Goal: Transaction & Acquisition: Purchase product/service

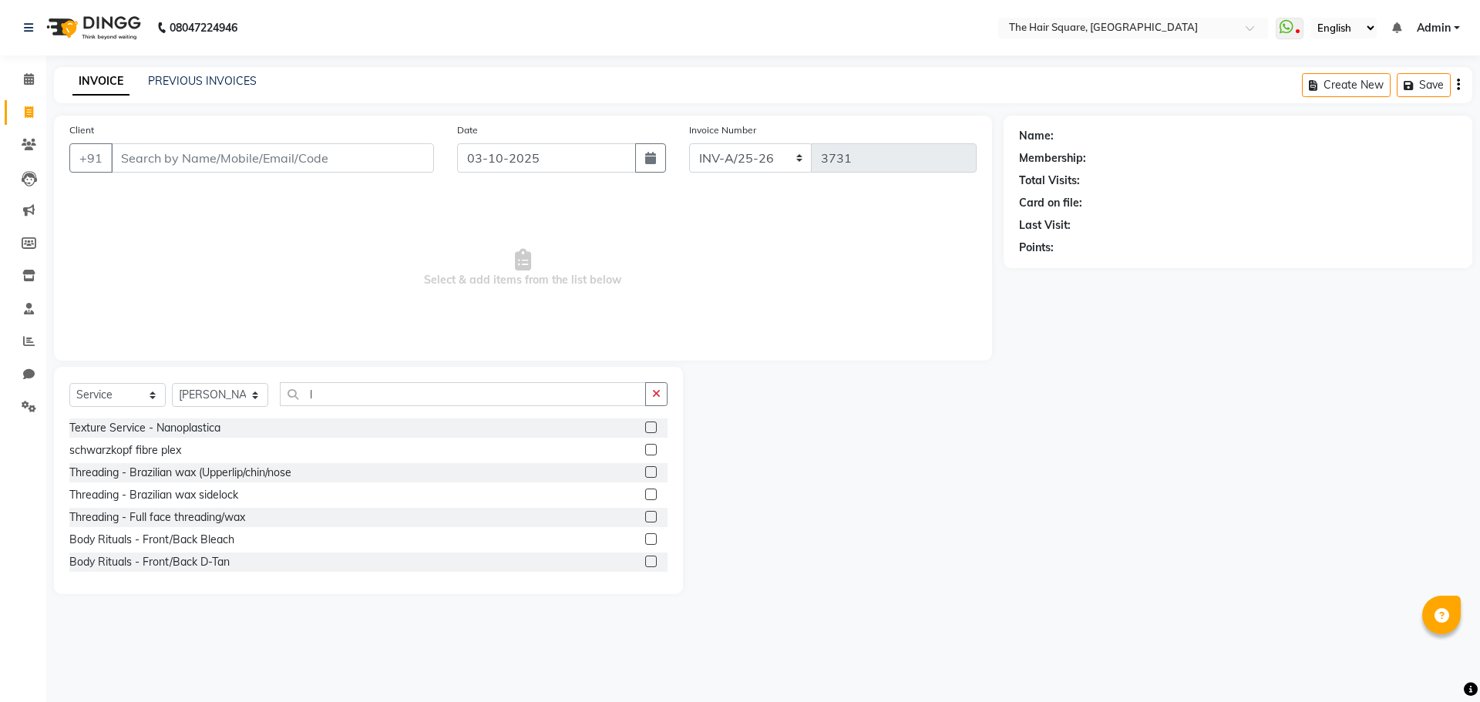
select select "5768"
select select "service"
select select "39380"
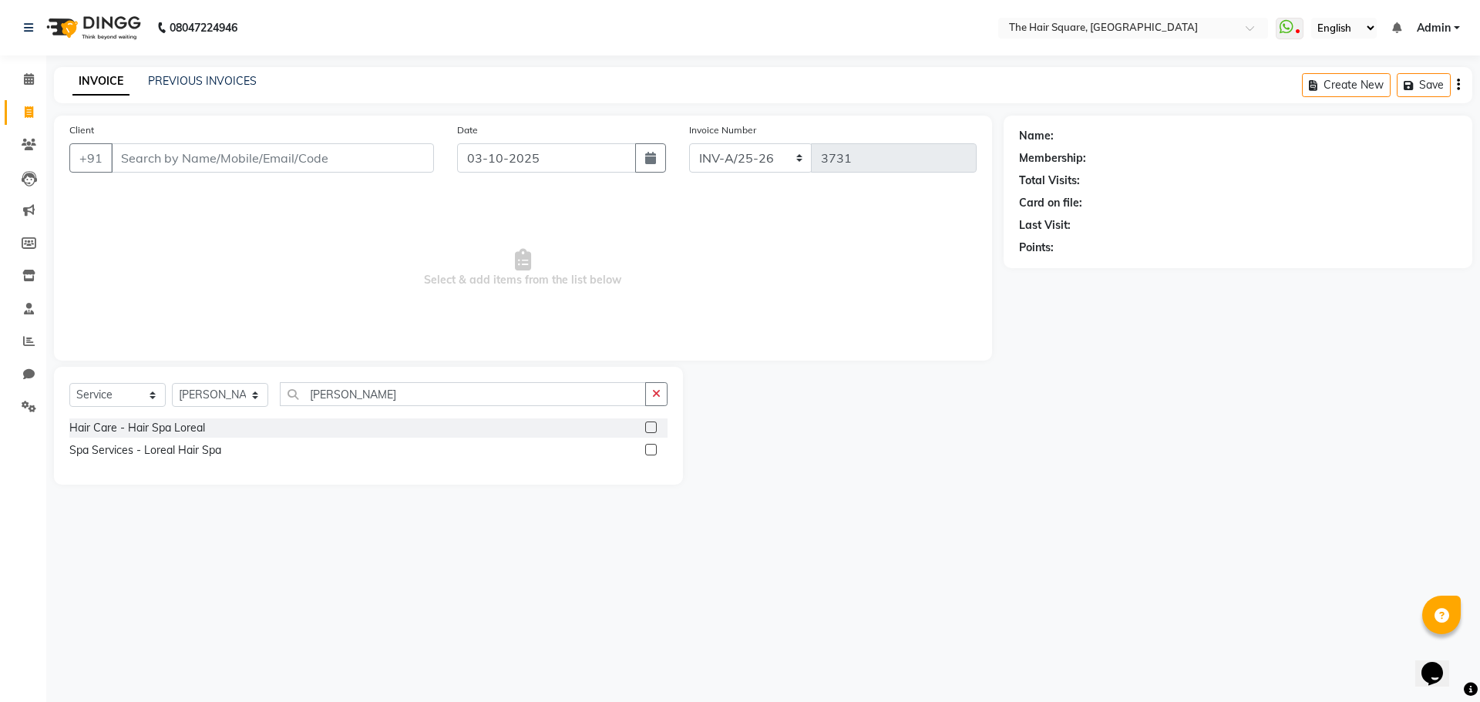
type input "[PERSON_NAME]"
click at [652, 445] on label at bounding box center [651, 450] width 12 height 12
click at [652, 445] on input "checkbox" at bounding box center [650, 450] width 10 height 10
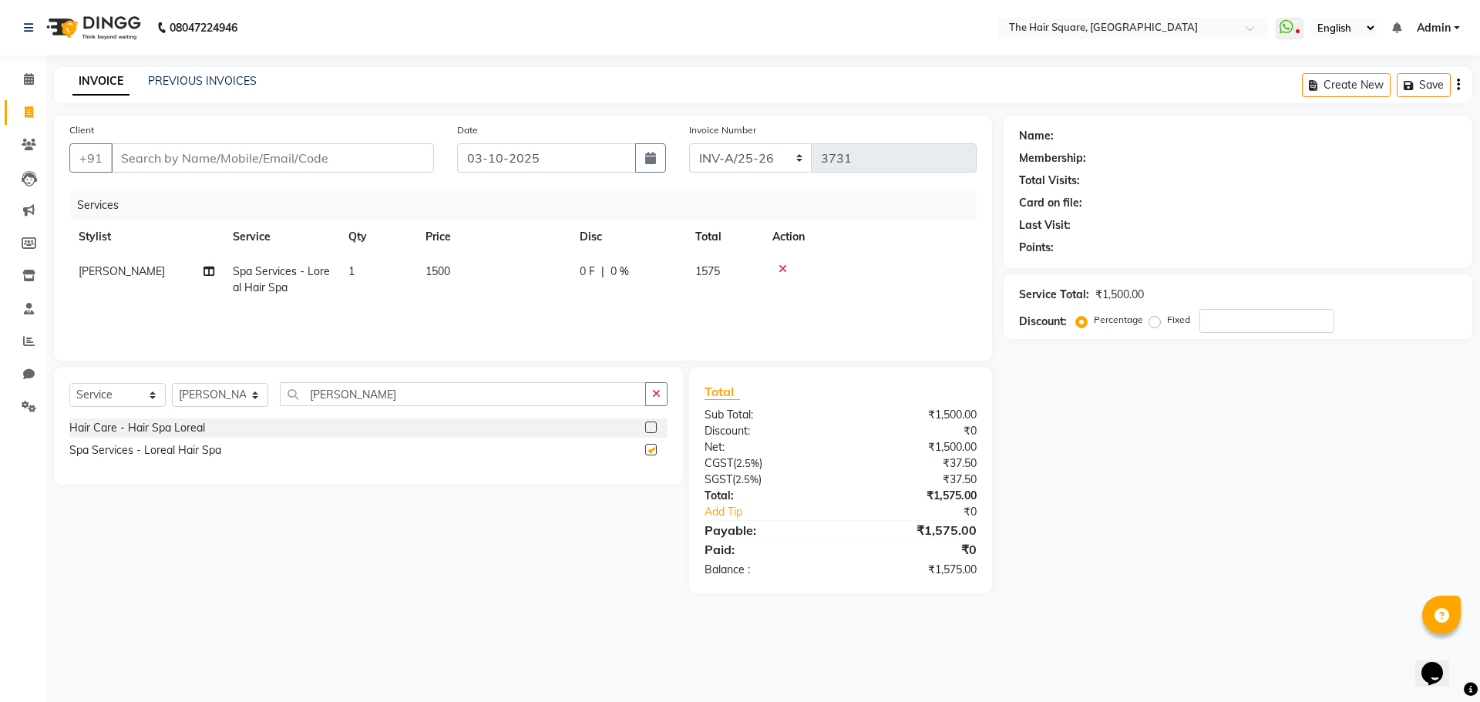
checkbox input "false"
drag, startPoint x: 265, startPoint y: 149, endPoint x: 510, endPoint y: 149, distance: 245.1
click at [266, 149] on input "Client" at bounding box center [272, 157] width 323 height 29
type input "d"
type input "0"
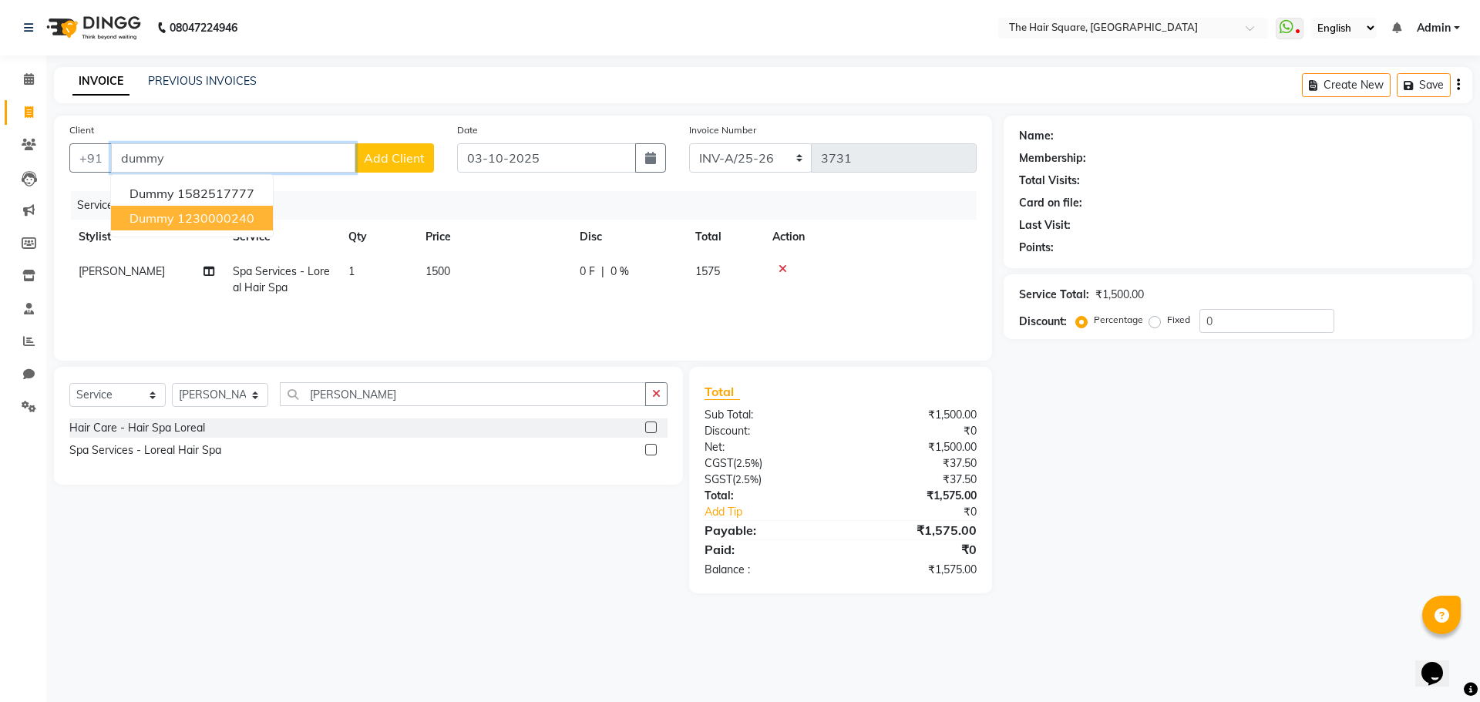
click at [225, 217] on ngb-highlight "1230000240" at bounding box center [215, 217] width 77 height 15
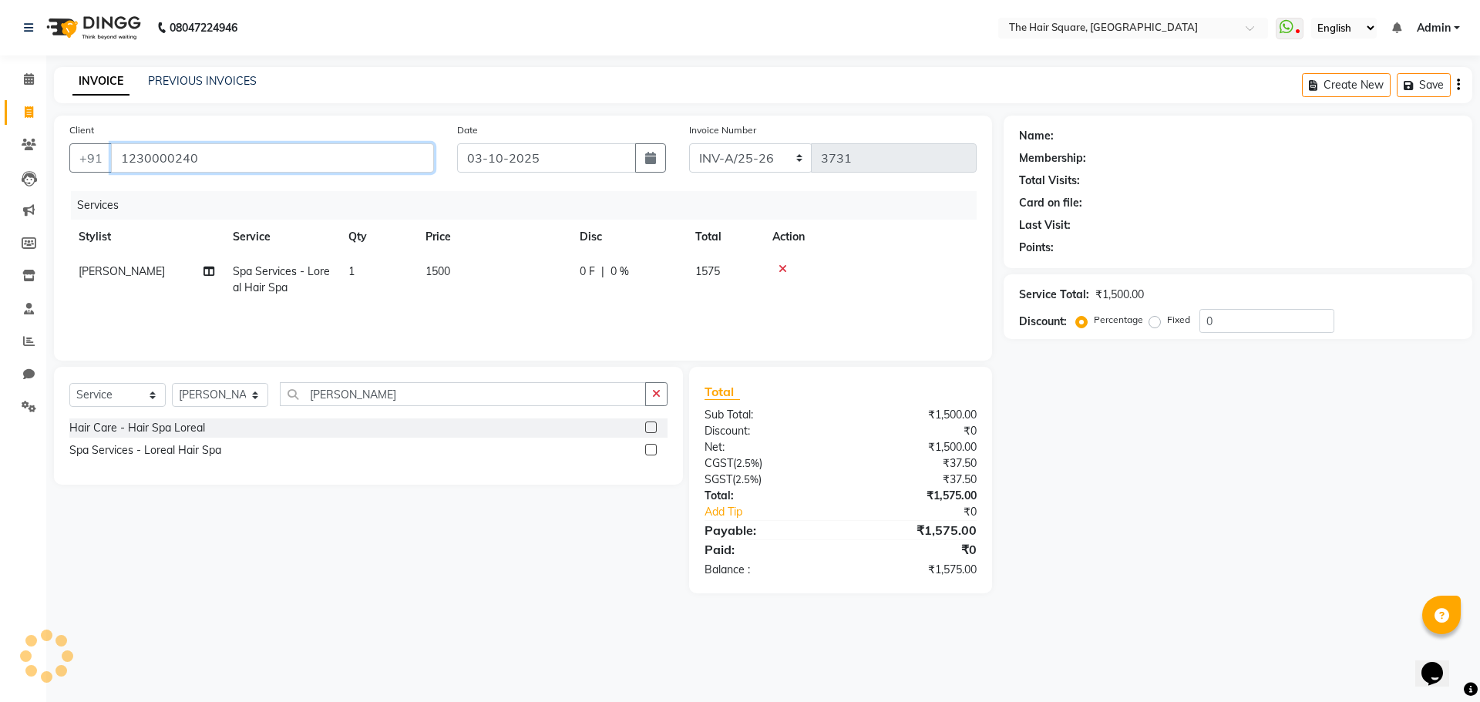
type input "1230000240"
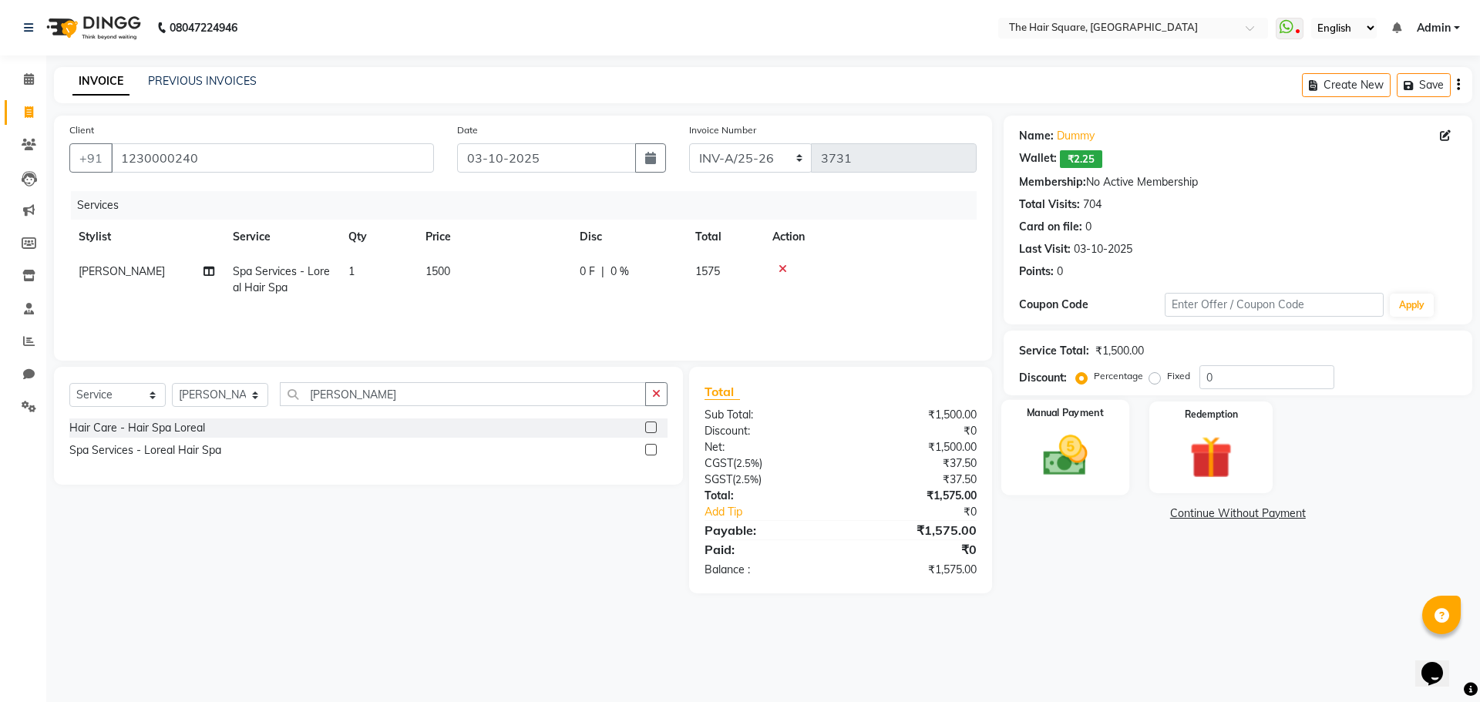
drag, startPoint x: 1081, startPoint y: 428, endPoint x: 1091, endPoint y: 433, distance: 11.0
click at [1082, 429] on div "Manual Payment" at bounding box center [1064, 447] width 128 height 95
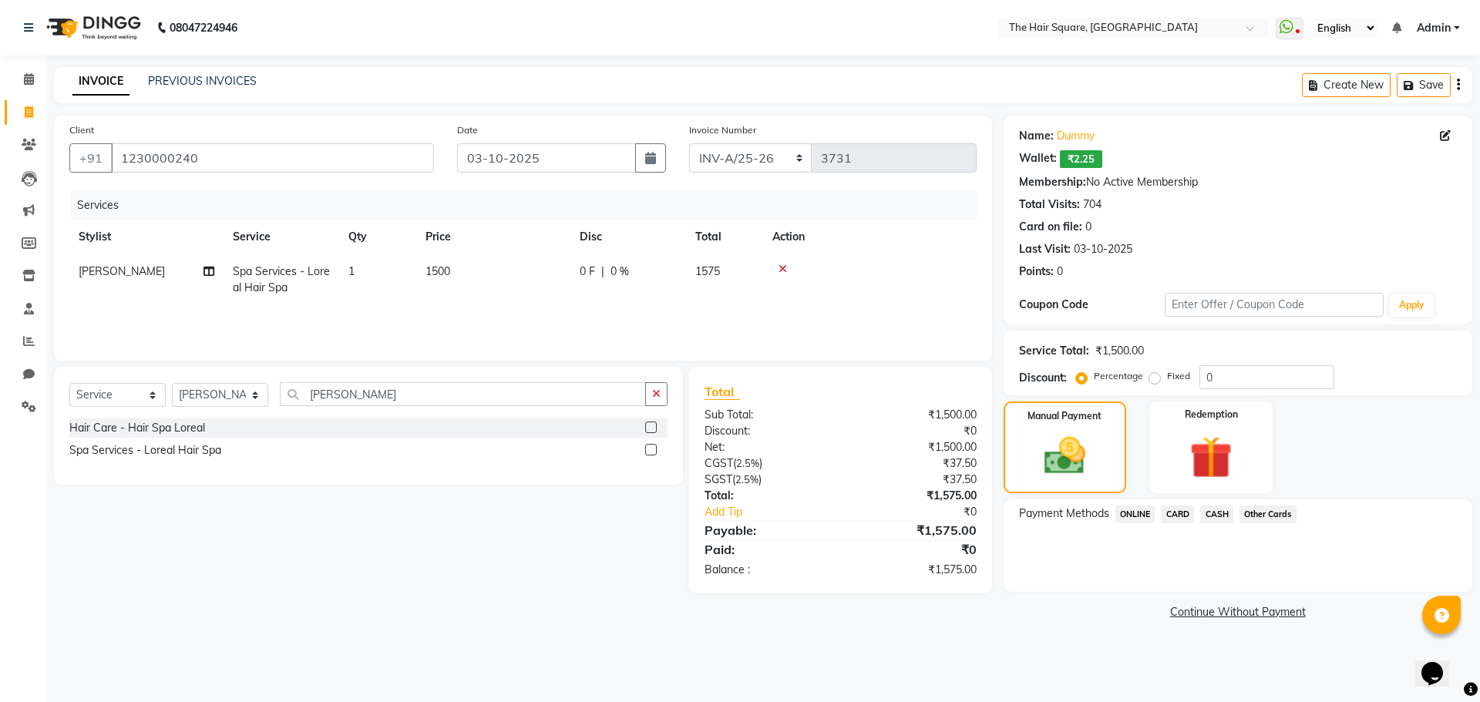
click at [1138, 510] on span "ONLINE" at bounding box center [1135, 515] width 40 height 18
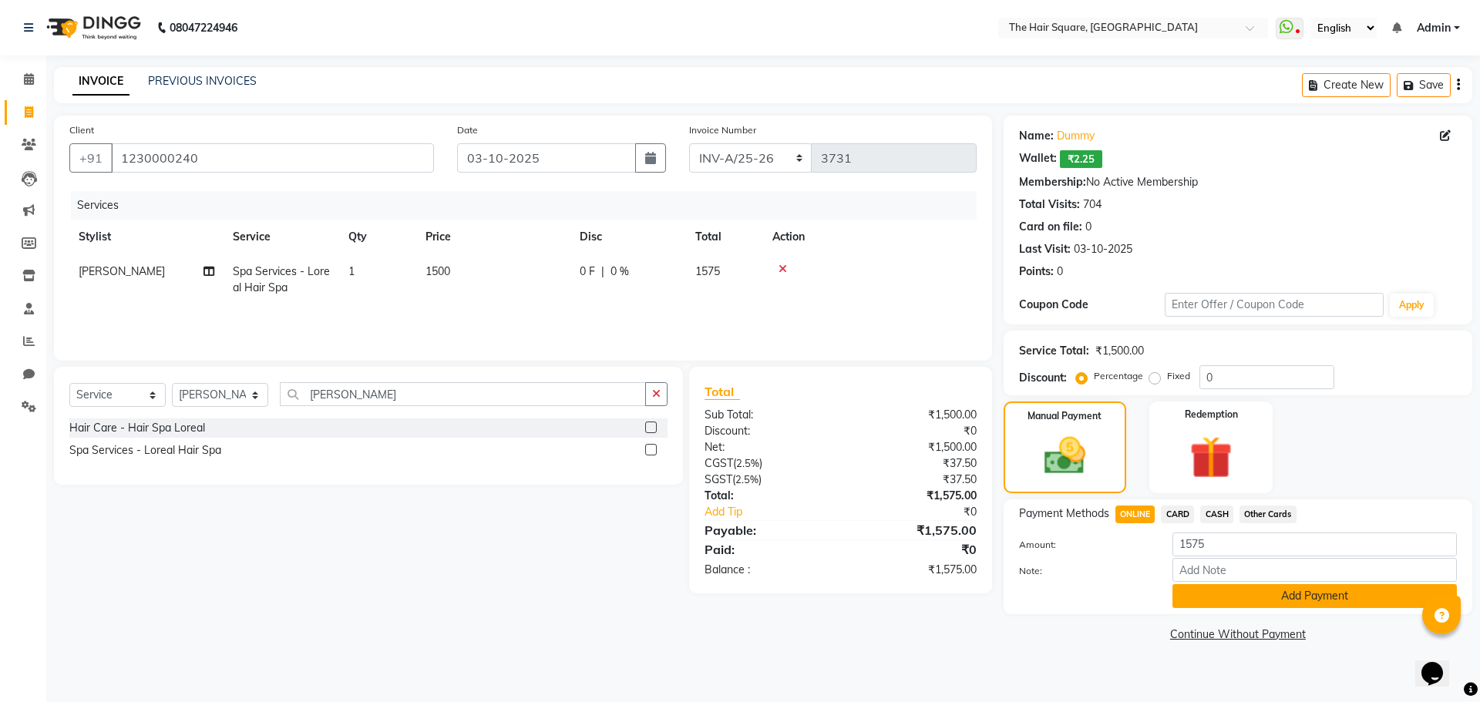
click at [1221, 590] on button "Add Payment" at bounding box center [1314, 596] width 284 height 24
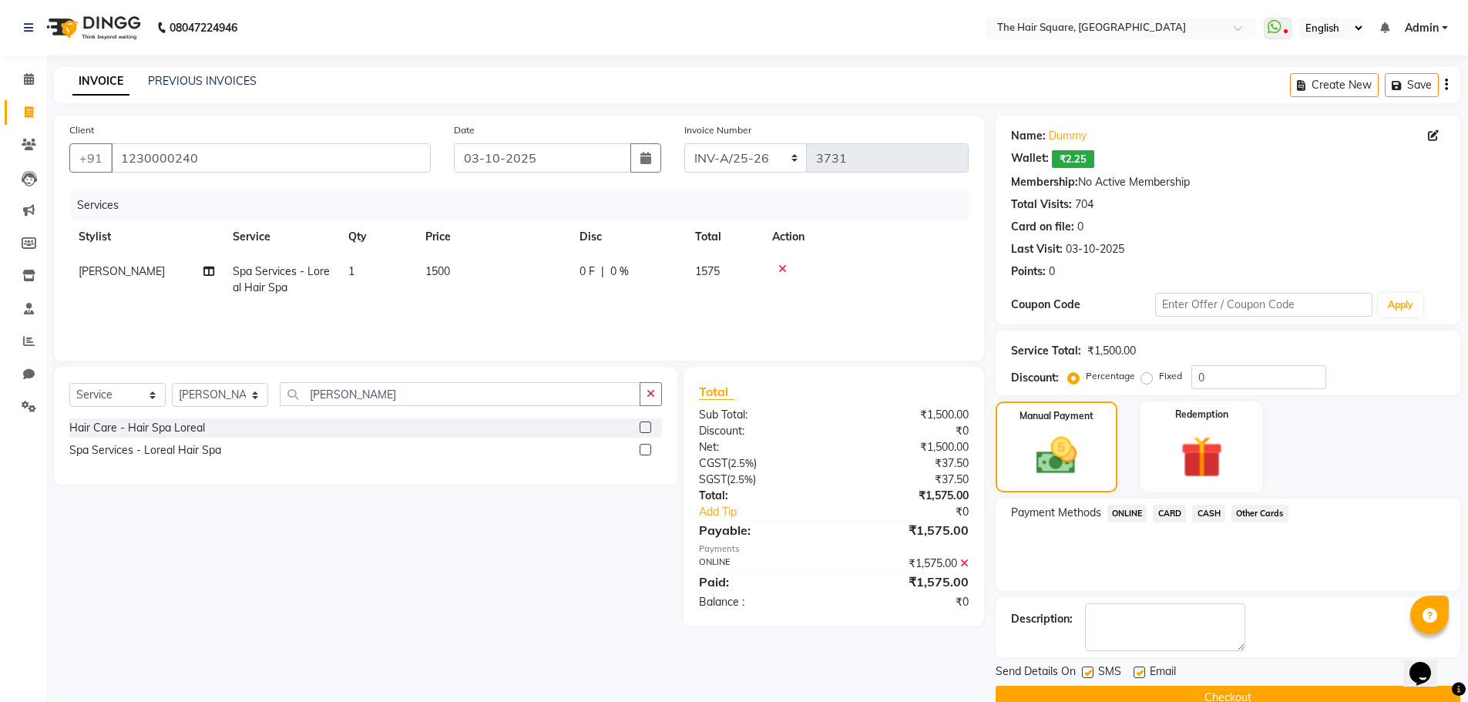
click at [1194, 697] on button "Checkout" at bounding box center [1228, 698] width 465 height 24
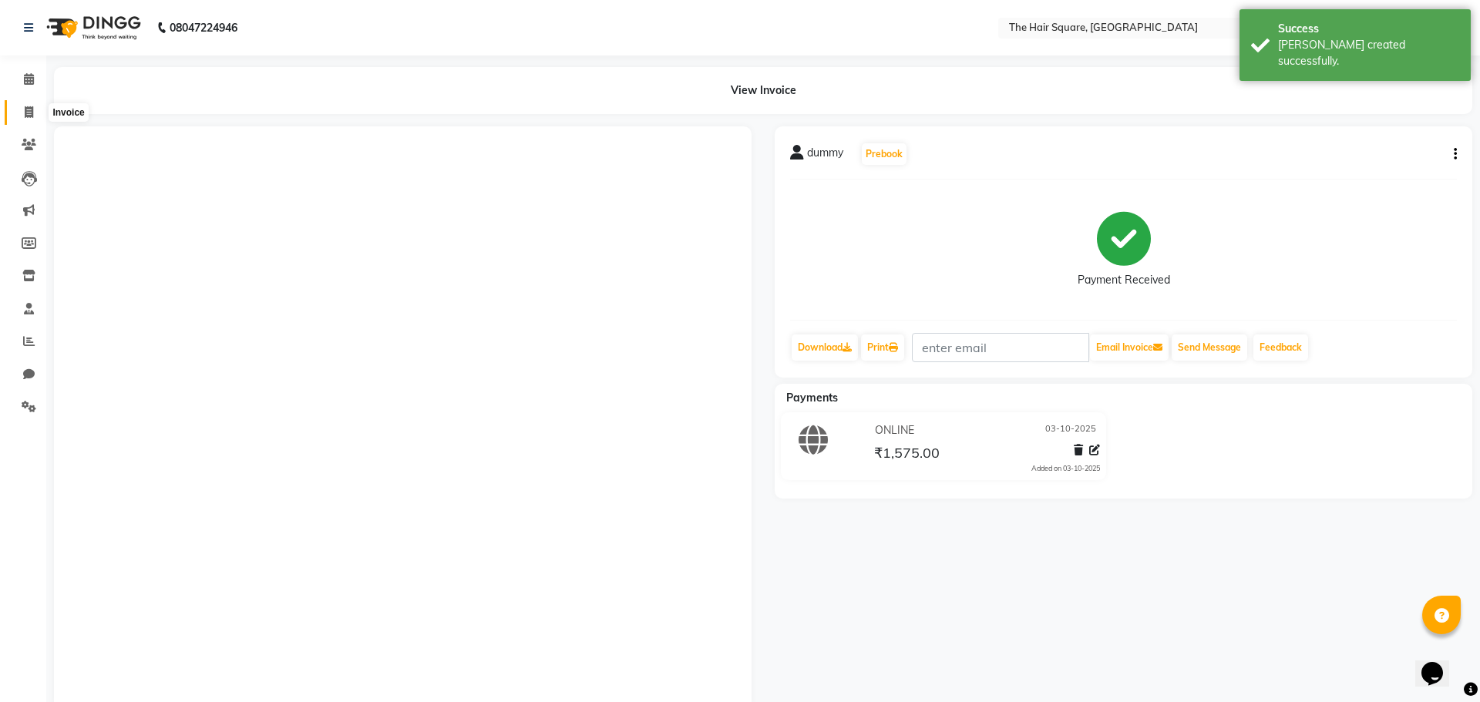
click at [35, 114] on span at bounding box center [28, 113] width 27 height 18
select select "service"
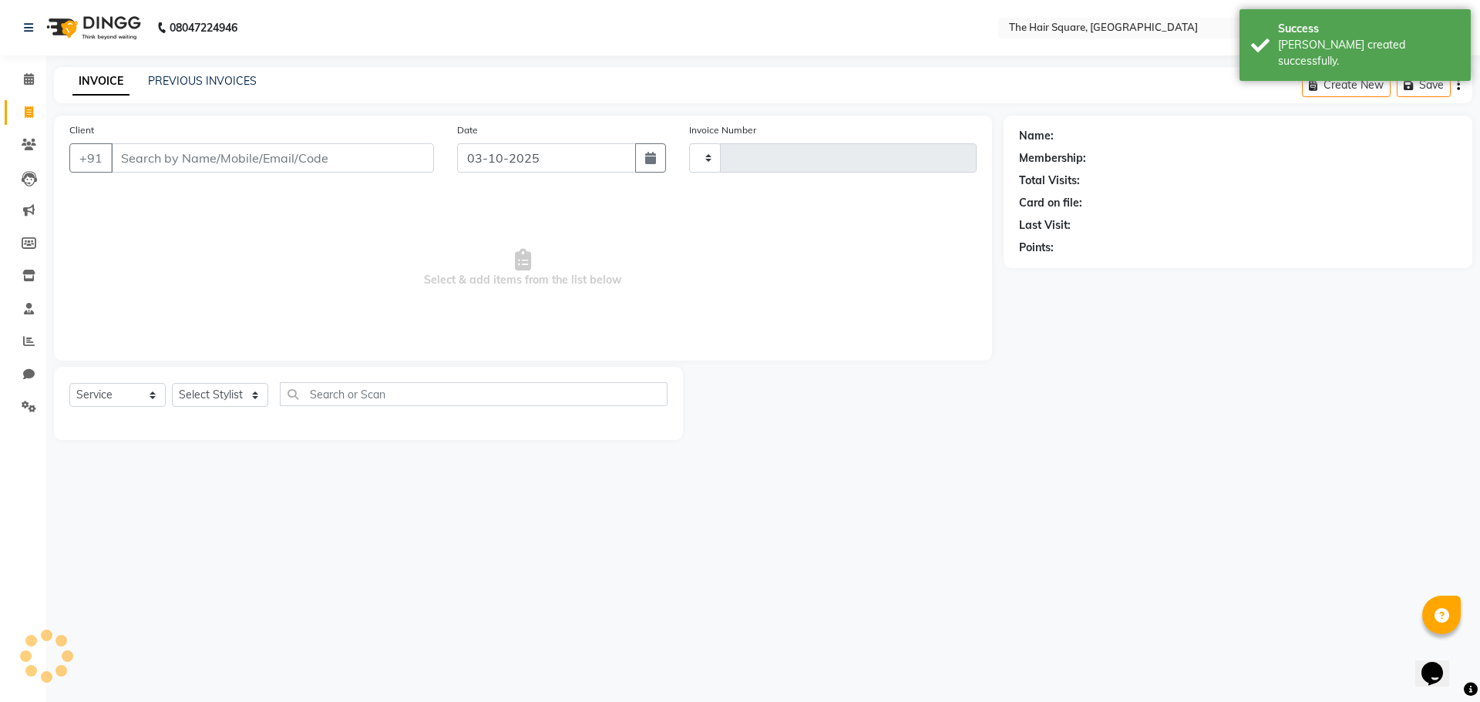
type input "3732"
select select "5768"
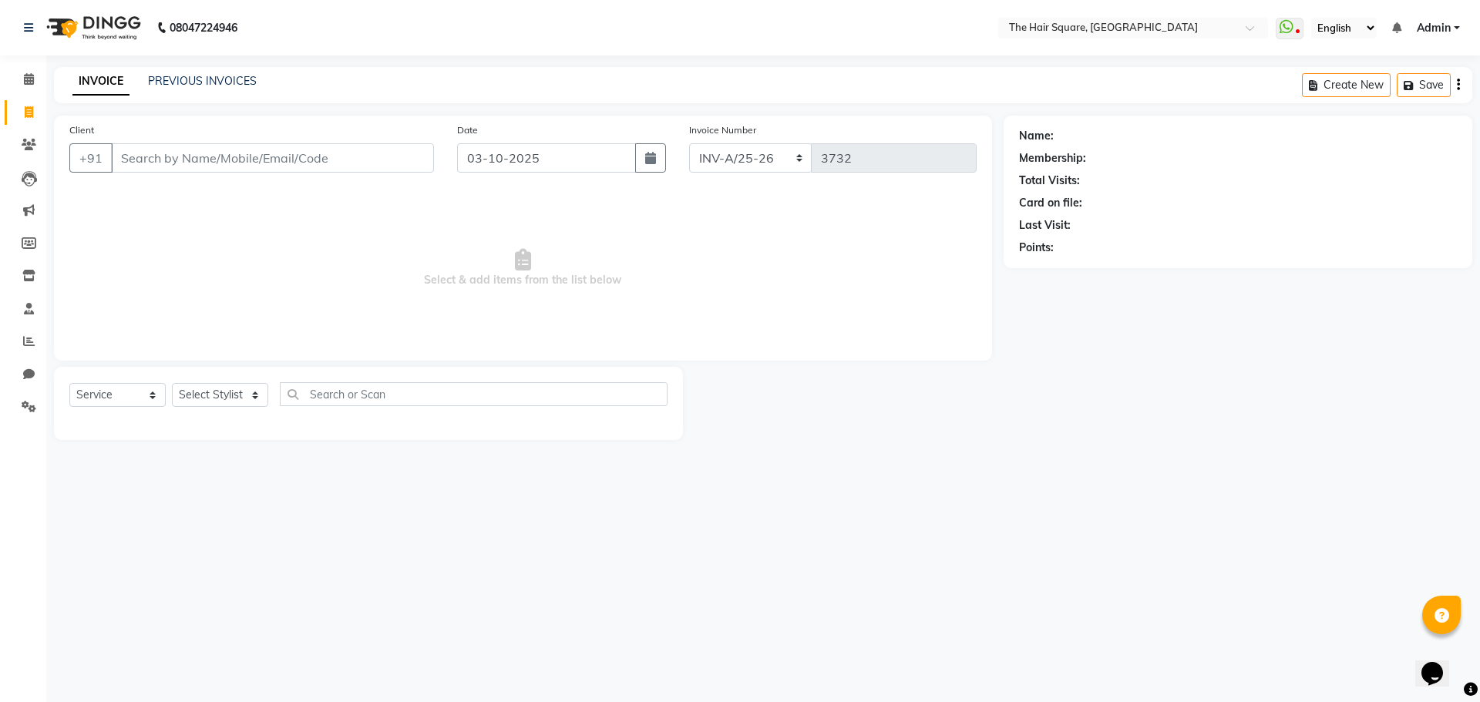
drag, startPoint x: 1161, startPoint y: 612, endPoint x: 1148, endPoint y: 610, distance: 12.5
click at [1161, 612] on div "08047224946 Select Location × The Hair Square, Ambience Island WhatsApp Status …" at bounding box center [740, 351] width 1480 height 702
click at [285, 166] on input "Client" at bounding box center [272, 157] width 323 height 29
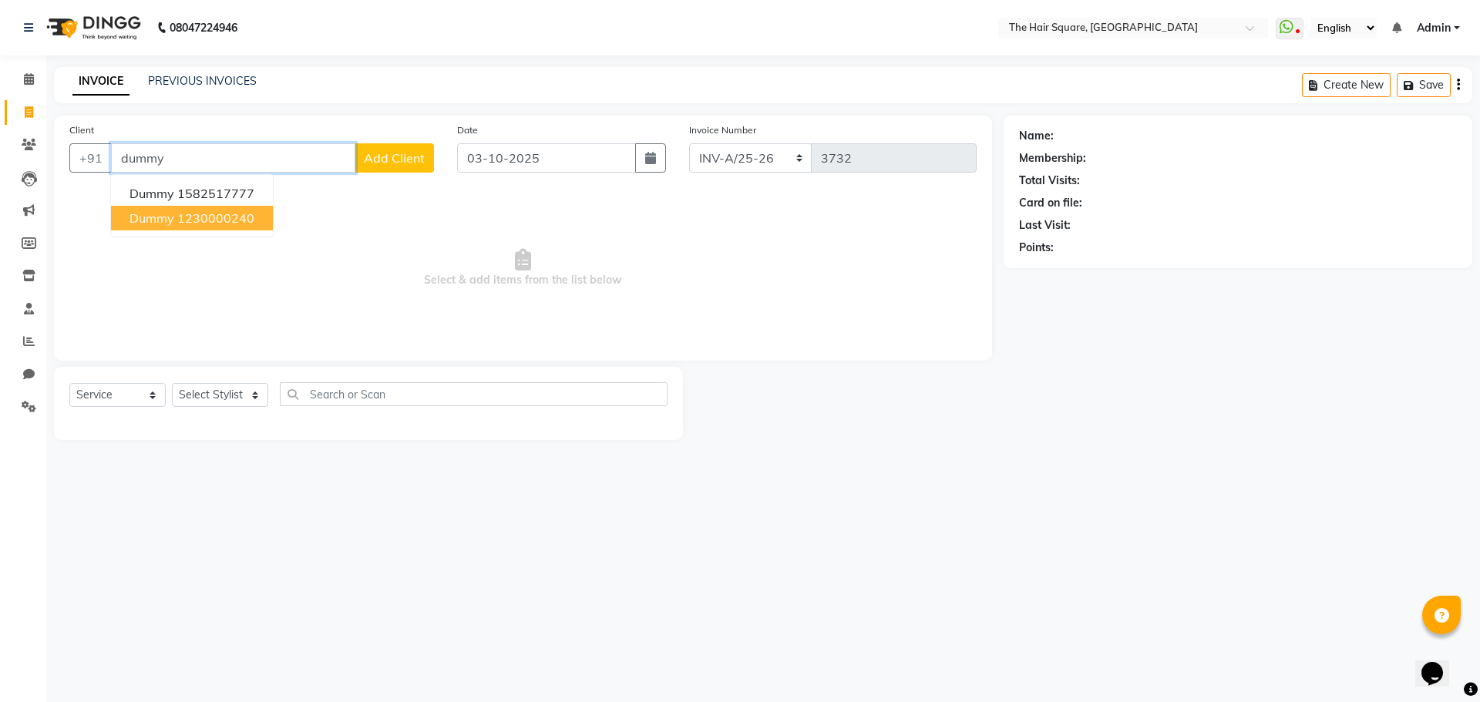
click at [185, 220] on ngb-highlight "1230000240" at bounding box center [215, 217] width 77 height 15
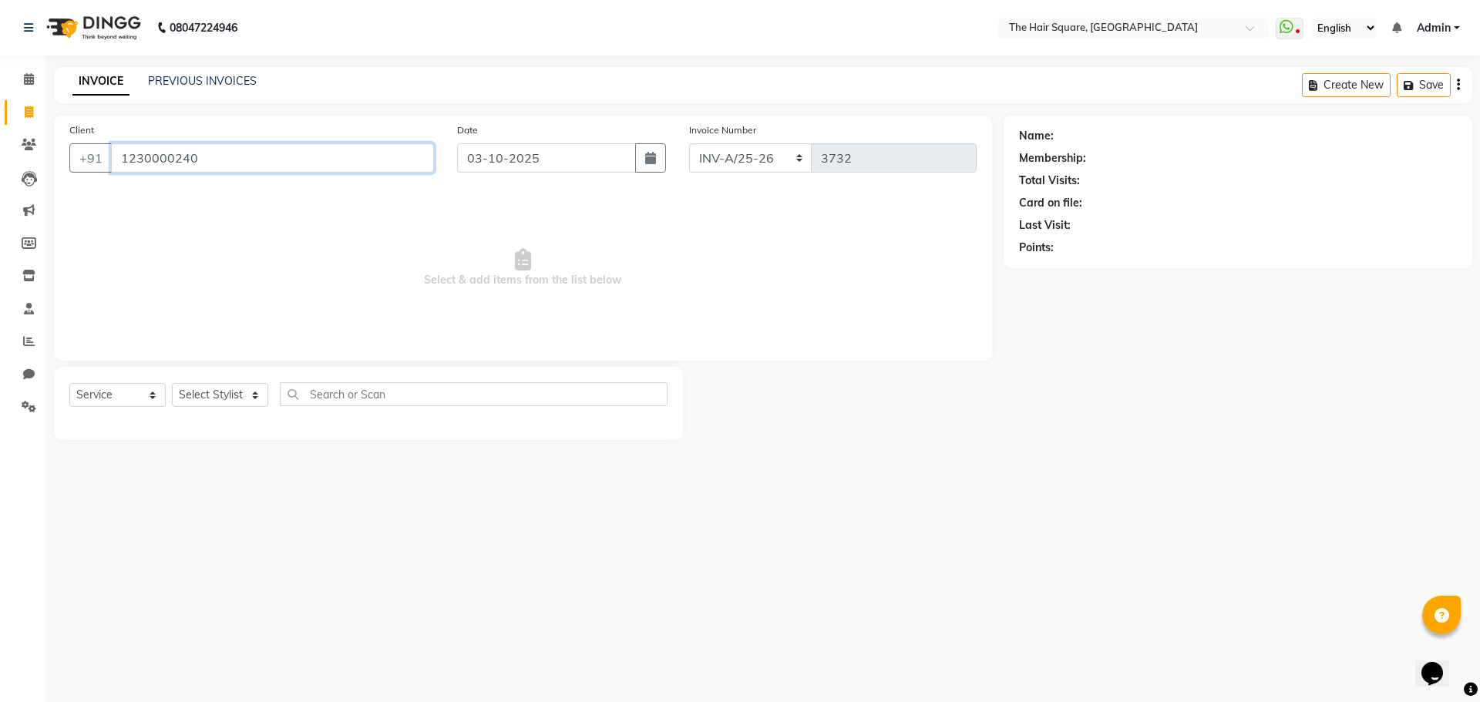
type input "1230000240"
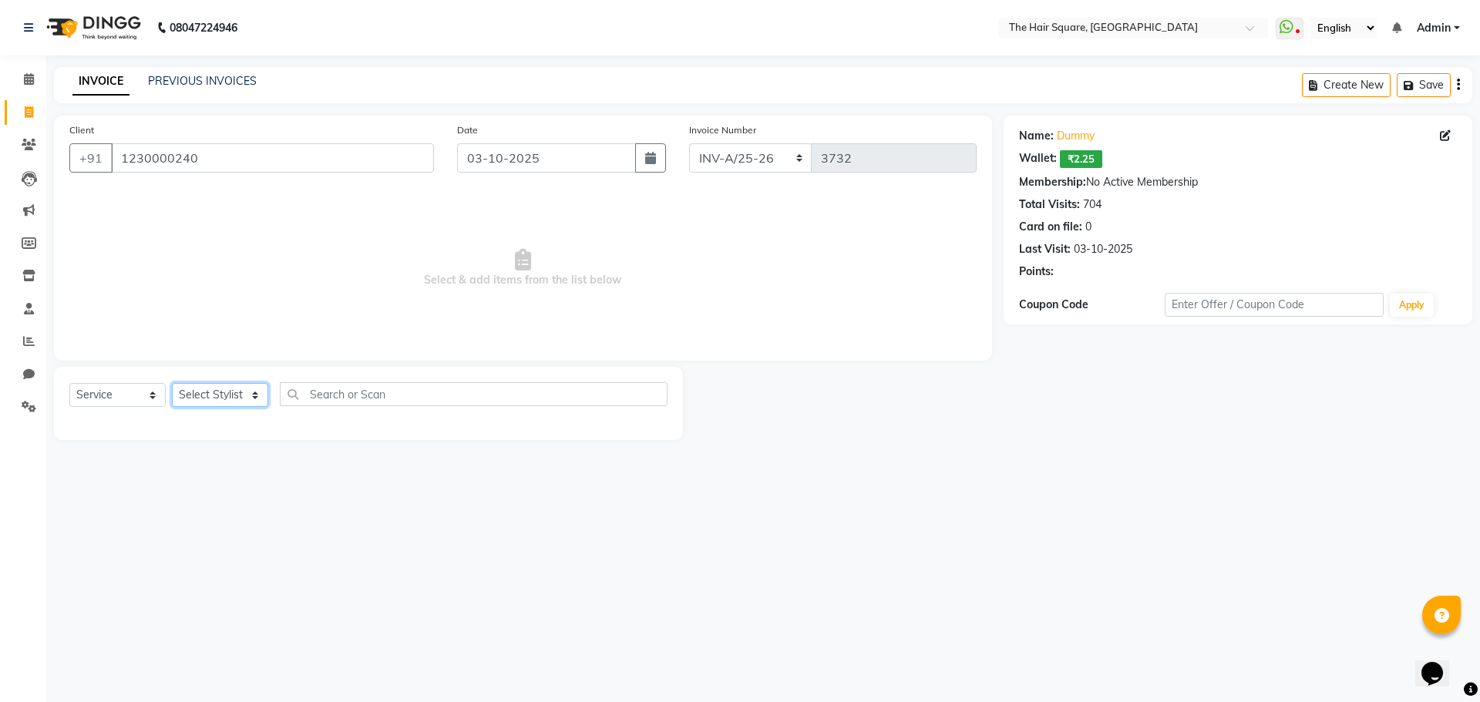
click at [187, 399] on select "Select Stylist Amit Aradhana Bittu Dev Imran Inder Javed Kim Mahendra Manager M…" at bounding box center [220, 395] width 96 height 24
select select "39370"
click at [172, 383] on select "Select Stylist Amit Aradhana Bittu Dev Imran Inder Javed Kim Mahendra Manager M…" at bounding box center [220, 395] width 96 height 24
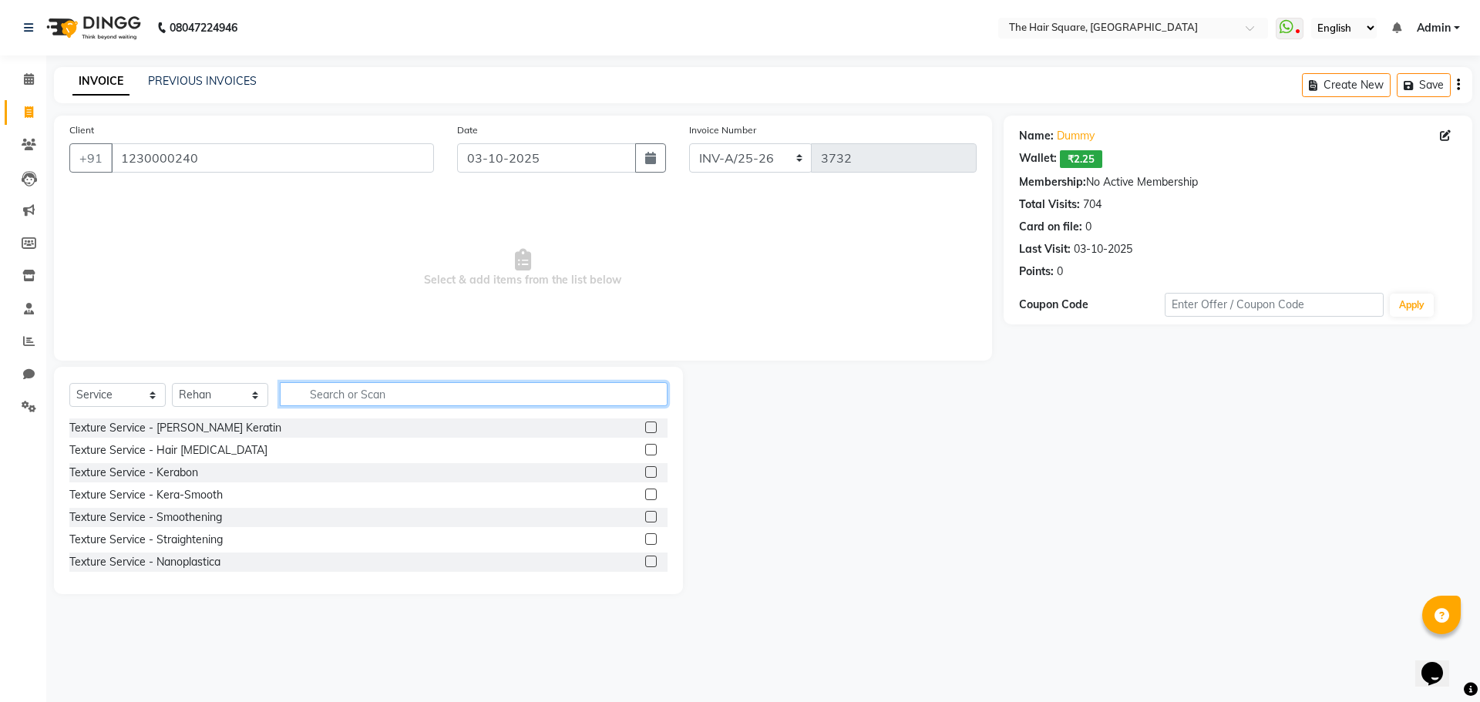
drag, startPoint x: 348, startPoint y: 391, endPoint x: 783, endPoint y: 419, distance: 436.3
click at [348, 391] on input "text" at bounding box center [474, 394] width 388 height 24
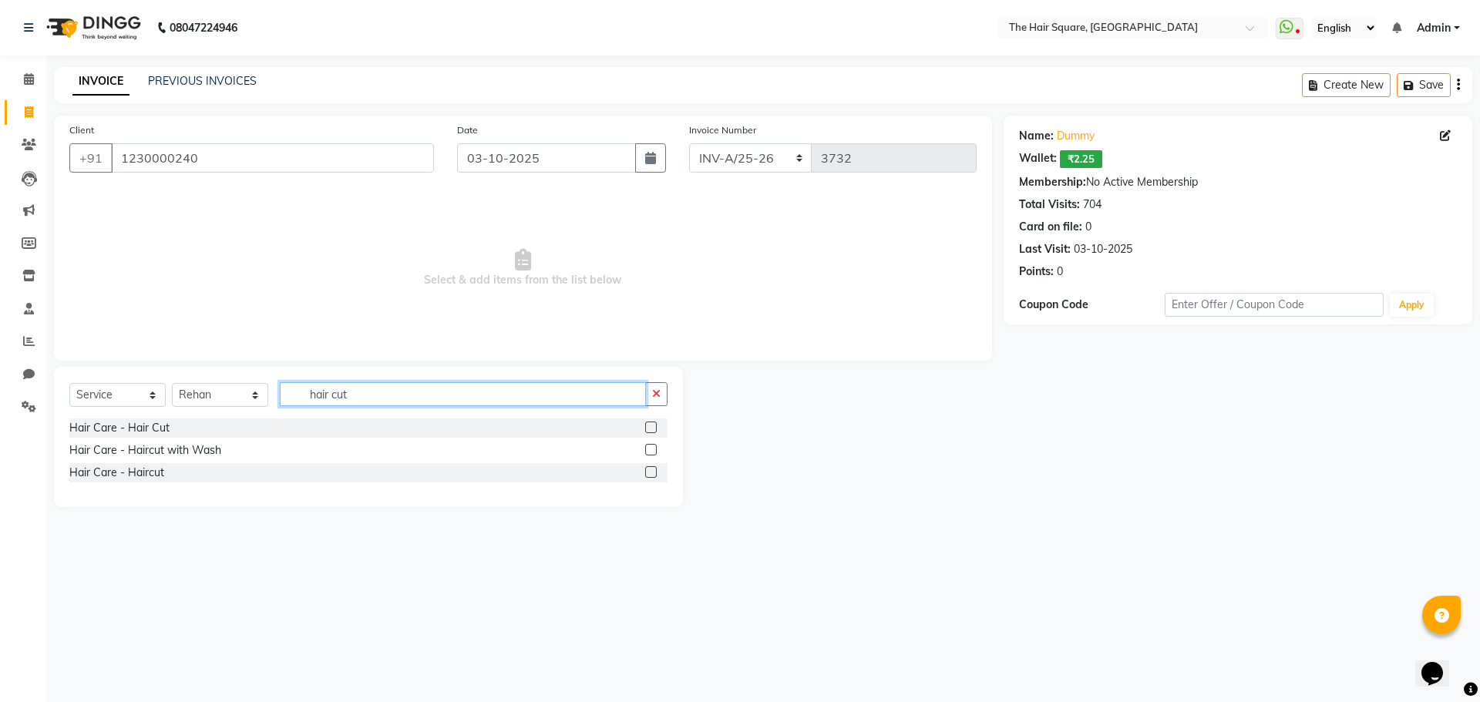
type input "hair cut"
click at [649, 475] on label at bounding box center [651, 472] width 12 height 12
click at [649, 475] on input "checkbox" at bounding box center [650, 473] width 10 height 10
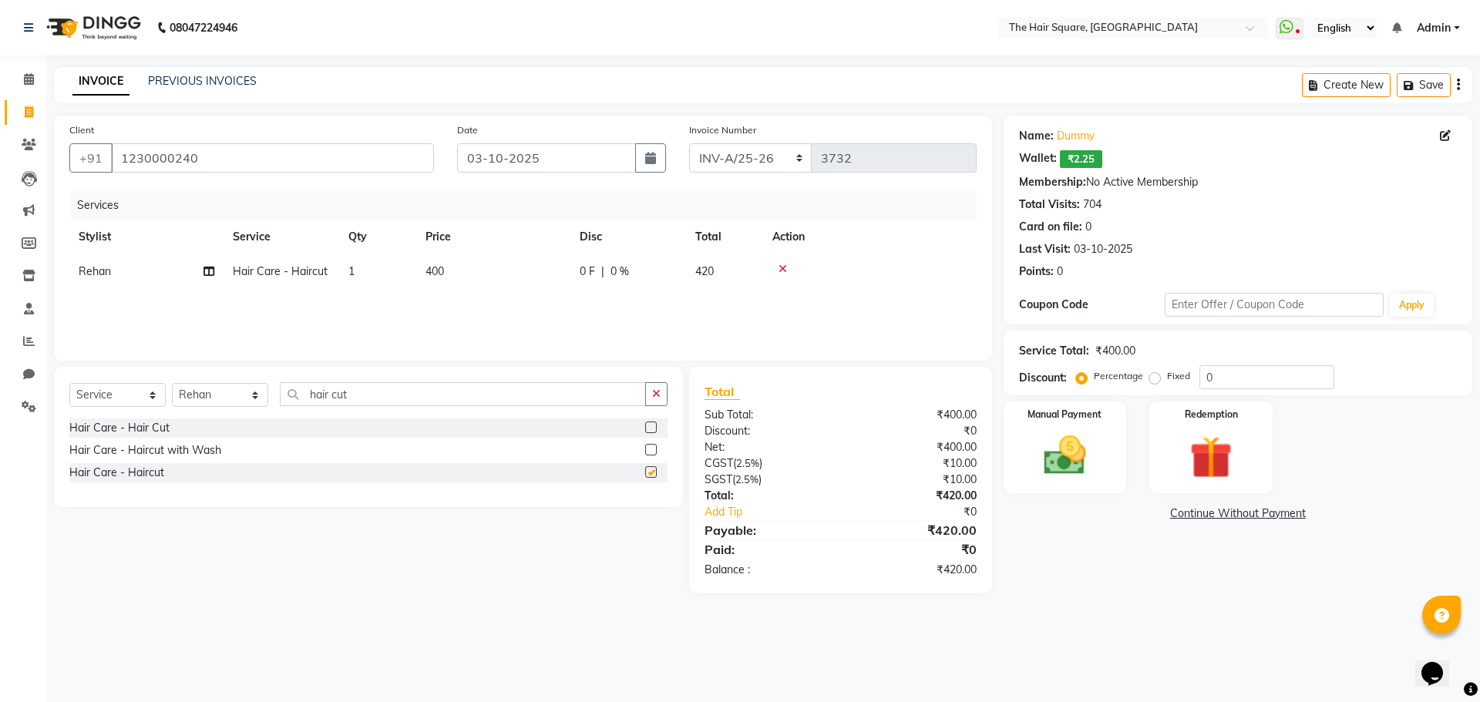
checkbox input "false"
drag, startPoint x: 404, startPoint y: 395, endPoint x: 35, endPoint y: 327, distance: 374.7
click at [0, 370] on app-home "08047224946 Select Location × The Hair Square, Ambience Island WhatsApp Status …" at bounding box center [740, 308] width 1480 height 616
type input "beard"
click at [656, 448] on label at bounding box center [651, 450] width 12 height 12
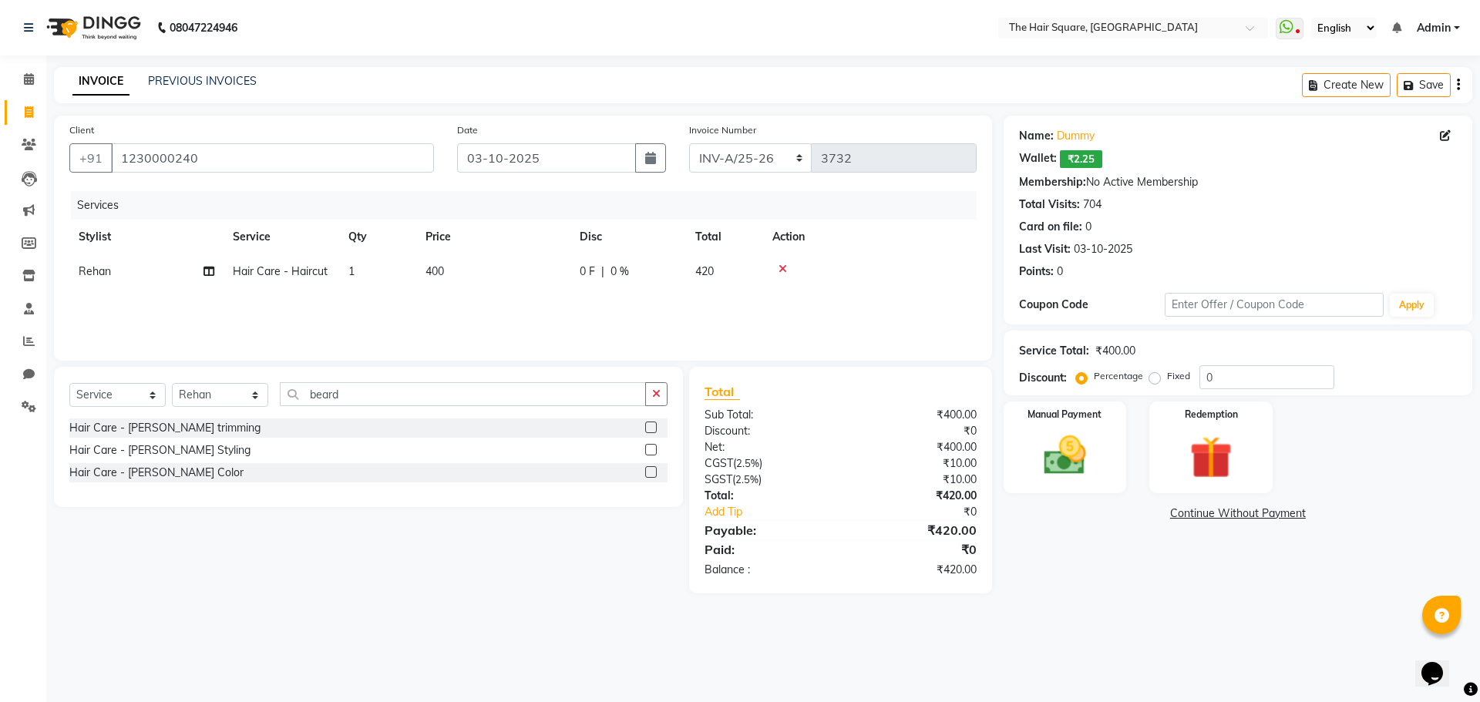
click at [655, 448] on input "checkbox" at bounding box center [650, 450] width 10 height 10
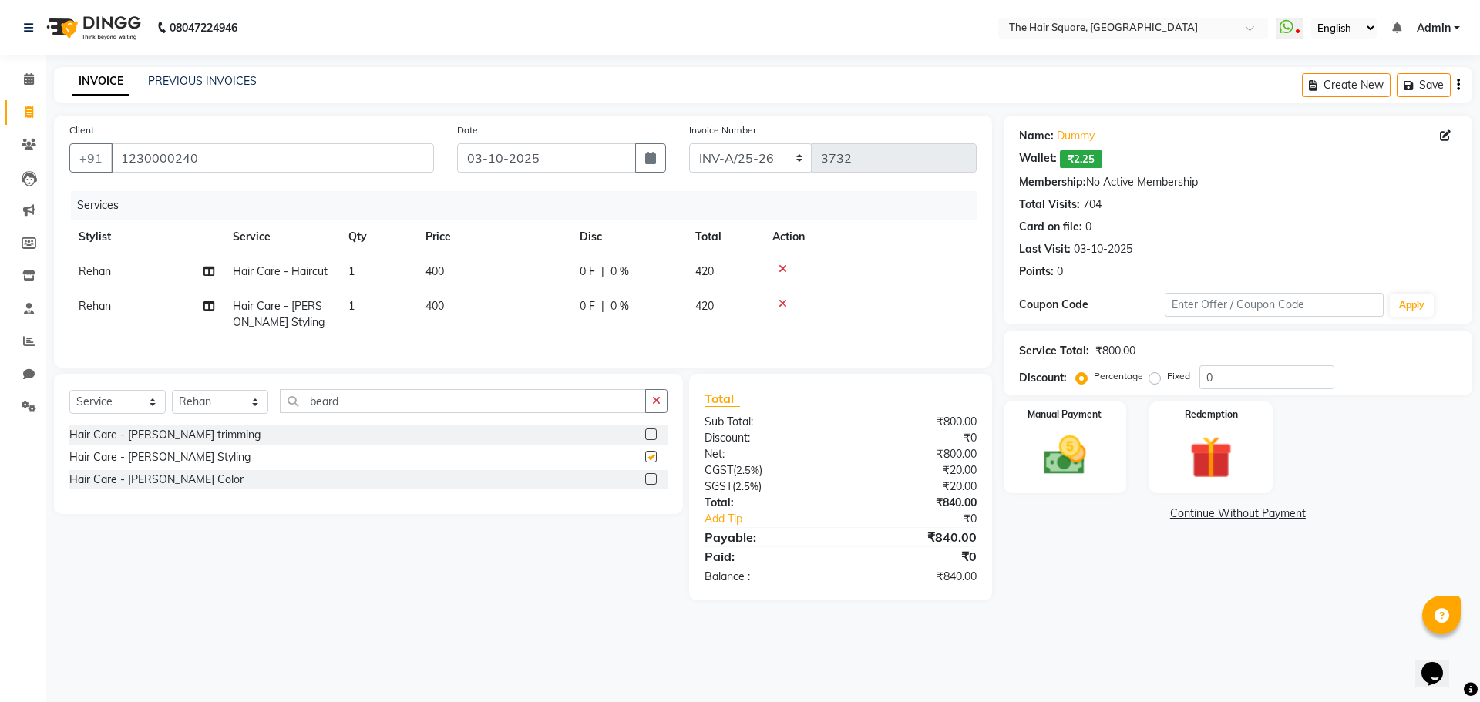
checkbox input "false"
click at [222, 402] on select "Select Stylist Amit Aradhana Bittu Dev Imran Inder Javed Kim Mahendra Manager M…" at bounding box center [220, 402] width 96 height 24
select select "39371"
click at [172, 401] on select "Select Stylist Amit Aradhana Bittu Dev Imran Inder Javed Kim Mahendra Manager M…" at bounding box center [220, 402] width 96 height 24
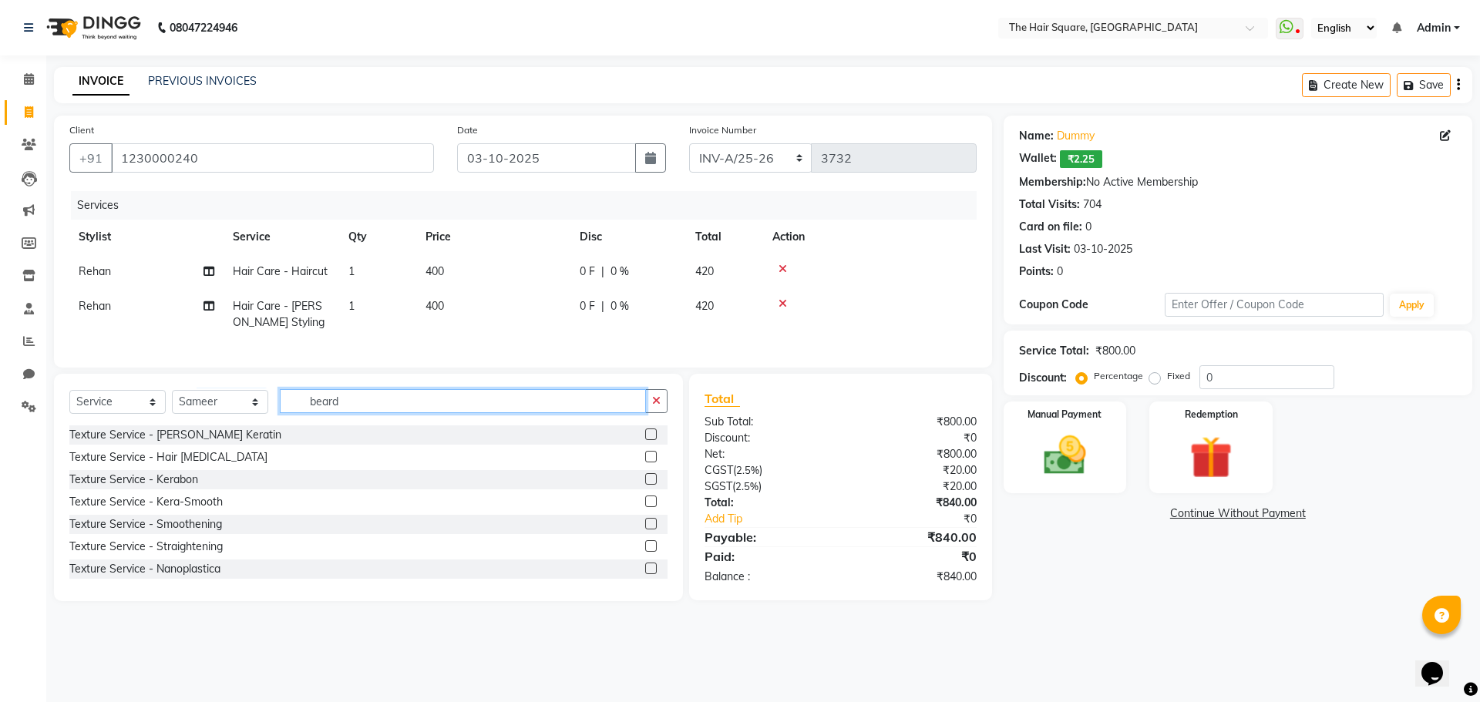
click at [397, 413] on input "beard" at bounding box center [463, 401] width 366 height 24
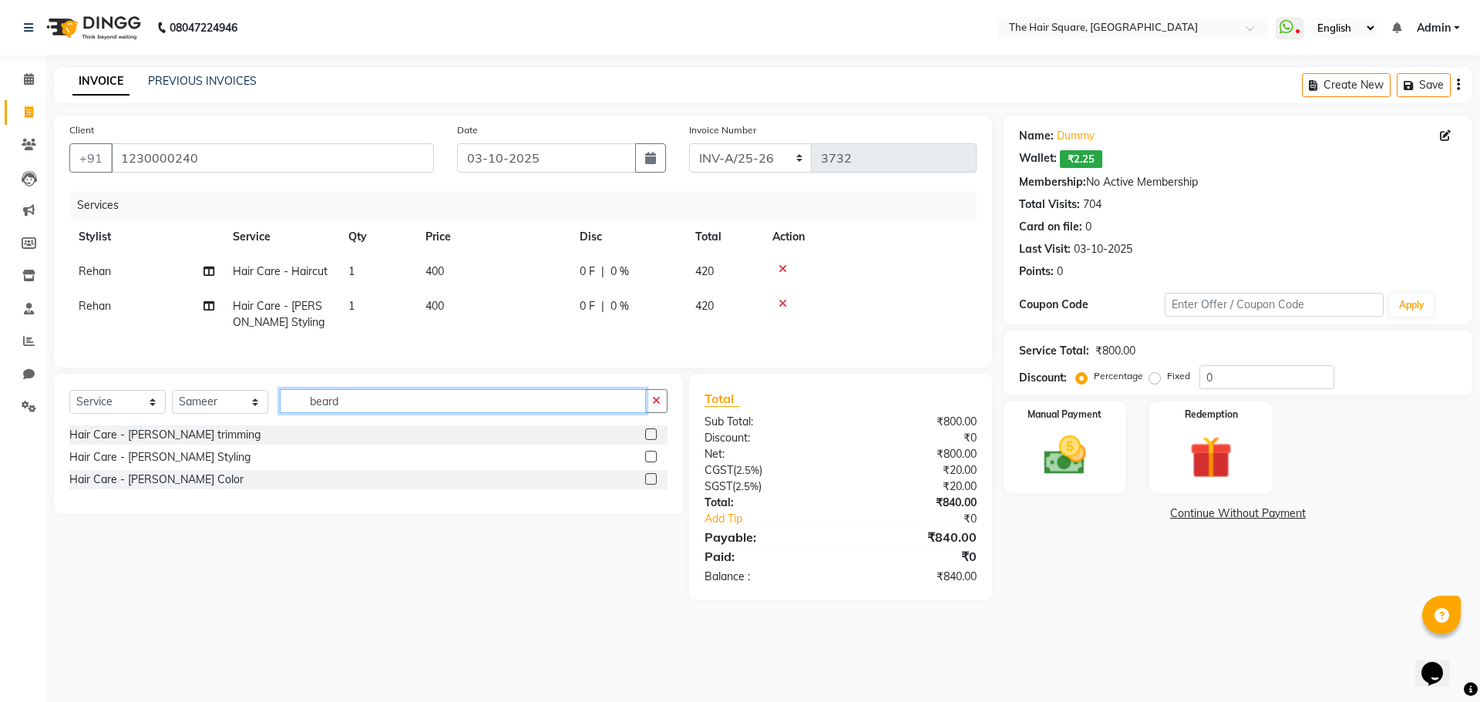
type input "beard"
click at [650, 462] on label at bounding box center [651, 457] width 12 height 12
click at [650, 462] on input "checkbox" at bounding box center [650, 457] width 10 height 10
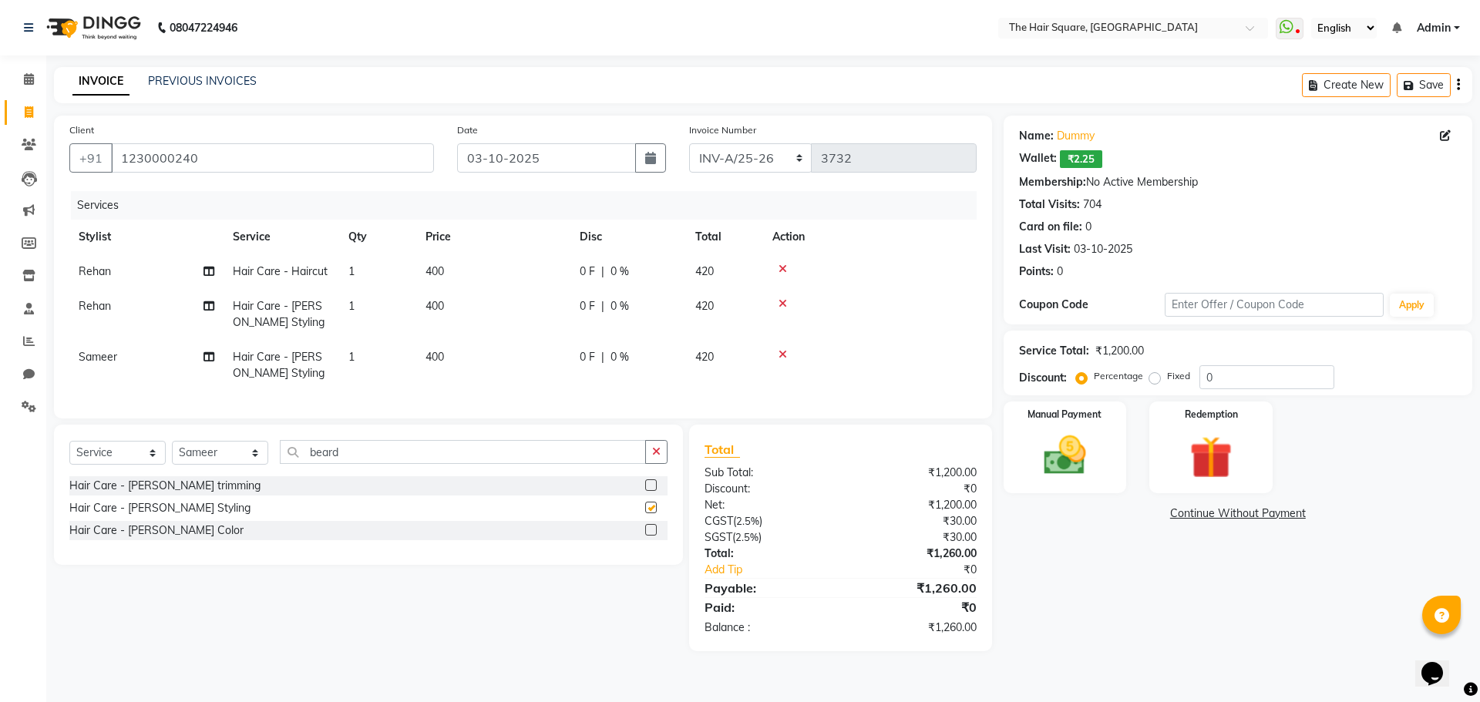
checkbox input "false"
drag, startPoint x: 388, startPoint y: 463, endPoint x: 0, endPoint y: 425, distance: 389.5
click at [0, 430] on app-home "08047224946 Select Location × The Hair Square, Ambience Island WhatsApp Status …" at bounding box center [740, 337] width 1480 height 674
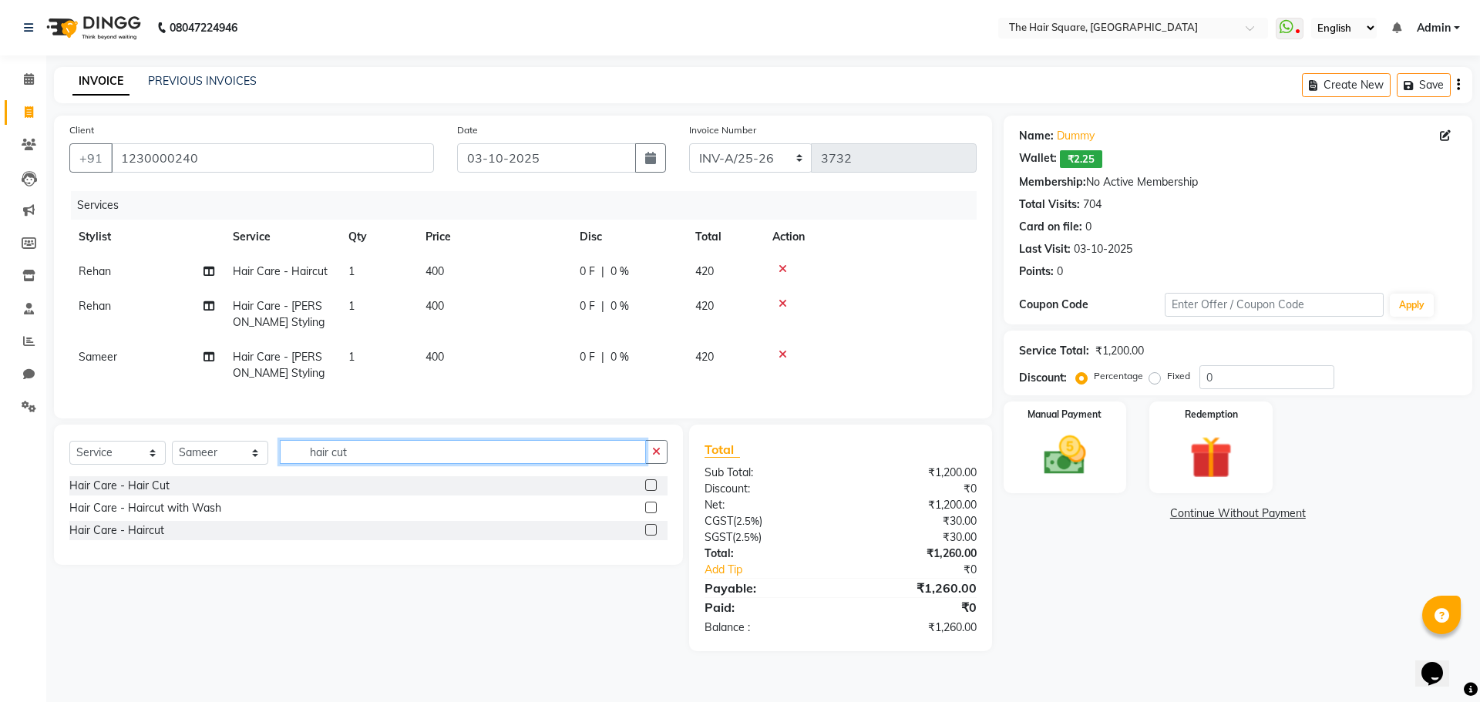
type input "hair cut"
click at [655, 536] on label at bounding box center [651, 530] width 12 height 12
click at [655, 536] on input "checkbox" at bounding box center [650, 531] width 10 height 10
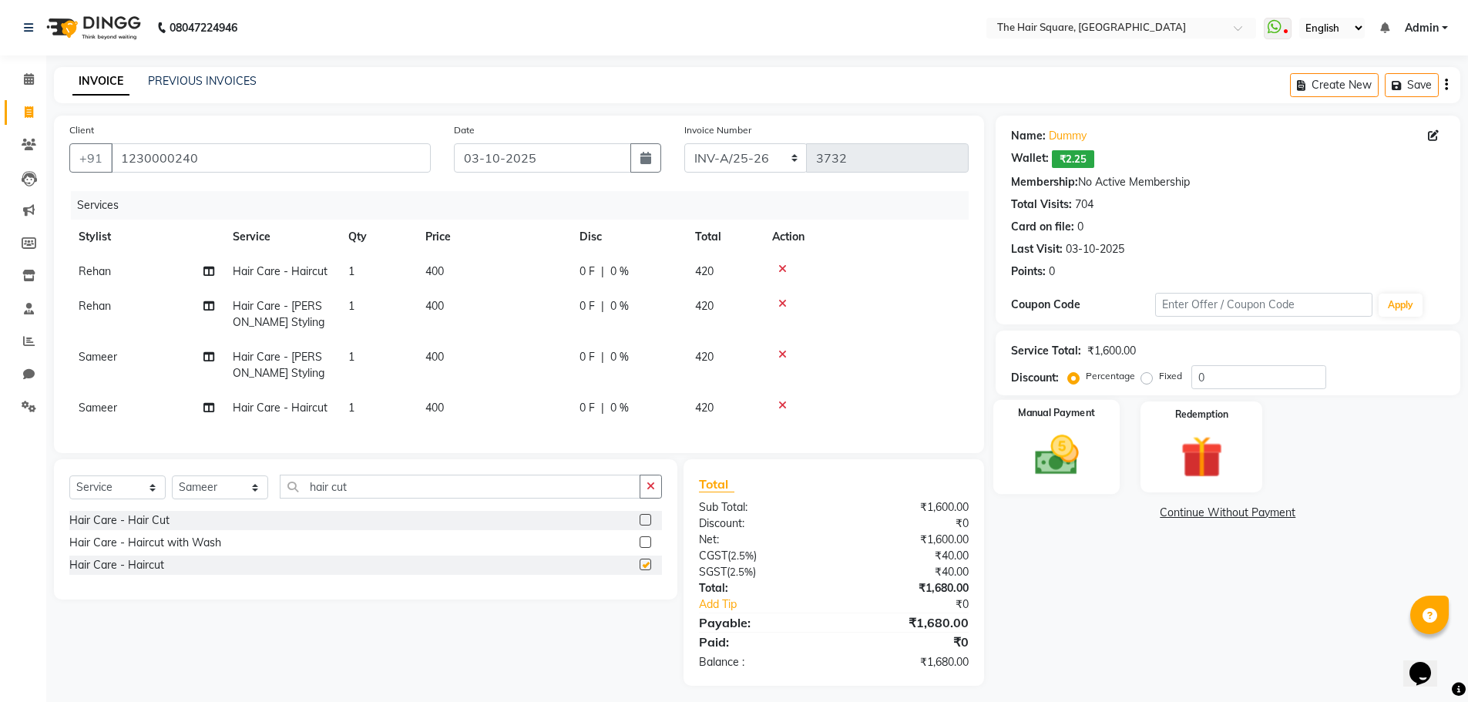
checkbox input "false"
drag, startPoint x: 1063, startPoint y: 439, endPoint x: 1157, endPoint y: 466, distance: 97.8
click at [1063, 438] on img at bounding box center [1056, 455] width 69 height 49
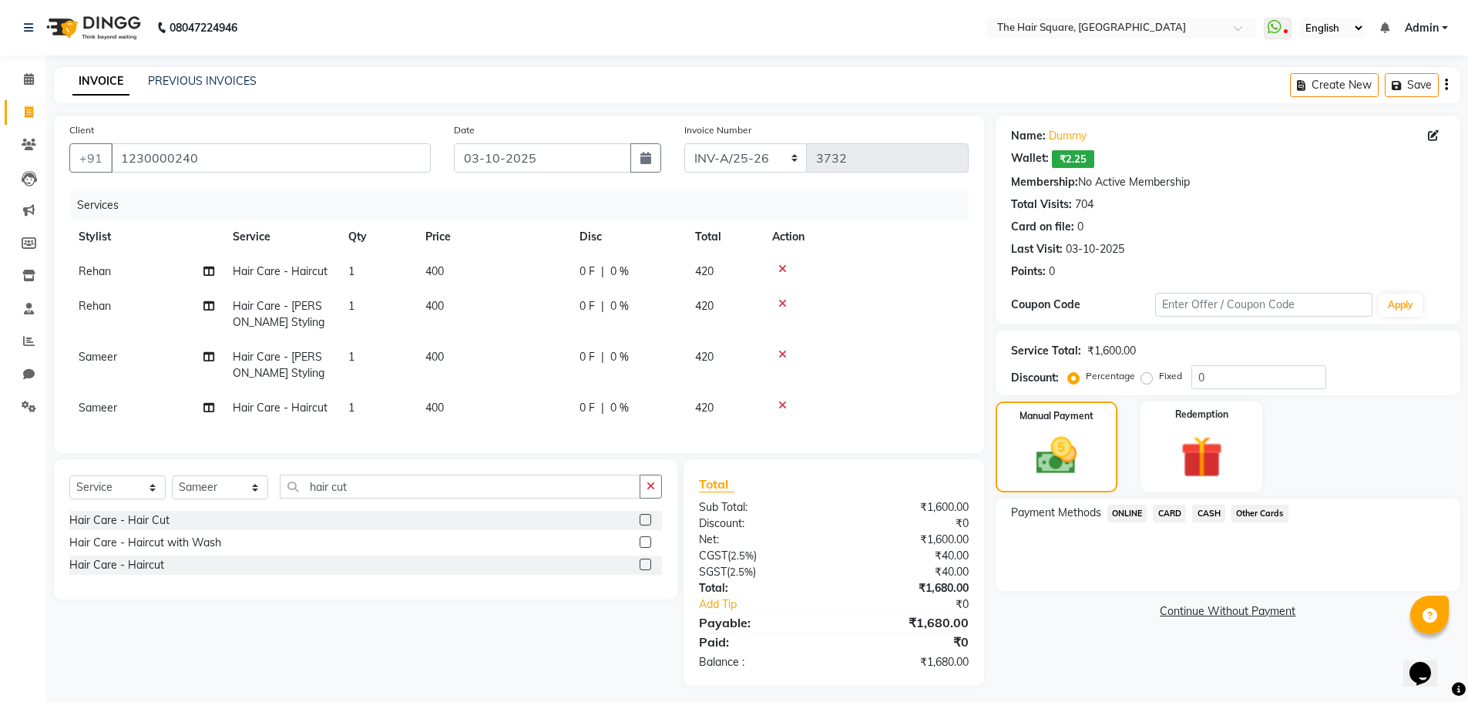
click at [1207, 513] on span "CASH" at bounding box center [1208, 514] width 33 height 18
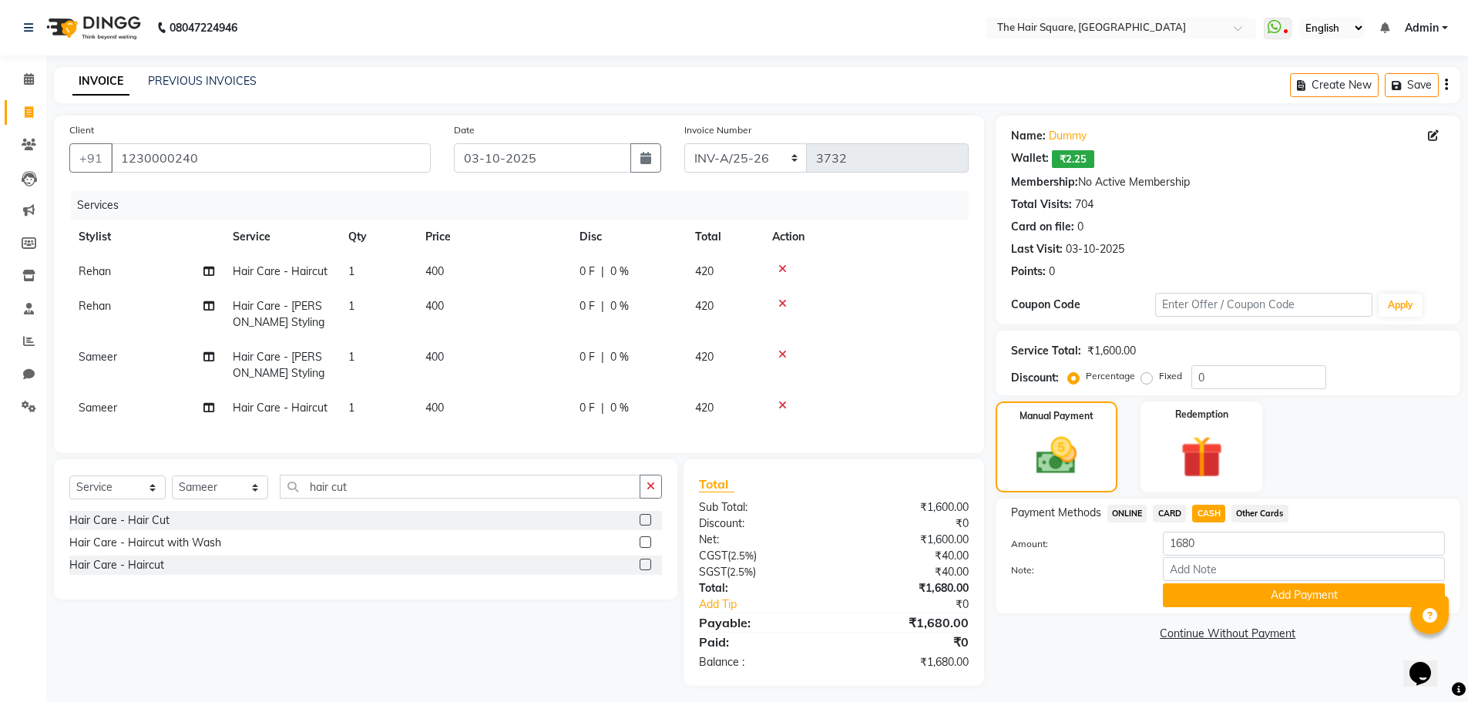
drag, startPoint x: 1238, startPoint y: 605, endPoint x: 1231, endPoint y: 595, distance: 12.2
click at [1235, 600] on button "Add Payment" at bounding box center [1304, 595] width 282 height 24
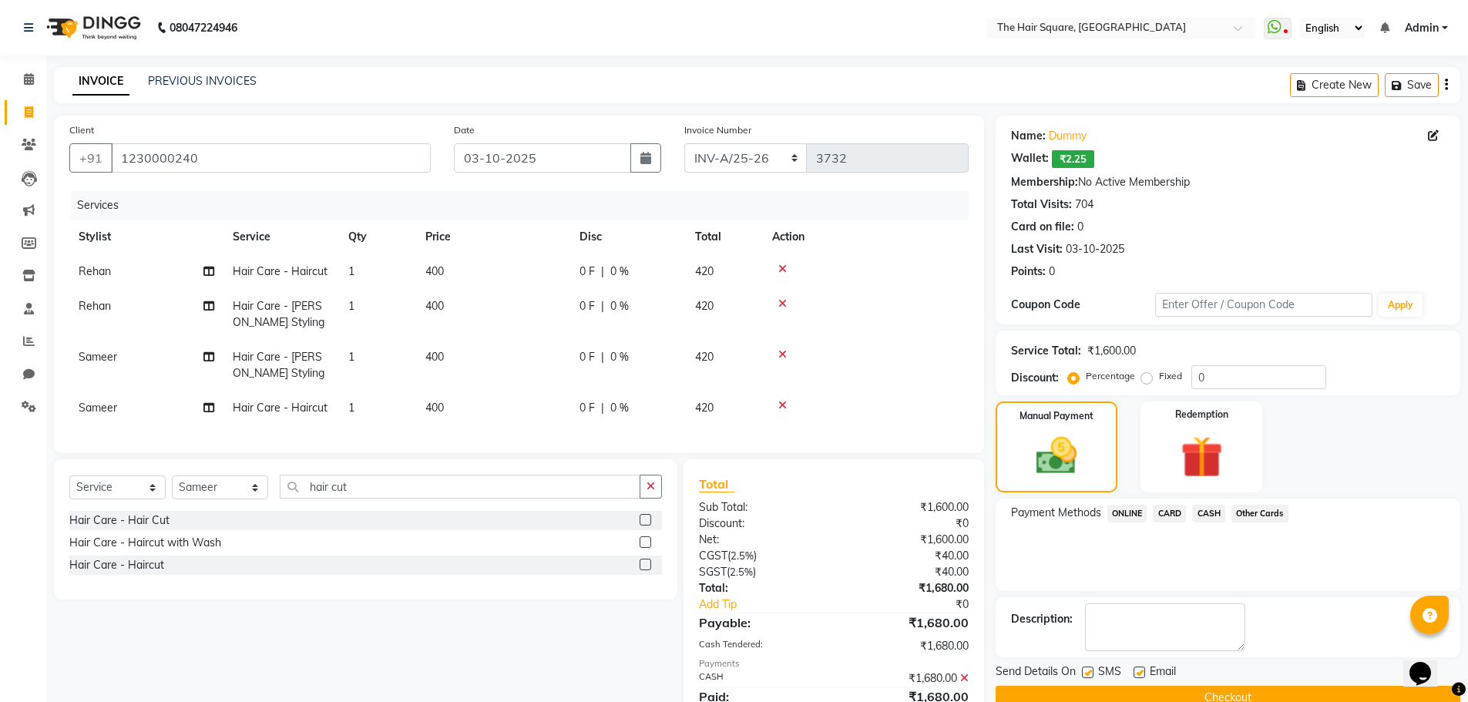
click at [1253, 695] on button "Checkout" at bounding box center [1228, 698] width 465 height 24
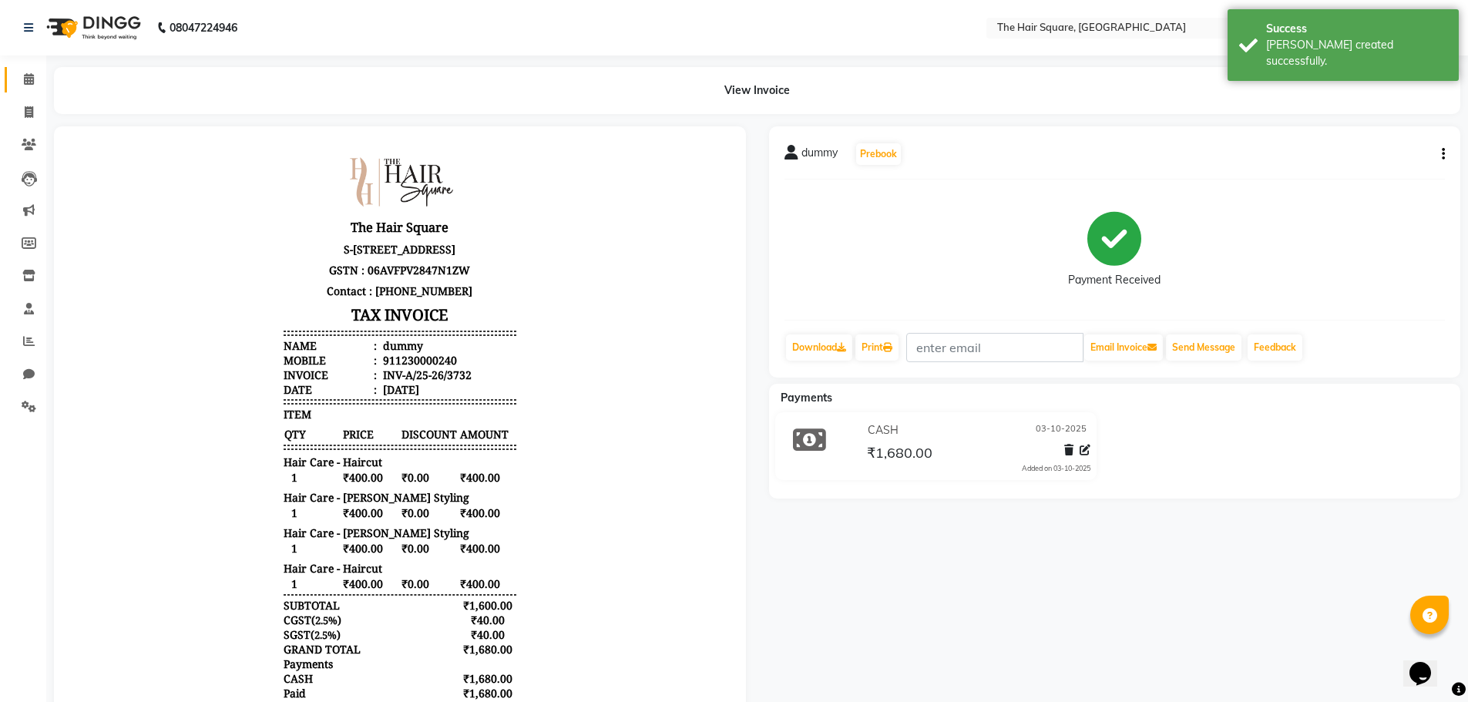
click at [35, 85] on span at bounding box center [28, 80] width 27 height 18
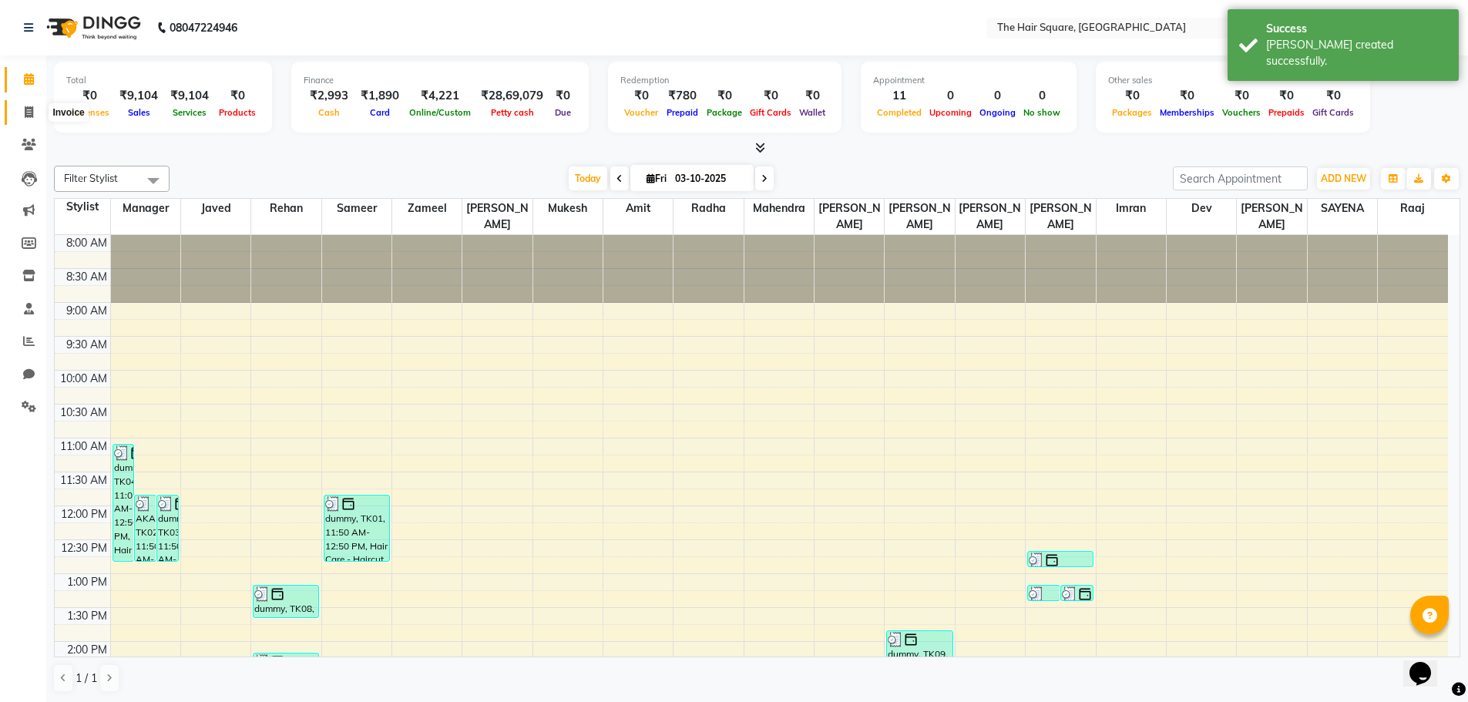
click at [23, 119] on span at bounding box center [28, 113] width 27 height 18
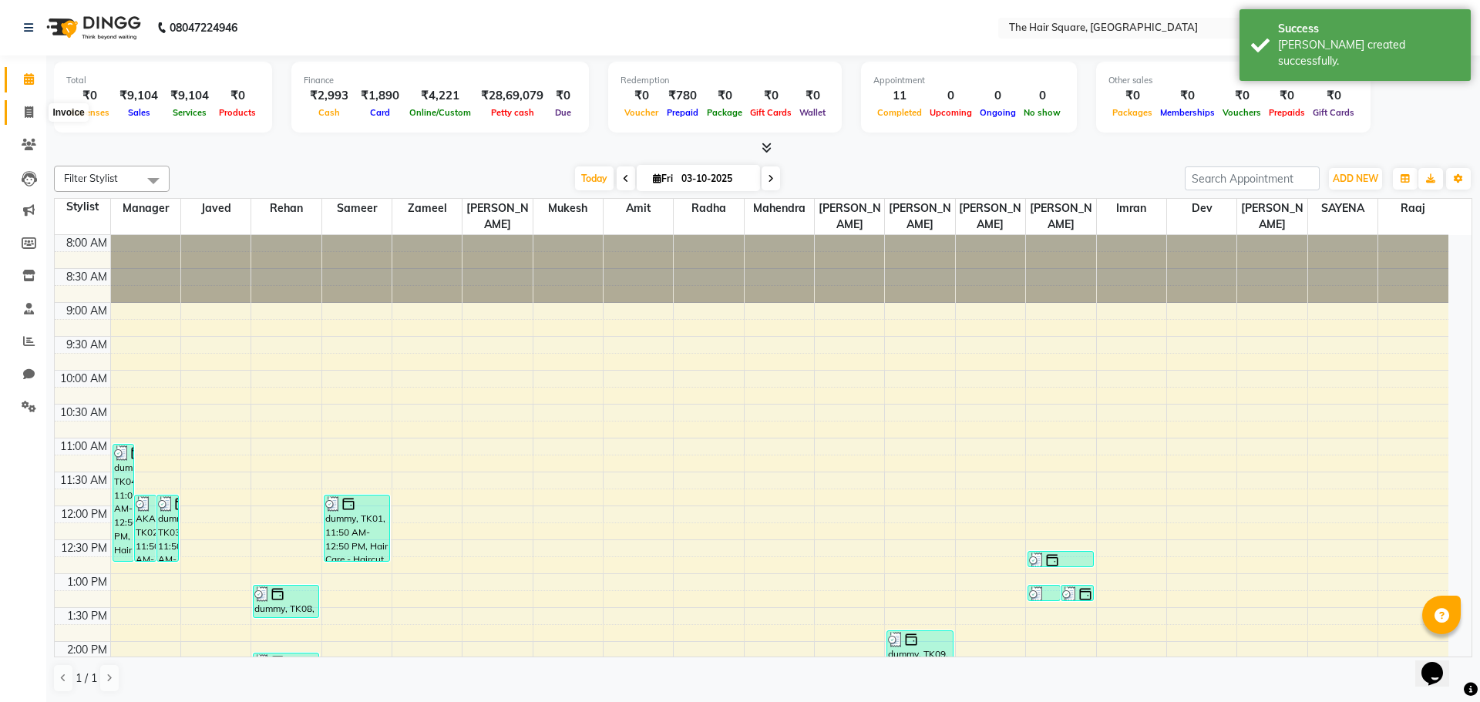
select select "5768"
select select "service"
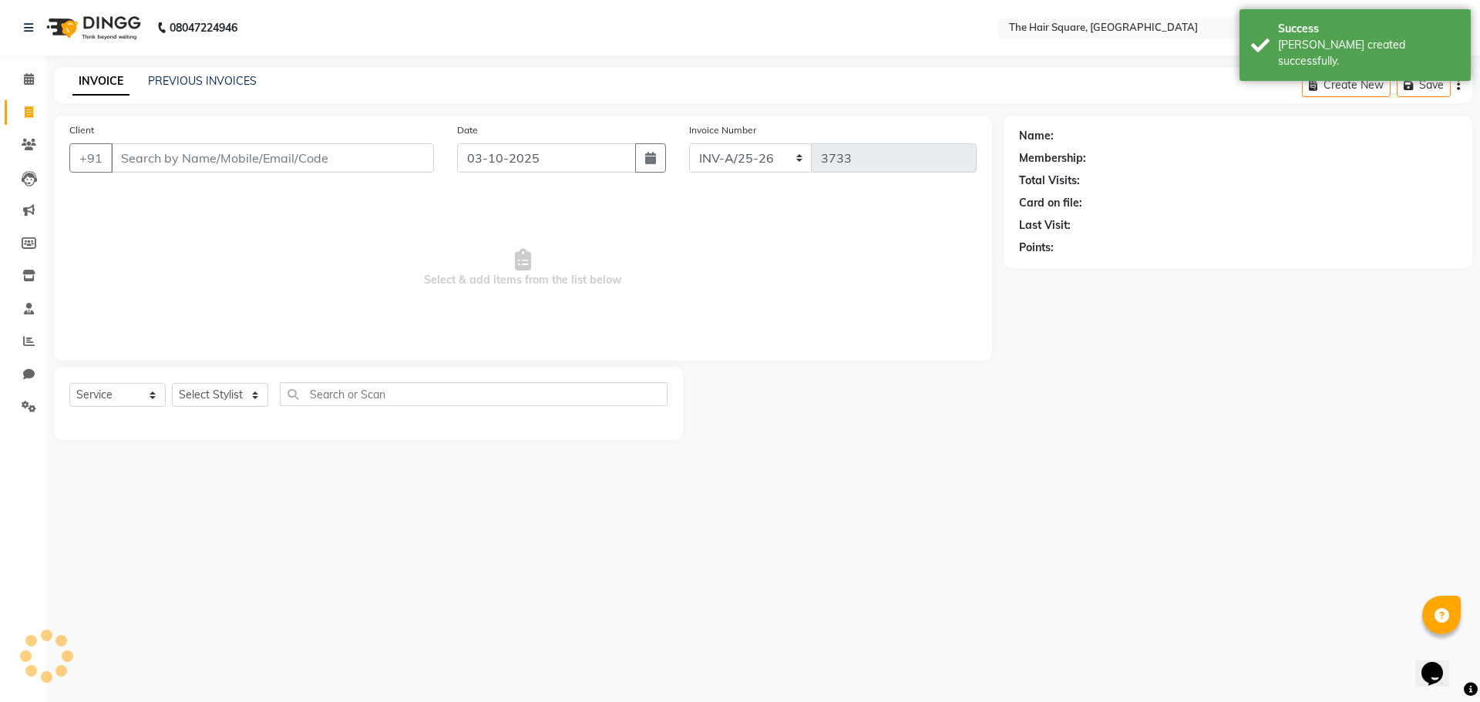
click at [212, 88] on div "PREVIOUS INVOICES" at bounding box center [202, 81] width 109 height 16
click at [222, 72] on div "INVOICE PREVIOUS INVOICES Create New Save" at bounding box center [763, 85] width 1418 height 36
click at [239, 77] on link "PREVIOUS INVOICES" at bounding box center [202, 81] width 109 height 14
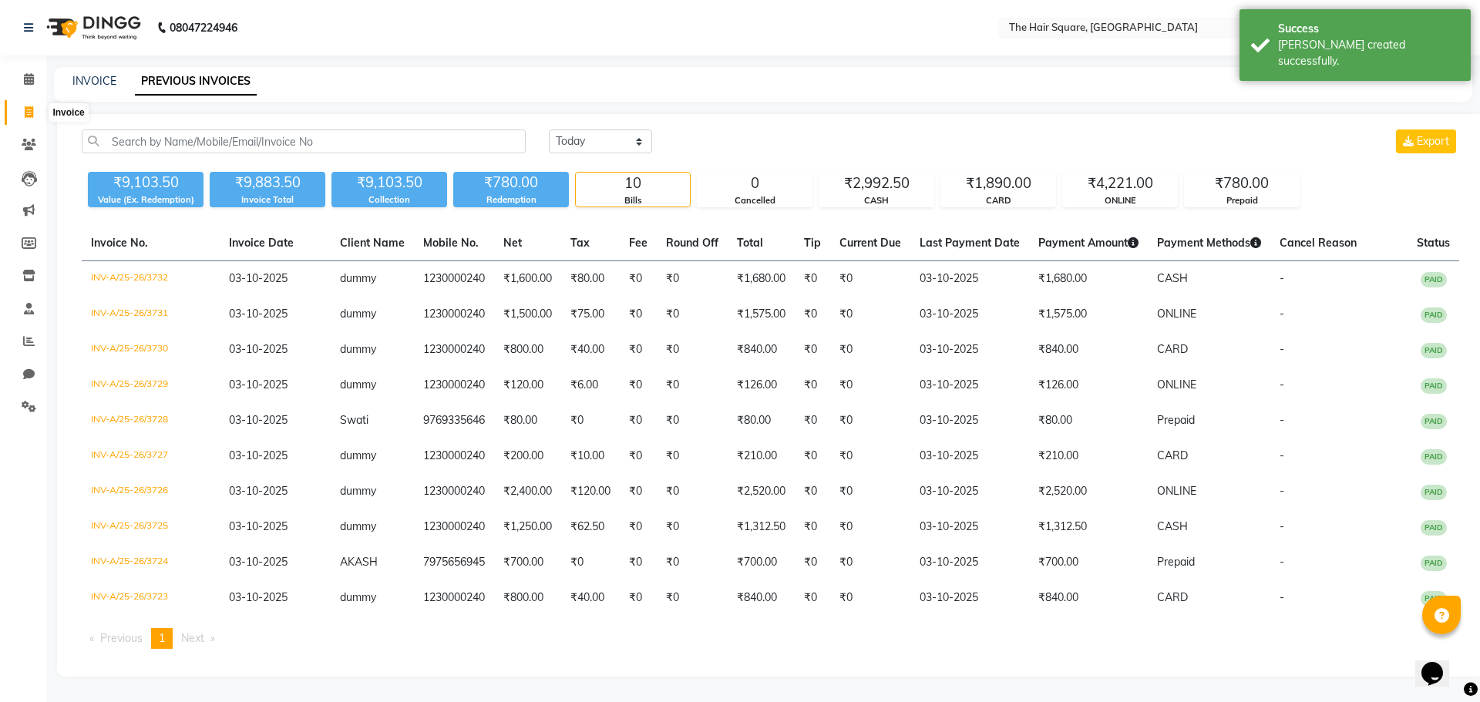
click at [28, 114] on icon at bounding box center [29, 112] width 8 height 12
select select "service"
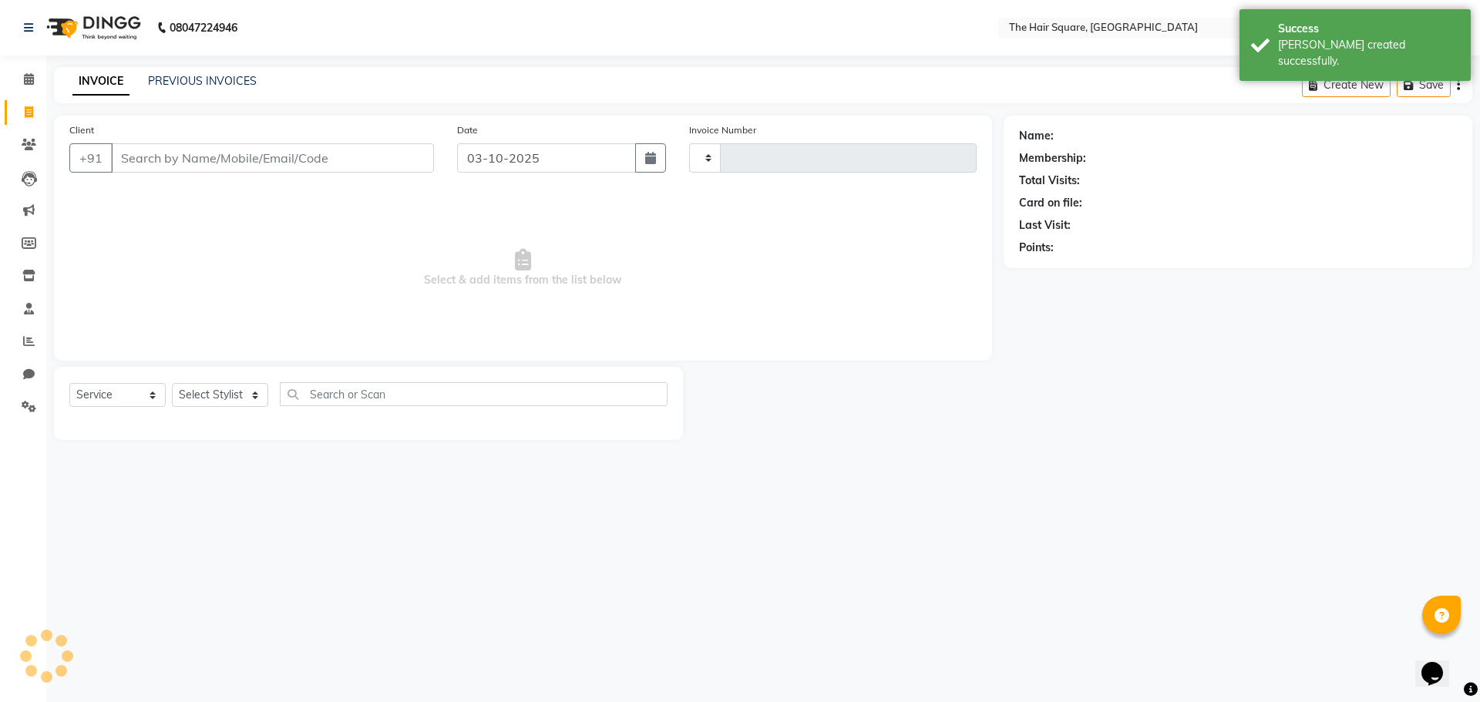
type input "3733"
select select "5768"
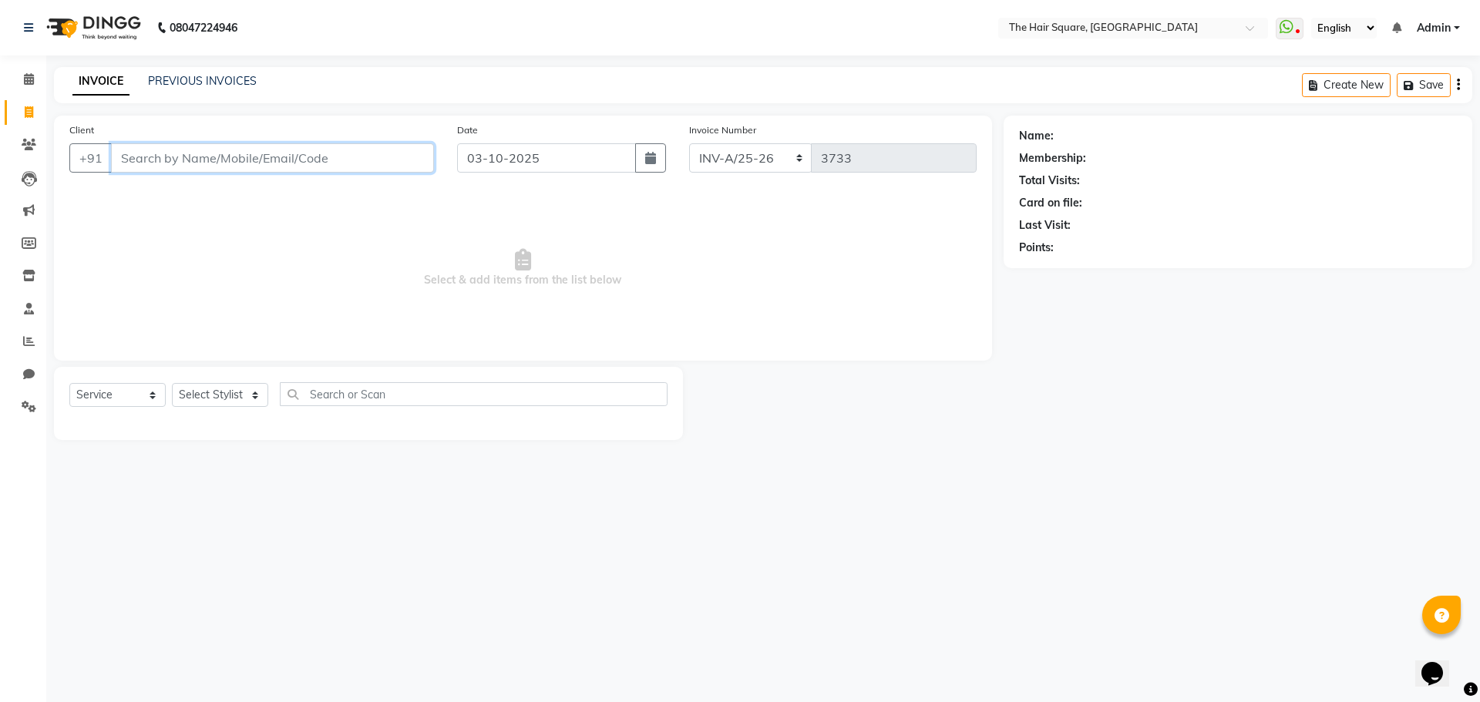
drag, startPoint x: 685, startPoint y: 366, endPoint x: 164, endPoint y: 160, distance: 560.1
click at [164, 160] on input "Client" at bounding box center [272, 157] width 323 height 29
type input "8850454679"
click at [243, 408] on div "Select Service Product Membership Package Voucher Prepaid Gift Card Select Styl…" at bounding box center [368, 400] width 598 height 36
click at [242, 400] on select "Select Stylist Amit Aradhana Bittu Dev Imran Inder Javed Kim Mahendra Manager M…" at bounding box center [220, 395] width 96 height 24
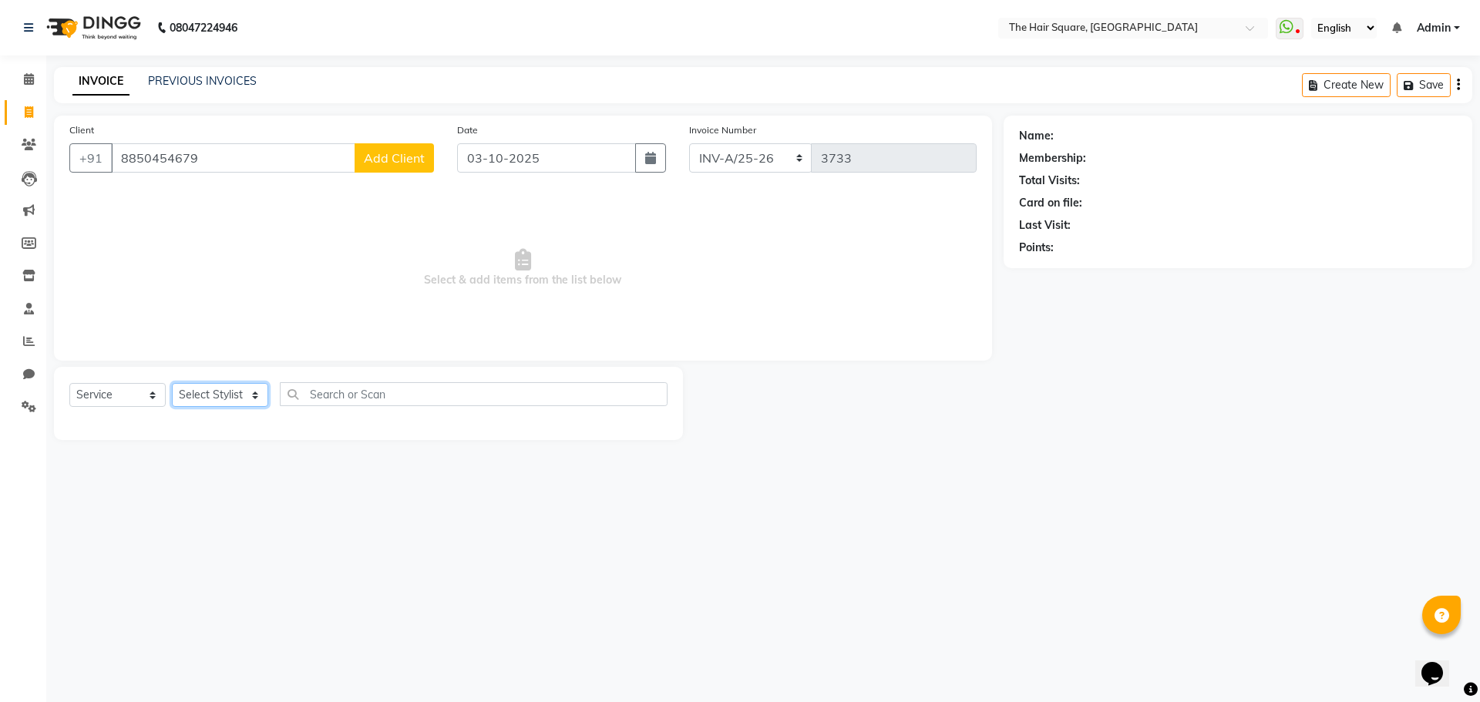
select select "39358"
click at [172, 383] on select "Select Stylist Amit Aradhana Bittu Dev Imran Inder Javed Kim Mahendra Manager M…" at bounding box center [220, 395] width 96 height 24
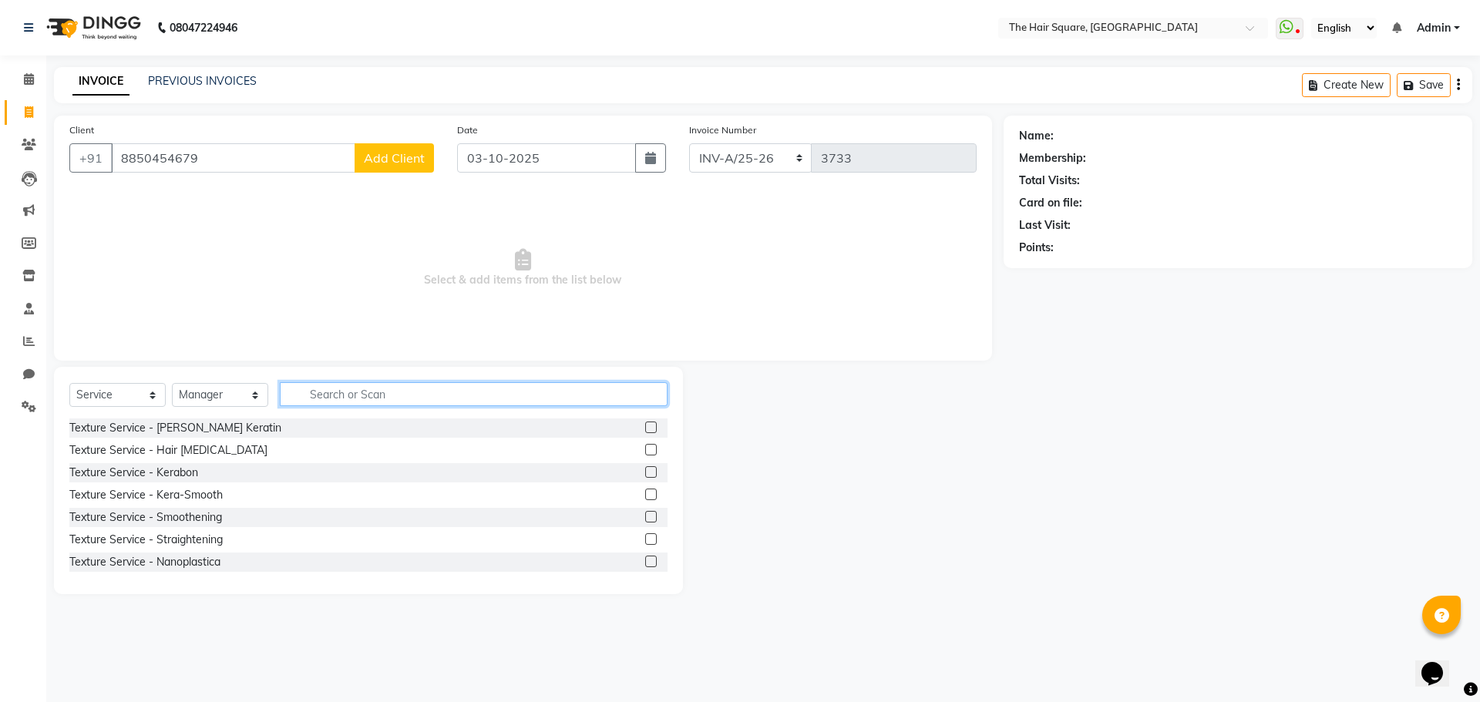
click at [328, 401] on input "text" at bounding box center [474, 394] width 388 height 24
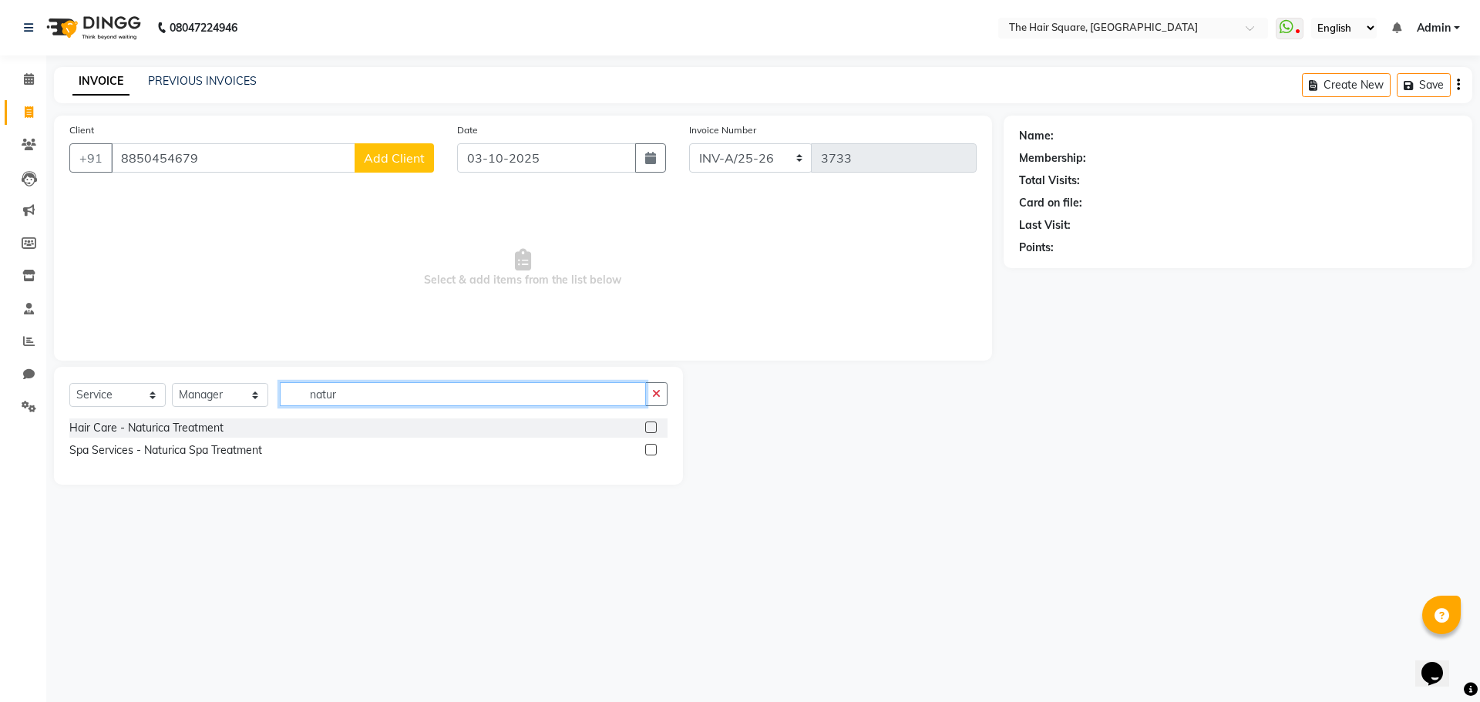
type input "natur"
click at [650, 451] on label at bounding box center [651, 450] width 12 height 12
click at [650, 451] on input "checkbox" at bounding box center [650, 450] width 10 height 10
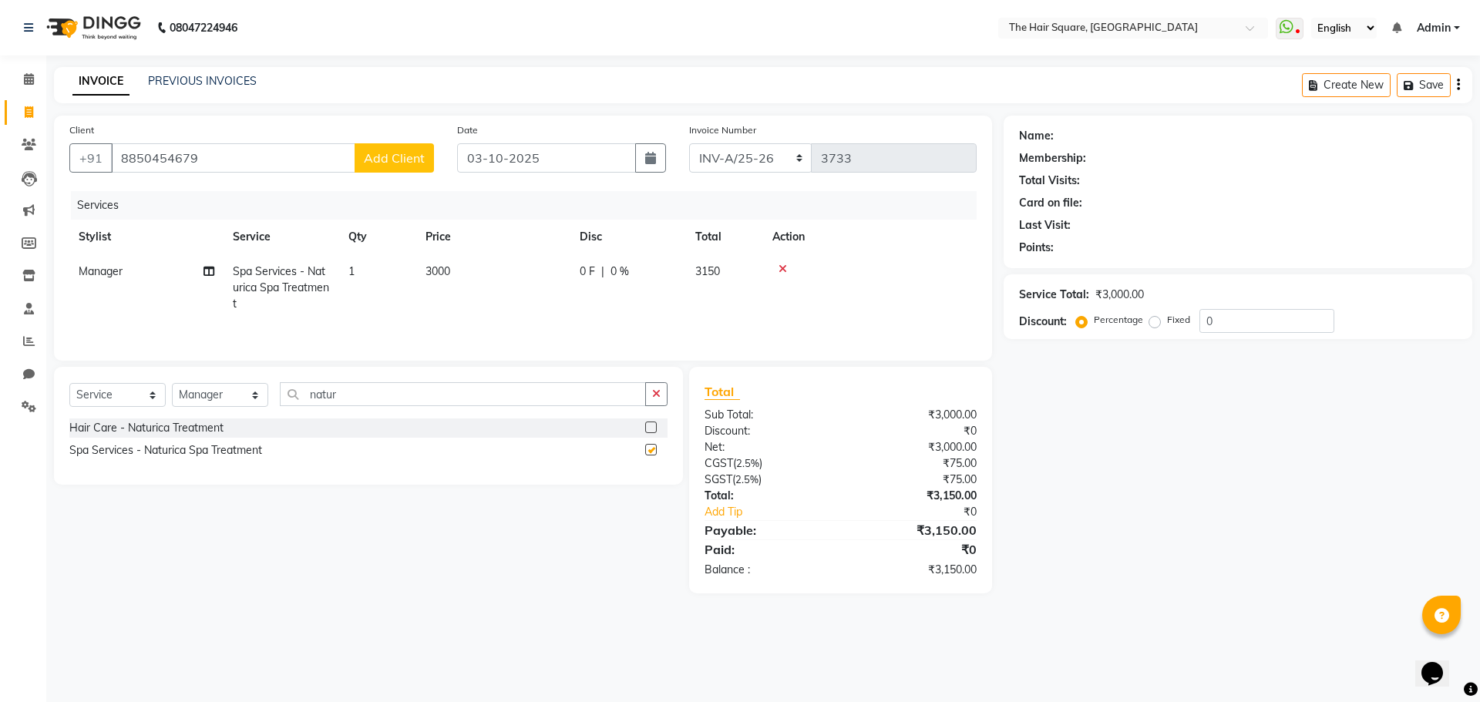
checkbox input "false"
click at [435, 274] on span "3000" at bounding box center [437, 271] width 25 height 14
select select "39358"
drag, startPoint x: 174, startPoint y: 257, endPoint x: 134, endPoint y: 255, distance: 40.1
click at [140, 256] on tr "Amit Aradhana Bittu Dev Imran Inder Javed Kim Mahendra Manager Mukesh Raaj Radh…" at bounding box center [522, 287] width 907 height 66
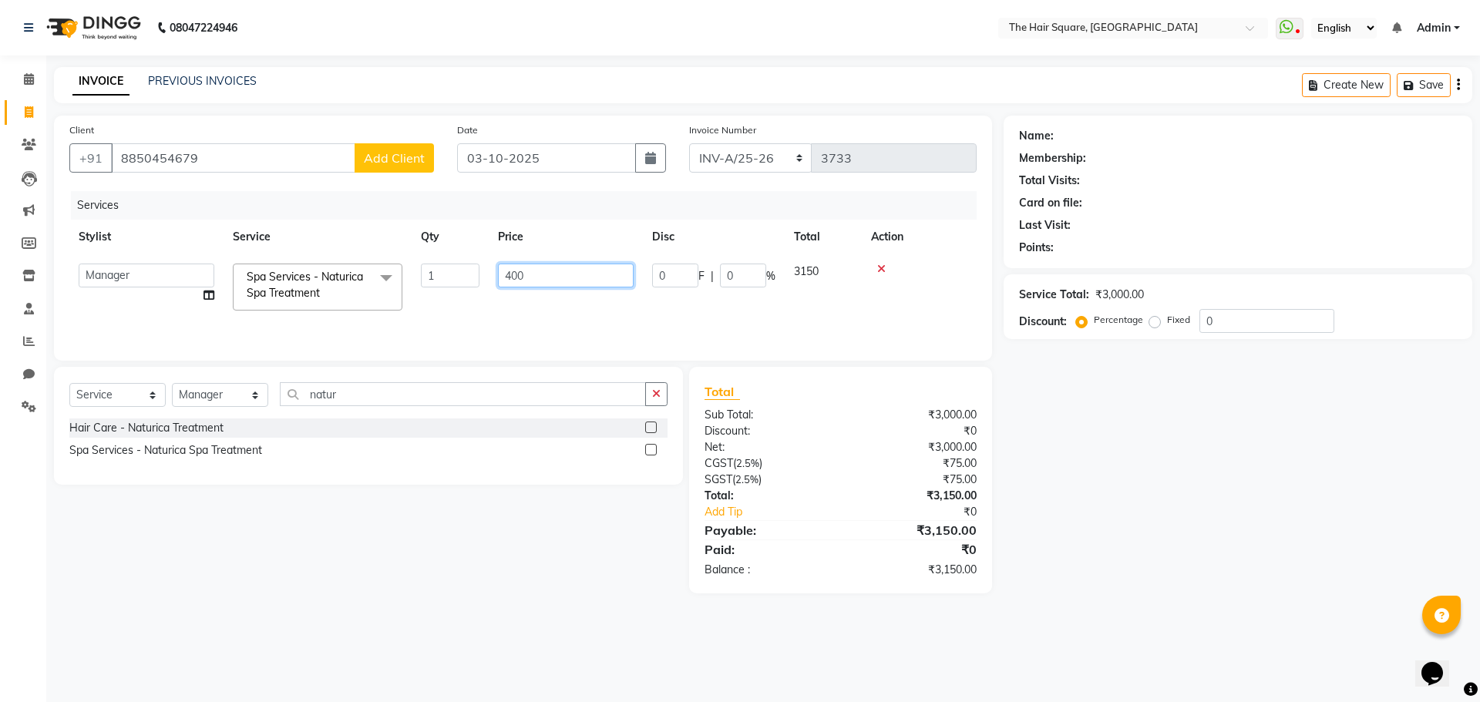
type input "4000"
drag, startPoint x: 455, startPoint y: 301, endPoint x: 577, endPoint y: 299, distance: 121.8
click at [466, 301] on tr "Amit Aradhana Bittu Dev Imran Inder Javed Kim Mahendra Manager Mukesh Raaj Radh…" at bounding box center [522, 287] width 907 height 66
click at [385, 156] on span "Add Client" at bounding box center [394, 157] width 61 height 15
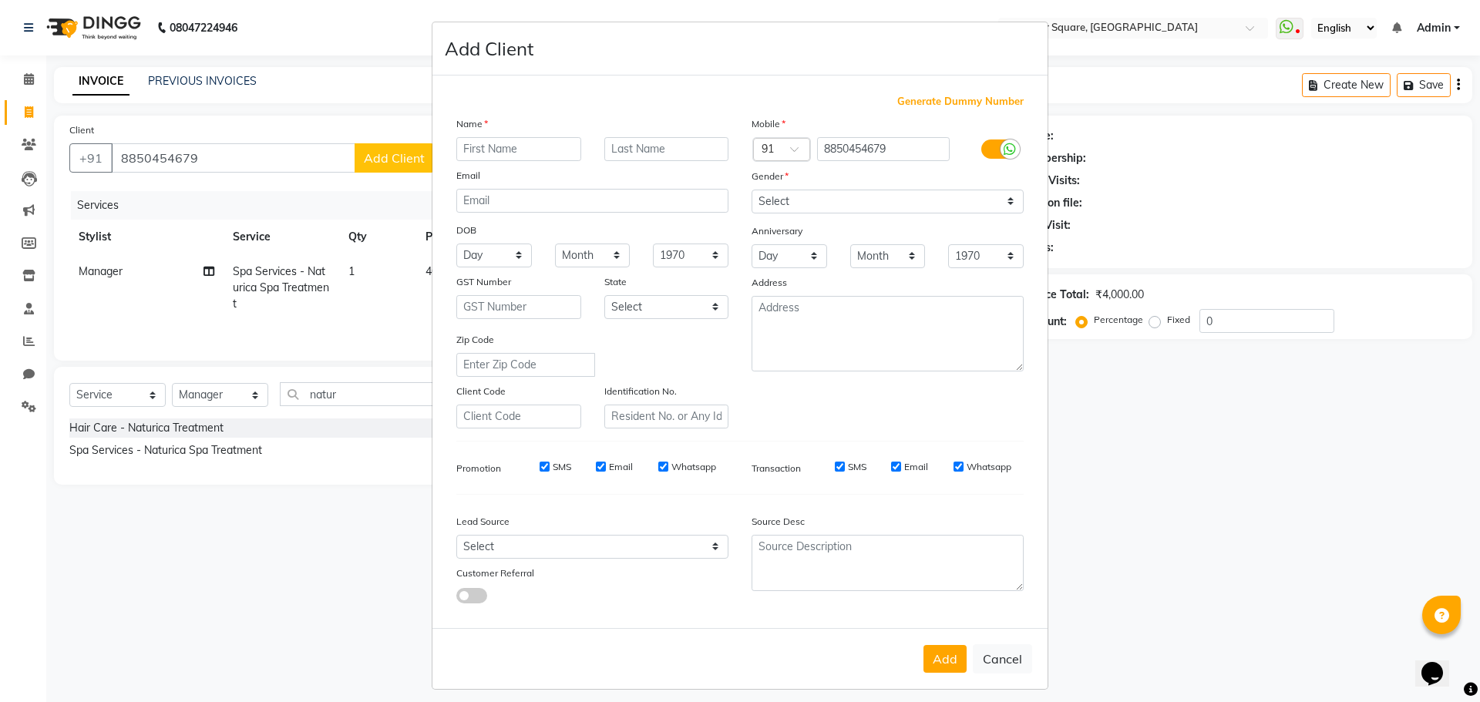
click at [566, 151] on input "text" at bounding box center [518, 149] width 125 height 24
type input "Client"
click at [856, 206] on select "Select Male Female Other Prefer Not To Say" at bounding box center [887, 202] width 272 height 24
select select "female"
click at [751, 190] on select "Select Male Female Other Prefer Not To Say" at bounding box center [887, 202] width 272 height 24
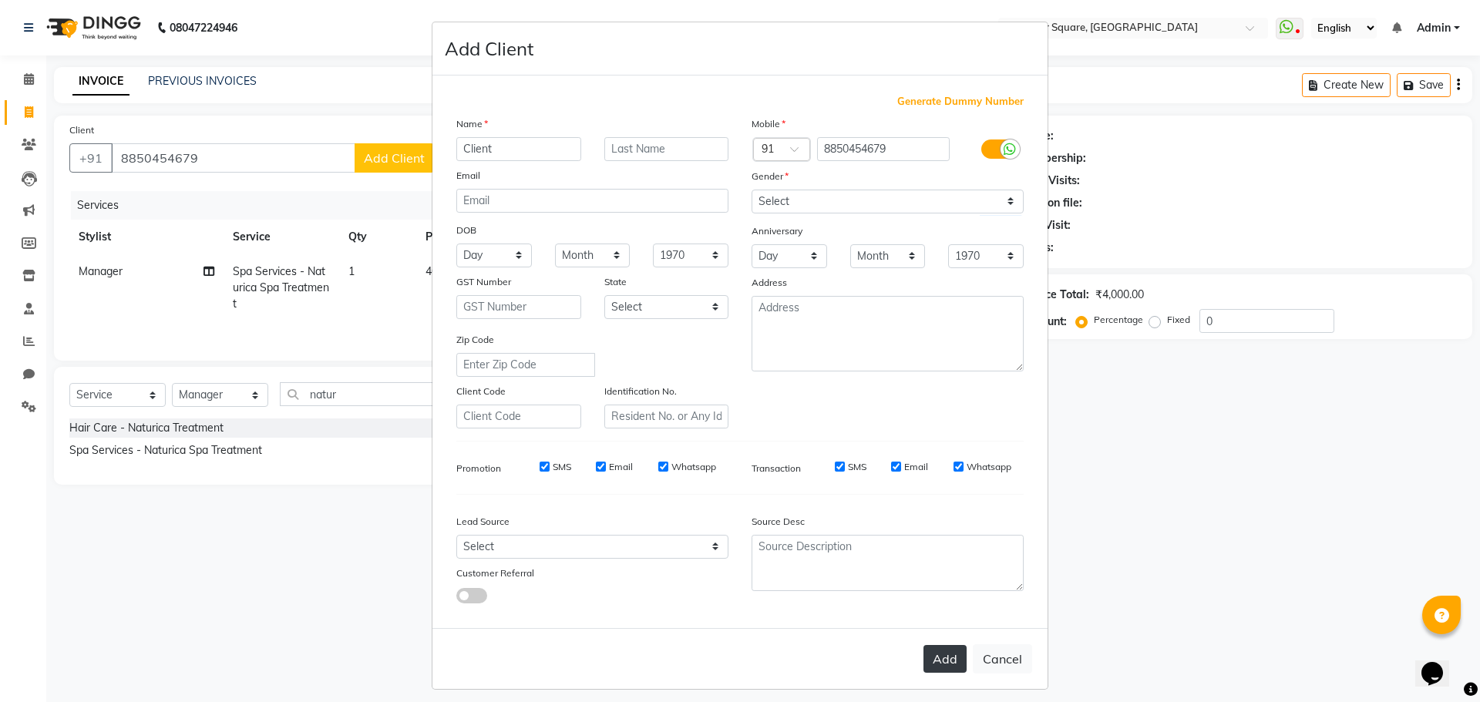
click at [925, 657] on button "Add" at bounding box center [944, 659] width 43 height 28
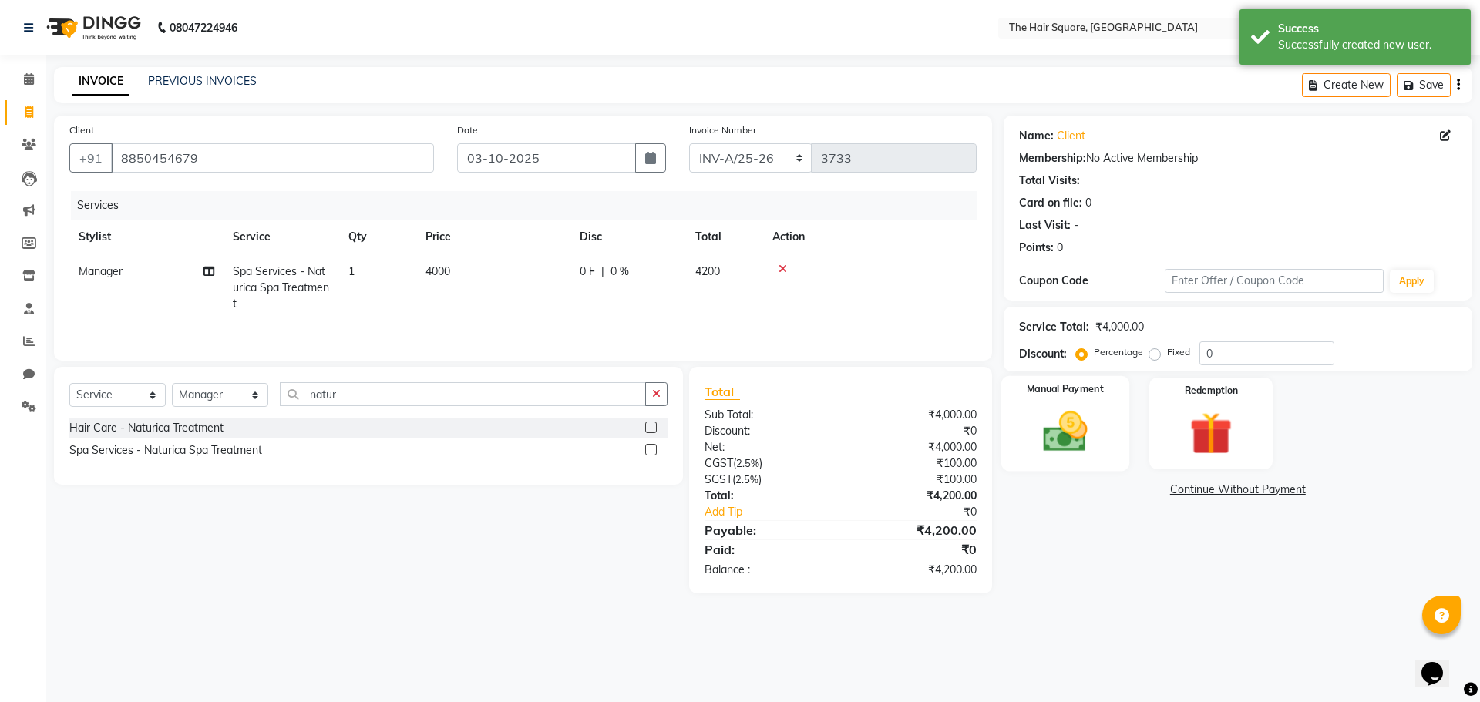
click at [1090, 429] on img at bounding box center [1065, 431] width 72 height 51
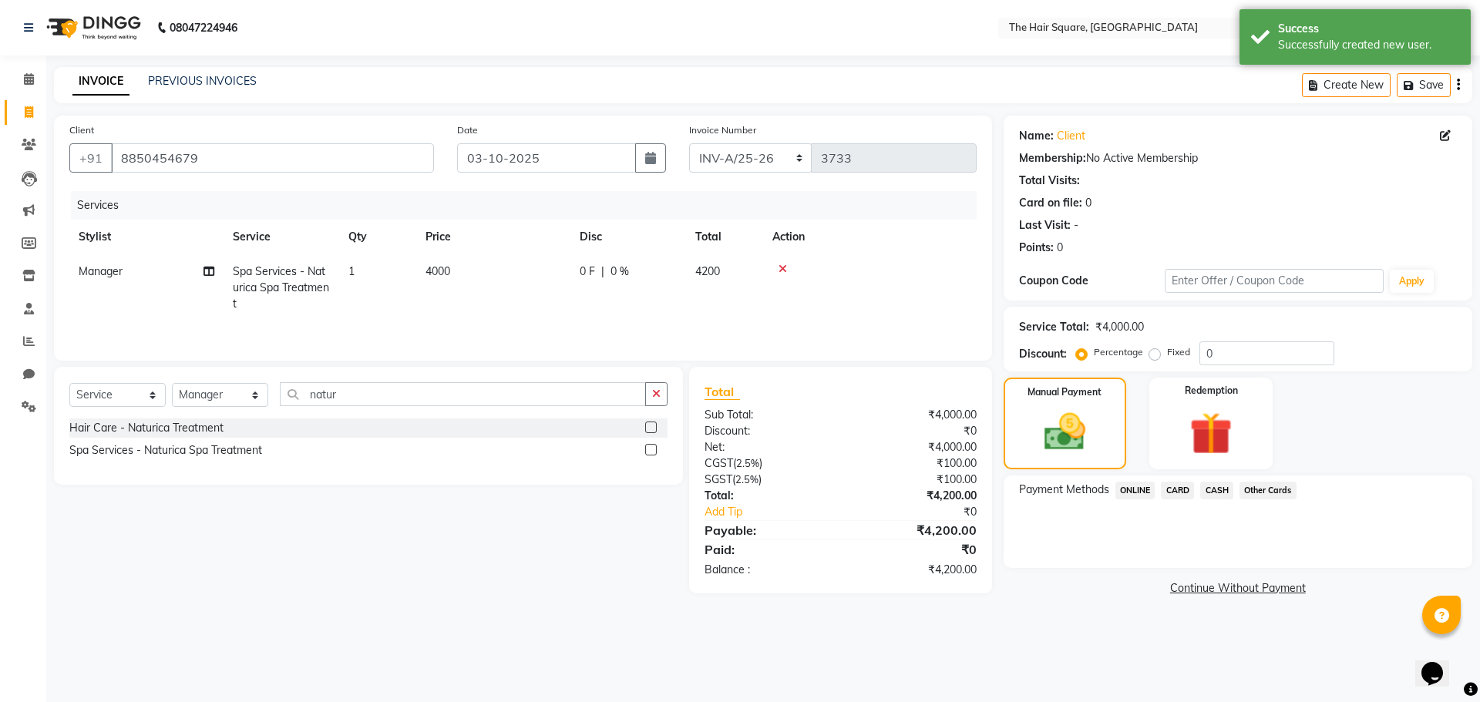
click at [1242, 491] on span "Other Cards" at bounding box center [1267, 491] width 57 height 18
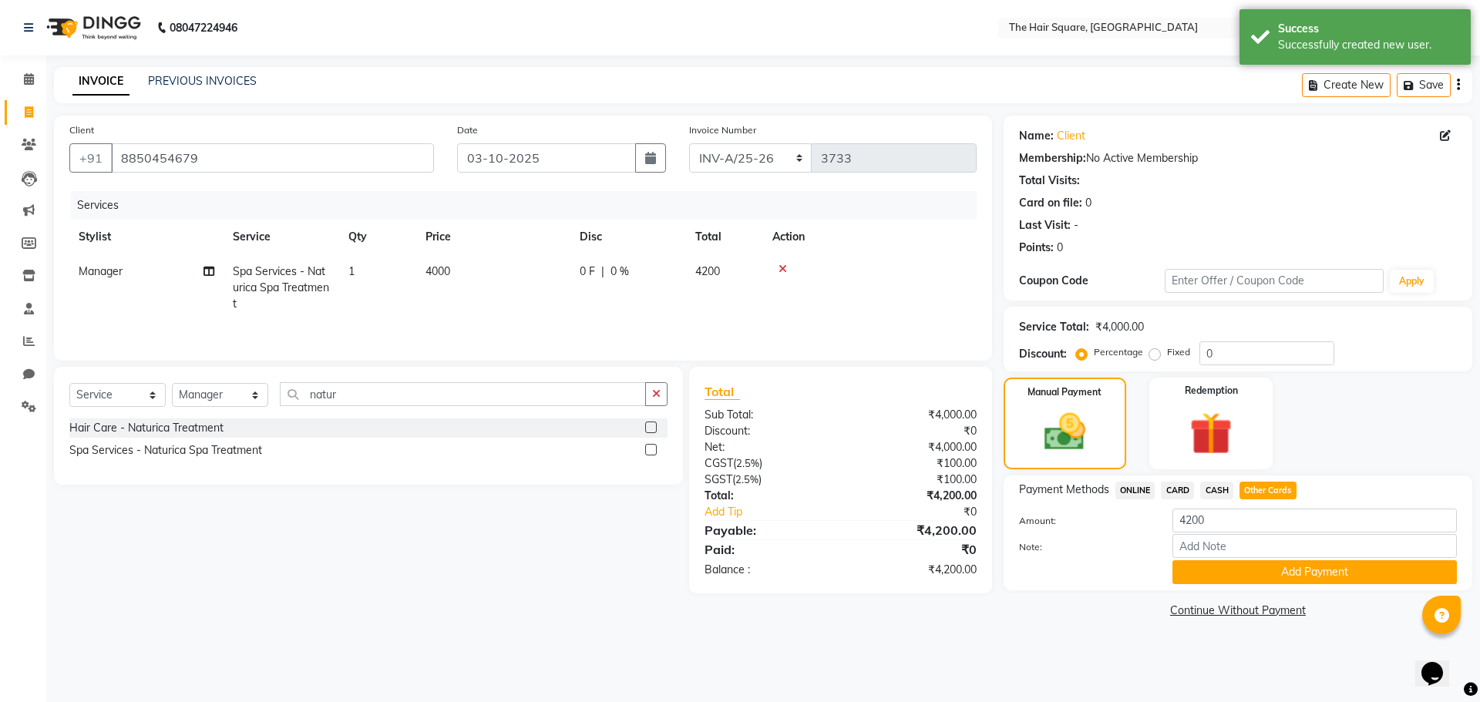
click at [1214, 491] on span "CASH" at bounding box center [1216, 491] width 33 height 18
click at [1226, 576] on button "Add Payment" at bounding box center [1314, 572] width 284 height 24
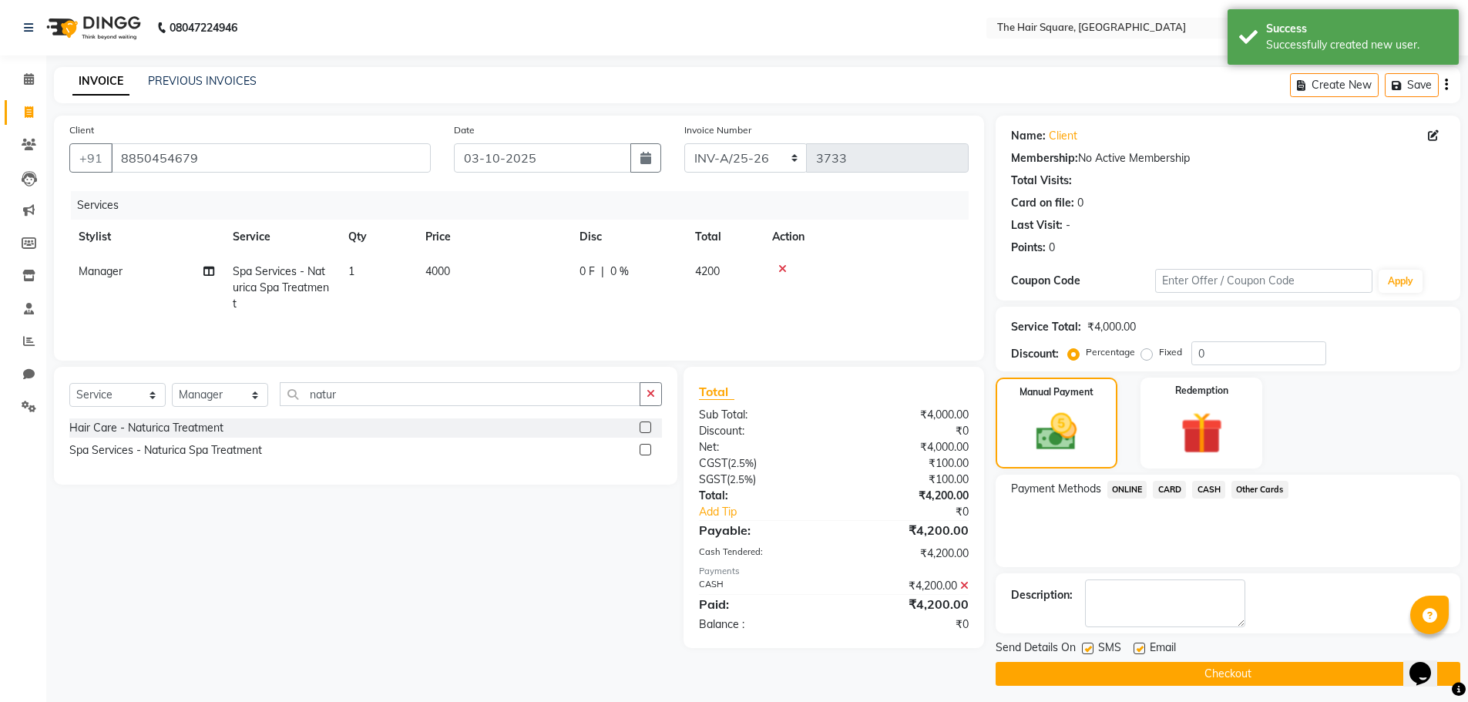
click at [1193, 677] on button "Checkout" at bounding box center [1228, 674] width 465 height 24
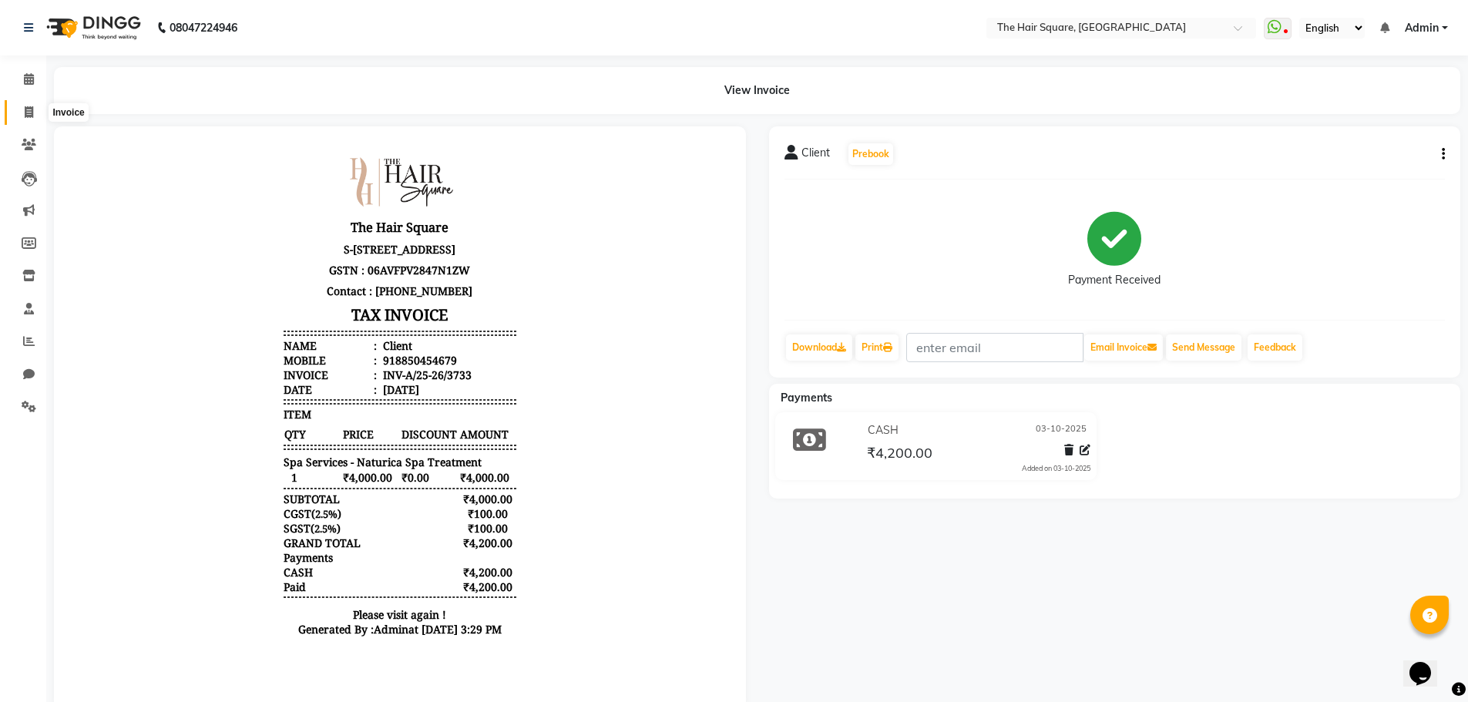
click at [32, 104] on span at bounding box center [28, 113] width 27 height 18
select select "service"
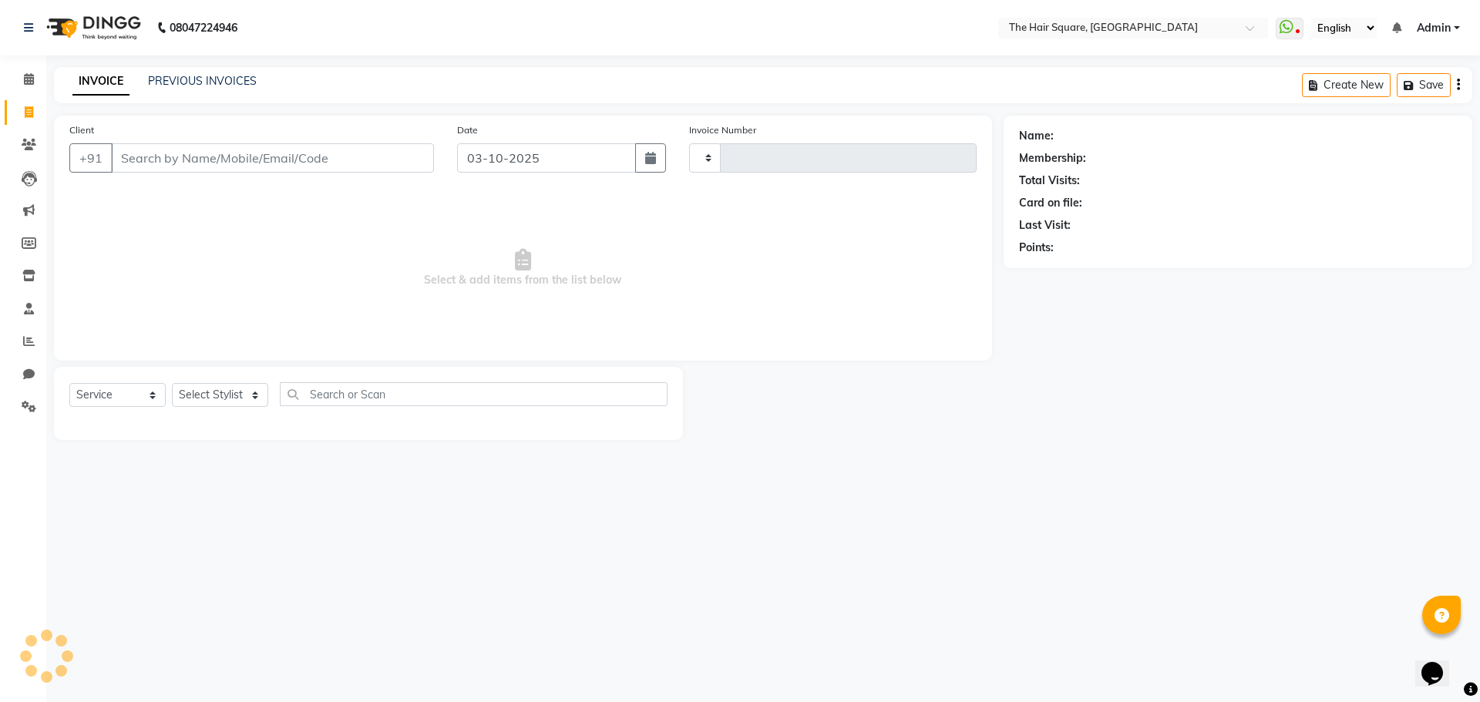
type input "3734"
select select "5768"
drag, startPoint x: 744, startPoint y: 52, endPoint x: 238, endPoint y: 157, distance: 517.0
click at [238, 157] on input "Client" at bounding box center [272, 157] width 323 height 29
click at [236, 388] on select "Select Stylist Amit Aradhana Bittu Dev Imran Inder Javed Kim Mahendra Manager M…" at bounding box center [220, 395] width 96 height 24
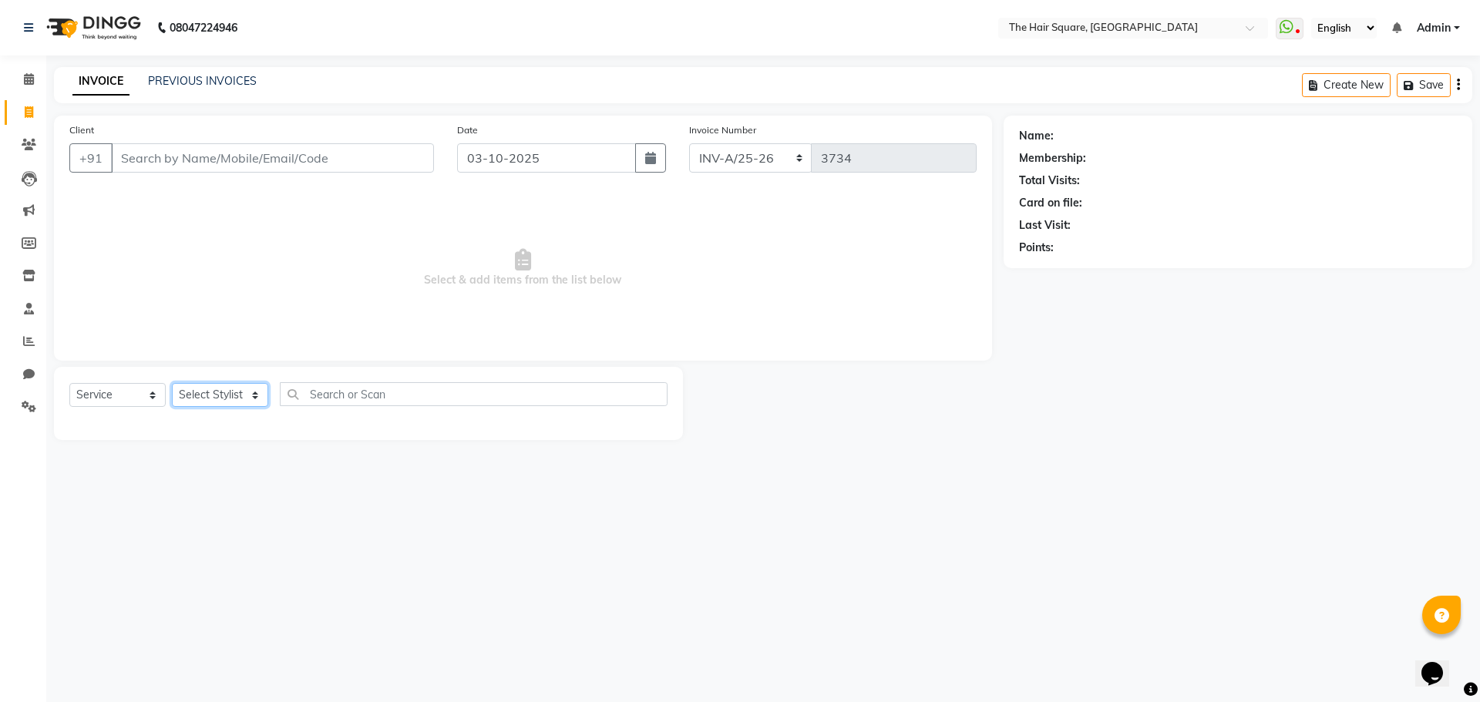
select select "39381"
click at [172, 383] on select "Select Stylist Amit Aradhana Bittu Dev Imran Inder Javed Kim Mahendra Manager M…" at bounding box center [220, 395] width 96 height 24
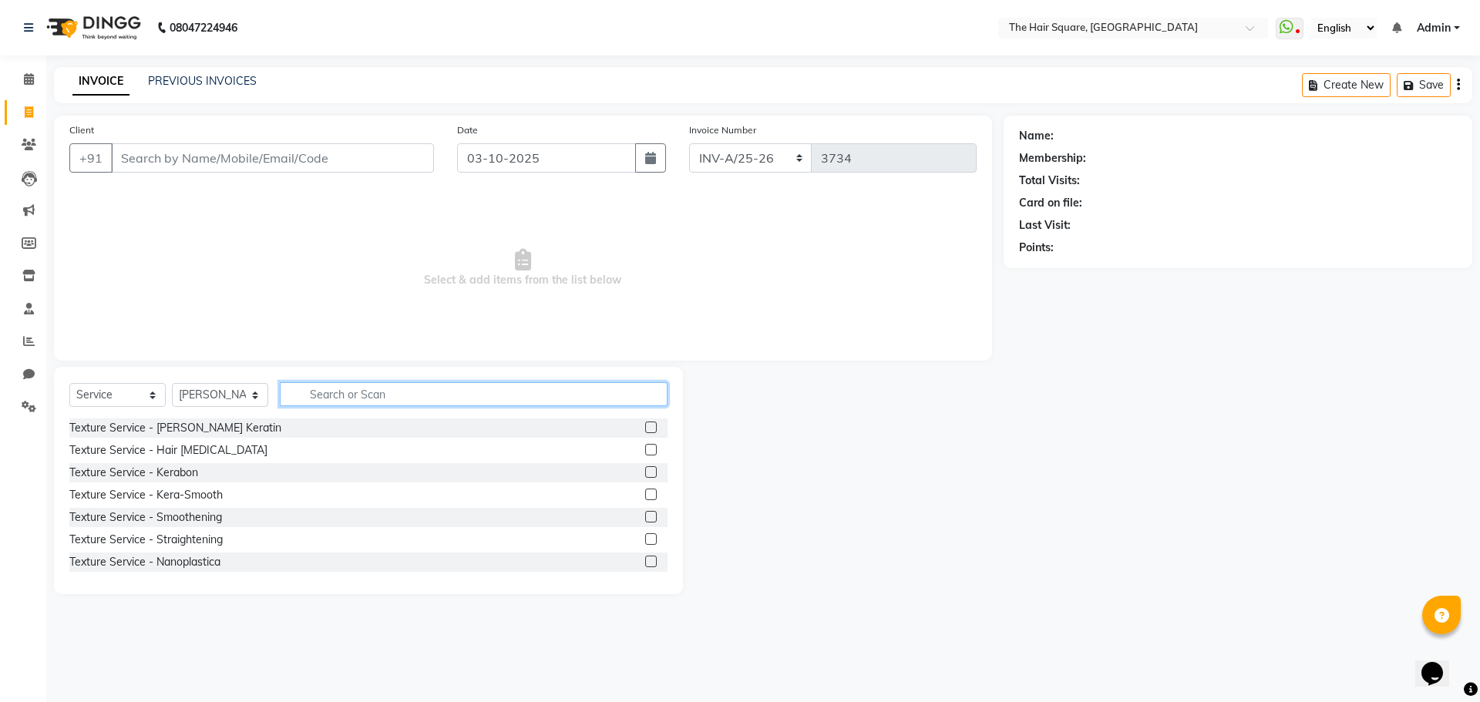
click at [363, 392] on input "text" at bounding box center [474, 394] width 388 height 24
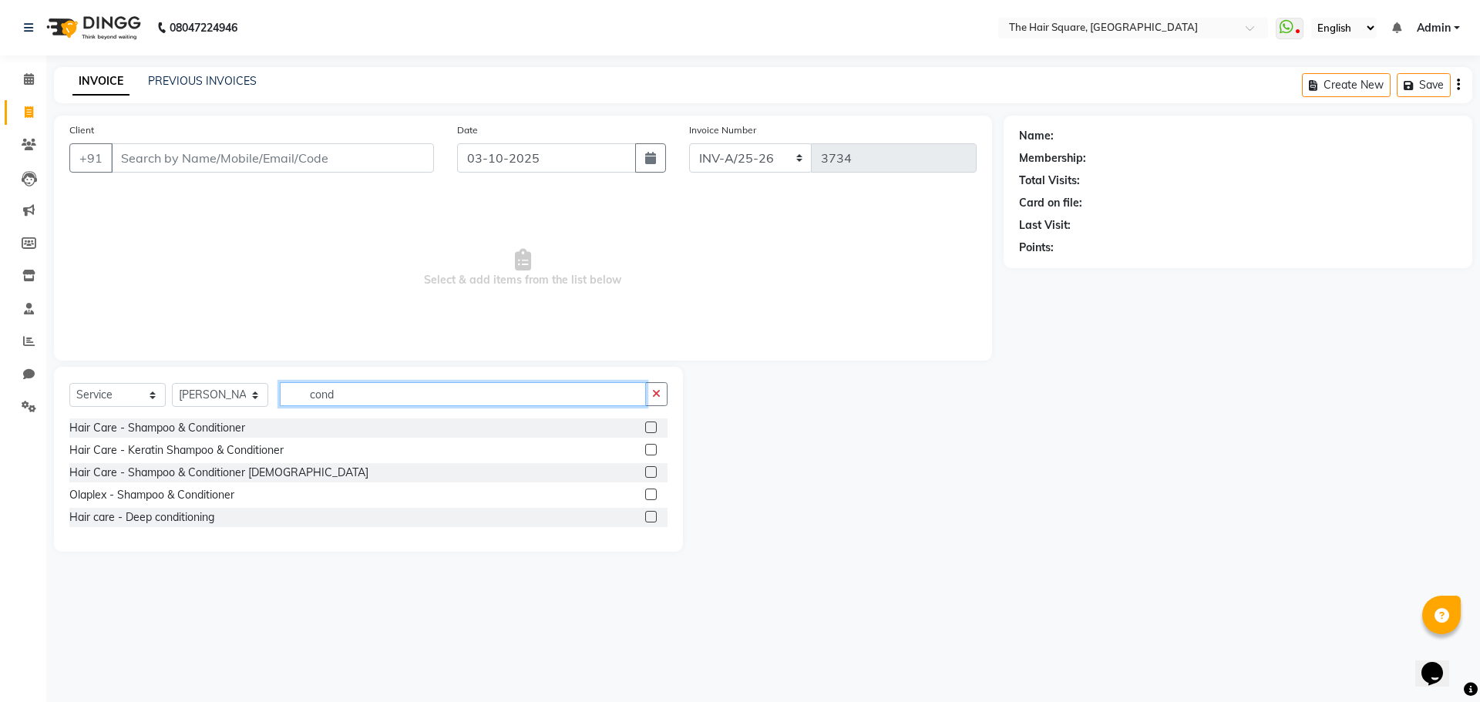
type input "cond"
click at [653, 451] on label at bounding box center [651, 450] width 12 height 12
click at [653, 451] on input "checkbox" at bounding box center [650, 450] width 10 height 10
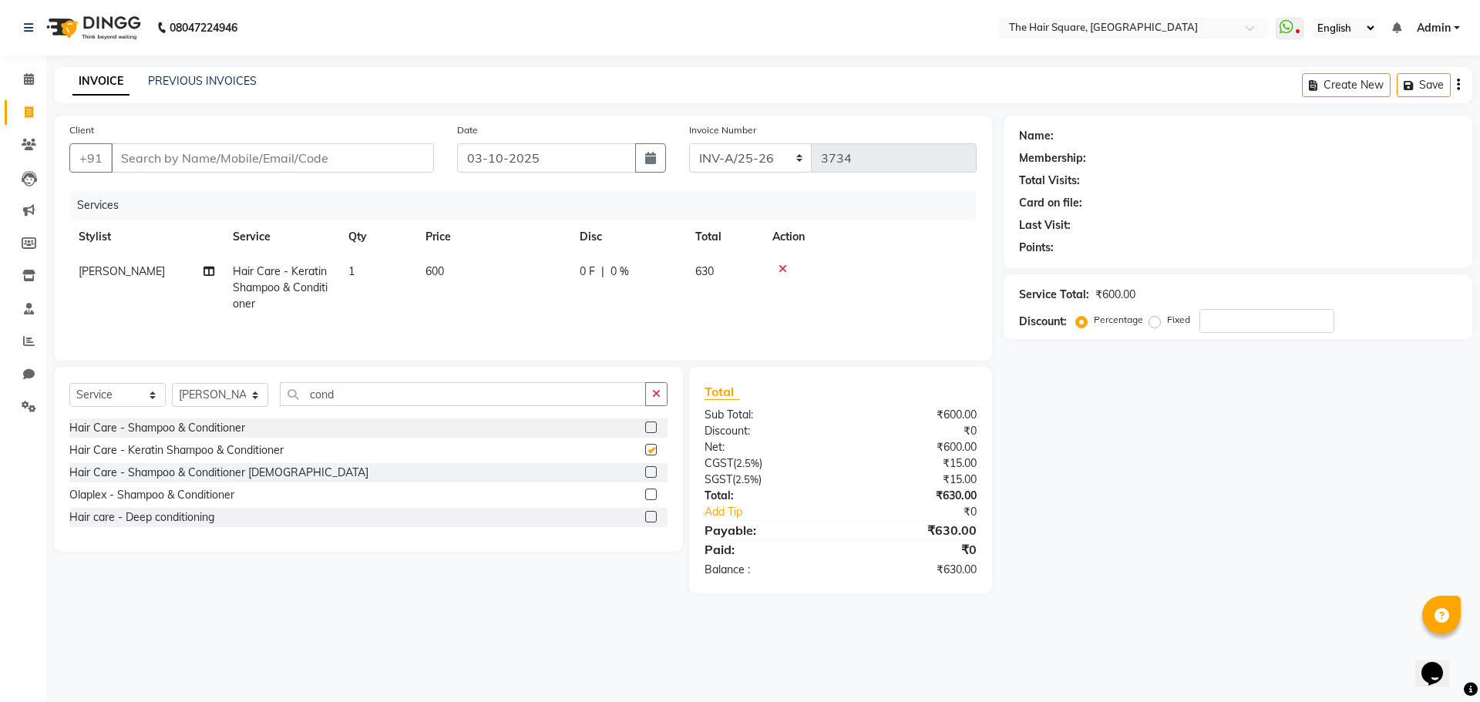
checkbox input "false"
drag, startPoint x: 370, startPoint y: 395, endPoint x: 70, endPoint y: 318, distance: 309.3
click at [0, 355] on app-home "08047224946 Select Location × The Hair Square, Ambience Island WhatsApp Status …" at bounding box center [740, 308] width 1480 height 616
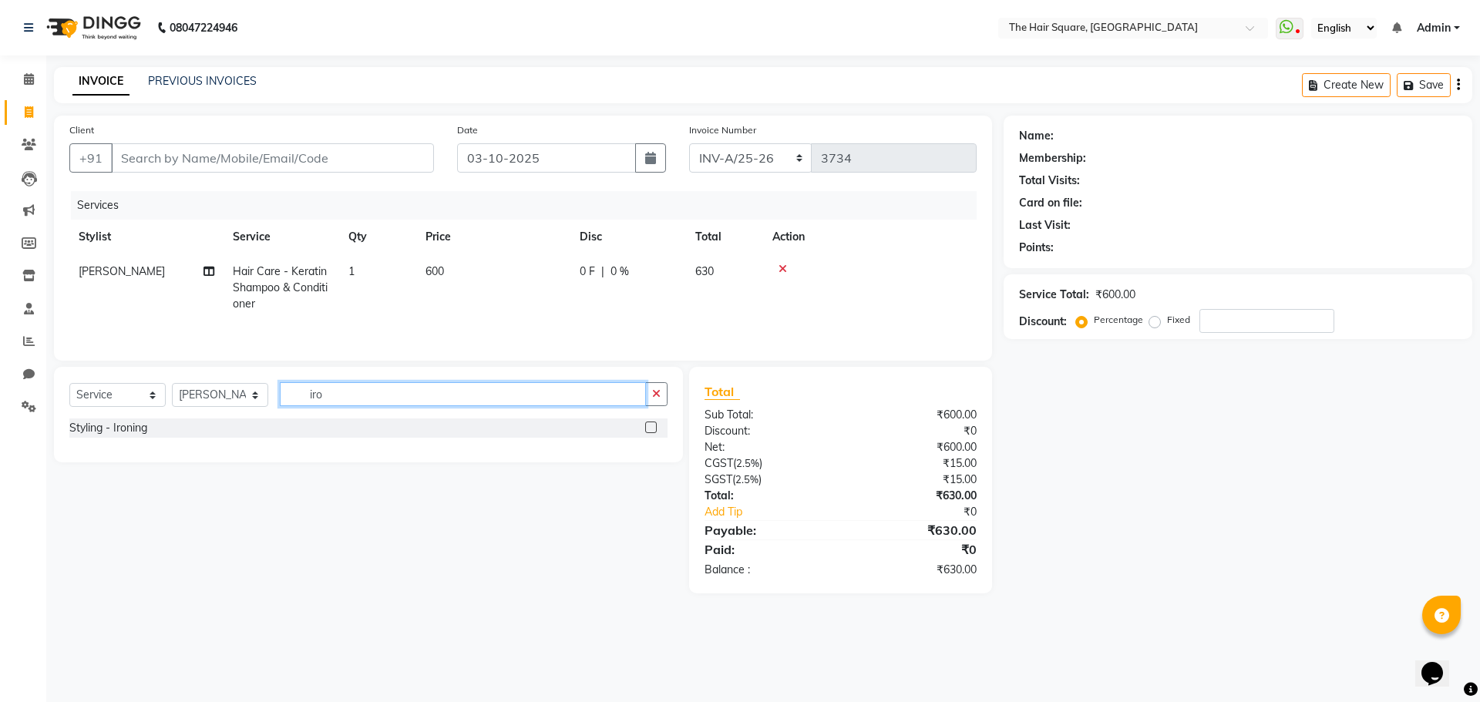
type input "iro"
click at [203, 390] on select "Select Stylist Amit Aradhana Bittu Dev Imran Inder Javed Kim Mahendra Manager M…" at bounding box center [220, 395] width 96 height 24
select select "39371"
click at [172, 383] on select "Select Stylist Amit Aradhana Bittu Dev Imran Inder Javed Kim Mahendra Manager M…" at bounding box center [220, 395] width 96 height 24
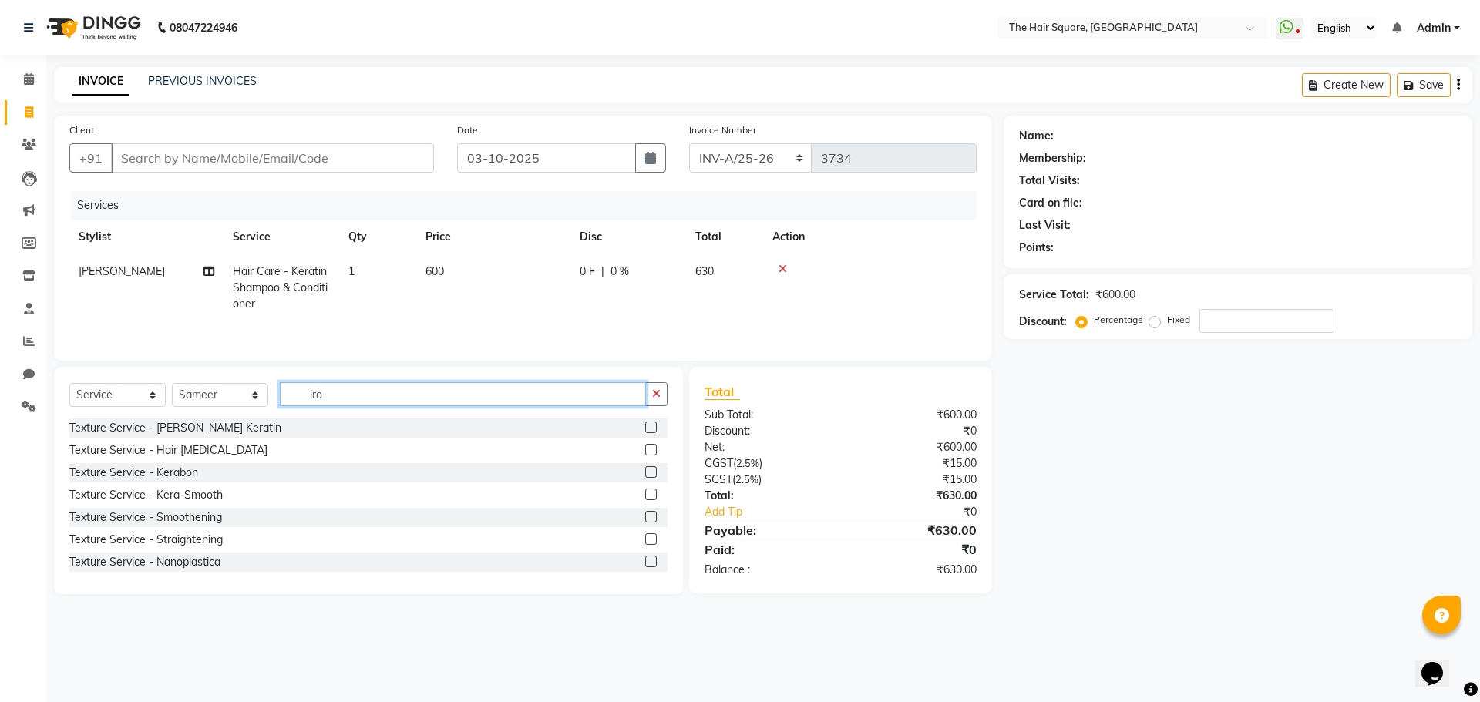
click at [374, 398] on input "iro" at bounding box center [463, 394] width 366 height 24
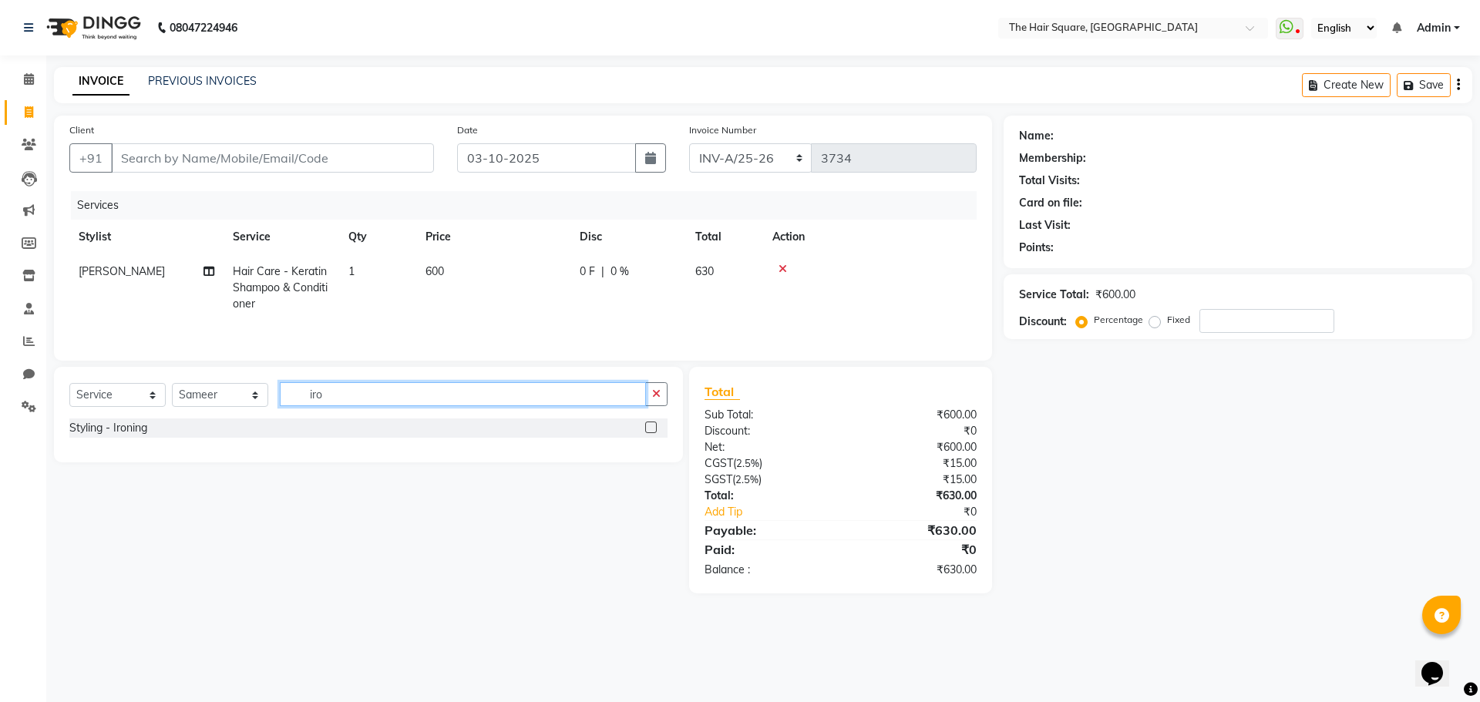
type input "iro"
click at [645, 431] on label at bounding box center [651, 428] width 12 height 12
click at [645, 431] on input "checkbox" at bounding box center [650, 428] width 10 height 10
click at [645, 406] on button "button" at bounding box center [656, 394] width 22 height 24
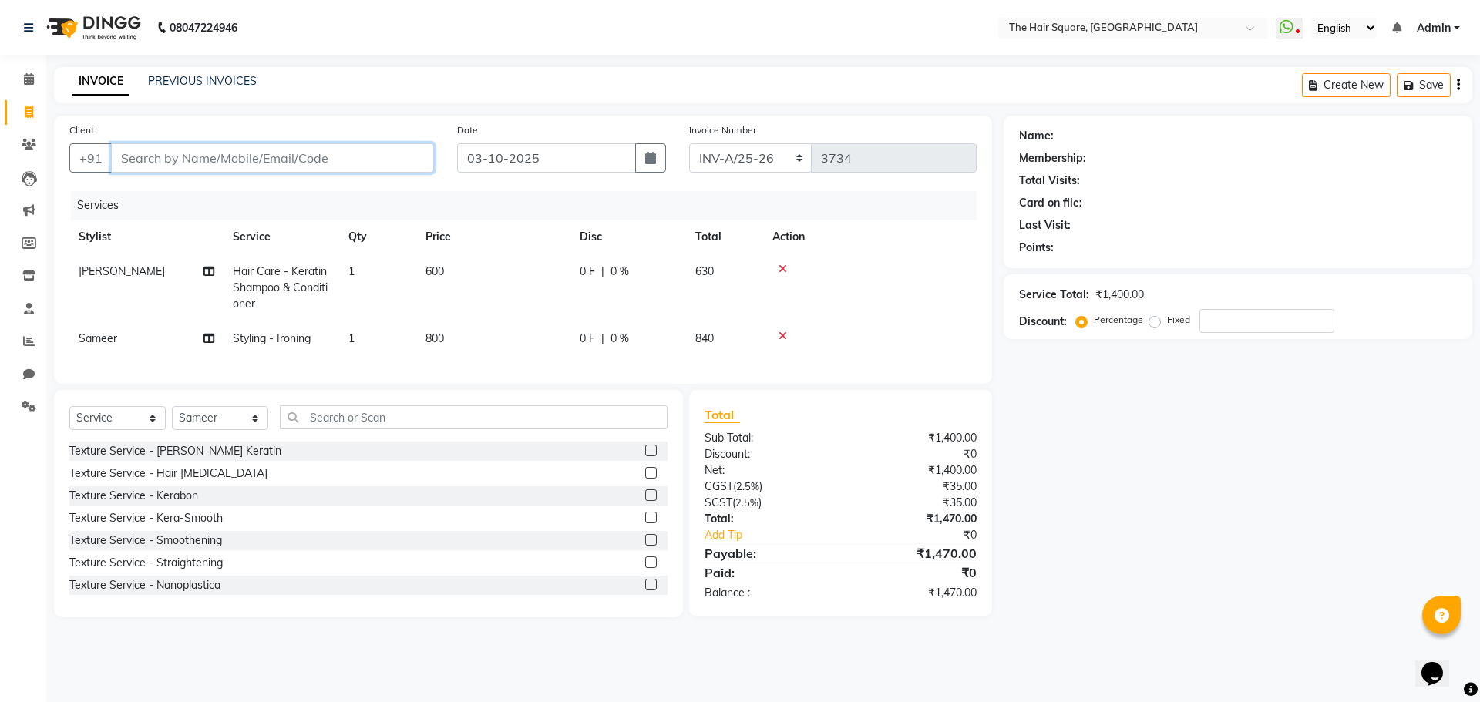
click at [287, 163] on input "Client" at bounding box center [272, 157] width 323 height 29
type input "d"
type input "0"
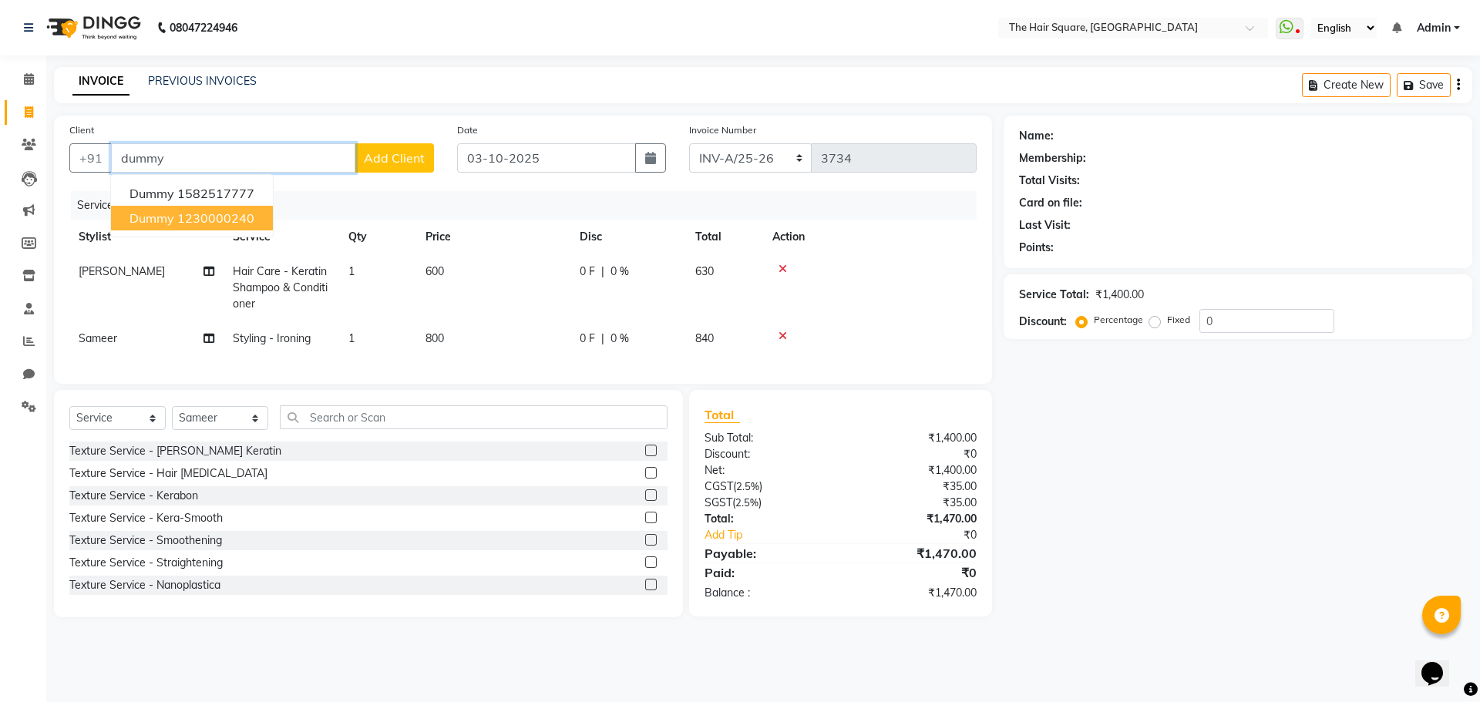
click at [180, 215] on ngb-highlight "1230000240" at bounding box center [215, 217] width 77 height 15
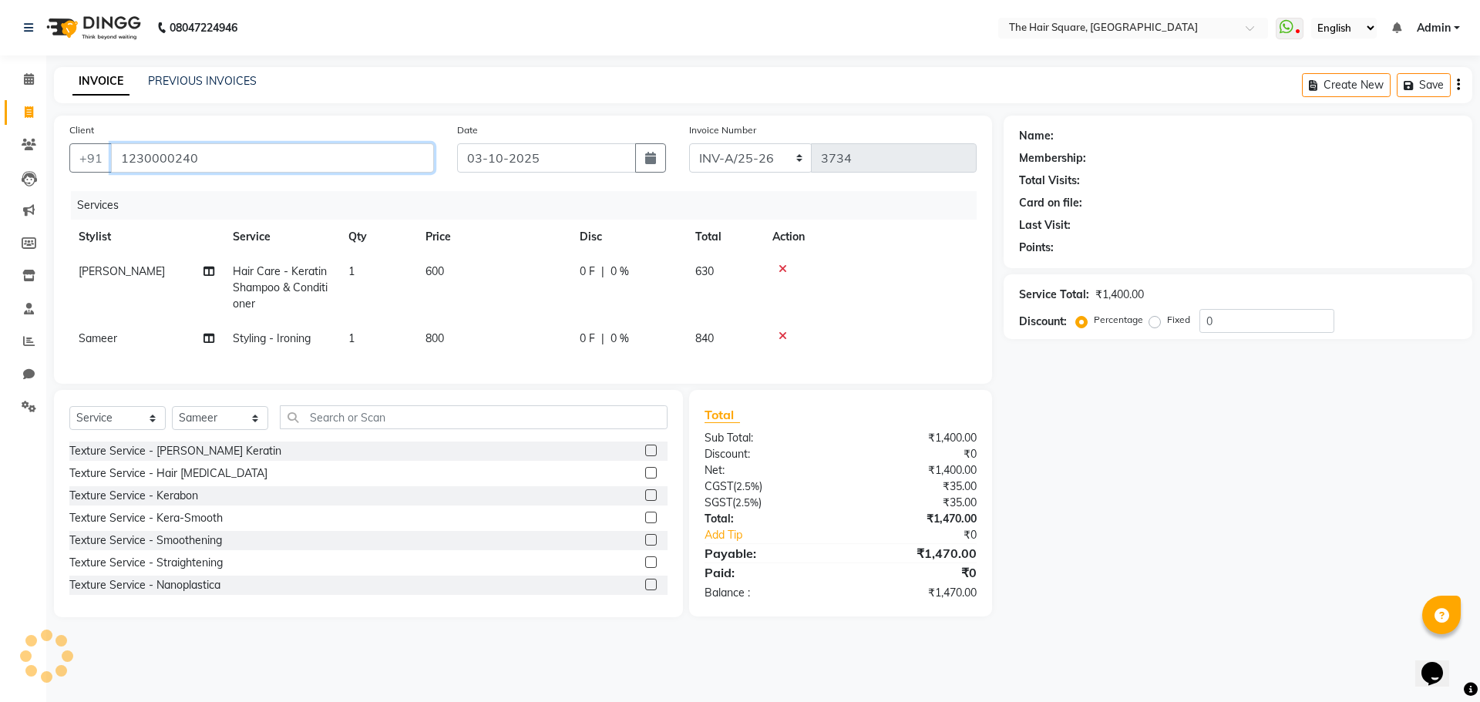
type input "1230000240"
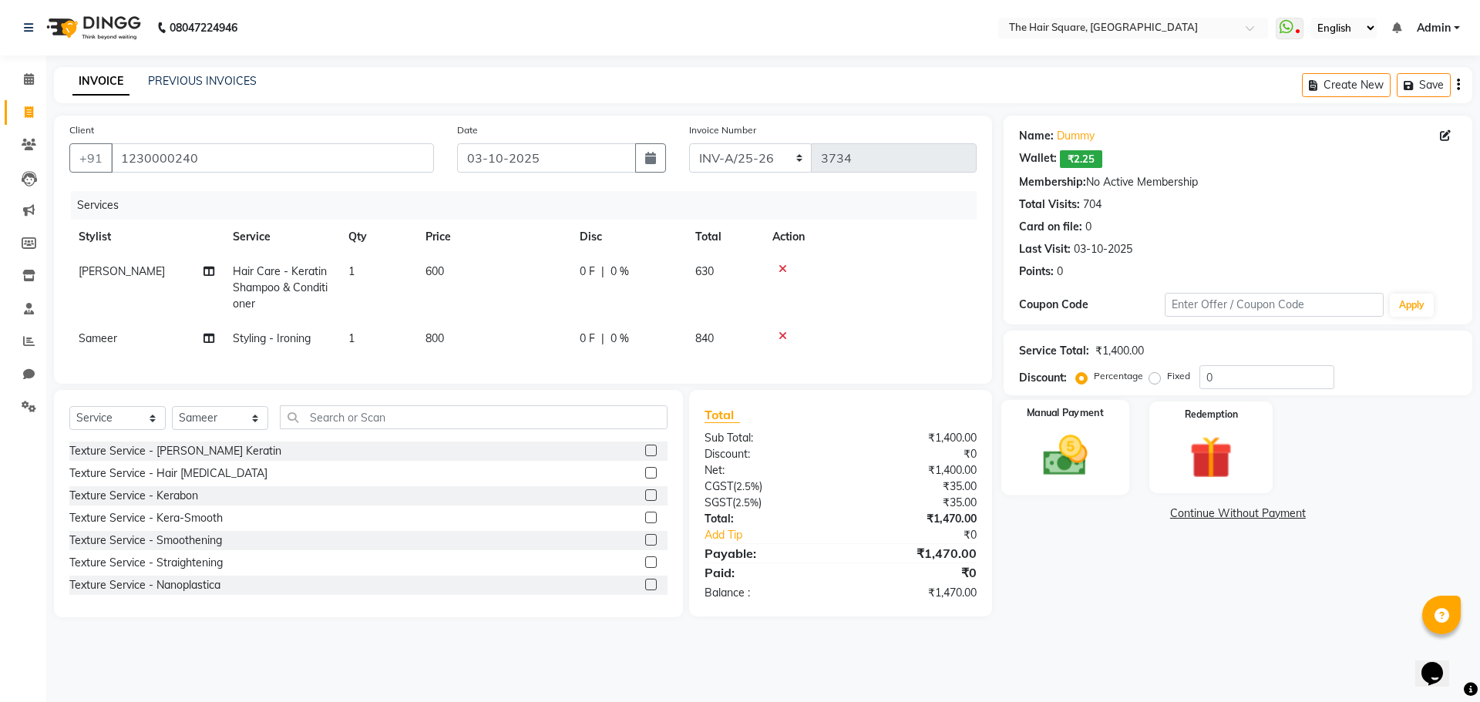
click at [1100, 454] on img at bounding box center [1065, 455] width 72 height 51
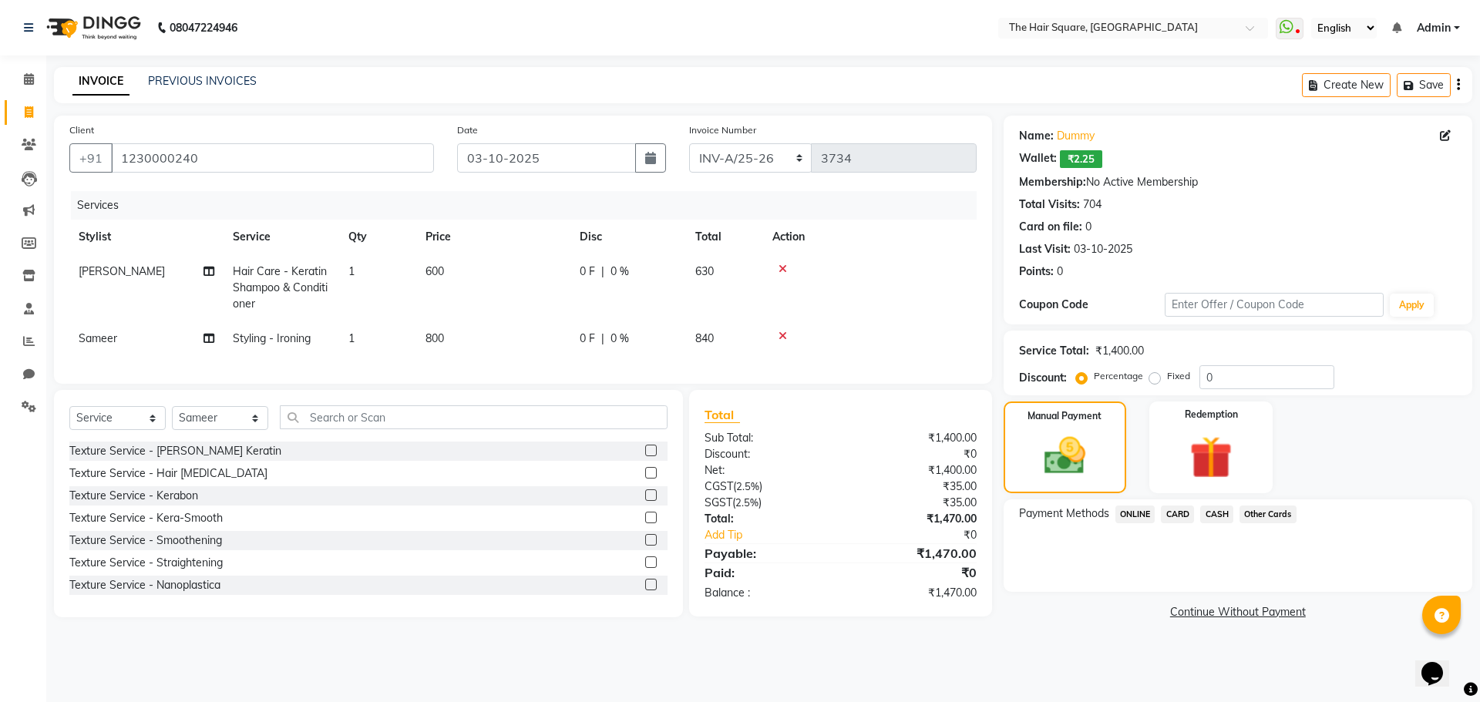
click at [1226, 512] on span "CASH" at bounding box center [1216, 515] width 33 height 18
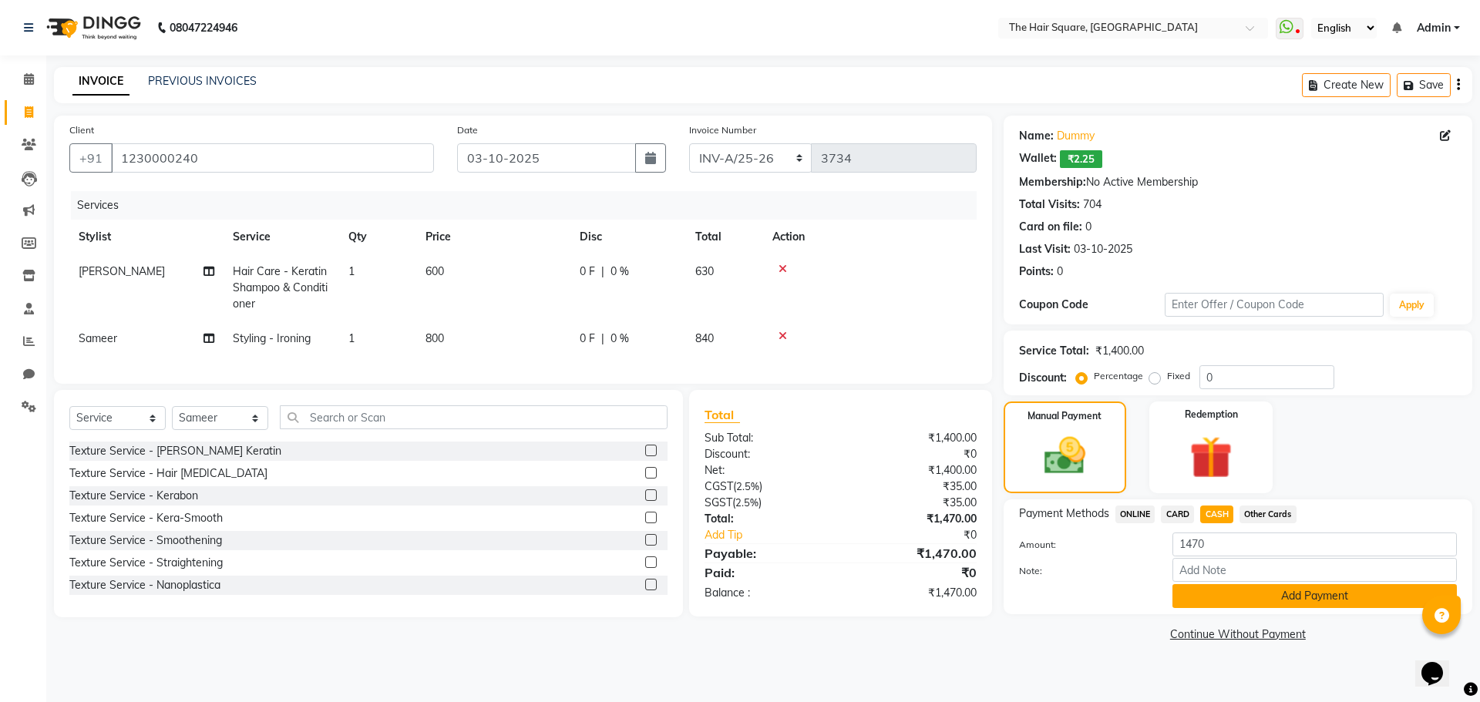
click at [1246, 606] on button "Add Payment" at bounding box center [1314, 596] width 284 height 24
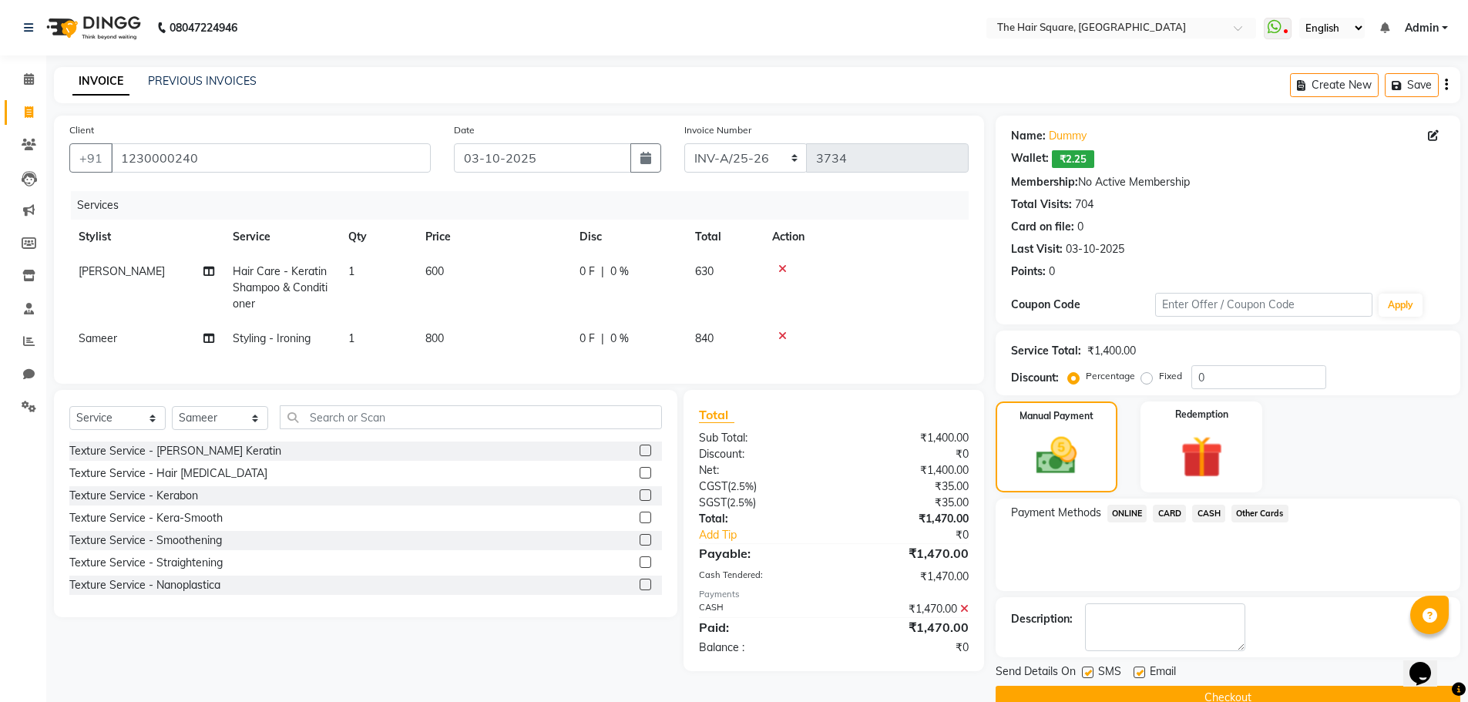
click at [1268, 687] on button "Checkout" at bounding box center [1228, 698] width 465 height 24
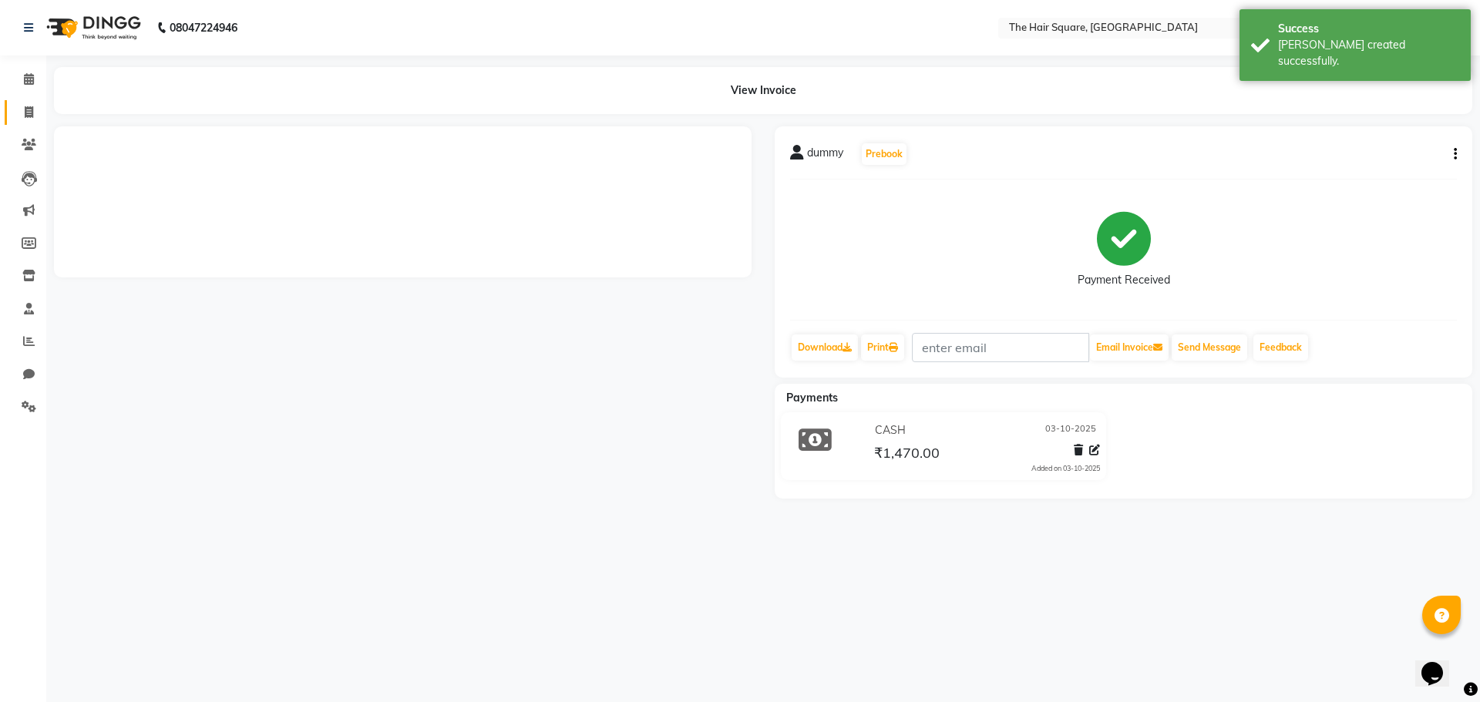
click at [32, 109] on icon at bounding box center [29, 112] width 8 height 12
select select "service"
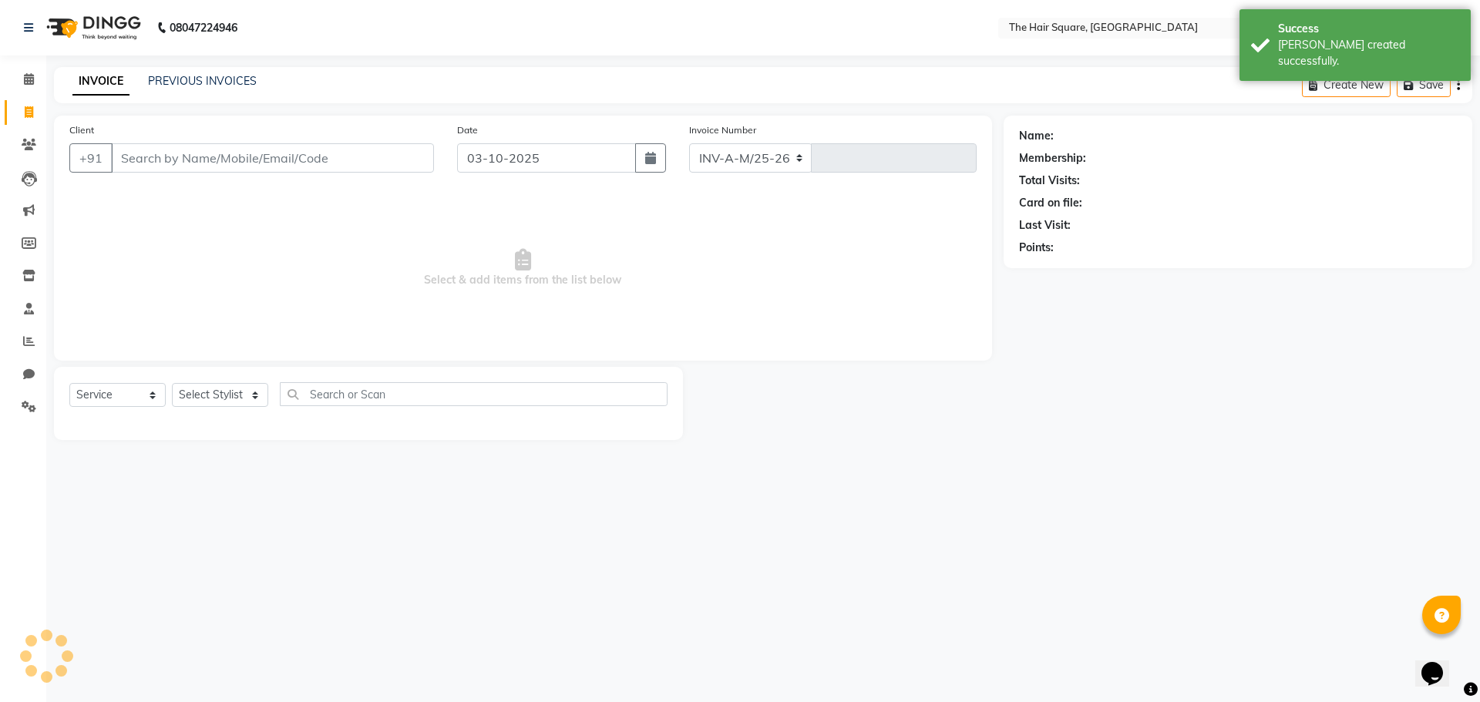
select select "5768"
type input "3735"
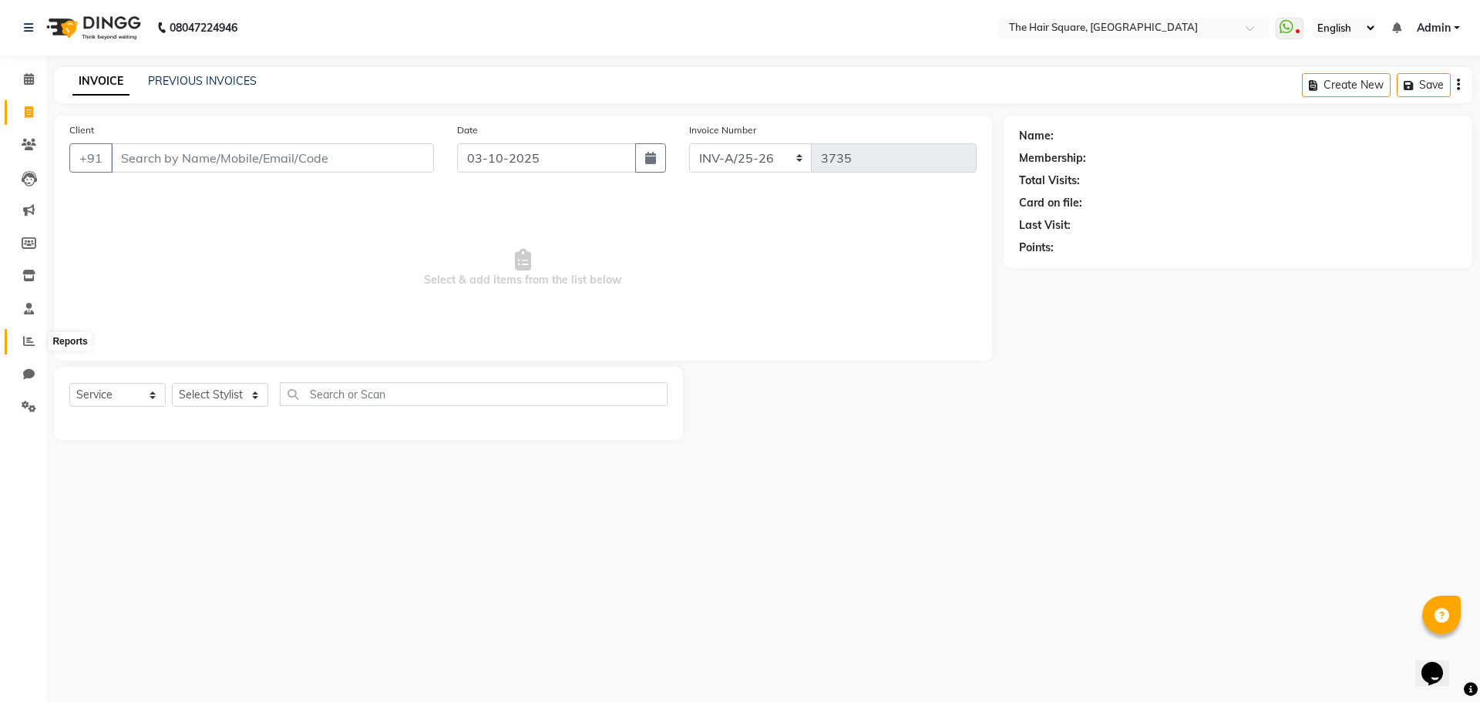
click at [24, 345] on icon at bounding box center [29, 341] width 12 height 12
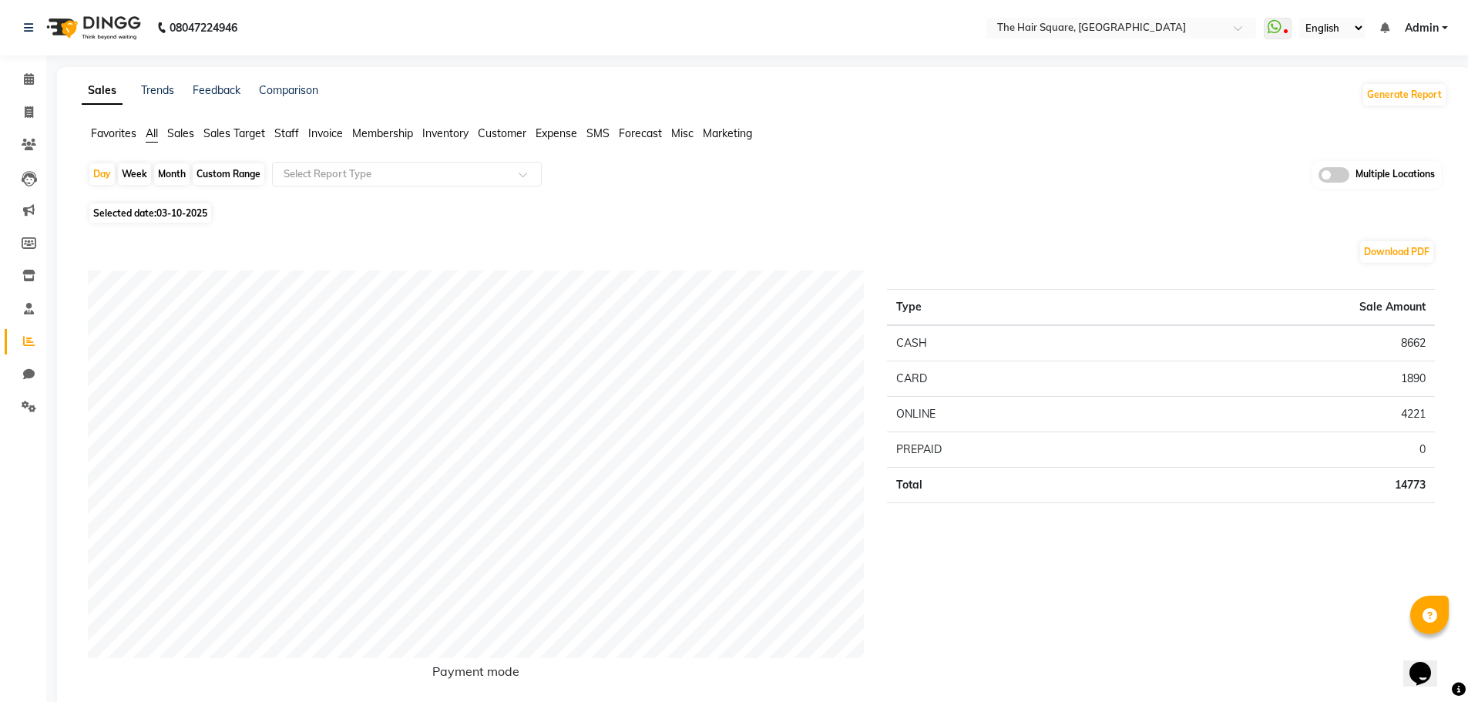
click at [297, 133] on span "Staff" at bounding box center [286, 133] width 25 height 14
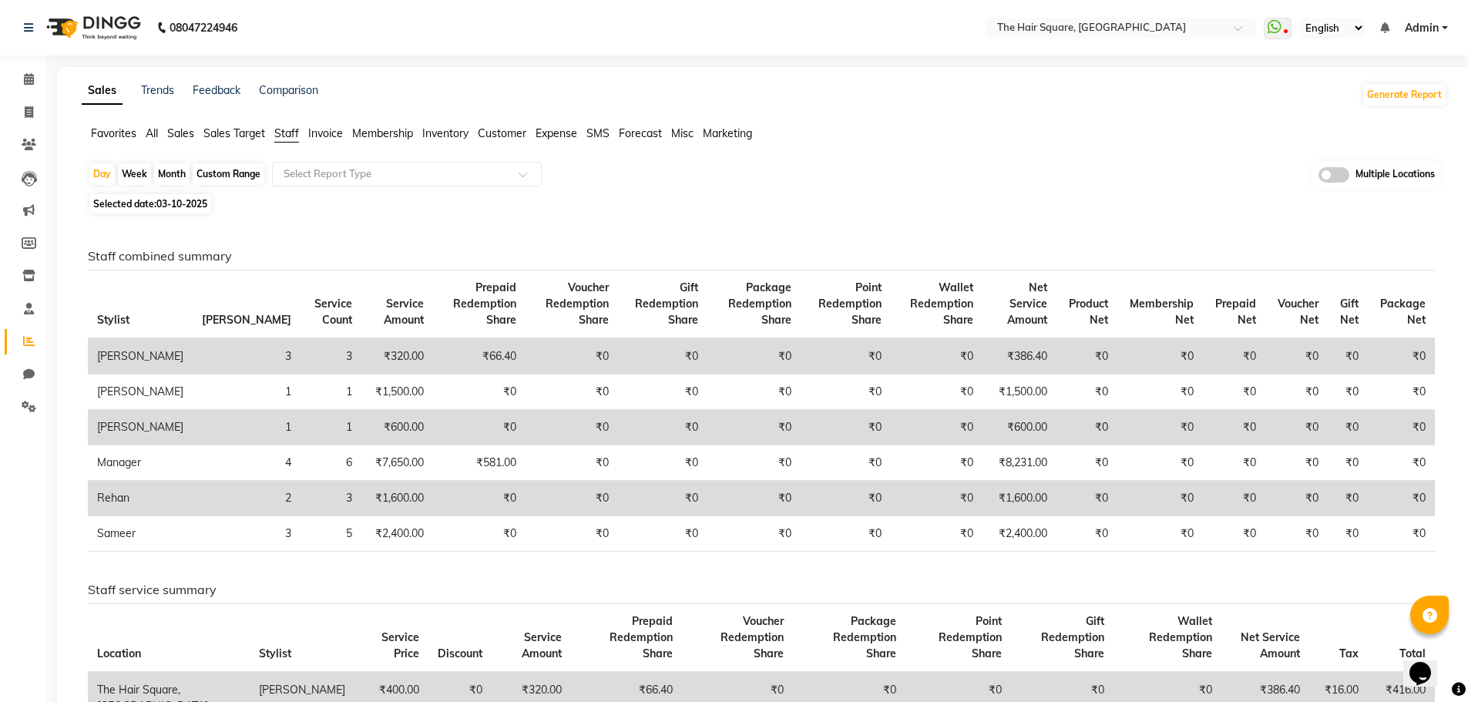
click at [201, 197] on span "Selected date: 03-10-2025" at bounding box center [150, 203] width 122 height 19
select select "10"
select select "2025"
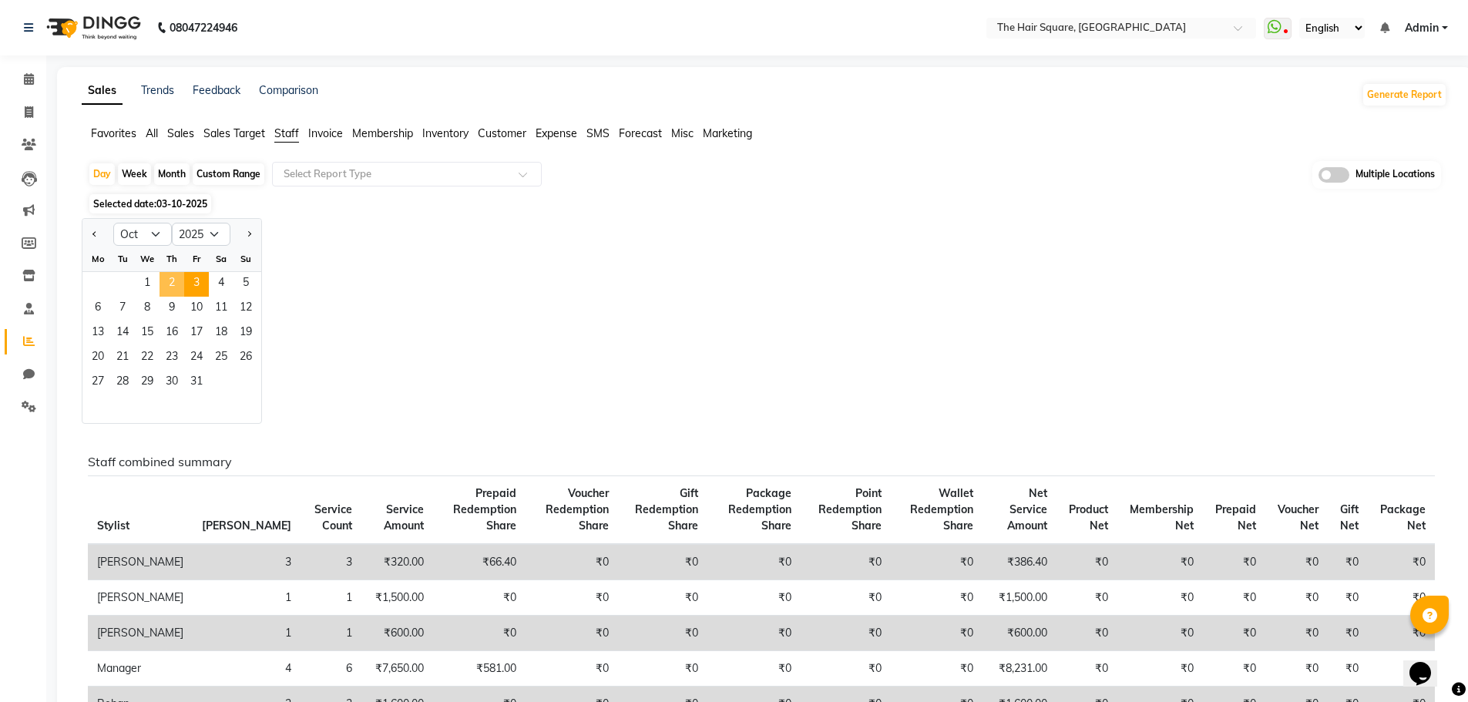
click at [175, 284] on span "2" at bounding box center [172, 284] width 25 height 25
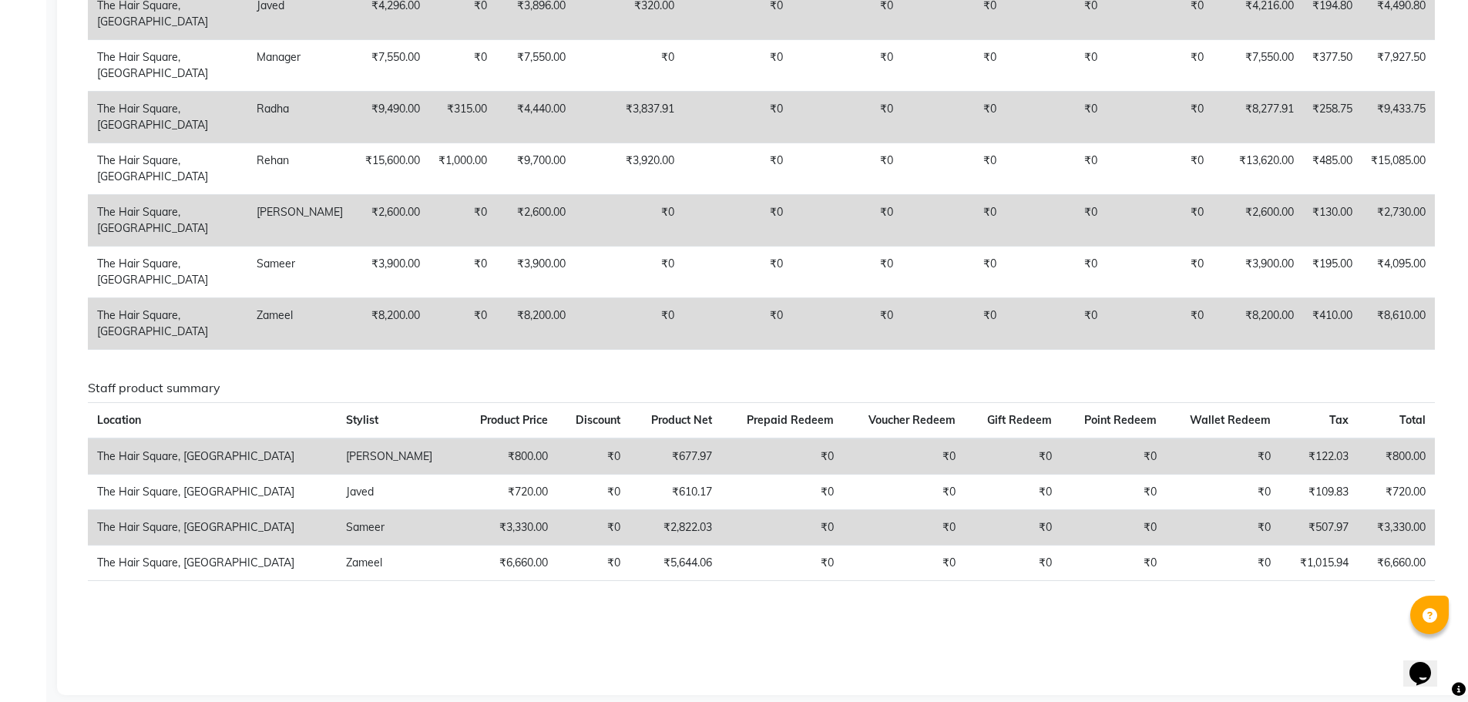
scroll to position [912, 0]
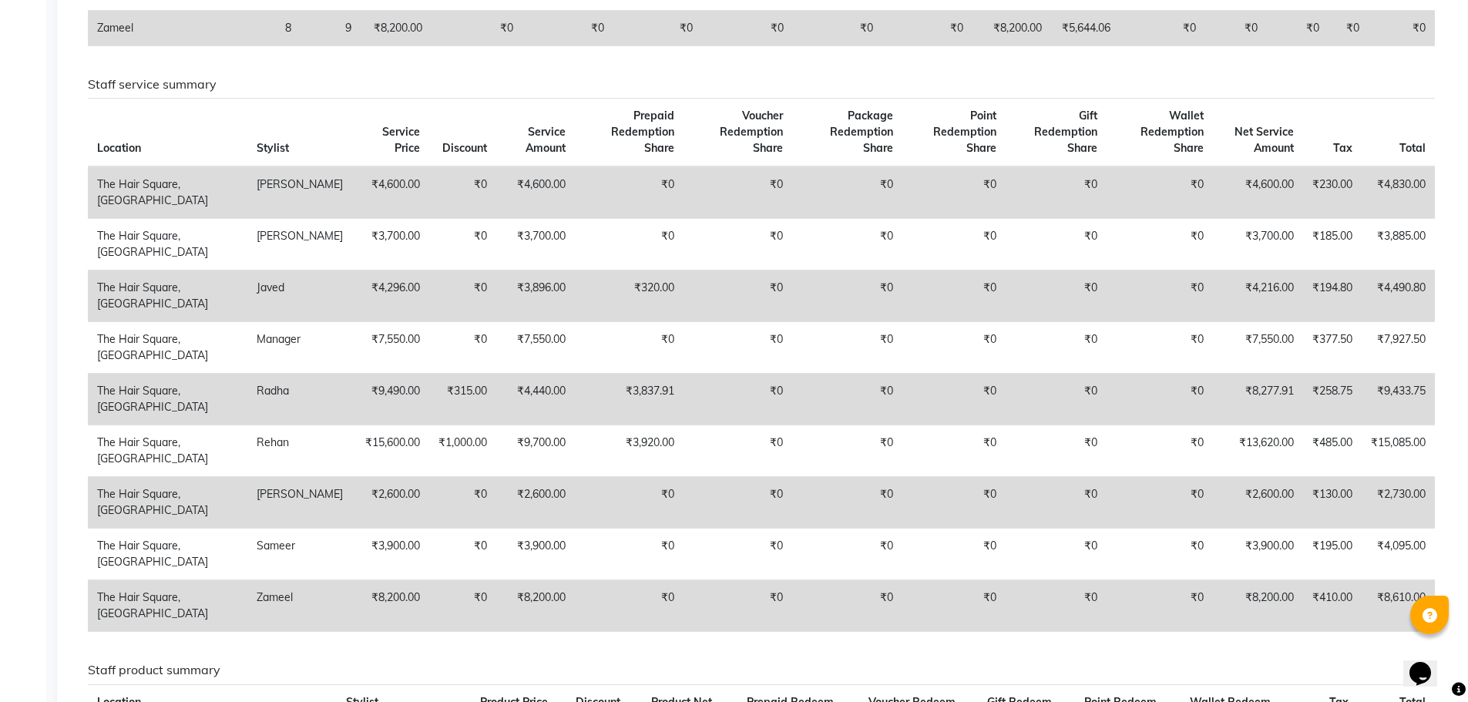
scroll to position [0, 0]
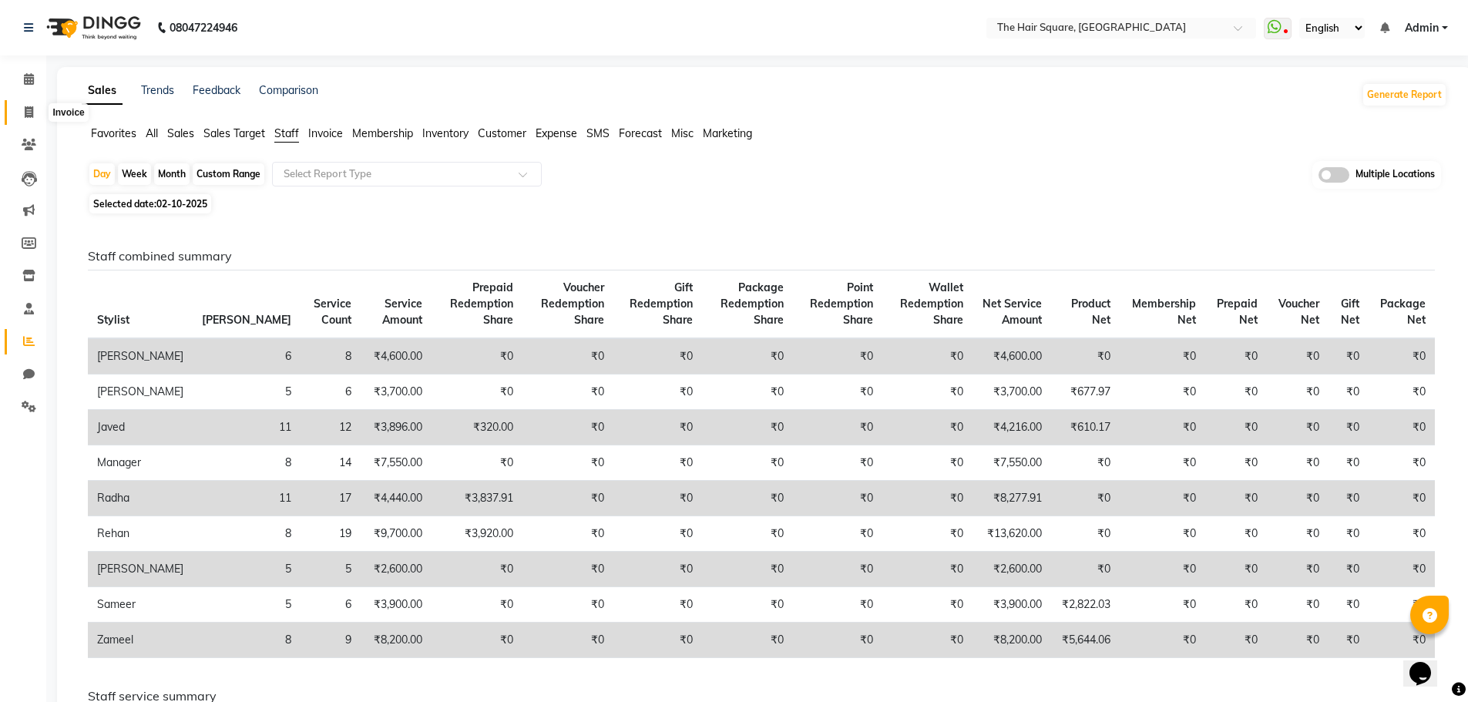
click at [25, 116] on icon at bounding box center [29, 112] width 8 height 12
select select "service"
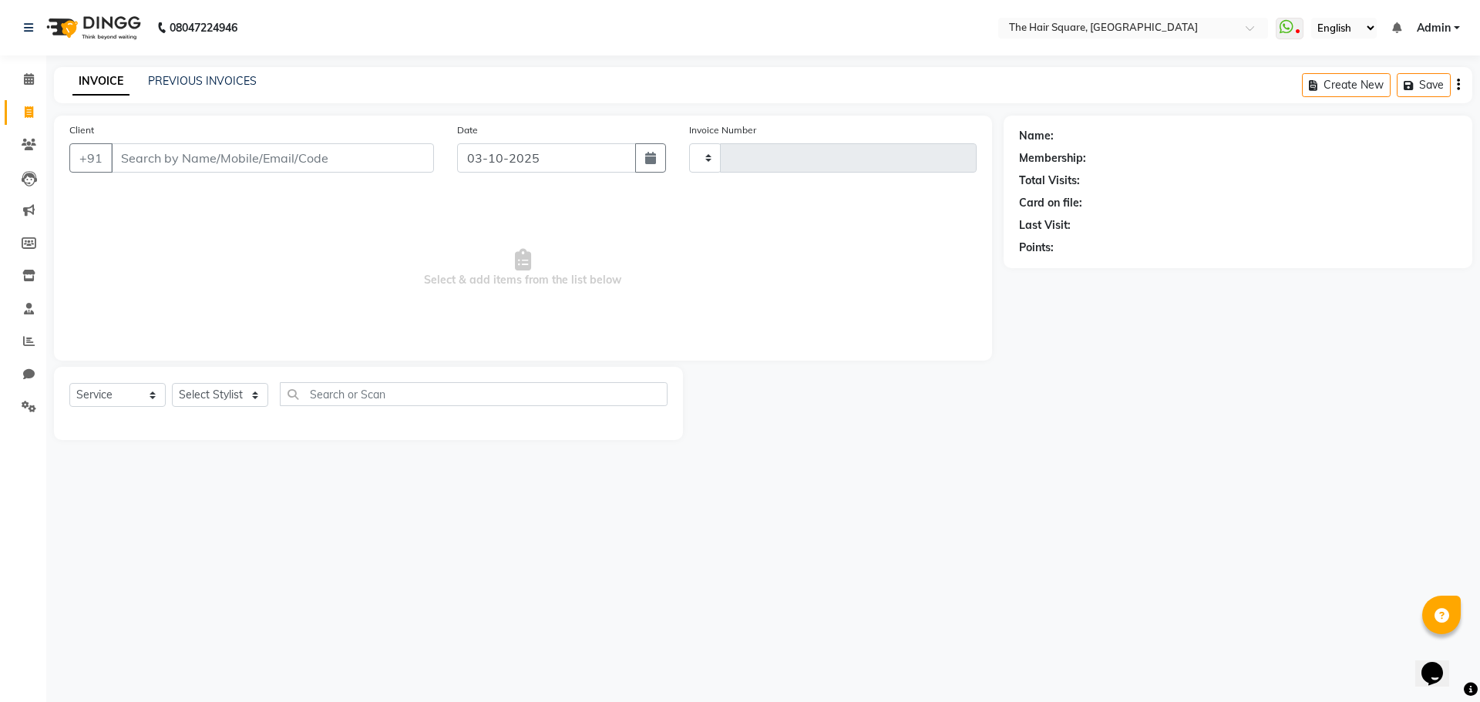
type input "3735"
select select "5768"
click at [1119, 450] on main "INVOICE PREVIOUS INVOICES Create New Save Client +91 Date 03-10-2025 Invoice Nu…" at bounding box center [762, 265] width 1433 height 396
click at [1292, 25] on icon at bounding box center [1286, 26] width 14 height 15
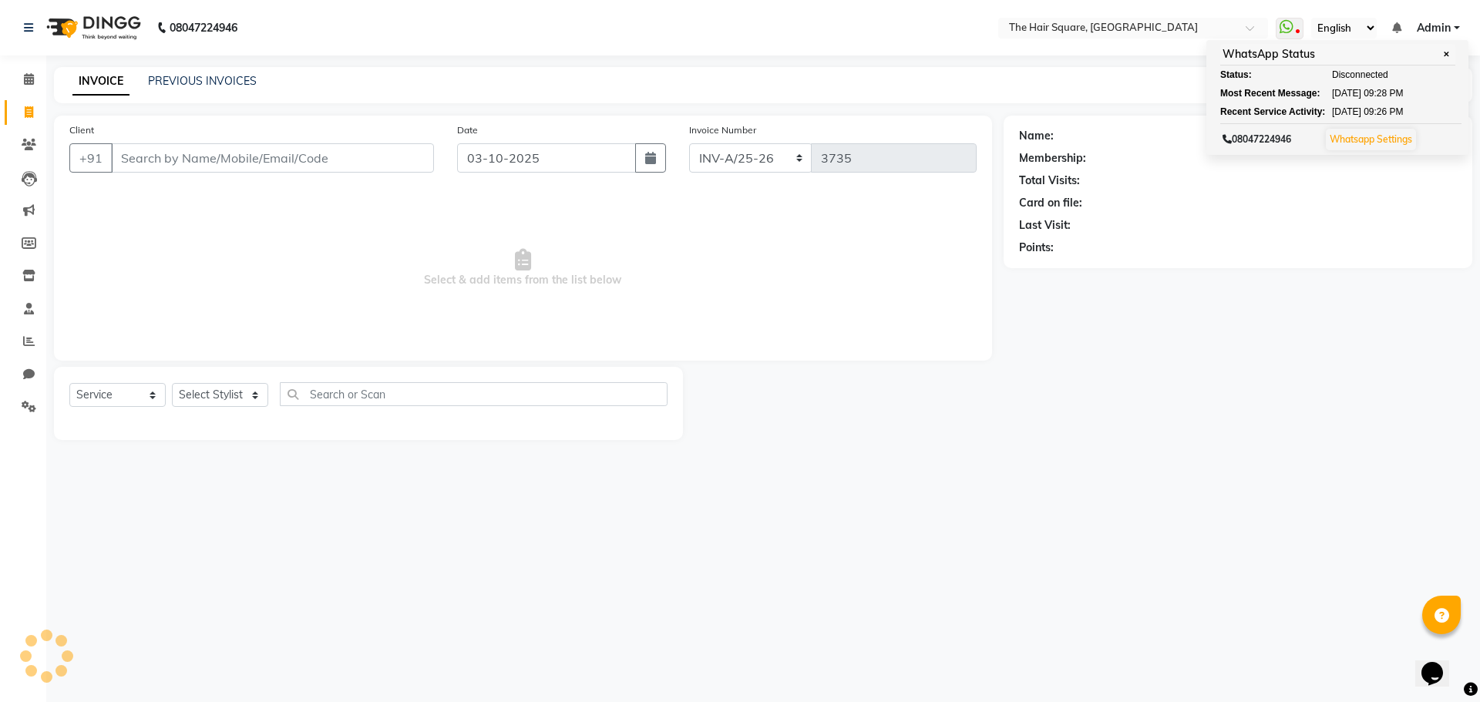
click at [1209, 351] on div "Name: Membership: Total Visits: Card on file: Last Visit: Points:" at bounding box center [1243, 278] width 480 height 324
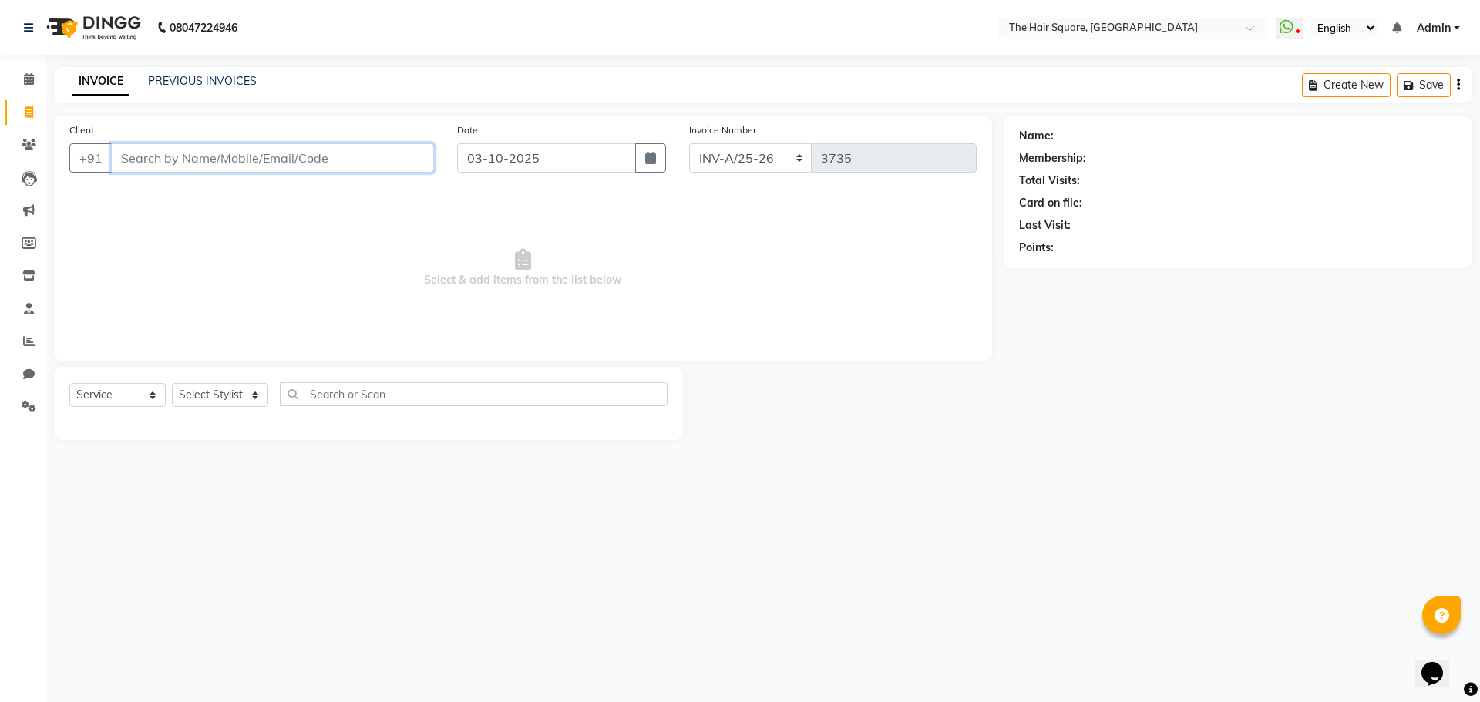
click at [350, 151] on input "Client" at bounding box center [272, 157] width 323 height 29
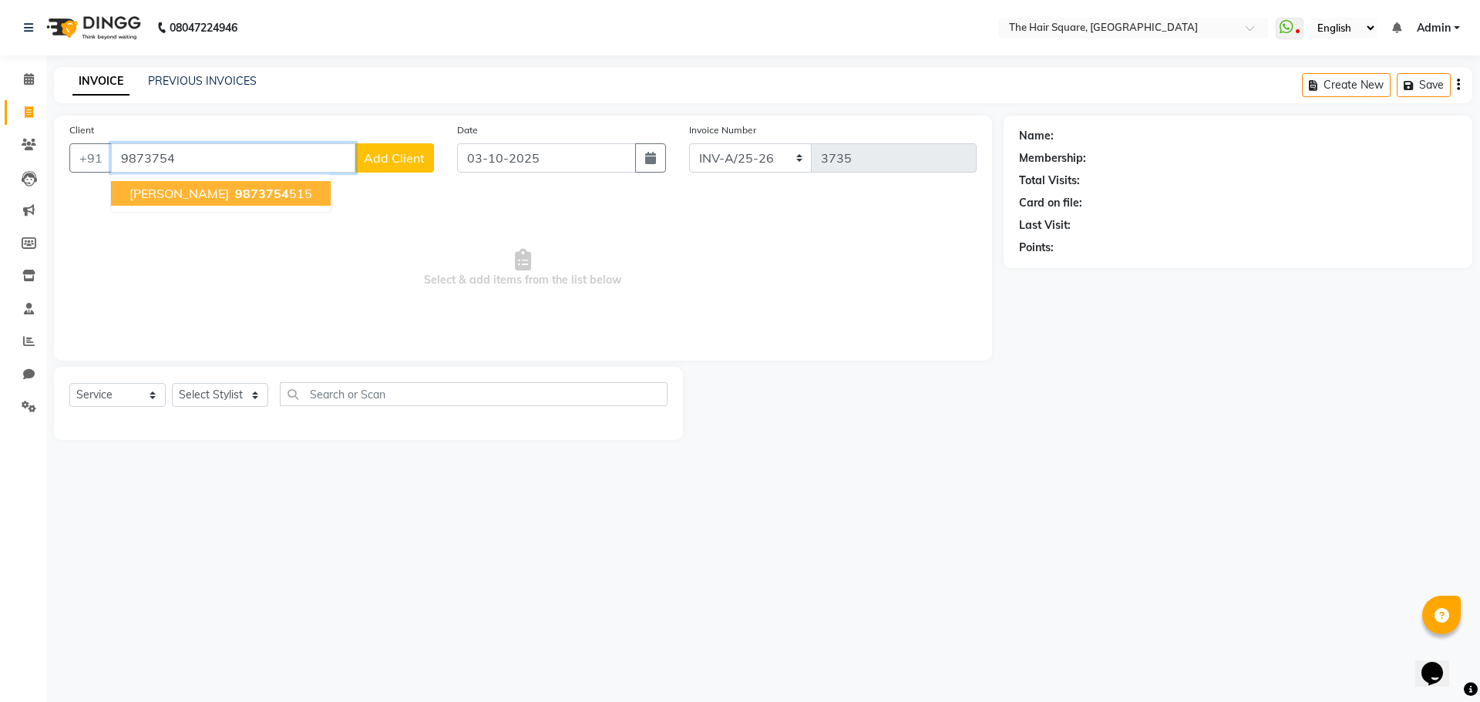
click at [238, 190] on span "9873754" at bounding box center [262, 193] width 54 height 15
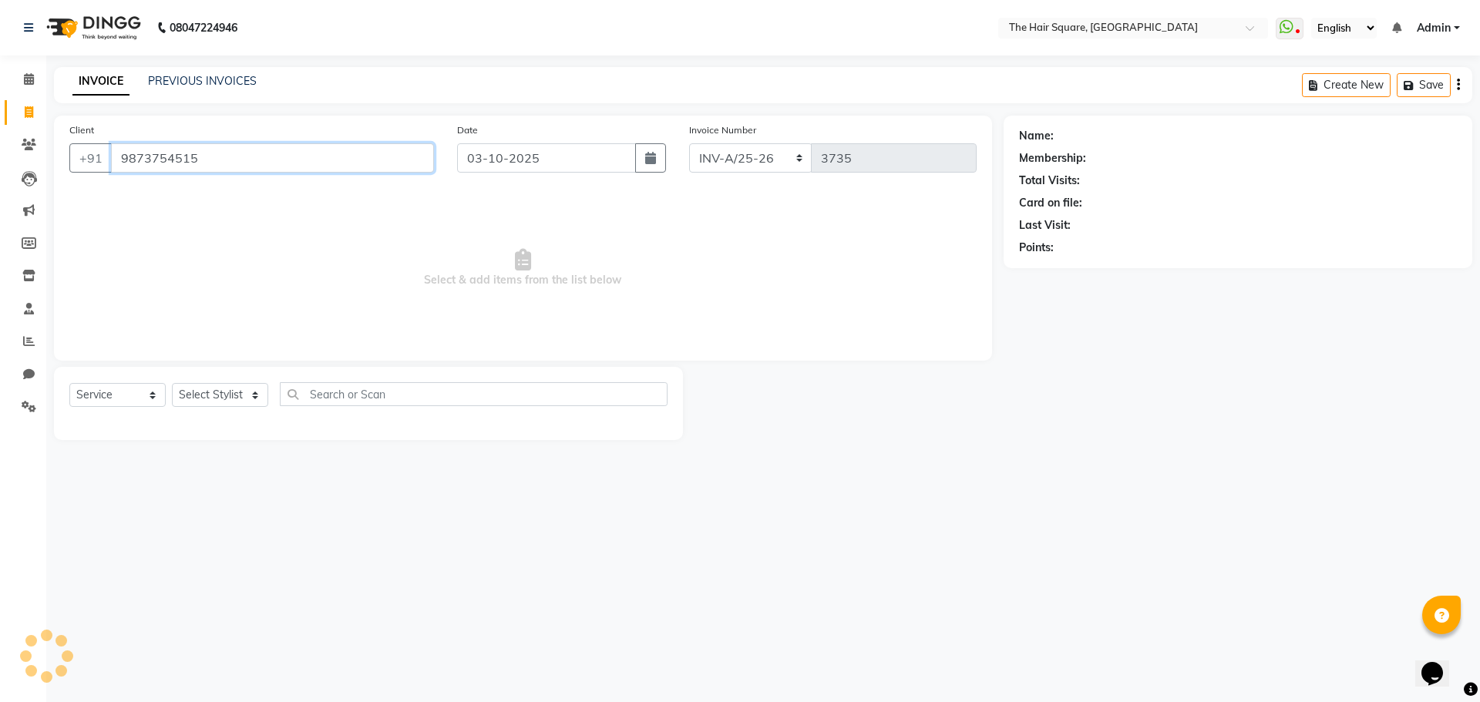
type input "9873754515"
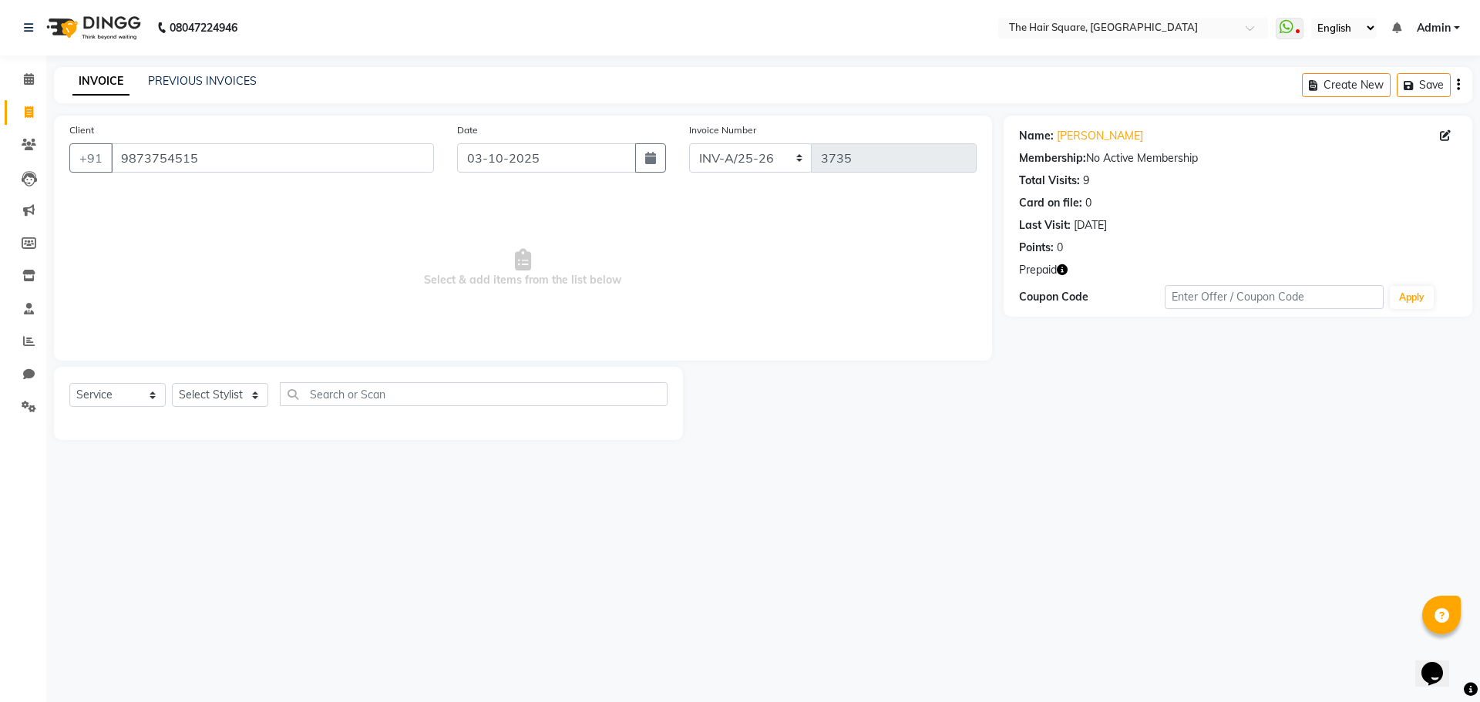
click at [1064, 270] on icon "button" at bounding box center [1062, 269] width 11 height 11
drag, startPoint x: 1051, startPoint y: 488, endPoint x: 1001, endPoint y: 483, distance: 50.3
click at [1032, 487] on div "08047224946 Select Location × The Hair Square, Ambience Island WhatsApp Status …" at bounding box center [740, 351] width 1480 height 702
click at [234, 393] on select "Select Stylist Amit Aradhana Bittu Dev Imran Inder Javed Kim Mahendra Manager M…" at bounding box center [220, 395] width 96 height 24
click at [1062, 269] on icon "button" at bounding box center [1062, 269] width 11 height 11
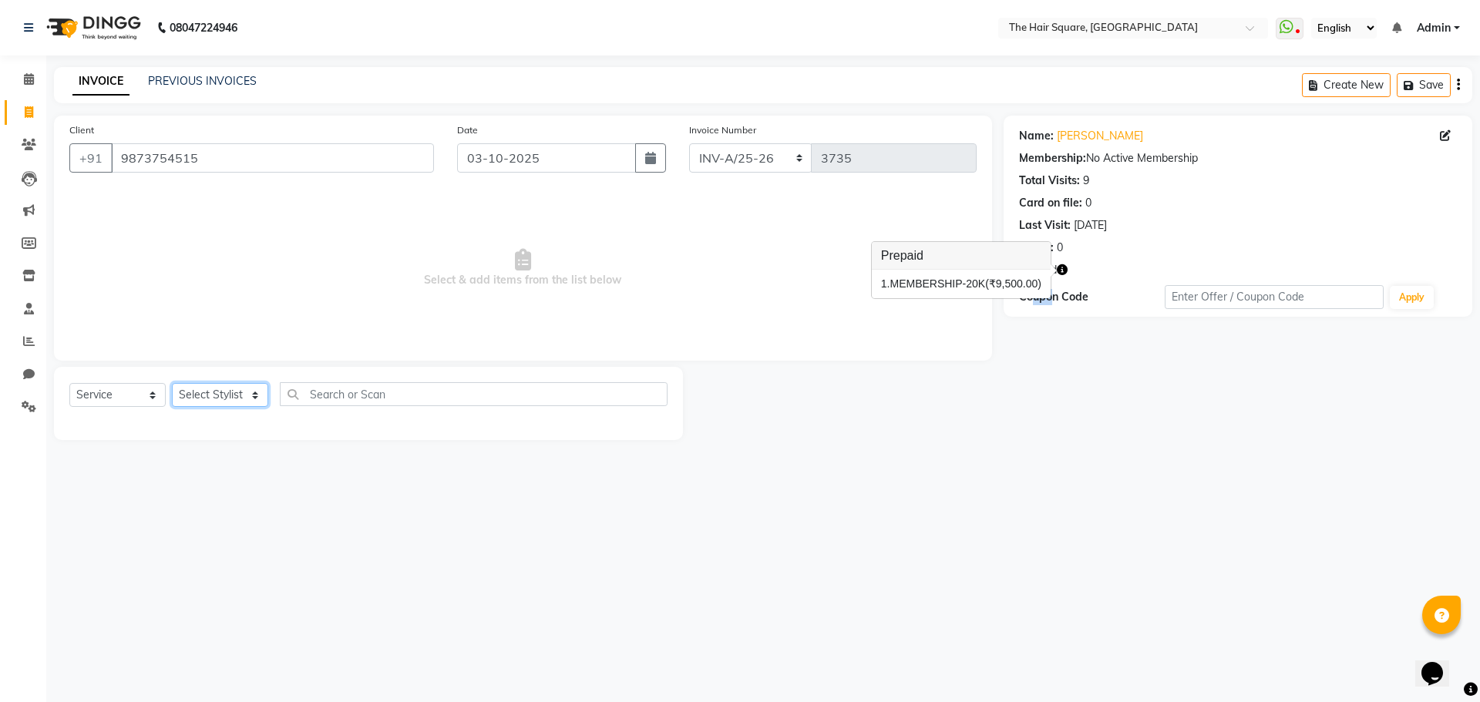
click at [216, 390] on select "Select Stylist Amit Aradhana Bittu Dev Imran Inder Javed Kim Mahendra Manager M…" at bounding box center [220, 395] width 96 height 24
select select "39369"
click at [172, 383] on select "Select Stylist Amit Aradhana Bittu Dev Imran Inder Javed Kim Mahendra Manager M…" at bounding box center [220, 395] width 96 height 24
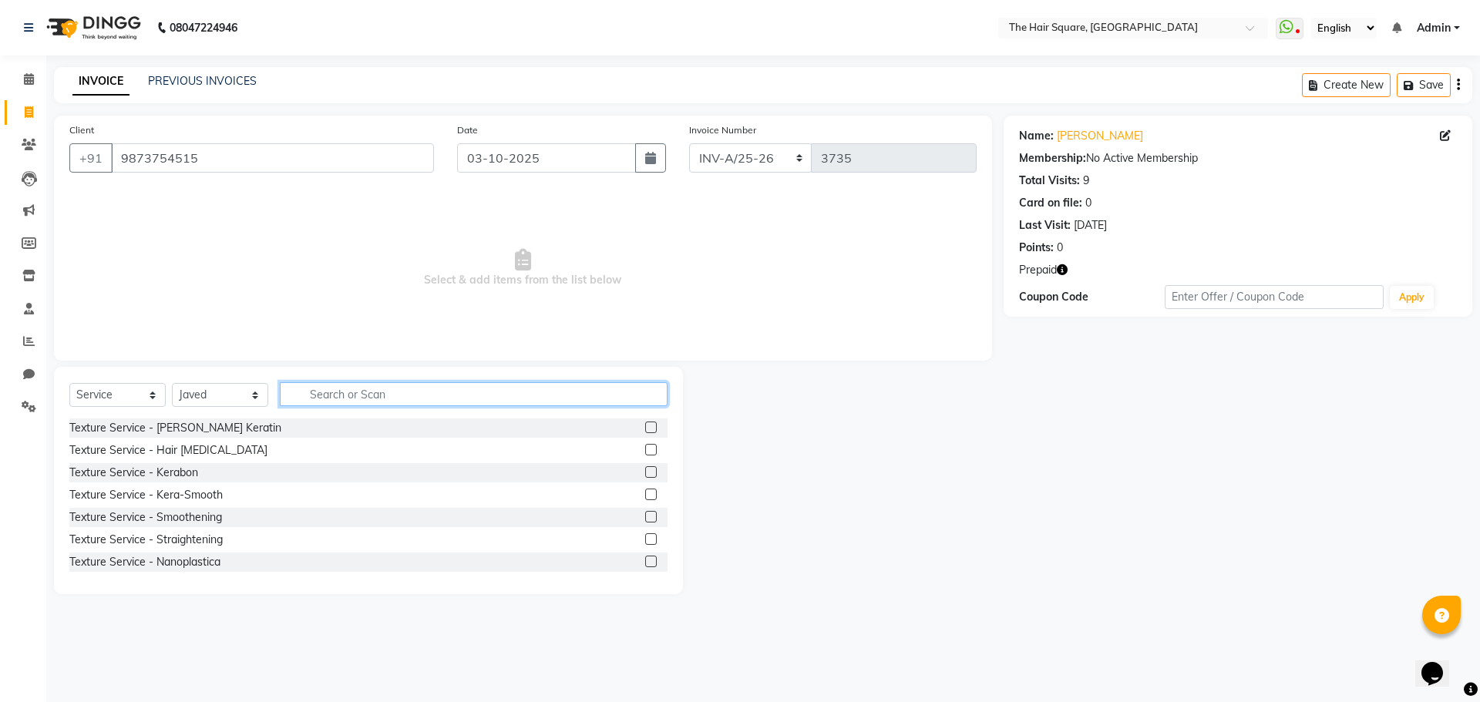
click at [322, 398] on input "text" at bounding box center [474, 394] width 388 height 24
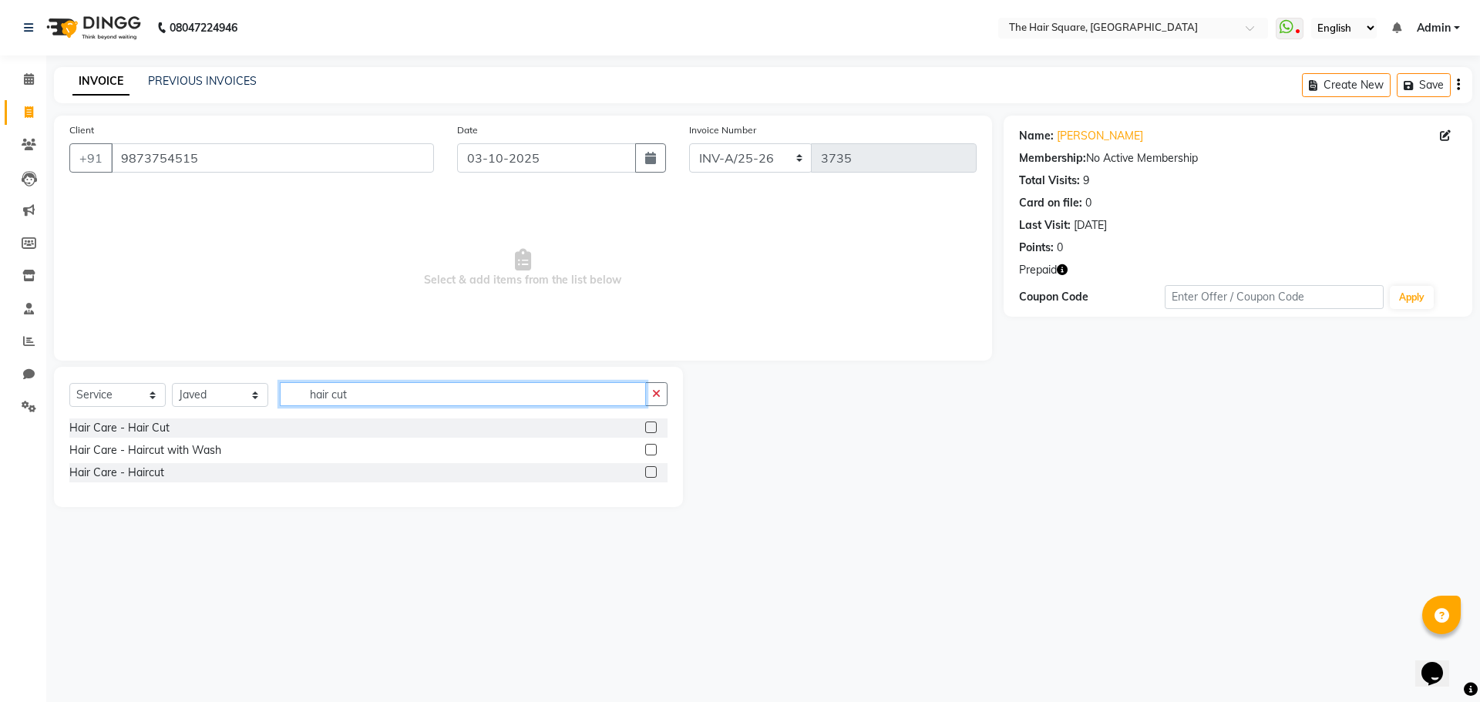
type input "hair cut"
click at [653, 468] on label at bounding box center [651, 472] width 12 height 12
click at [653, 468] on input "checkbox" at bounding box center [650, 473] width 10 height 10
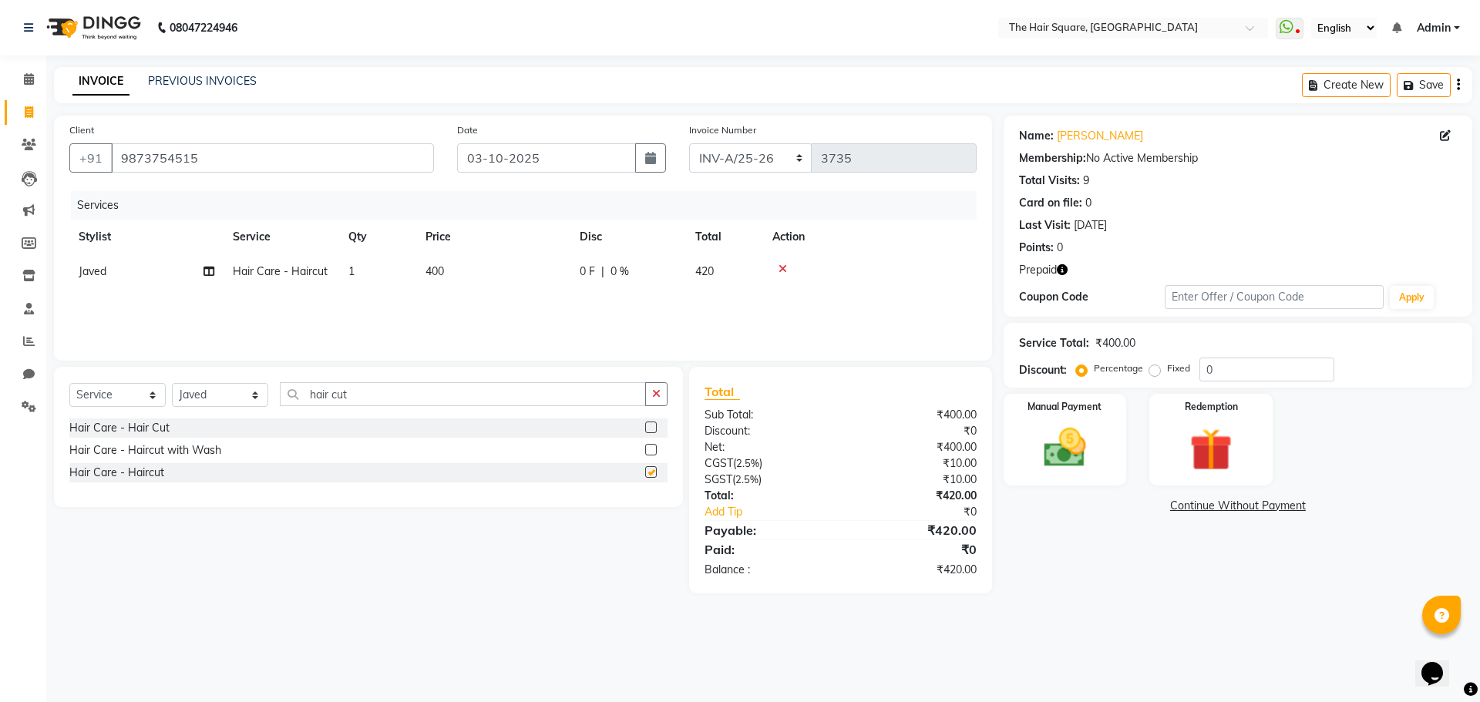
checkbox input "false"
click at [1227, 435] on img at bounding box center [1210, 449] width 72 height 55
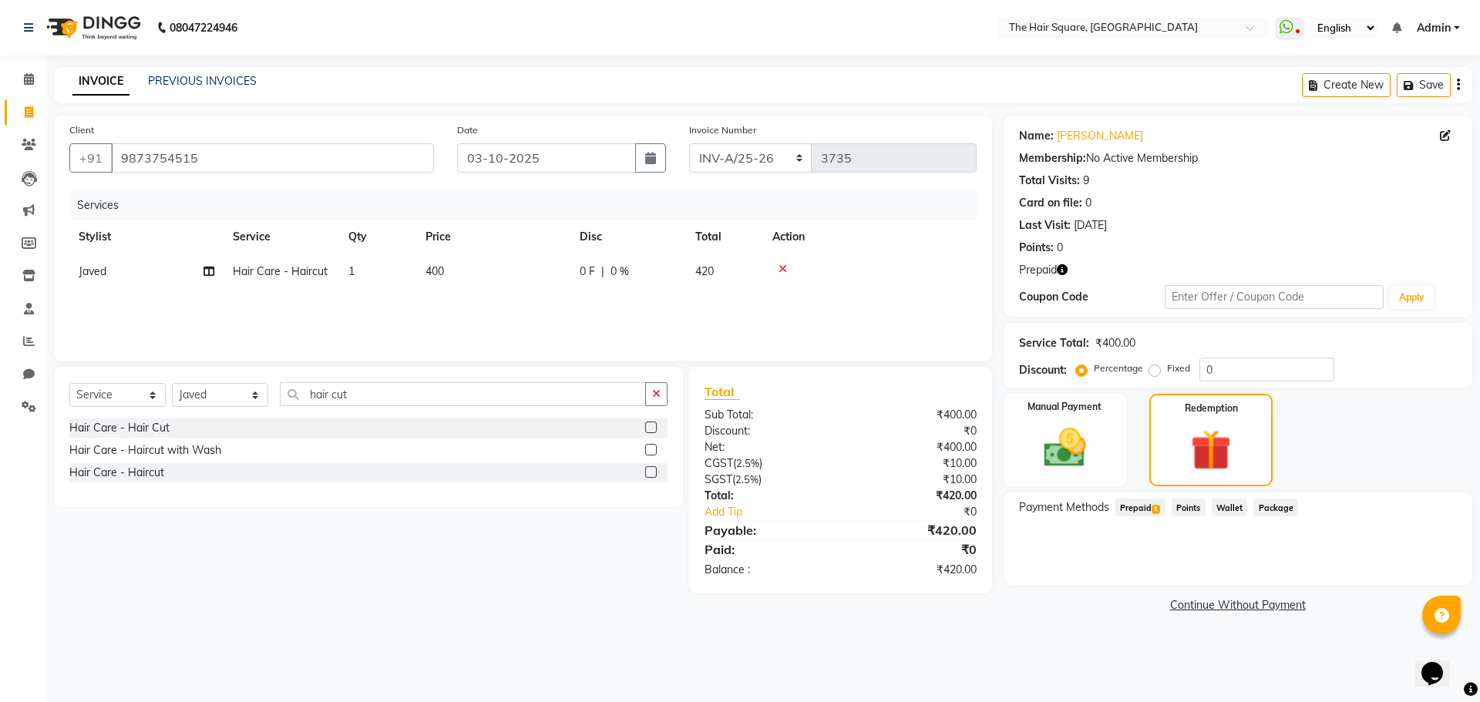
click at [1140, 497] on div "Payment Methods Prepaid 1 Points Wallet Package" at bounding box center [1237, 538] width 469 height 92
click at [1140, 509] on span "Prepaid 1" at bounding box center [1140, 508] width 50 height 18
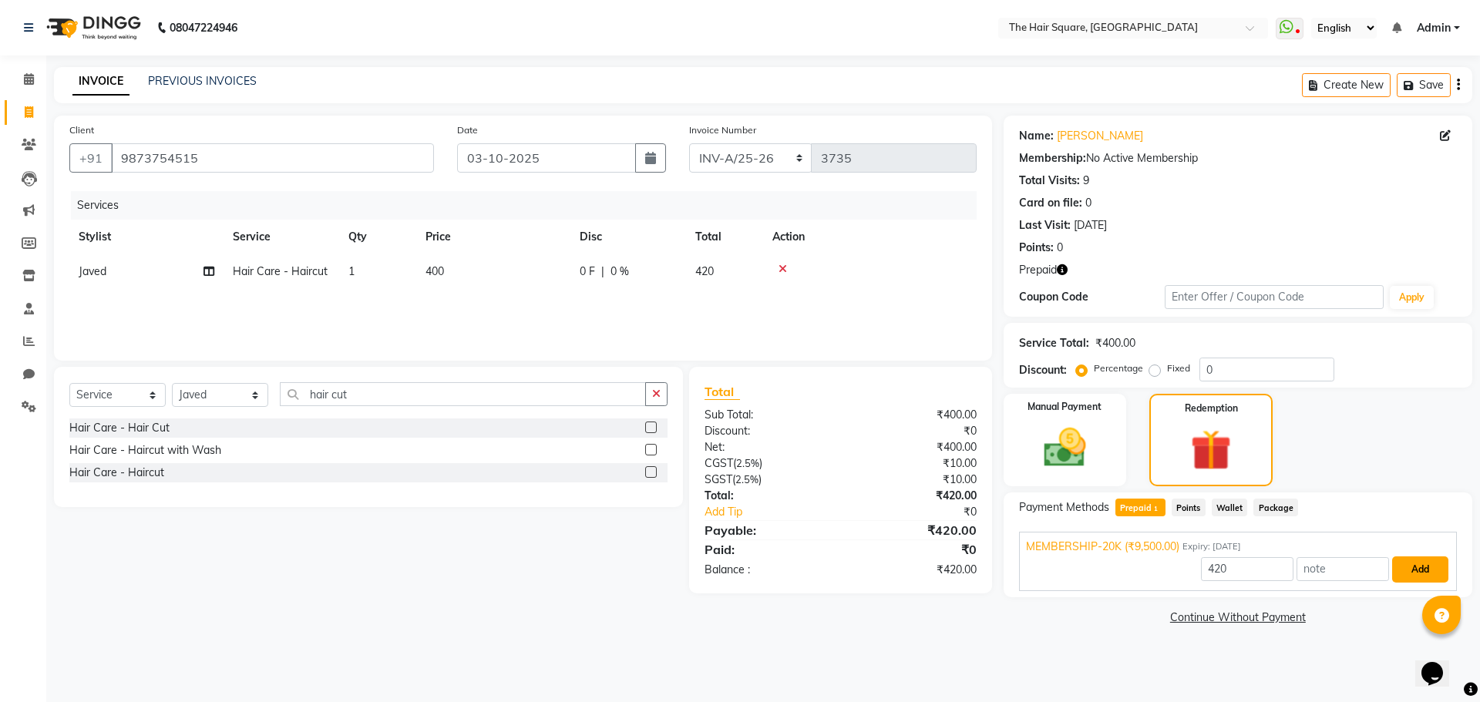
click at [1414, 560] on button "Add" at bounding box center [1420, 569] width 56 height 26
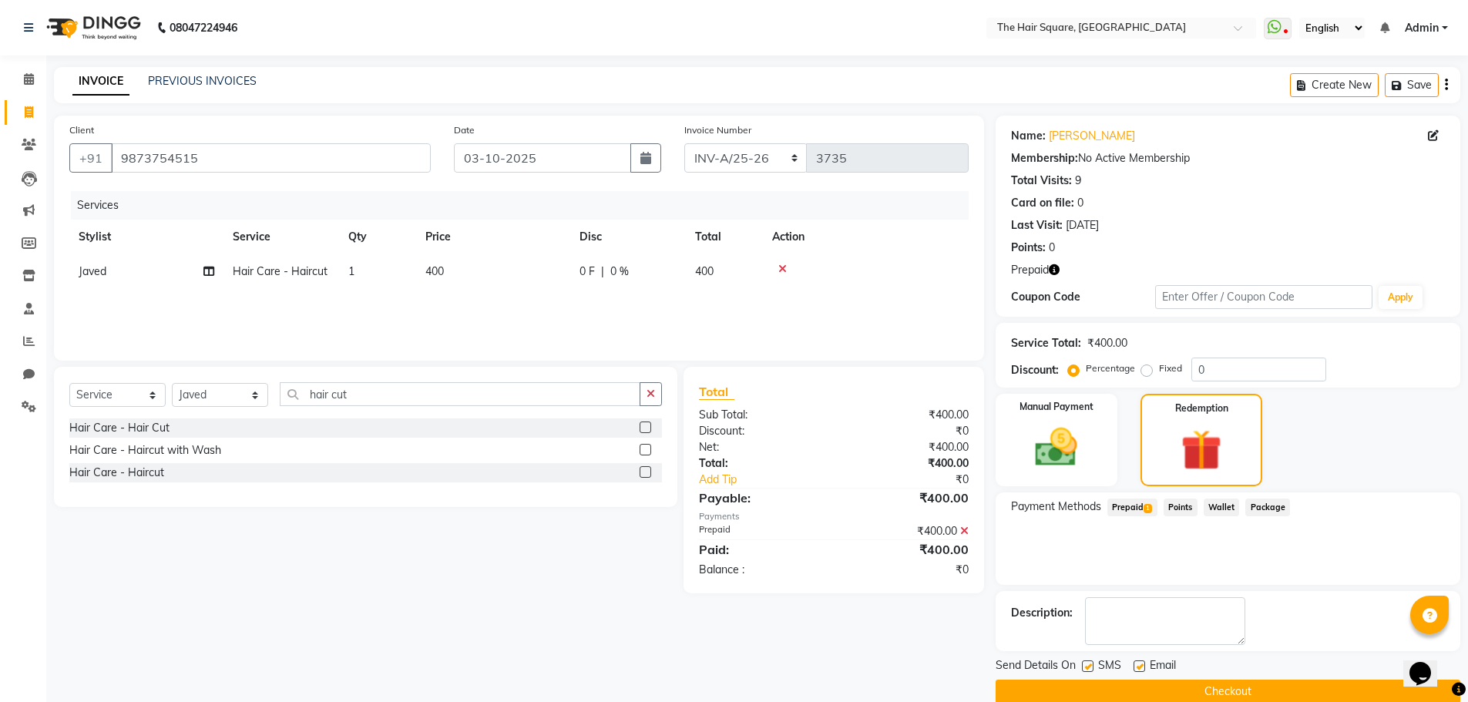
click at [1191, 697] on button "Checkout" at bounding box center [1228, 692] width 465 height 24
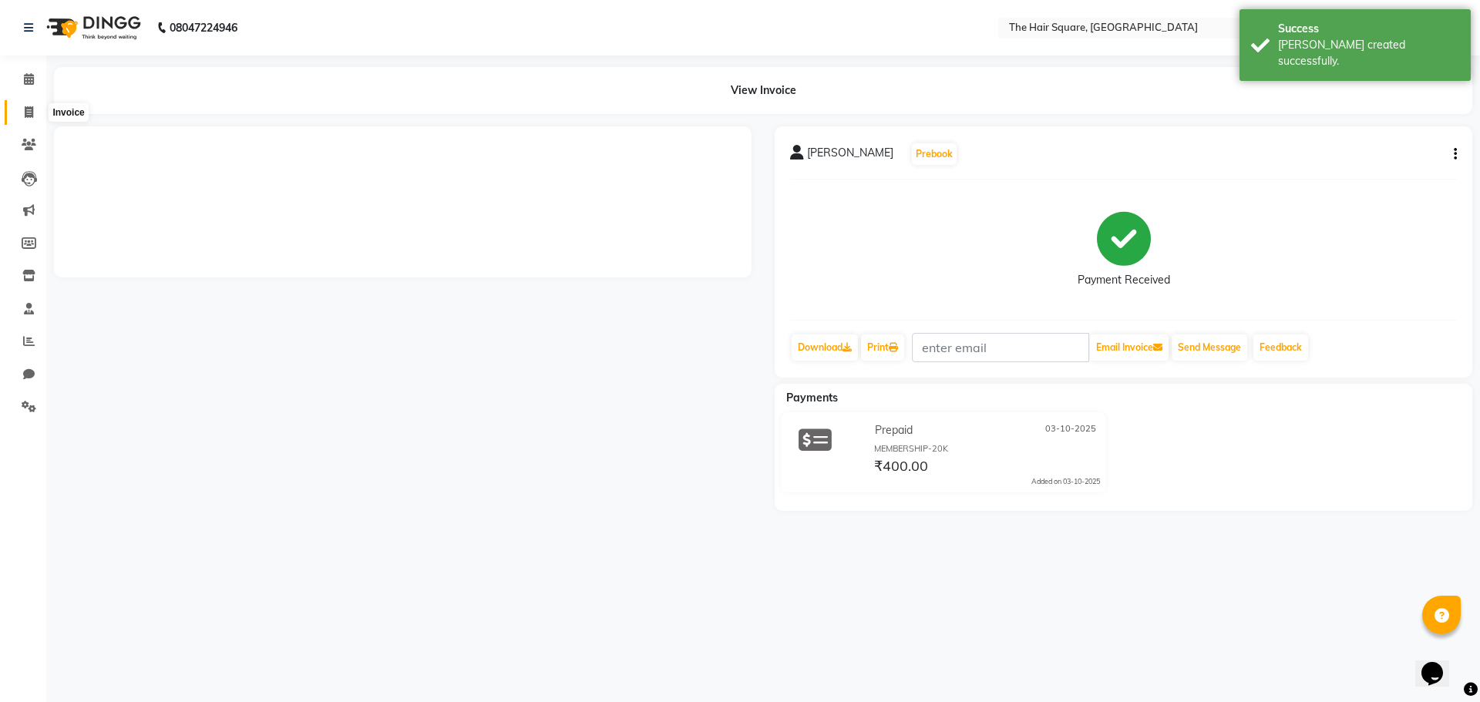
click at [31, 108] on icon at bounding box center [29, 112] width 8 height 12
select select "service"
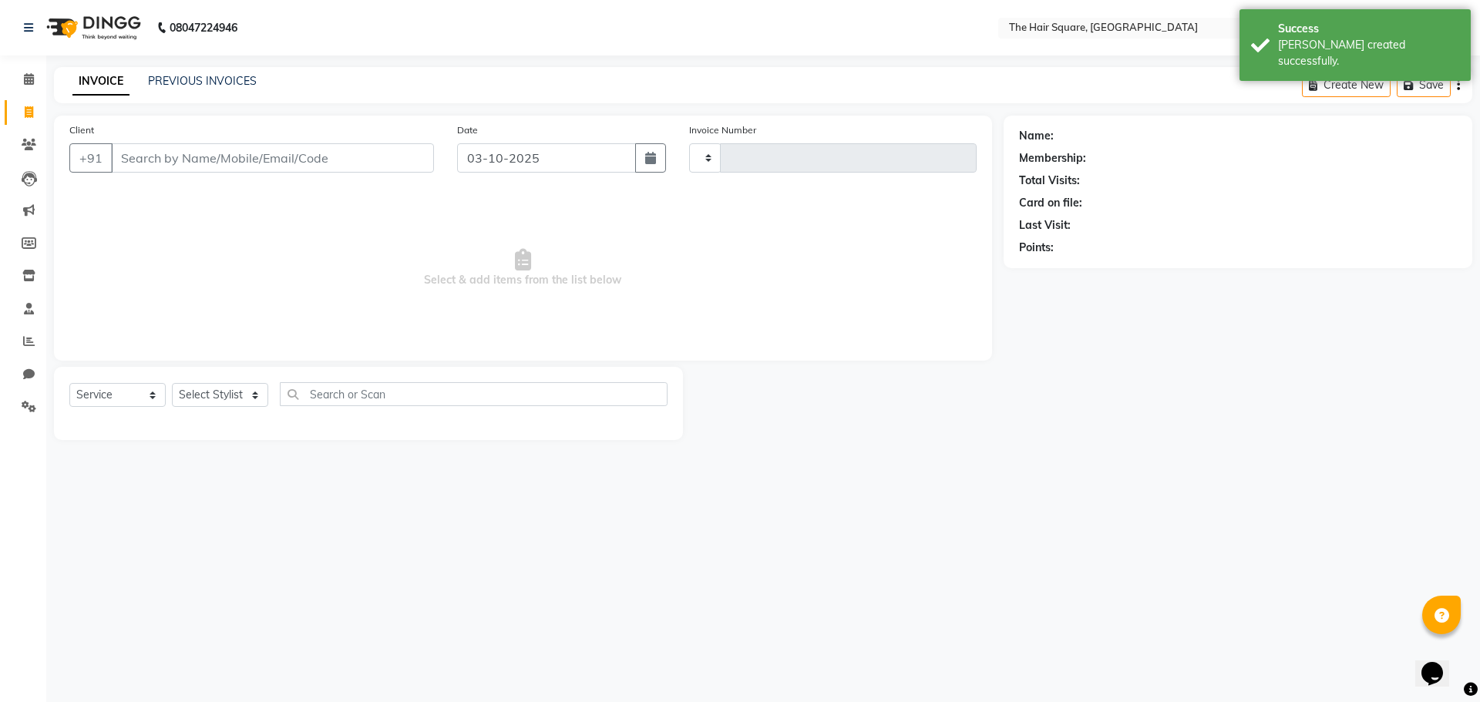
type input "3736"
select select "5768"
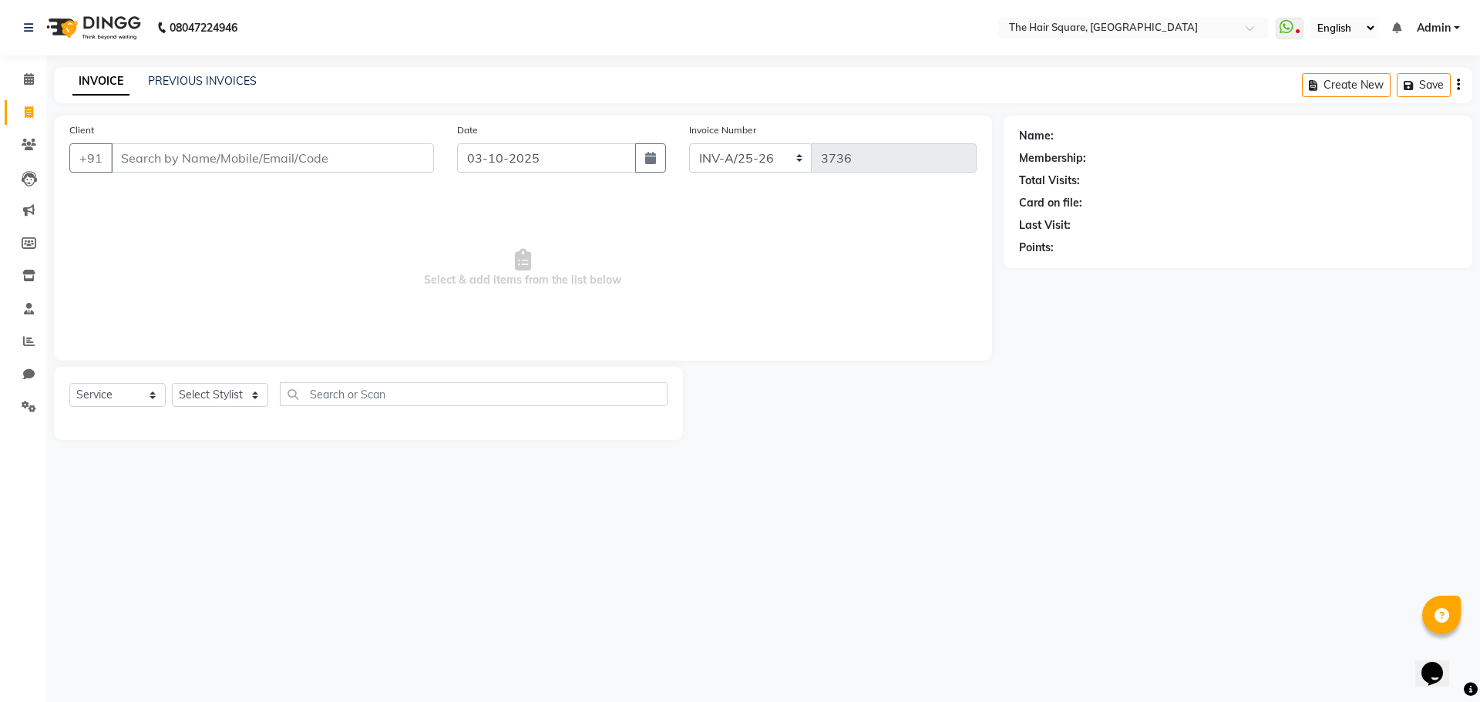
click at [258, 158] on input "Client" at bounding box center [272, 157] width 323 height 29
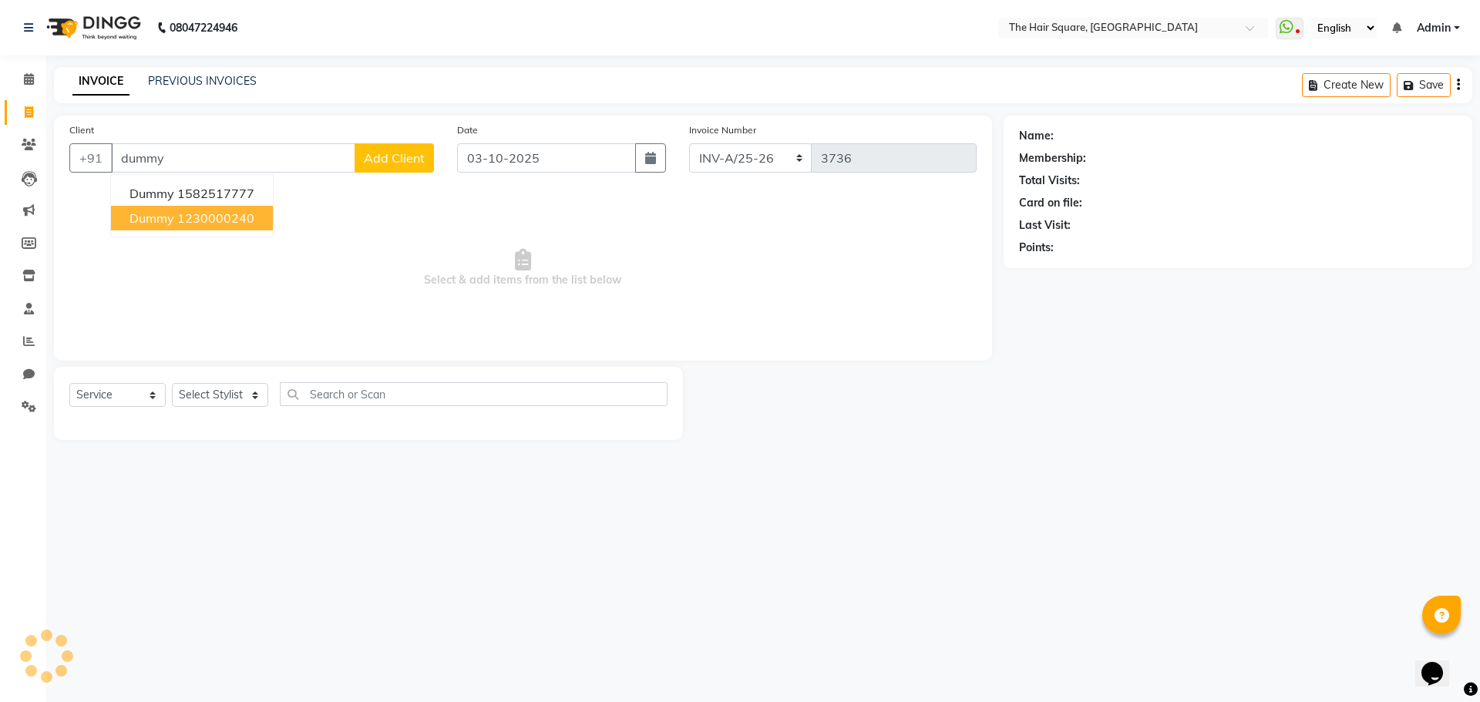
click at [237, 229] on button "dummy 1230000240" at bounding box center [192, 218] width 162 height 25
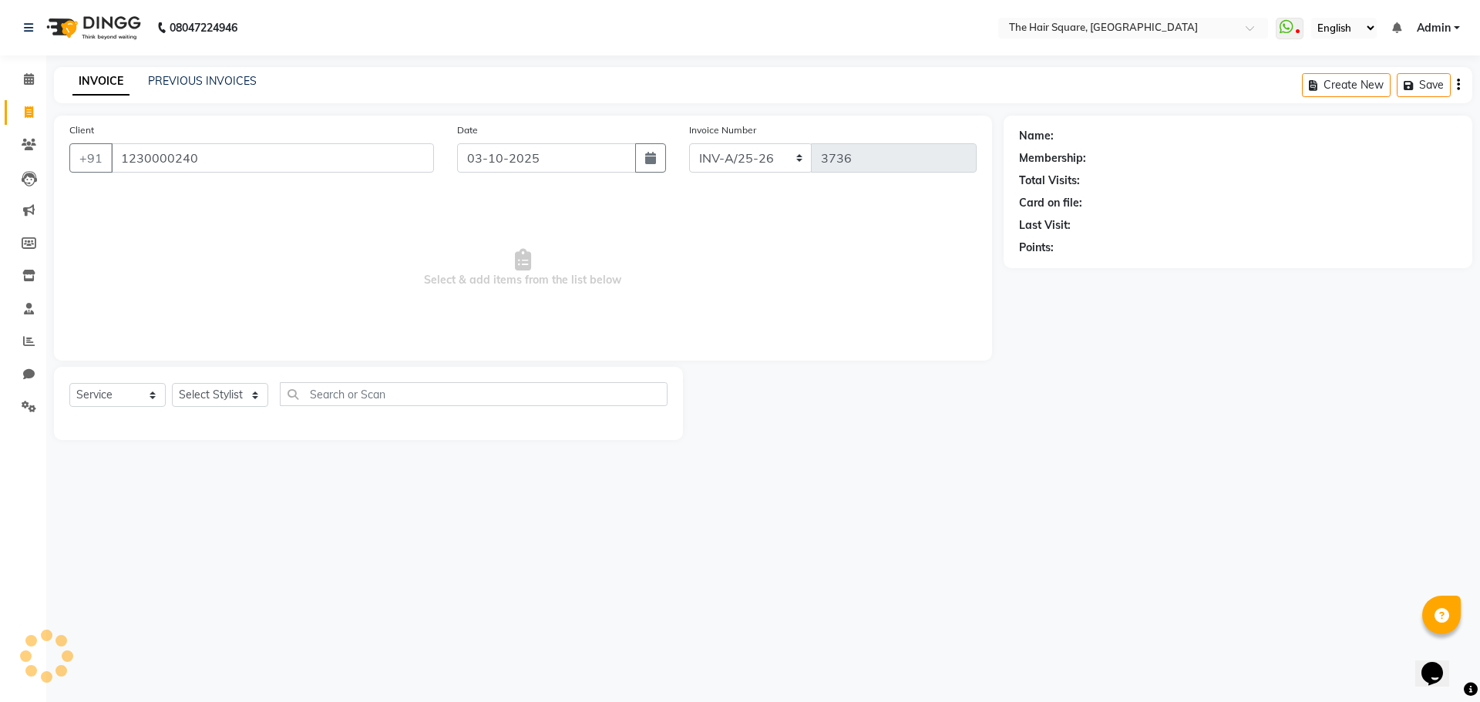
type input "1230000240"
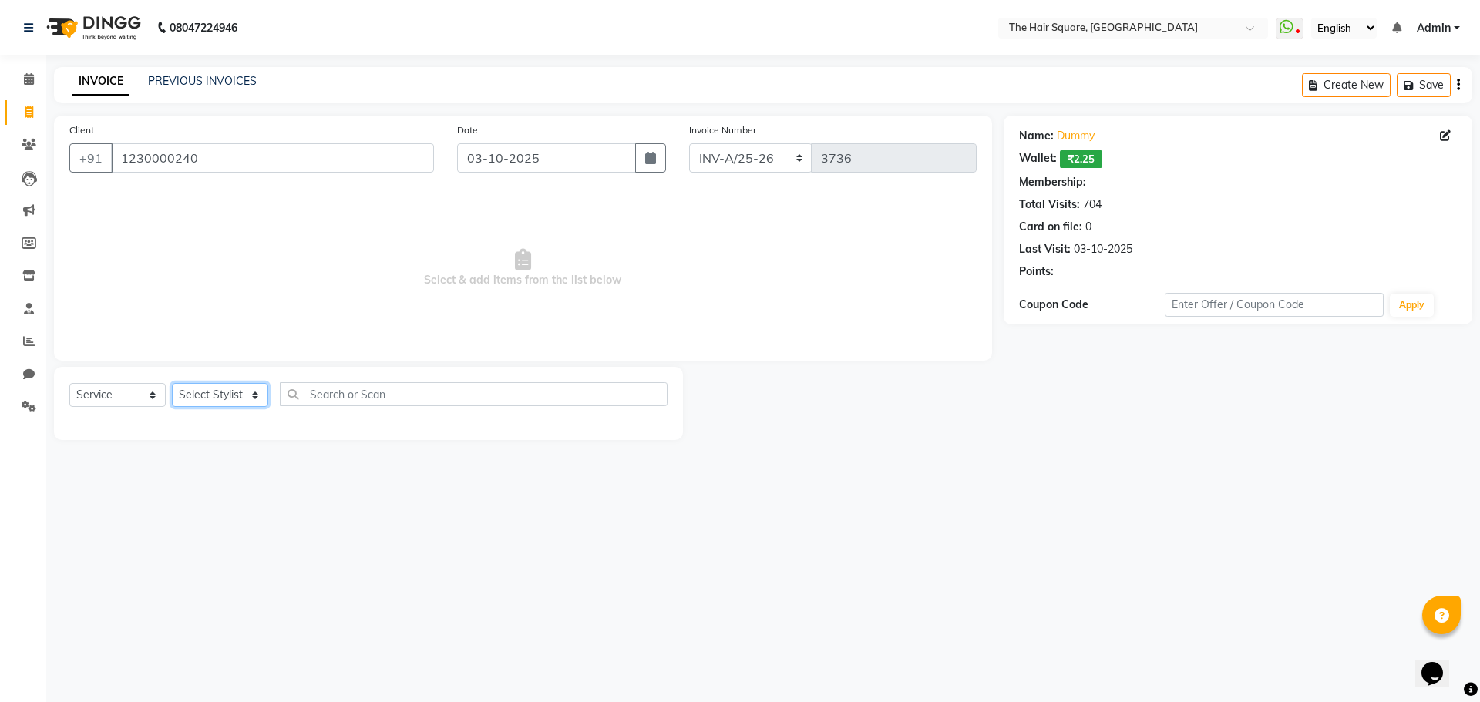
click at [233, 400] on select "Select Stylist Amit Aradhana Bittu Dev Imran Inder Javed Kim Mahendra Manager M…" at bounding box center [220, 395] width 96 height 24
select select "39378"
click at [172, 383] on select "Select Stylist Amit Aradhana Bittu Dev Imran Inder Javed Kim Mahendra Manager M…" at bounding box center [220, 395] width 96 height 24
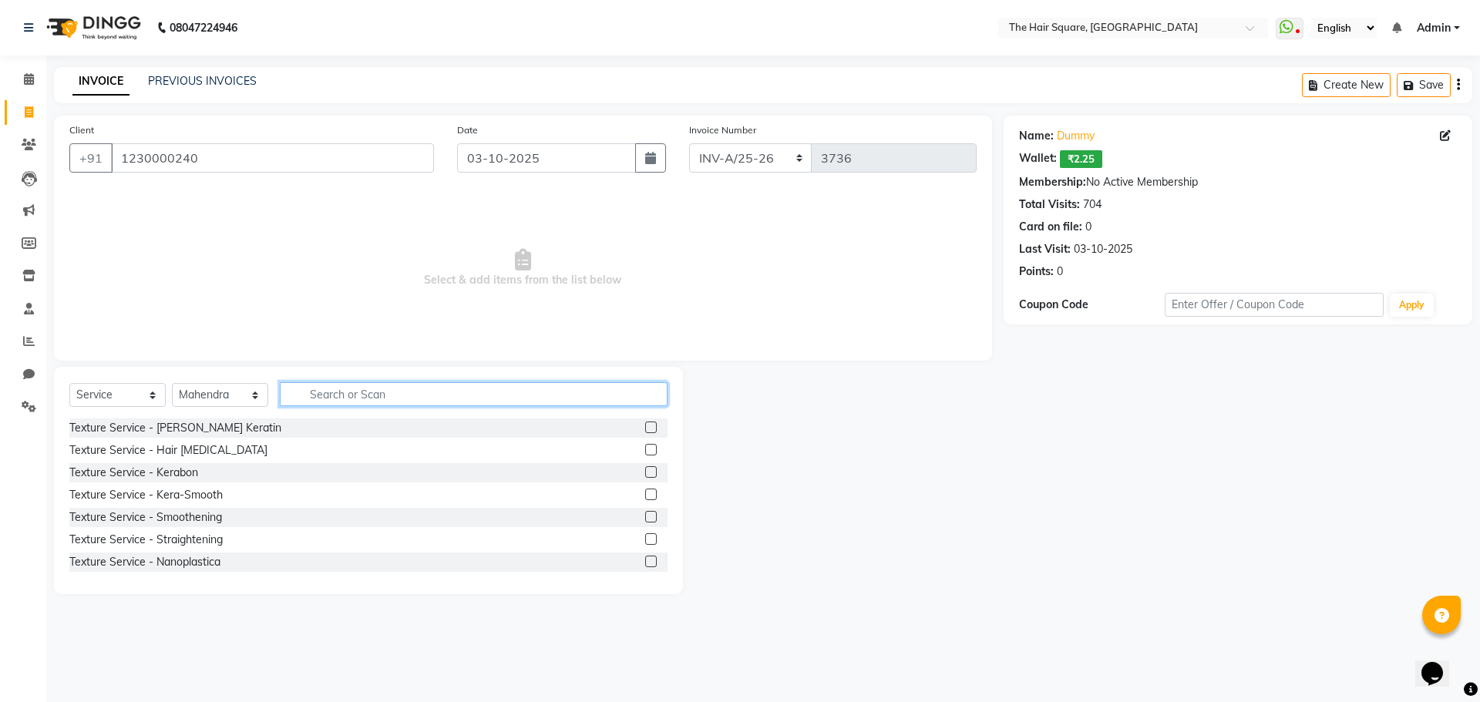
click at [311, 398] on input "text" at bounding box center [474, 394] width 388 height 24
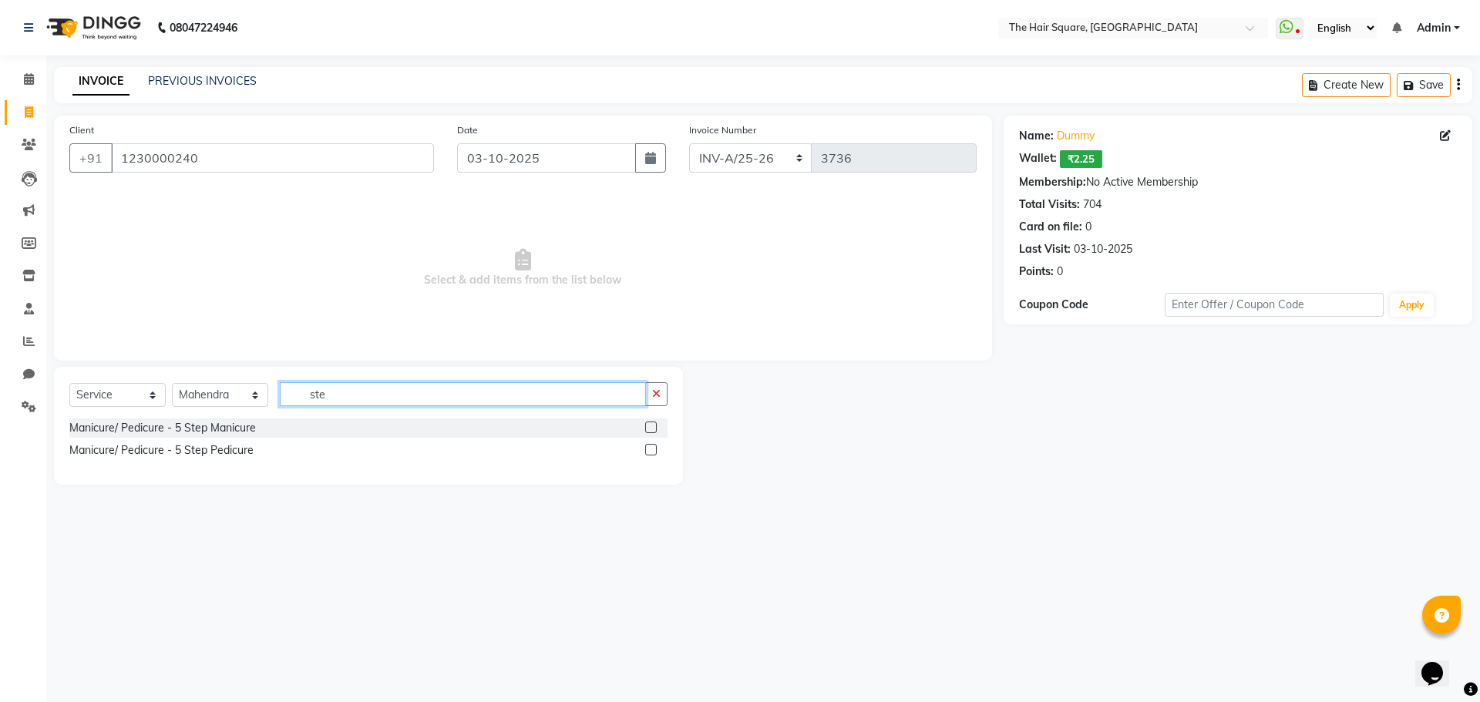
type input "ste"
click at [652, 448] on label at bounding box center [651, 450] width 12 height 12
click at [652, 448] on input "checkbox" at bounding box center [650, 450] width 10 height 10
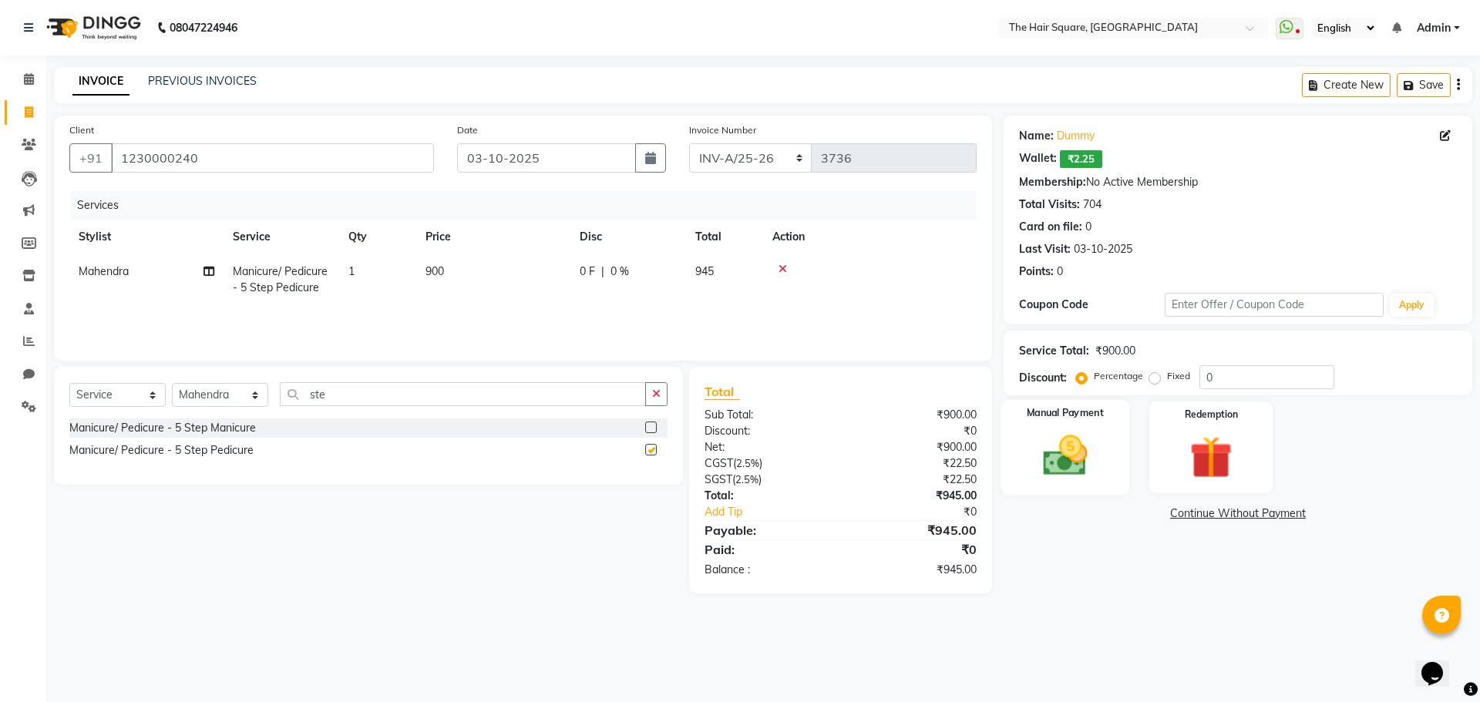
checkbox input "false"
click at [1069, 417] on label "Manual Payment" at bounding box center [1064, 413] width 77 height 15
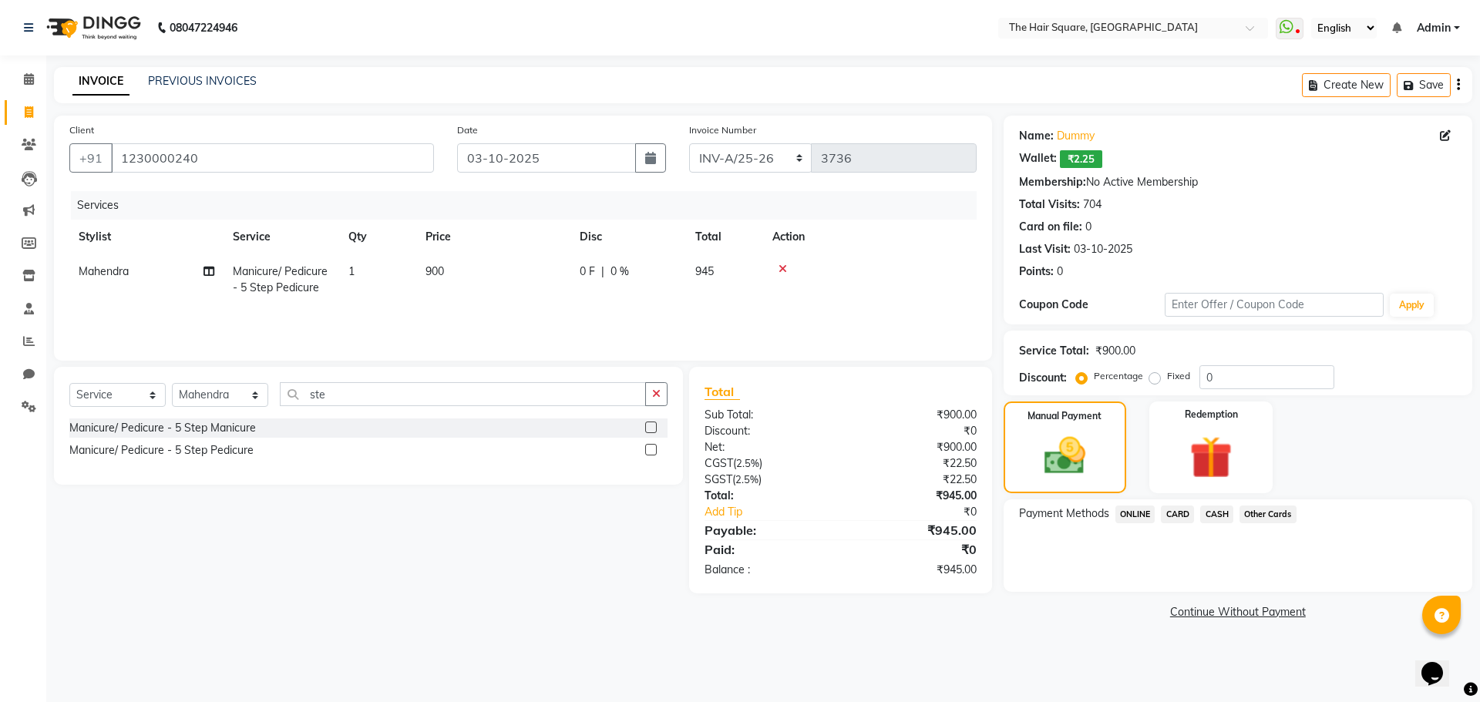
click at [1176, 511] on span "CARD" at bounding box center [1177, 515] width 33 height 18
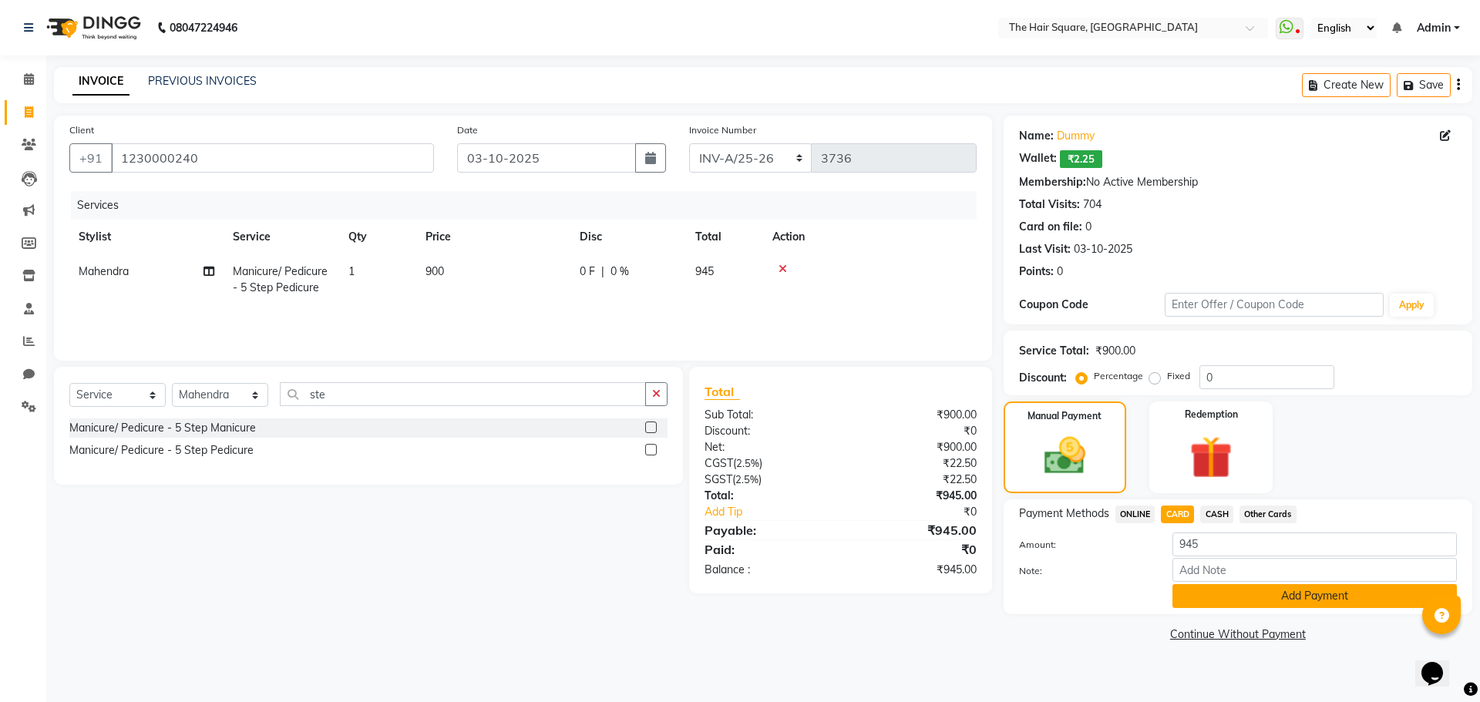
click at [1208, 590] on button "Add Payment" at bounding box center [1314, 596] width 284 height 24
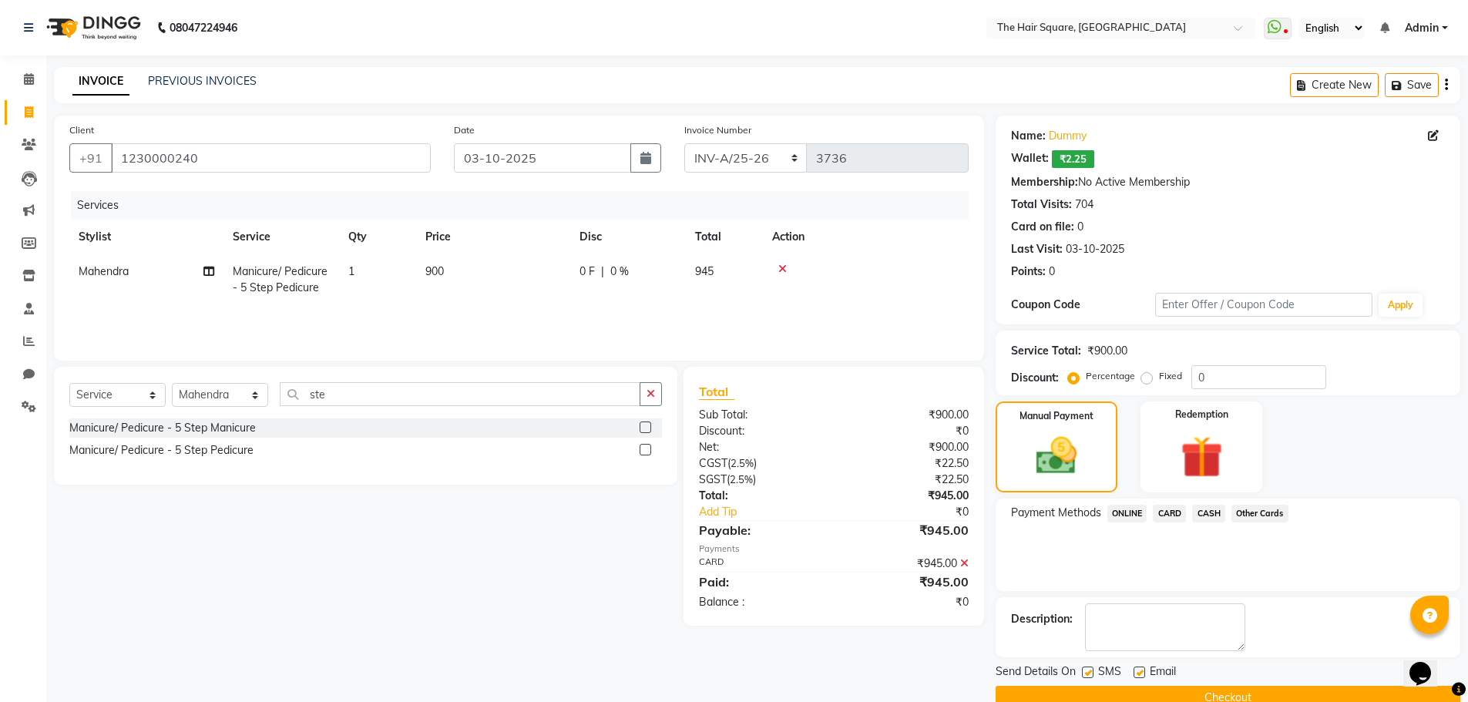
click at [1214, 694] on button "Checkout" at bounding box center [1228, 698] width 465 height 24
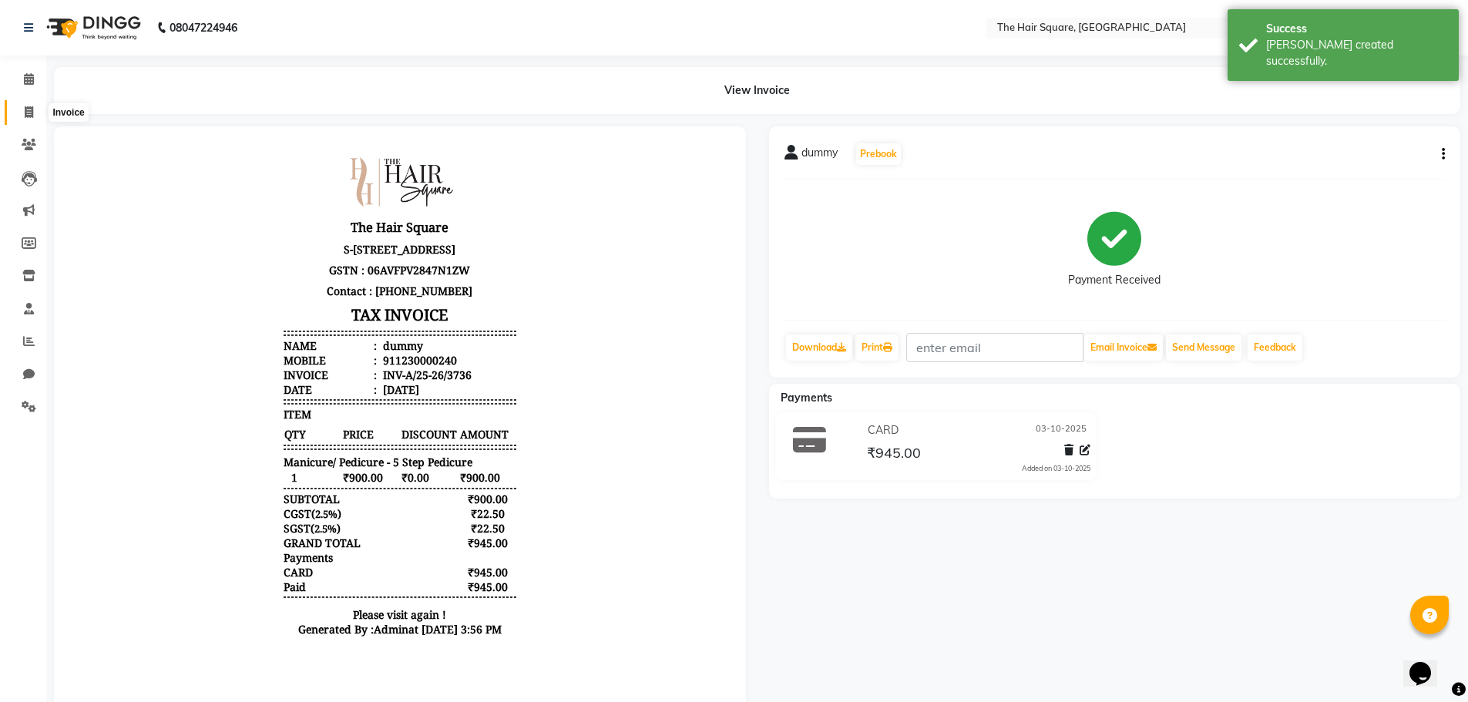
click at [25, 115] on icon at bounding box center [29, 112] width 8 height 12
select select "service"
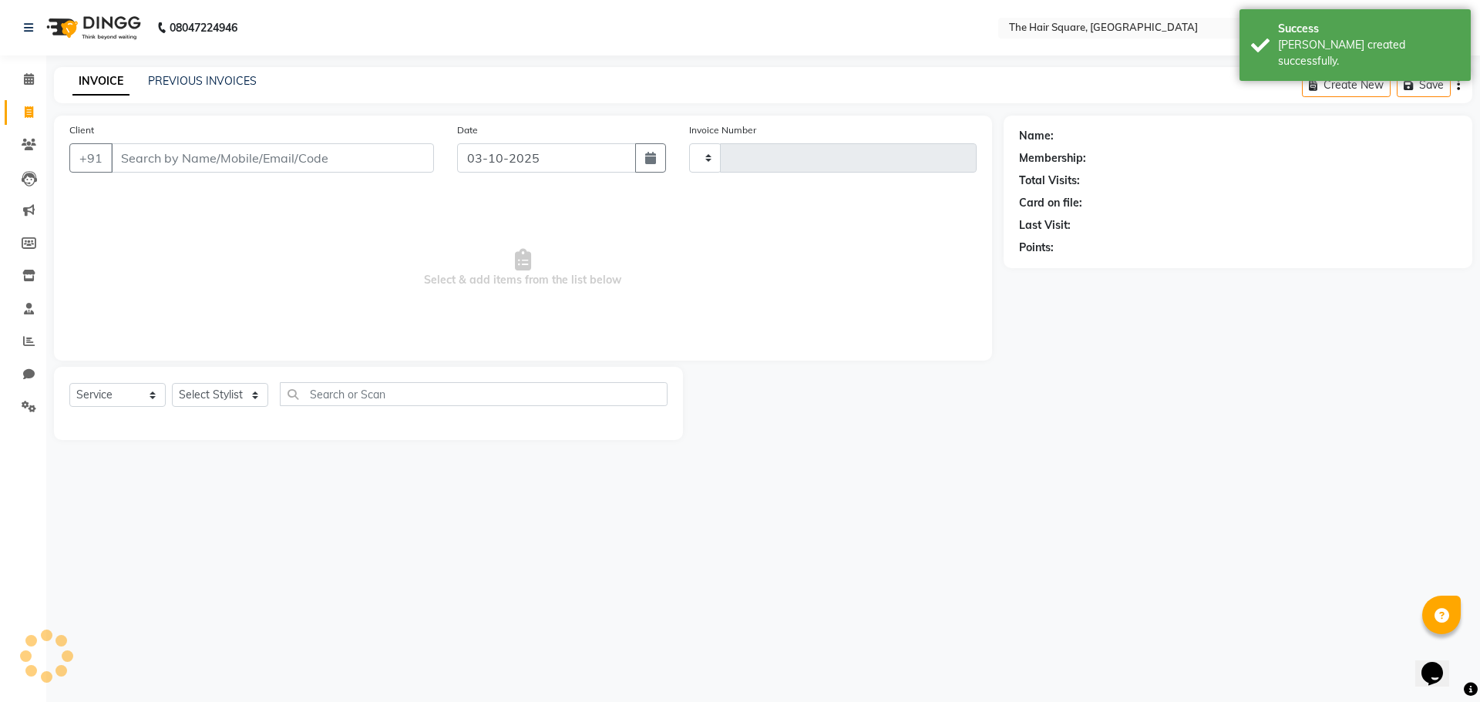
type input "3737"
select select "5768"
click at [197, 84] on link "PREVIOUS INVOICES" at bounding box center [202, 81] width 109 height 14
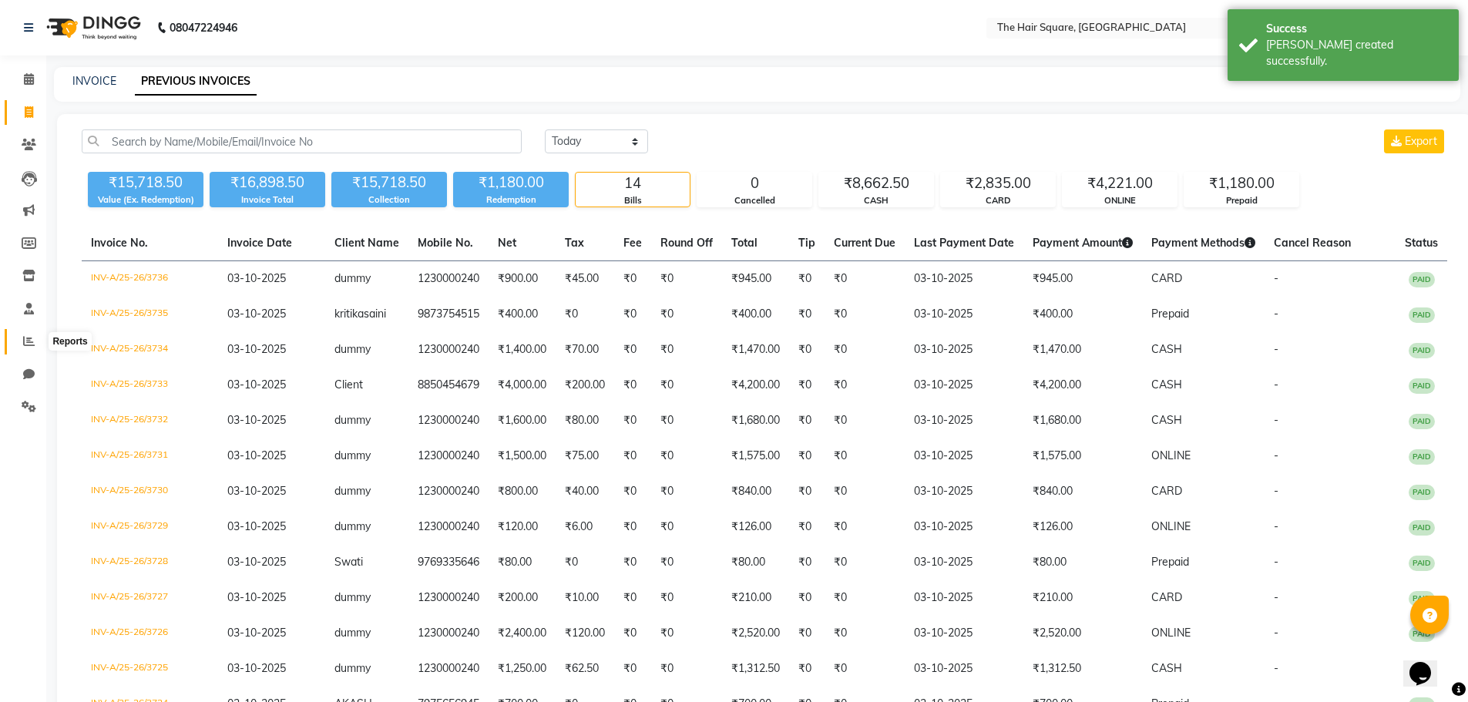
click at [16, 348] on span at bounding box center [28, 342] width 27 height 18
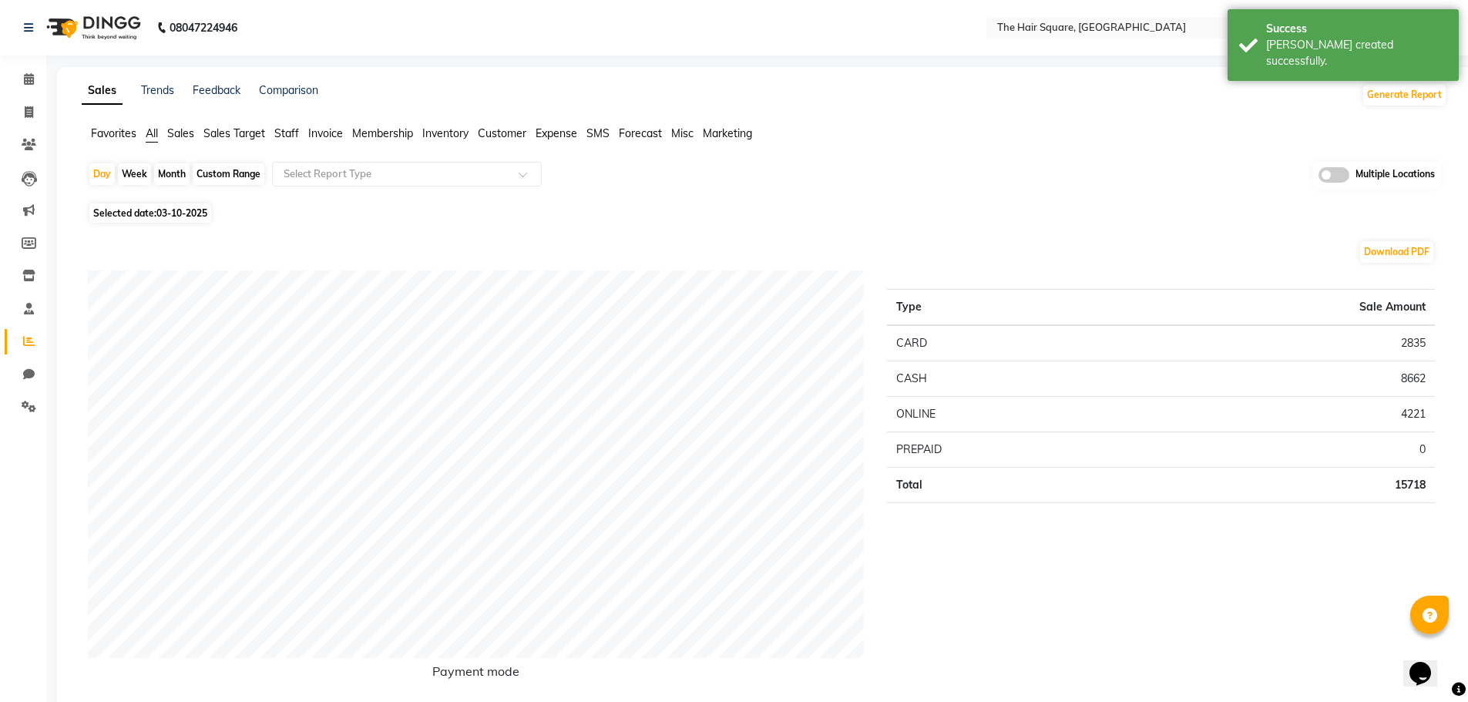
click at [291, 133] on span "Staff" at bounding box center [286, 133] width 25 height 14
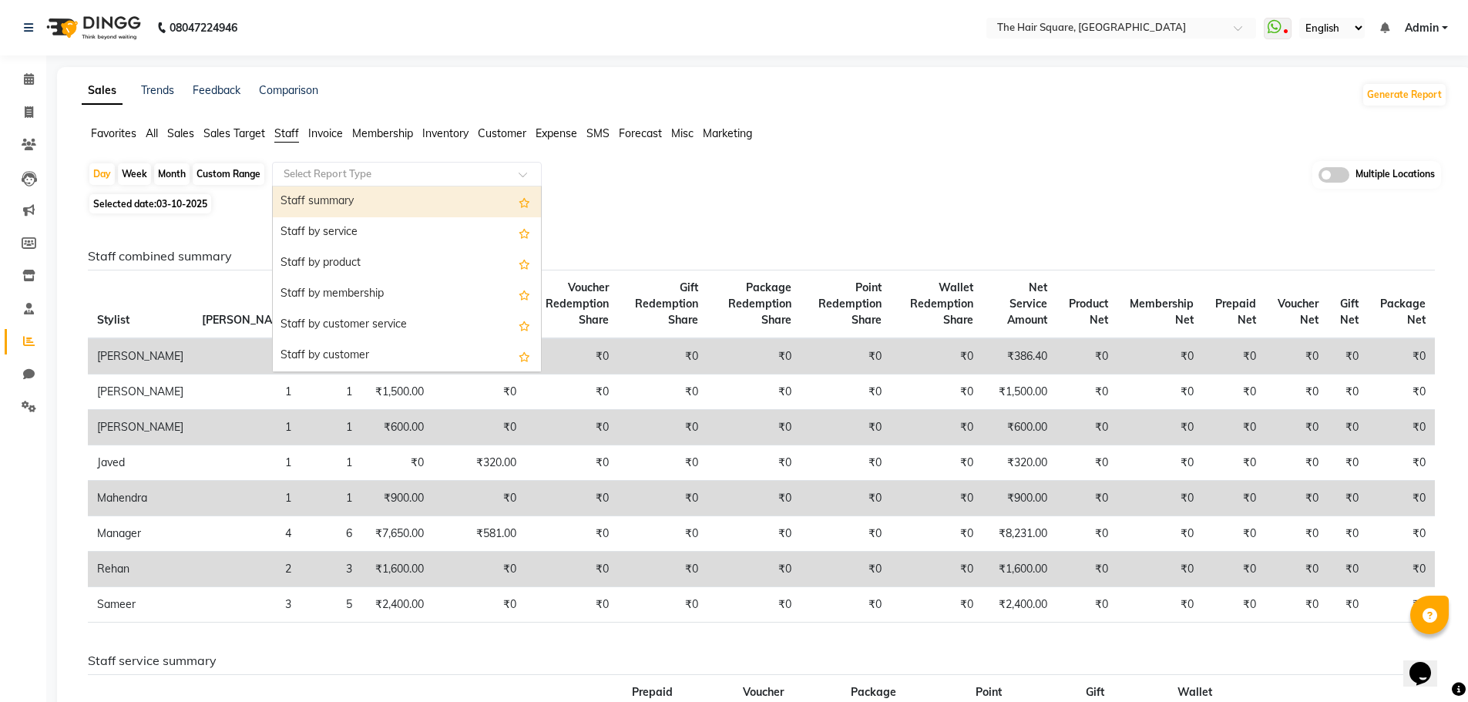
click at [294, 178] on input "text" at bounding box center [392, 173] width 222 height 15
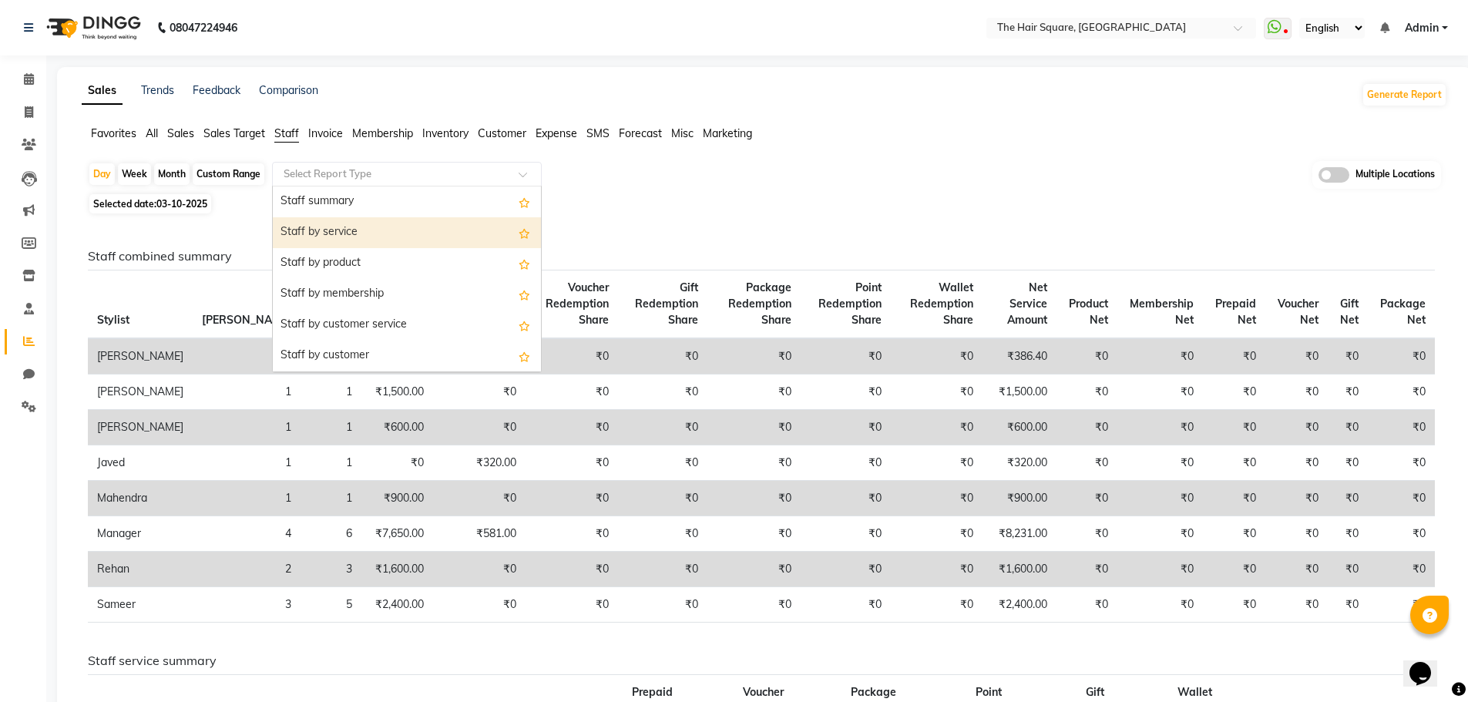
click at [350, 231] on div "Staff by service" at bounding box center [407, 232] width 268 height 31
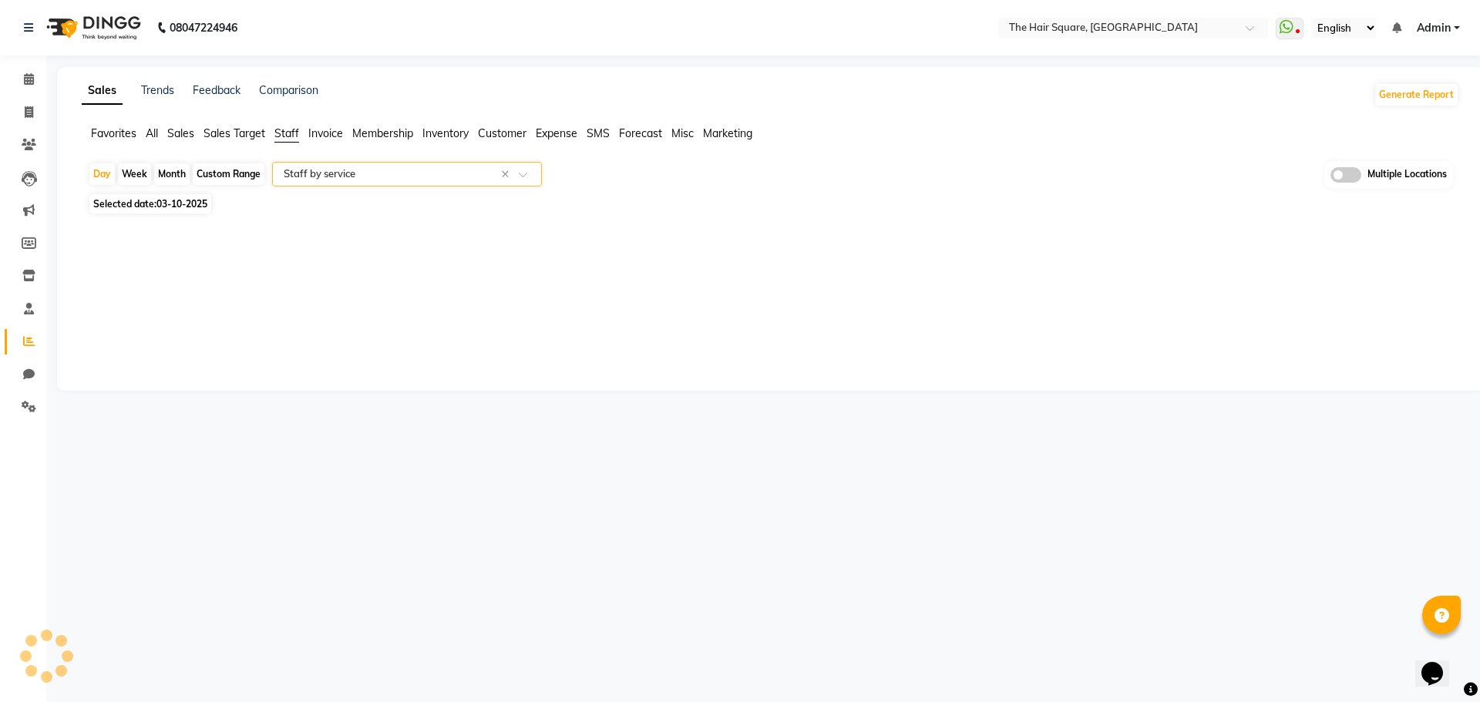
select select "full_report"
select select "csv"
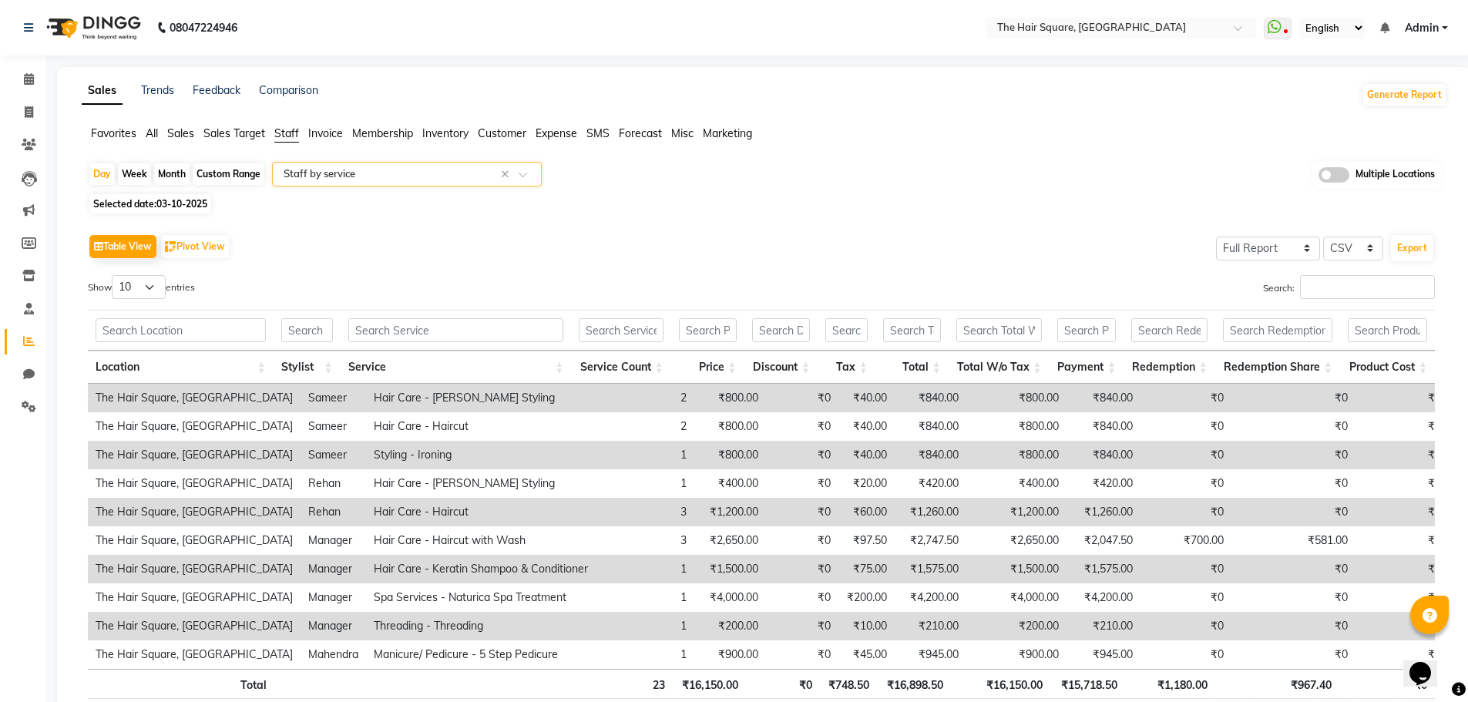
click at [201, 207] on span "03-10-2025" at bounding box center [181, 204] width 51 height 12
select select "10"
select select "2025"
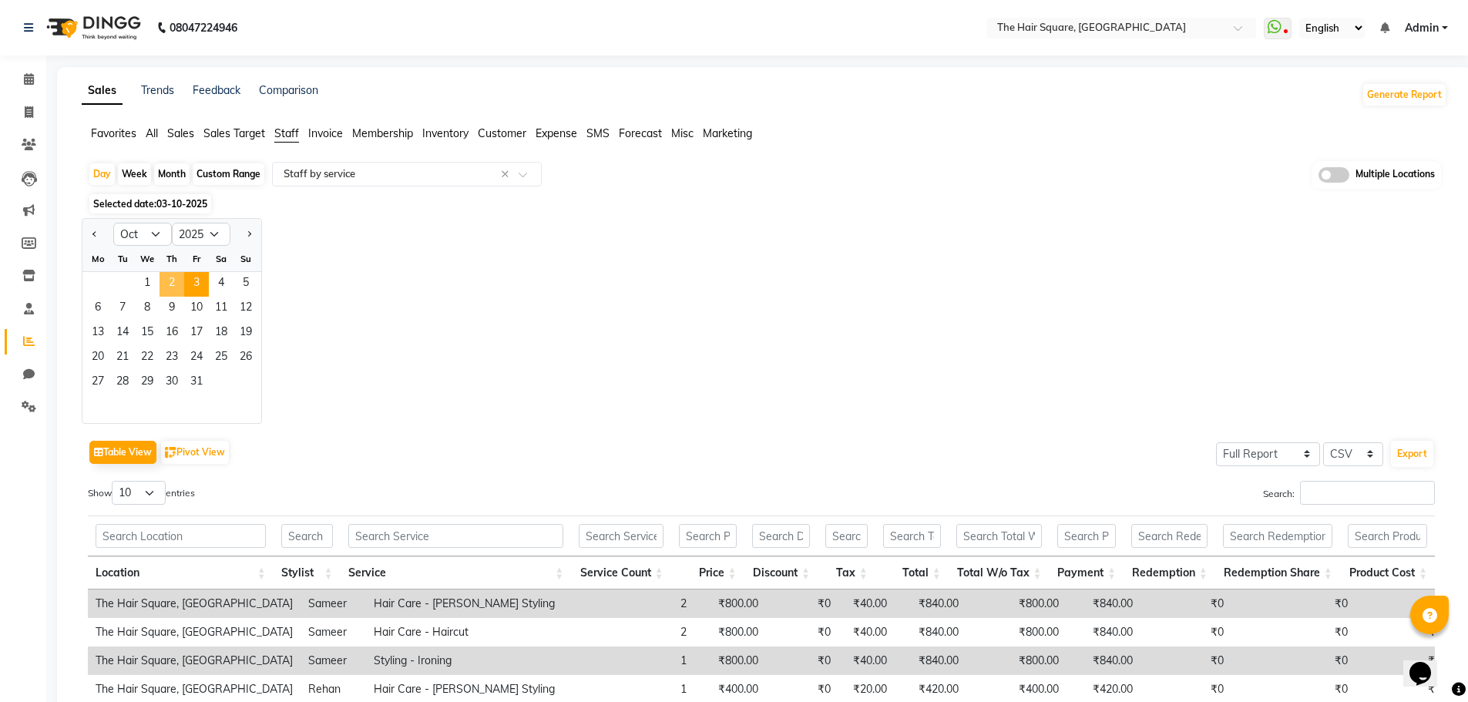
drag, startPoint x: 173, startPoint y: 284, endPoint x: 220, endPoint y: 304, distance: 51.5
click at [172, 284] on span "2" at bounding box center [172, 284] width 25 height 25
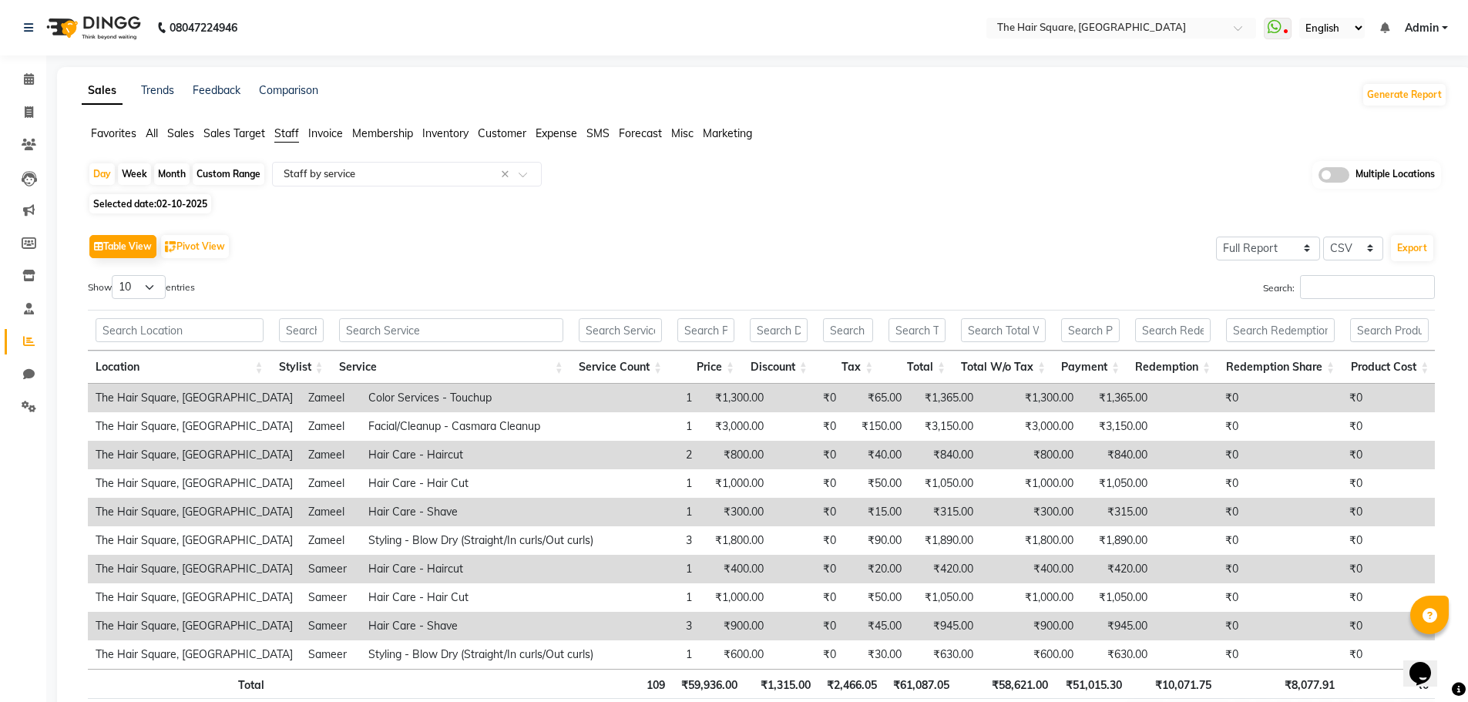
scroll to position [106, 0]
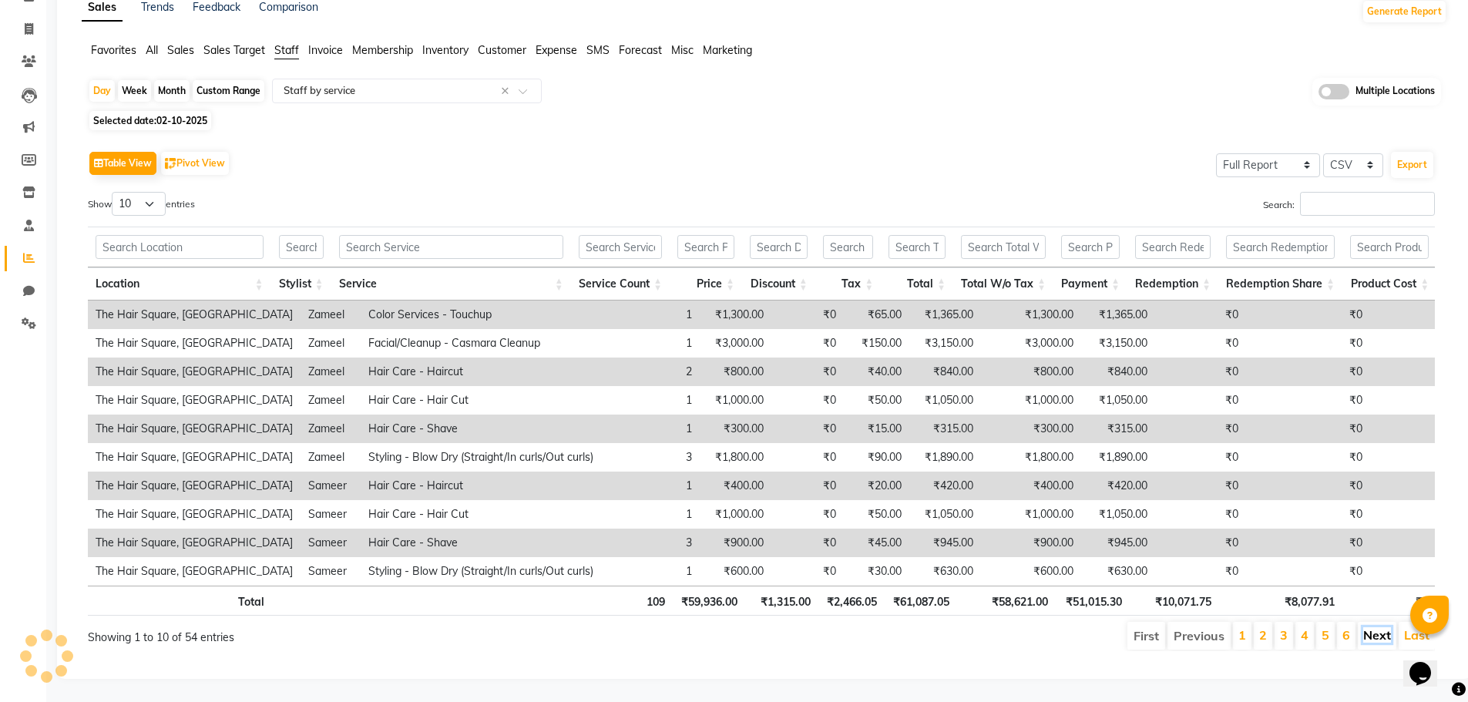
click at [1372, 627] on link "Next" at bounding box center [1377, 634] width 28 height 15
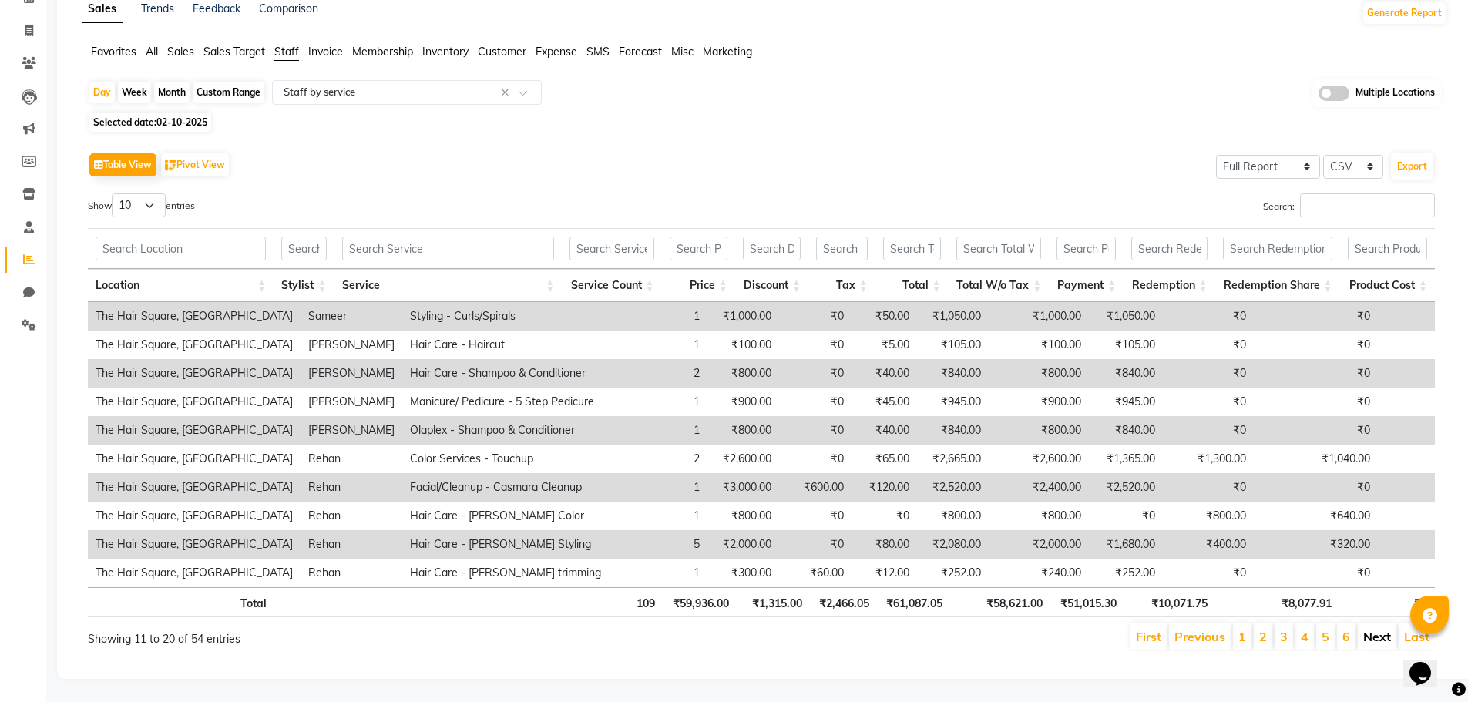
click at [1364, 629] on link "Next" at bounding box center [1377, 636] width 28 height 15
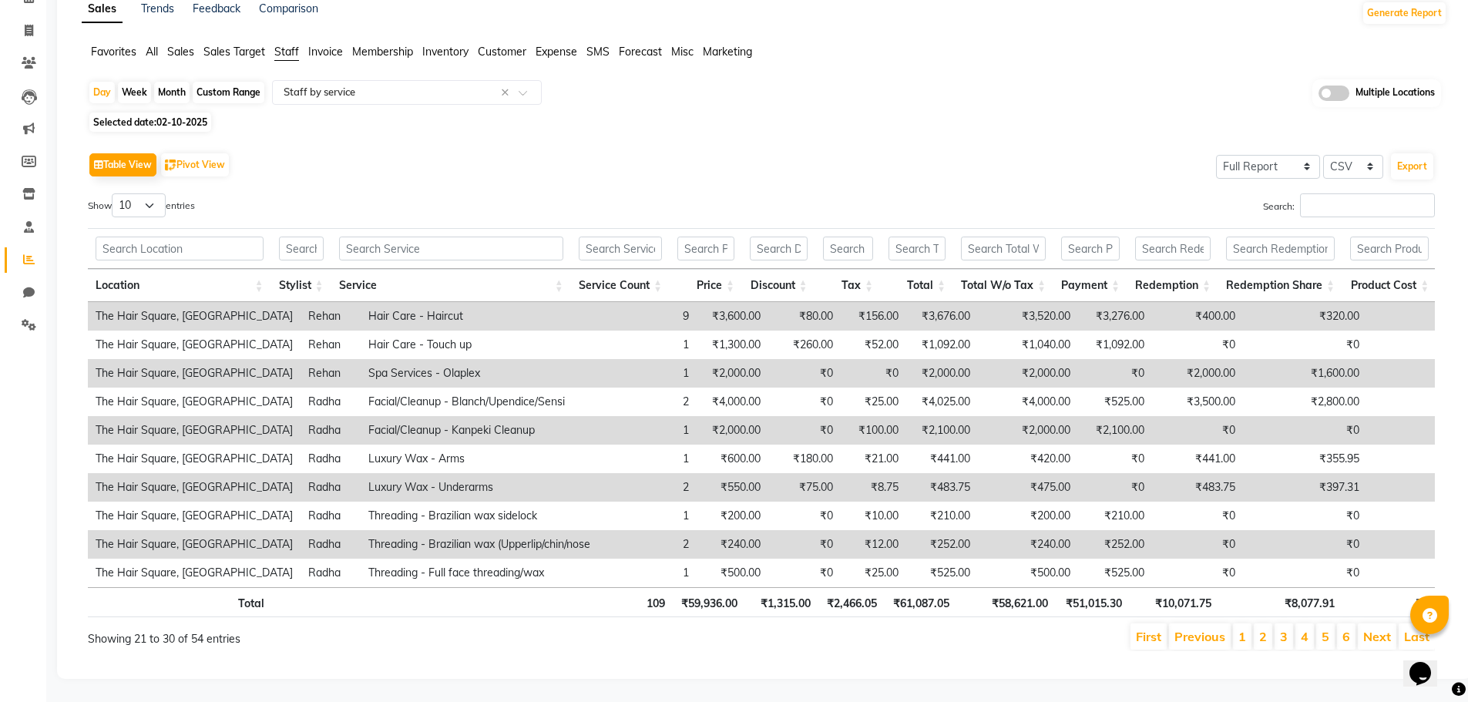
click at [806, 474] on td "₹75.00" at bounding box center [804, 487] width 72 height 29
drag, startPoint x: 29, startPoint y: 6, endPoint x: 115, endPoint y: 61, distance: 102.2
click at [29, 25] on icon at bounding box center [29, 31] width 8 height 12
select select "service"
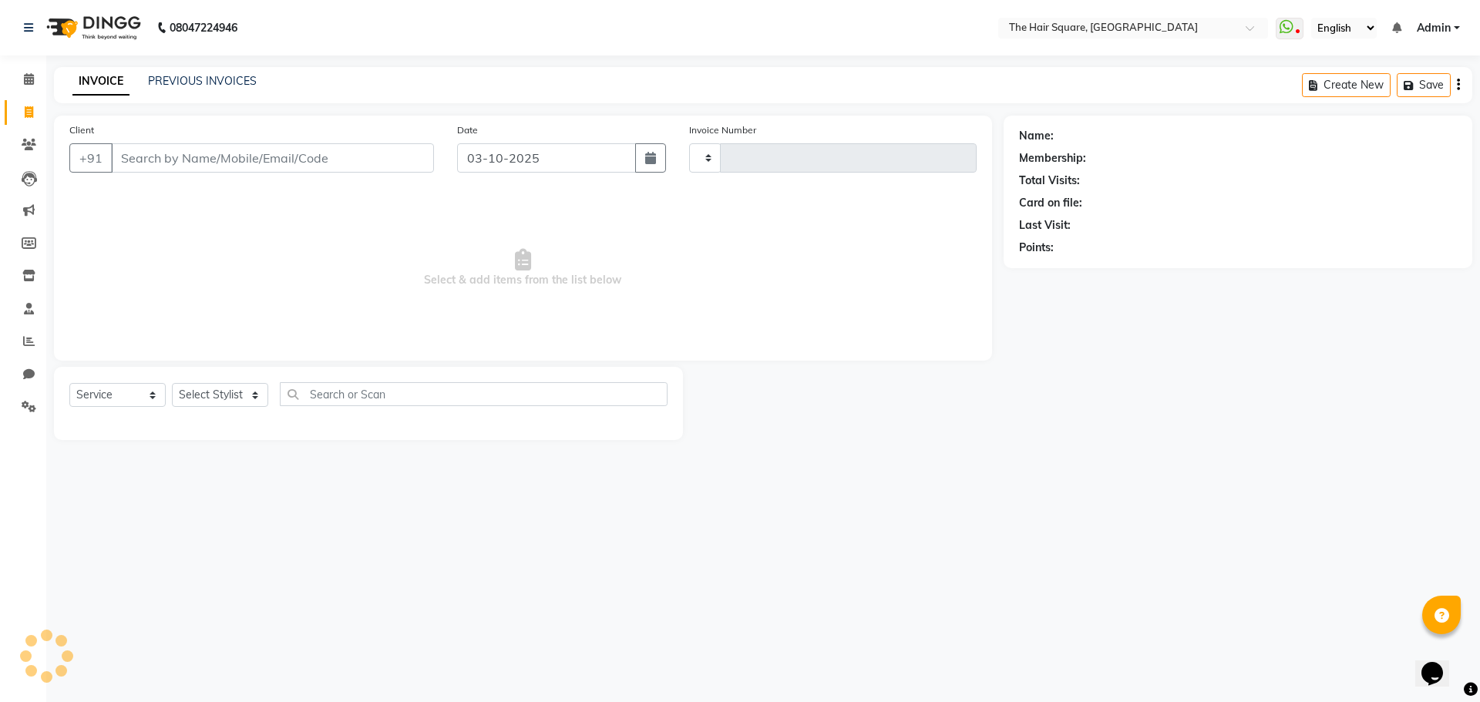
type input "3737"
select select "5768"
click at [260, 159] on input "Client" at bounding box center [272, 157] width 323 height 29
click at [37, 341] on span at bounding box center [28, 342] width 27 height 18
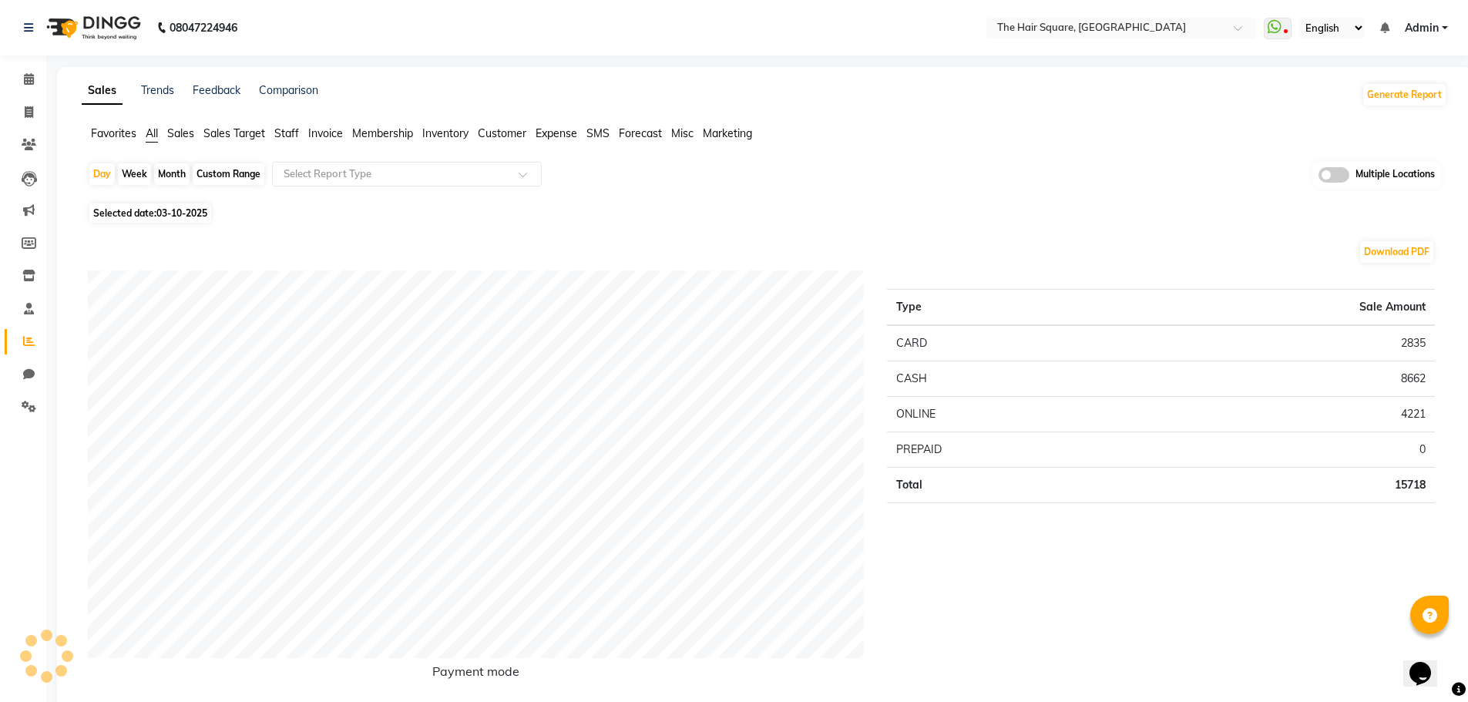
click at [285, 133] on span "Staff" at bounding box center [286, 133] width 25 height 14
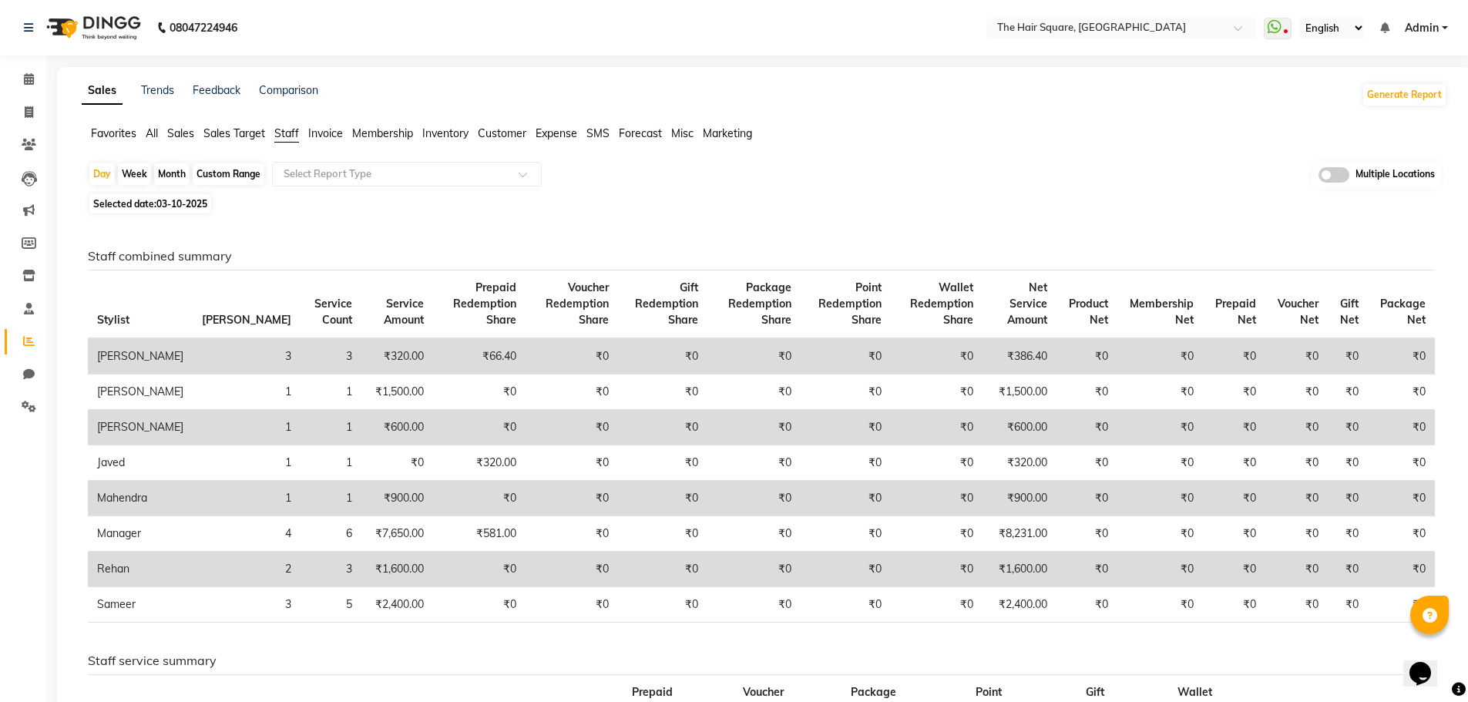
click at [176, 207] on span "03-10-2025" at bounding box center [181, 204] width 51 height 12
select select "10"
select select "2025"
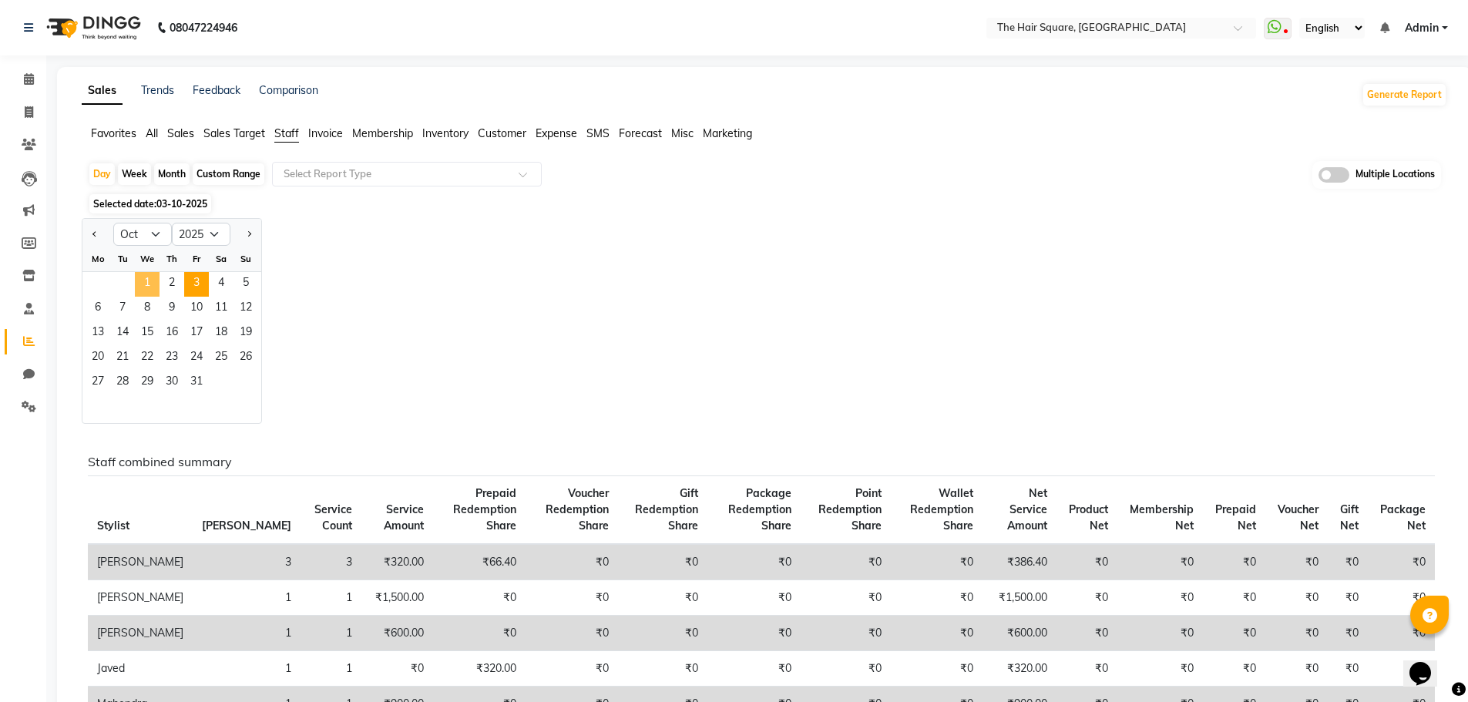
click at [145, 289] on span "1" at bounding box center [147, 284] width 25 height 25
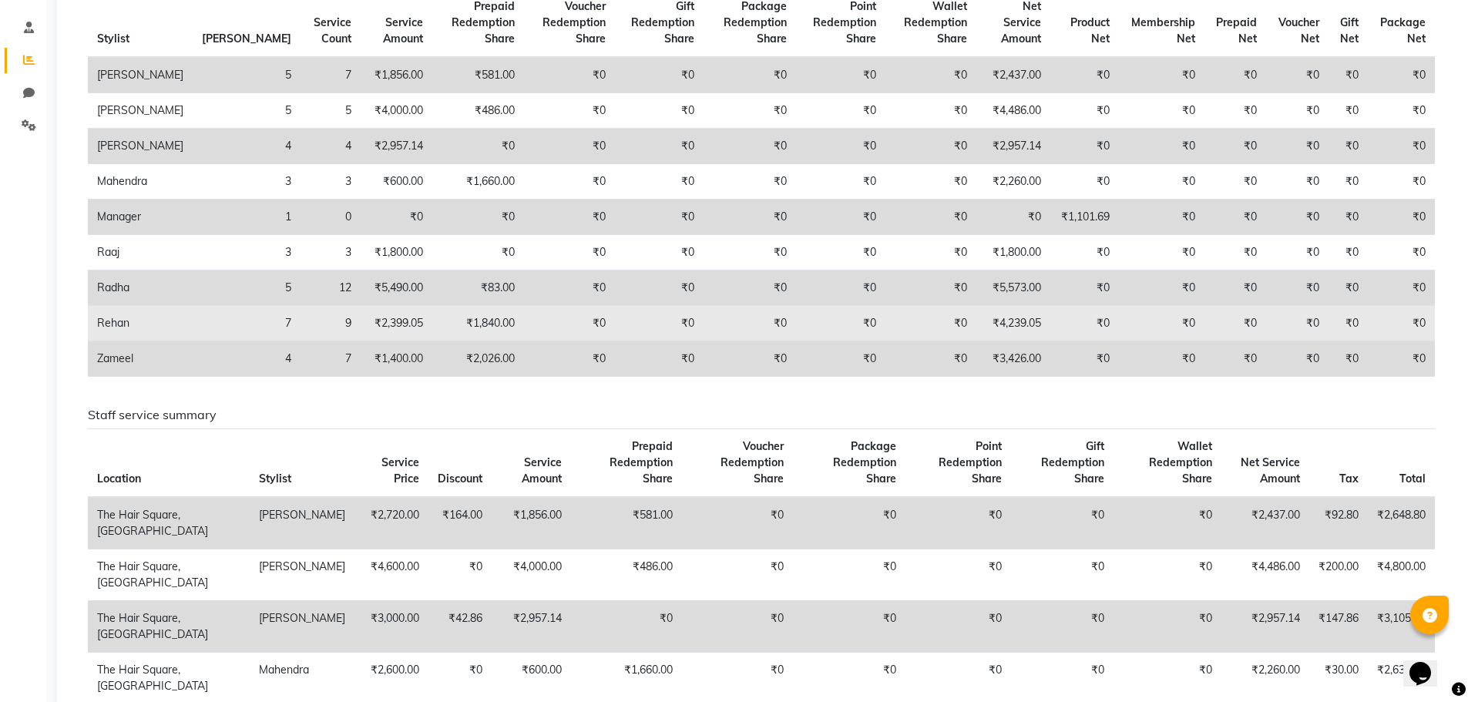
scroll to position [308, 0]
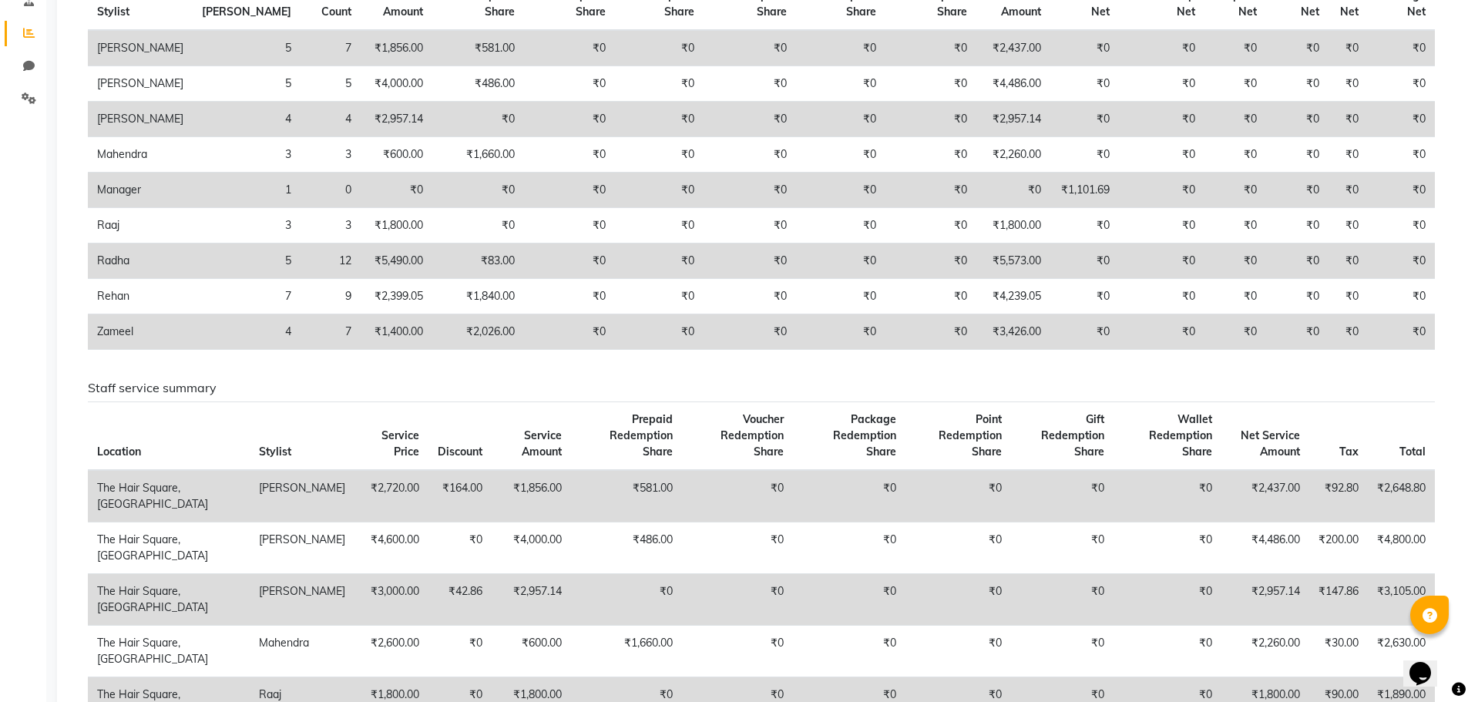
drag, startPoint x: 1467, startPoint y: 170, endPoint x: 1479, endPoint y: 75, distance: 95.5
click at [1468, 75] on html "08047224946 Select Location × The Hair Square, Ambience Island WhatsApp Status …" at bounding box center [734, 43] width 1468 height 702
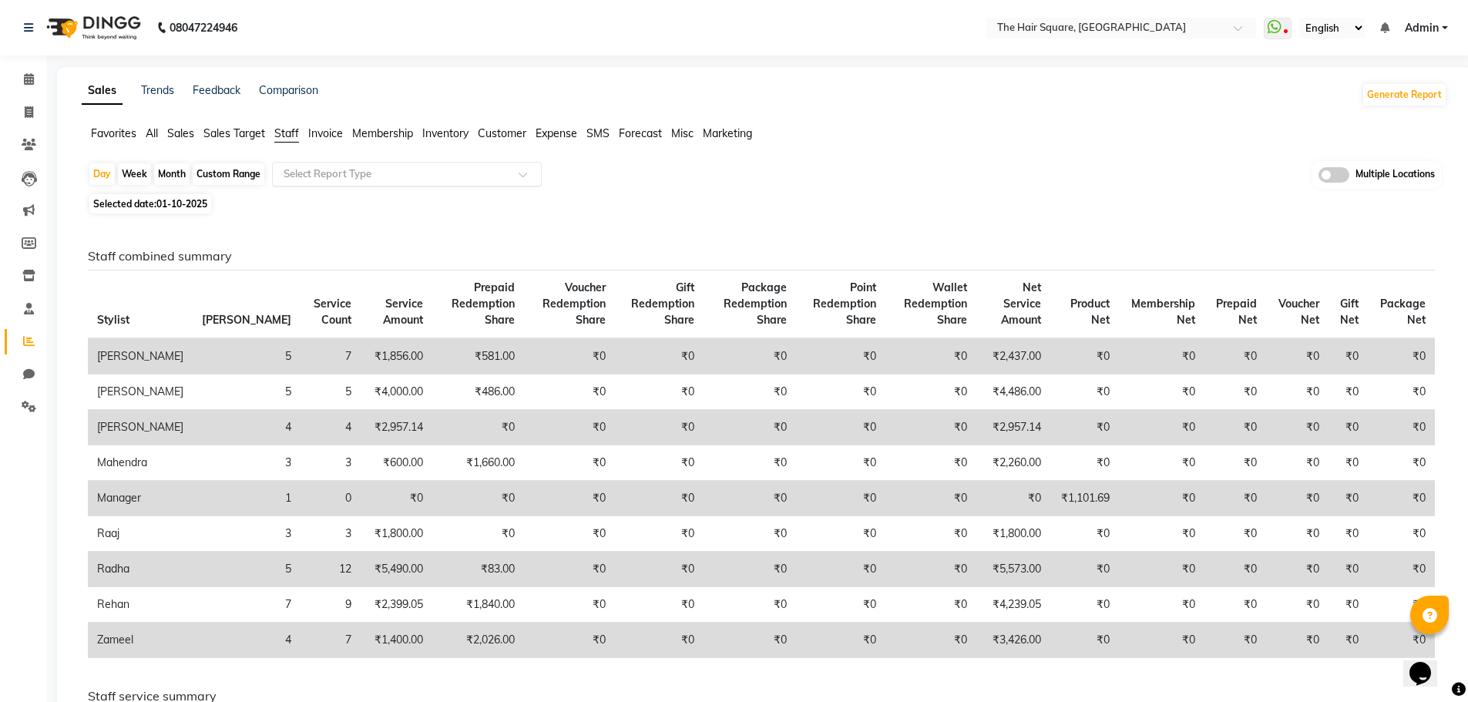
click at [320, 177] on input "text" at bounding box center [392, 173] width 222 height 15
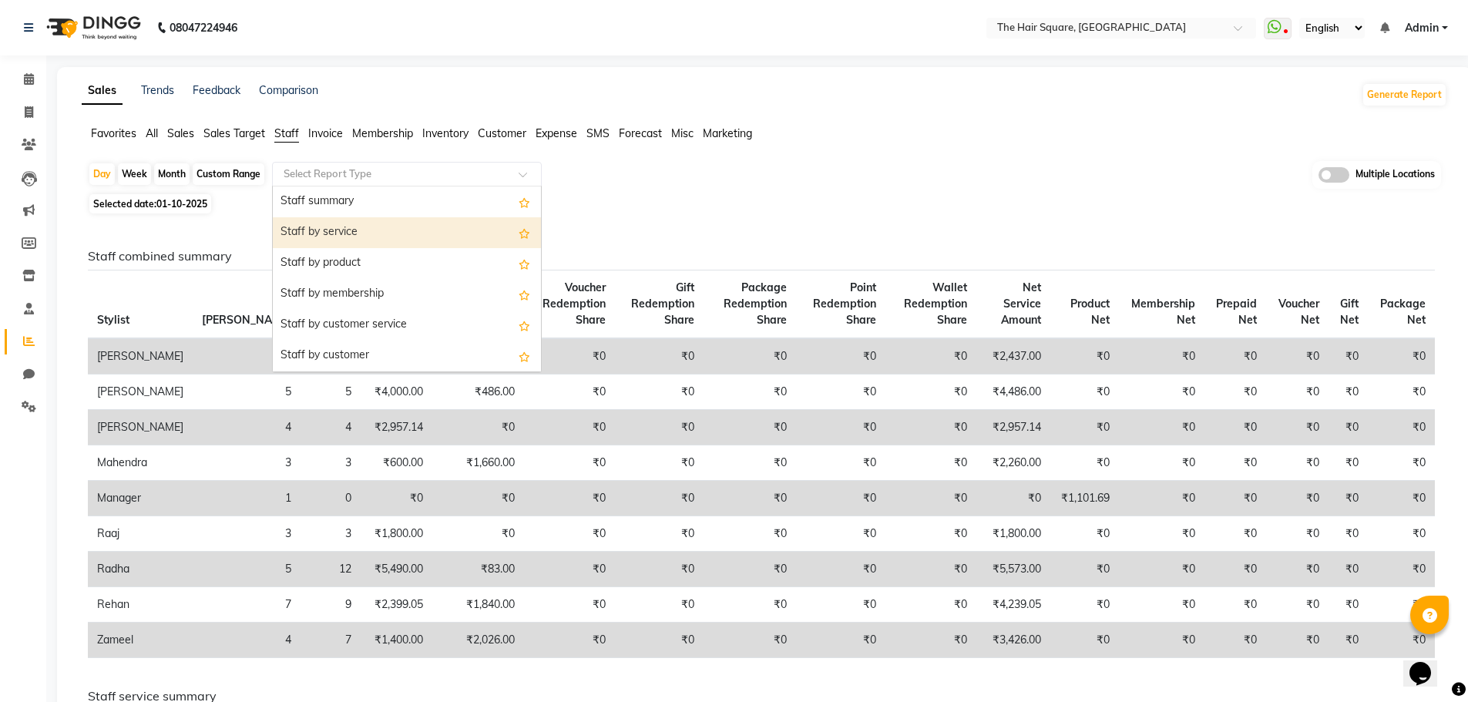
click at [344, 227] on div "Staff by service" at bounding box center [407, 232] width 268 height 31
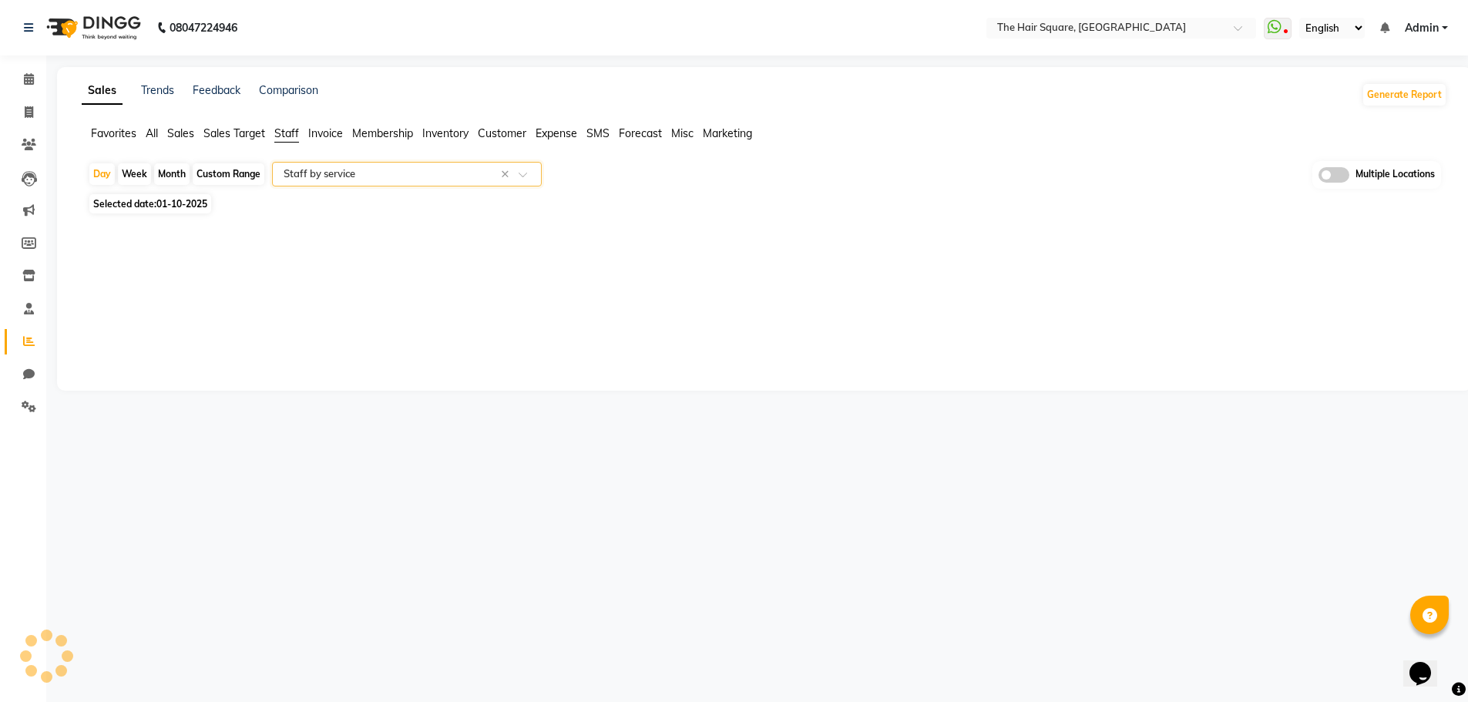
select select "full_report"
select select "csv"
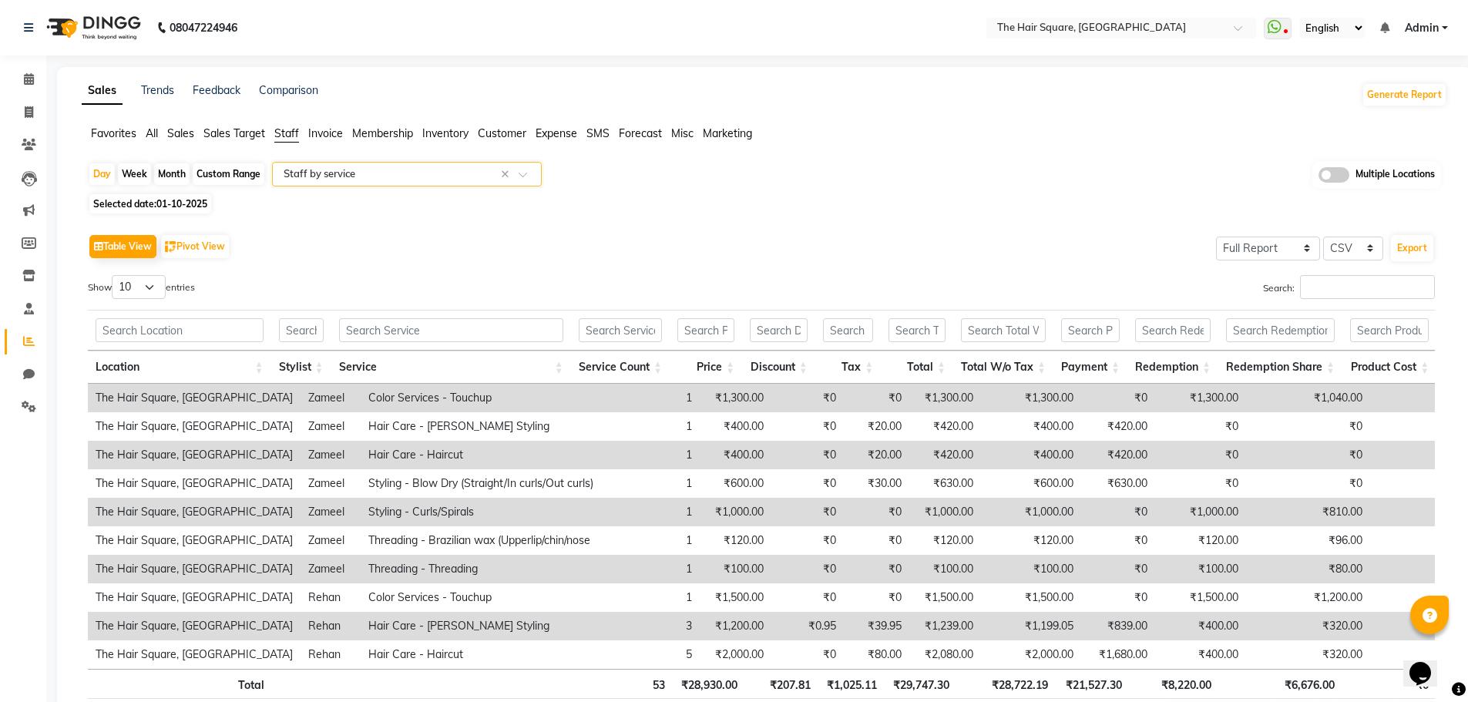
scroll to position [106, 0]
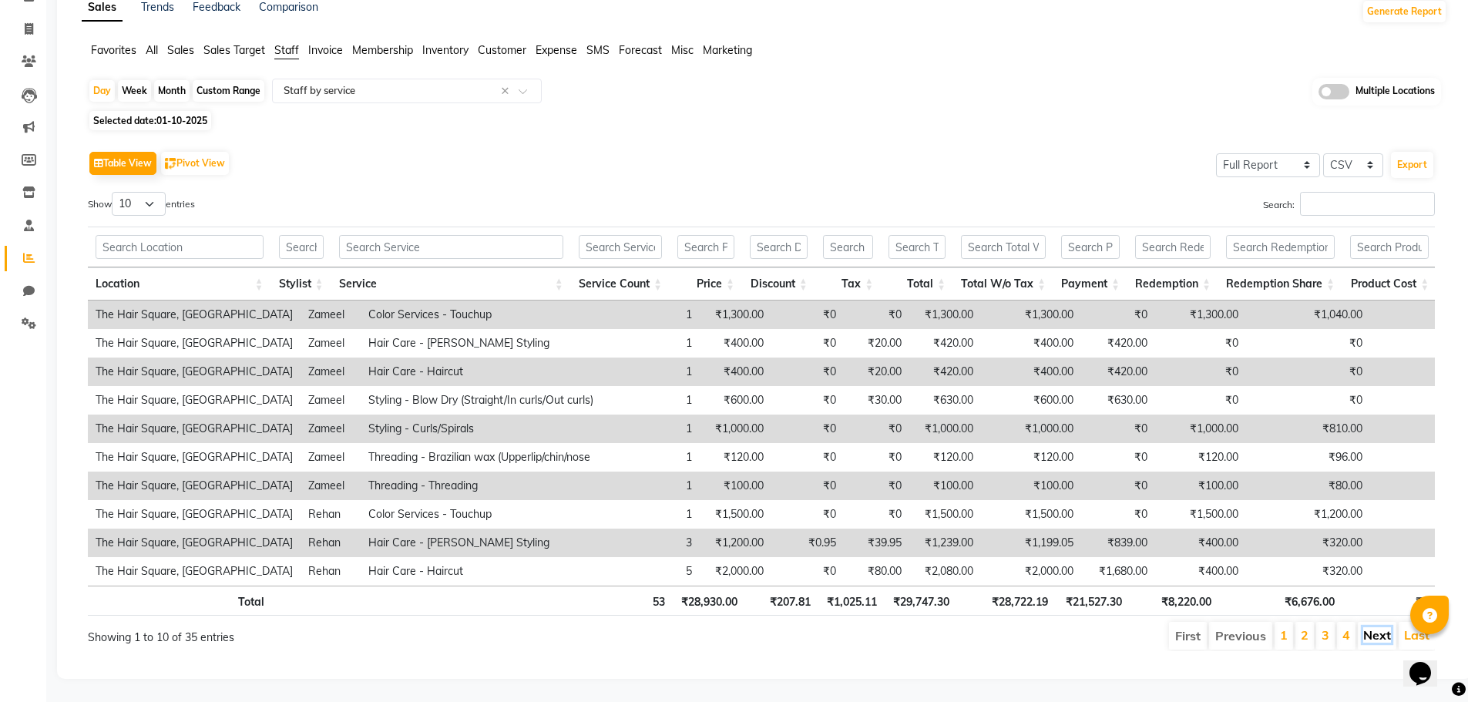
click at [1369, 627] on link "Next" at bounding box center [1377, 634] width 28 height 15
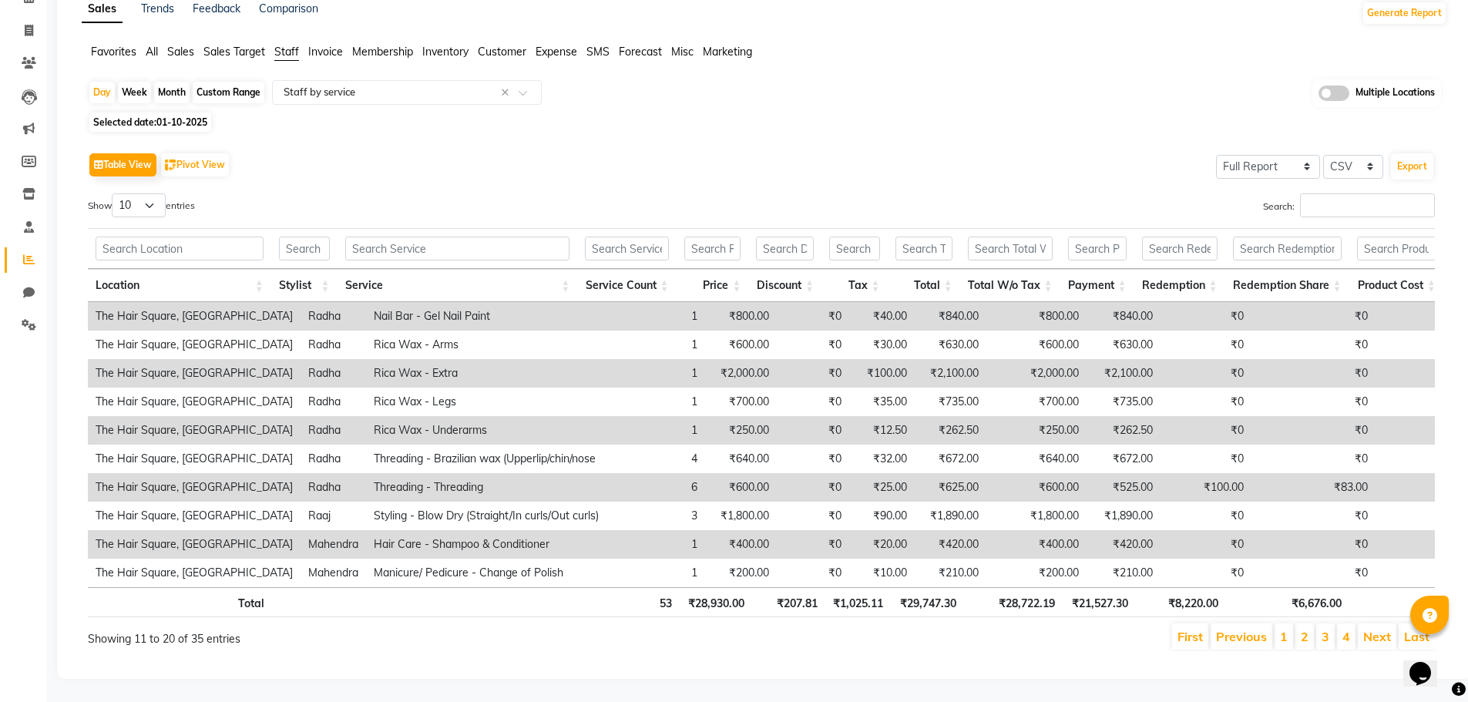
scroll to position [105, 0]
click at [1369, 629] on link "Next" at bounding box center [1377, 636] width 28 height 15
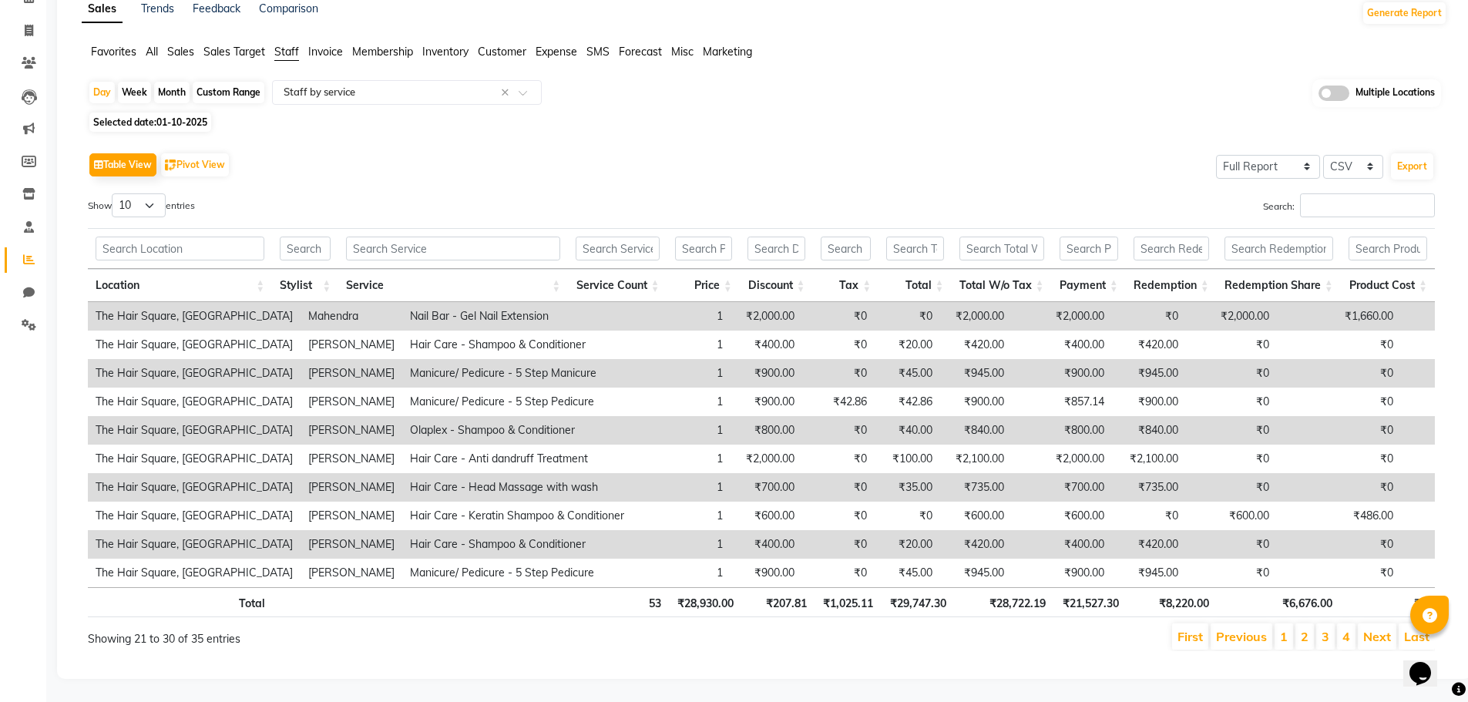
scroll to position [93, 0]
click at [1369, 629] on link "Next" at bounding box center [1377, 636] width 28 height 15
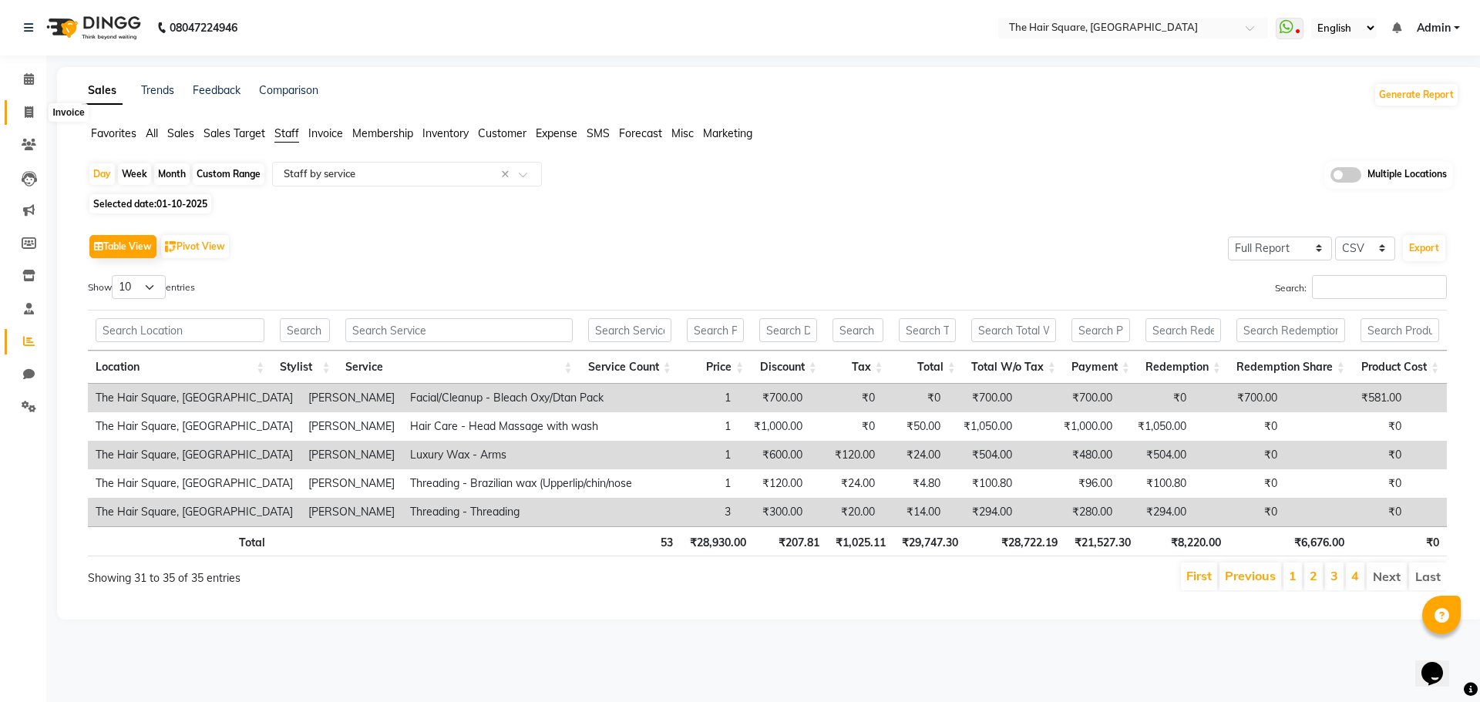
drag, startPoint x: 35, startPoint y: 114, endPoint x: 0, endPoint y: 188, distance: 81.7
click at [34, 114] on span at bounding box center [28, 113] width 27 height 18
select select "service"
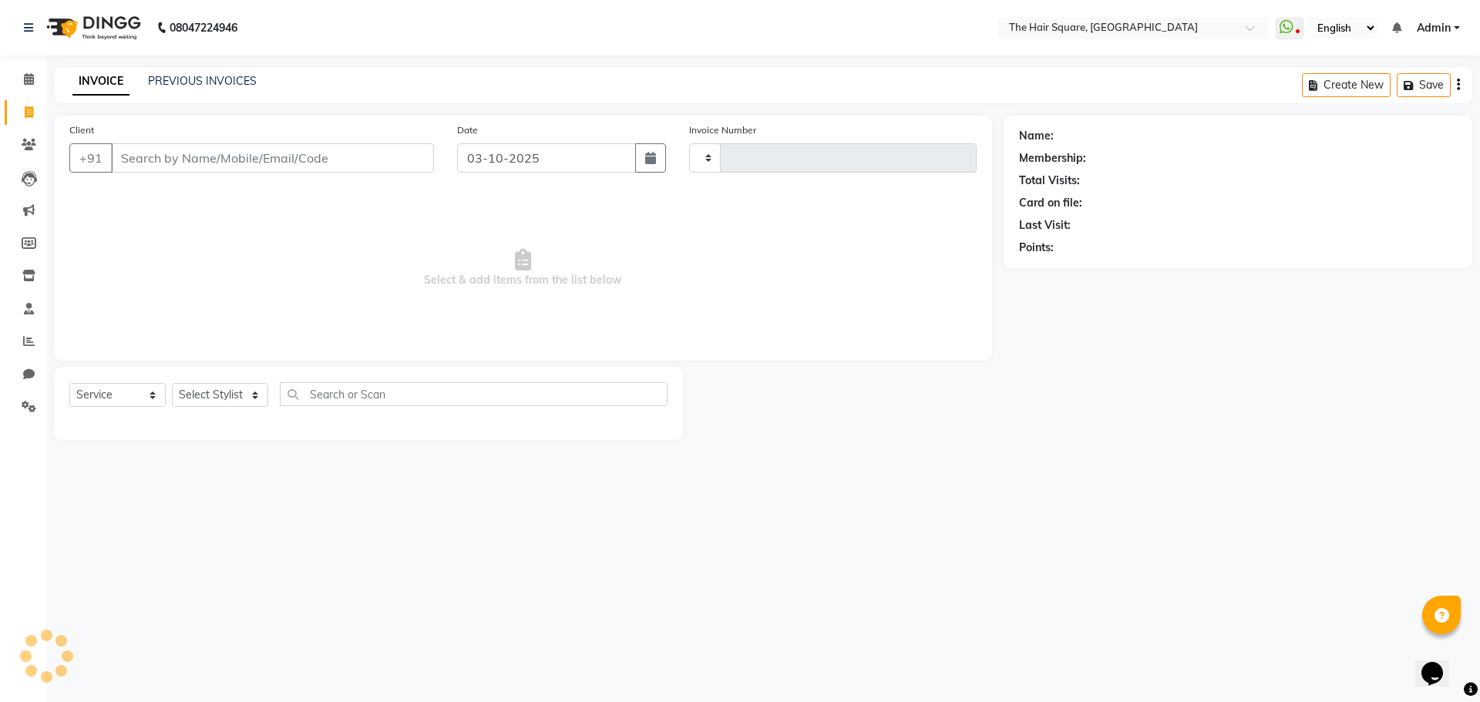
type input "3737"
select select "5768"
drag, startPoint x: 896, startPoint y: 388, endPoint x: 448, endPoint y: 197, distance: 487.5
click at [895, 388] on div at bounding box center [843, 403] width 321 height 73
click at [312, 156] on input "Client" at bounding box center [272, 157] width 323 height 29
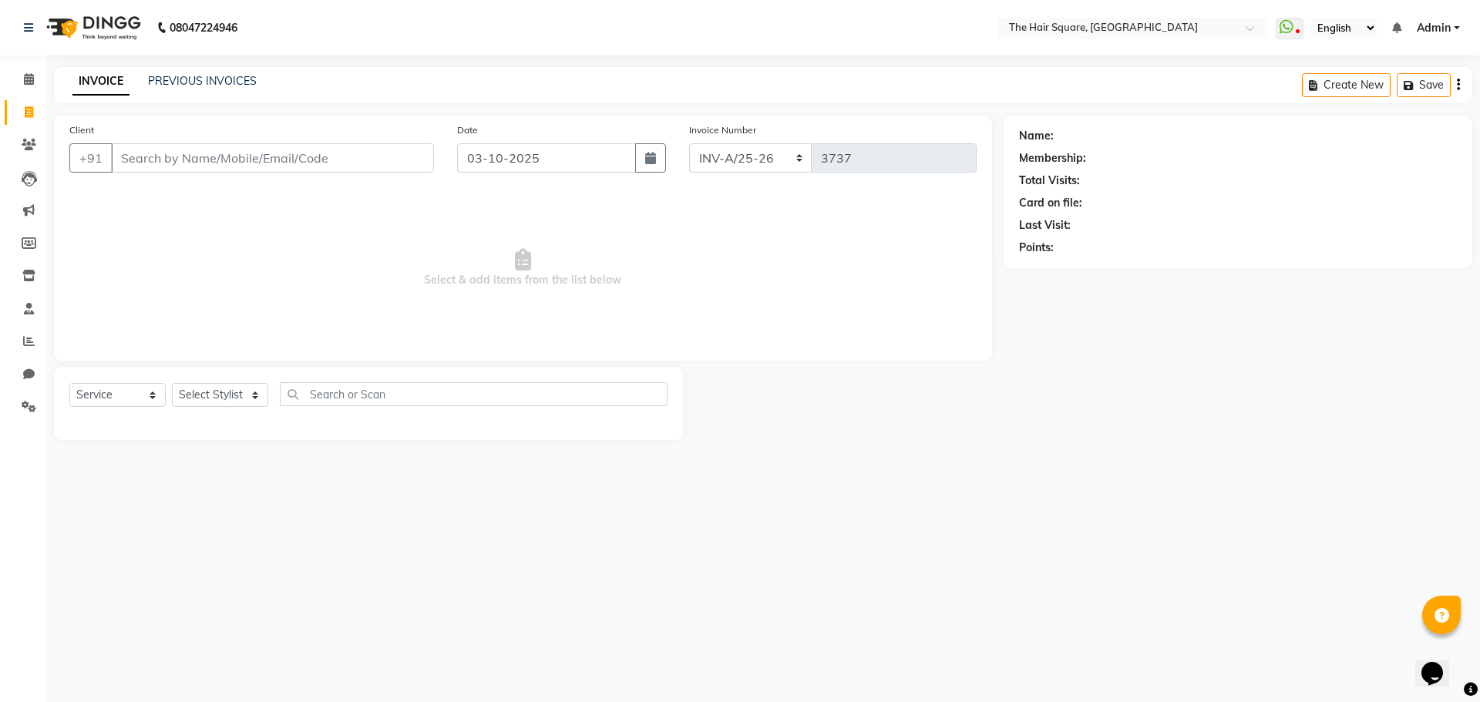
click at [366, 228] on main "INVOICE PREVIOUS INVOICES Create New Save Client +91 Date 03-10-2025 Invoice Nu…" at bounding box center [762, 265] width 1433 height 396
click at [295, 163] on input "Client" at bounding box center [272, 157] width 323 height 29
click at [223, 91] on div "INVOICE PREVIOUS INVOICES Create New Save" at bounding box center [763, 85] width 1418 height 36
click at [226, 82] on link "PREVIOUS INVOICES" at bounding box center [202, 81] width 109 height 14
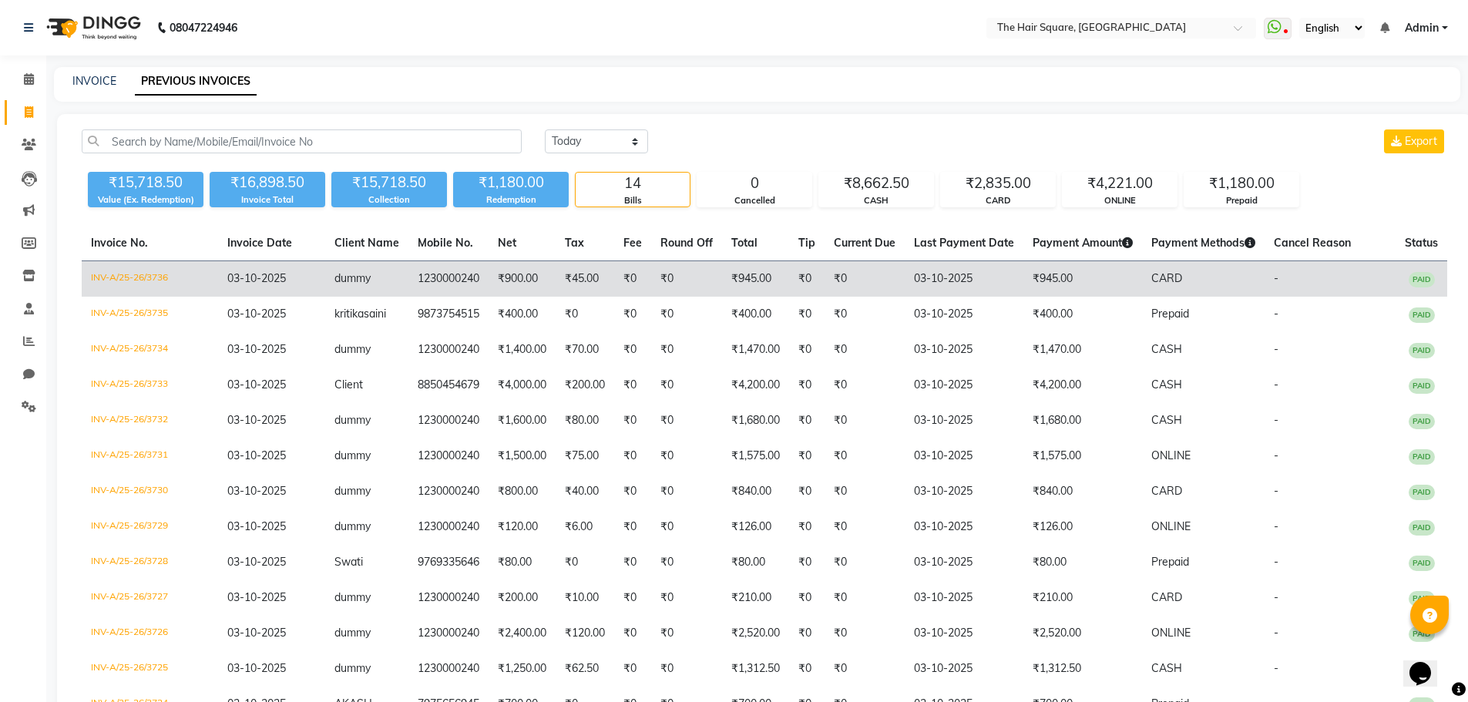
click at [1292, 262] on td "-" at bounding box center [1330, 279] width 131 height 36
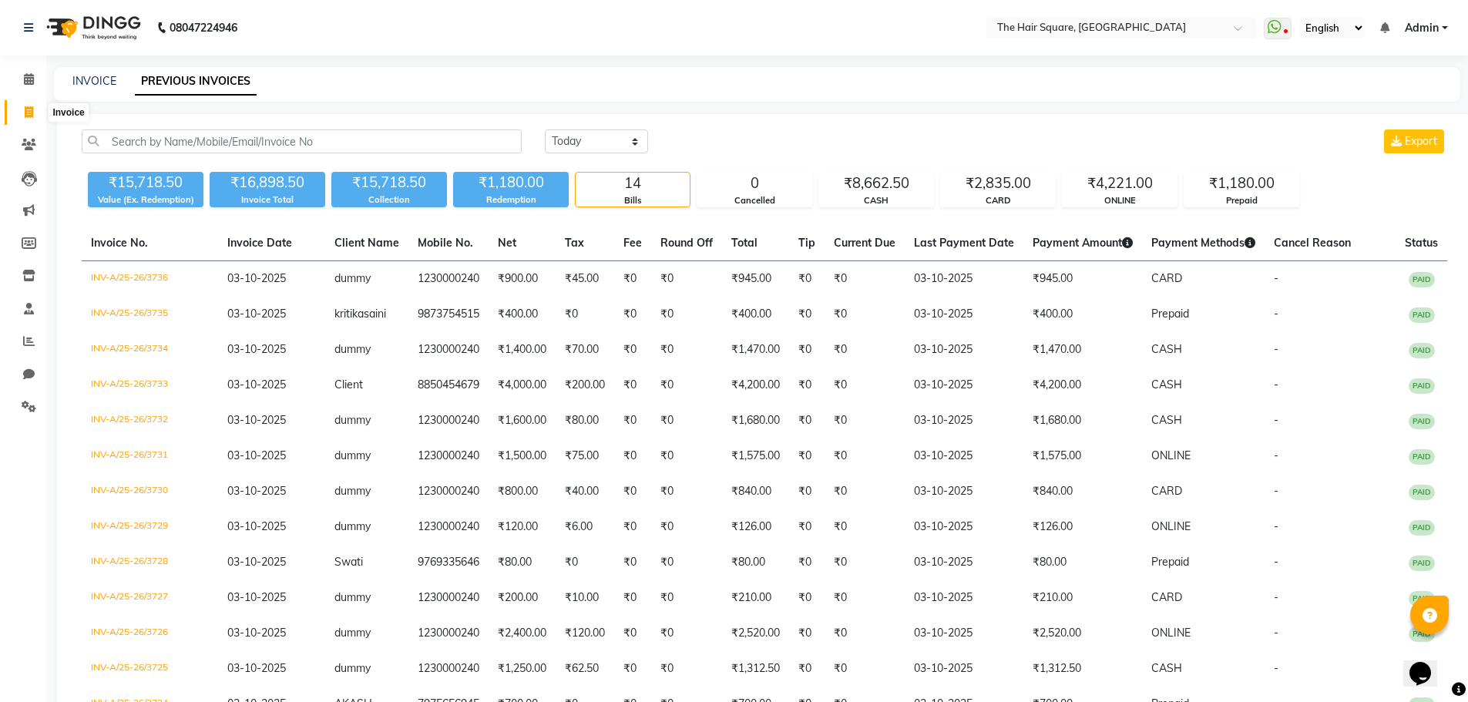
click at [23, 111] on span at bounding box center [28, 113] width 27 height 18
select select "service"
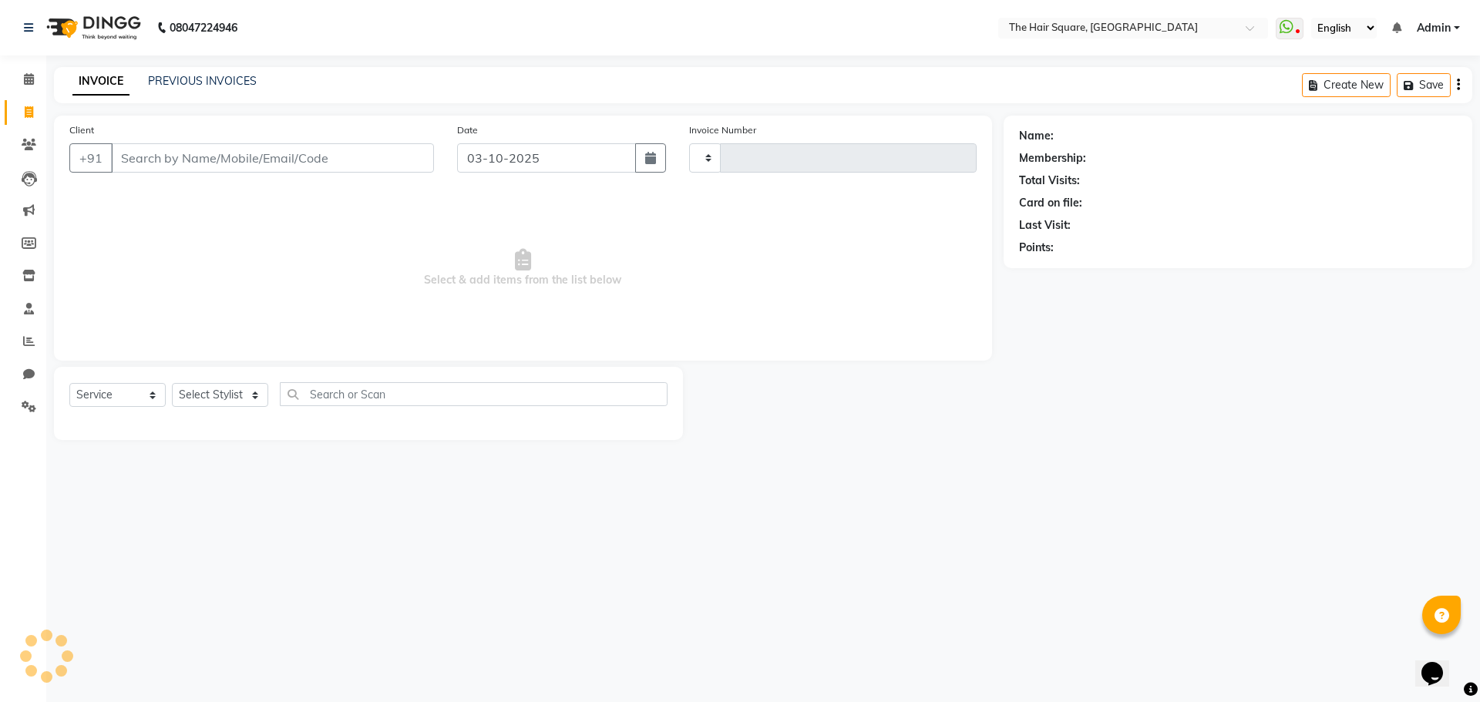
type input "3737"
select select "5768"
click at [216, 393] on select "Select Stylist" at bounding box center [220, 395] width 96 height 24
select select "39371"
click at [172, 383] on select "Select Stylist Amit Aradhana Bittu Dev Imran Inder Javed Kim Mahendra Manager M…" at bounding box center [220, 395] width 96 height 24
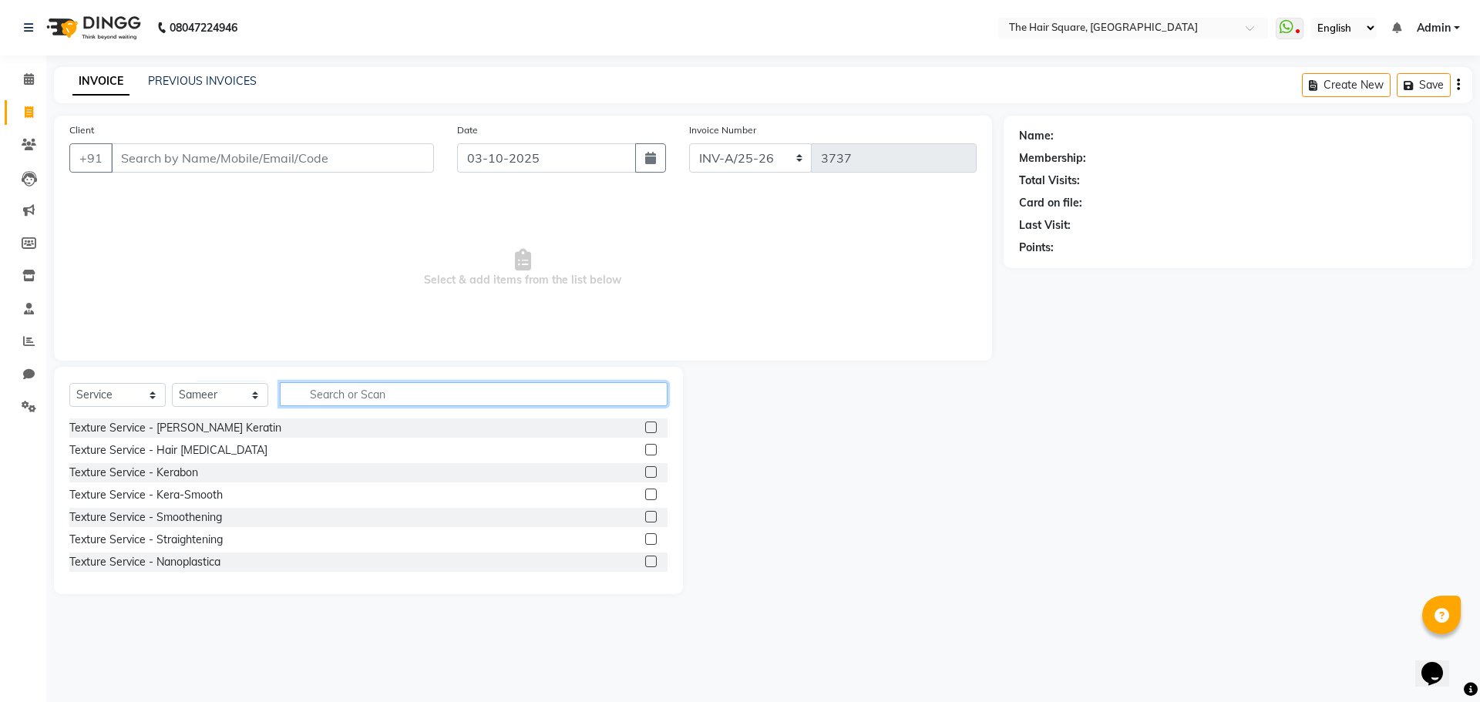
click at [310, 395] on input "text" at bounding box center [474, 394] width 388 height 24
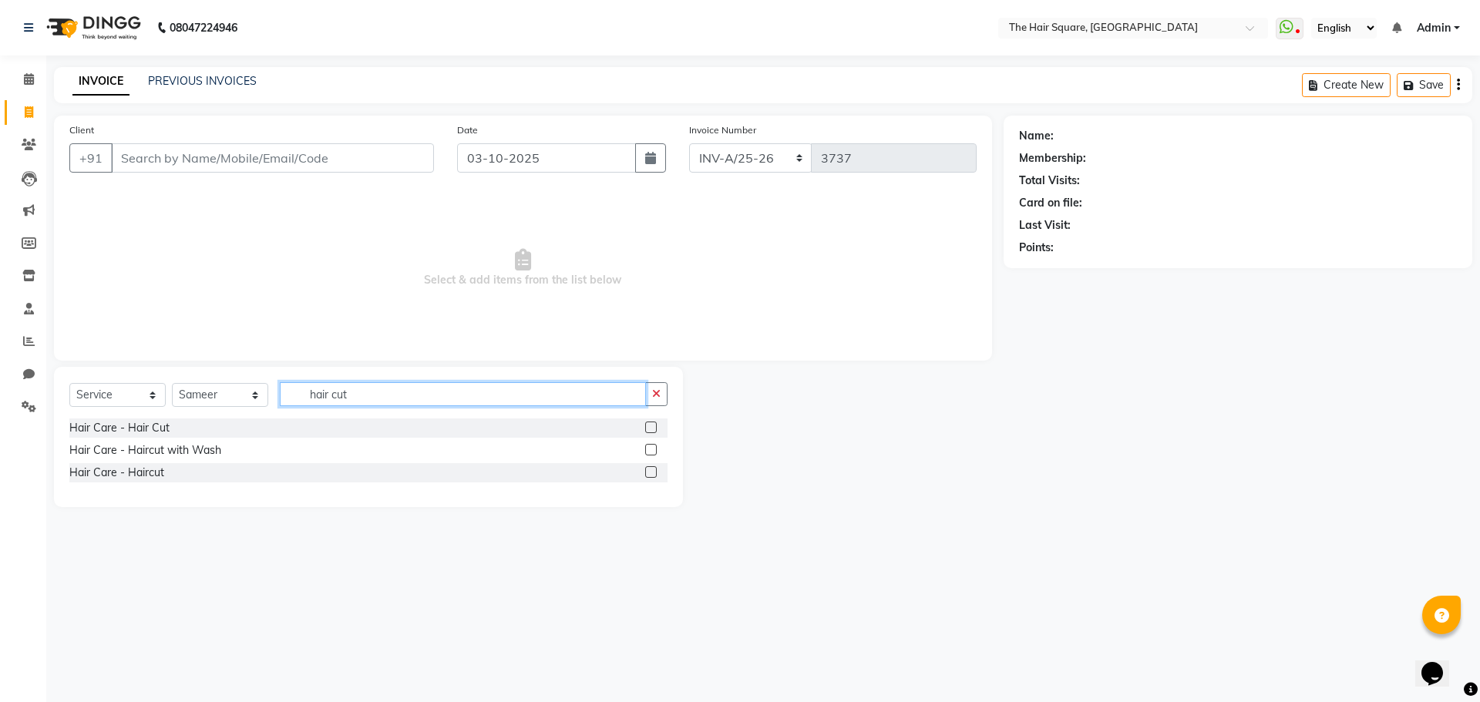
type input "hair cut"
click at [651, 475] on label at bounding box center [651, 472] width 12 height 12
click at [651, 475] on input "checkbox" at bounding box center [650, 473] width 10 height 10
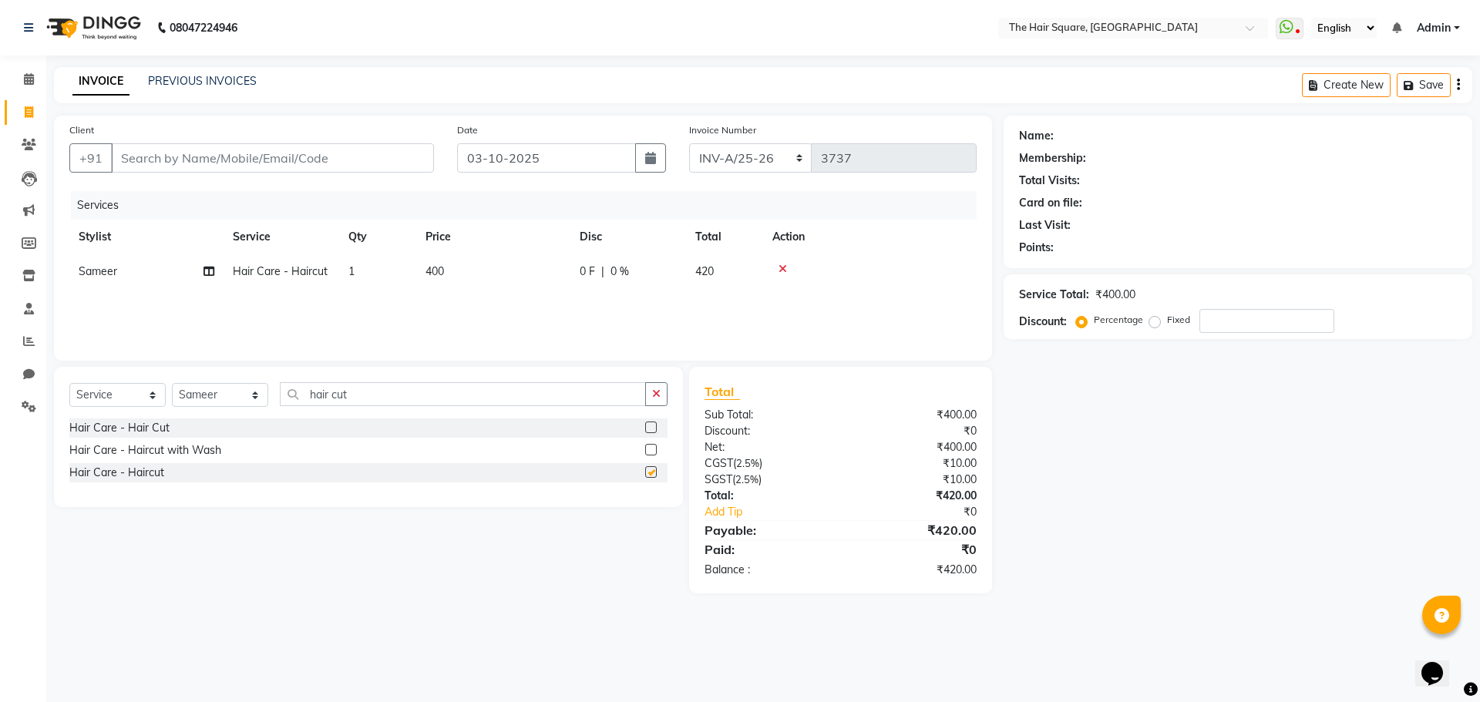
checkbox input "false"
drag, startPoint x: 428, startPoint y: 402, endPoint x: 110, endPoint y: 351, distance: 321.5
click at [113, 354] on div "Client +91 Date 03-10-2025 Invoice Number INV-A-M/25-26 INV-A/25-26 3737 Servic…" at bounding box center [522, 355] width 961 height 478
type input "beard"
click at [655, 449] on label at bounding box center [651, 450] width 12 height 12
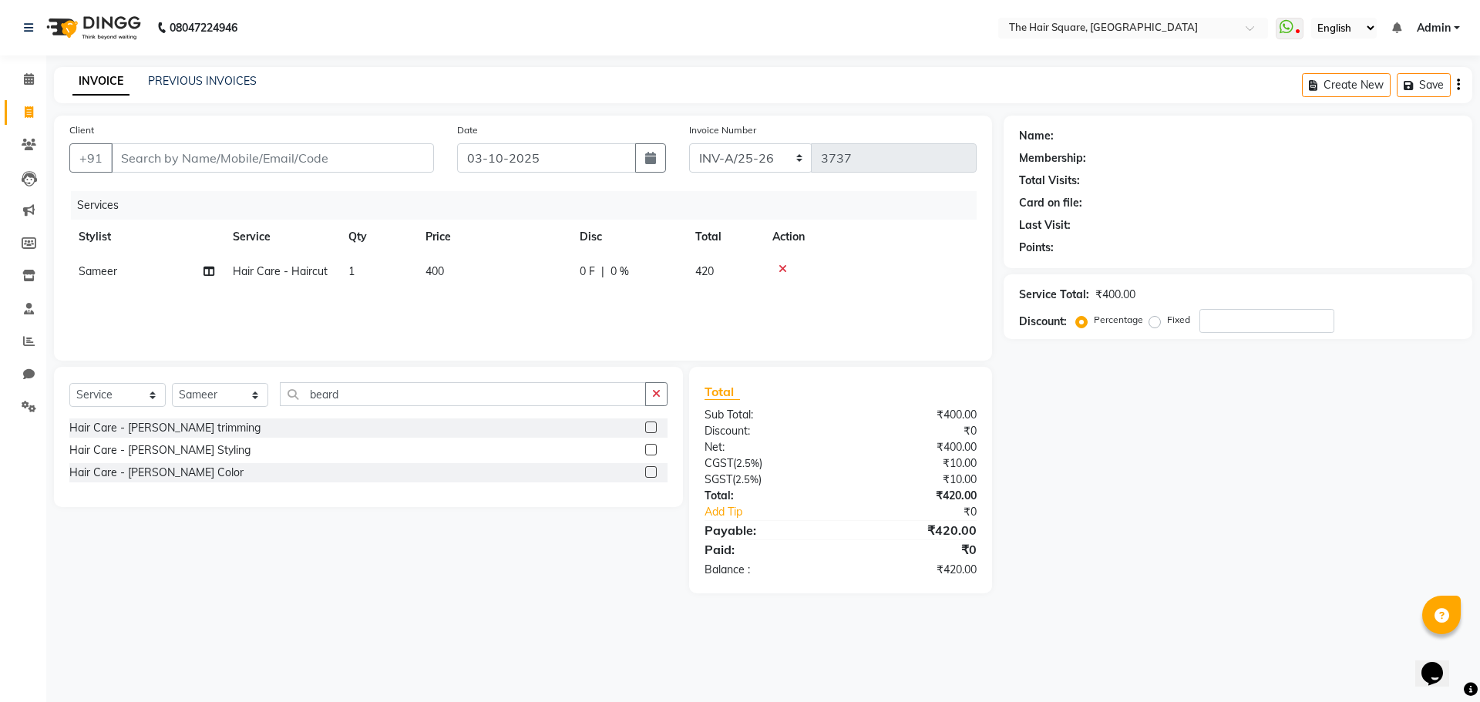
click at [655, 449] on input "checkbox" at bounding box center [650, 450] width 10 height 10
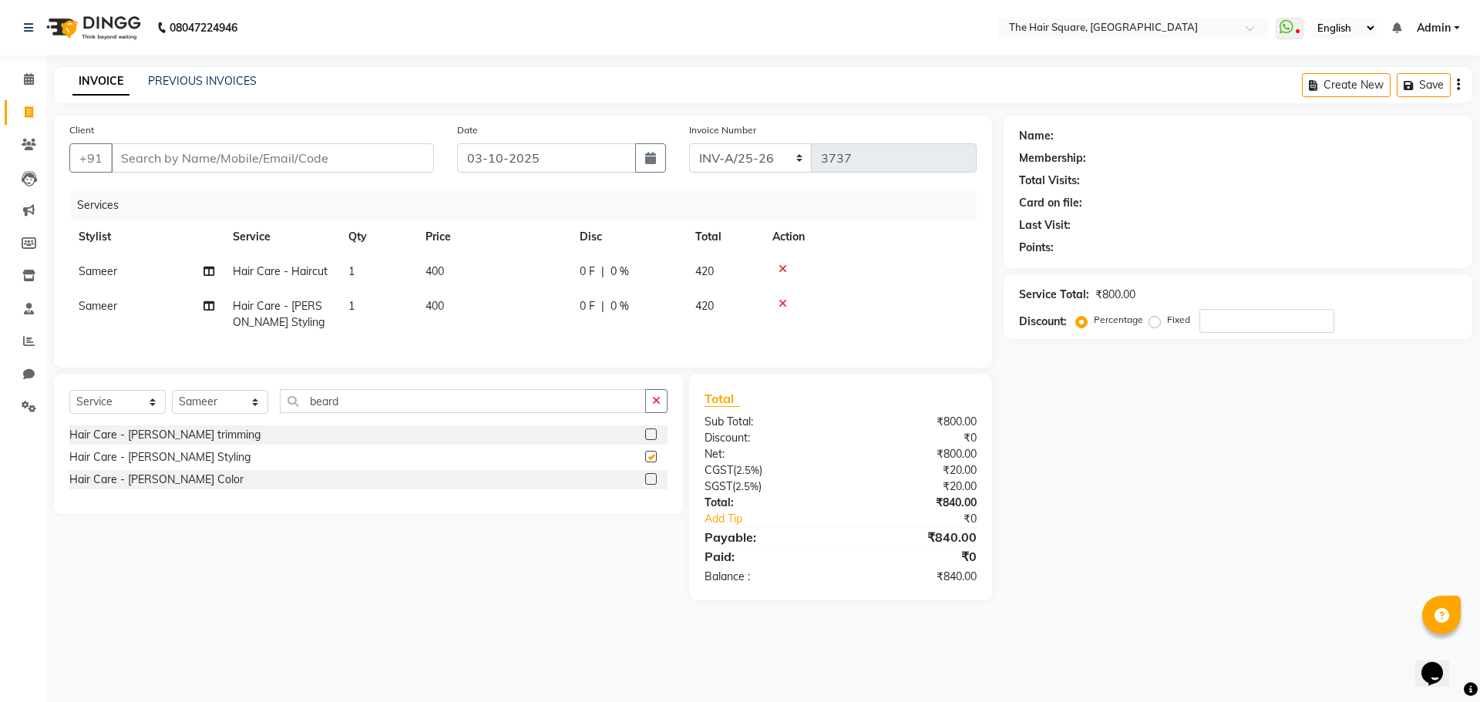
checkbox input "false"
click at [373, 156] on input "Client" at bounding box center [272, 157] width 323 height 29
click at [297, 162] on input "Client" at bounding box center [272, 157] width 323 height 29
type input "d"
type input "0"
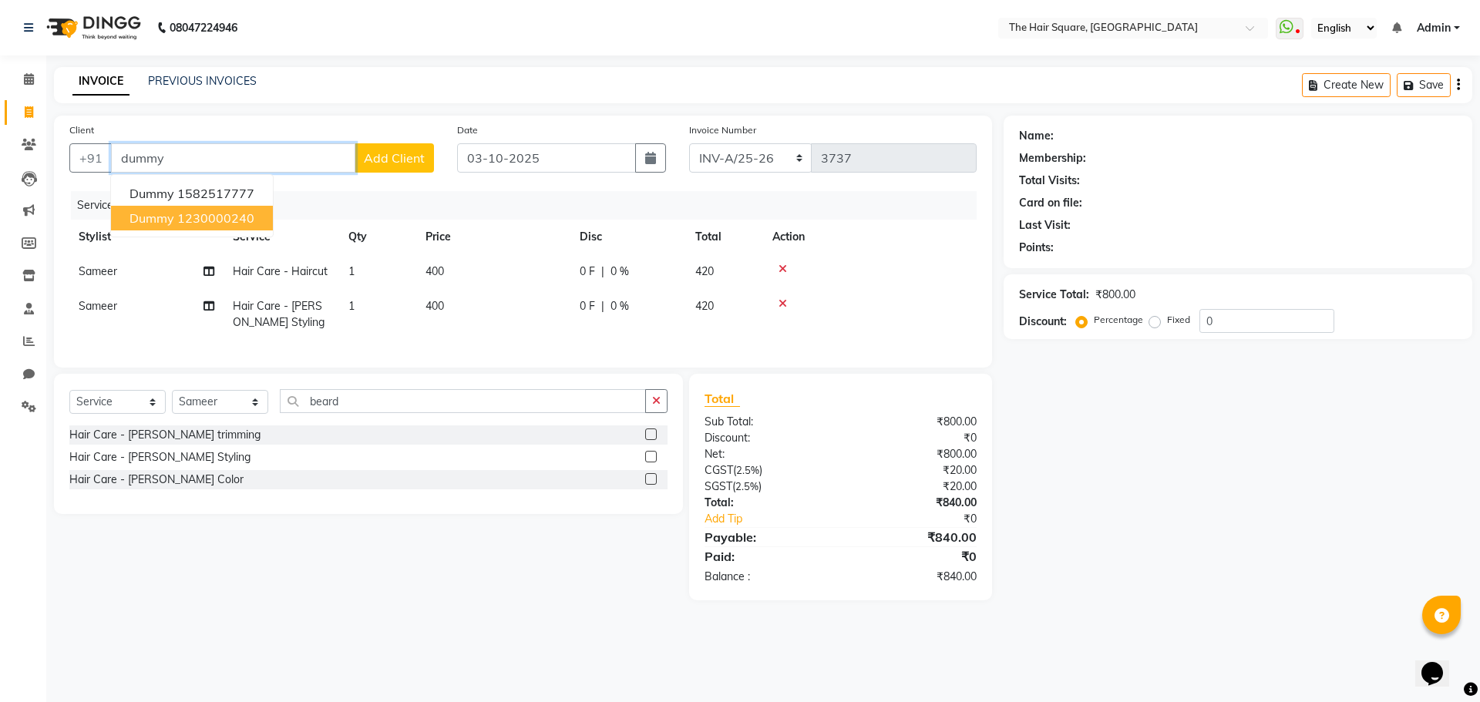
click at [240, 210] on ngb-highlight "1230000240" at bounding box center [215, 217] width 77 height 15
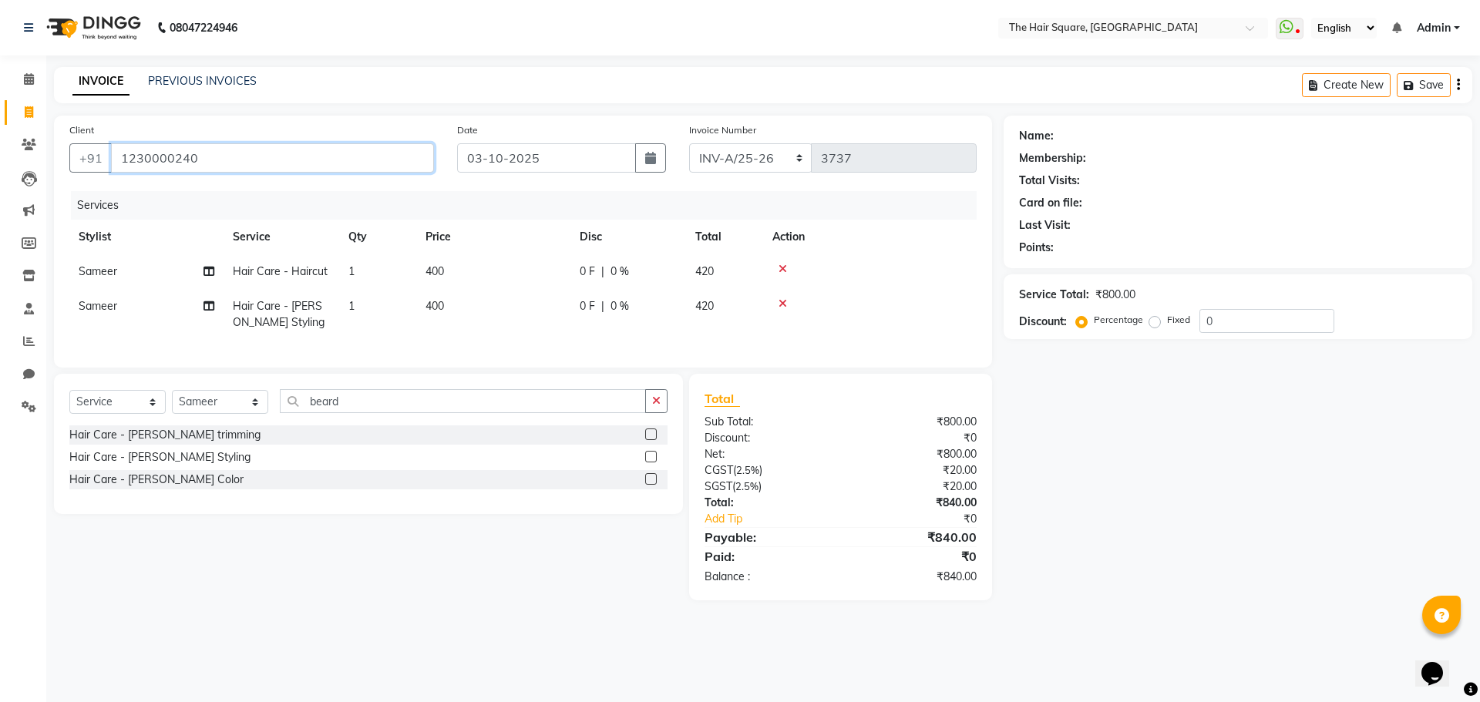
type input "1230000240"
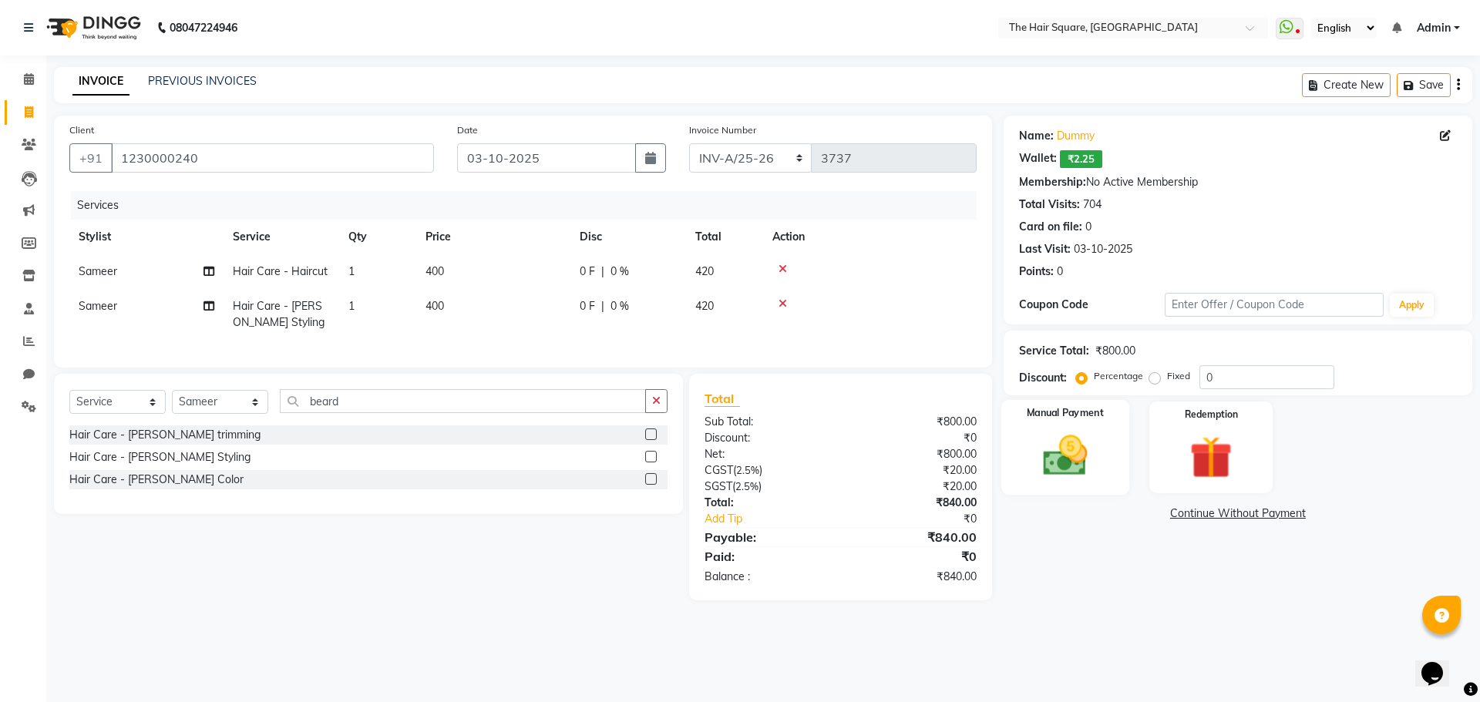
click at [1054, 435] on img at bounding box center [1065, 455] width 72 height 51
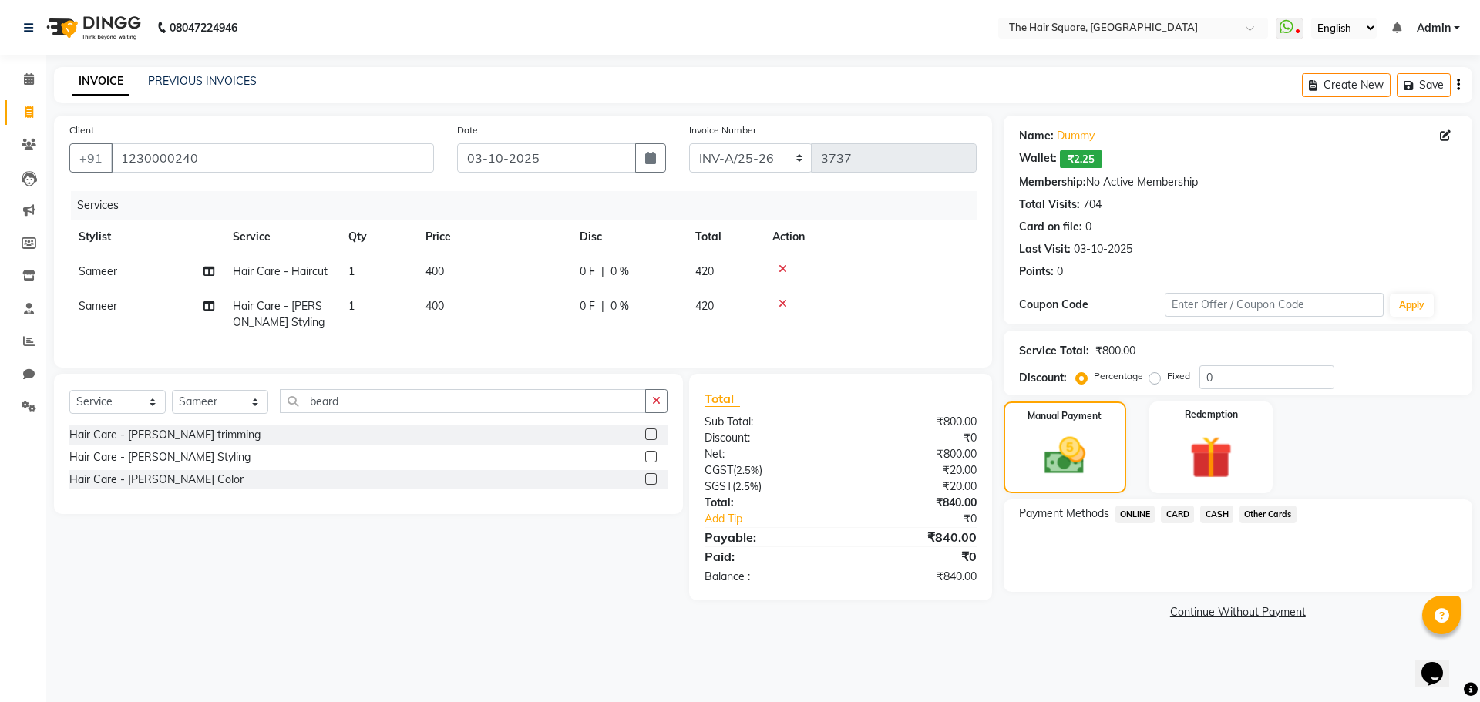
click at [1139, 504] on div "Payment Methods ONLINE CARD CASH Other Cards" at bounding box center [1237, 545] width 469 height 92
click at [1139, 517] on span "ONLINE" at bounding box center [1135, 515] width 40 height 18
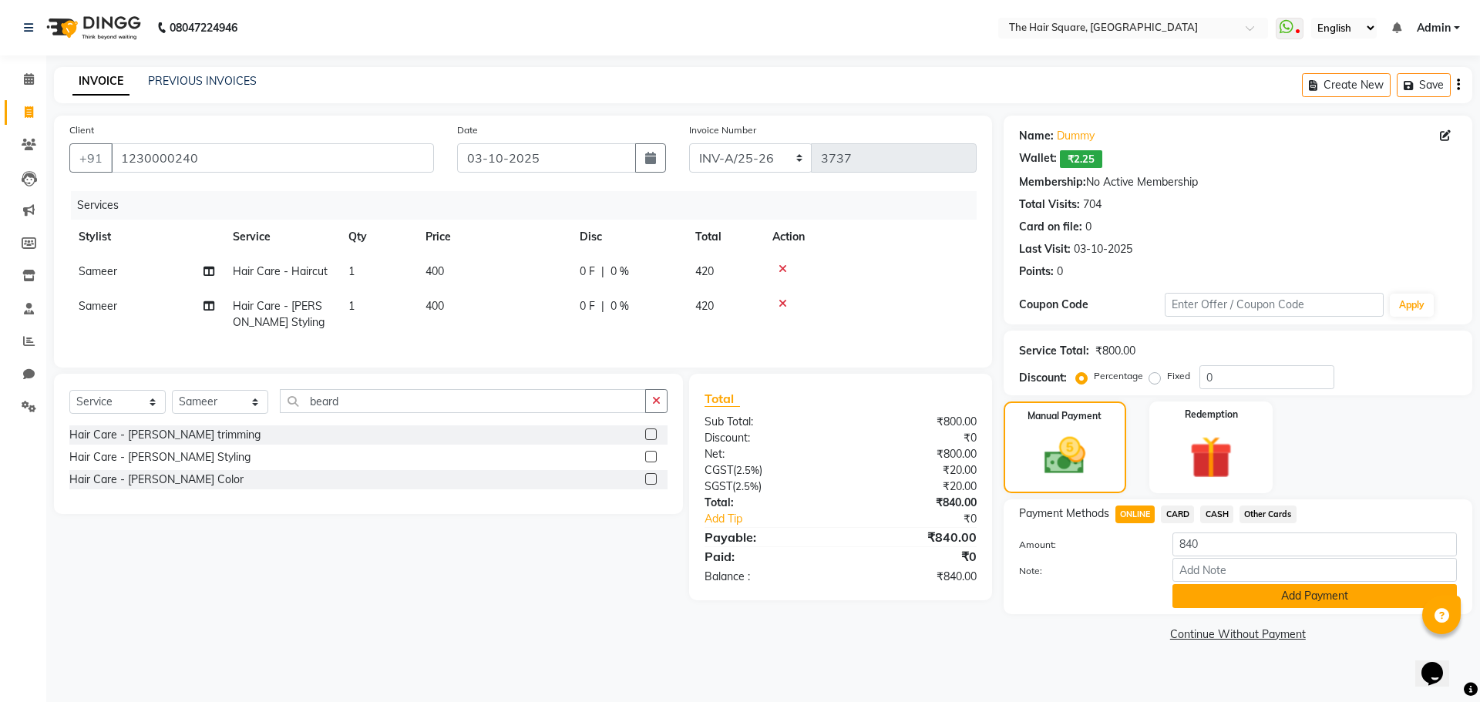
click at [1242, 598] on button "Add Payment" at bounding box center [1314, 596] width 284 height 24
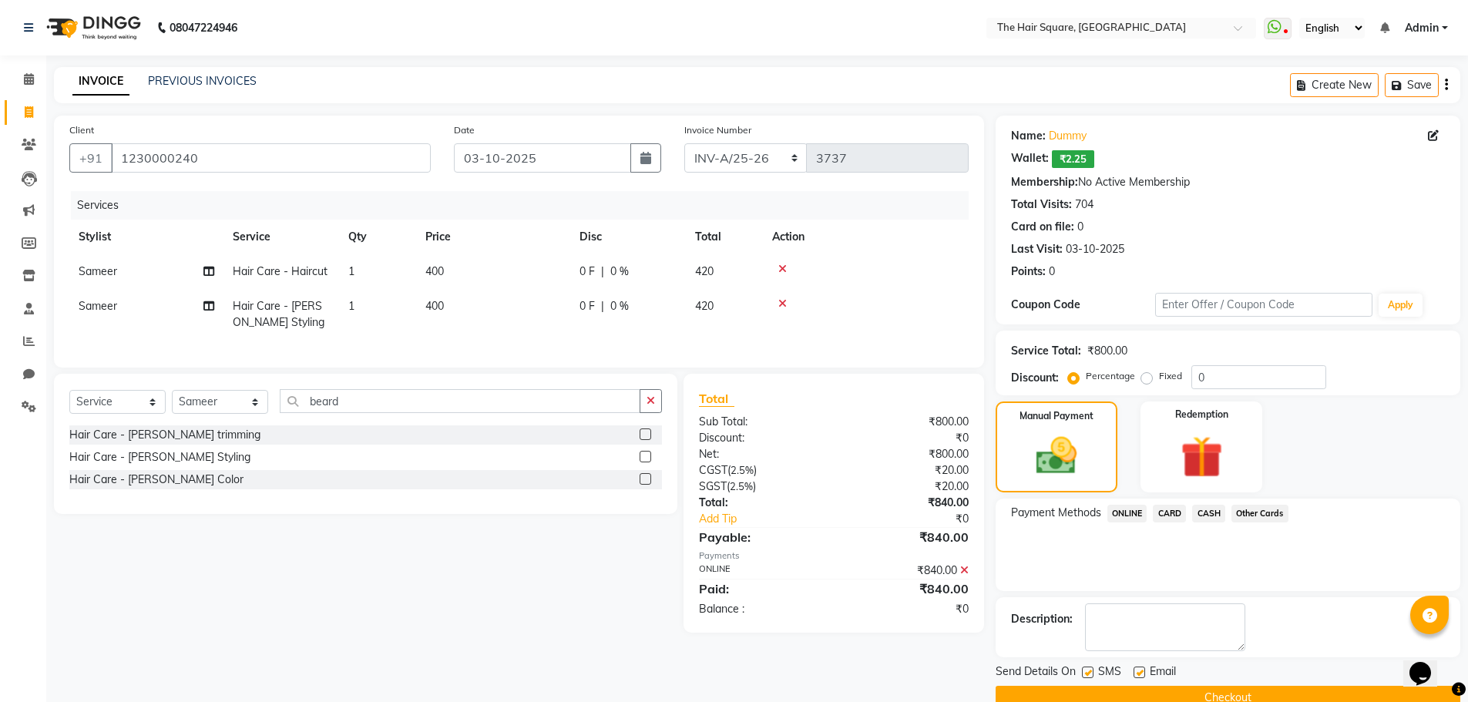
click at [1268, 695] on button "Checkout" at bounding box center [1228, 698] width 465 height 24
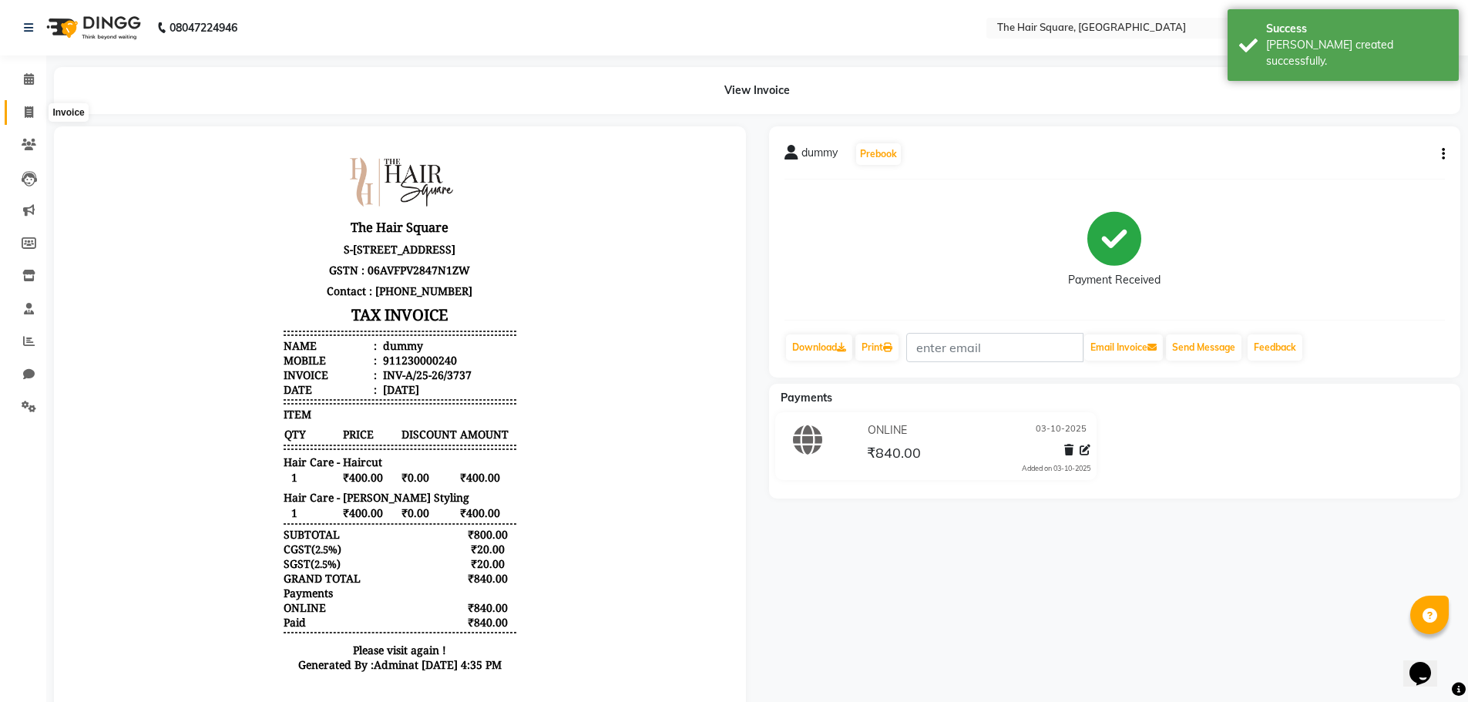
drag, startPoint x: 28, startPoint y: 108, endPoint x: 82, endPoint y: 119, distance: 55.2
click at [28, 108] on icon at bounding box center [29, 112] width 8 height 12
select select "service"
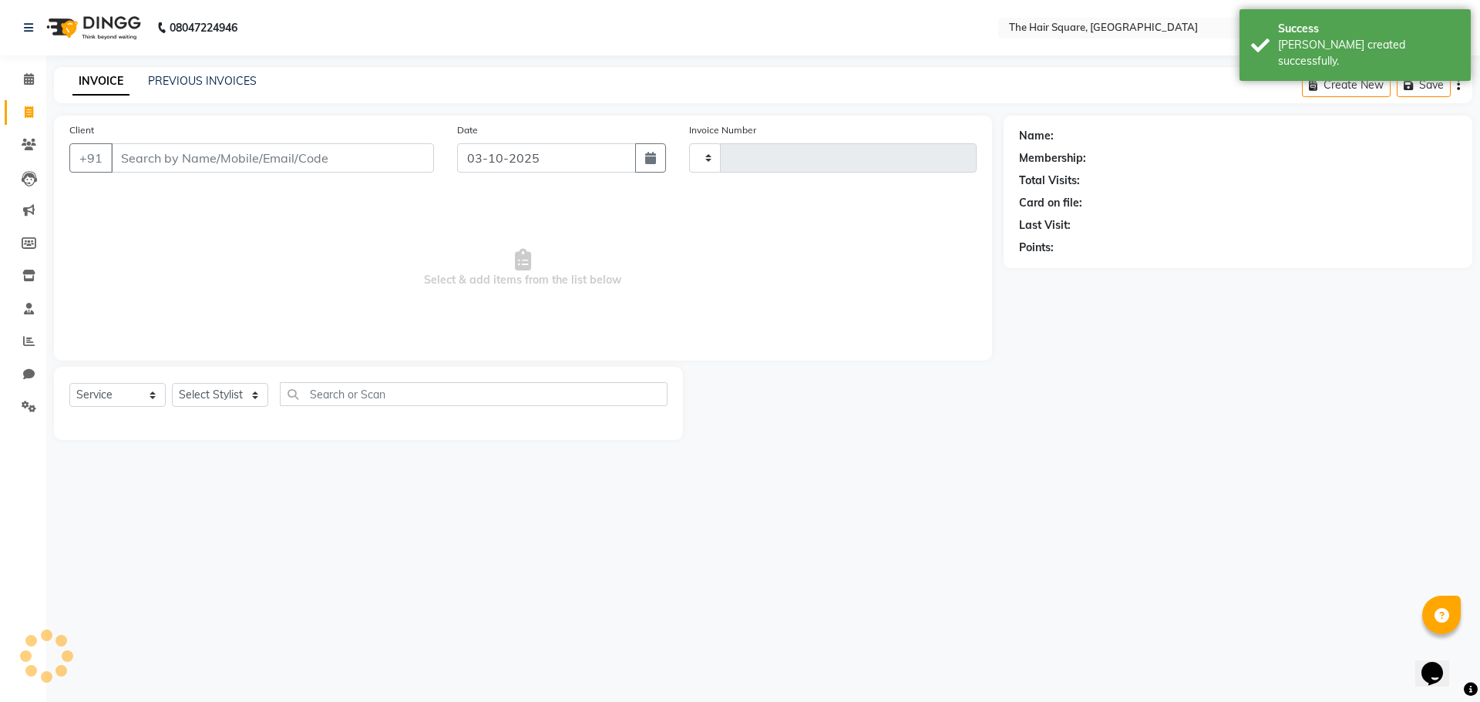
type input "3738"
select select "5768"
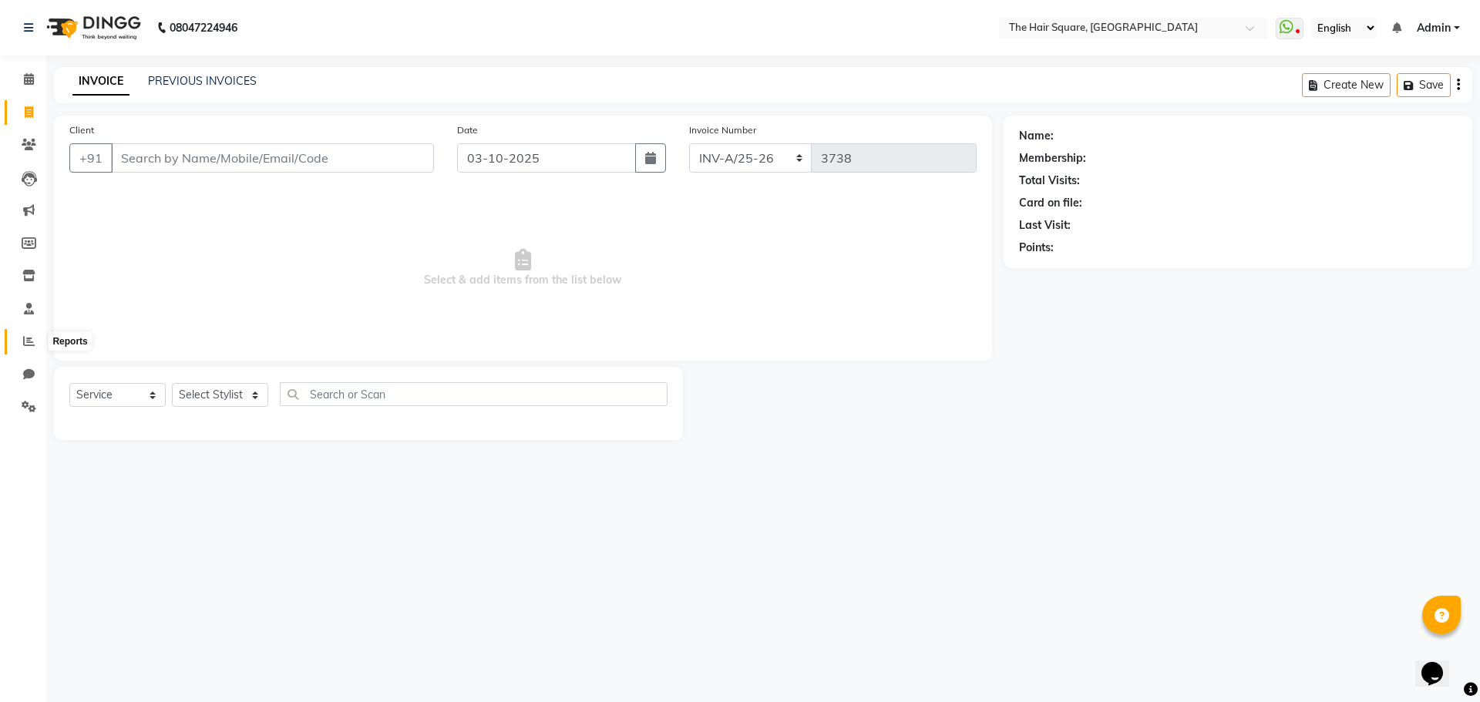
drag, startPoint x: 26, startPoint y: 344, endPoint x: 52, endPoint y: 345, distance: 25.5
click at [26, 344] on icon at bounding box center [29, 341] width 12 height 12
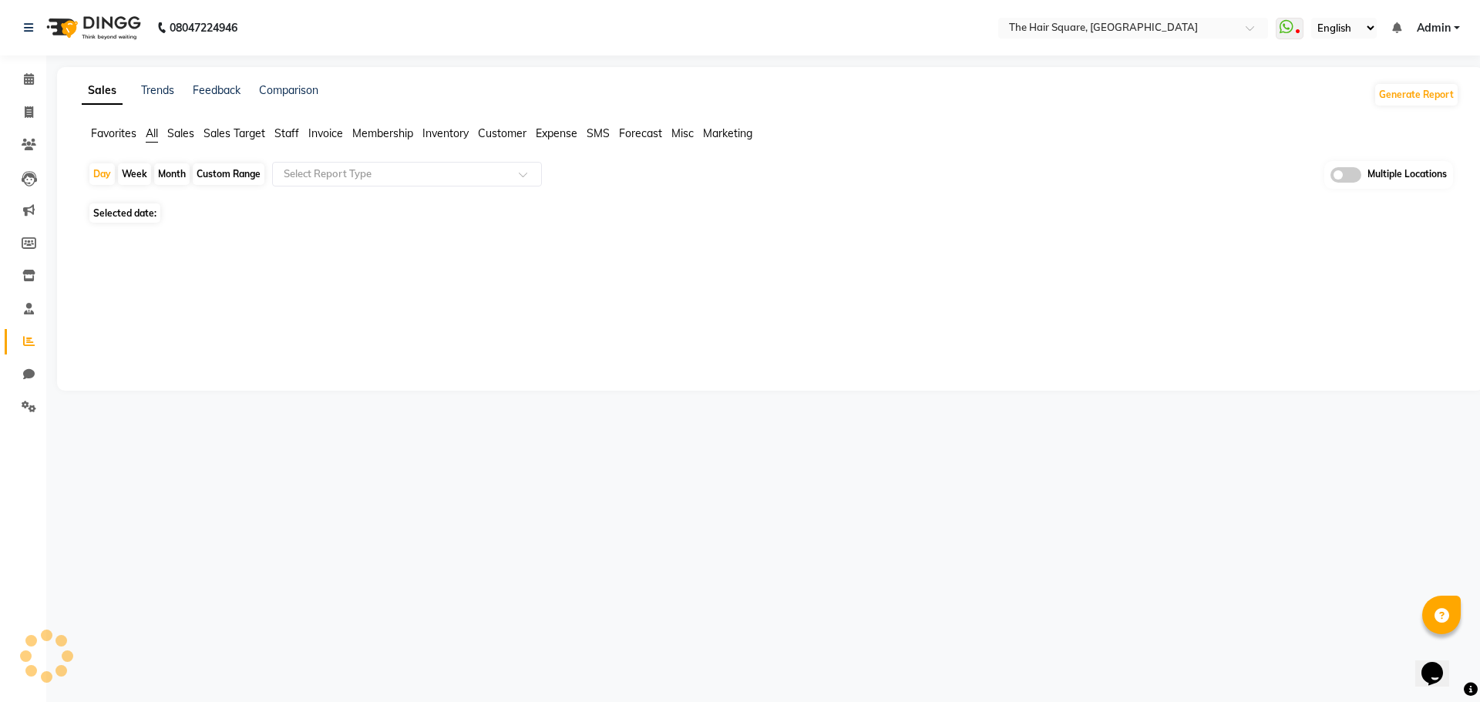
click at [287, 131] on span "Staff" at bounding box center [286, 133] width 25 height 14
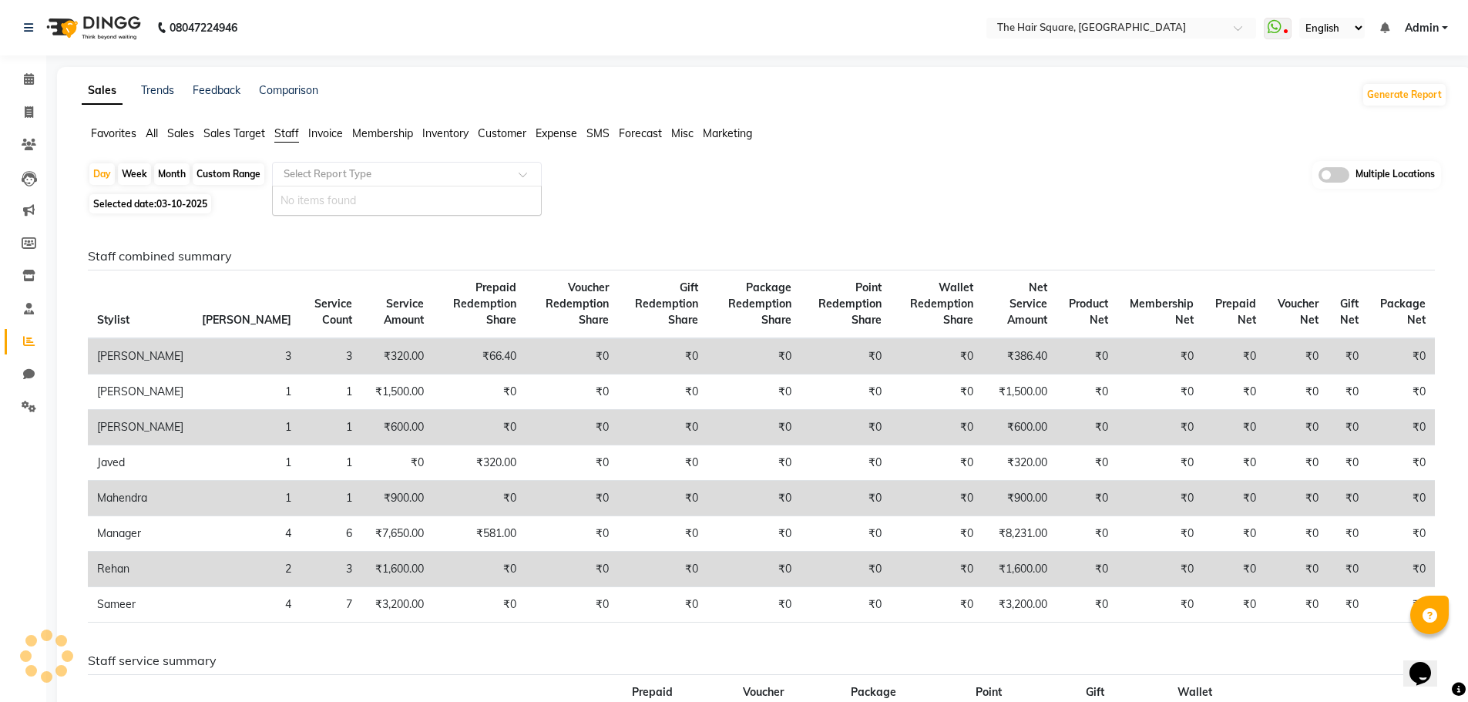
click at [307, 176] on input "text" at bounding box center [392, 173] width 222 height 15
click at [310, 176] on input "text" at bounding box center [392, 173] width 222 height 15
click at [319, 182] on div "Select Report Type" at bounding box center [407, 174] width 270 height 25
click at [181, 194] on span "Selected date: 03-10-2025" at bounding box center [150, 203] width 122 height 19
select select "10"
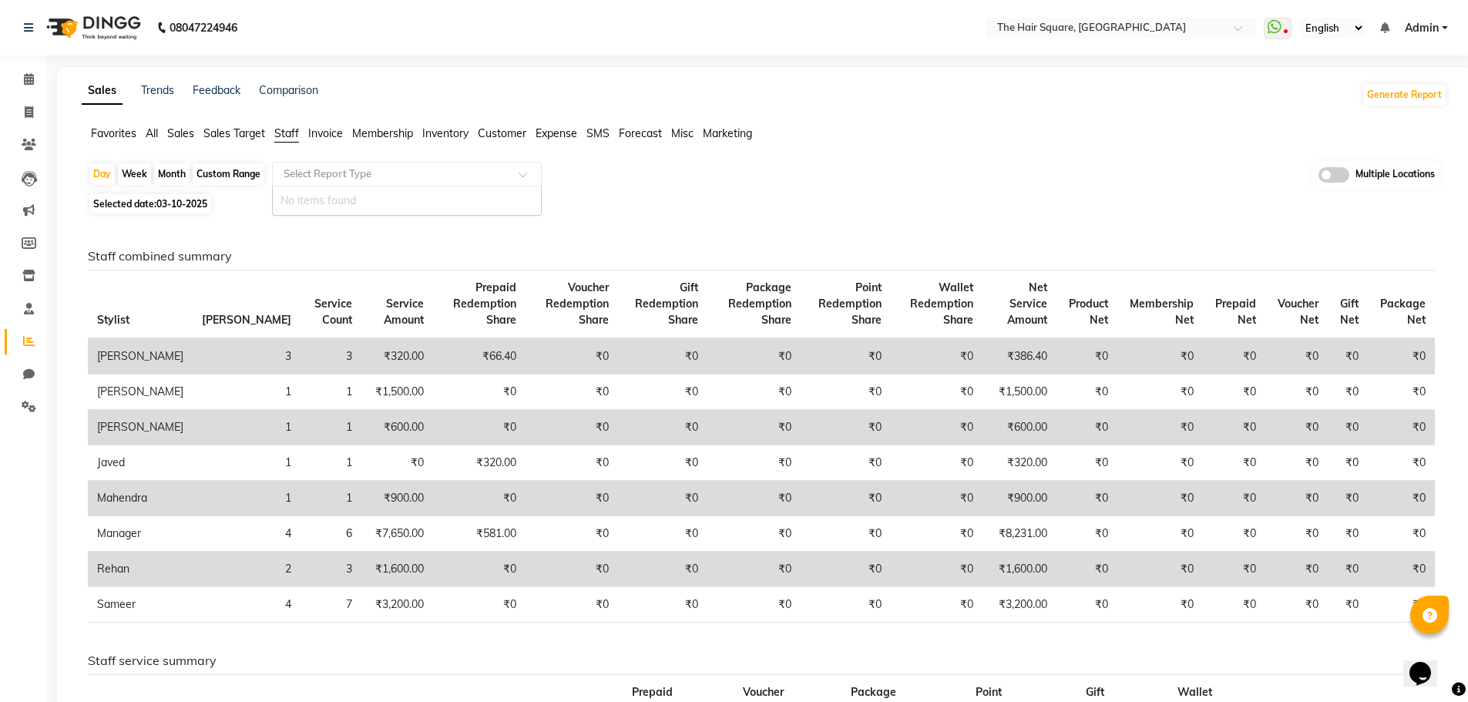
select select "2025"
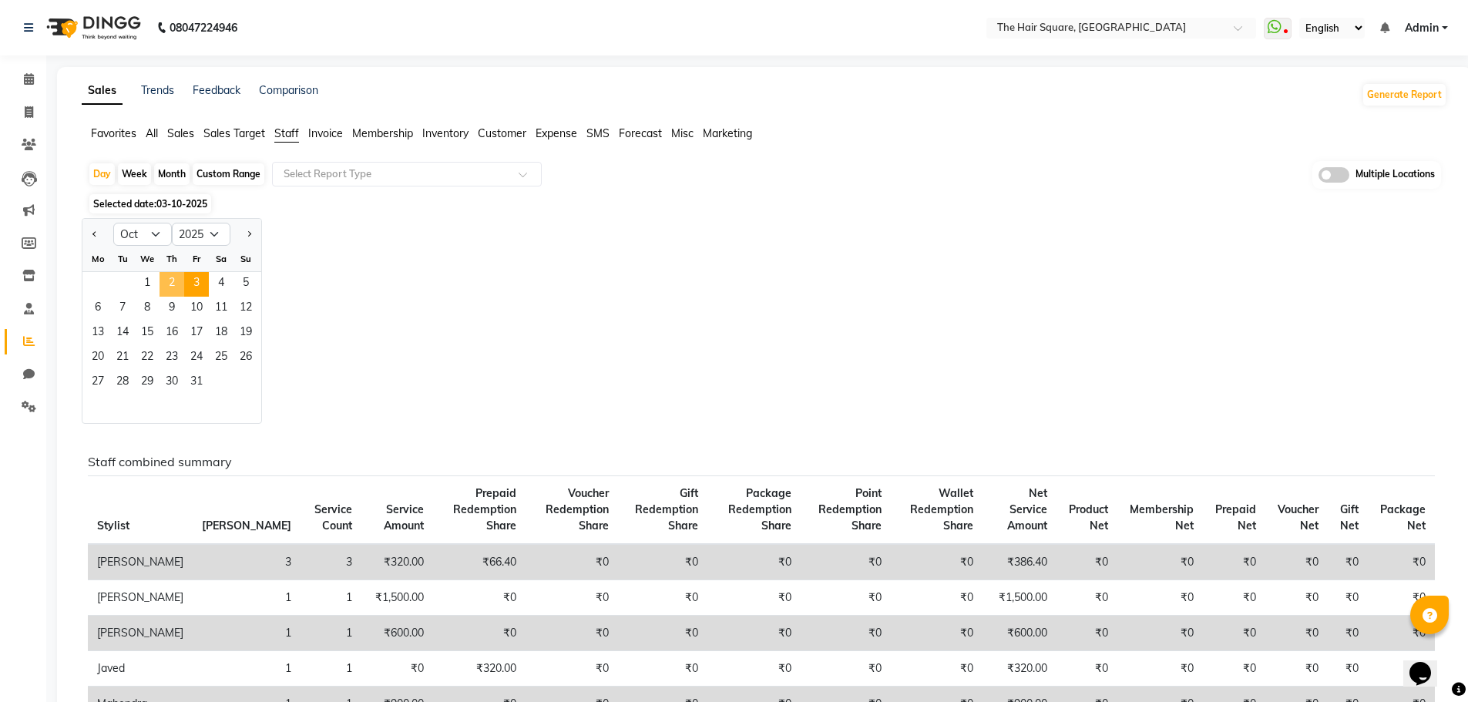
click at [166, 283] on span "2" at bounding box center [172, 284] width 25 height 25
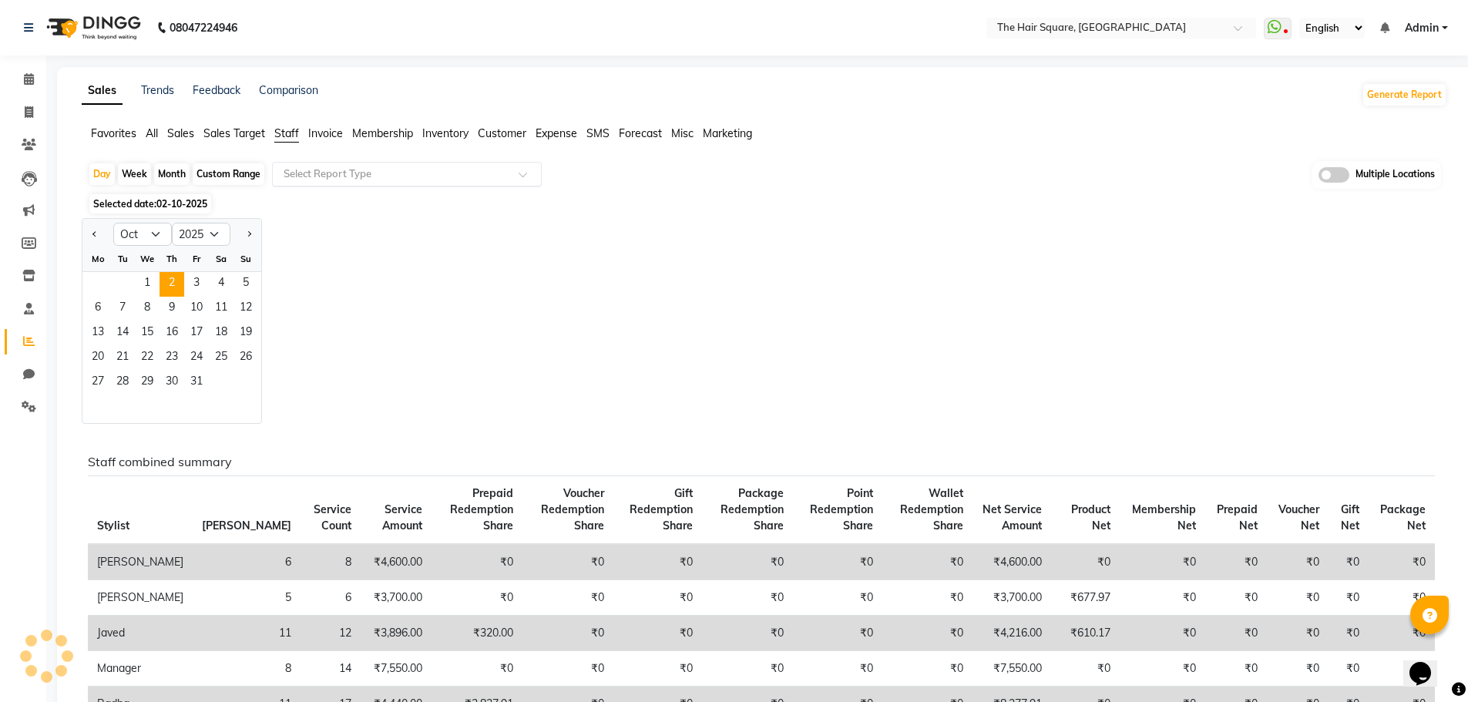
click at [401, 178] on input "text" at bounding box center [392, 173] width 222 height 15
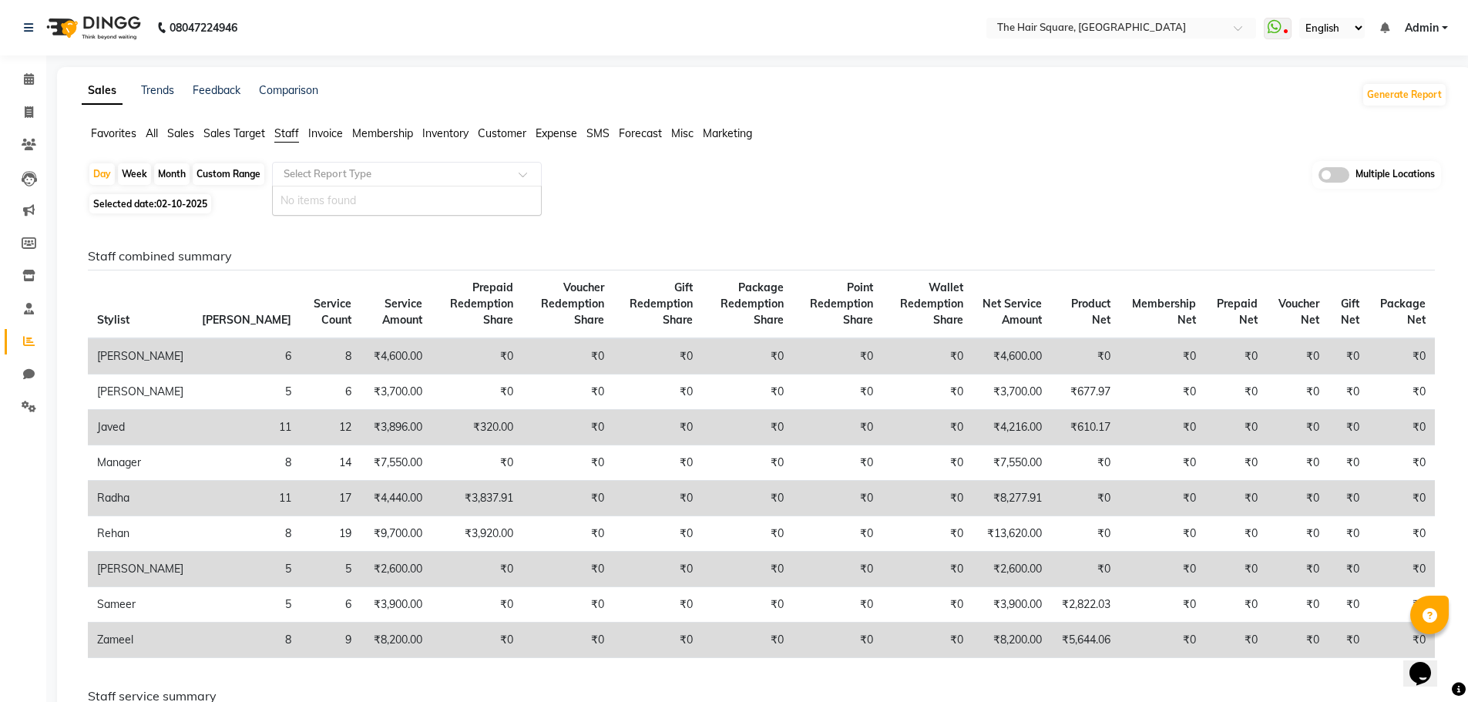
click at [299, 163] on div "Select Report Type" at bounding box center [407, 174] width 270 height 25
drag, startPoint x: 273, startPoint y: 187, endPoint x: 253, endPoint y: 236, distance: 52.5
drag, startPoint x: 253, startPoint y: 236, endPoint x: 247, endPoint y: 169, distance: 67.3
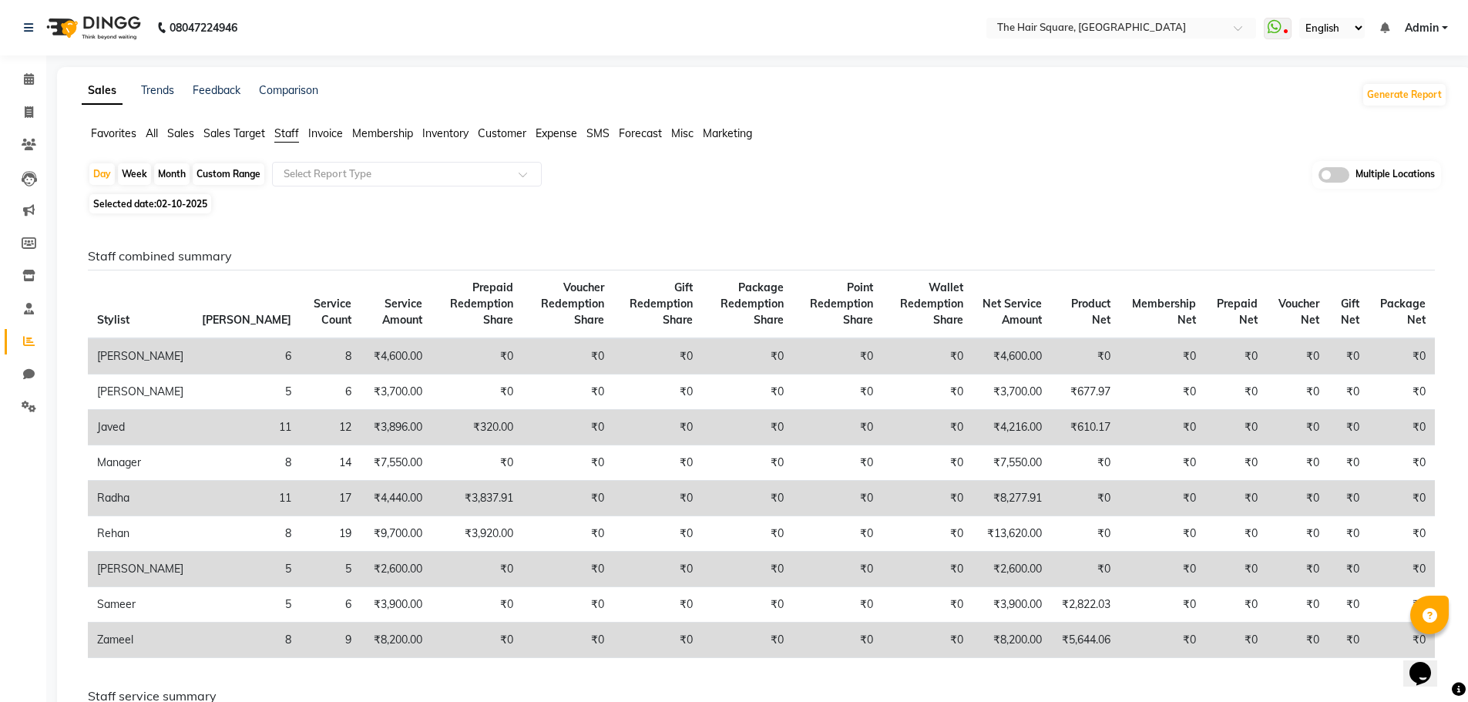
click at [244, 135] on span "Sales Target" at bounding box center [234, 133] width 62 height 14
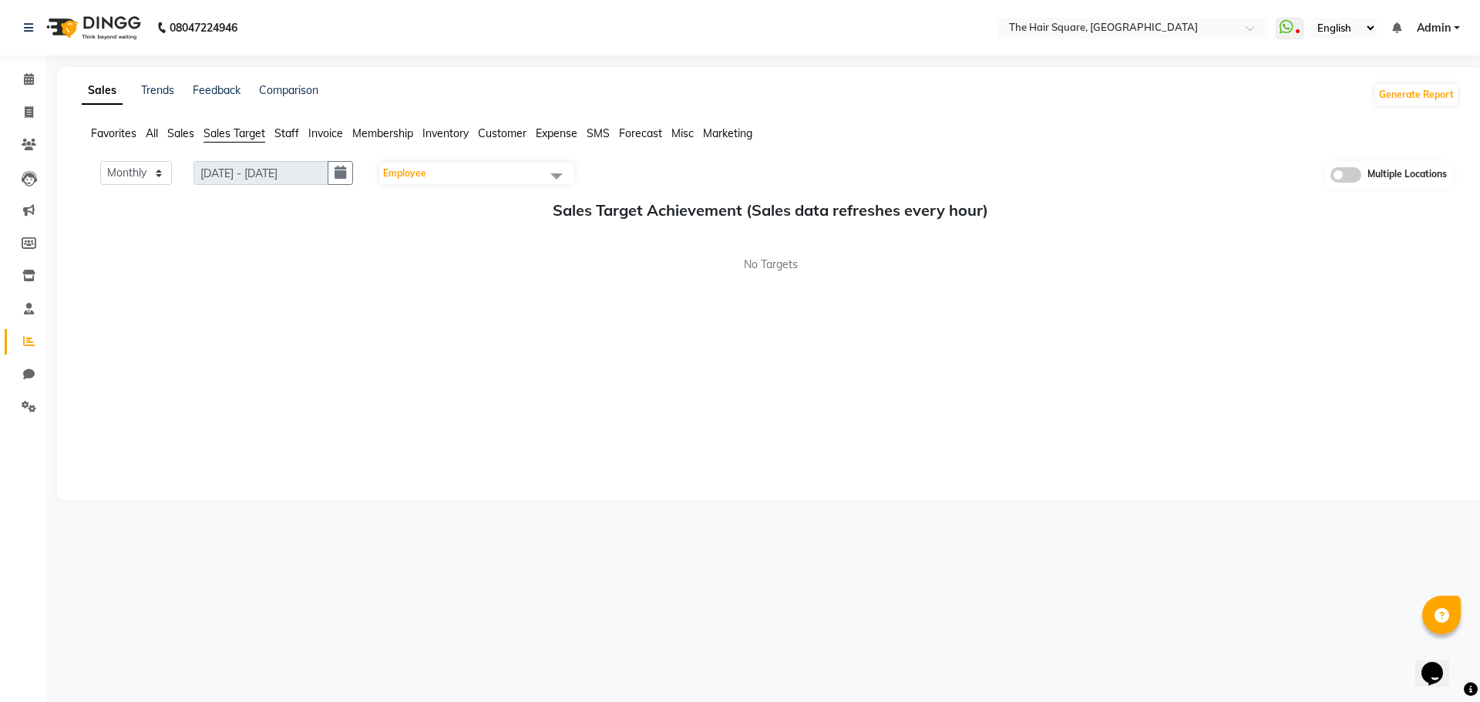
click at [276, 133] on span "Staff" at bounding box center [286, 133] width 25 height 14
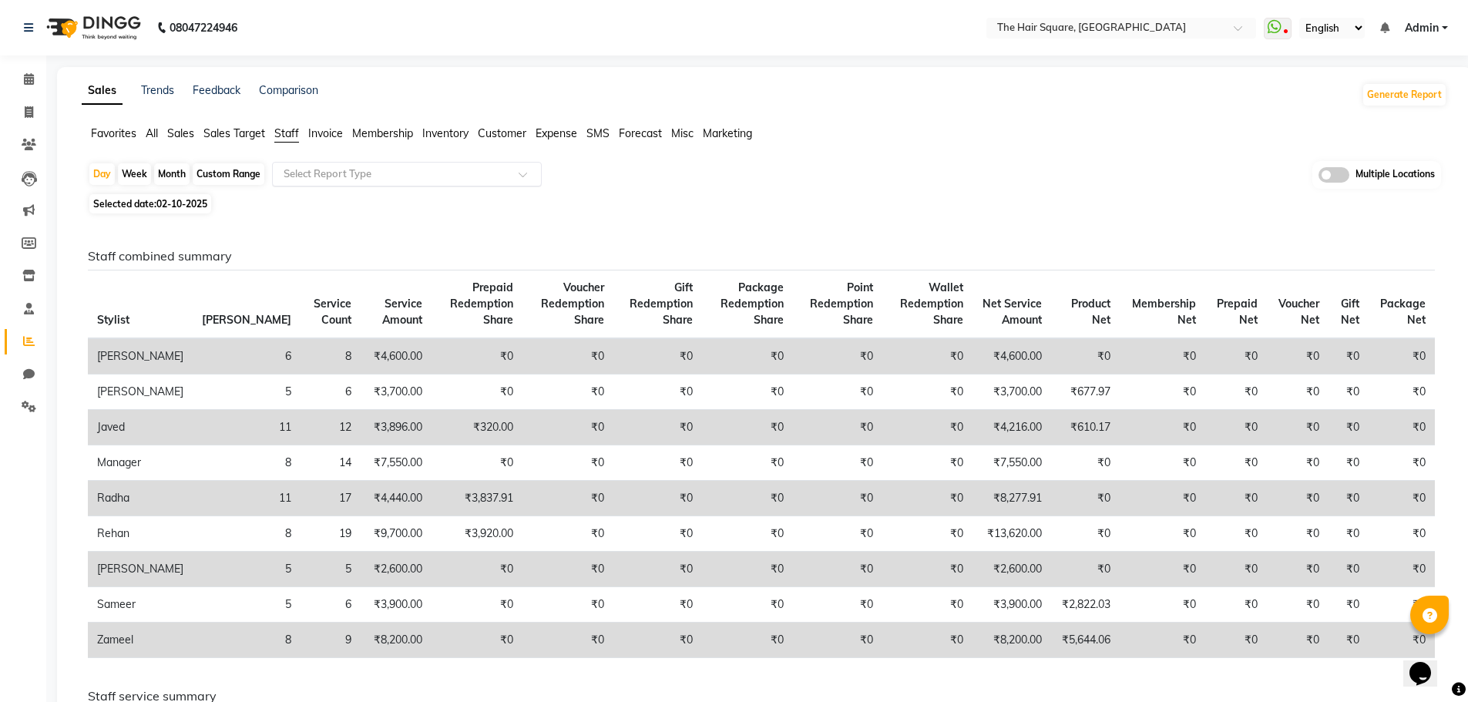
click at [371, 168] on input "text" at bounding box center [392, 173] width 222 height 15
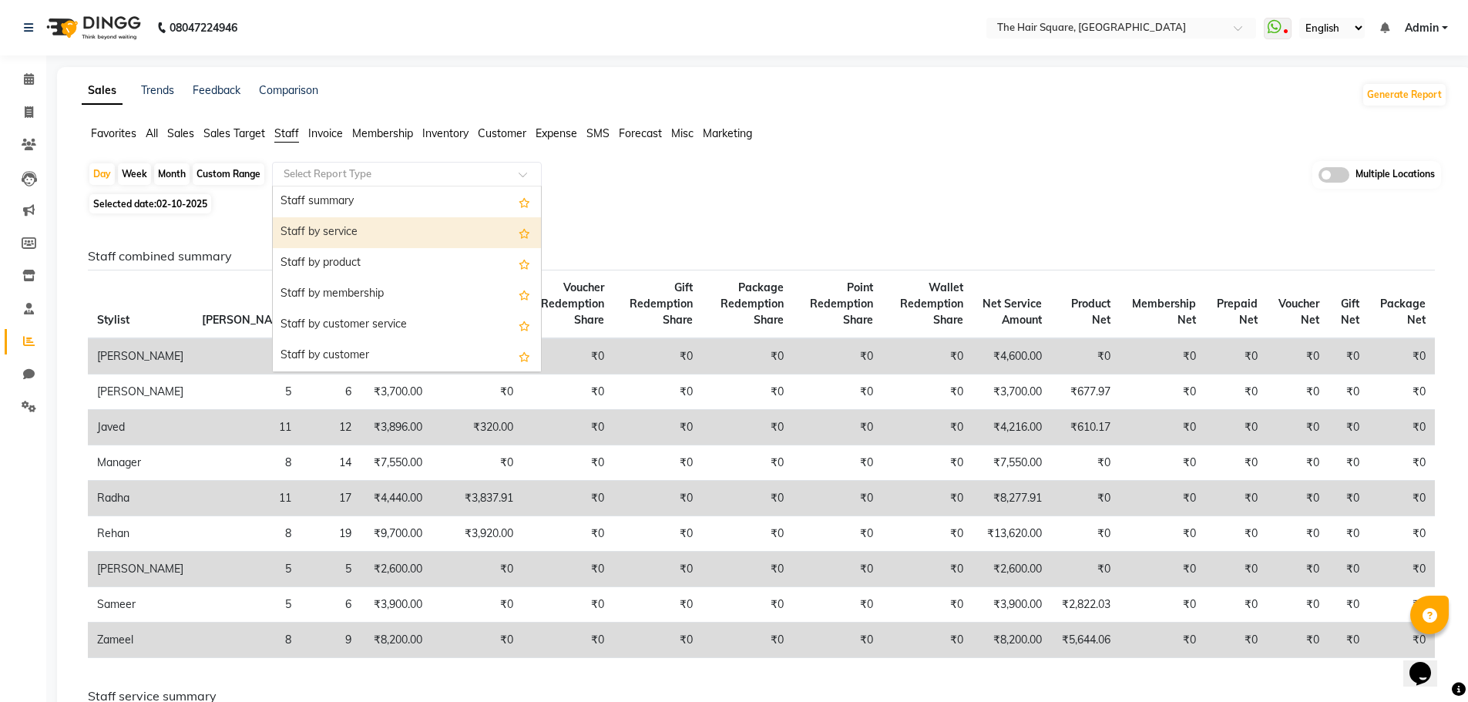
click at [341, 221] on div "Staff by service" at bounding box center [407, 232] width 268 height 31
select select "full_report"
select select "csv"
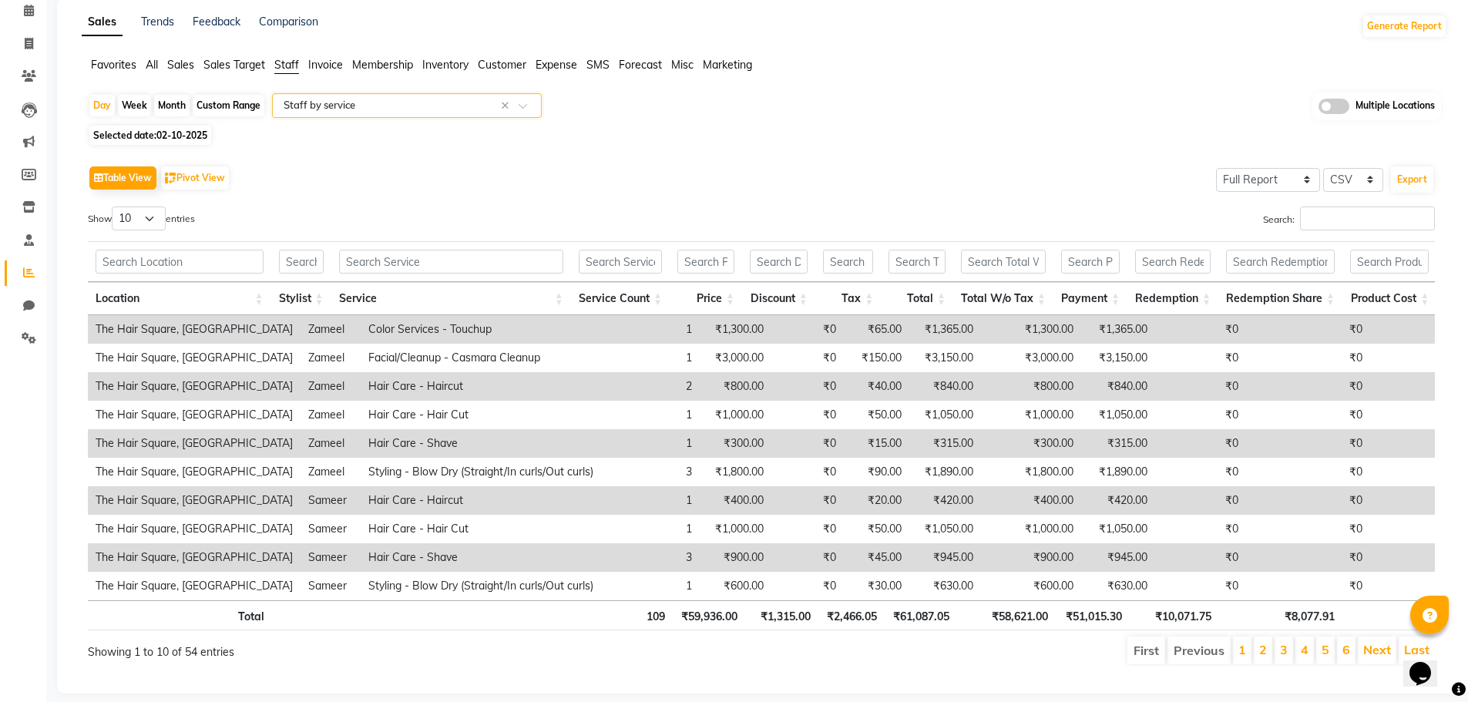
scroll to position [106, 0]
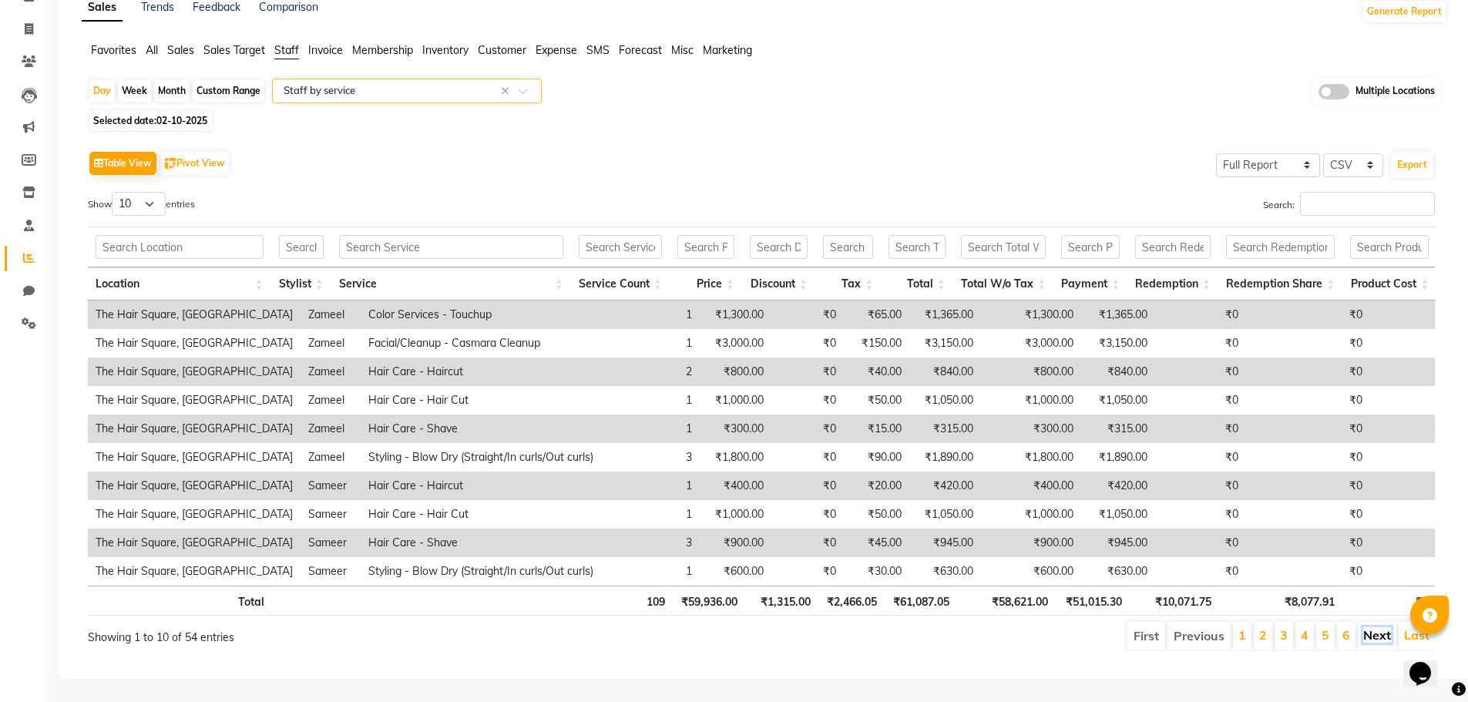
click at [1367, 627] on link "Next" at bounding box center [1377, 634] width 28 height 15
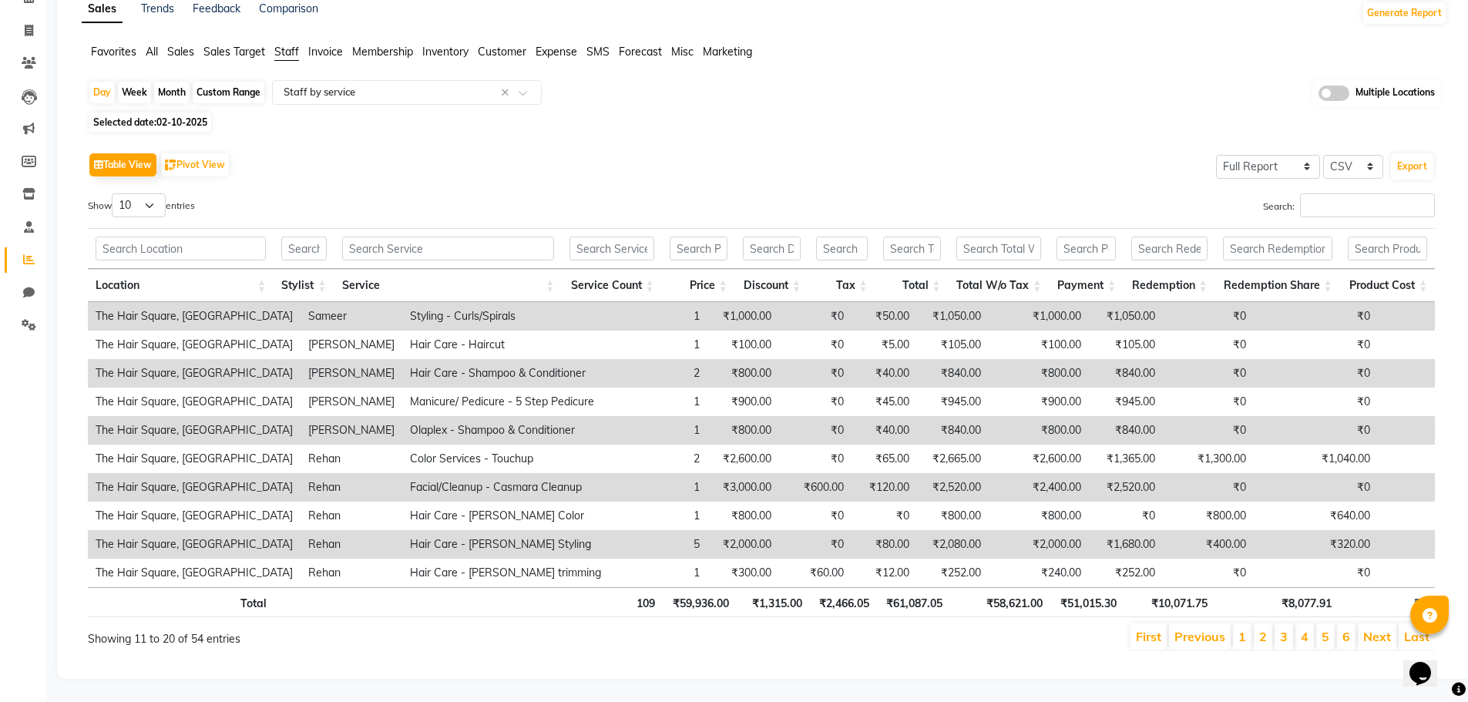
scroll to position [93, 0]
click at [1369, 629] on link "Next" at bounding box center [1377, 636] width 28 height 15
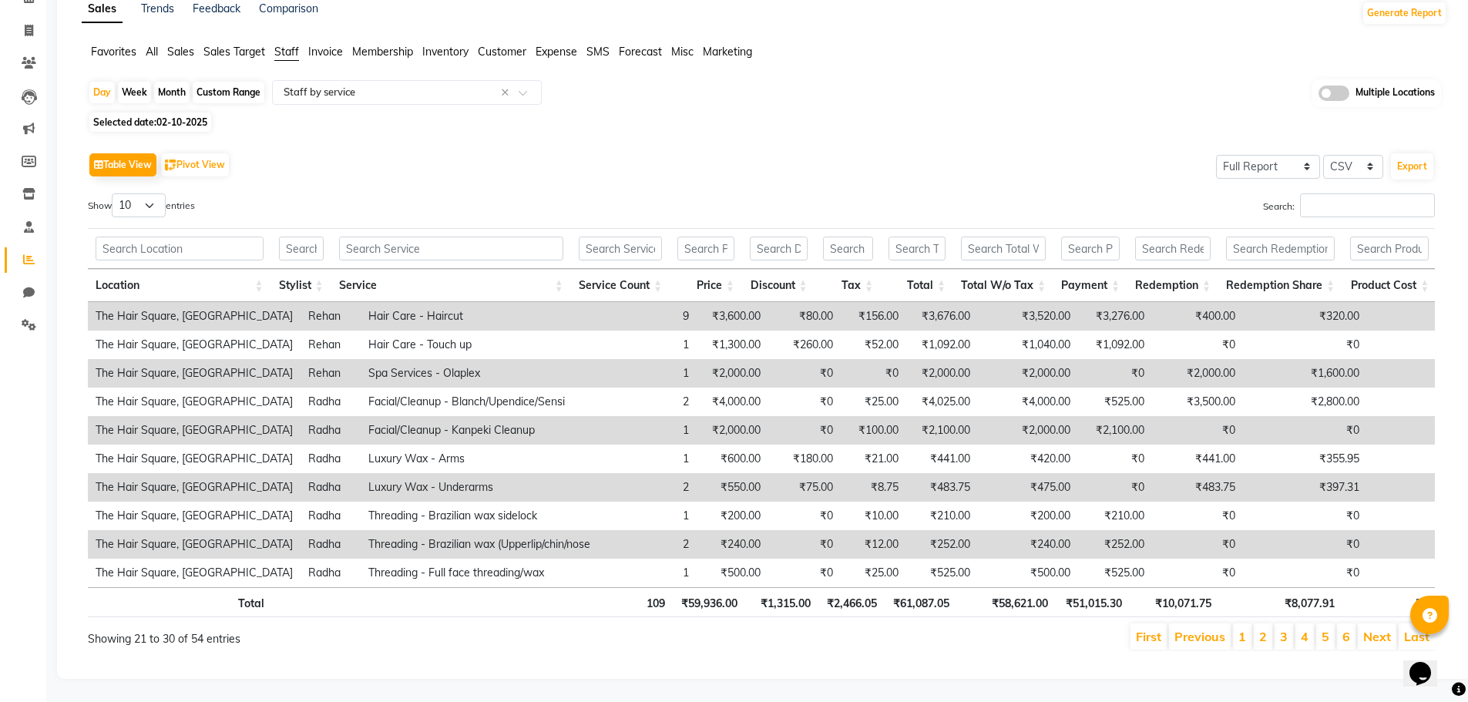
click at [1369, 620] on div "Total 109 ₹59,936.00 ₹1,315.00 ₹2,466.05 ₹61,087.05 ₹58,621.00 ₹51,015.30 ₹10,0…" at bounding box center [761, 604] width 1347 height 35
click at [1369, 635] on link "Next" at bounding box center [1377, 636] width 28 height 15
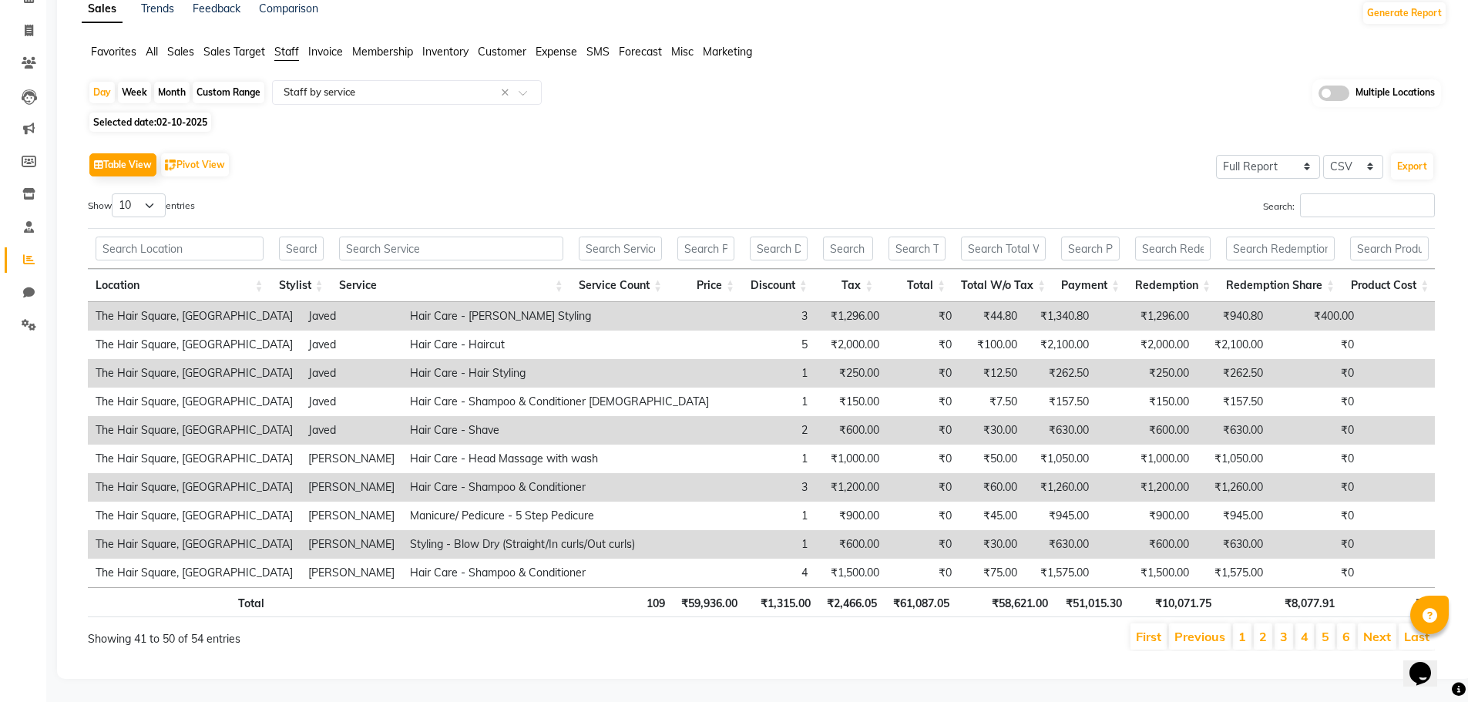
click at [1369, 635] on link "Next" at bounding box center [1377, 636] width 28 height 15
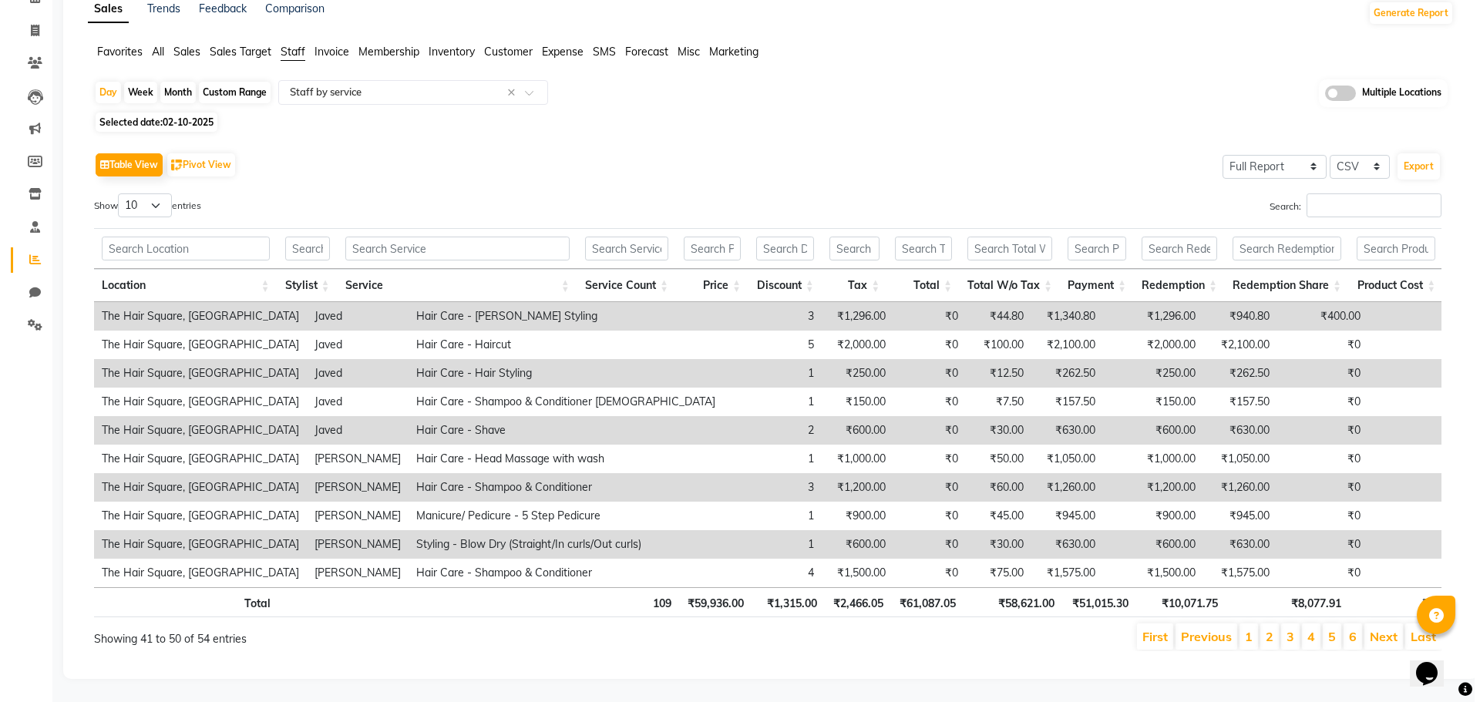
scroll to position [0, 0]
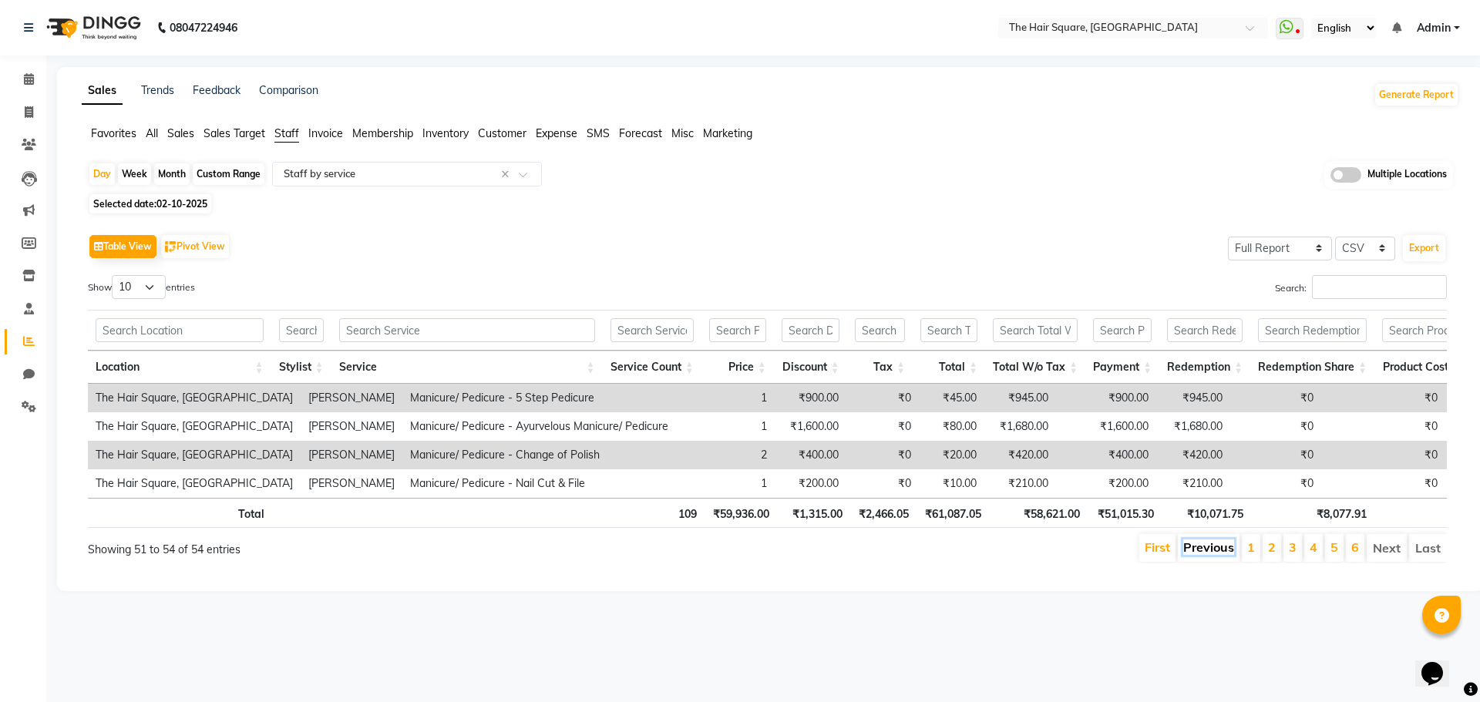
click at [1195, 555] on link "Previous" at bounding box center [1208, 546] width 51 height 15
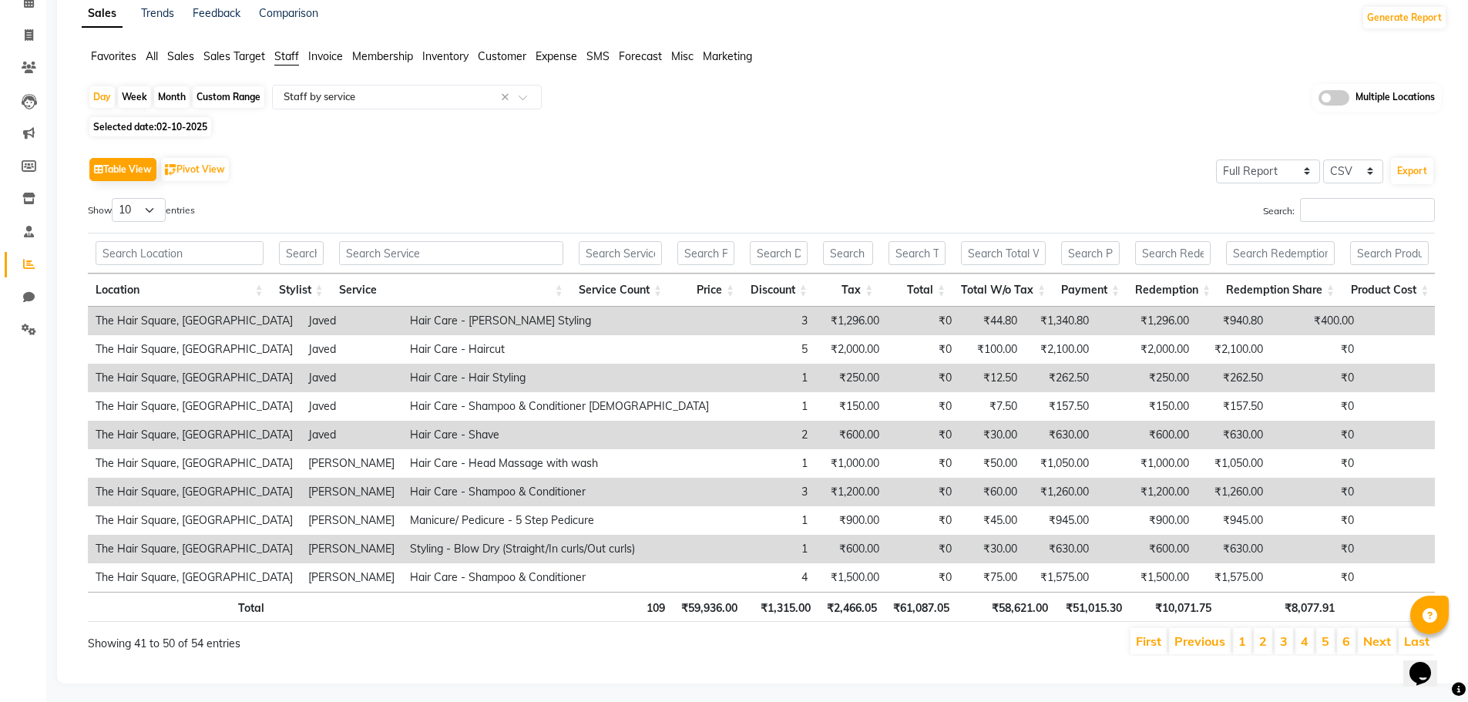
scroll to position [105, 0]
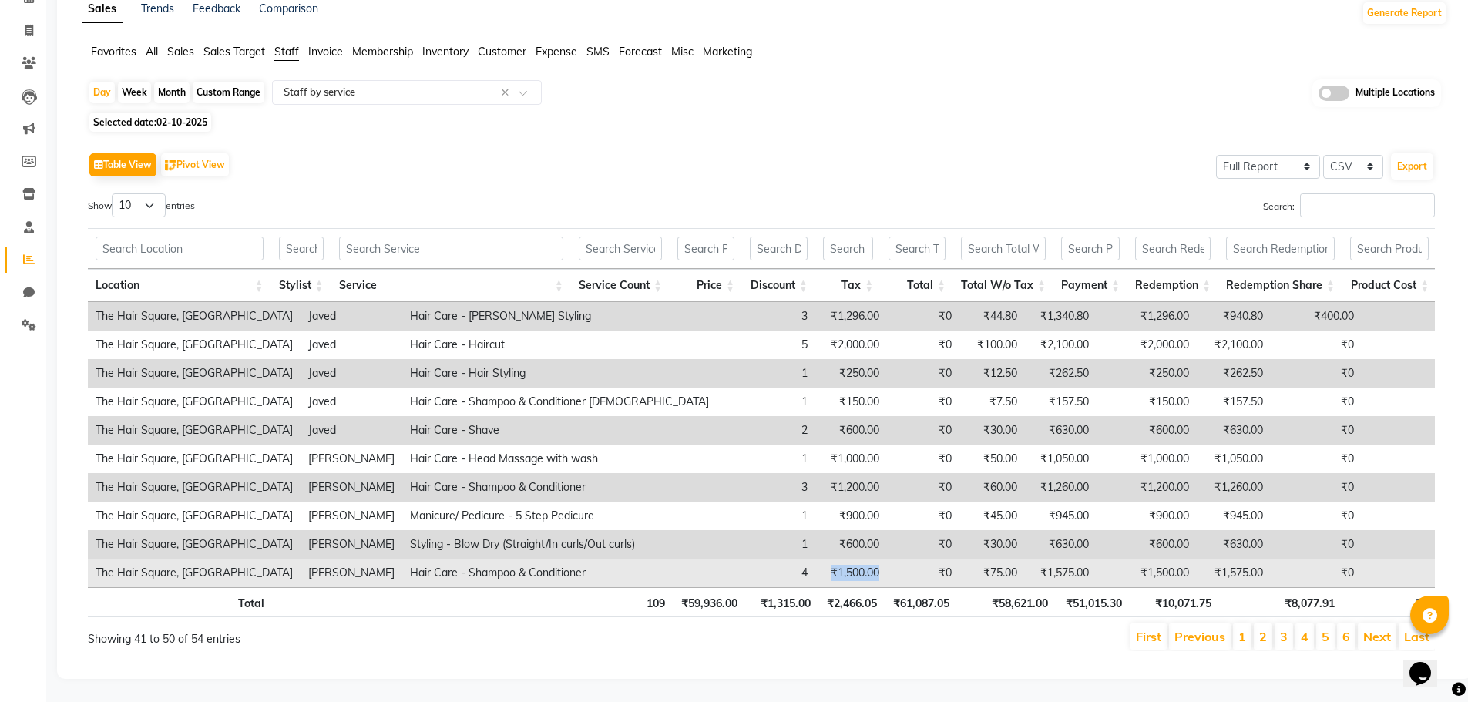
drag, startPoint x: 736, startPoint y: 549, endPoint x: 690, endPoint y: 550, distance: 46.3
click at [815, 559] on td "₹1,500.00" at bounding box center [851, 573] width 72 height 29
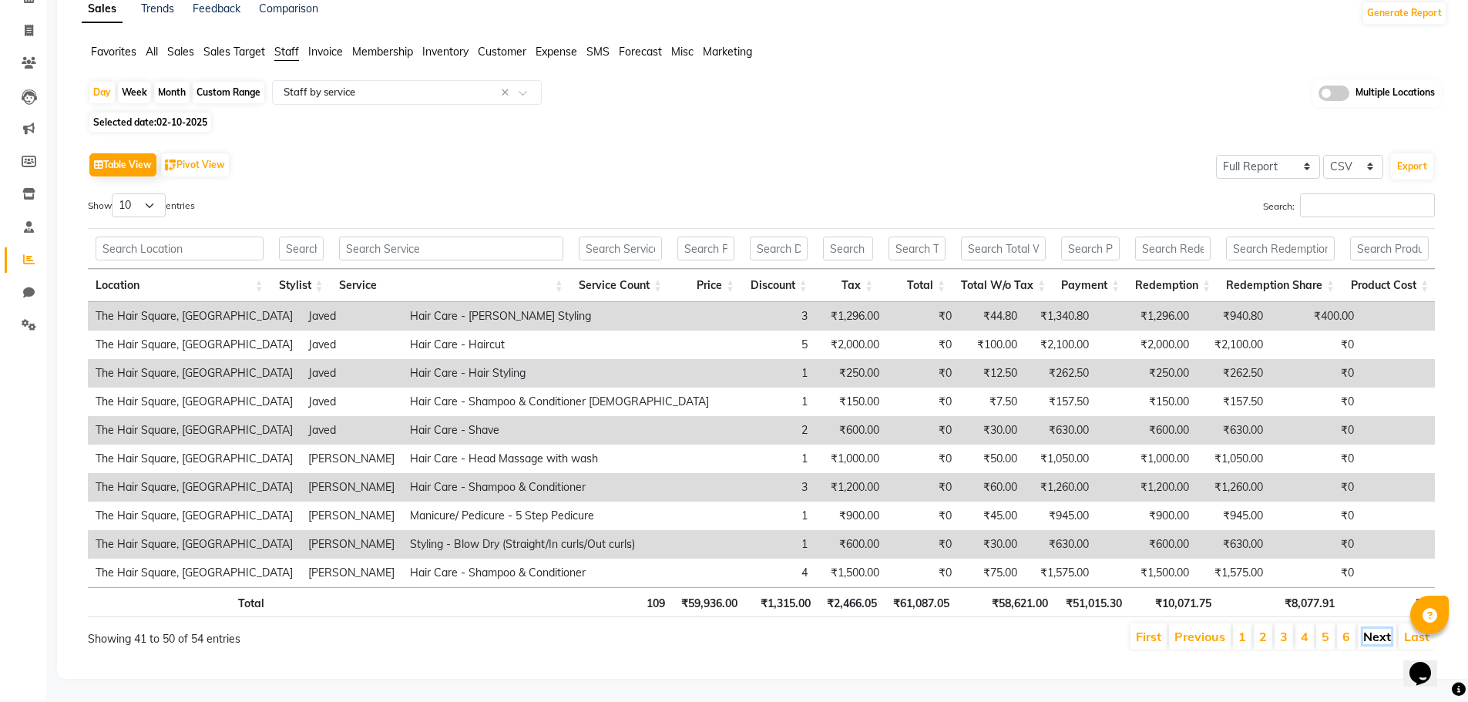
click at [1376, 629] on link "Next" at bounding box center [1377, 636] width 28 height 15
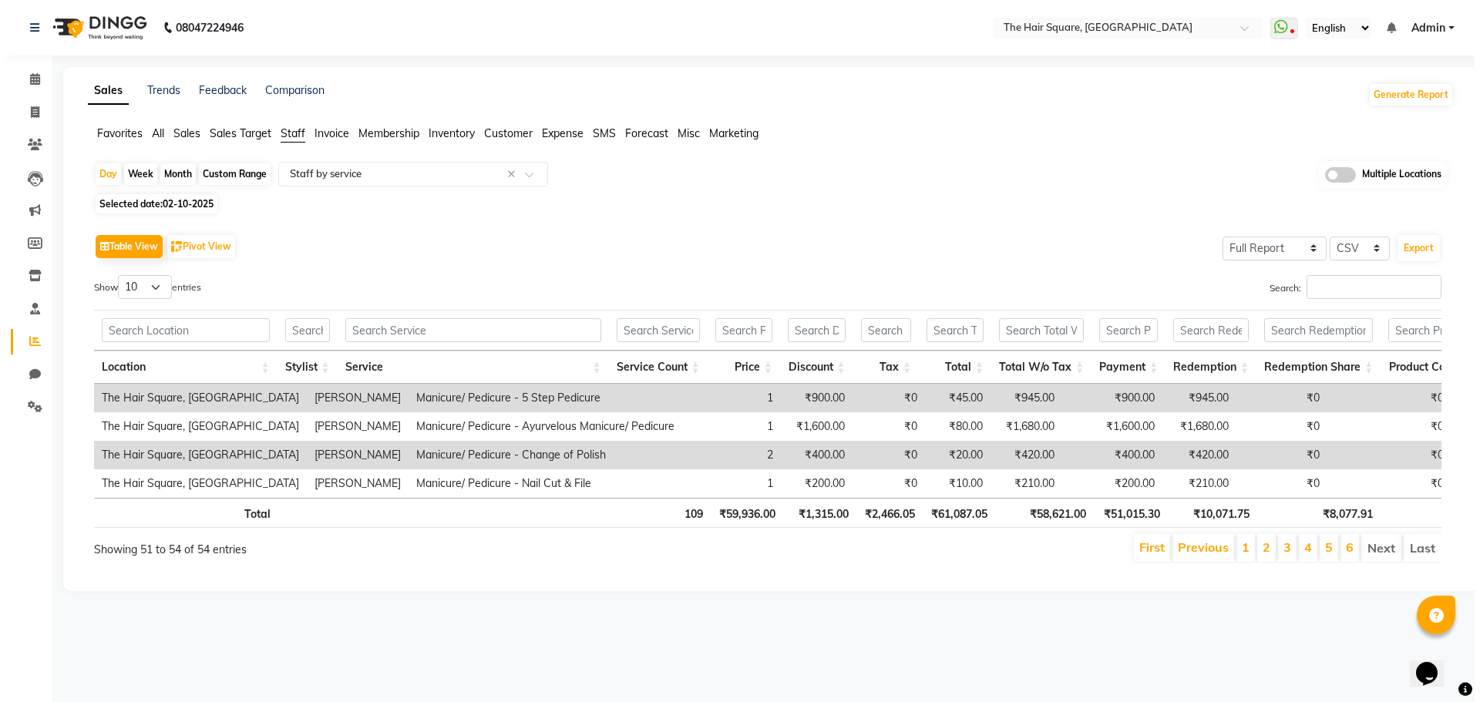
scroll to position [0, 0]
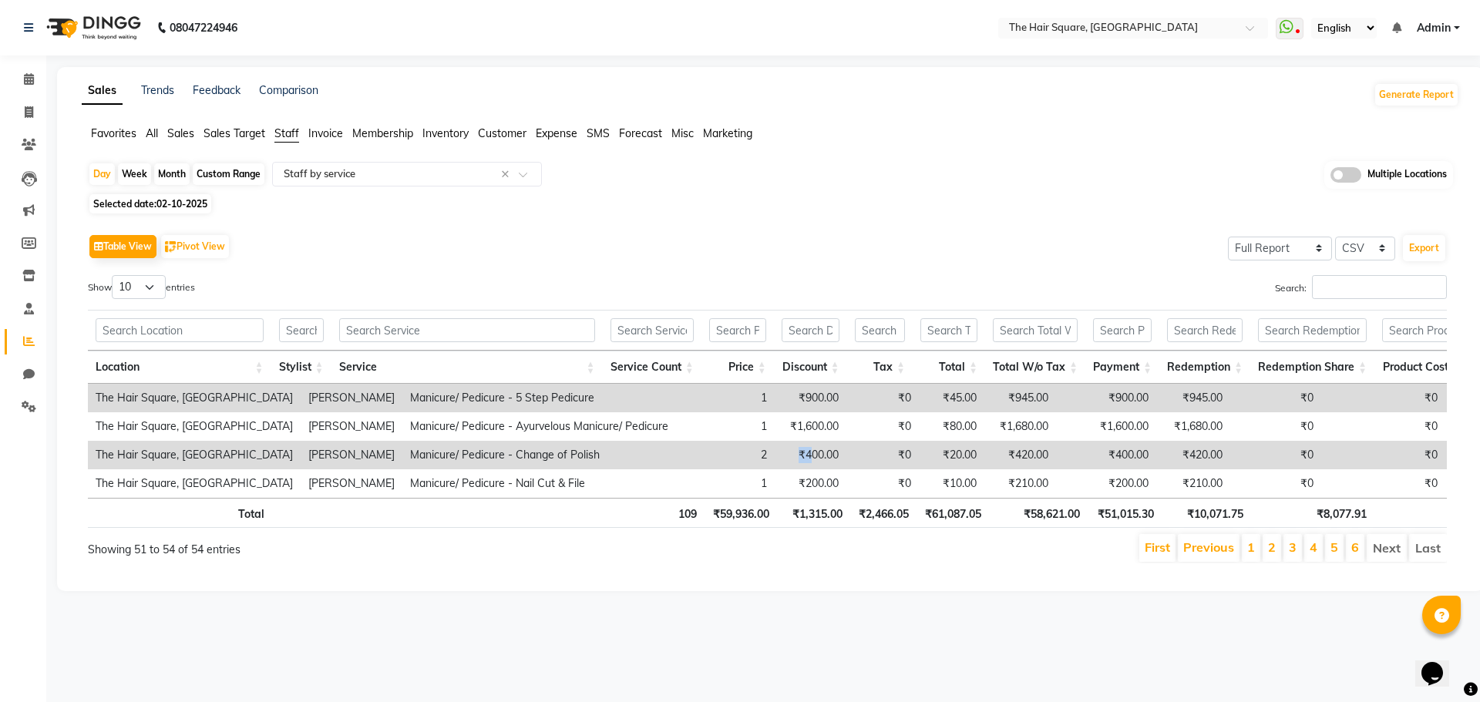
drag, startPoint x: 716, startPoint y: 459, endPoint x: 744, endPoint y: 458, distance: 27.8
click at [774, 458] on td "₹400.00" at bounding box center [810, 455] width 72 height 29
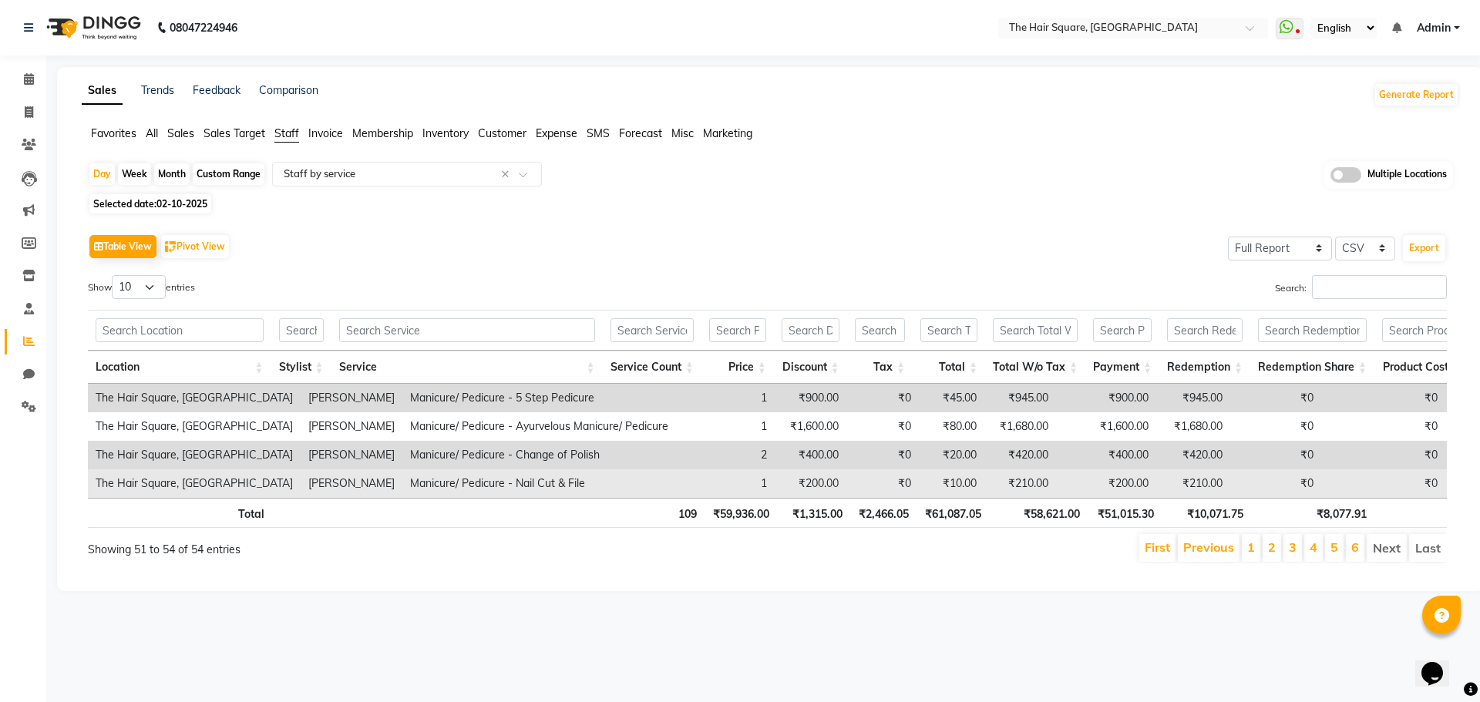
click at [774, 486] on td "₹200.00" at bounding box center [810, 483] width 72 height 29
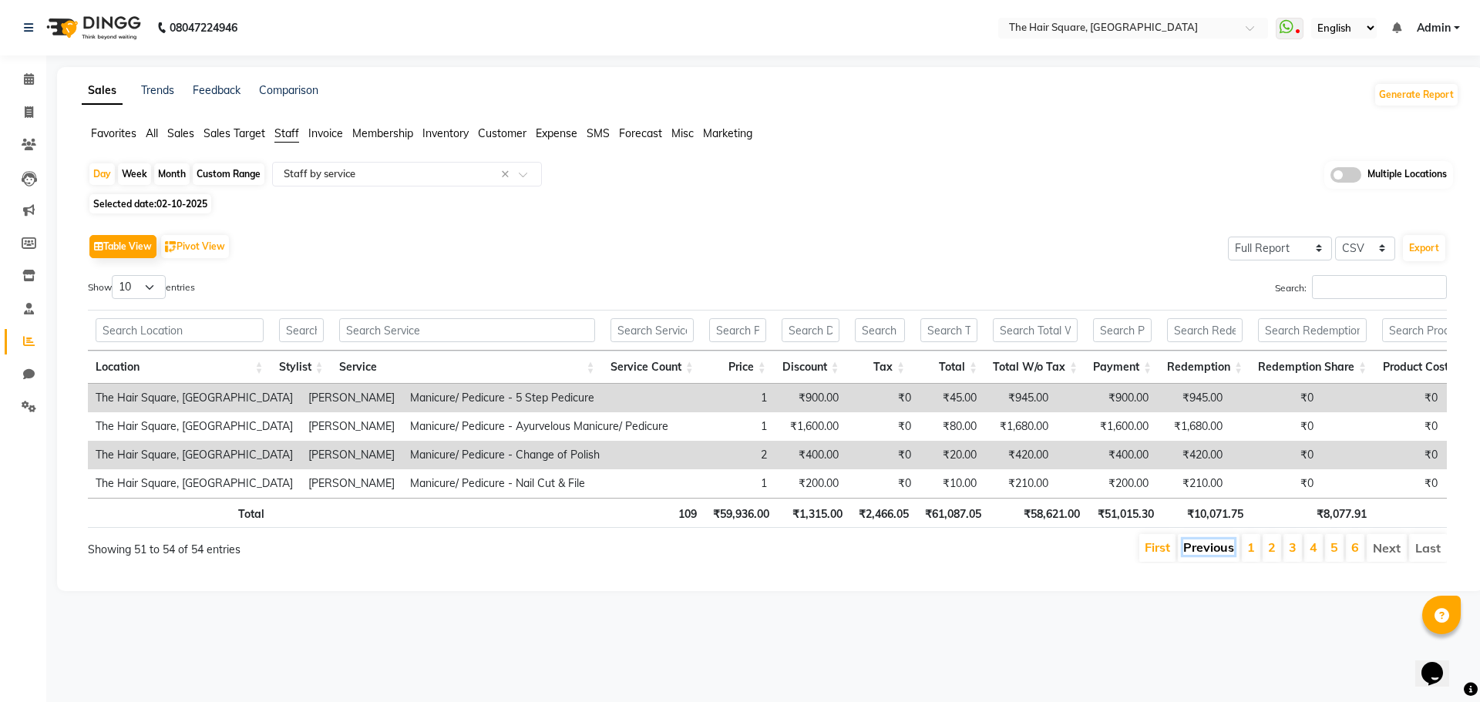
click at [1207, 555] on link "Previous" at bounding box center [1208, 546] width 51 height 15
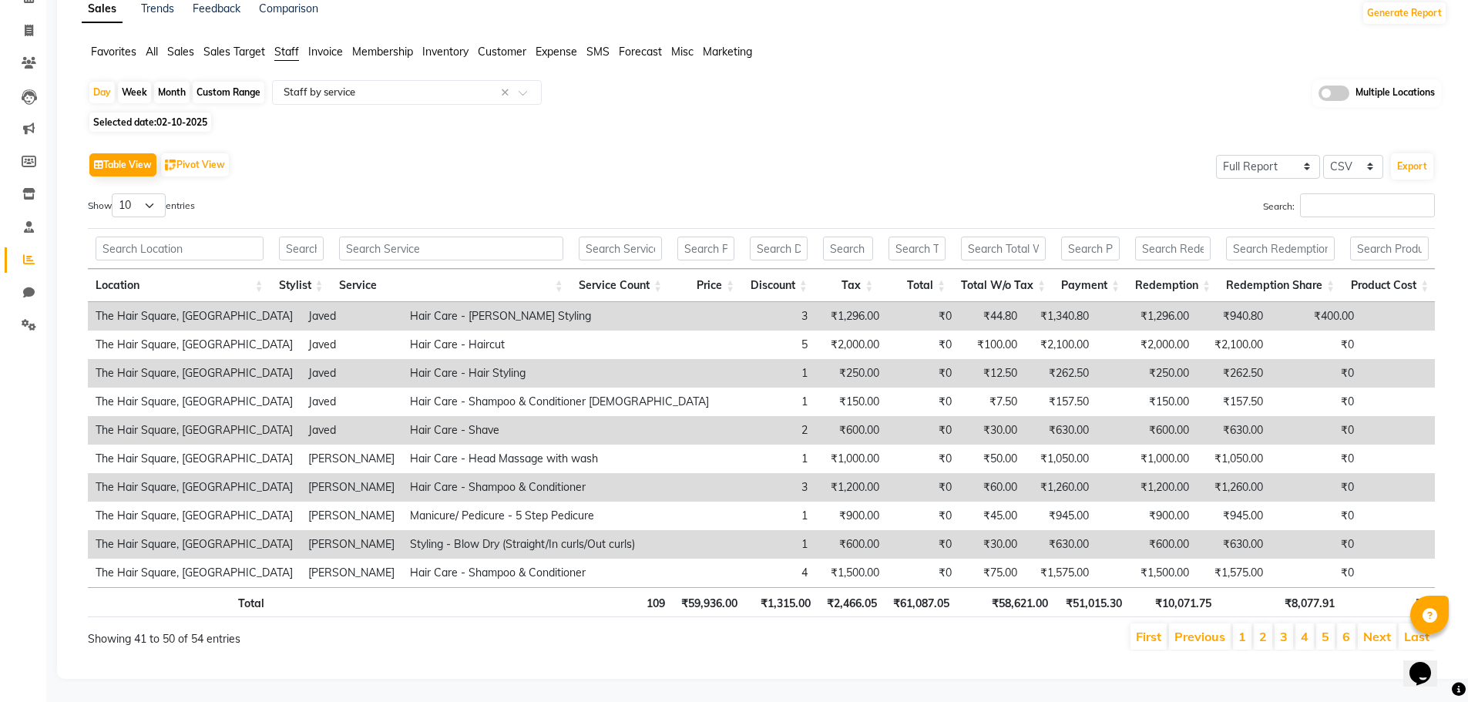
scroll to position [93, 0]
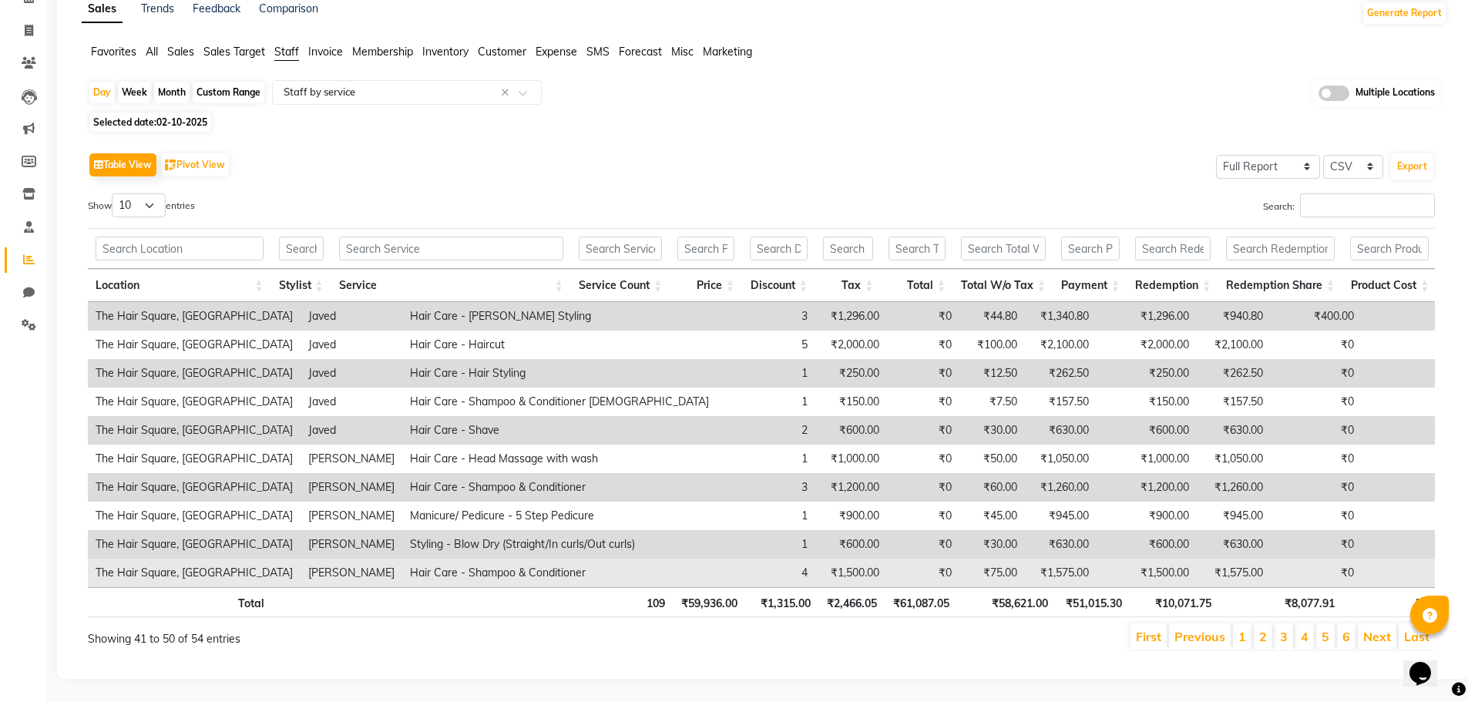
click at [815, 561] on td "₹1,500.00" at bounding box center [851, 573] width 72 height 29
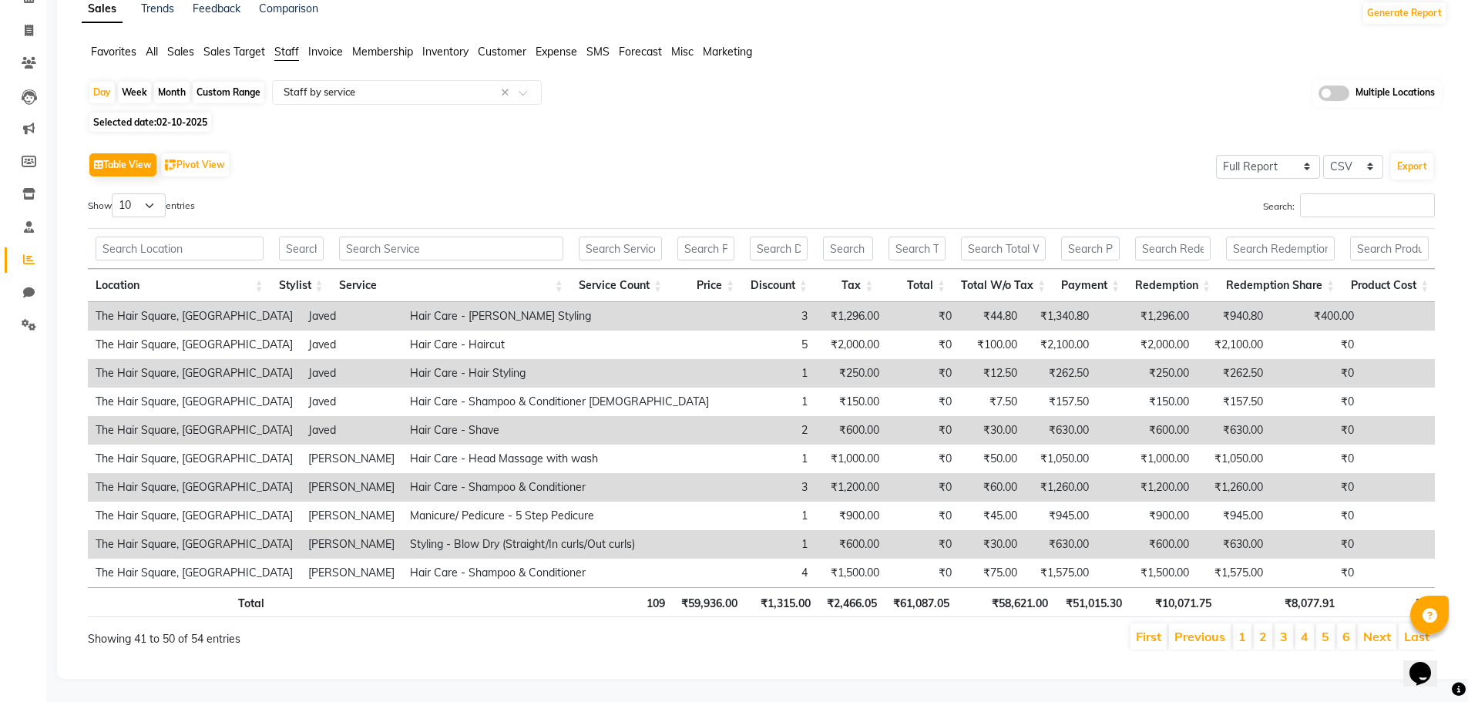
scroll to position [105, 0]
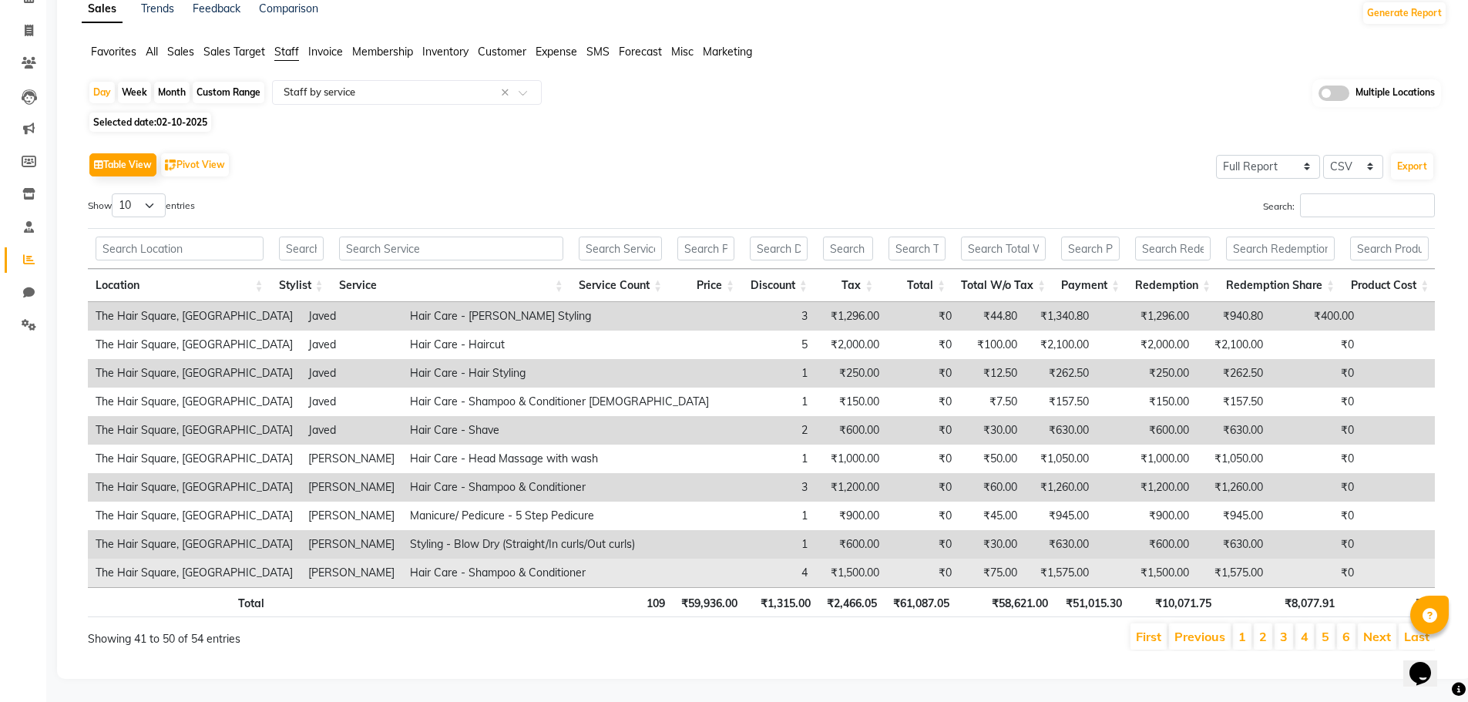
click at [815, 559] on td "₹1,500.00" at bounding box center [851, 573] width 72 height 29
click at [717, 559] on td "4" at bounding box center [766, 573] width 99 height 29
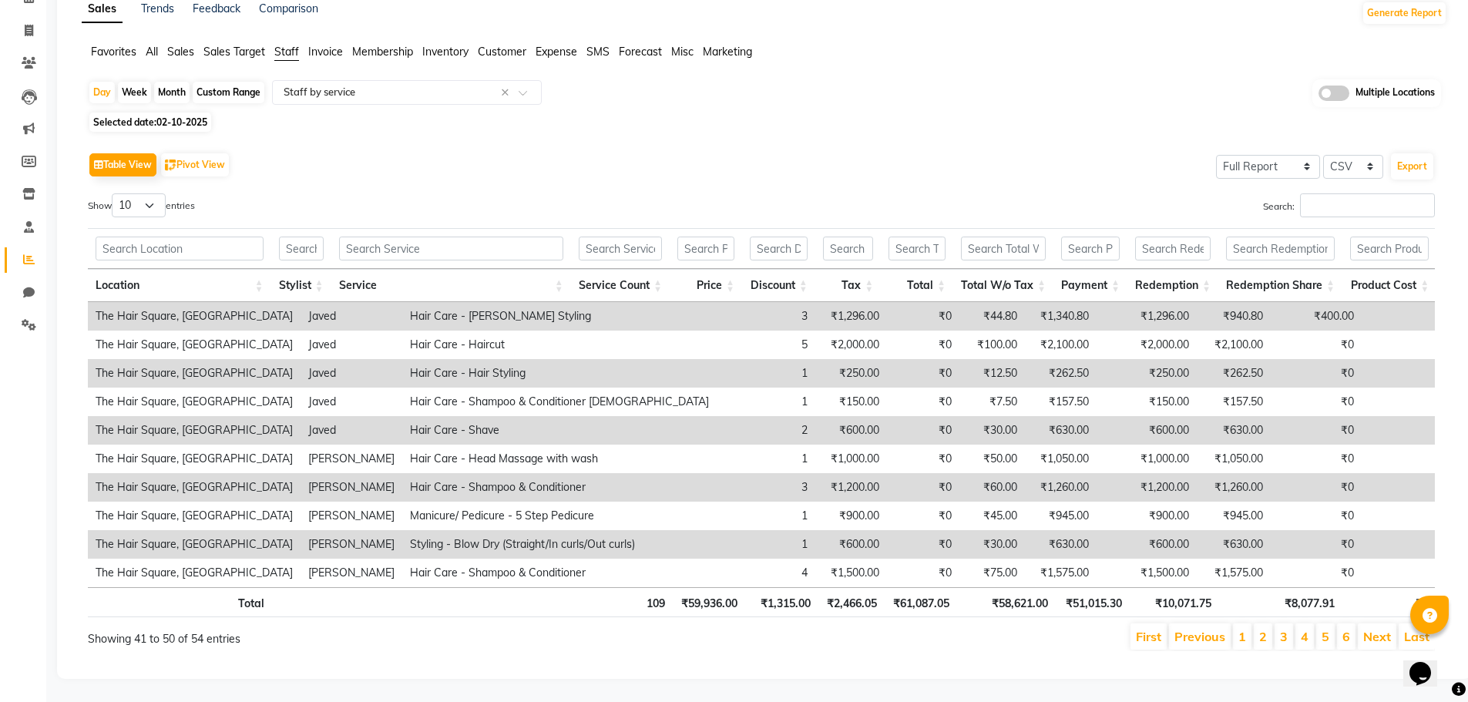
click at [317, 45] on span "Invoice" at bounding box center [325, 52] width 35 height 14
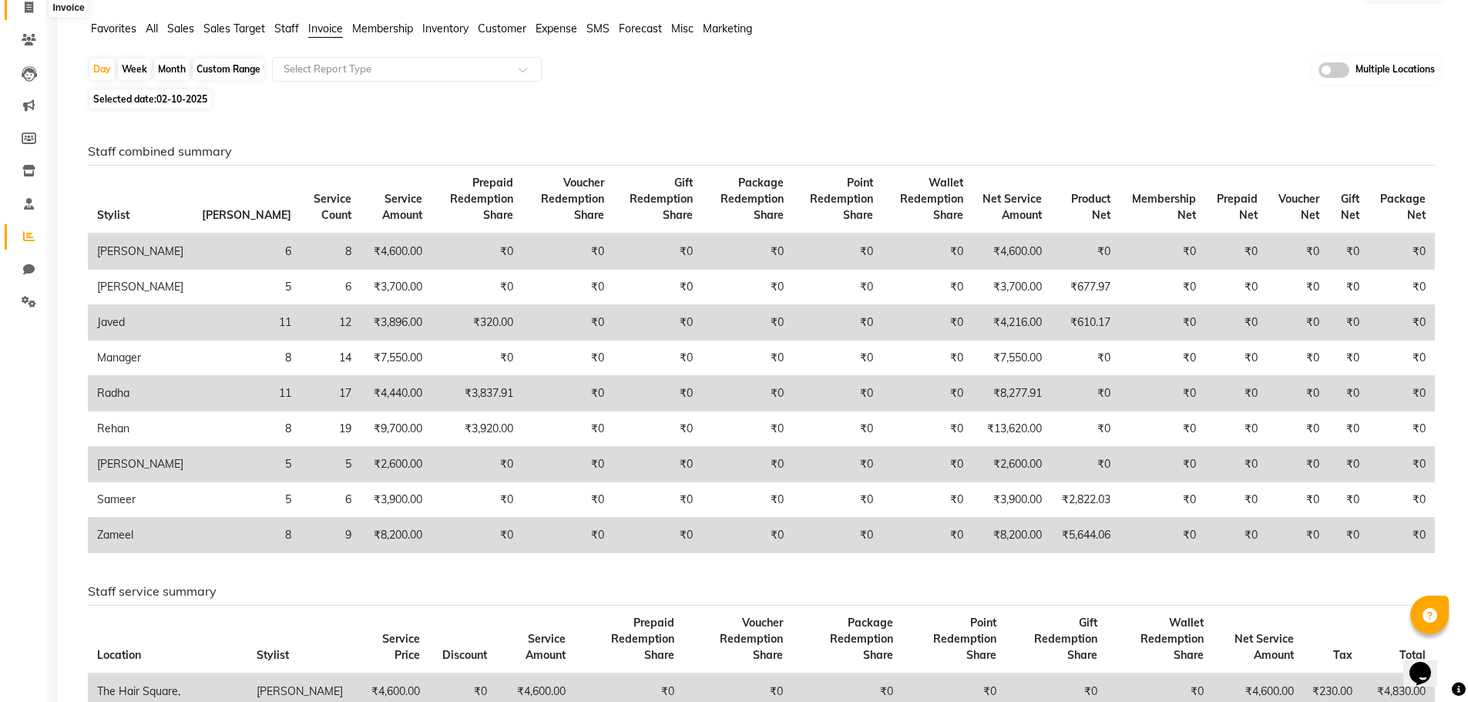
click at [26, 4] on icon at bounding box center [29, 8] width 8 height 12
select select "service"
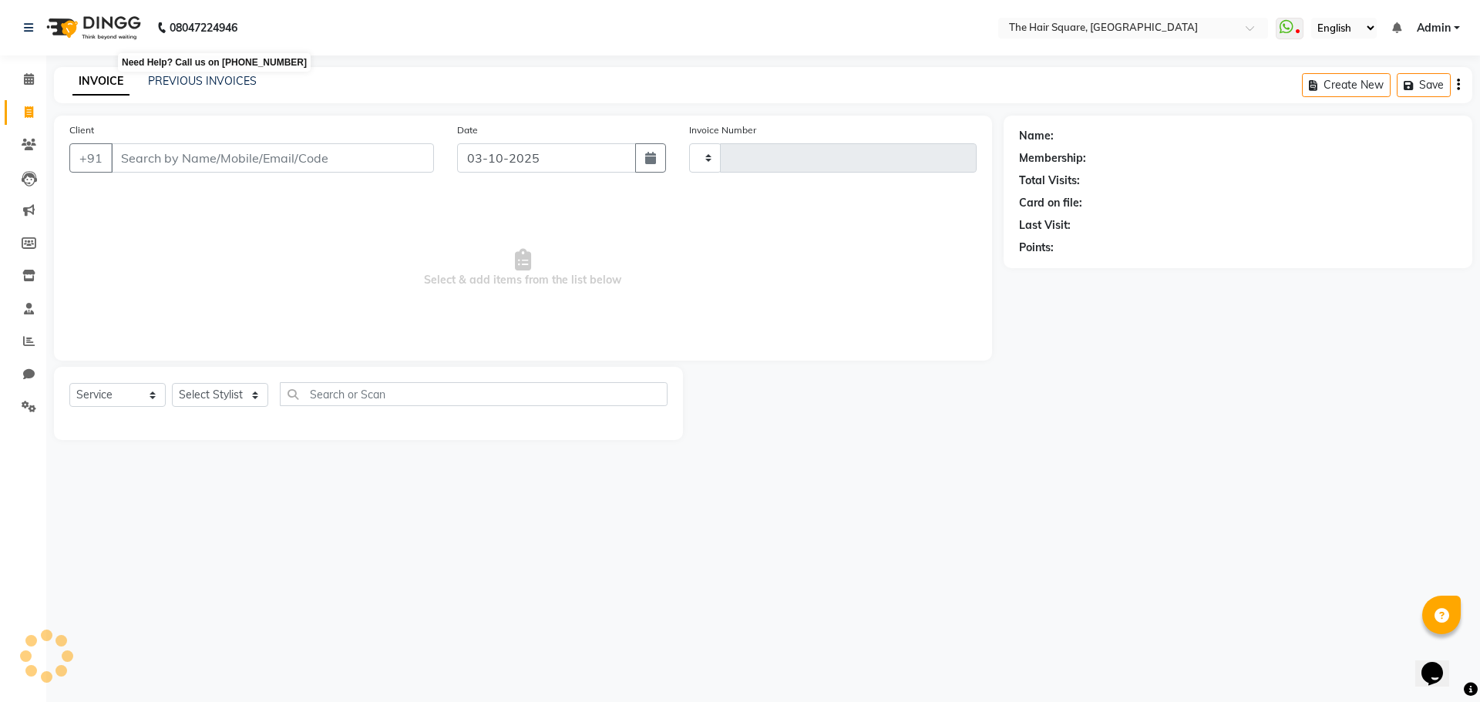
type input "3738"
select select "5768"
click at [235, 79] on link "PREVIOUS INVOICES" at bounding box center [202, 81] width 109 height 14
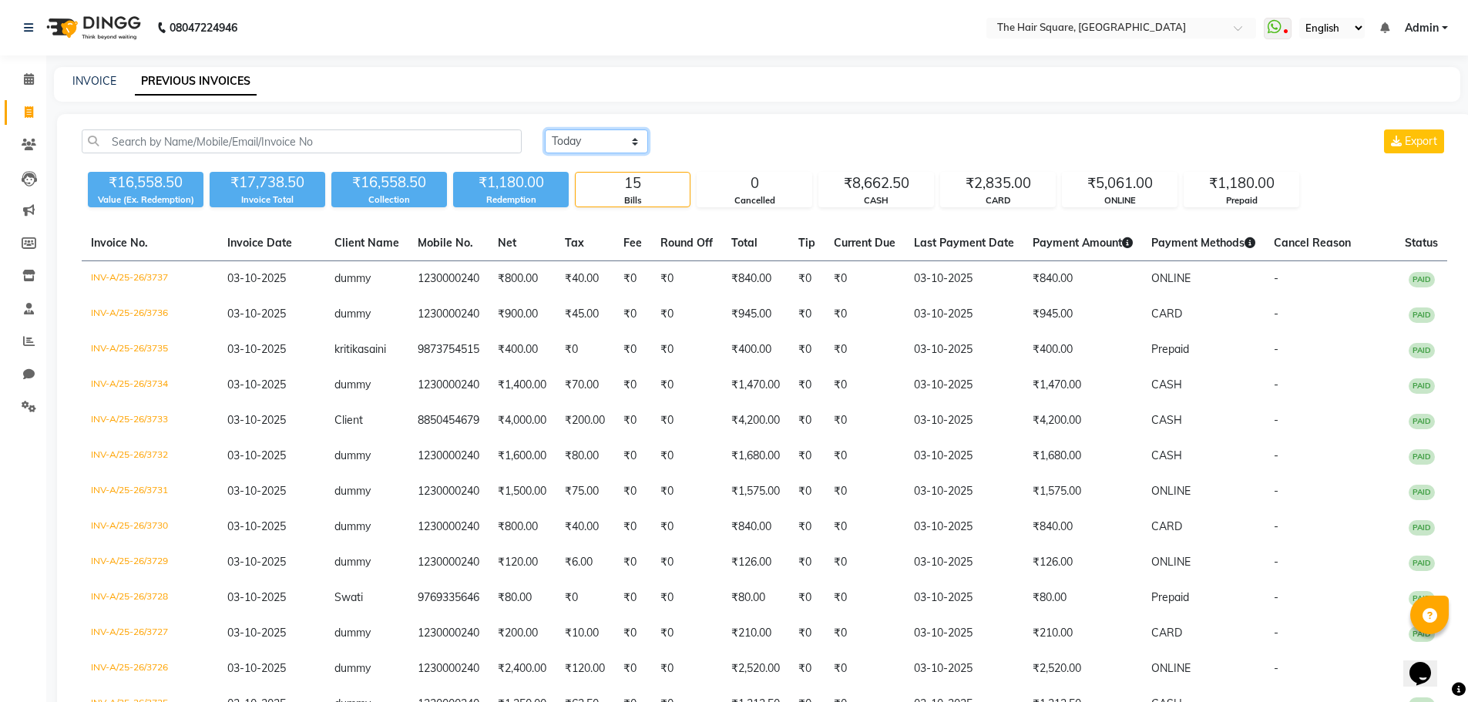
drag, startPoint x: 621, startPoint y: 136, endPoint x: 651, endPoint y: 156, distance: 35.7
click at [621, 136] on select "Today Yesterday Custom Range" at bounding box center [596, 141] width 103 height 24
select select "yesterday"
click at [545, 129] on select "Today Yesterday Custom Range" at bounding box center [596, 141] width 103 height 24
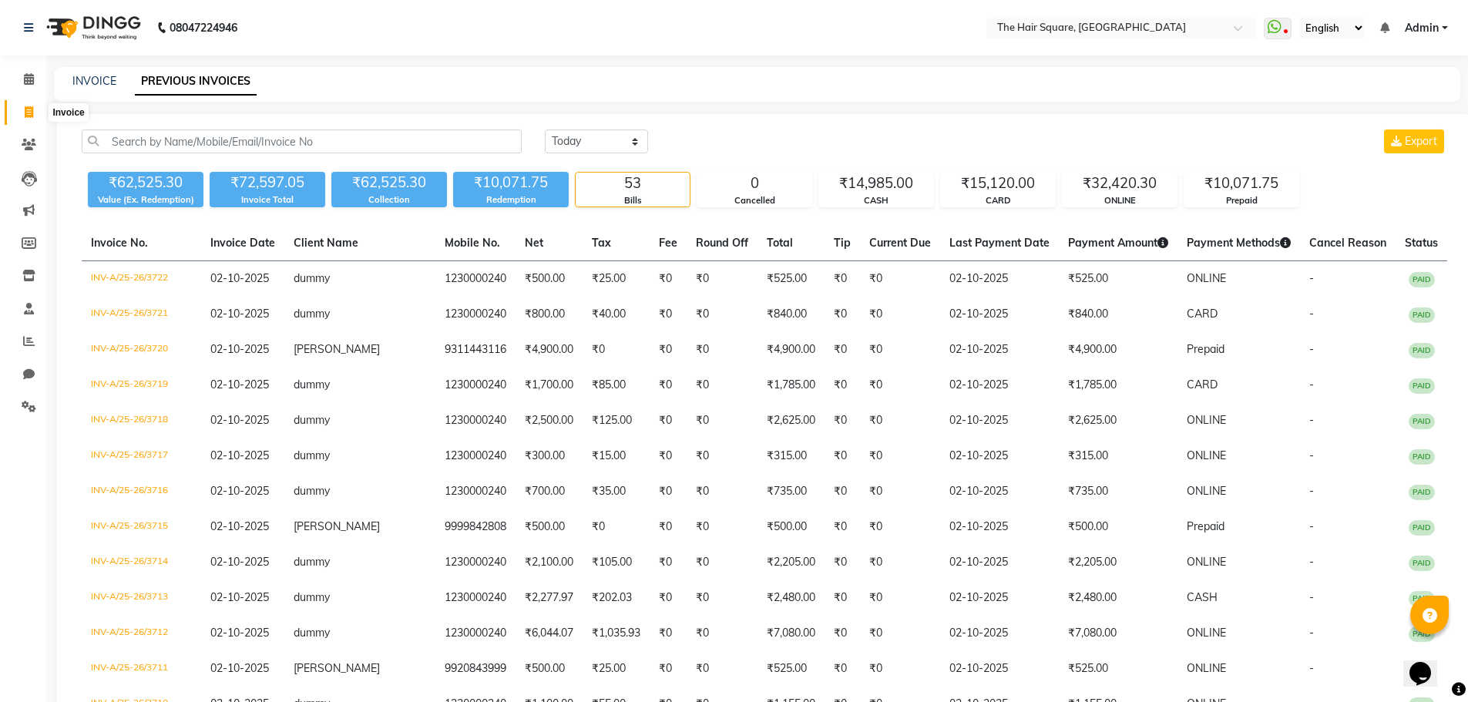
drag, startPoint x: 21, startPoint y: 116, endPoint x: 47, endPoint y: 119, distance: 26.3
click at [21, 116] on span at bounding box center [28, 113] width 27 height 18
select select "service"
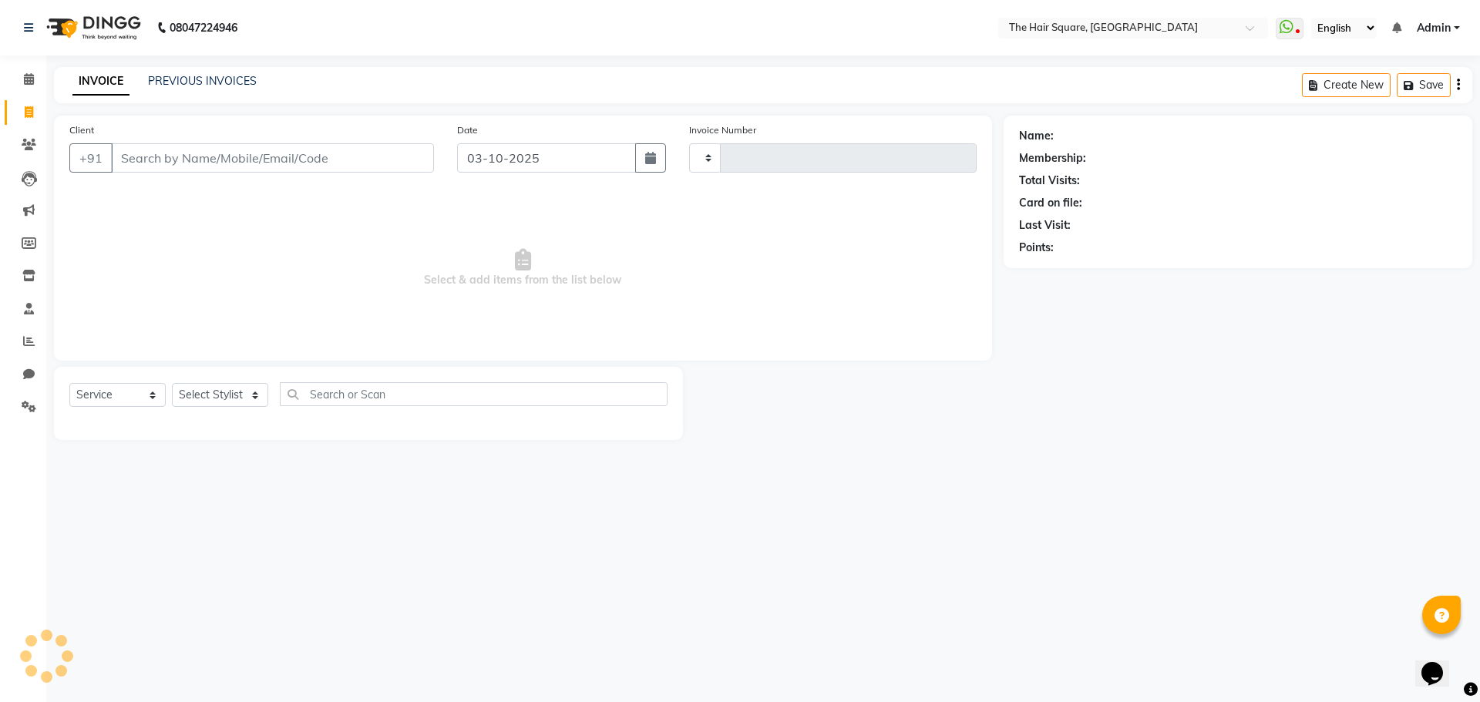
type input "3738"
select select "5768"
click at [222, 390] on select "Select Stylist Amit Aradhana Bittu Dev Imran Inder Javed Kim Mahendra Manager M…" at bounding box center [220, 395] width 96 height 24
select select "75571"
click at [172, 383] on select "Select Stylist Amit Aradhana Bittu Dev Imran Inder Javed Kim Mahendra Manager M…" at bounding box center [220, 395] width 96 height 24
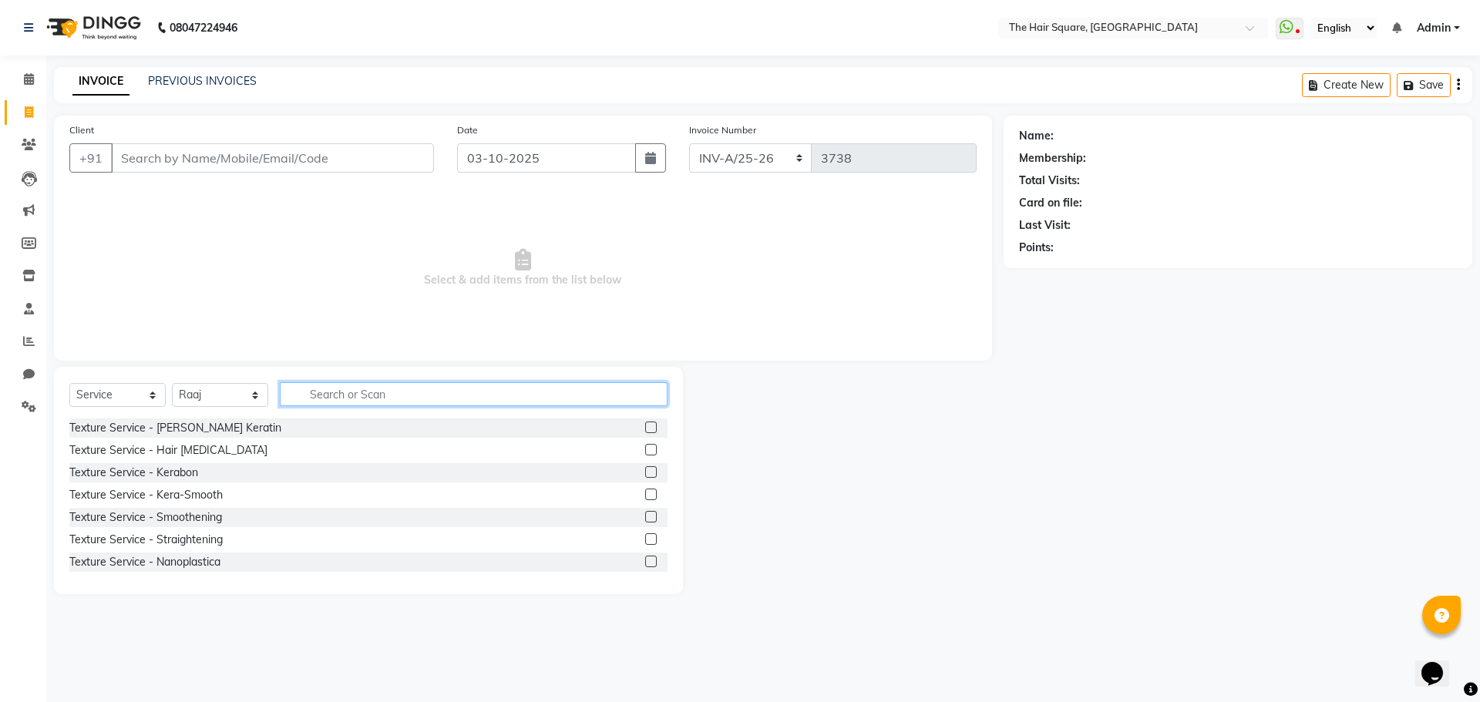
click at [301, 391] on input "text" at bounding box center [474, 394] width 388 height 24
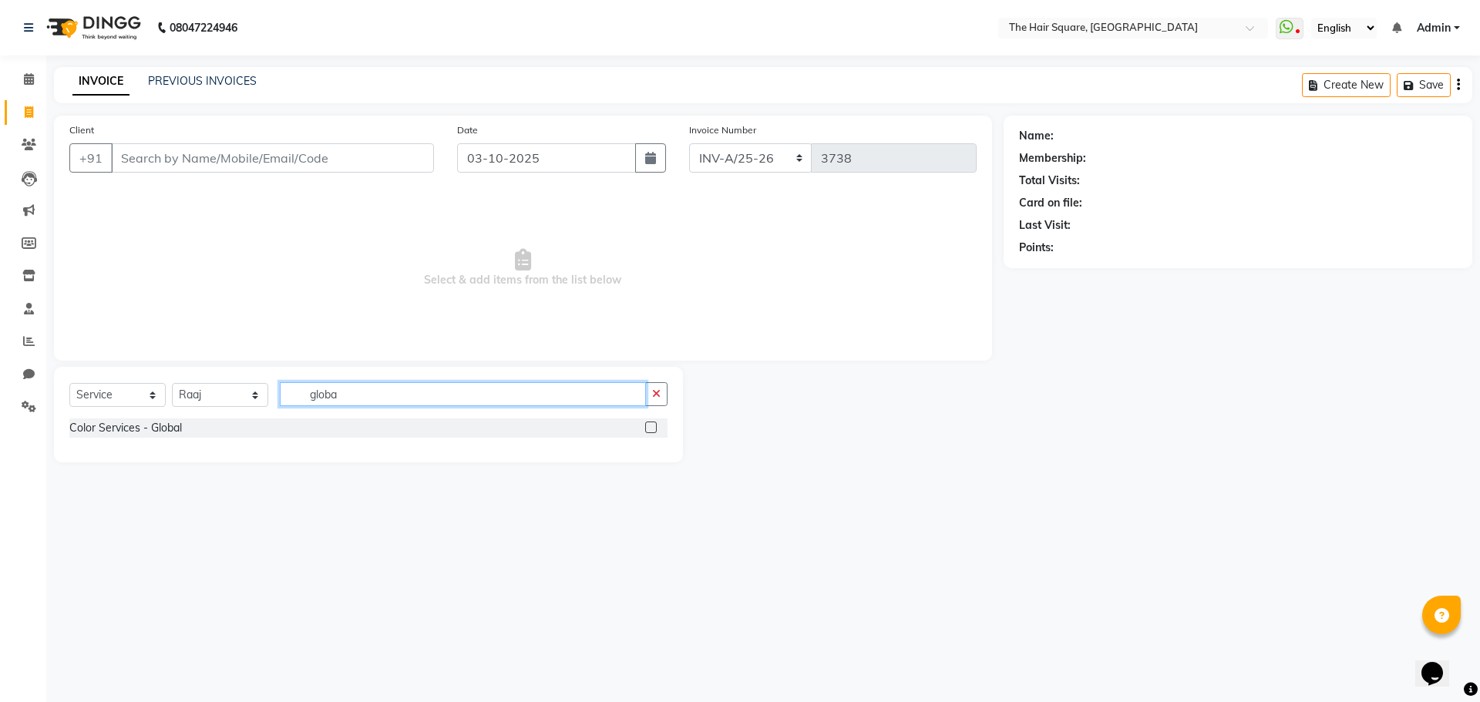
type input "globa"
click at [654, 425] on label at bounding box center [651, 428] width 12 height 12
click at [654, 425] on input "checkbox" at bounding box center [650, 428] width 10 height 10
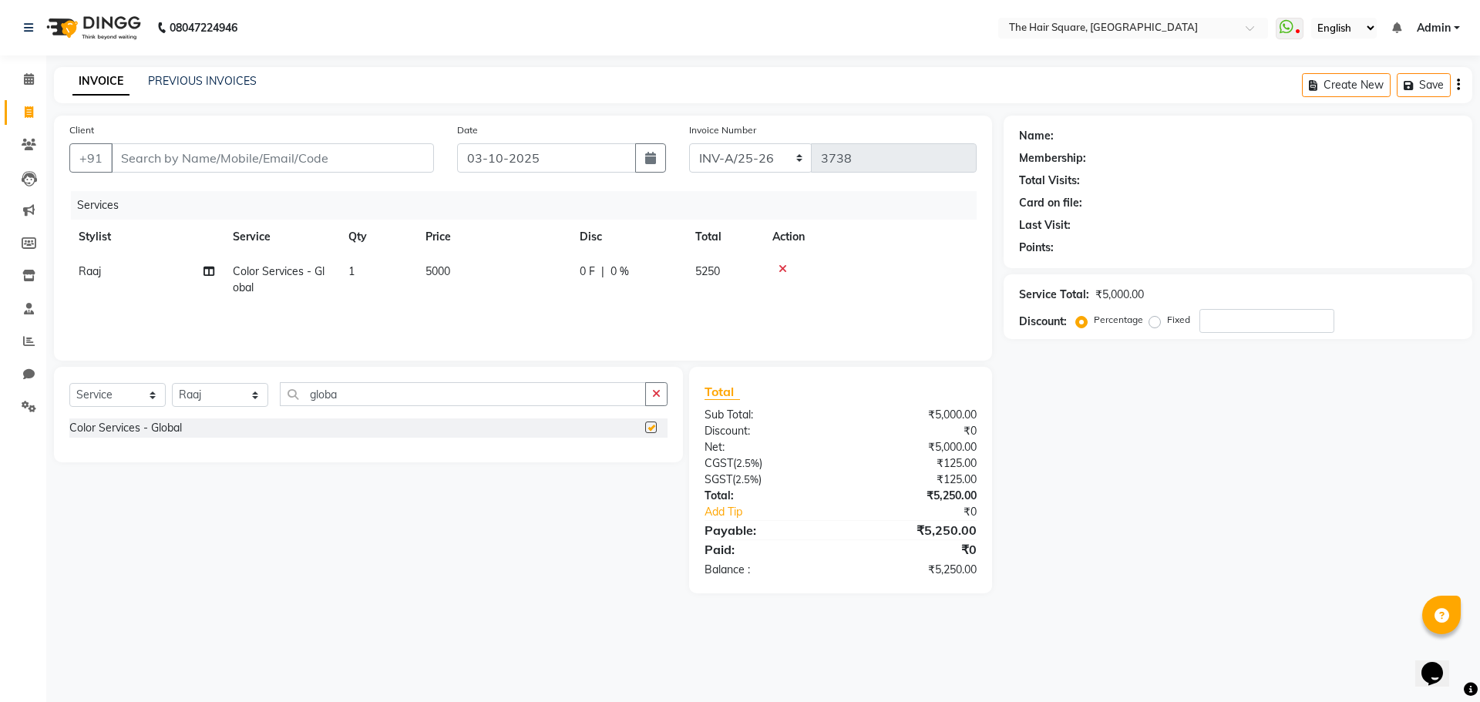
checkbox input "false"
click at [257, 161] on input "Client" at bounding box center [272, 157] width 323 height 29
drag, startPoint x: 198, startPoint y: 395, endPoint x: 232, endPoint y: 395, distance: 33.9
click at [198, 395] on select "Select Stylist Amit Aradhana Bittu Dev Imran Inder Javed Kim Mahendra Manager M…" at bounding box center [220, 395] width 96 height 24
select select "39380"
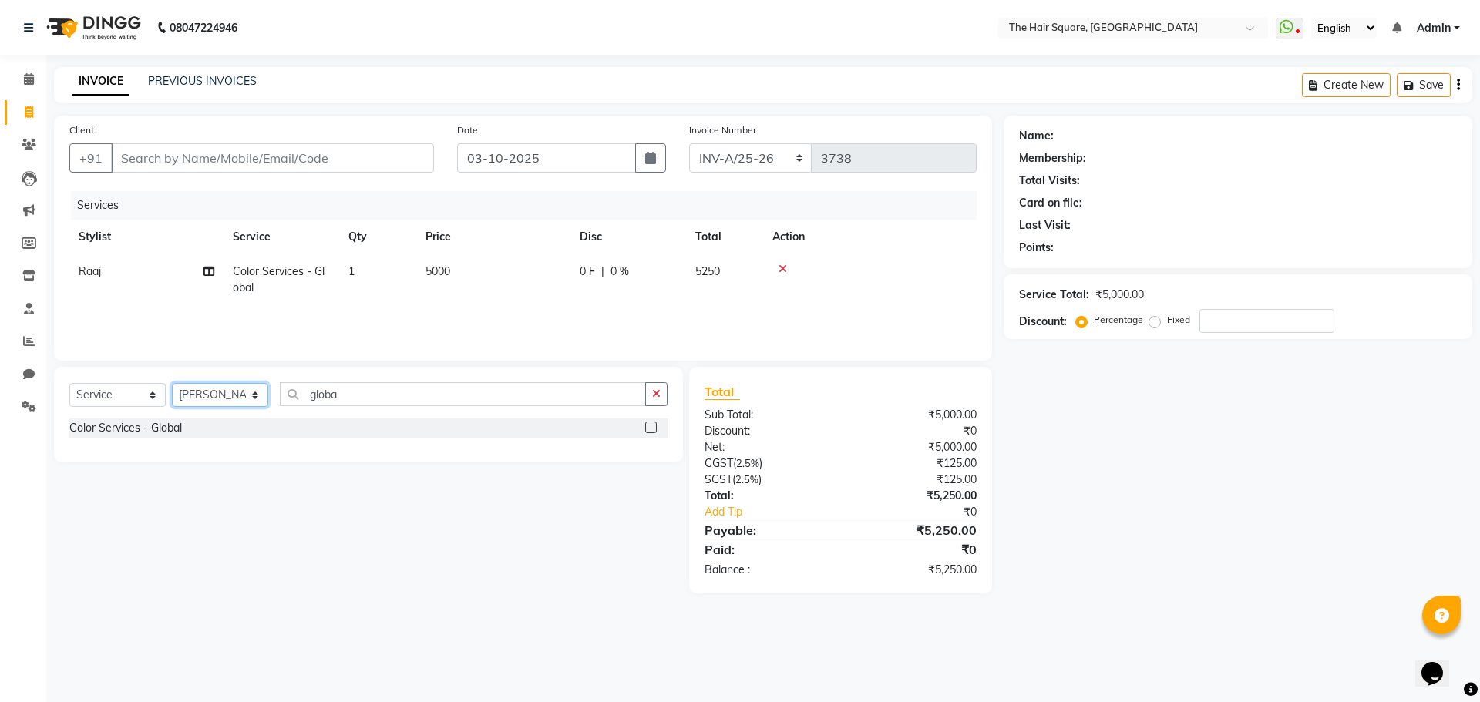
click at [172, 383] on select "Select Stylist Amit Aradhana Bittu Dev Imran Inder Javed Kim Mahendra Manager M…" at bounding box center [220, 395] width 96 height 24
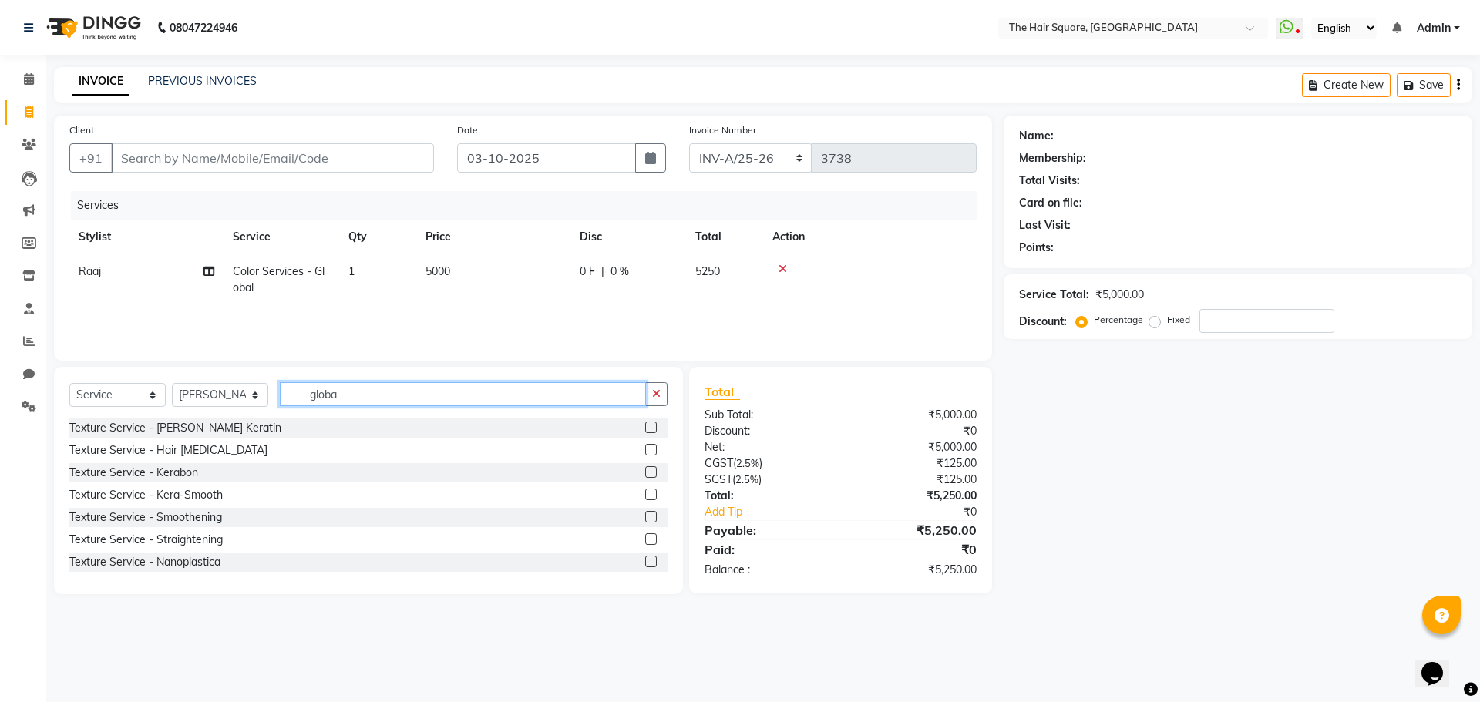
drag, startPoint x: 358, startPoint y: 398, endPoint x: 84, endPoint y: 316, distance: 286.5
click at [66, 377] on div "Select Service Product Membership Package Voucher Prepaid Gift Card Select Styl…" at bounding box center [368, 480] width 629 height 227
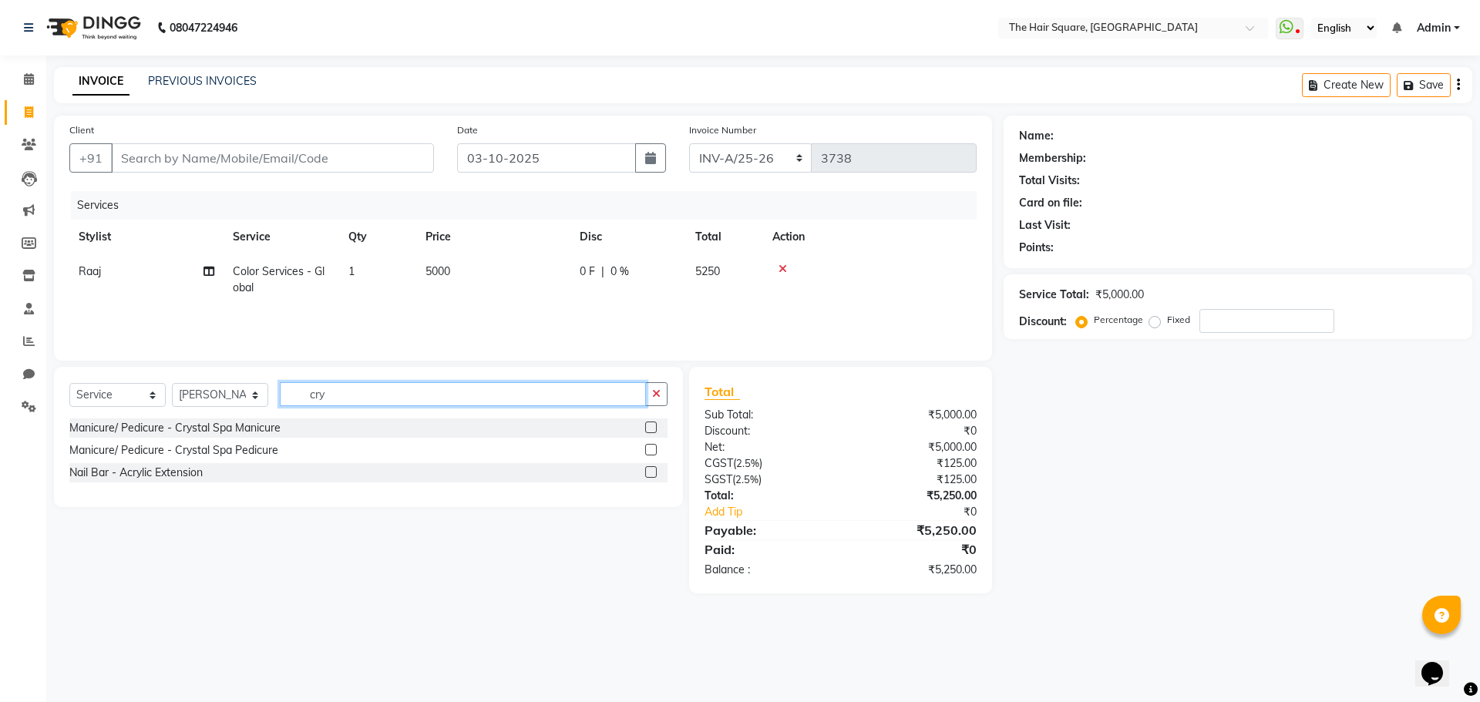
type input "cry"
click at [652, 448] on label at bounding box center [651, 450] width 12 height 12
click at [652, 448] on input "checkbox" at bounding box center [650, 450] width 10 height 10
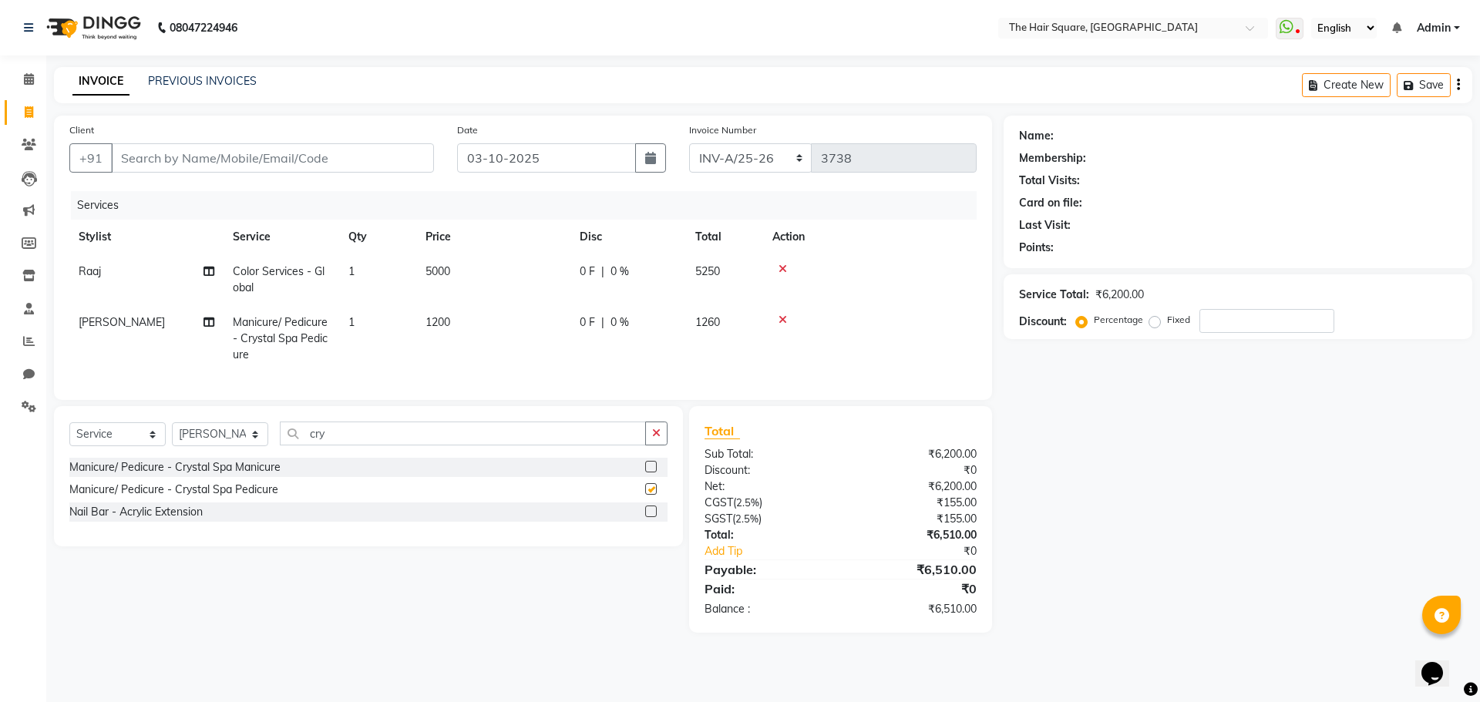
checkbox input "false"
click at [209, 446] on select "Select Stylist Amit Aradhana Bittu Dev Imran Inder Javed Kim Mahendra Manager M…" at bounding box center [220, 434] width 96 height 24
click at [204, 445] on select "Select Stylist Amit Aradhana Bittu Dev Imran Inder Javed Kim Mahendra Manager M…" at bounding box center [220, 434] width 96 height 24
select select "39381"
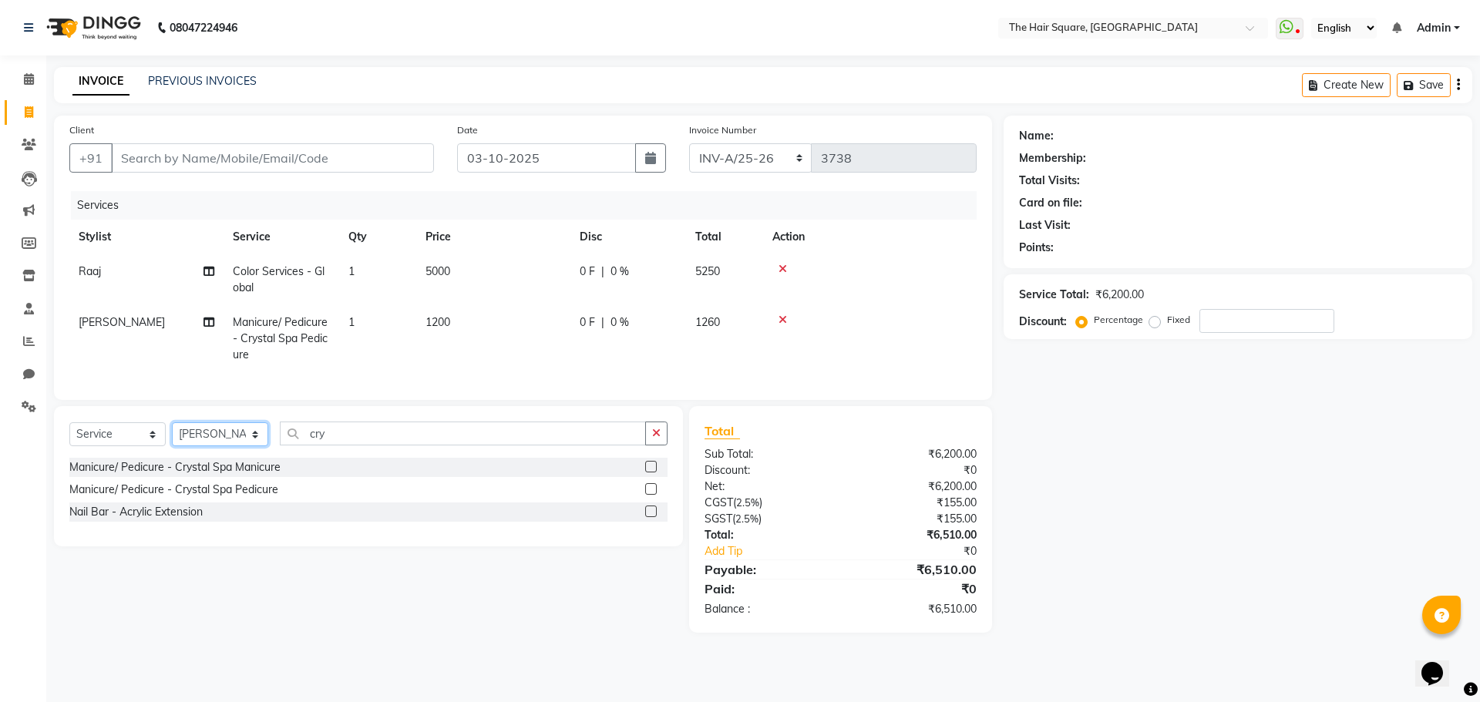
click at [172, 434] on select "Select Stylist Amit Aradhana Bittu Dev Imran Inder Javed Kim Mahendra Manager M…" at bounding box center [220, 434] width 96 height 24
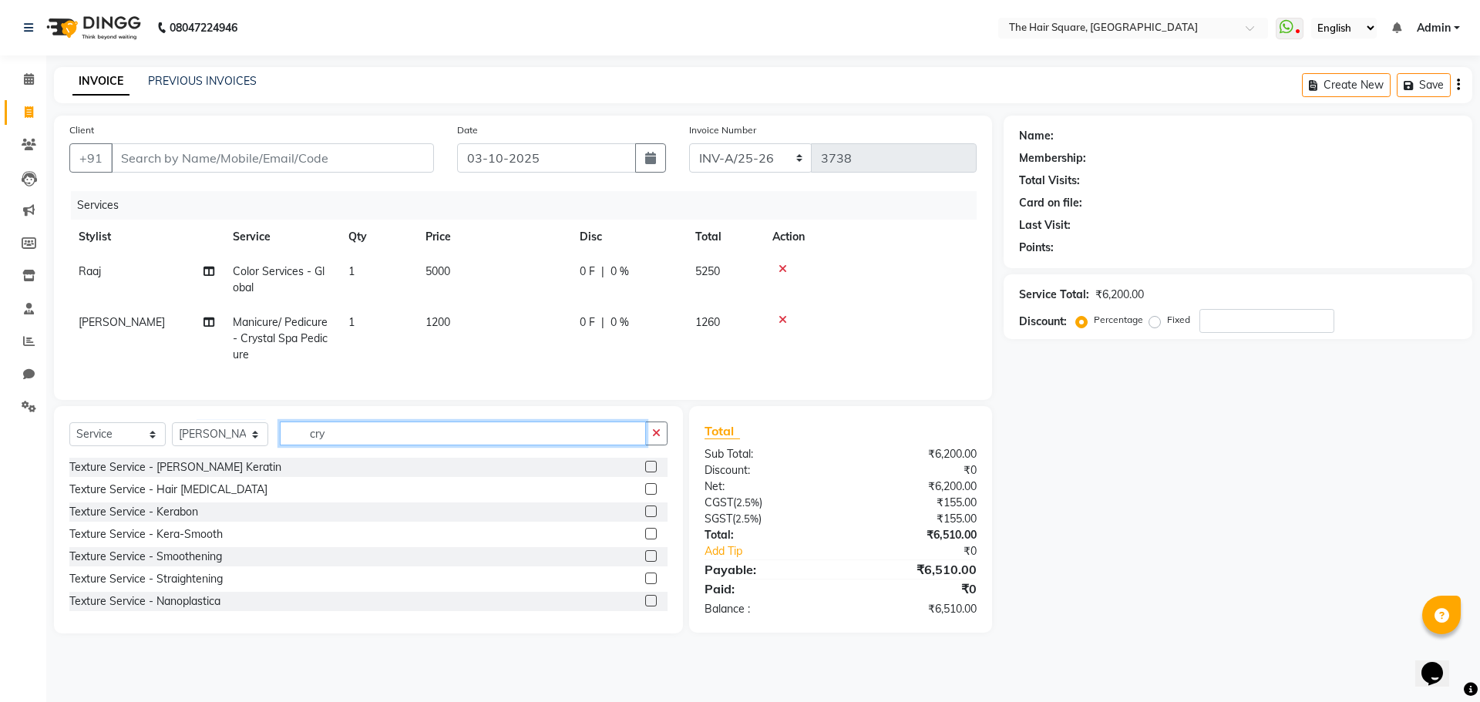
click at [342, 445] on input "cry" at bounding box center [463, 434] width 366 height 24
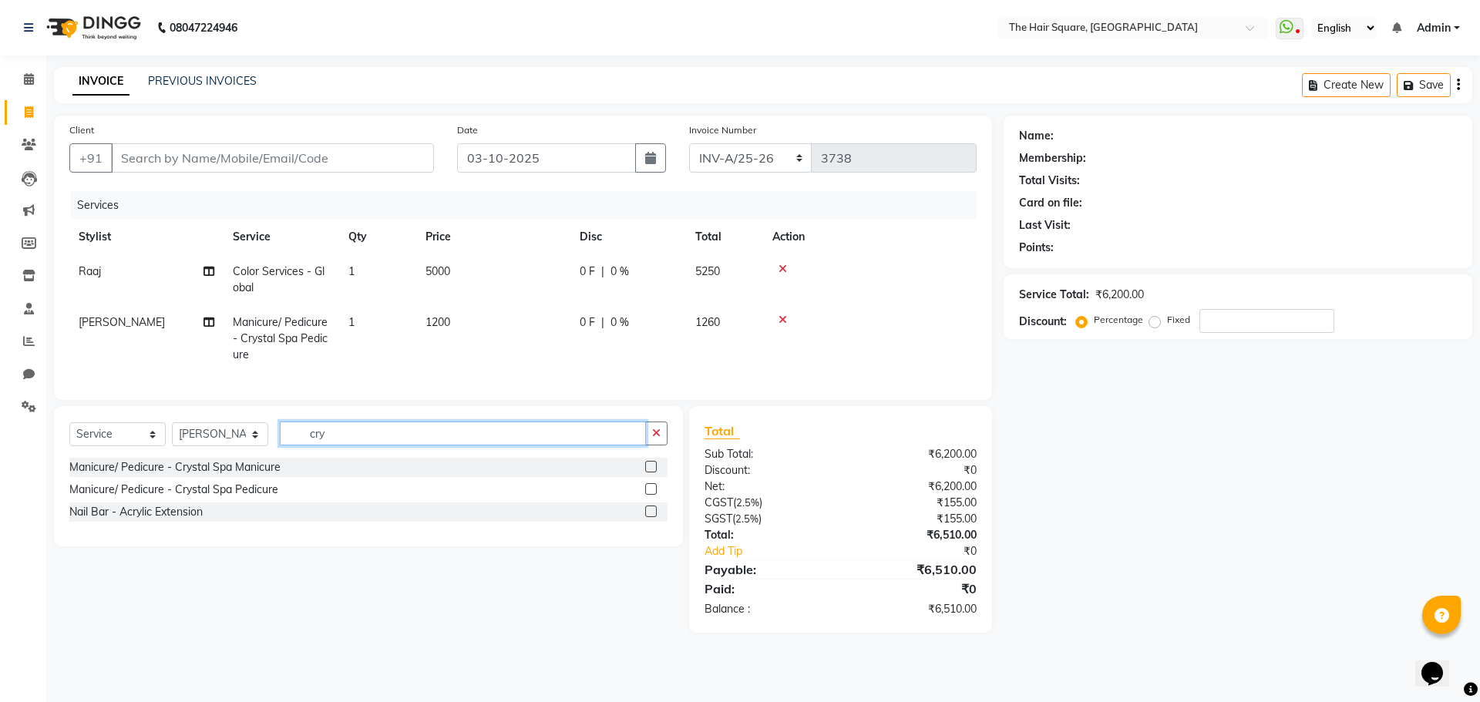
type input "cry"
click at [657, 472] on label at bounding box center [651, 467] width 12 height 12
click at [655, 472] on input "checkbox" at bounding box center [650, 467] width 10 height 10
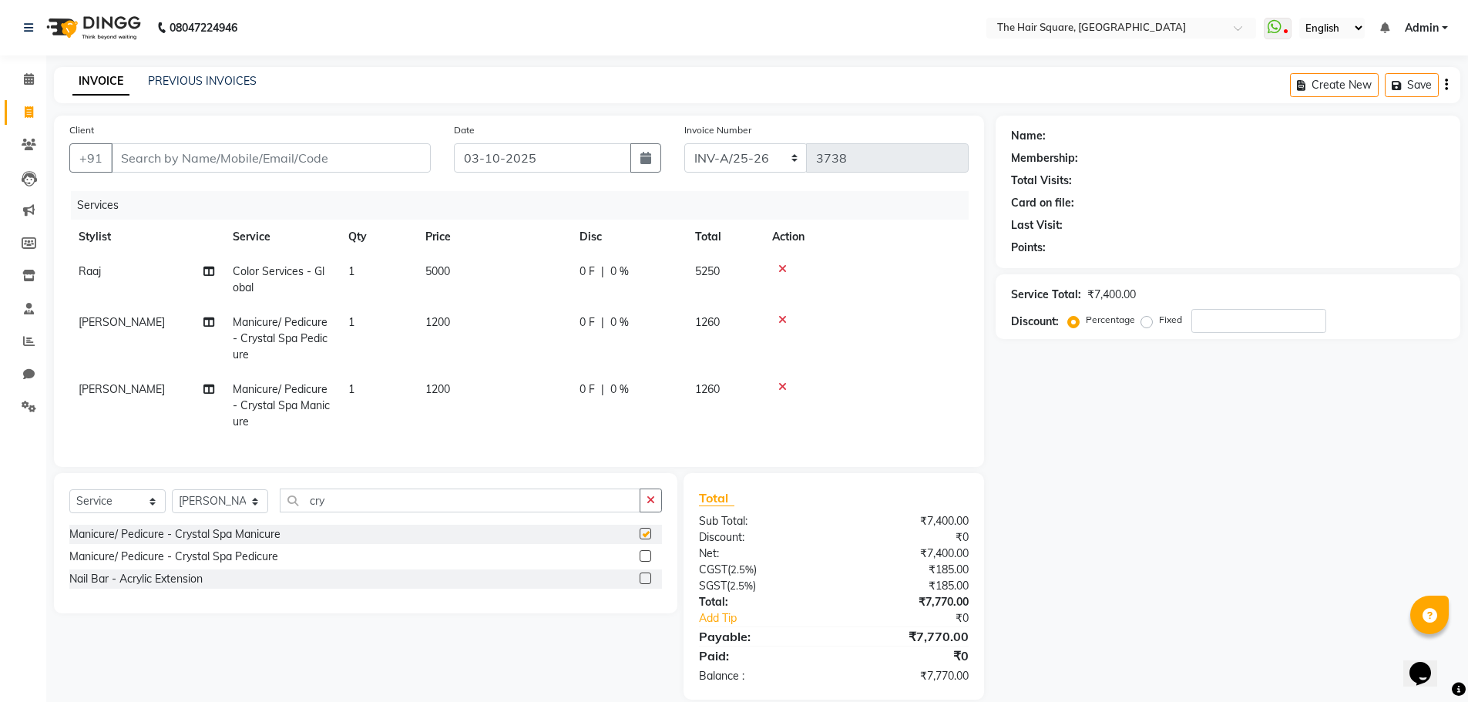
checkbox input "false"
click at [315, 143] on input "Client" at bounding box center [271, 157] width 320 height 29
type input "9"
type input "0"
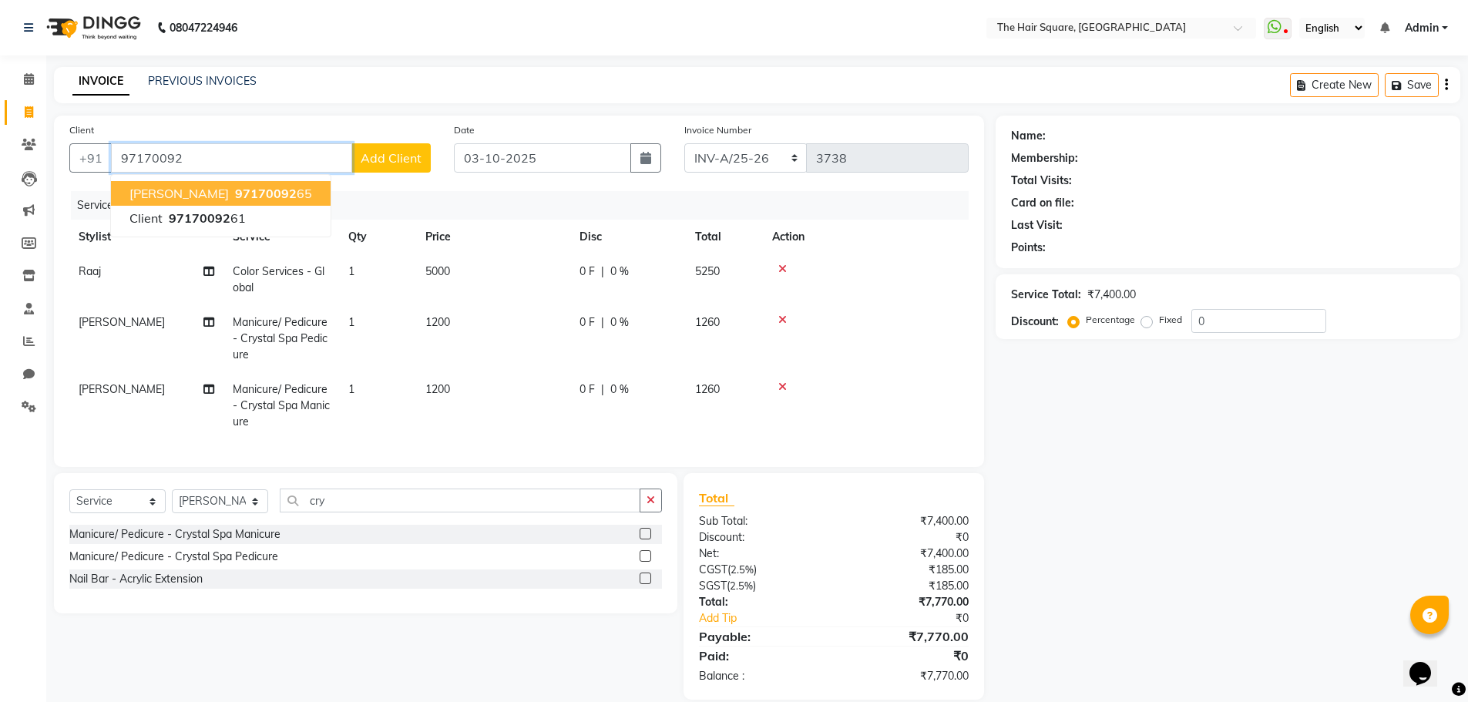
click at [232, 196] on ngb-highlight "97170092 65" at bounding box center [272, 193] width 80 height 15
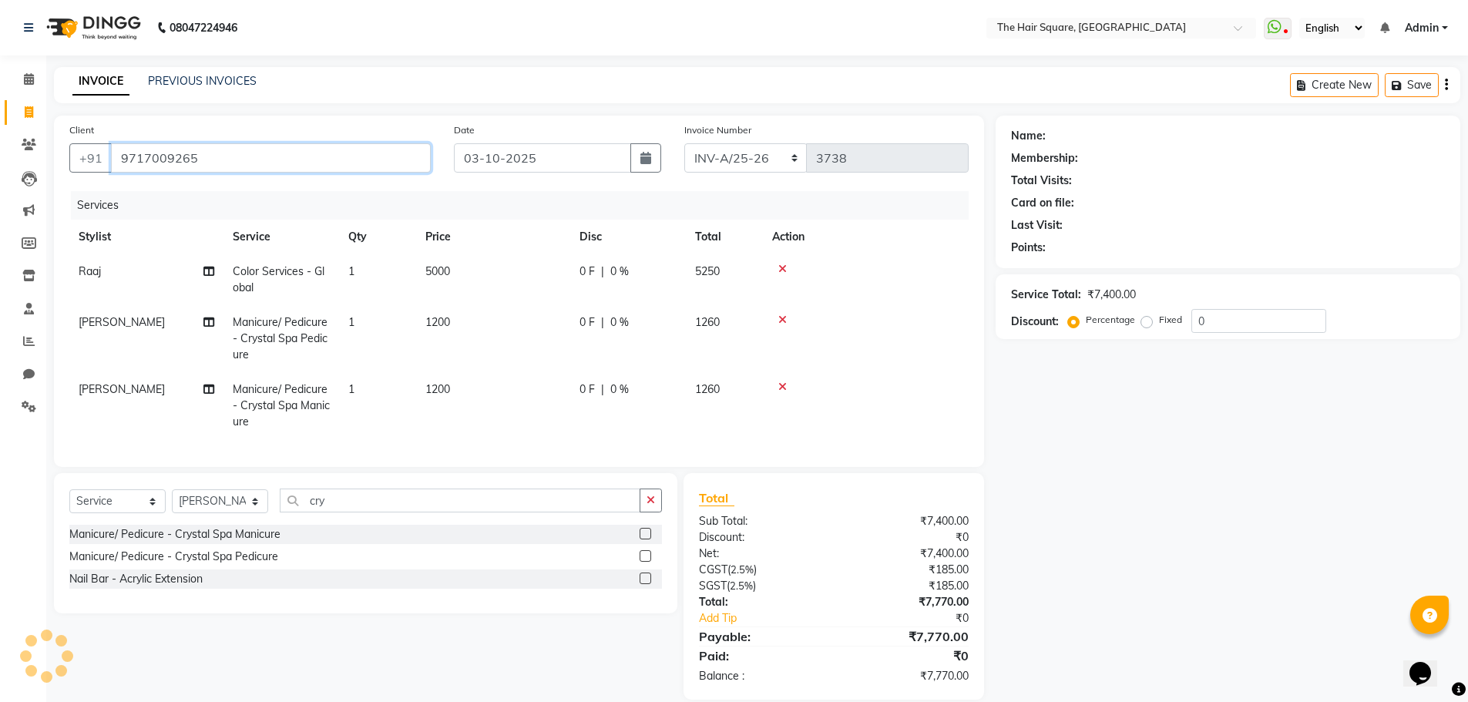
type input "9717009265"
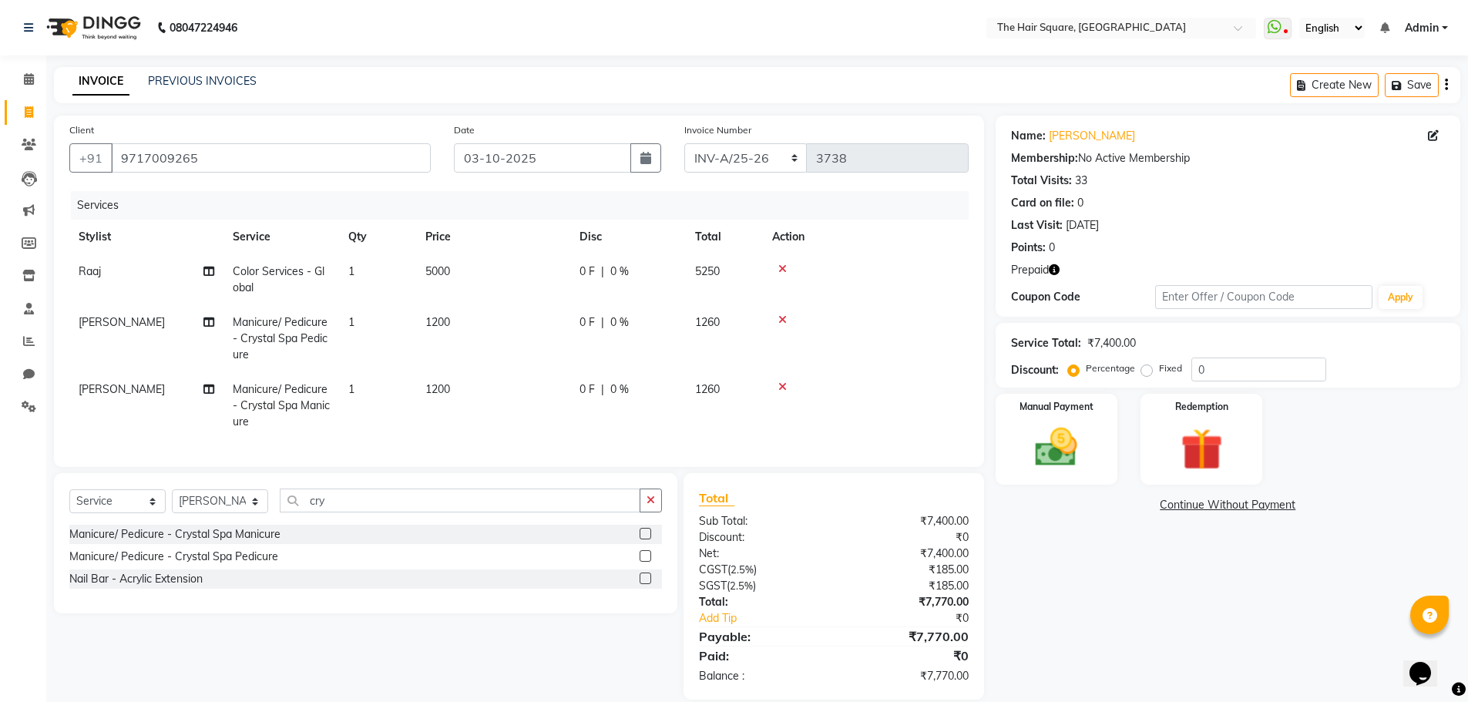
click at [1058, 268] on icon "button" at bounding box center [1054, 269] width 11 height 11
click at [1183, 457] on img at bounding box center [1201, 449] width 71 height 55
click at [1140, 503] on span "Prepaid 1" at bounding box center [1132, 508] width 50 height 18
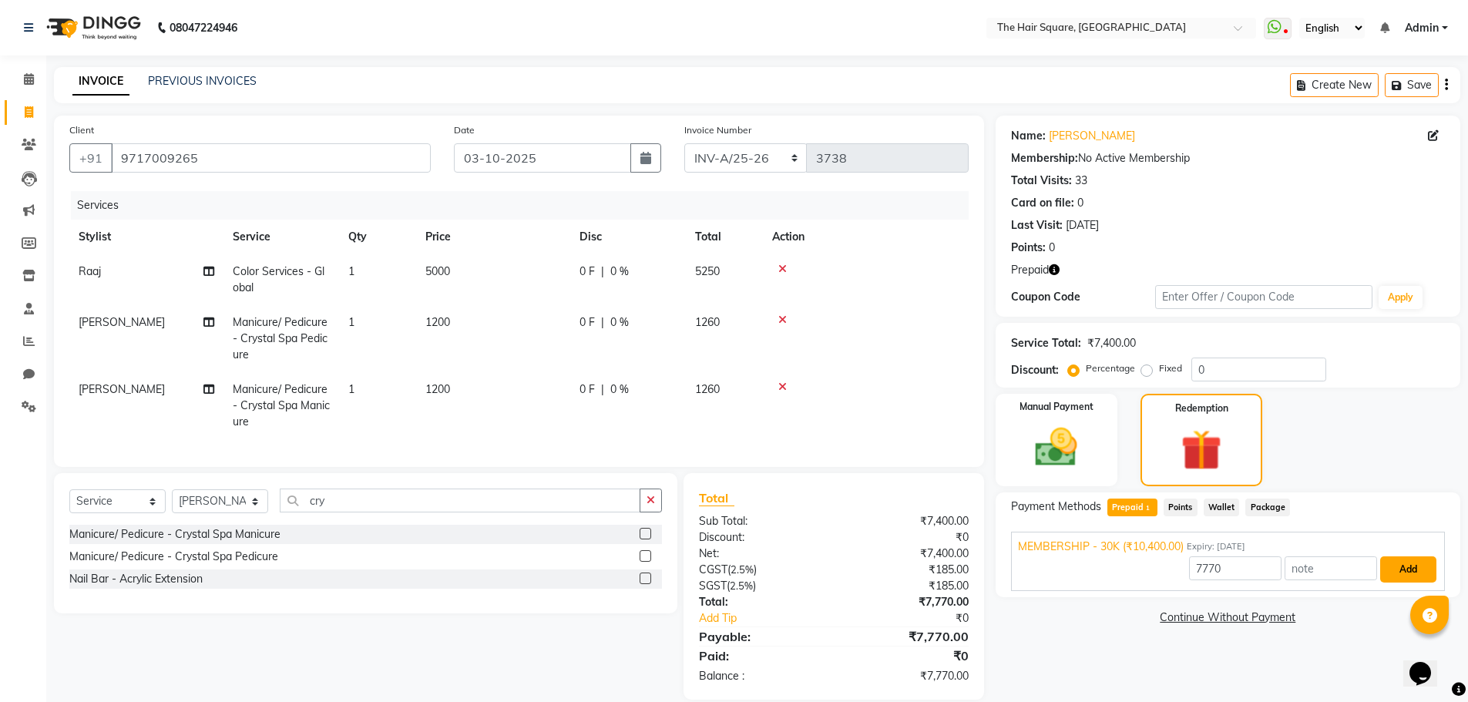
click at [1407, 561] on button "Add" at bounding box center [1408, 569] width 56 height 26
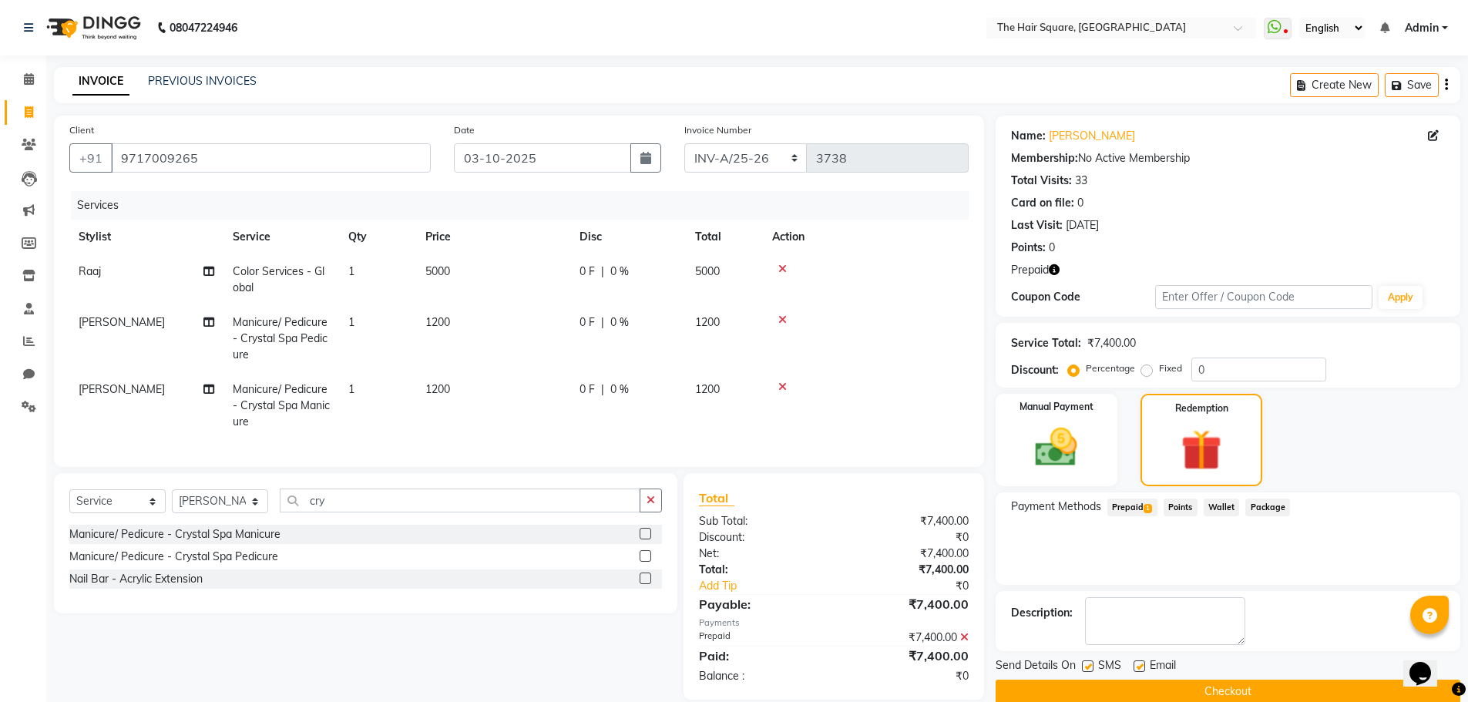
click at [1303, 687] on button "Checkout" at bounding box center [1228, 692] width 465 height 24
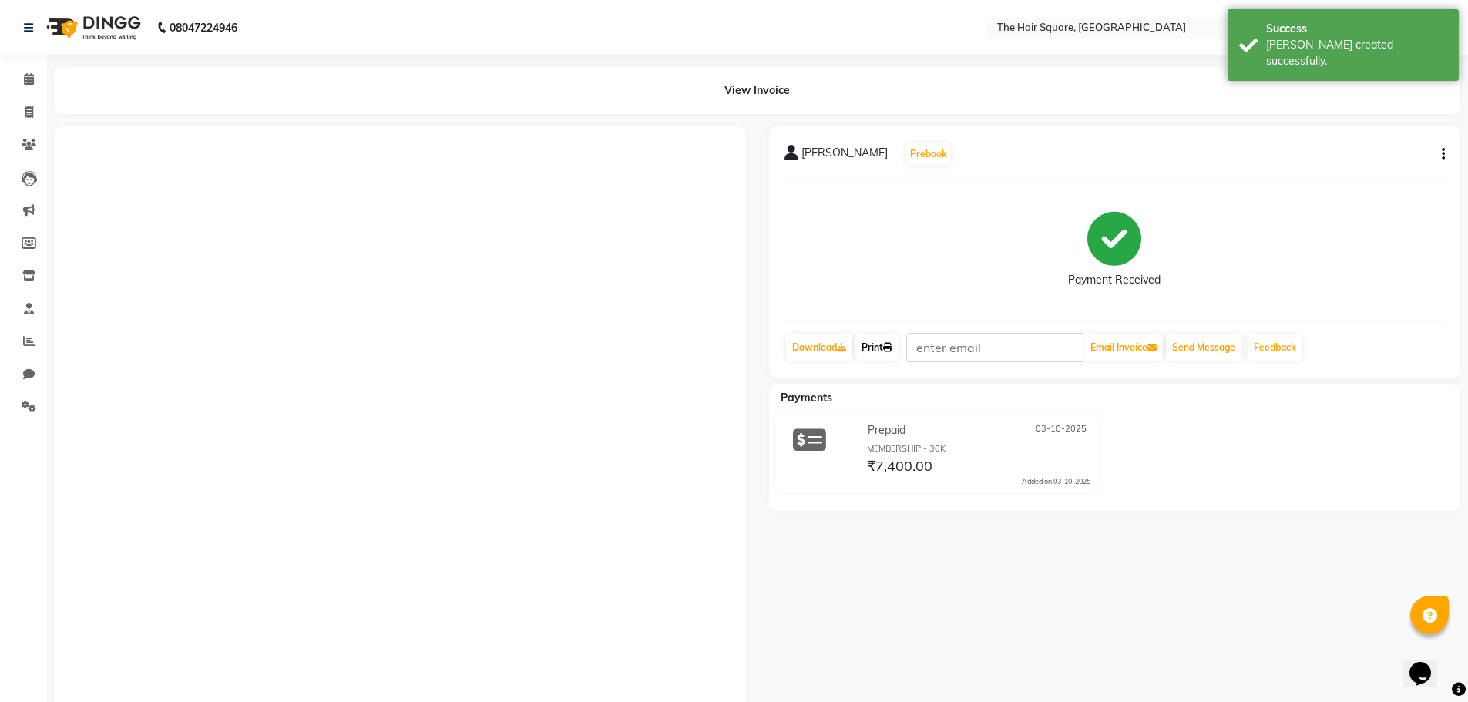
click at [867, 345] on link "Print" at bounding box center [876, 347] width 43 height 26
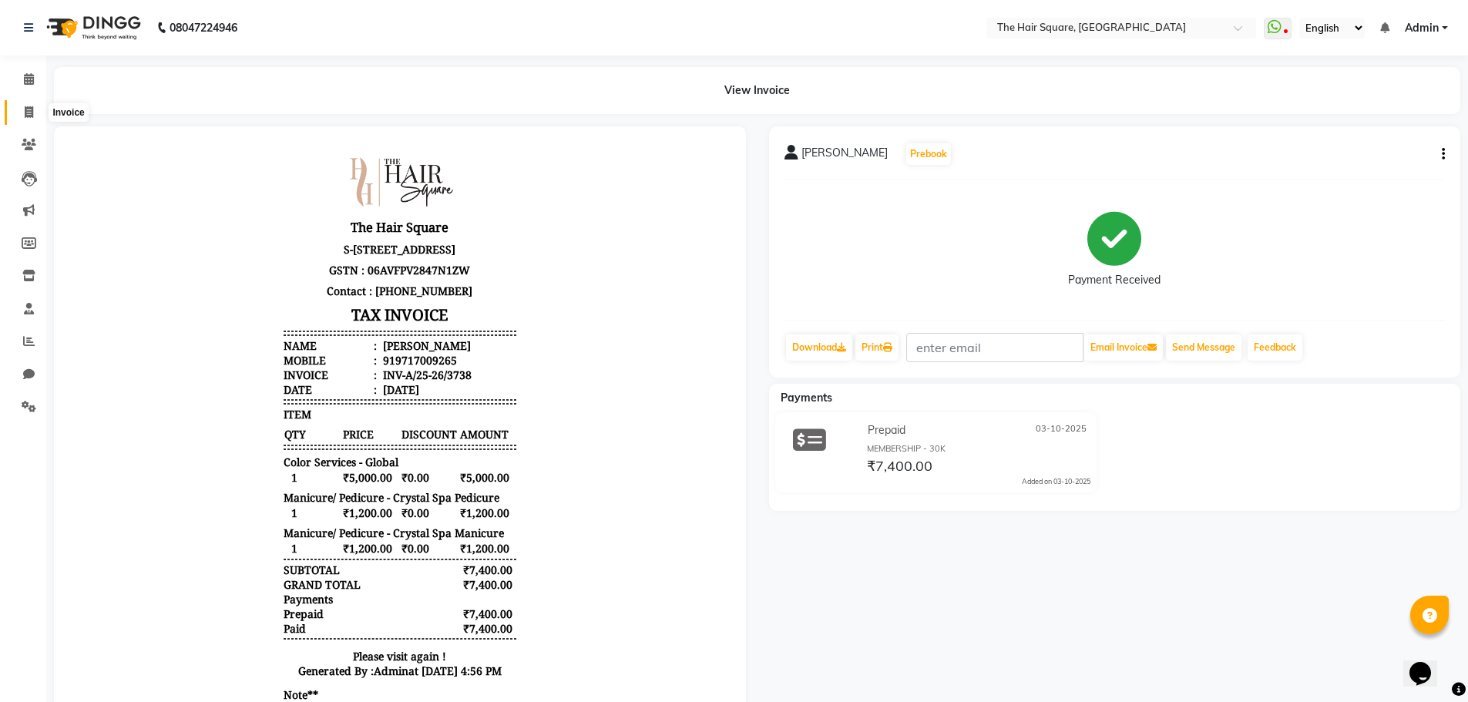
click at [25, 108] on icon at bounding box center [29, 112] width 8 height 12
select select "service"
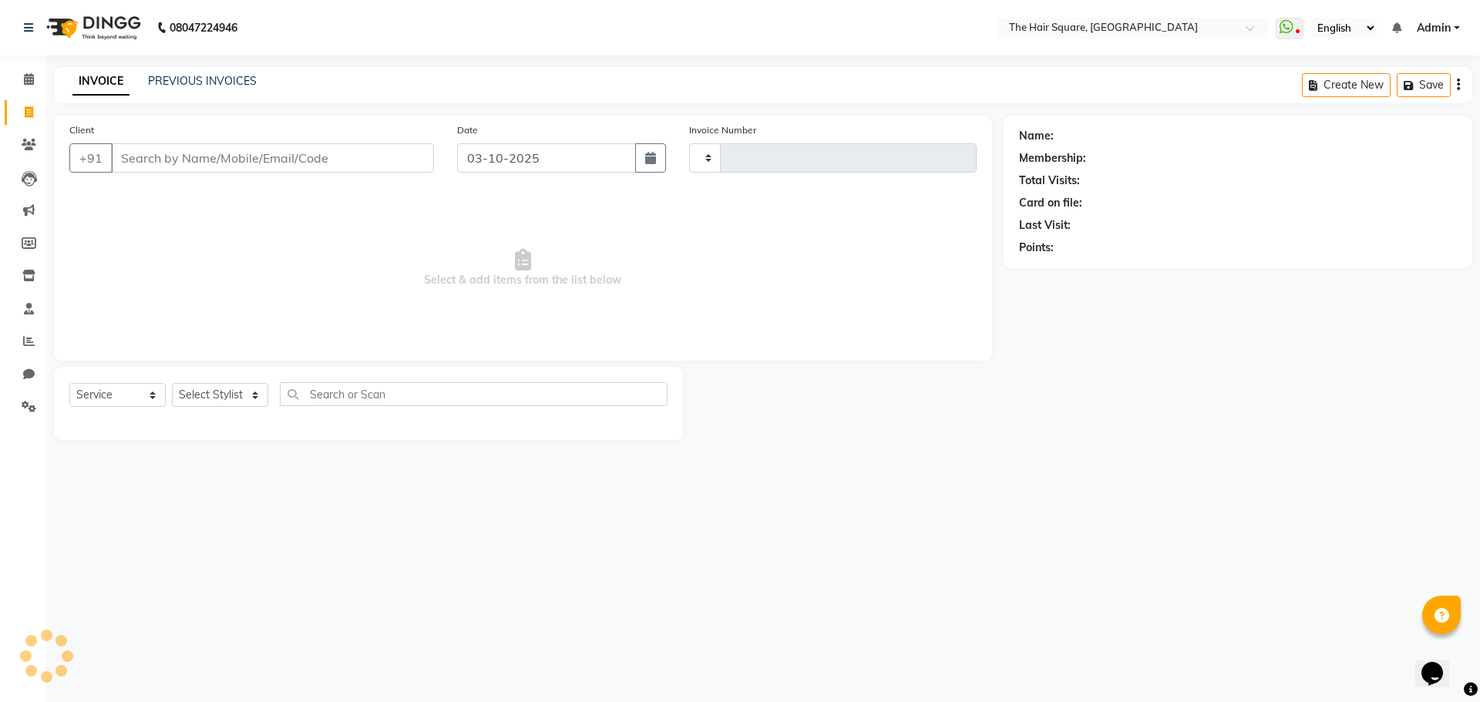
type input "3739"
select select "5768"
click at [234, 80] on link "PREVIOUS INVOICES" at bounding box center [202, 81] width 109 height 14
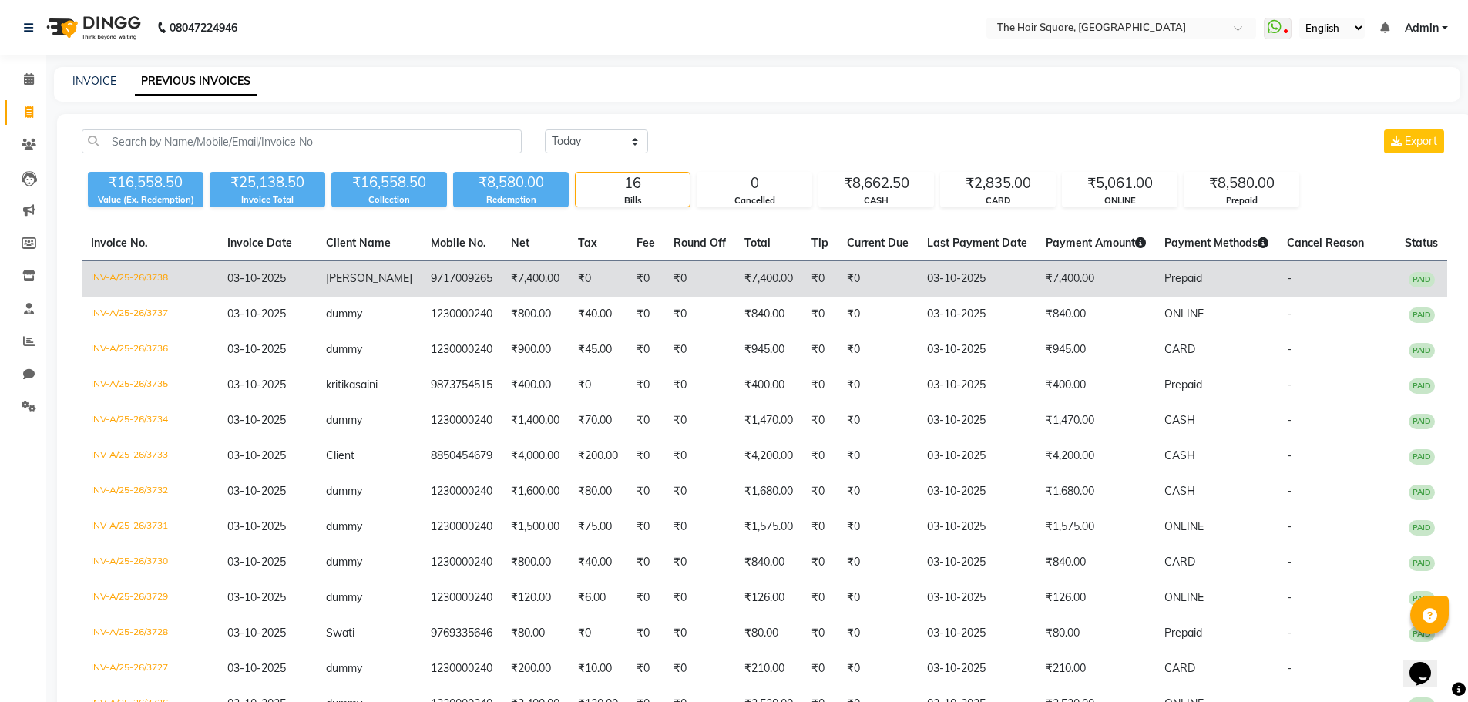
click at [165, 278] on td "INV-A/25-26/3738" at bounding box center [150, 279] width 136 height 36
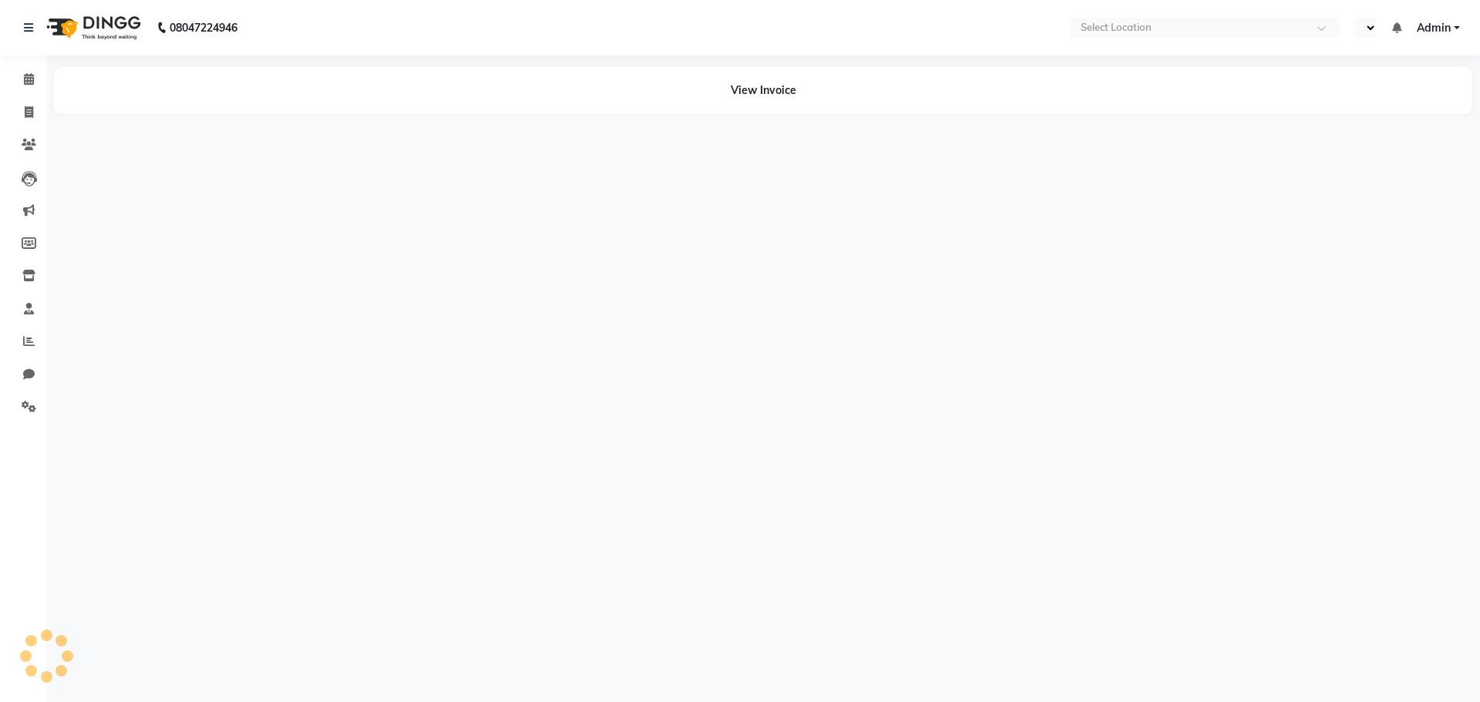
select select "en"
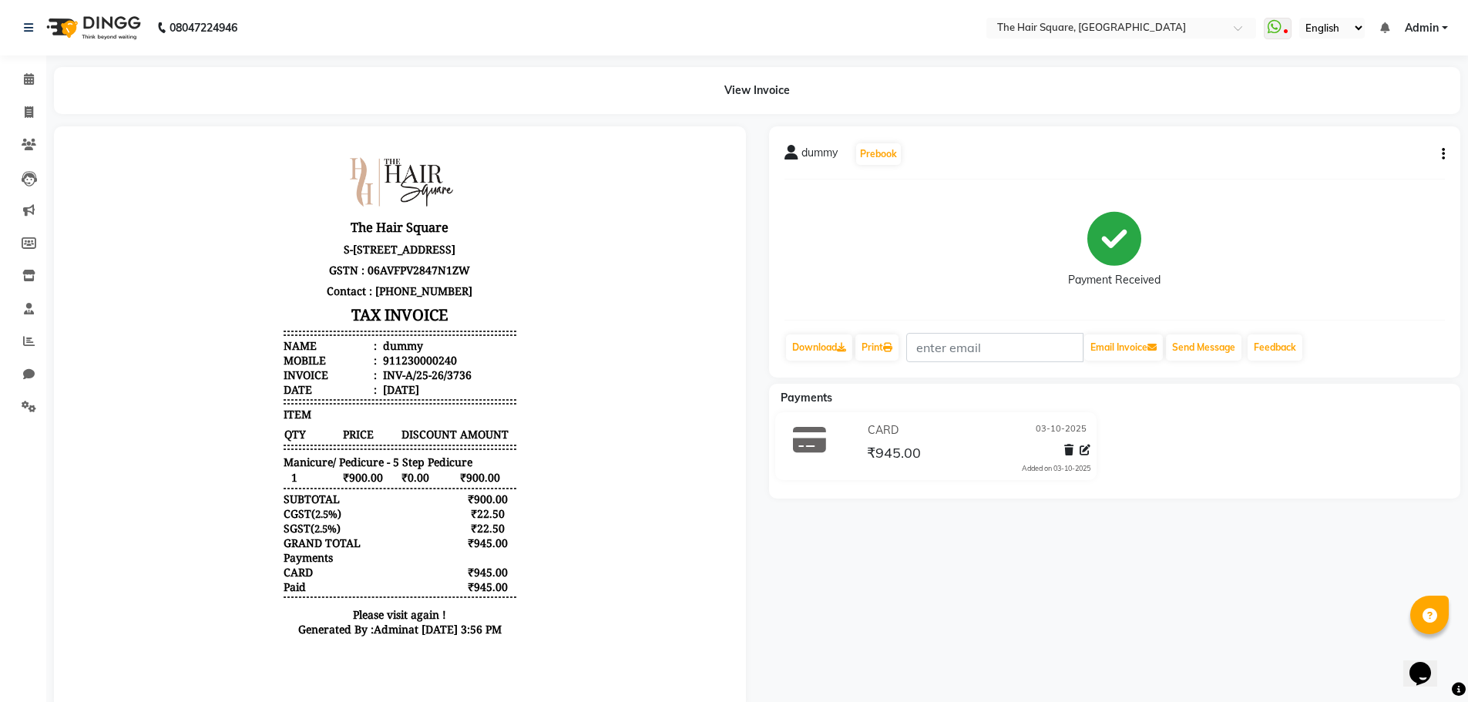
click at [1443, 154] on icon "button" at bounding box center [1443, 154] width 3 height 1
click at [1349, 154] on div "Edit Item Staff" at bounding box center [1367, 154] width 106 height 19
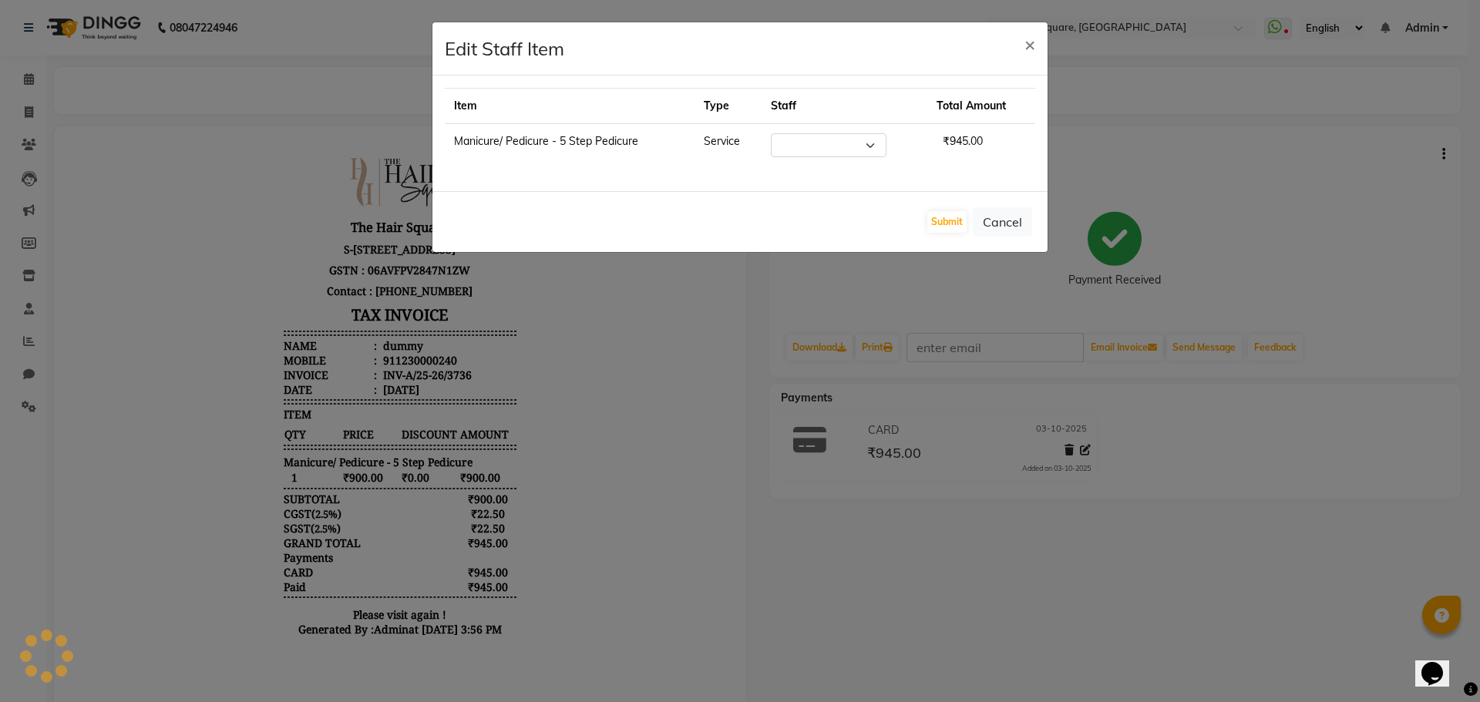
select select "39378"
click at [1012, 230] on button "Cancel" at bounding box center [1002, 221] width 59 height 29
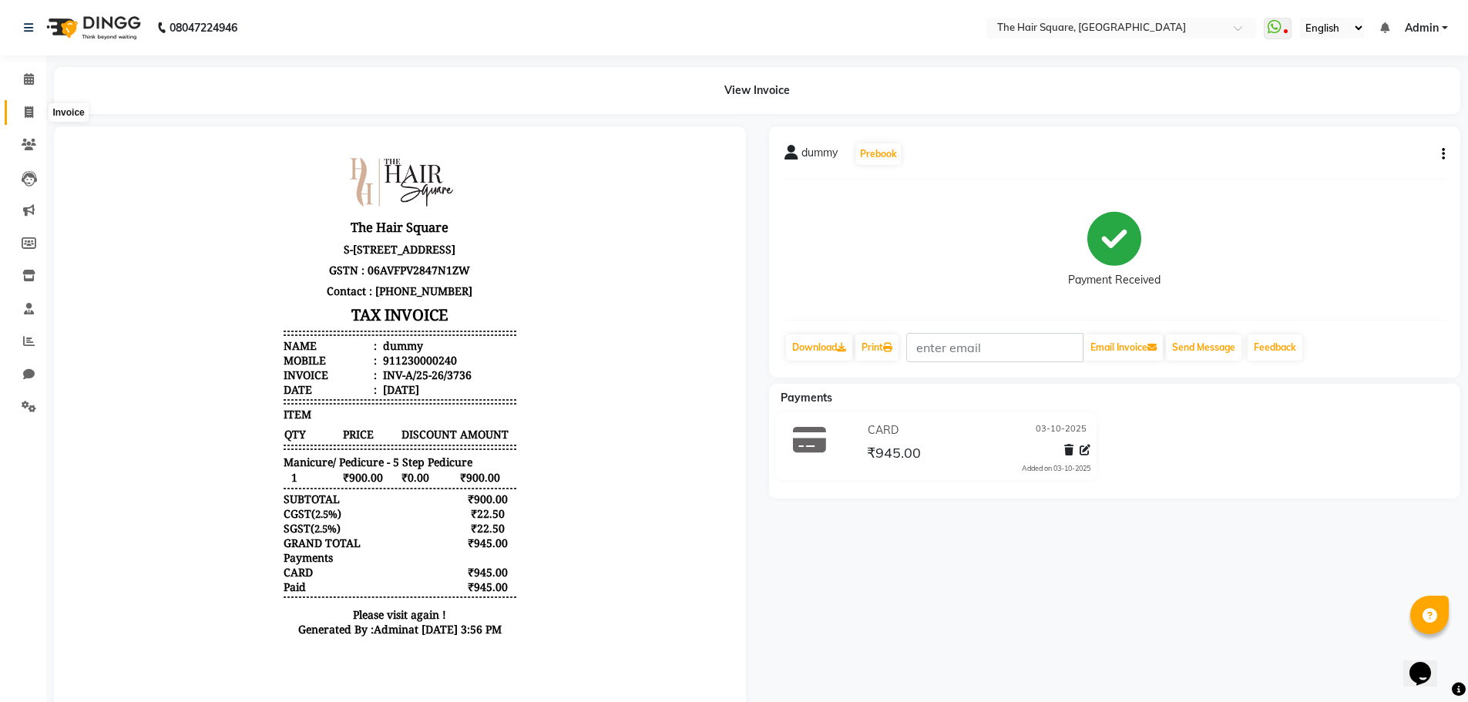
click at [21, 106] on span at bounding box center [28, 113] width 27 height 18
select select "service"
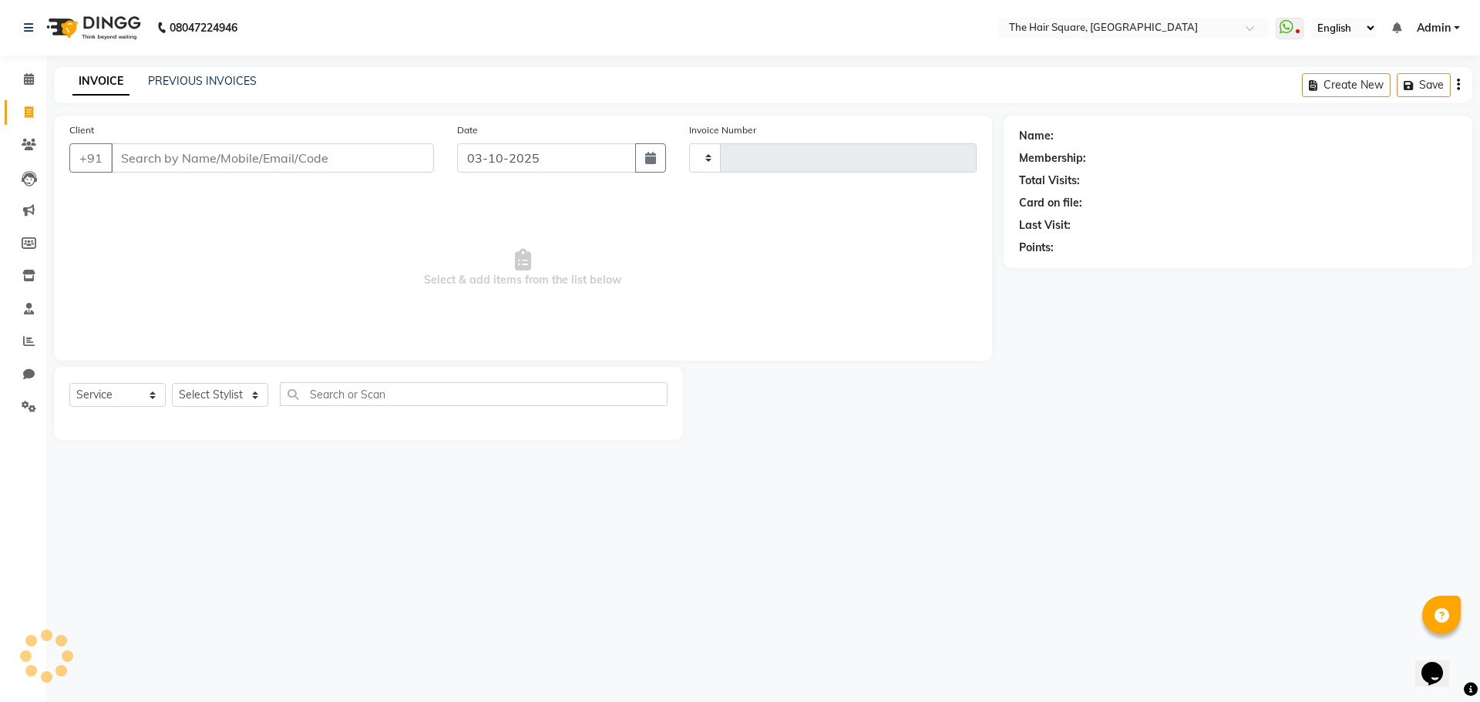
type input "3737"
select select "5768"
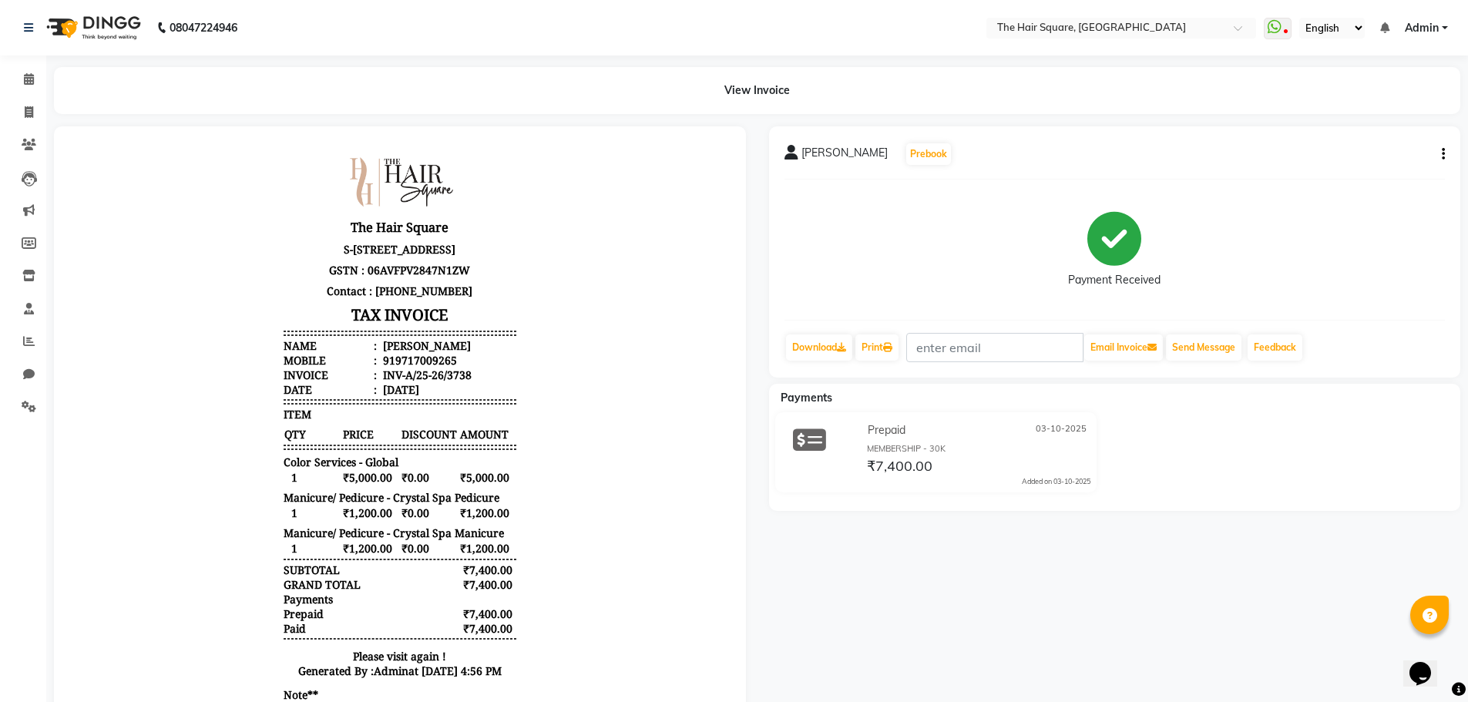
click at [400, 368] on div "919717009265" at bounding box center [418, 360] width 77 height 15
copy div "919717009265"
click at [34, 109] on span at bounding box center [28, 113] width 27 height 18
select select "service"
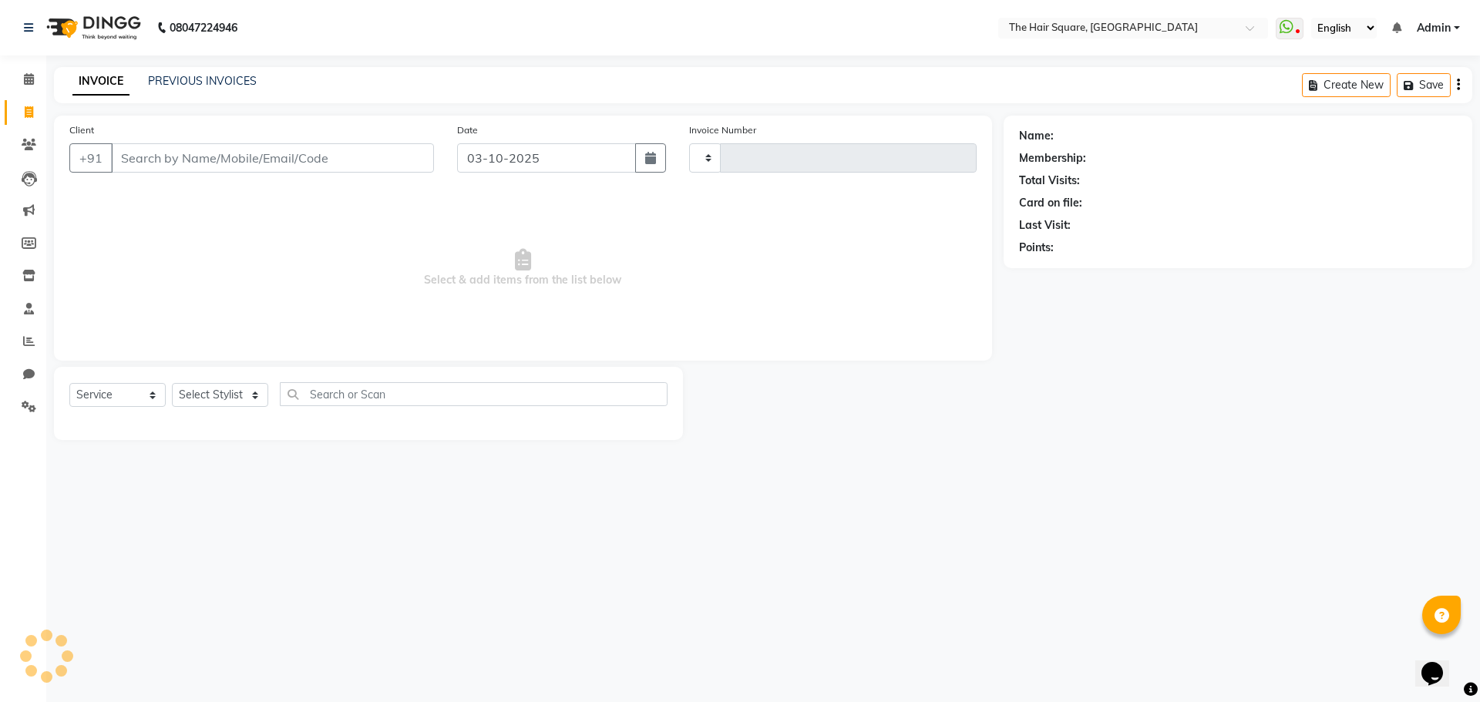
type input "3739"
select select "5768"
click at [1057, 139] on link "[PERSON_NAME]" at bounding box center [1100, 136] width 86 height 16
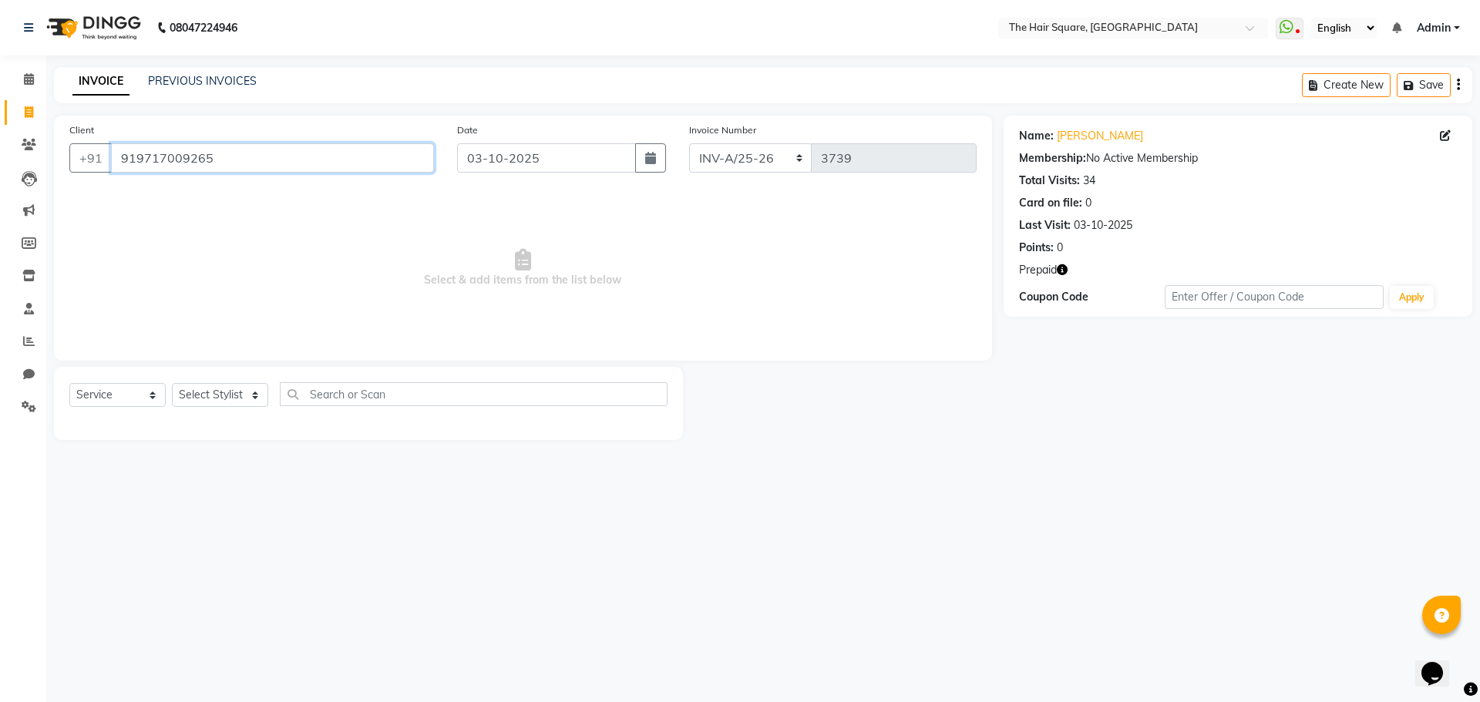
drag, startPoint x: 204, startPoint y: 143, endPoint x: 338, endPoint y: 18, distance: 182.1
click at [95, 32] on app-home "08047224946 Select Location × The Hair Square, Ambience Island WhatsApp Status …" at bounding box center [740, 231] width 1480 height 463
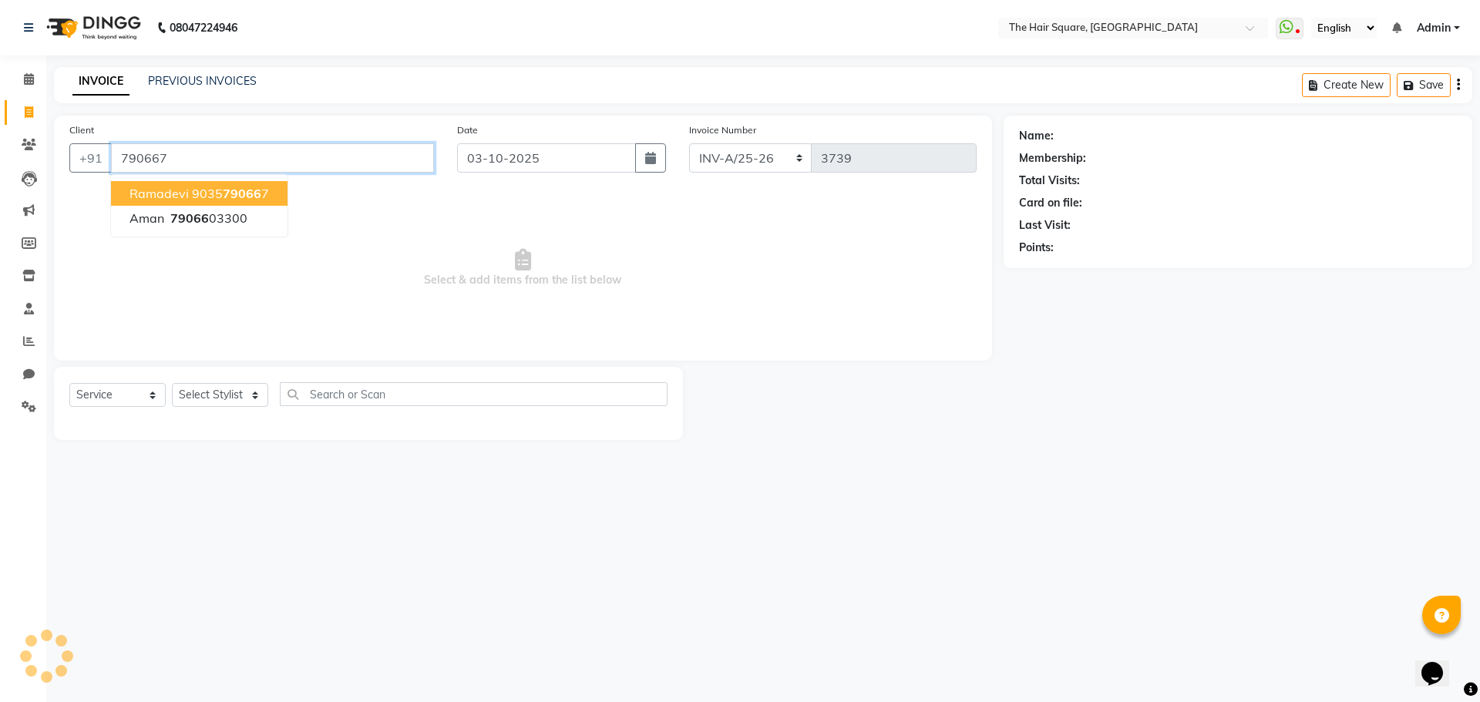
type input "7906674"
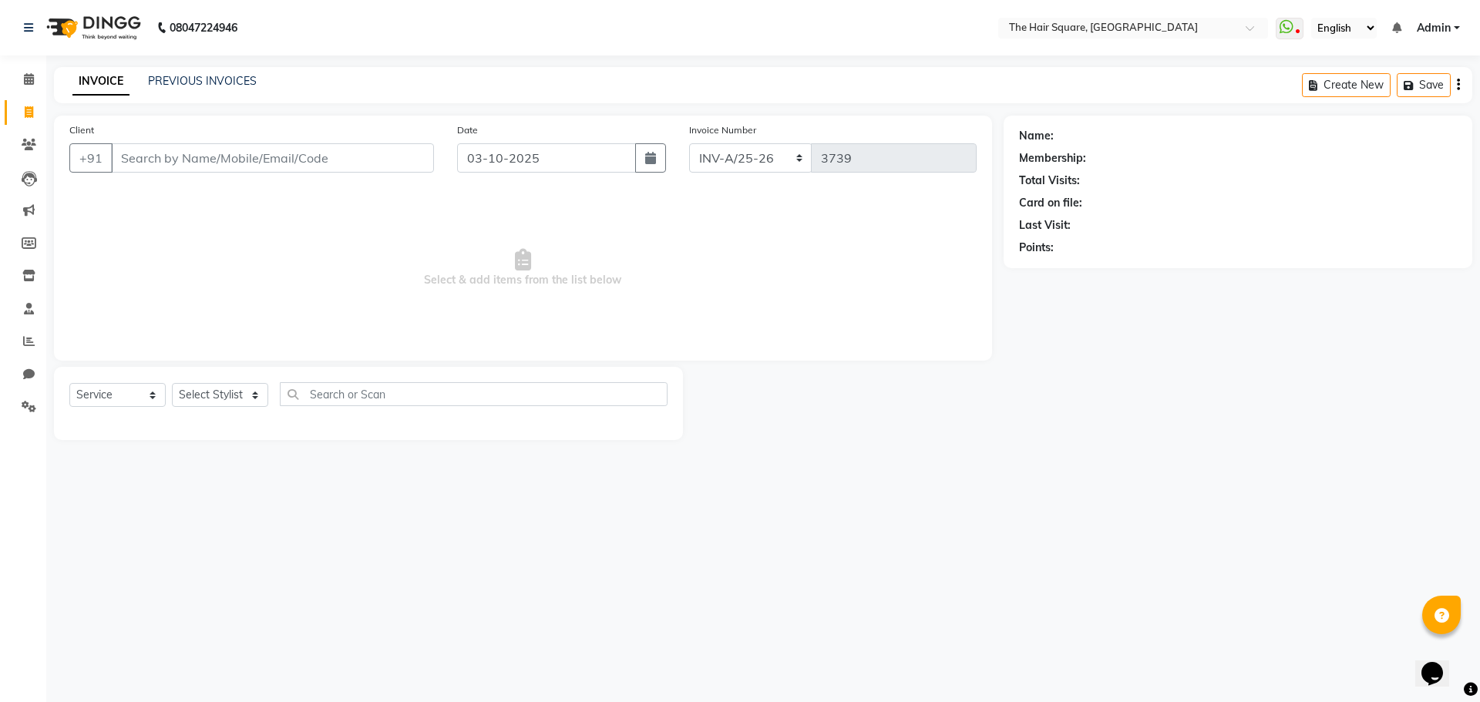
drag, startPoint x: 210, startPoint y: 412, endPoint x: 219, endPoint y: 405, distance: 11.0
click at [211, 411] on div "Select Service Product Membership Package Voucher Prepaid Gift Card Select Styl…" at bounding box center [368, 400] width 598 height 36
drag, startPoint x: 220, startPoint y: 398, endPoint x: 221, endPoint y: 388, distance: 10.1
click at [220, 398] on select "Select Stylist Amit [PERSON_NAME] Dev Imran [PERSON_NAME] [PERSON_NAME] Manager…" at bounding box center [220, 395] width 96 height 24
select select "39378"
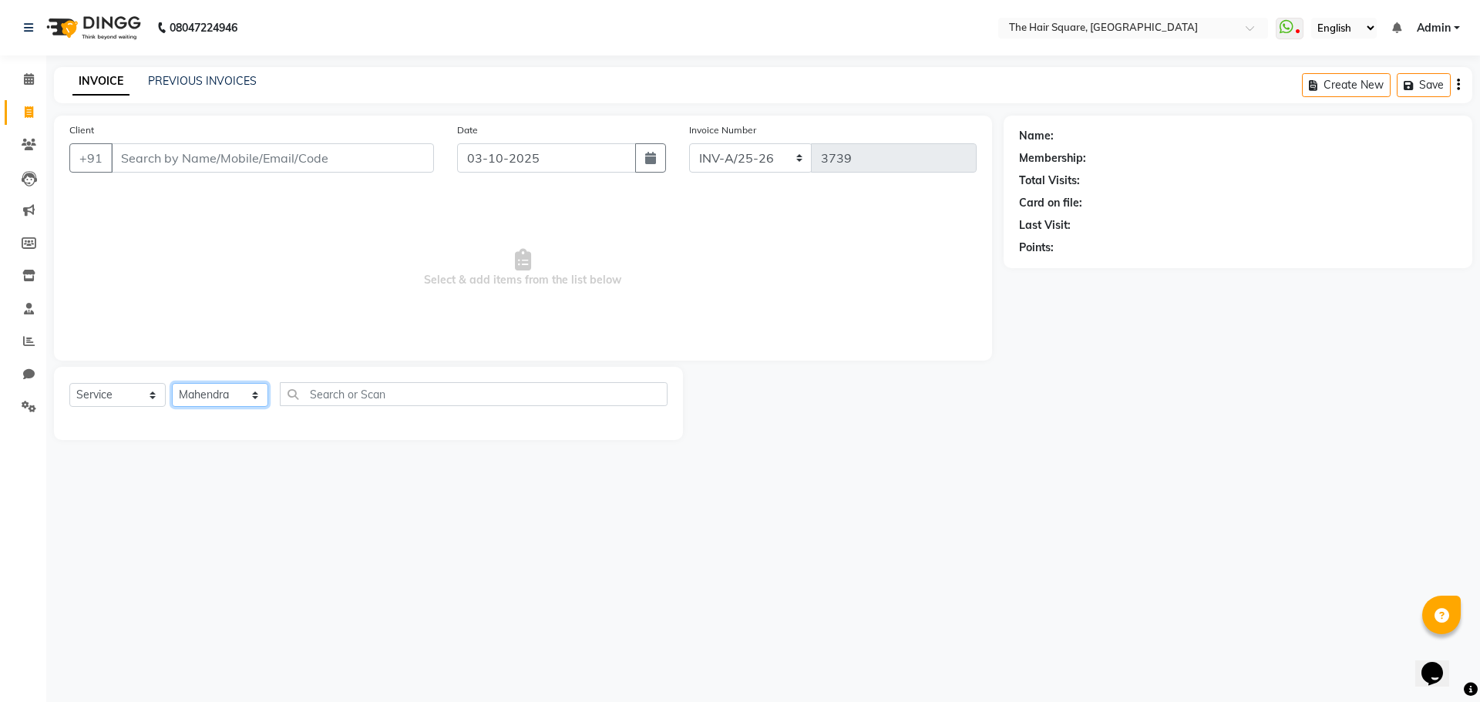
click at [172, 383] on select "Select Stylist Amit [PERSON_NAME] Dev Imran [PERSON_NAME] [PERSON_NAME] Manager…" at bounding box center [220, 395] width 96 height 24
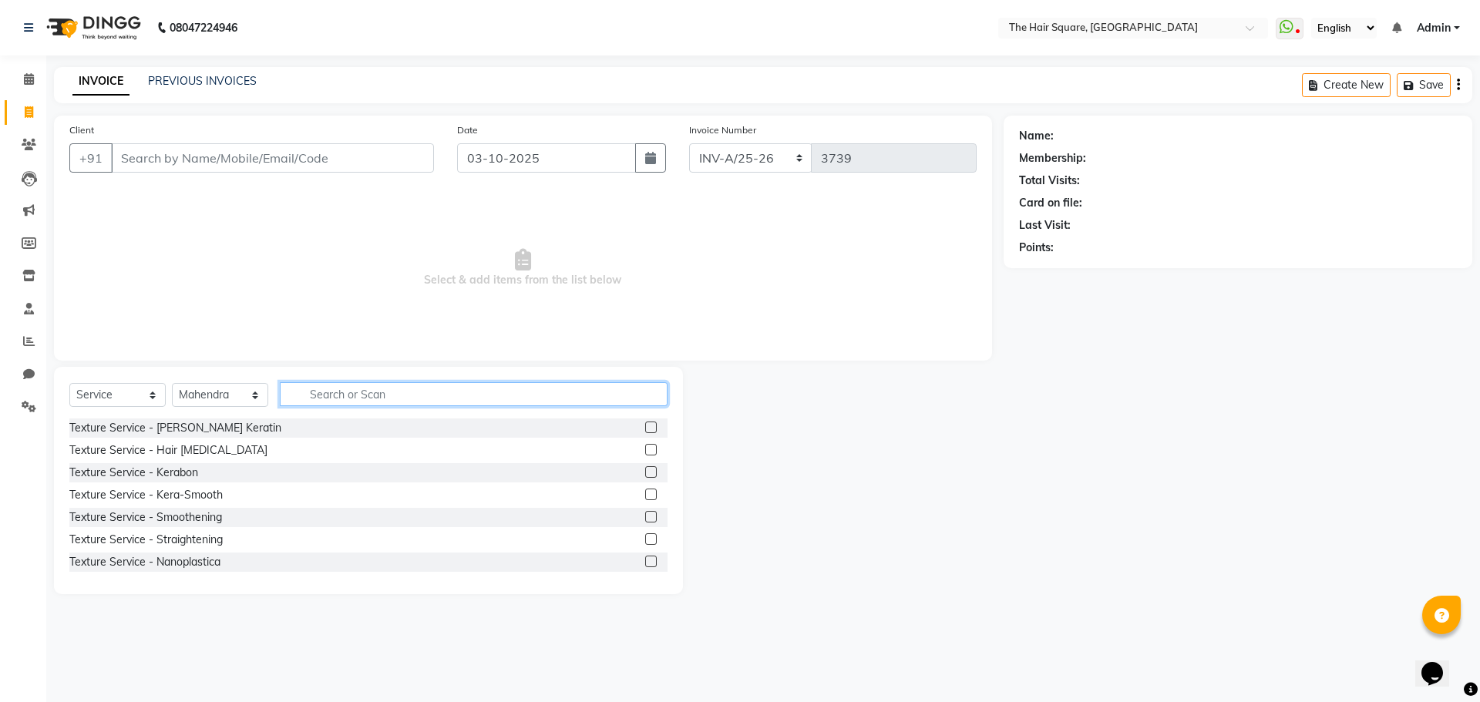
click at [325, 400] on input "text" at bounding box center [474, 394] width 388 height 24
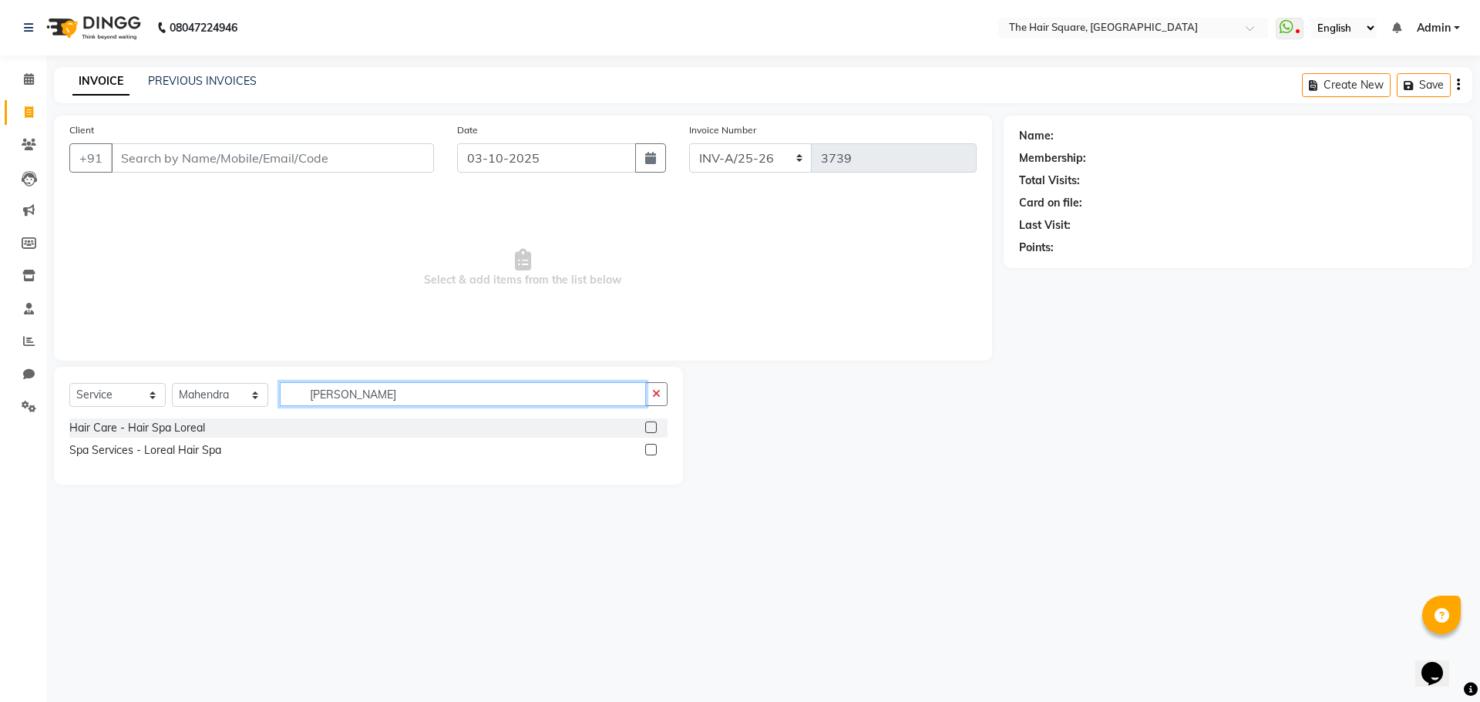
type input "[PERSON_NAME]"
click at [651, 429] on label at bounding box center [651, 428] width 12 height 12
click at [651, 429] on input "checkbox" at bounding box center [650, 428] width 10 height 10
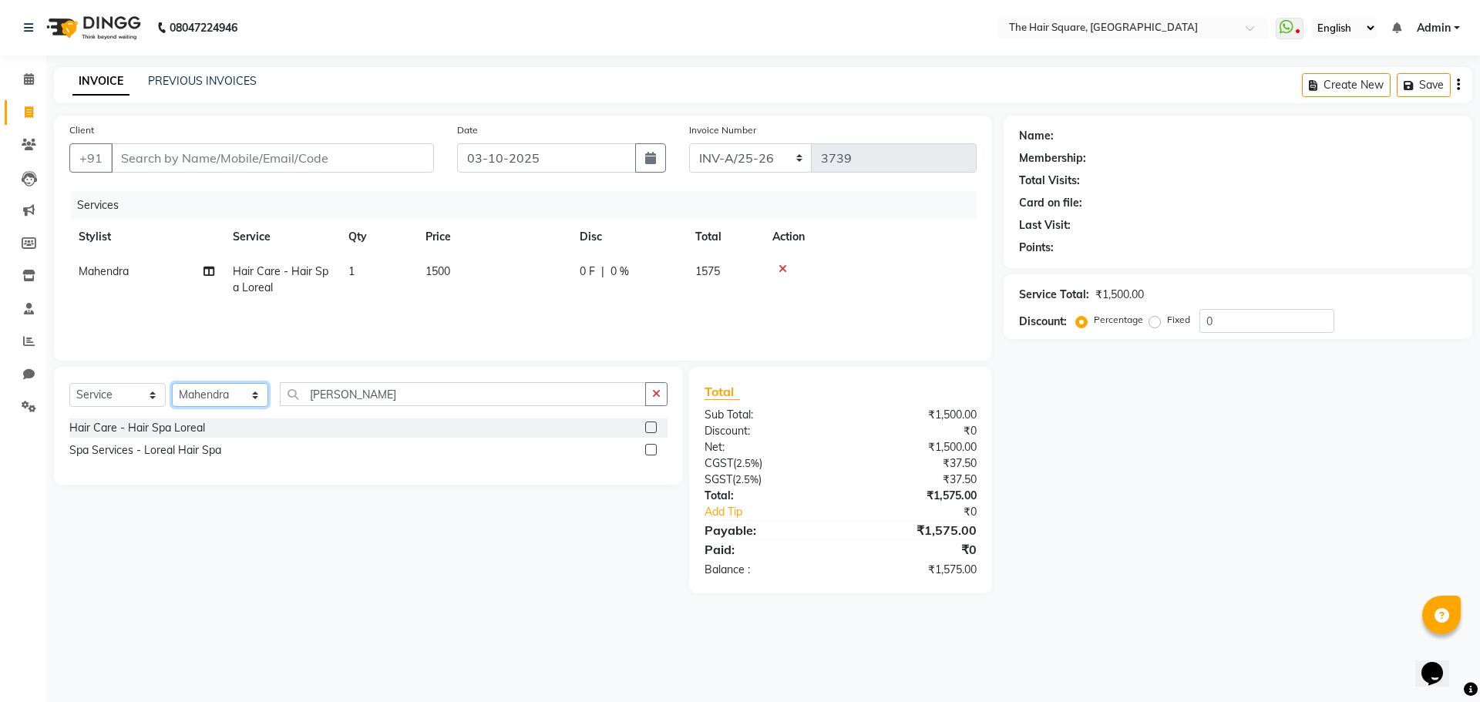
checkbox input "false"
drag, startPoint x: 179, startPoint y: 398, endPoint x: 192, endPoint y: 396, distance: 13.3
click at [179, 398] on select "Select Stylist Amit [PERSON_NAME] Dev Imran [PERSON_NAME] [PERSON_NAME] Manager…" at bounding box center [220, 395] width 96 height 24
click at [349, 146] on input "Client" at bounding box center [272, 157] width 323 height 29
click at [351, 156] on input "Client" at bounding box center [272, 157] width 323 height 29
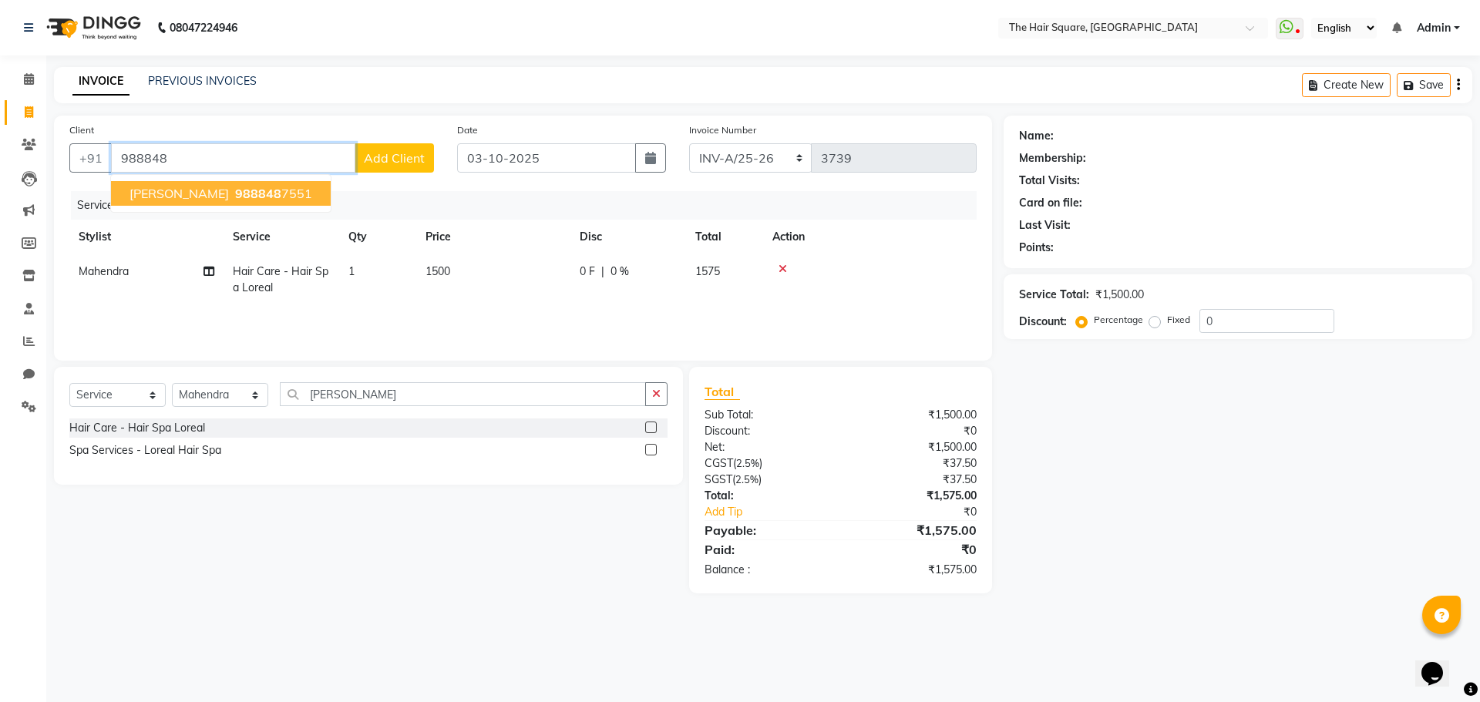
click at [250, 186] on span "988848" at bounding box center [258, 193] width 46 height 15
type input "9888487551"
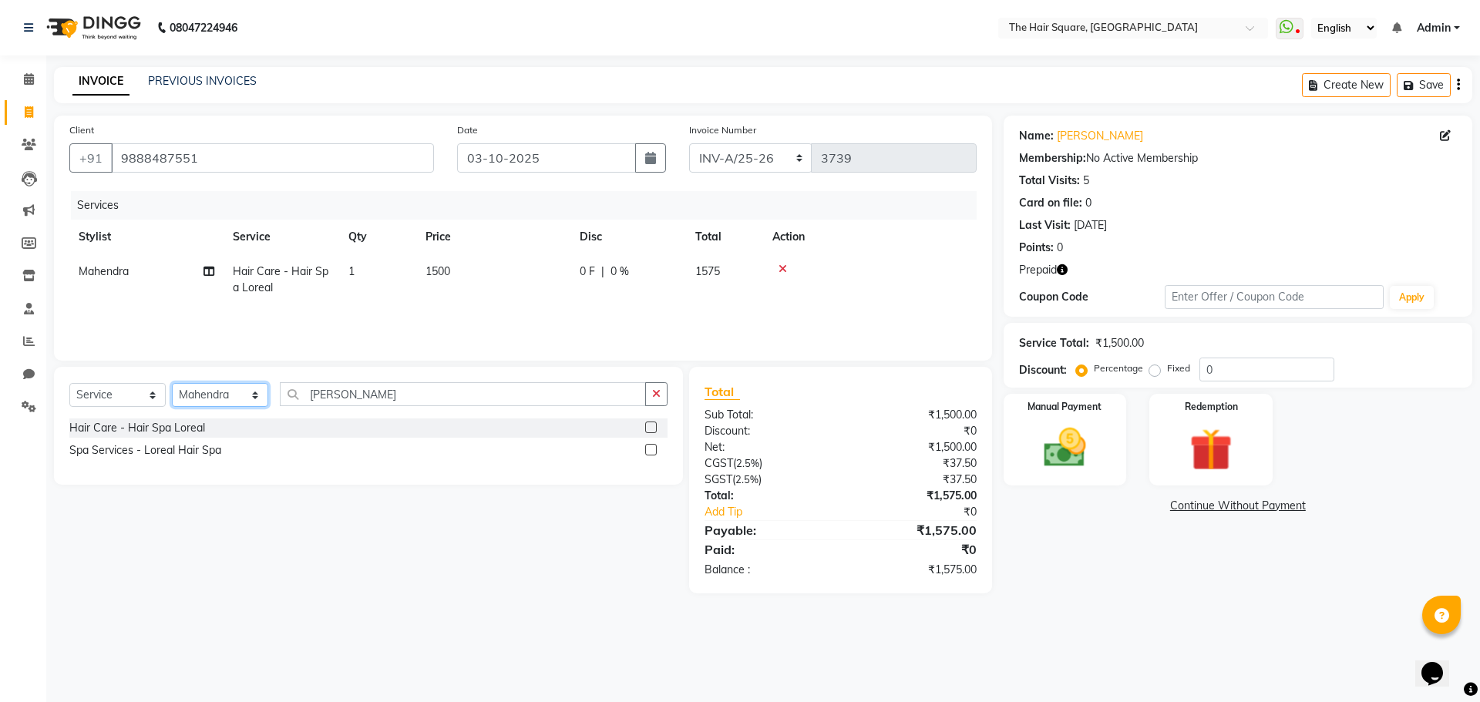
click at [245, 398] on select "Select Stylist Amit [PERSON_NAME] Dev Imran [PERSON_NAME] [PERSON_NAME] Manager…" at bounding box center [220, 395] width 96 height 24
select select "44563"
click at [172, 383] on select "Select Stylist Amit [PERSON_NAME] Dev Imran [PERSON_NAME] [PERSON_NAME] Manager…" at bounding box center [220, 395] width 96 height 24
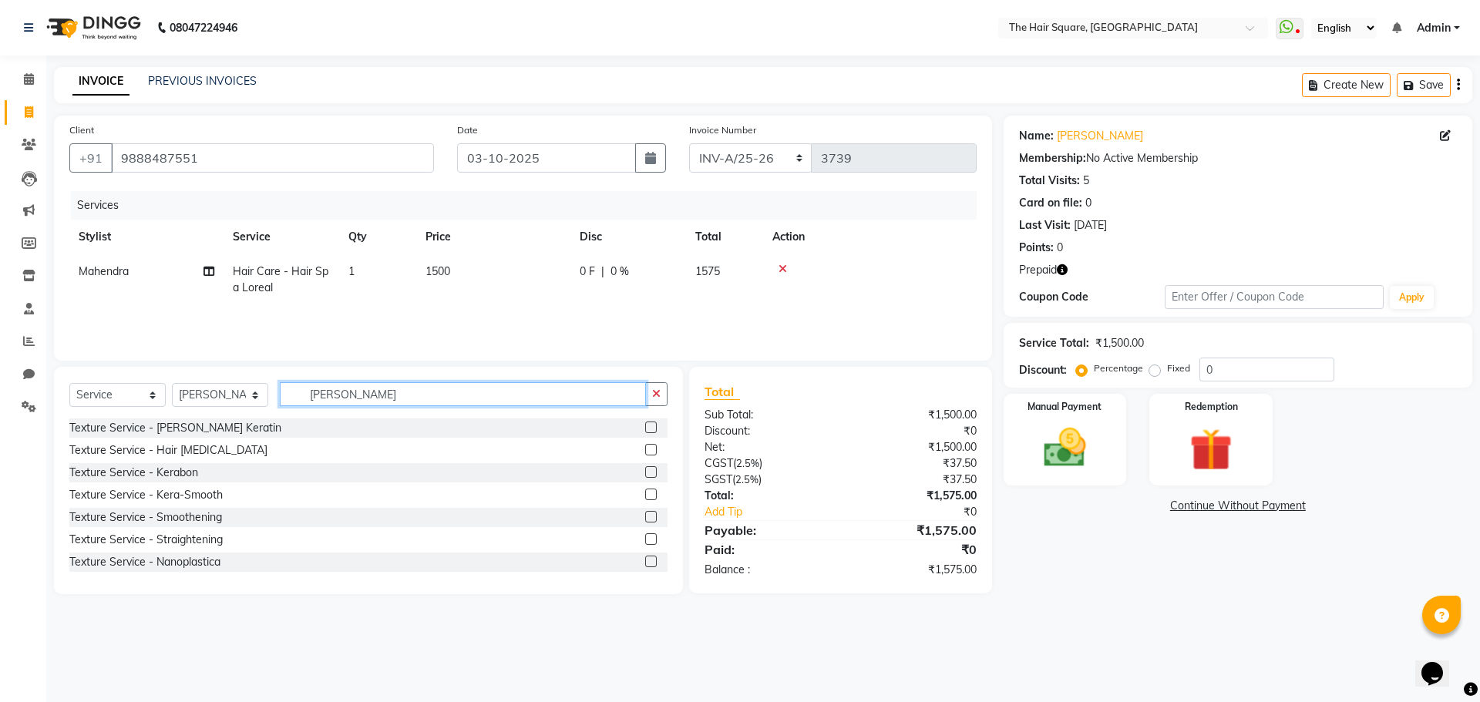
drag, startPoint x: 358, startPoint y: 398, endPoint x: 69, endPoint y: 324, distance: 297.5
click at [64, 337] on div "Client +91 9888487551 Date 03-10-2025 Invoice Number INV-A-M/25-26 INV-A/25-26 …" at bounding box center [522, 355] width 961 height 479
type input "clean"
click at [645, 515] on label at bounding box center [651, 517] width 12 height 12
click at [645, 515] on input "checkbox" at bounding box center [650, 517] width 10 height 10
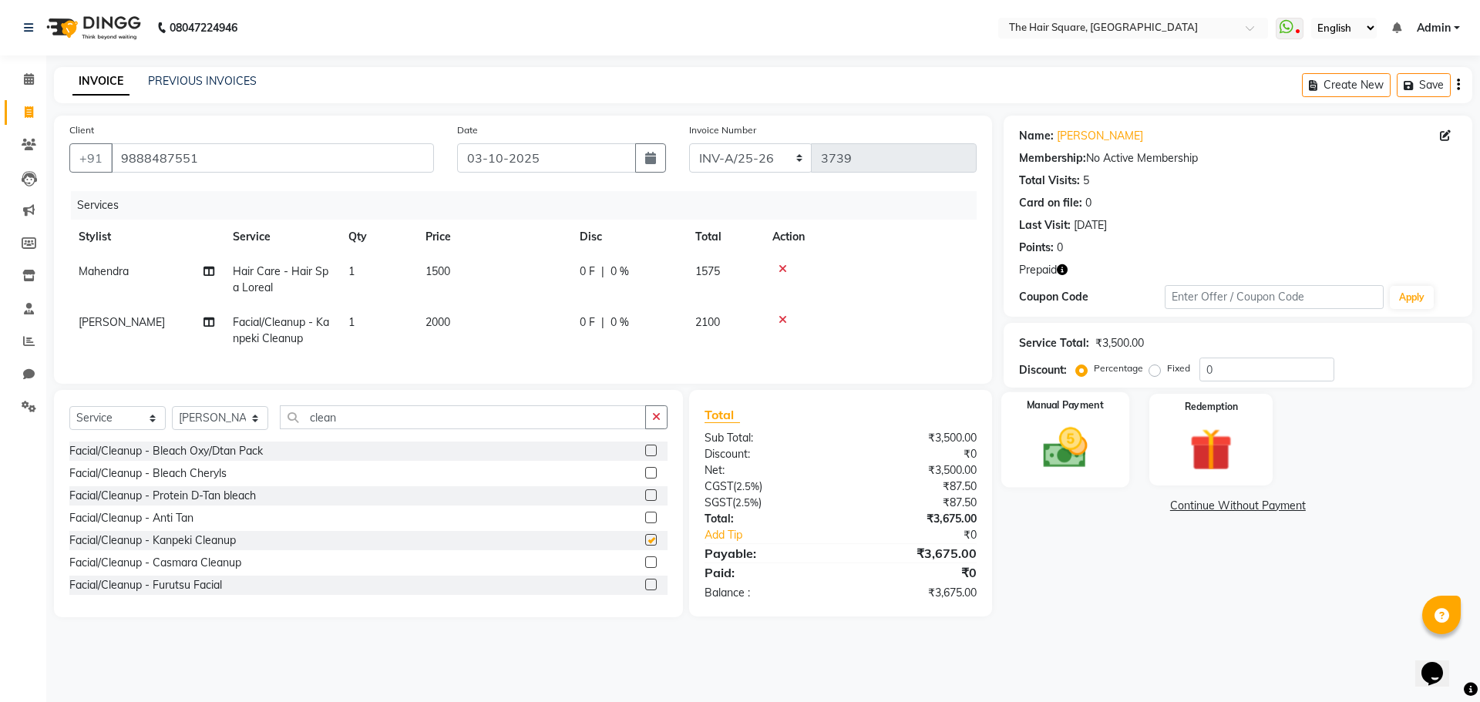
checkbox input "false"
click at [1065, 265] on icon "button" at bounding box center [1062, 269] width 11 height 11
click at [1119, 599] on div "Name: Salisha Mam Membership: No Active Membership Total Visits: 5 Card on file…" at bounding box center [1243, 367] width 480 height 502
click at [439, 327] on span "2000" at bounding box center [437, 322] width 25 height 14
select select "44563"
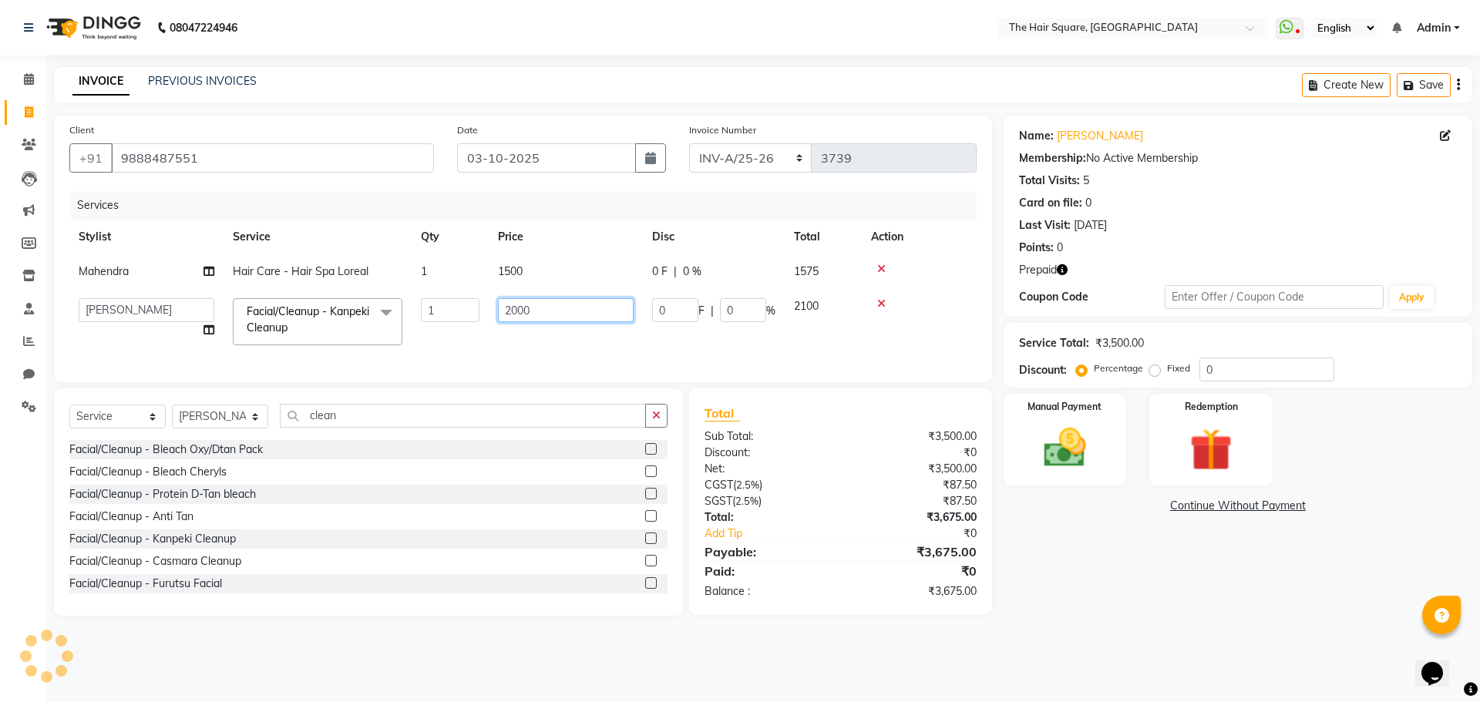
drag, startPoint x: 509, startPoint y: 304, endPoint x: 264, endPoint y: 262, distance: 248.6
click at [309, 278] on tbody "Mahendra Hair Care - Hair Spa Loreal 1 1500 0 F | 0 % 1575 Amit Aradhana Bittu …" at bounding box center [522, 304] width 907 height 100
type input "1700"
click at [518, 339] on td "1700" at bounding box center [566, 322] width 154 height 66
select select "44563"
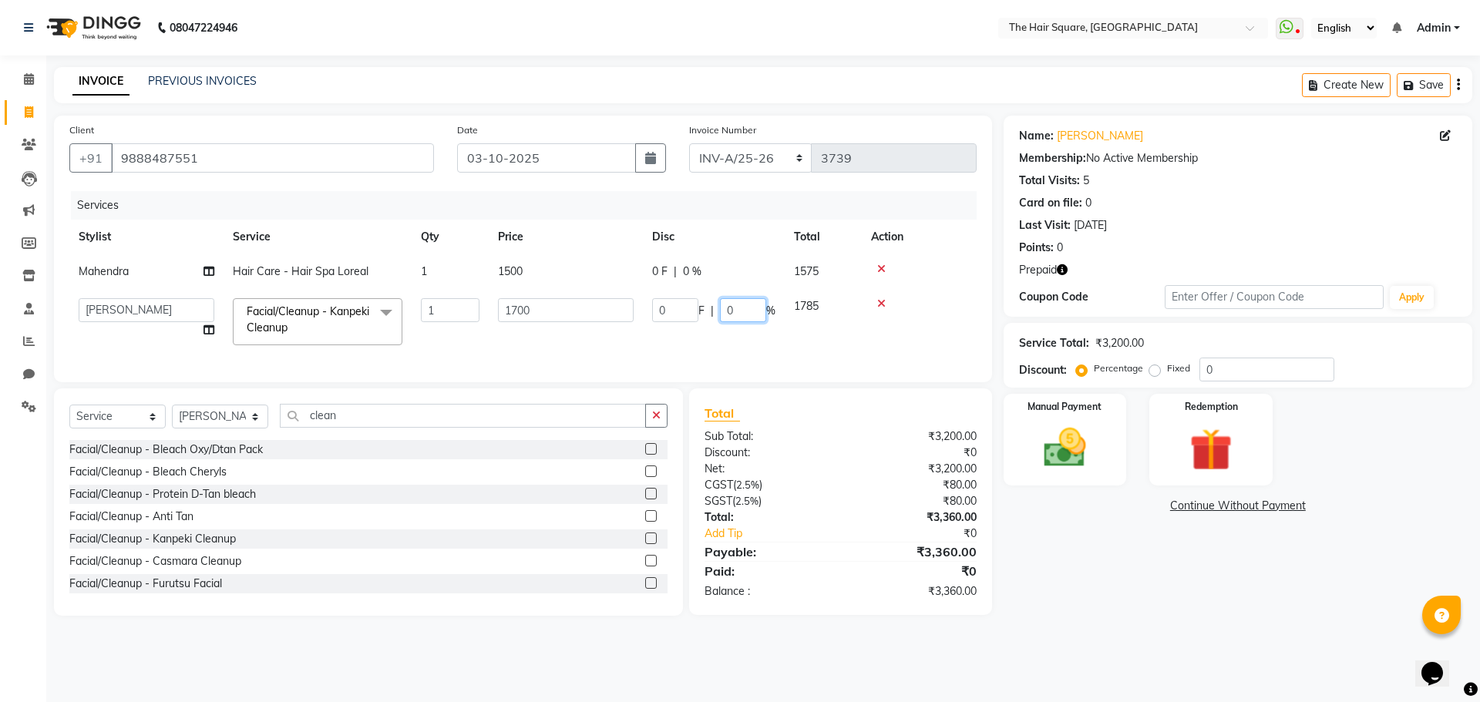
click at [741, 311] on input "0" at bounding box center [743, 310] width 46 height 24
click at [754, 334] on tr "Amit Aradhana Bittu Dev Imran Inder Javed Kim Mahendra Manager Mukesh Raaj Radh…" at bounding box center [522, 322] width 907 height 66
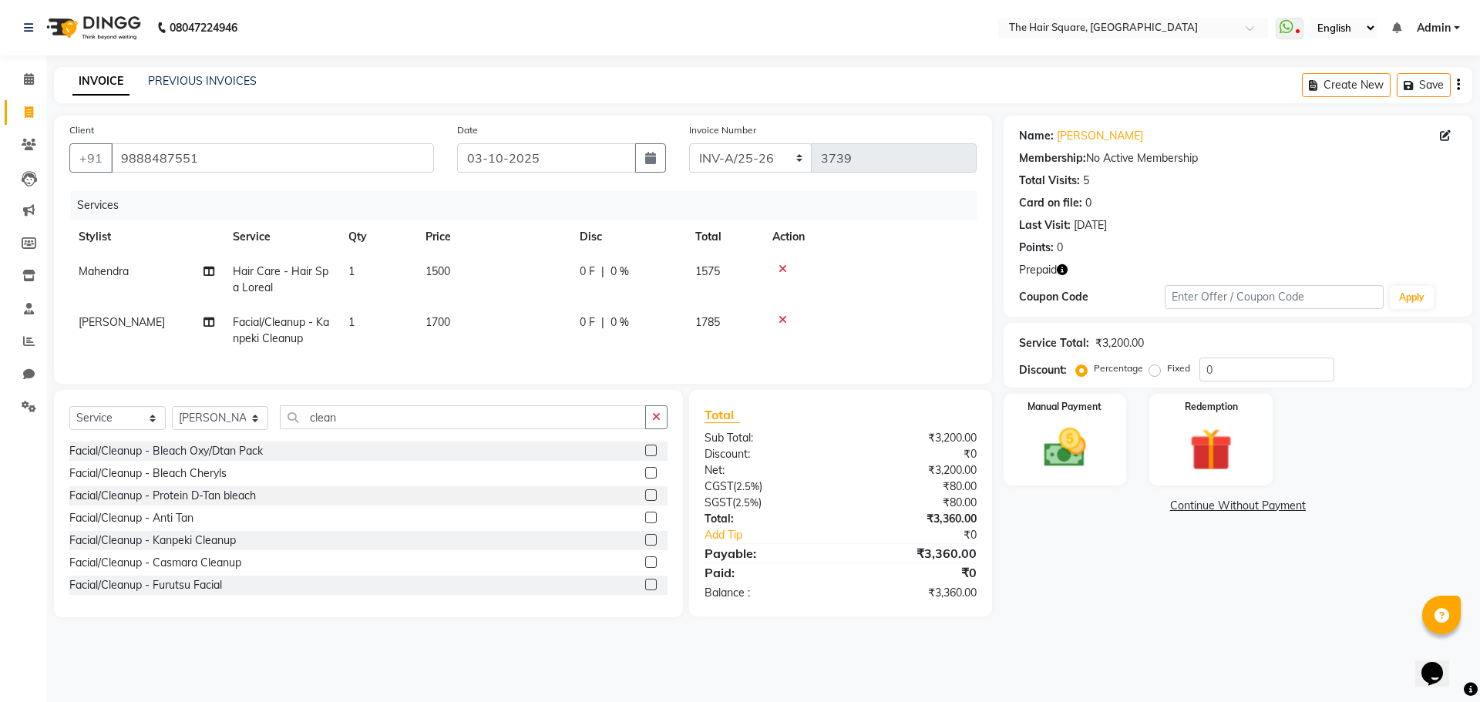
click at [453, 321] on td "1700" at bounding box center [493, 330] width 154 height 51
select select "44563"
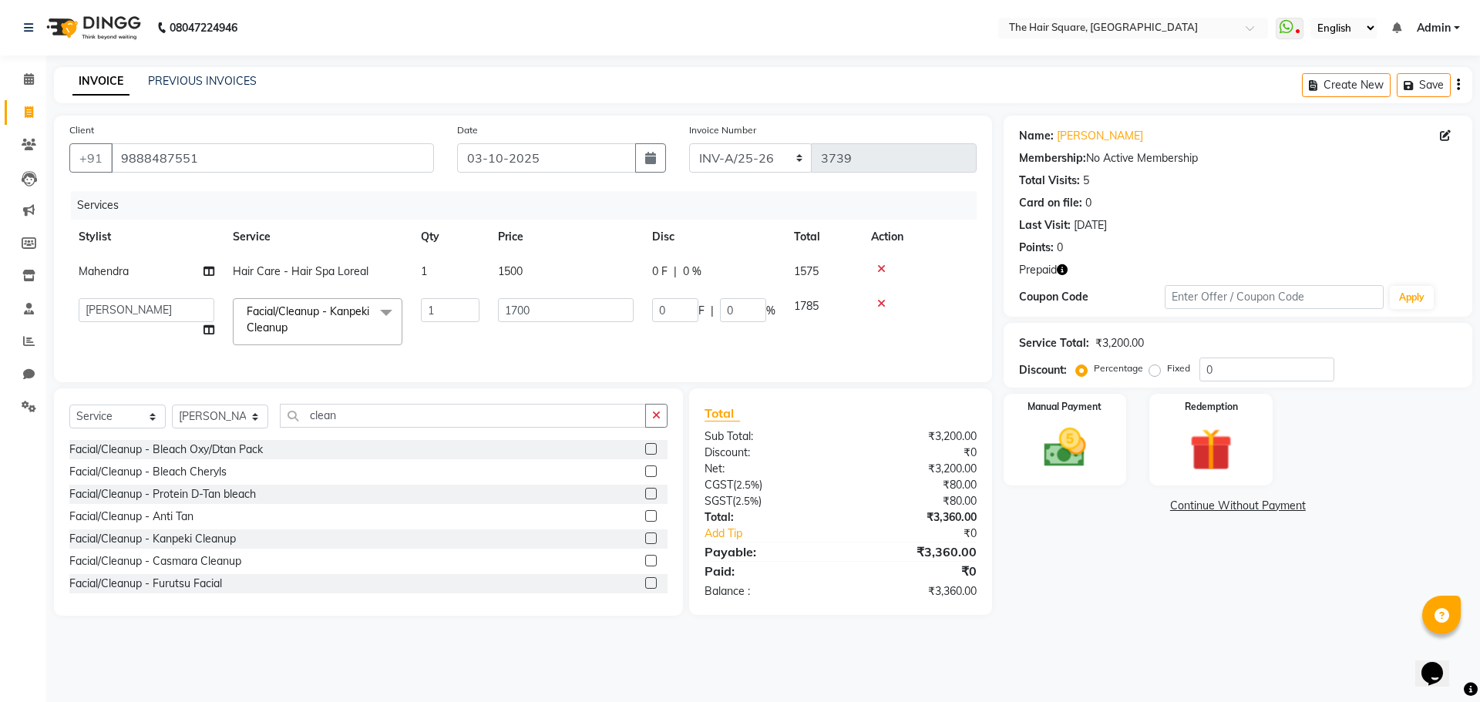
click at [878, 269] on icon at bounding box center [881, 269] width 8 height 11
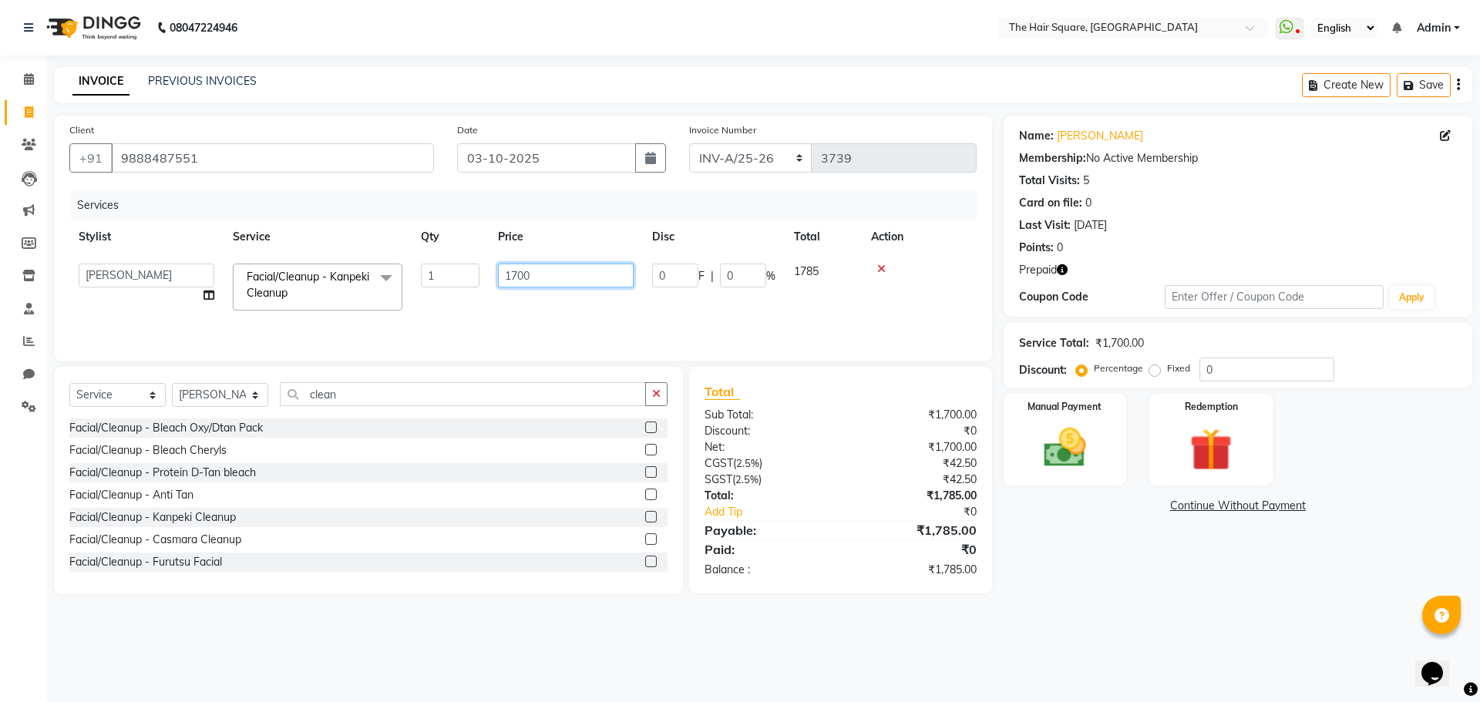
drag, startPoint x: 568, startPoint y: 279, endPoint x: 208, endPoint y: 219, distance: 364.9
click at [234, 237] on table "Stylist Service Qty Price Disc Total Action Amit Aradhana Bittu Dev Imran Inder…" at bounding box center [522, 270] width 907 height 100
drag, startPoint x: 565, startPoint y: 281, endPoint x: 287, endPoint y: 211, distance: 286.7
click at [302, 218] on div "Services Stylist Service Qty Price Disc Total Action Amit Aradhana Bittu Dev Im…" at bounding box center [522, 268] width 907 height 154
type input "2000"
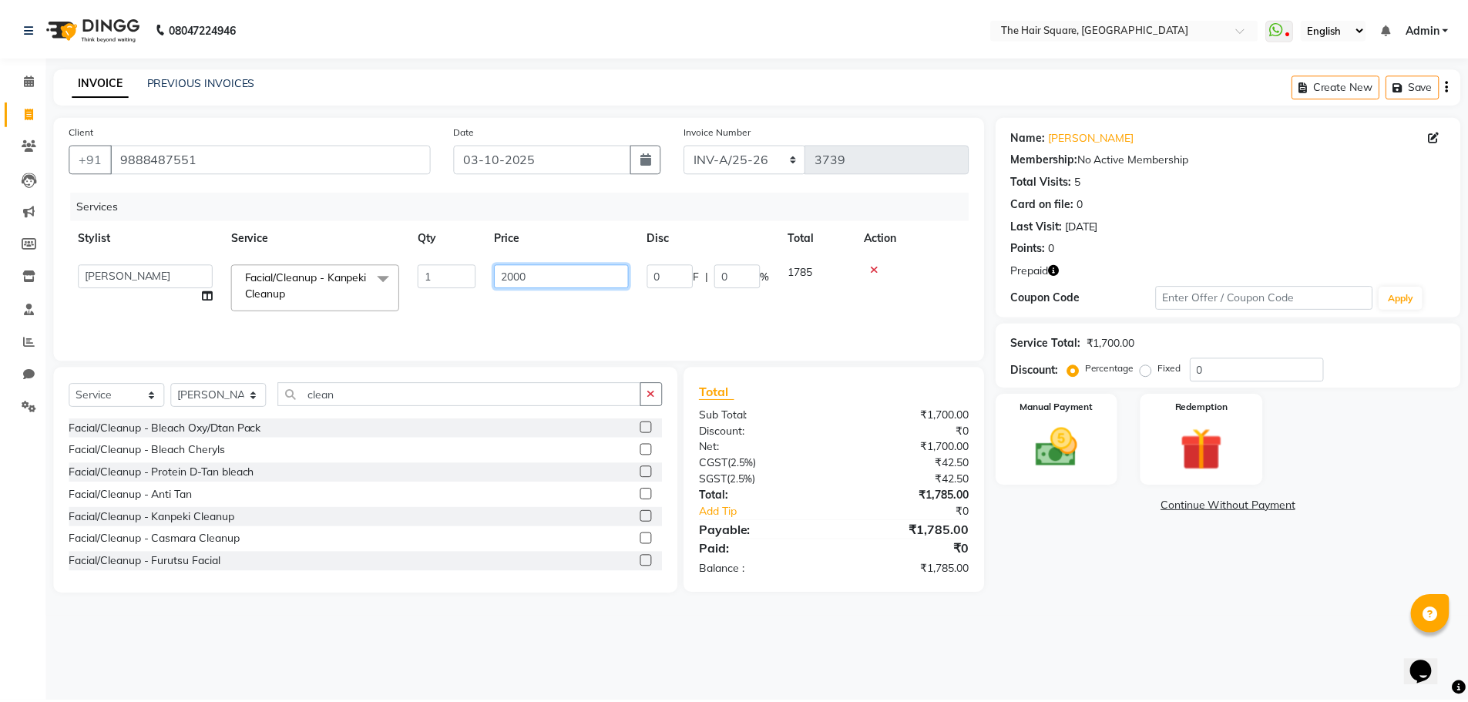
scroll to position [0, 2]
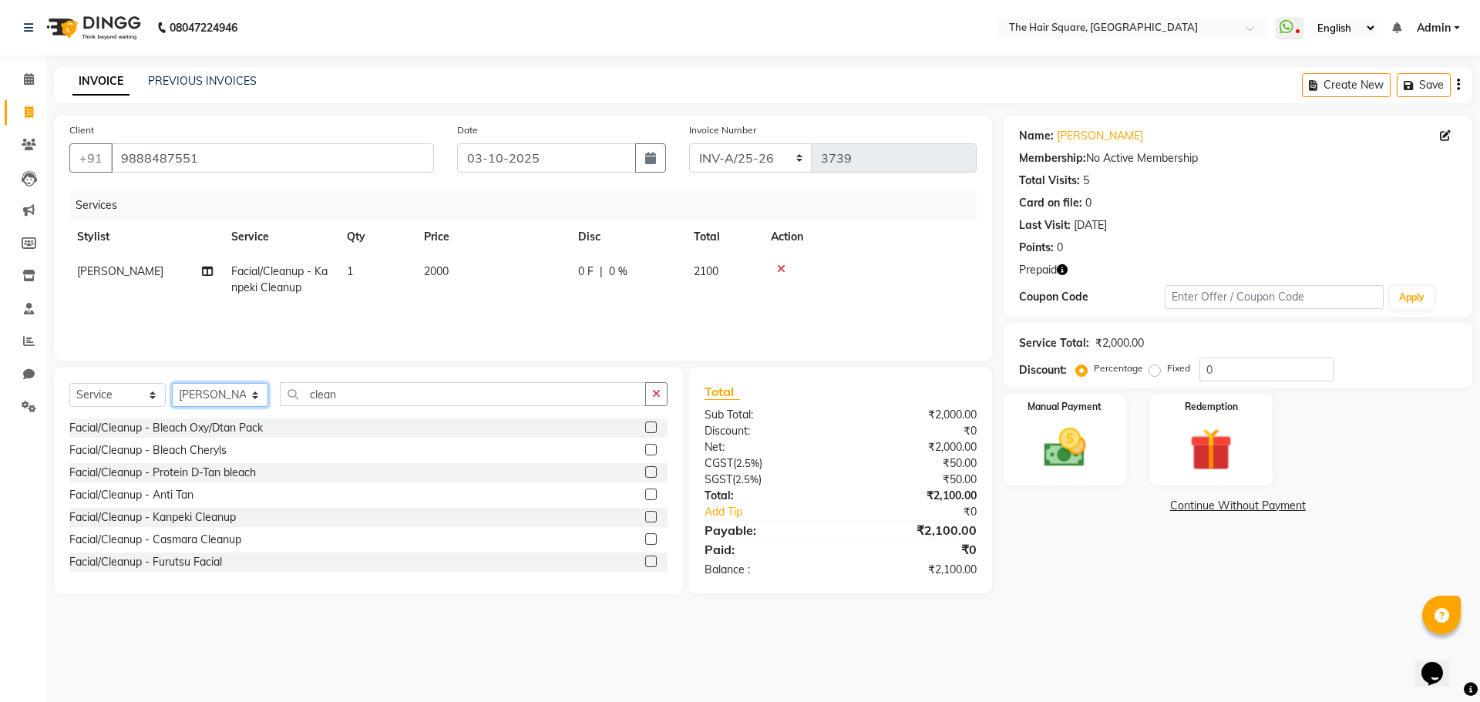
click at [186, 391] on select "Select Stylist Amit Aradhana Bittu Dev Imran Inder Javed Kim Mahendra Manager M…" at bounding box center [220, 395] width 96 height 24
select select "39378"
click at [172, 383] on select "Select Stylist Amit Aradhana Bittu Dev Imran Inder Javed Kim Mahendra Manager M…" at bounding box center [220, 395] width 96 height 24
drag, startPoint x: 352, startPoint y: 398, endPoint x: 5, endPoint y: 318, distance: 355.9
click at [0, 325] on app-home "08047224946 Select Location × The Hair Square, Ambience Island WhatsApp Status …" at bounding box center [740, 308] width 1480 height 617
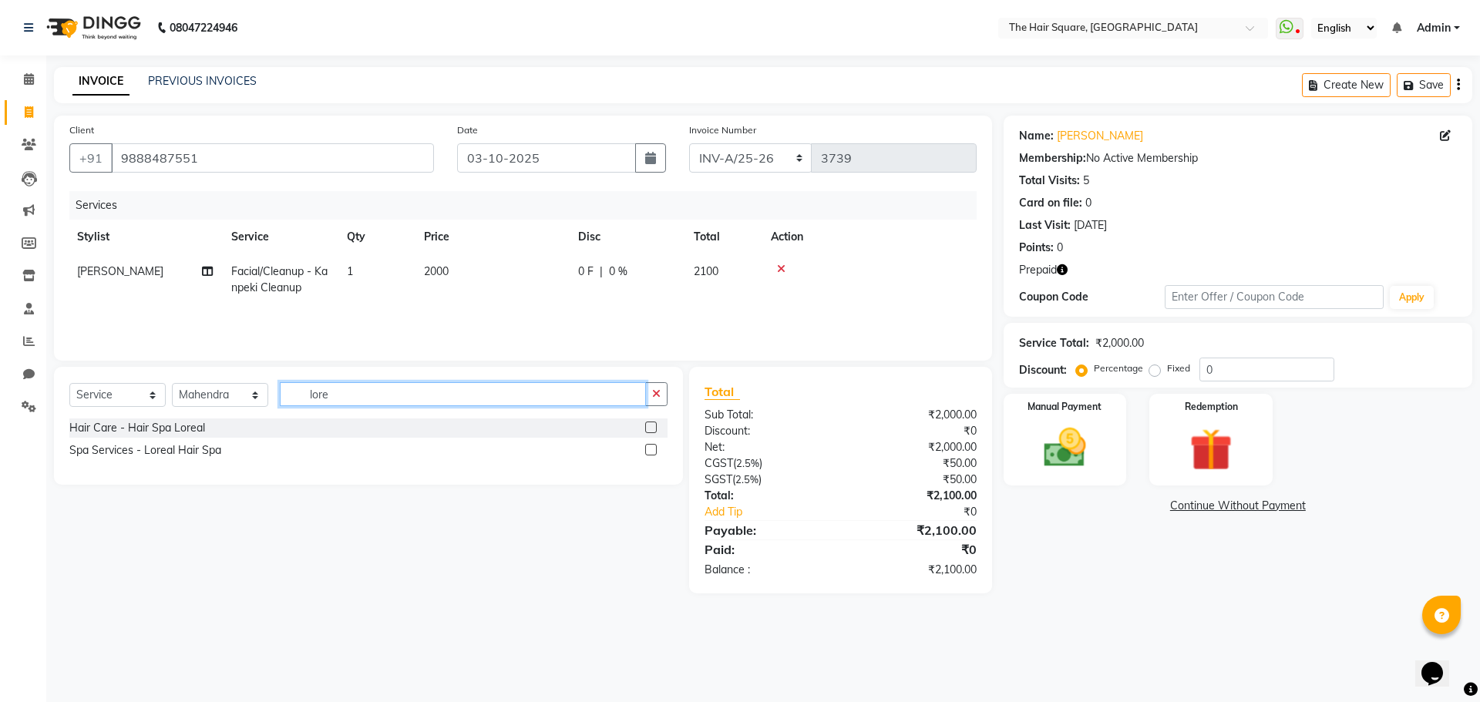
type input "lore"
click at [650, 432] on label at bounding box center [651, 428] width 12 height 12
click at [650, 432] on input "checkbox" at bounding box center [650, 428] width 10 height 10
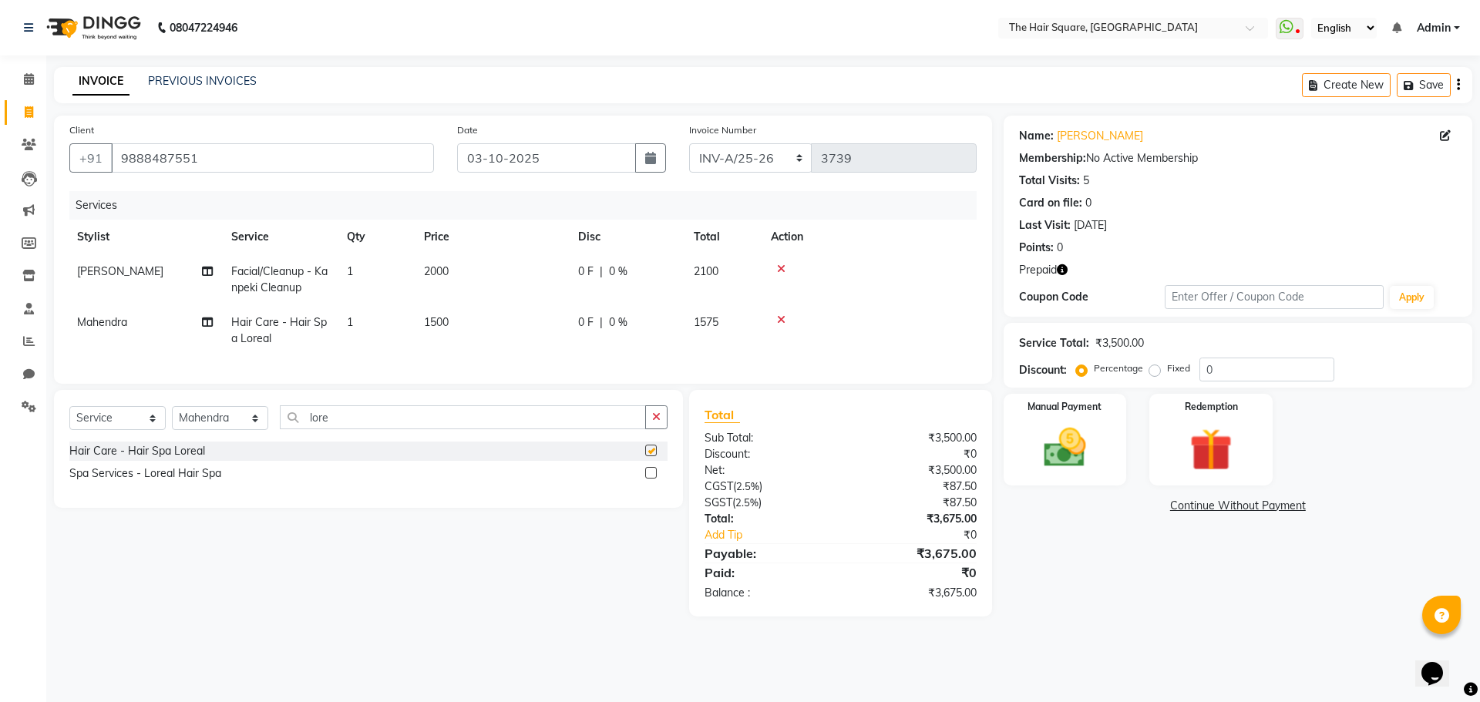
checkbox input "false"
click at [425, 326] on span "1500" at bounding box center [436, 322] width 25 height 14
select select "39378"
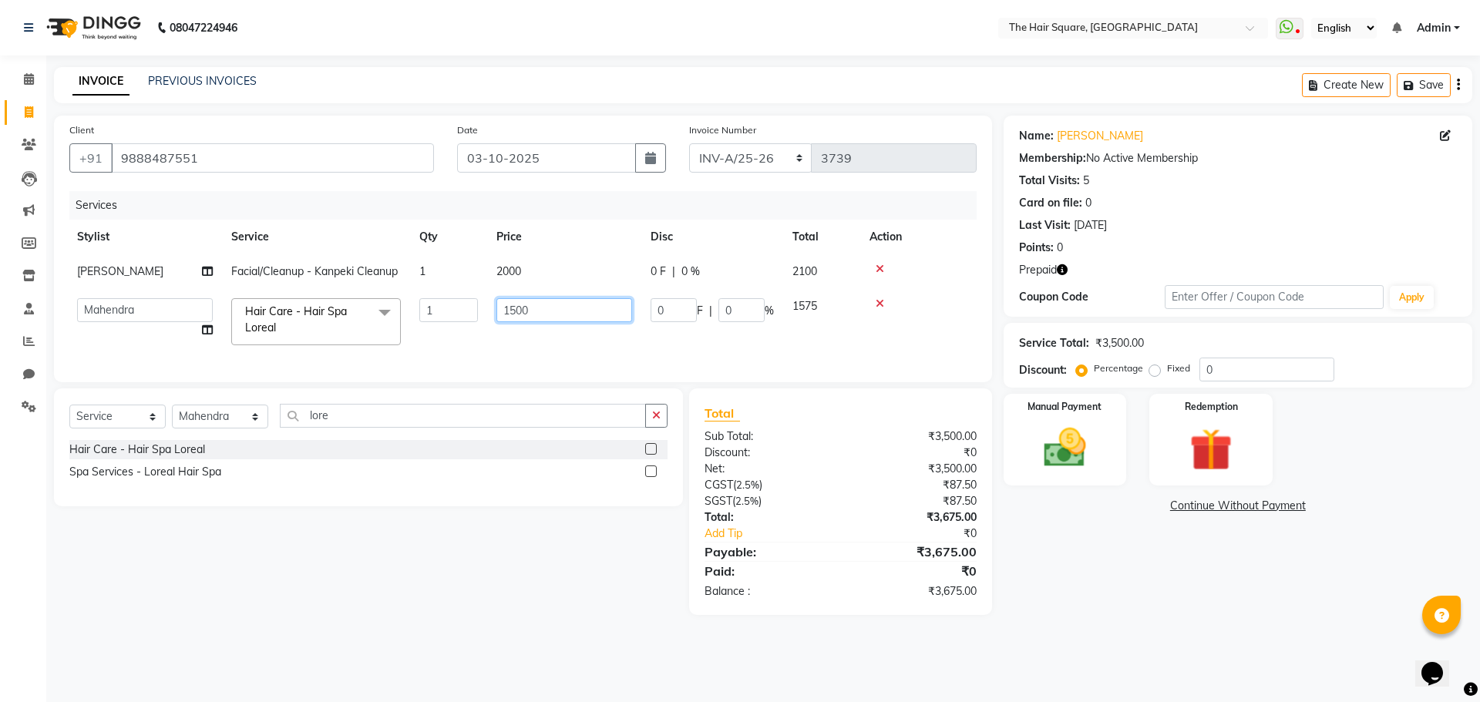
click at [235, 265] on tbody "Aradhana Facial/Cleanup - Kanpeki Cleanup 1 2000 0 F | 0 % 2100 Amit Aradhana B…" at bounding box center [521, 304] width 907 height 100
type input "200"
click at [520, 352] on td "200" at bounding box center [564, 322] width 154 height 66
select select "39378"
click at [1211, 432] on img at bounding box center [1210, 449] width 72 height 55
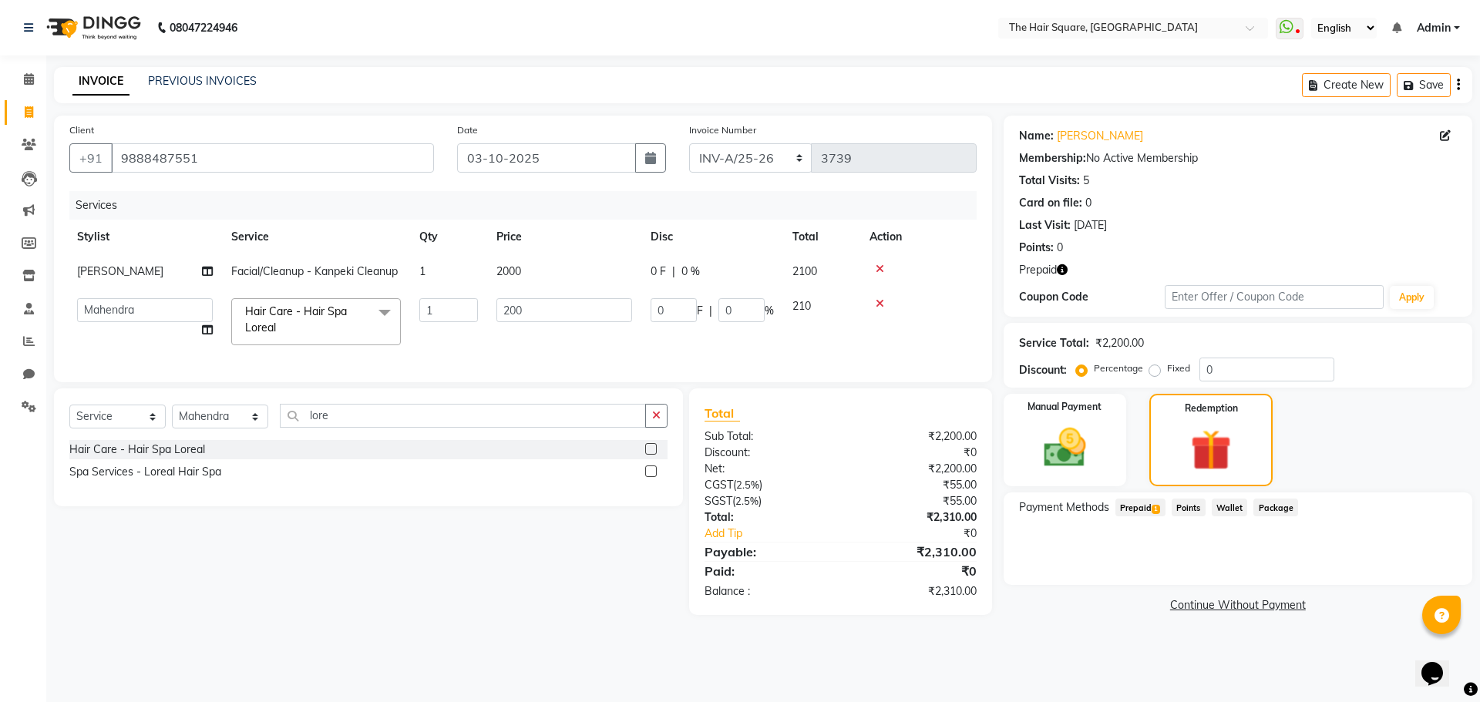
click at [1140, 509] on span "Prepaid 1" at bounding box center [1140, 508] width 50 height 18
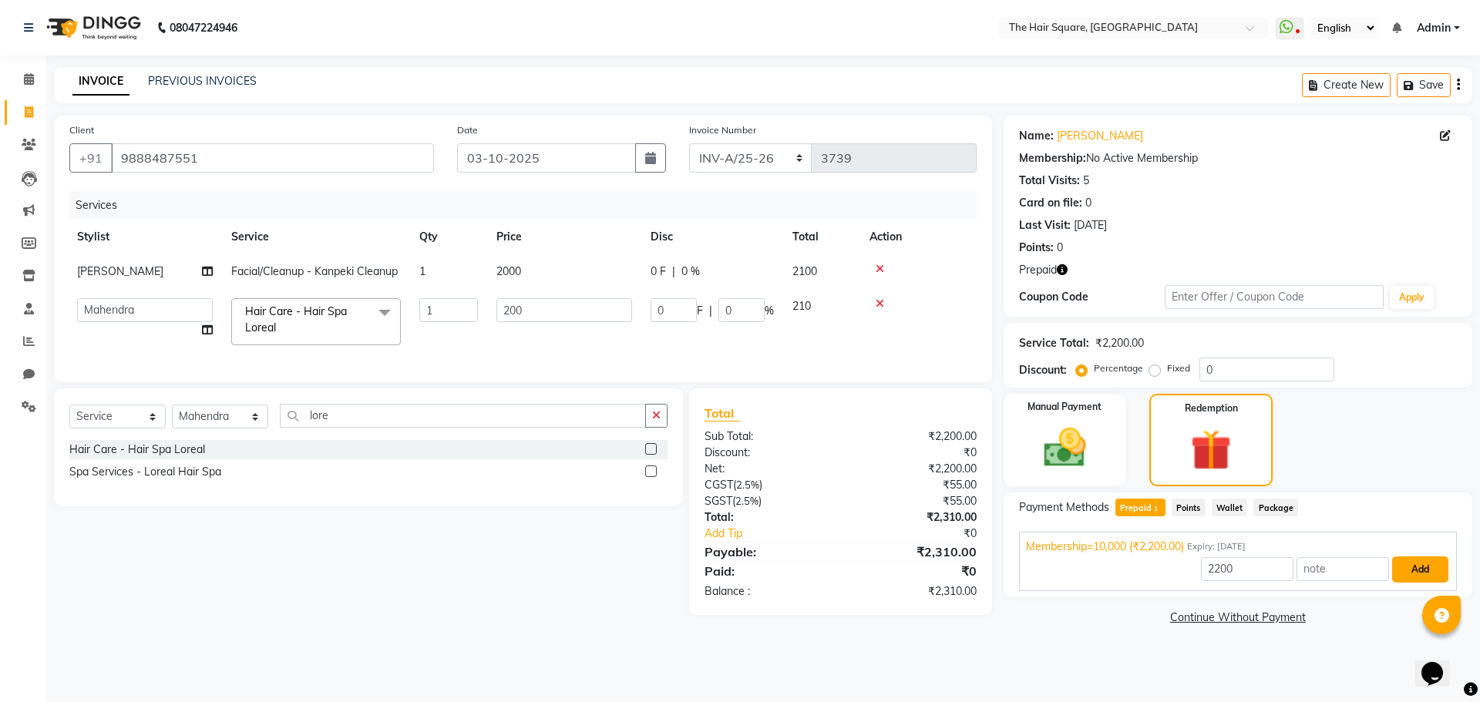
click at [1403, 562] on button "Add" at bounding box center [1420, 569] width 56 height 26
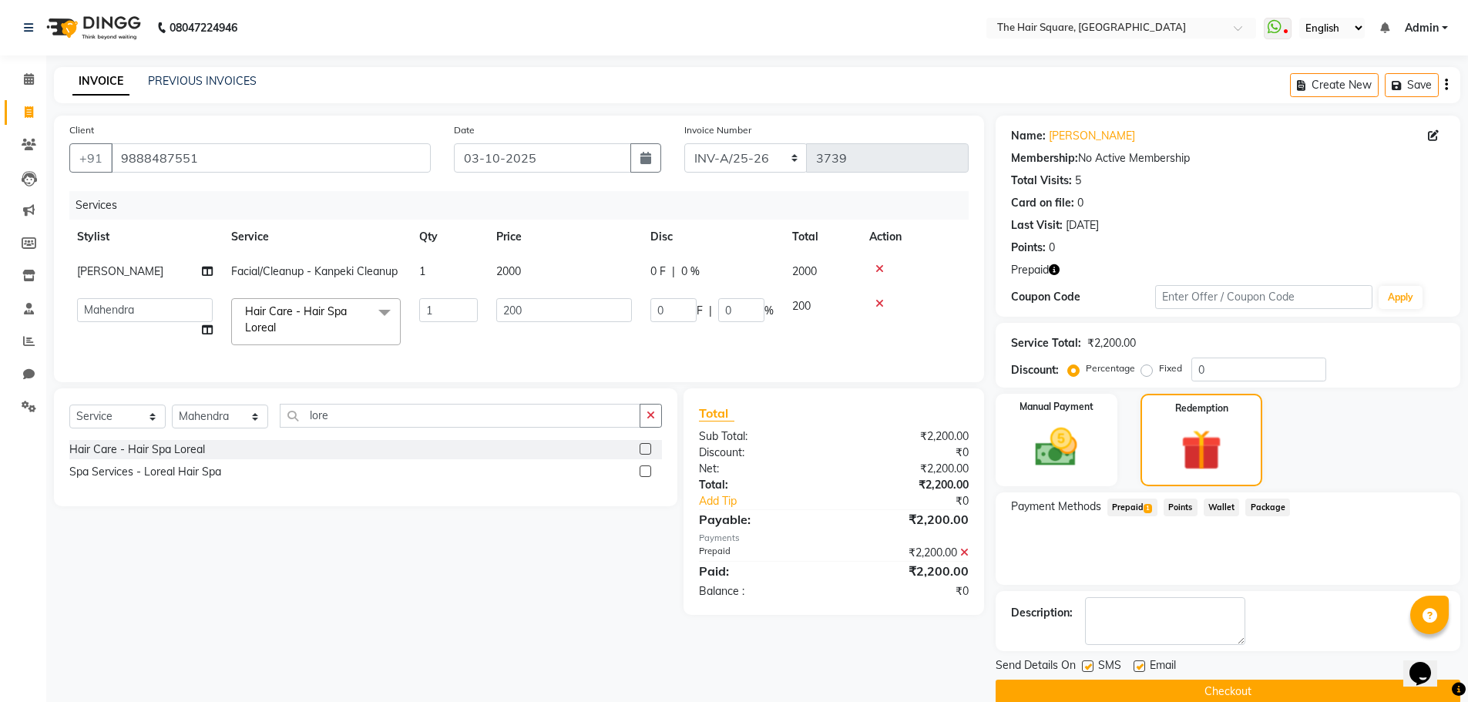
click at [1244, 688] on button "Checkout" at bounding box center [1228, 692] width 465 height 24
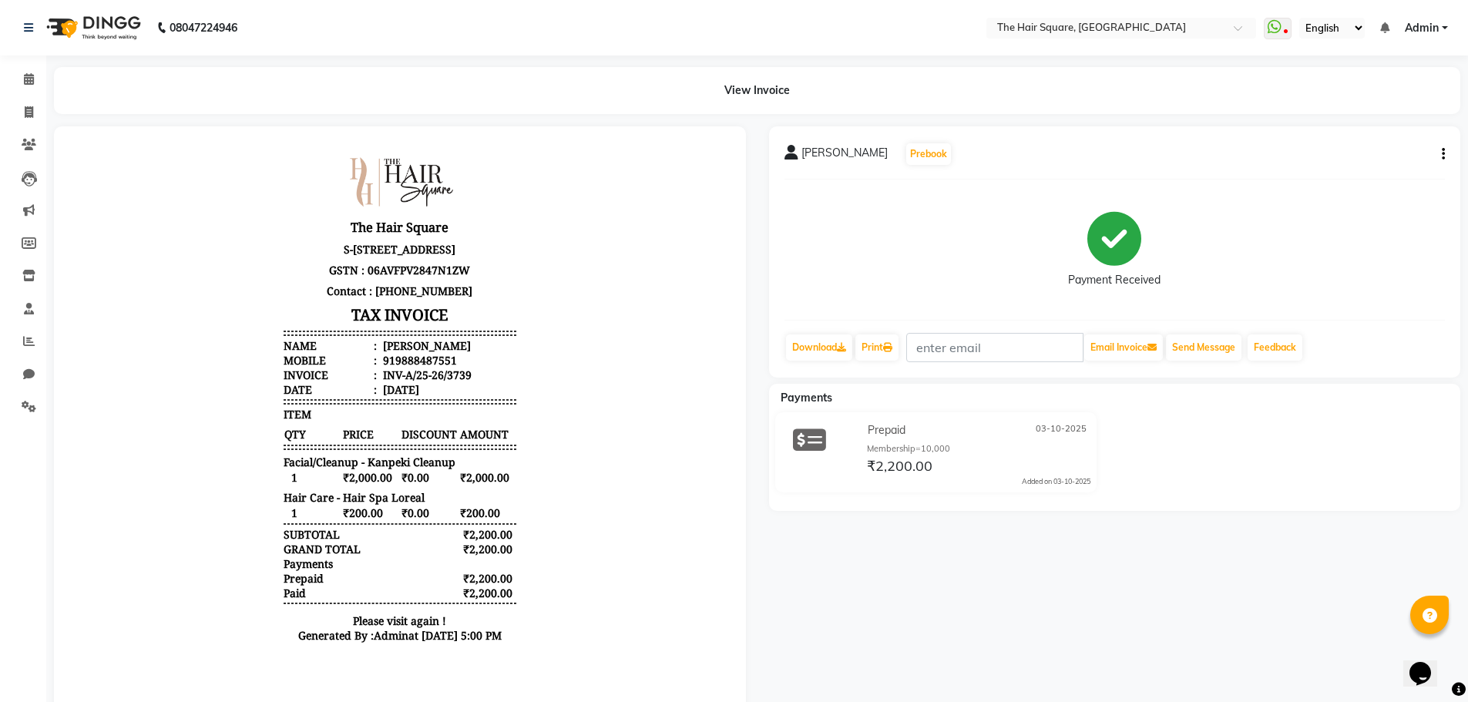
click at [386, 368] on div "919888487551" at bounding box center [418, 360] width 77 height 15
copy div "919888487551"
click at [28, 109] on icon at bounding box center [29, 112] width 8 height 12
select select "service"
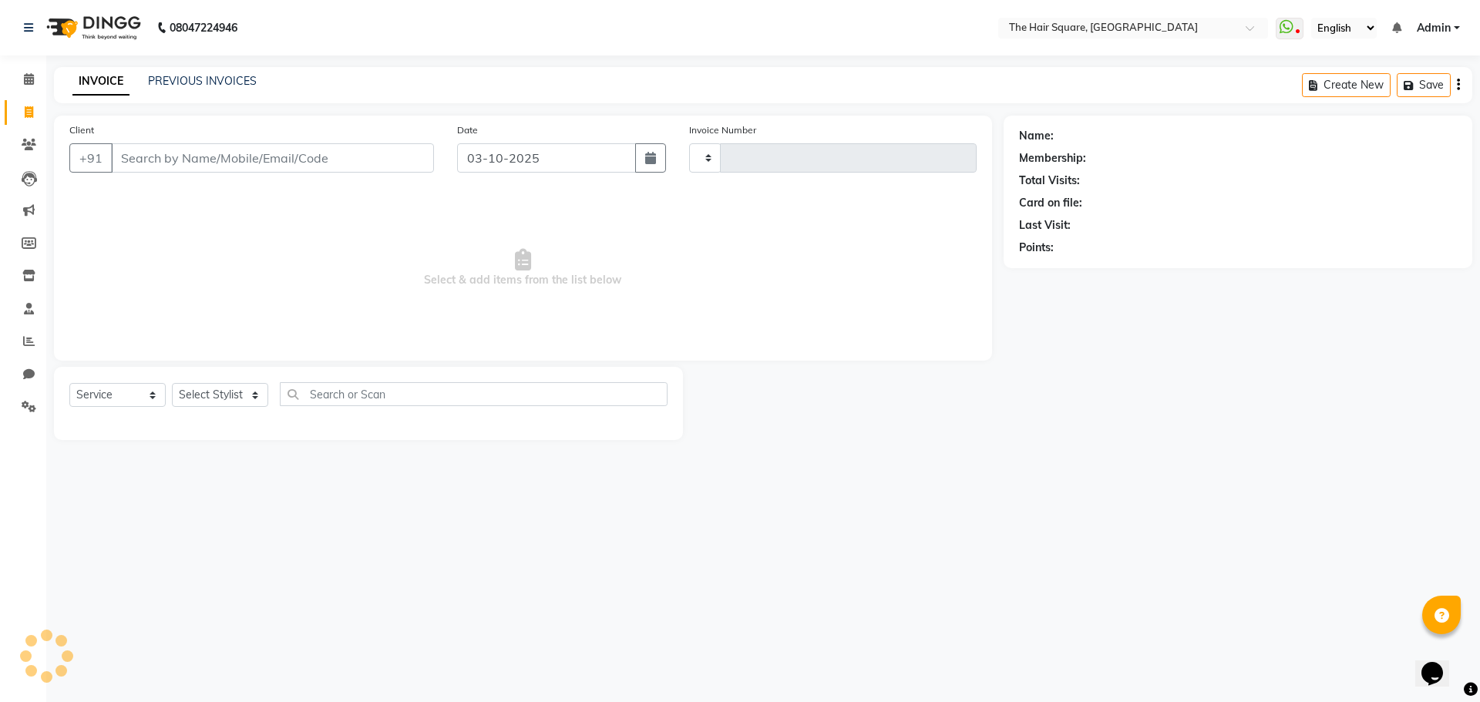
type input "3740"
select select "5768"
type input "919888487551"
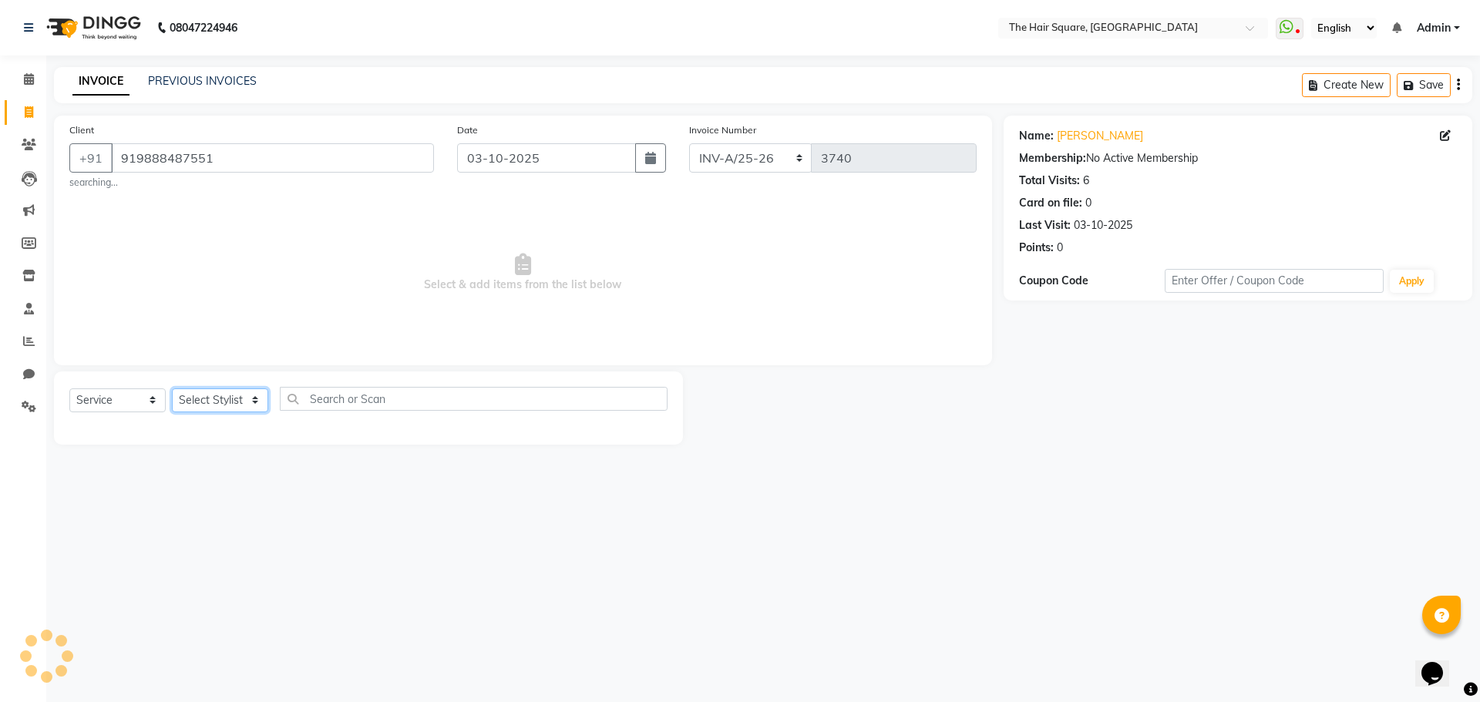
click at [210, 398] on select "Select Stylist Amit Aradhana Bittu Dev Imran Inder Javed Kim Mahendra Manager M…" at bounding box center [220, 400] width 96 height 24
click at [172, 388] on select "Select Stylist Amit Aradhana Bittu Dev Imran Inder Javed Kim Mahendra Manager M…" at bounding box center [220, 400] width 96 height 24
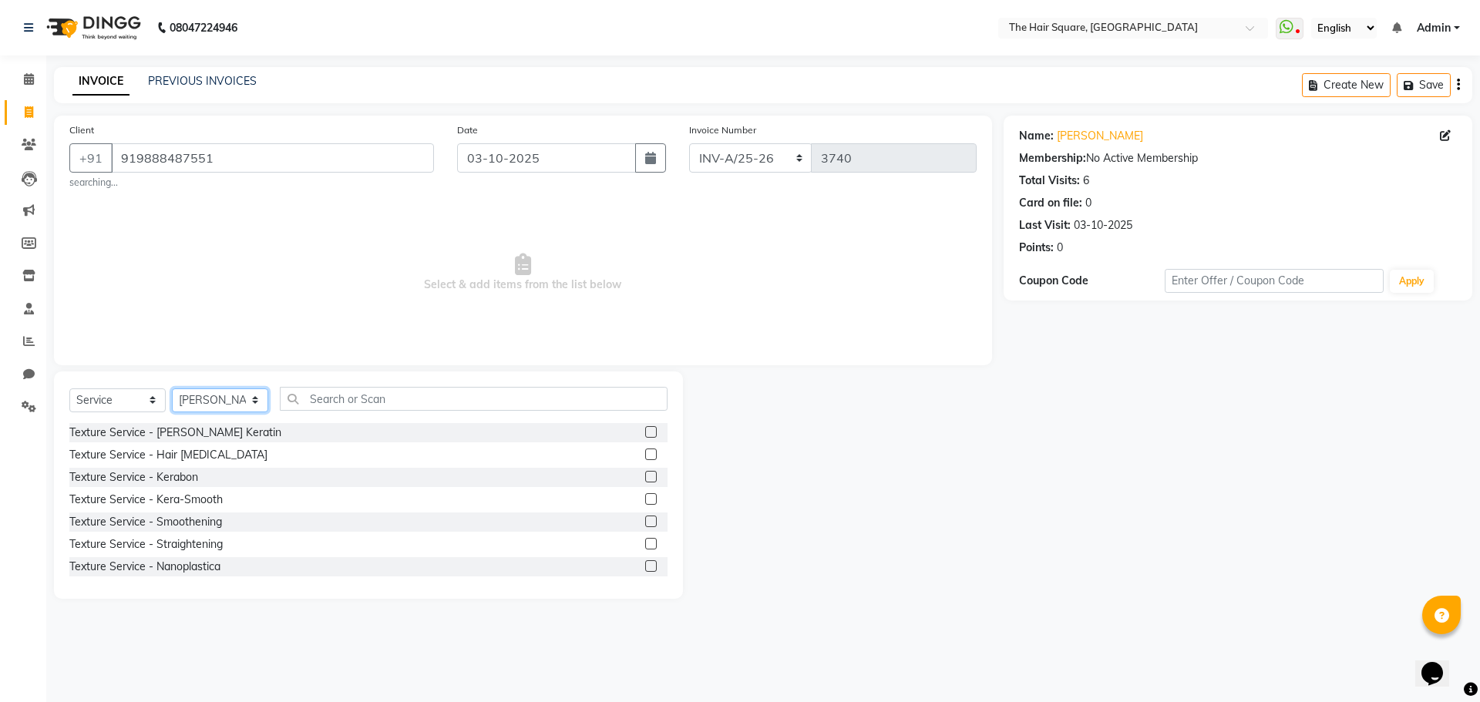
click at [205, 401] on select "Select Stylist Amit Aradhana Bittu Dev Imran Inder Javed Kim Mahendra Manager M…" at bounding box center [220, 400] width 96 height 24
select select "39378"
click at [172, 388] on select "Select Stylist Amit Aradhana Bittu Dev Imran Inder Javed Kim Mahendra Manager M…" at bounding box center [220, 400] width 96 height 24
click at [307, 381] on div "Select Service Product Membership Package Voucher Prepaid Gift Card Select Styl…" at bounding box center [368, 484] width 629 height 227
drag, startPoint x: 308, startPoint y: 395, endPoint x: 912, endPoint y: 211, distance: 630.6
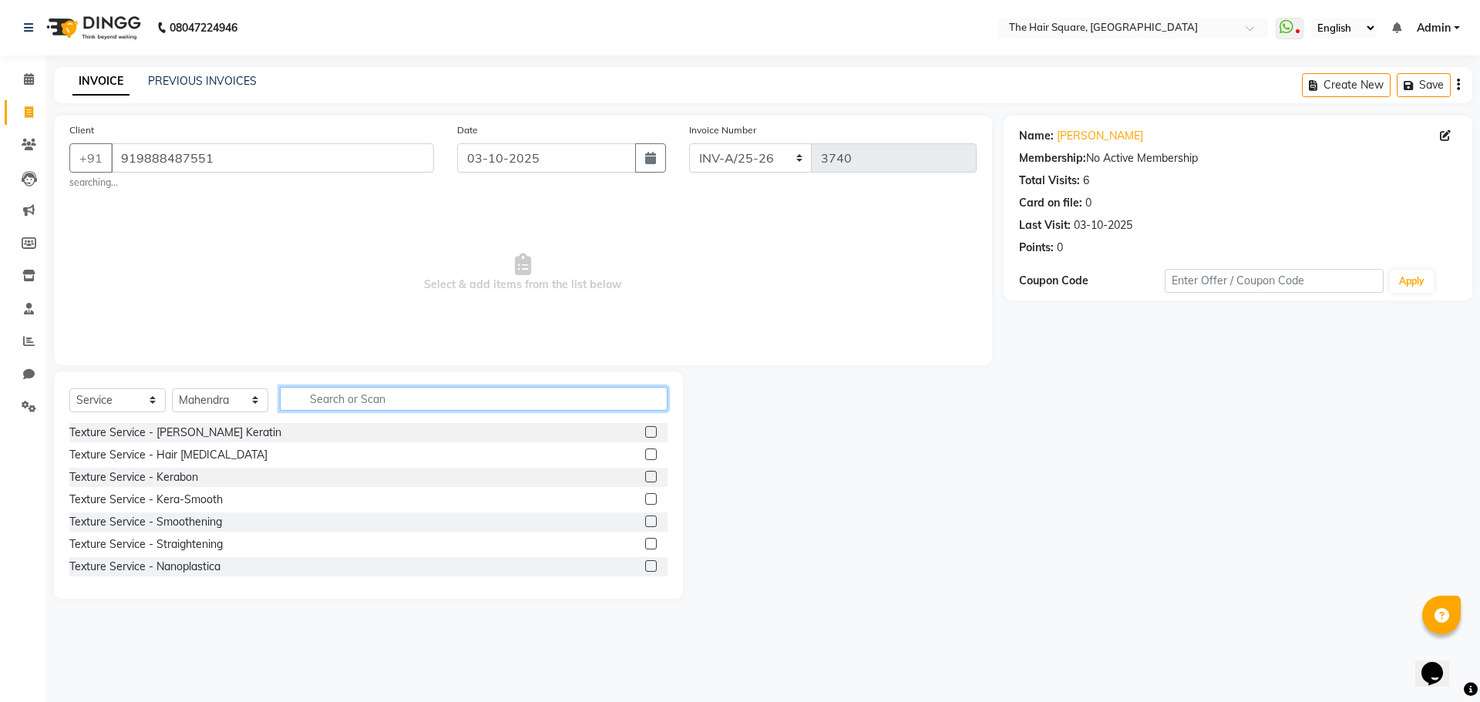
click at [311, 395] on input "text" at bounding box center [474, 399] width 388 height 24
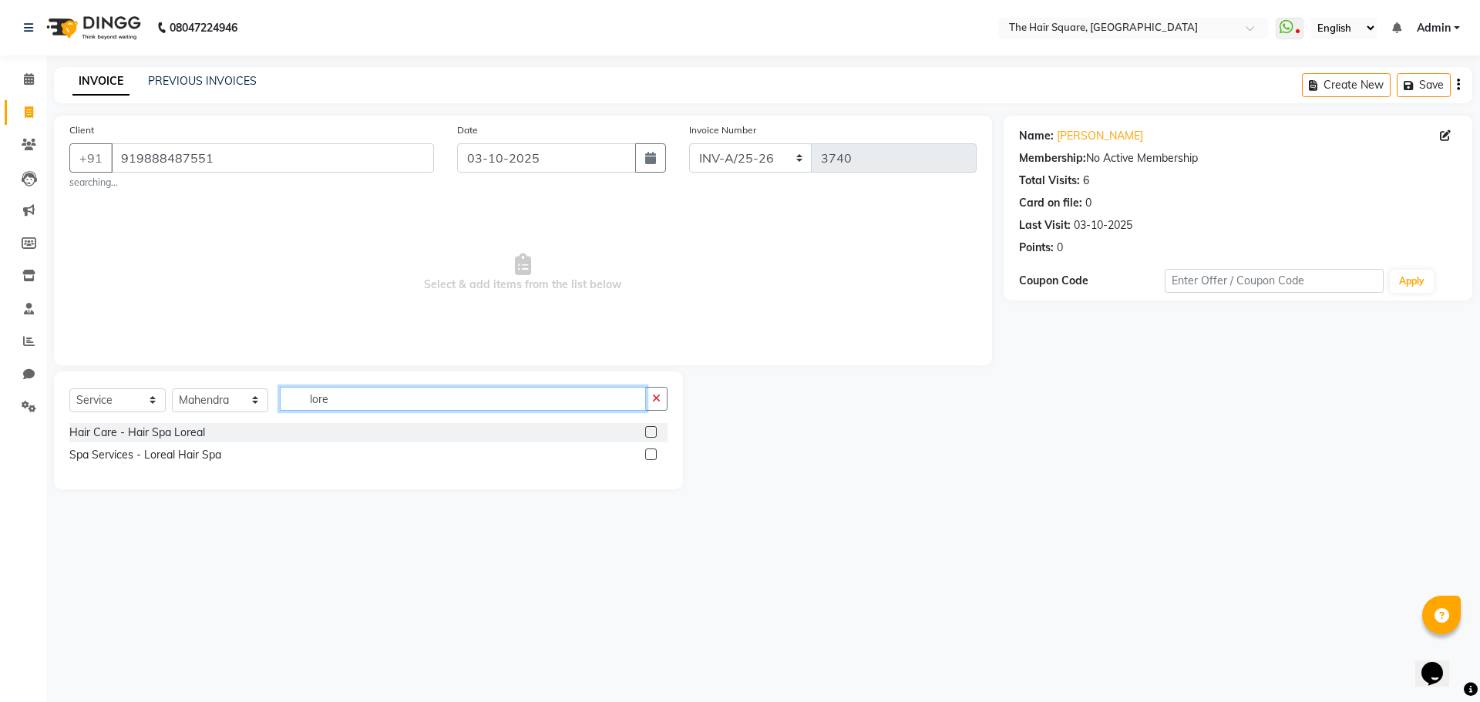
type input "lore"
click at [656, 452] on div at bounding box center [656, 454] width 22 height 19
click at [653, 452] on label at bounding box center [651, 454] width 12 height 12
click at [653, 452] on input "checkbox" at bounding box center [650, 455] width 10 height 10
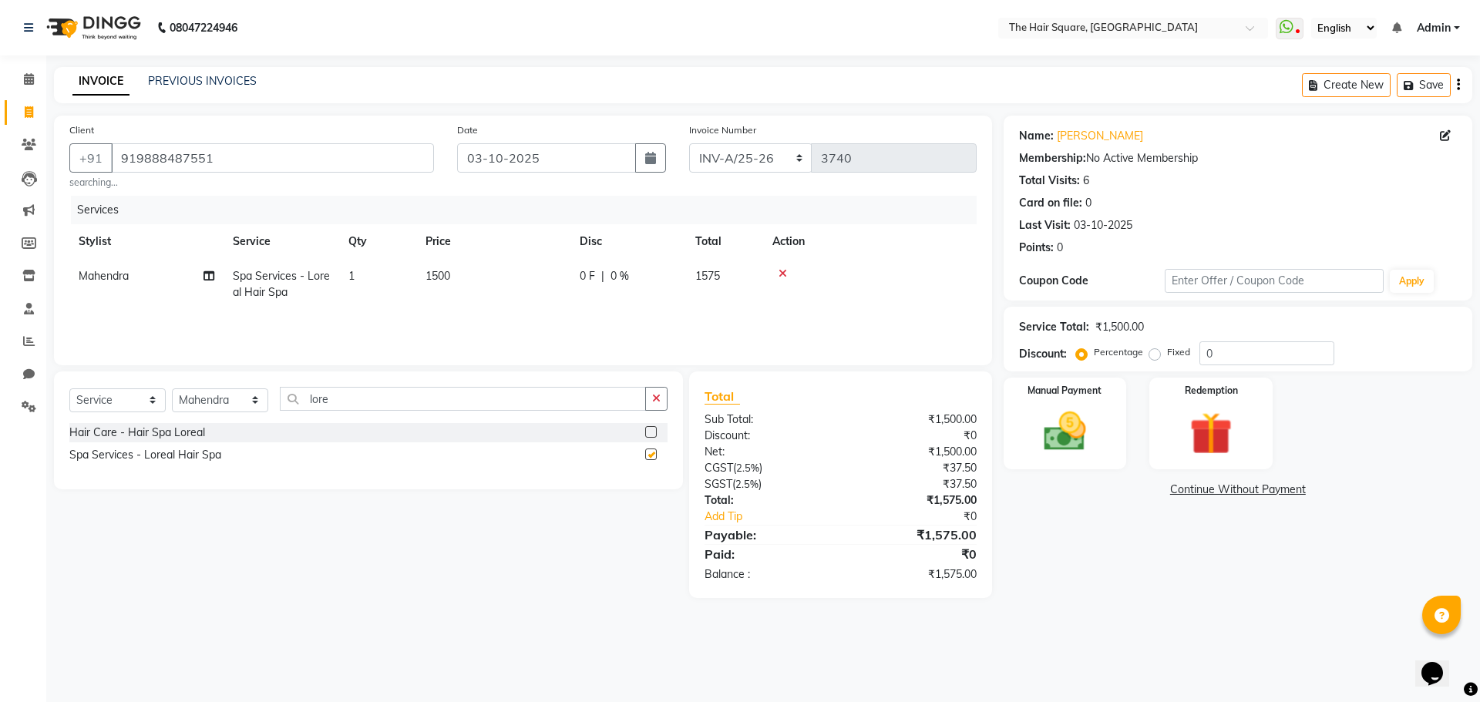
checkbox input "false"
drag, startPoint x: 444, startPoint y: 275, endPoint x: 494, endPoint y: 284, distance: 50.8
click at [446, 277] on span "1500" at bounding box center [437, 276] width 25 height 14
select select "39378"
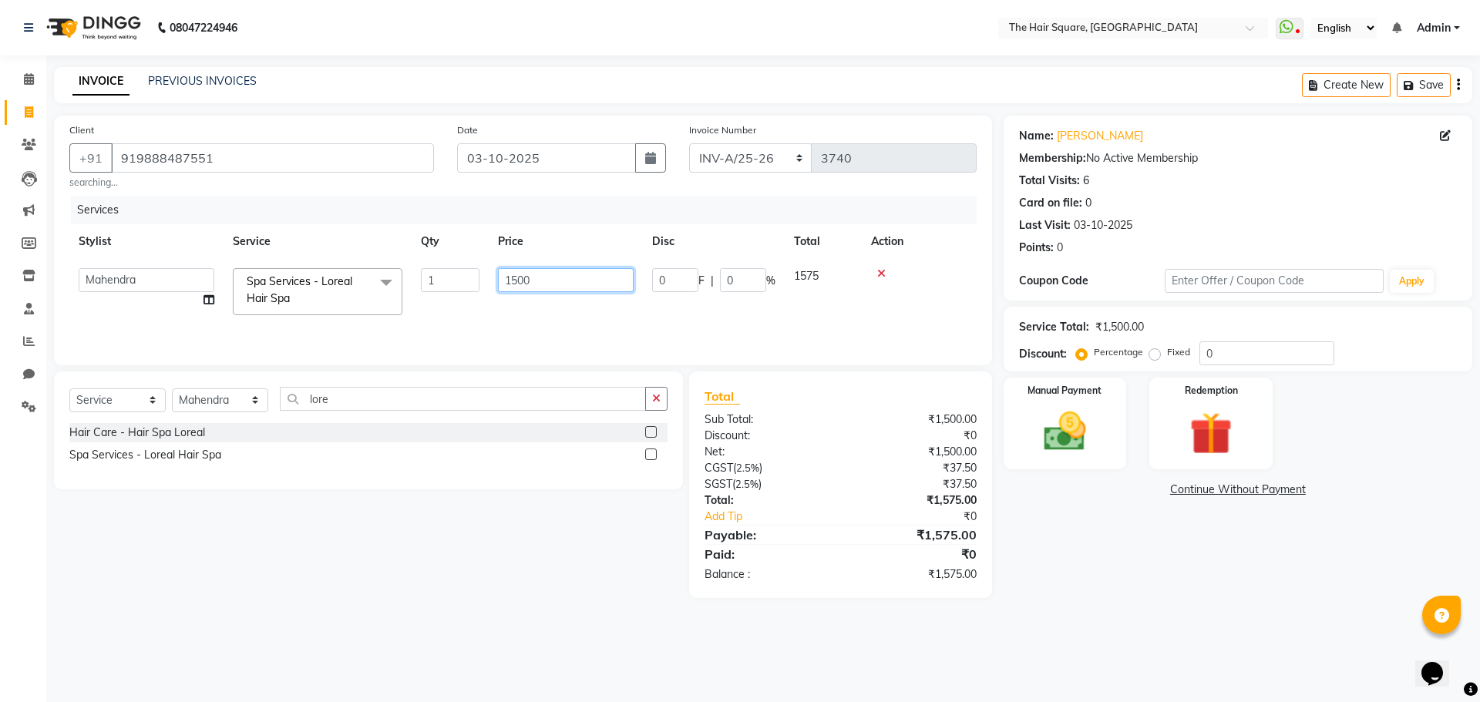
drag, startPoint x: 531, startPoint y: 286, endPoint x: 178, endPoint y: 239, distance: 356.1
click at [190, 250] on table "Stylist Service Qty Price Disc Total Action Amit Aradhana Bittu Dev Imran Inder…" at bounding box center [522, 274] width 907 height 100
type input "1300"
click at [454, 333] on div "Services Stylist Service Qty Price Disc Total Action Amit Aradhana Bittu Dev Im…" at bounding box center [522, 273] width 907 height 154
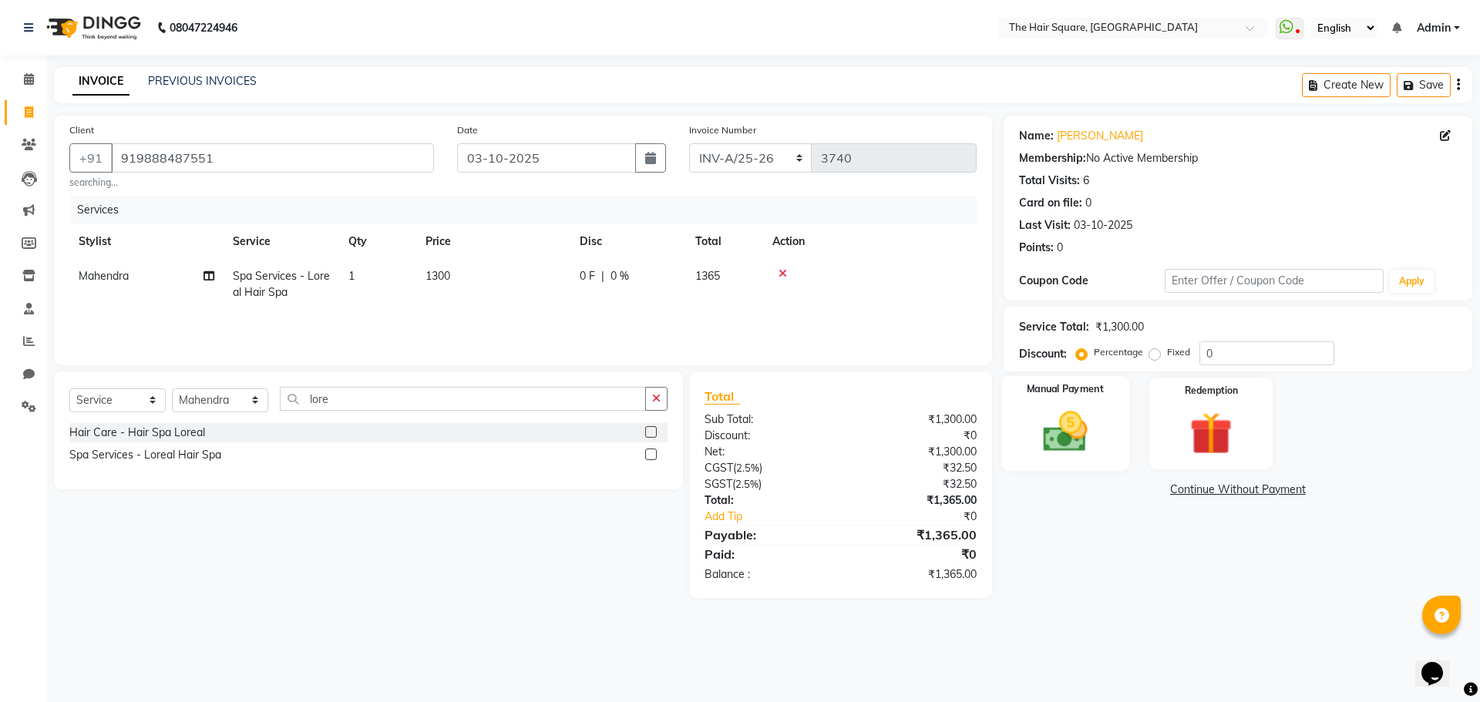
click at [1102, 425] on div "Manual Payment" at bounding box center [1064, 423] width 128 height 95
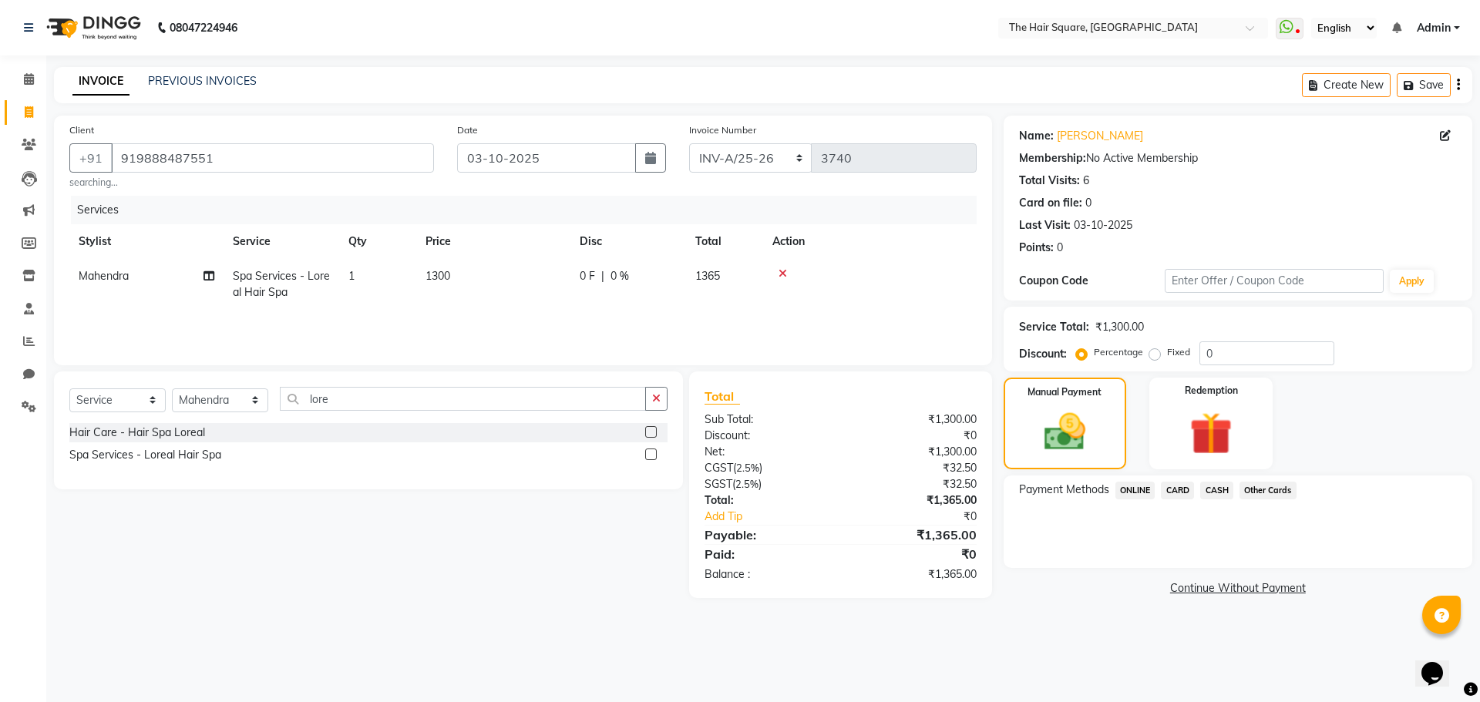
drag, startPoint x: 1143, startPoint y: 486, endPoint x: 1174, endPoint y: 502, distance: 34.5
click at [1145, 490] on span "ONLINE" at bounding box center [1135, 491] width 40 height 18
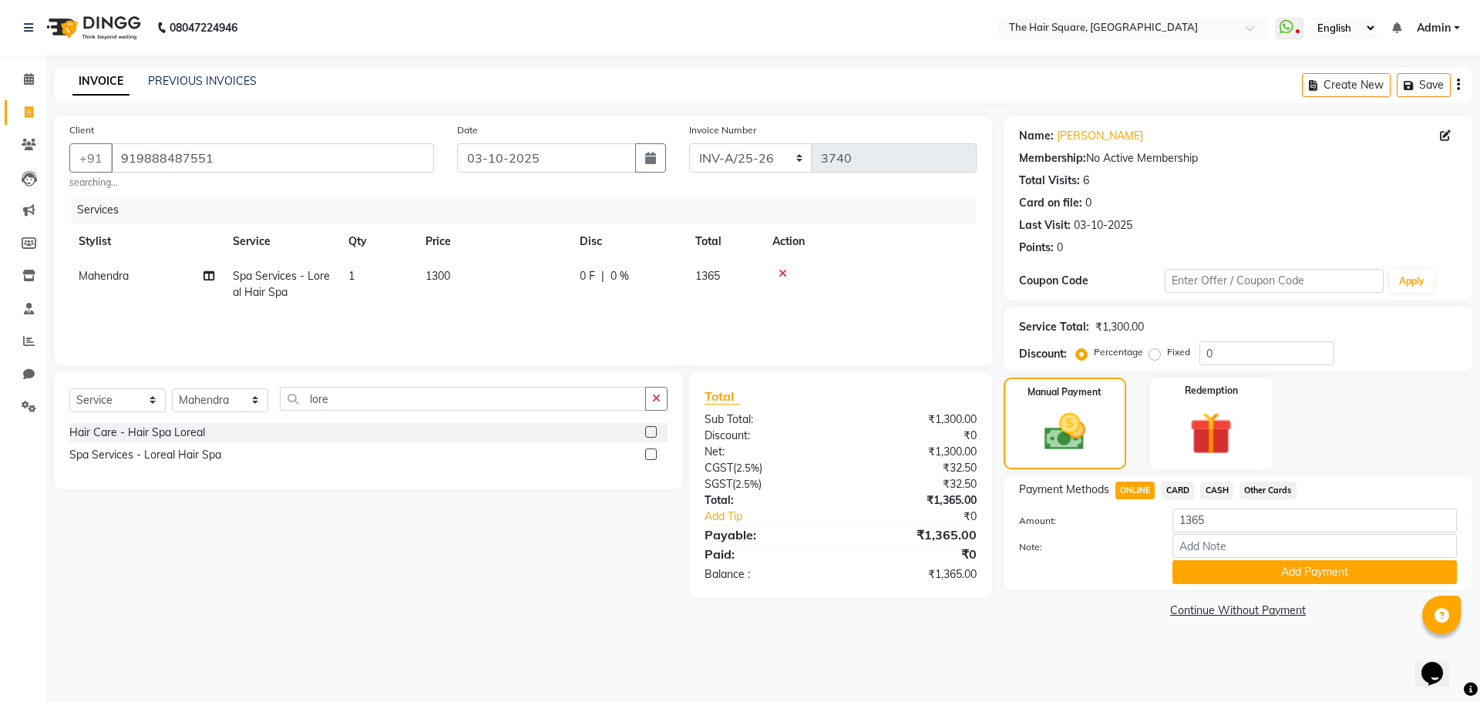
click at [1248, 584] on div "Payment Methods ONLINE CARD CASH Other Cards Amount: 1365 Note: Add Payment" at bounding box center [1237, 532] width 469 height 115
click at [1247, 576] on button "Add Payment" at bounding box center [1314, 572] width 284 height 24
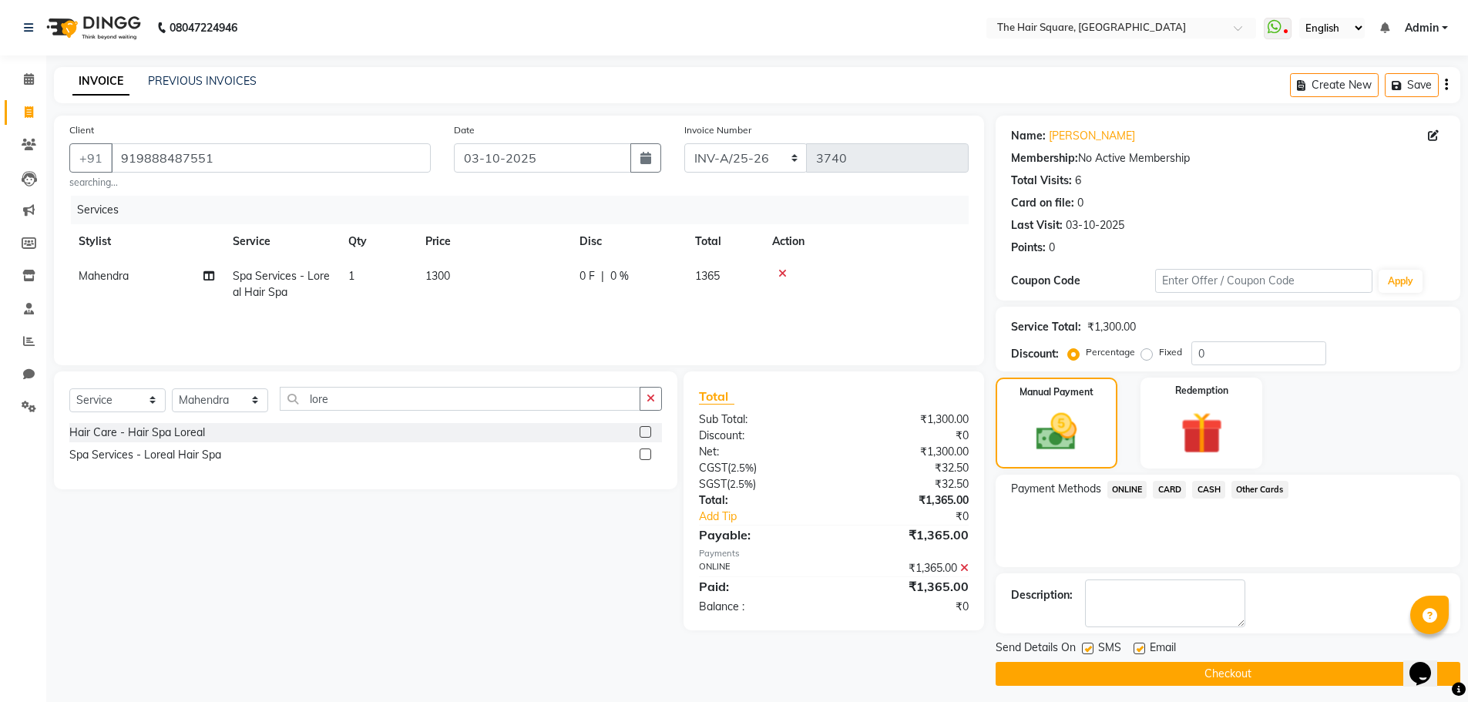
click at [1332, 670] on button "Checkout" at bounding box center [1228, 674] width 465 height 24
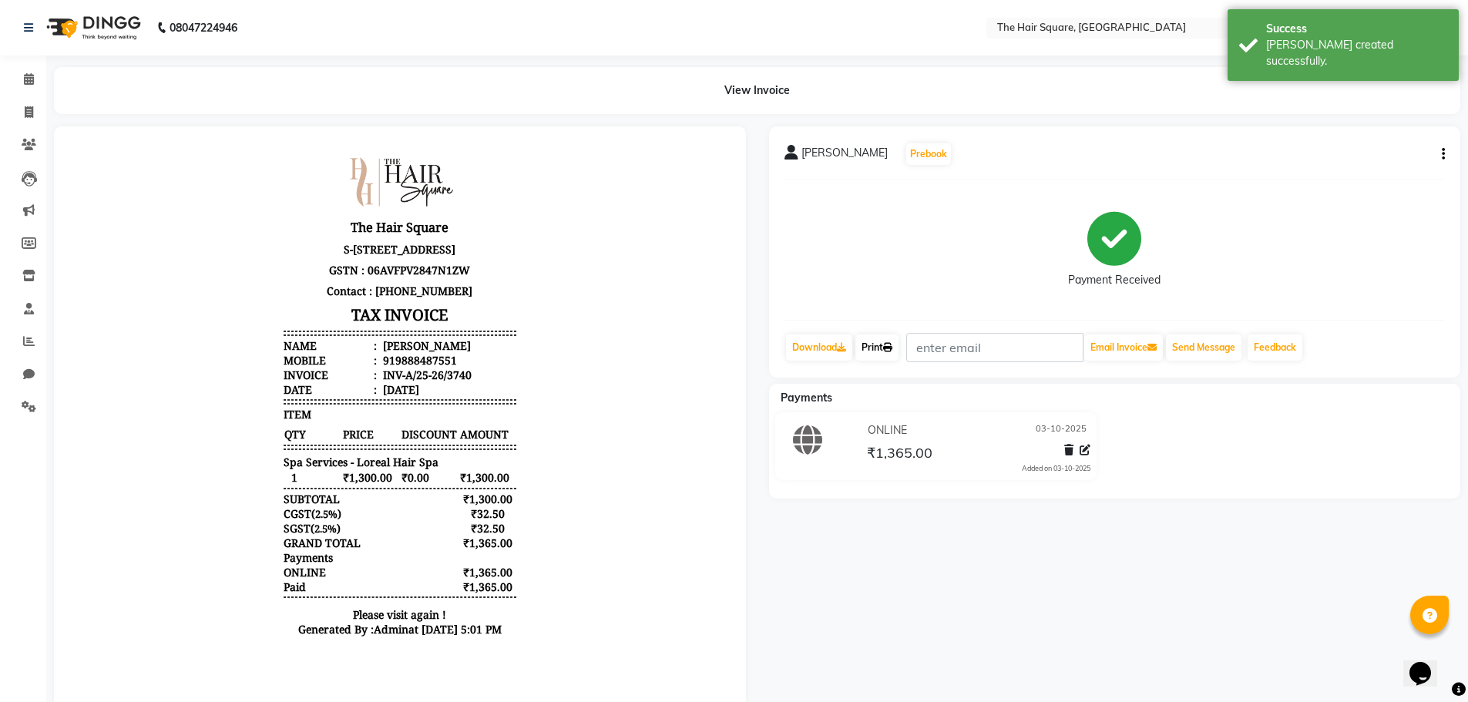
drag, startPoint x: 881, startPoint y: 344, endPoint x: 932, endPoint y: 420, distance: 91.5
click at [881, 344] on link "Print" at bounding box center [876, 347] width 43 height 26
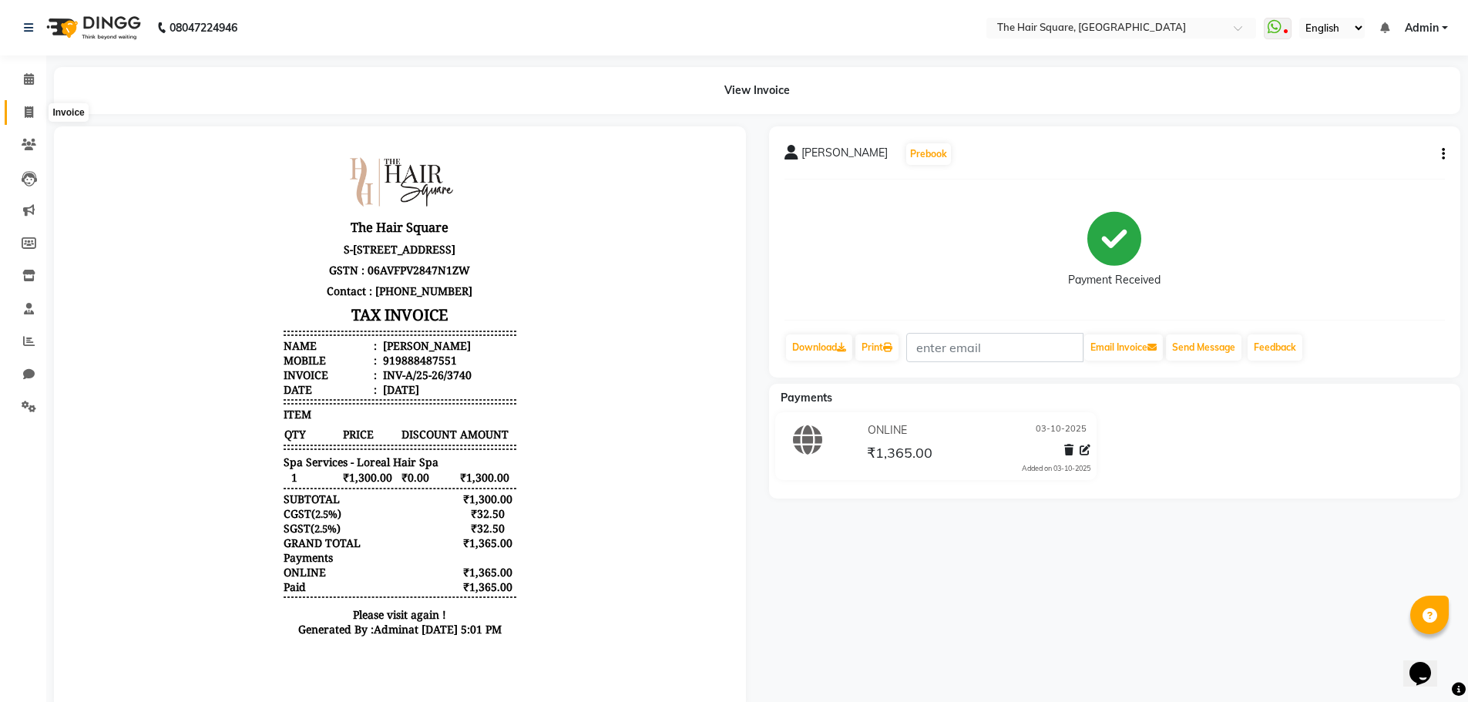
drag, startPoint x: 25, startPoint y: 115, endPoint x: 38, endPoint y: 121, distance: 14.5
click at [25, 115] on icon at bounding box center [29, 112] width 8 height 12
select select "service"
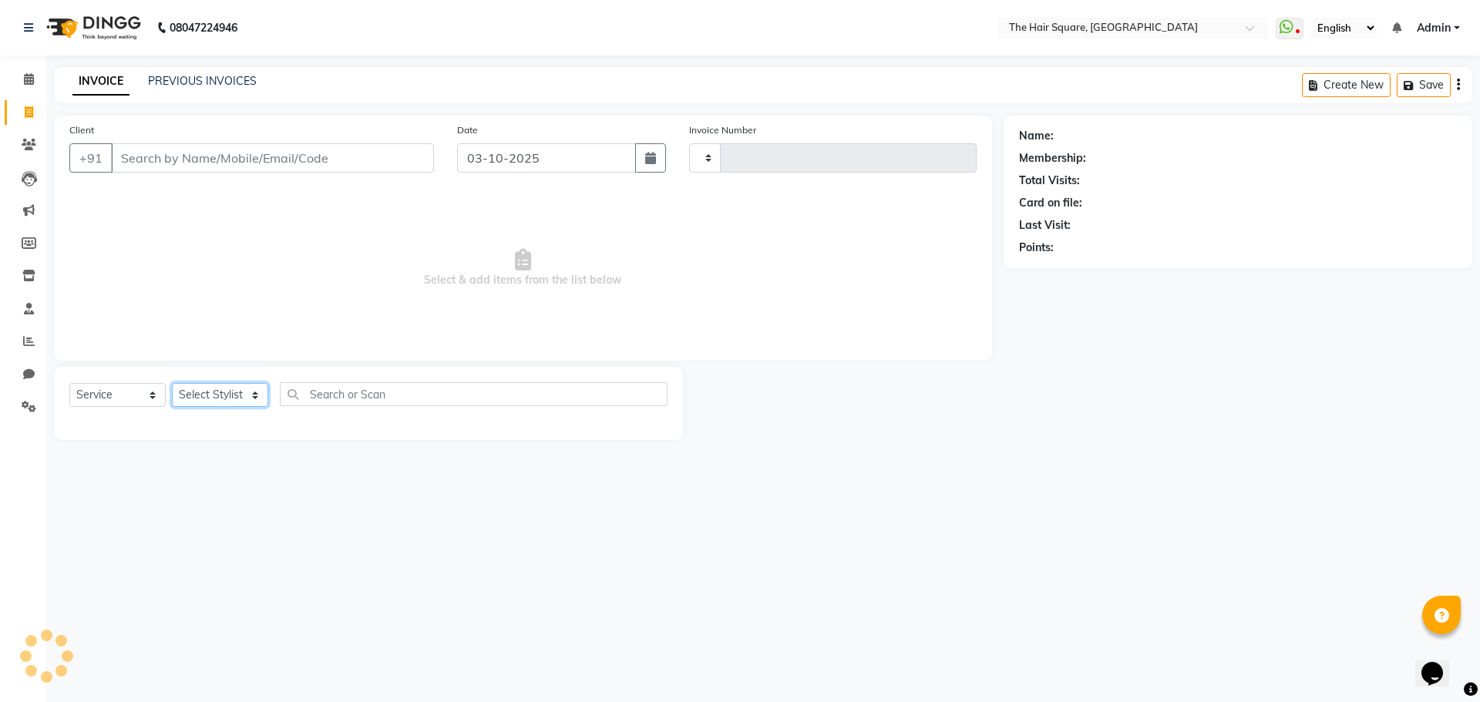
click at [210, 399] on select "Select Stylist" at bounding box center [220, 395] width 96 height 24
type input "3741"
select select "5768"
select select "39370"
click at [172, 383] on select "Select Stylist Amit Aradhana Bittu Dev Imran Inder Javed Kim Mahendra Manager M…" at bounding box center [220, 395] width 96 height 24
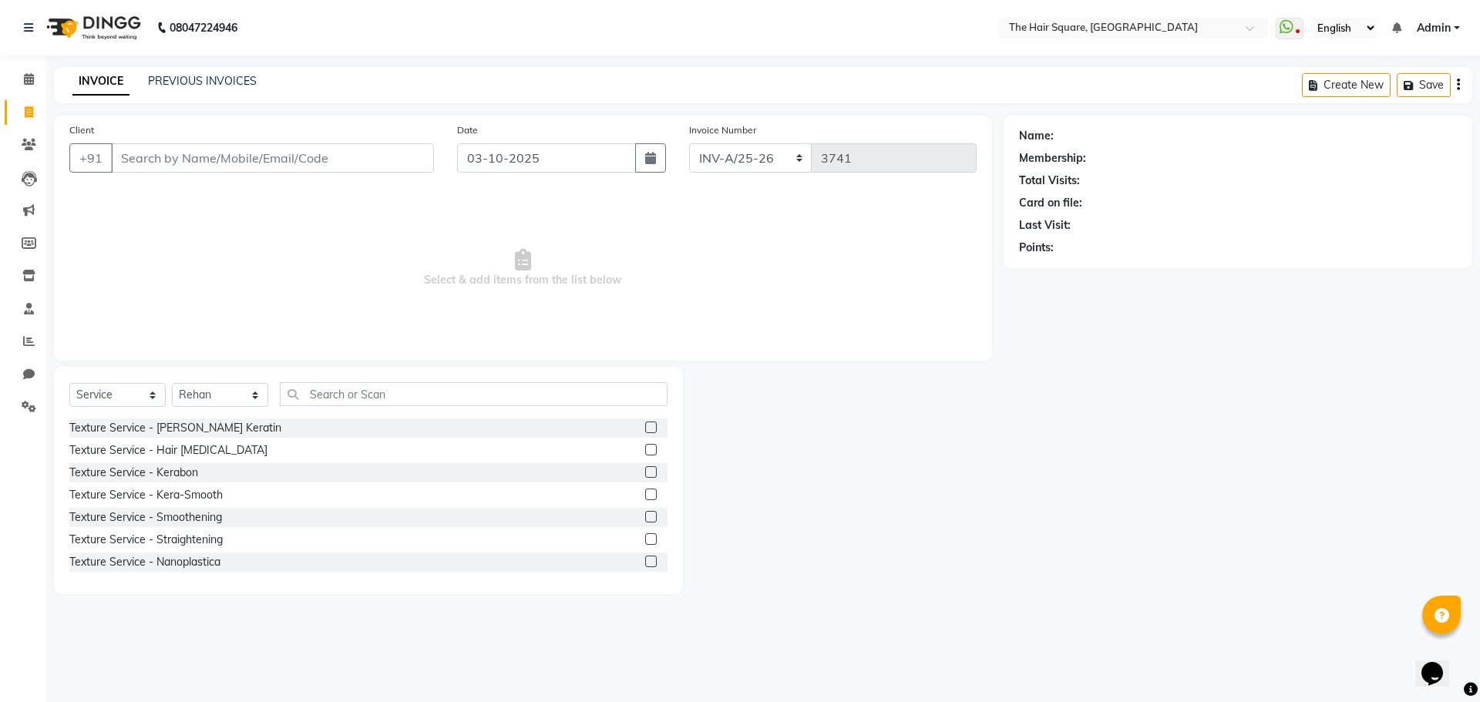
drag, startPoint x: 326, startPoint y: 379, endPoint x: 314, endPoint y: 395, distance: 19.3
click at [323, 381] on div "Select Service Product Membership Package Voucher Prepaid Gift Card Select Styl…" at bounding box center [368, 480] width 629 height 227
click at [314, 395] on input "text" at bounding box center [474, 394] width 388 height 24
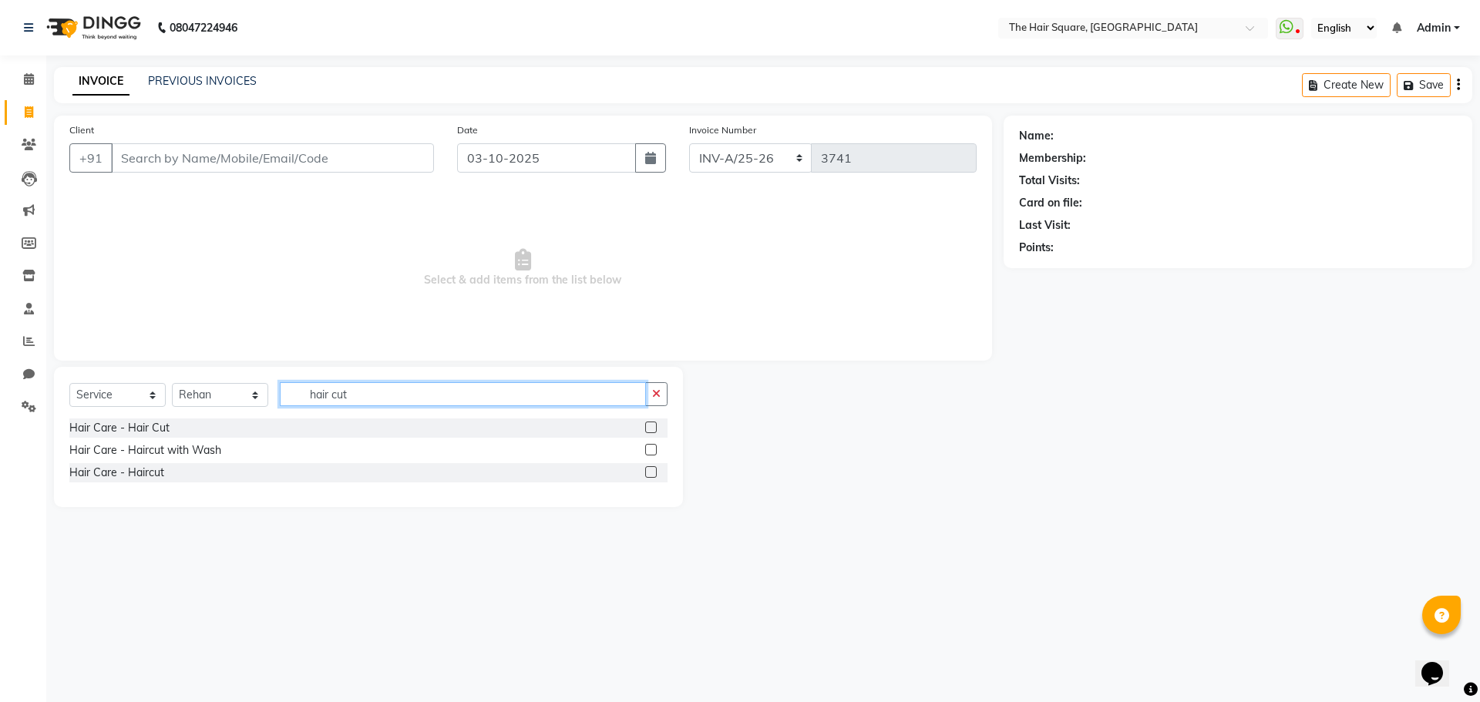
type input "hair cut"
click at [643, 471] on div "Hair Care - Haircut" at bounding box center [368, 472] width 598 height 19
click at [648, 469] on label at bounding box center [651, 472] width 12 height 12
click at [648, 469] on input "checkbox" at bounding box center [650, 473] width 10 height 10
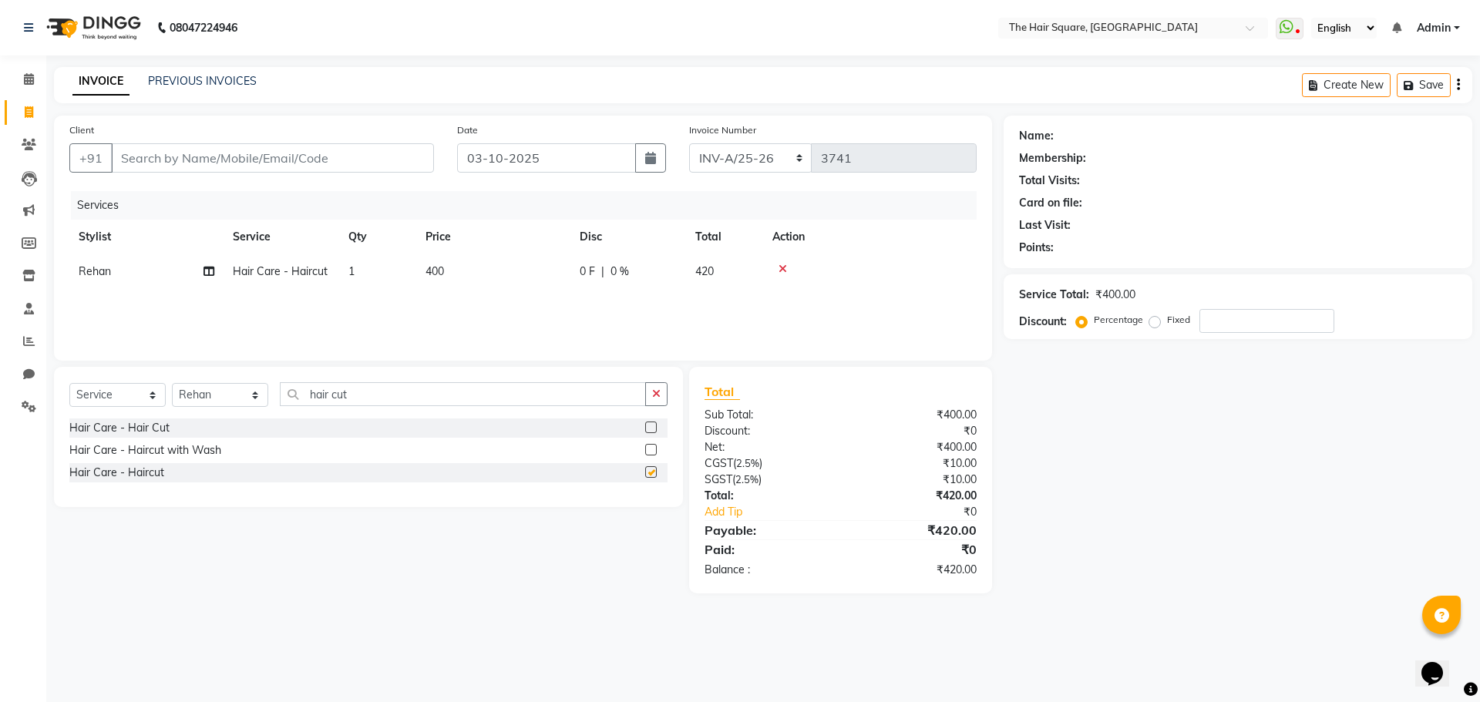
checkbox input "false"
click at [233, 395] on select "Select Stylist Amit Aradhana Bittu Dev Imran Inder Javed Kim Mahendra Manager M…" at bounding box center [220, 395] width 96 height 24
select select "39380"
click at [172, 383] on select "Select Stylist Amit Aradhana Bittu Dev Imran Inder Javed Kim Mahendra Manager M…" at bounding box center [220, 395] width 96 height 24
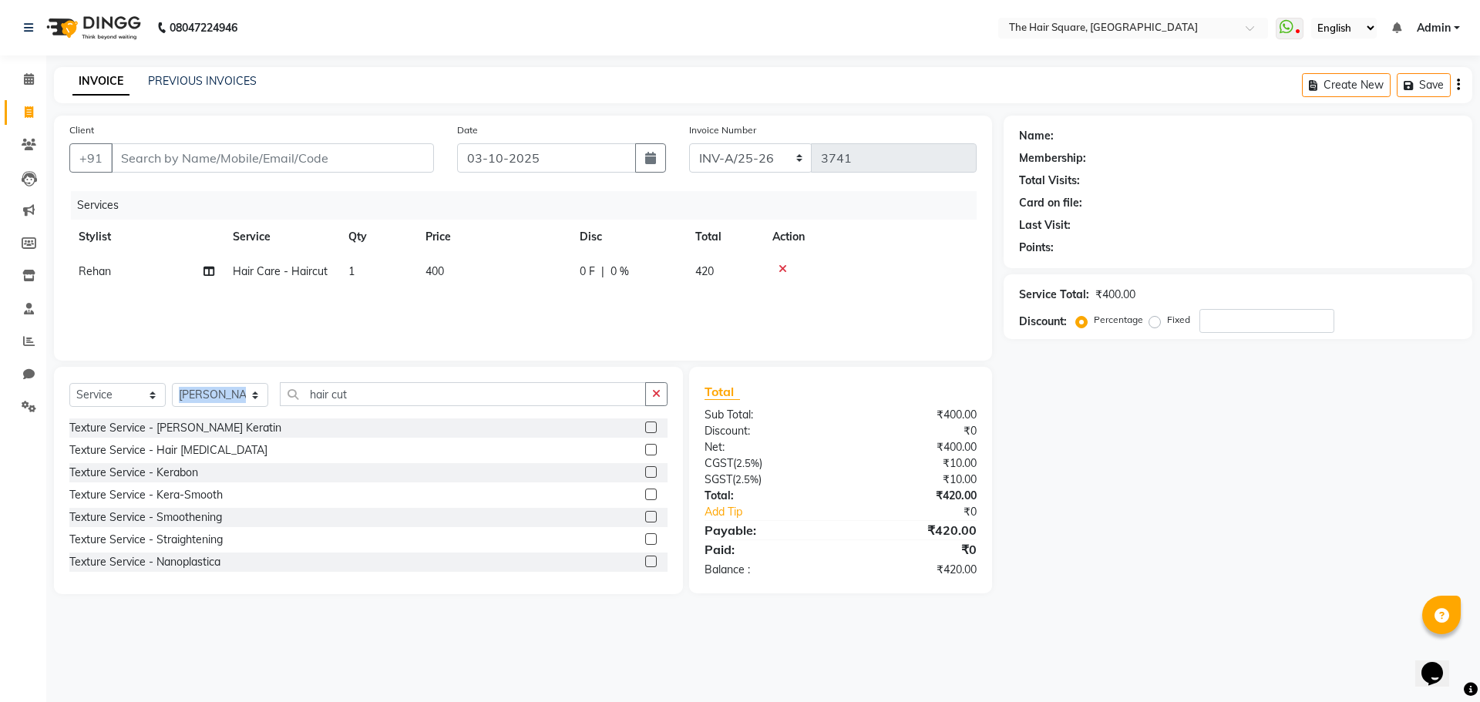
drag, startPoint x: 369, startPoint y: 410, endPoint x: 242, endPoint y: 390, distance: 128.7
click at [242, 390] on div "Select Service Product Membership Package Voucher Prepaid Gift Card Select Styl…" at bounding box center [368, 400] width 598 height 36
drag, startPoint x: 274, startPoint y: 385, endPoint x: 38, endPoint y: 361, distance: 237.1
click at [47, 365] on div "Client +91 Date 03-10-2025 Invoice Number INV-A-M/25-26 INV-A/25-26 3741 Servic…" at bounding box center [522, 355] width 961 height 479
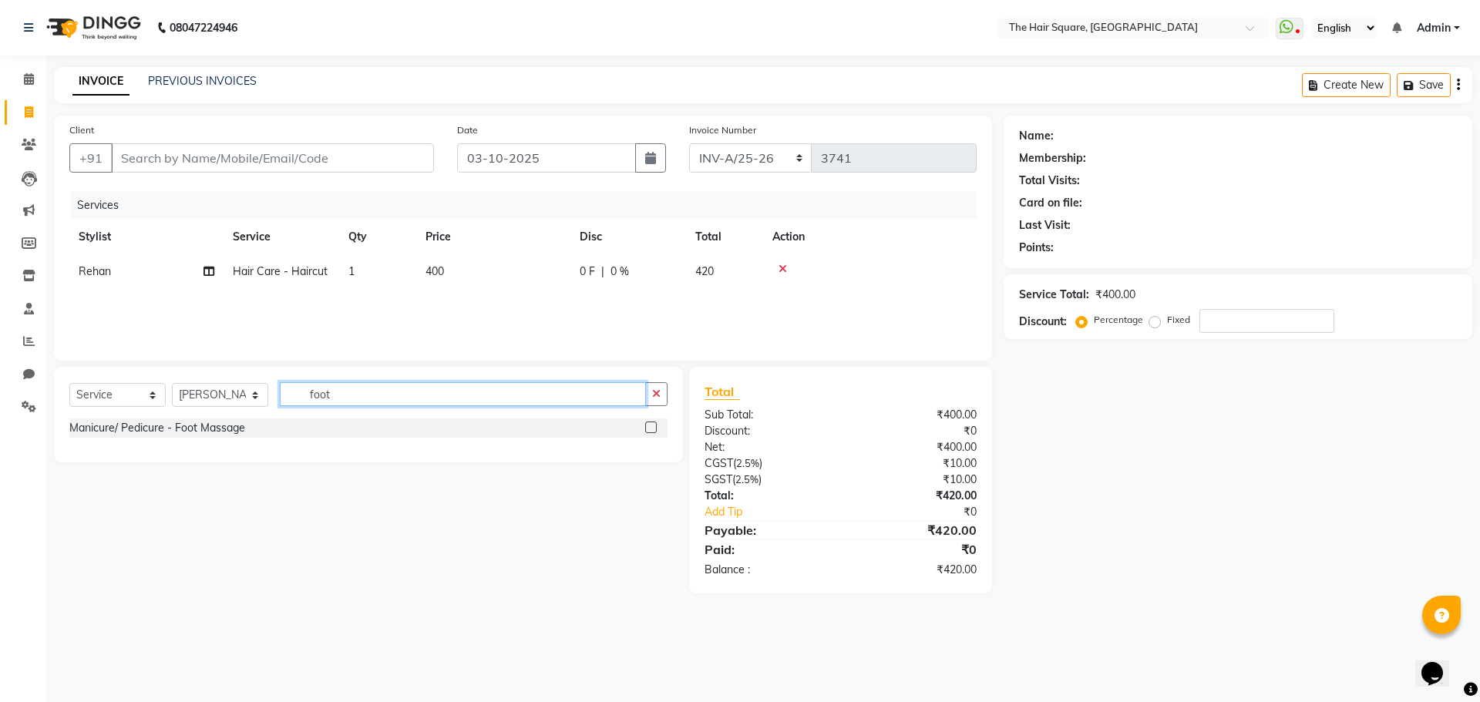
type input "foot"
click at [655, 427] on label at bounding box center [651, 428] width 12 height 12
click at [655, 427] on input "checkbox" at bounding box center [650, 428] width 10 height 10
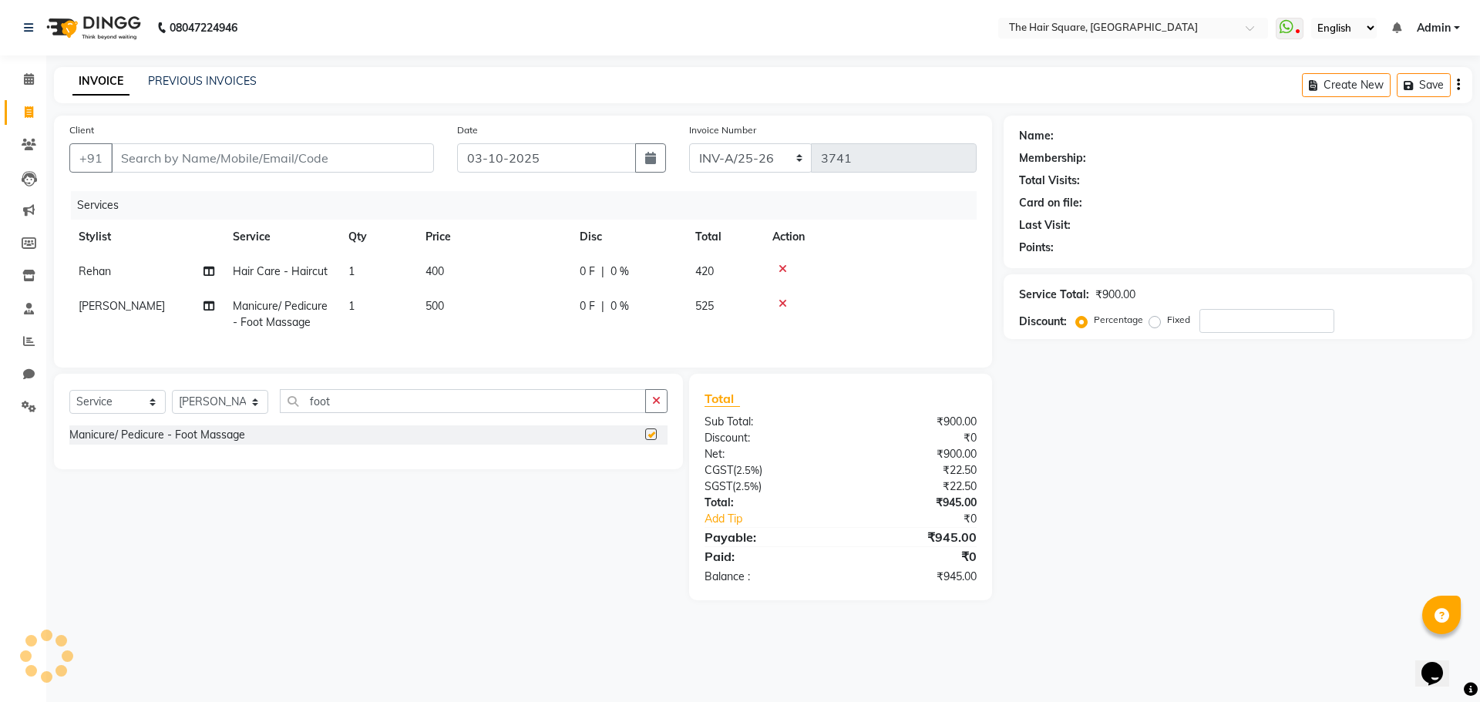
checkbox input "false"
click at [441, 308] on span "500" at bounding box center [434, 306] width 18 height 14
select select "39380"
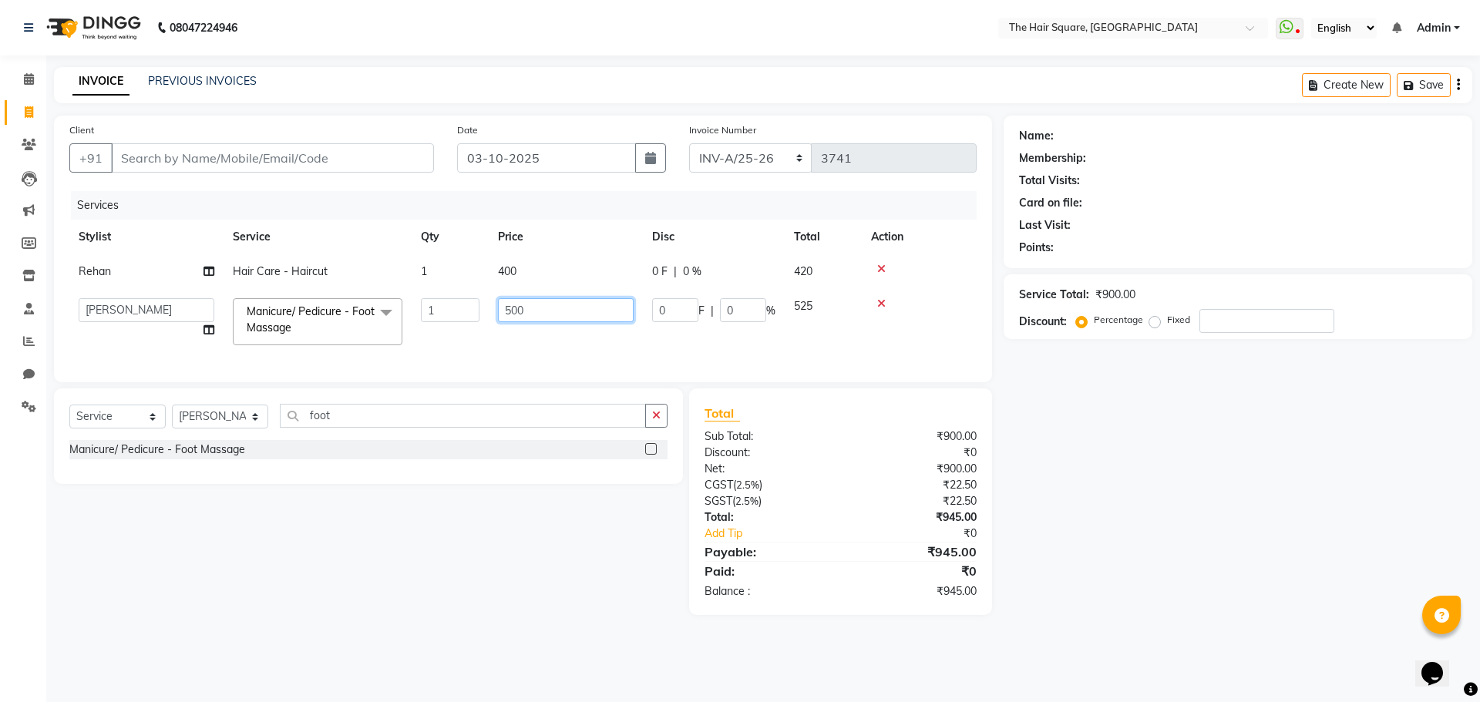
drag, startPoint x: 260, startPoint y: 287, endPoint x: 232, endPoint y: 284, distance: 27.9
click at [238, 286] on tbody "Rehan Hair Care - Haircut 1 400 0 F | 0 % 420 Amit Aradhana Bittu Dev Imran Ind…" at bounding box center [522, 304] width 907 height 100
type input "600"
click at [647, 327] on td "0 F | 0 %" at bounding box center [714, 322] width 142 height 66
select select "39380"
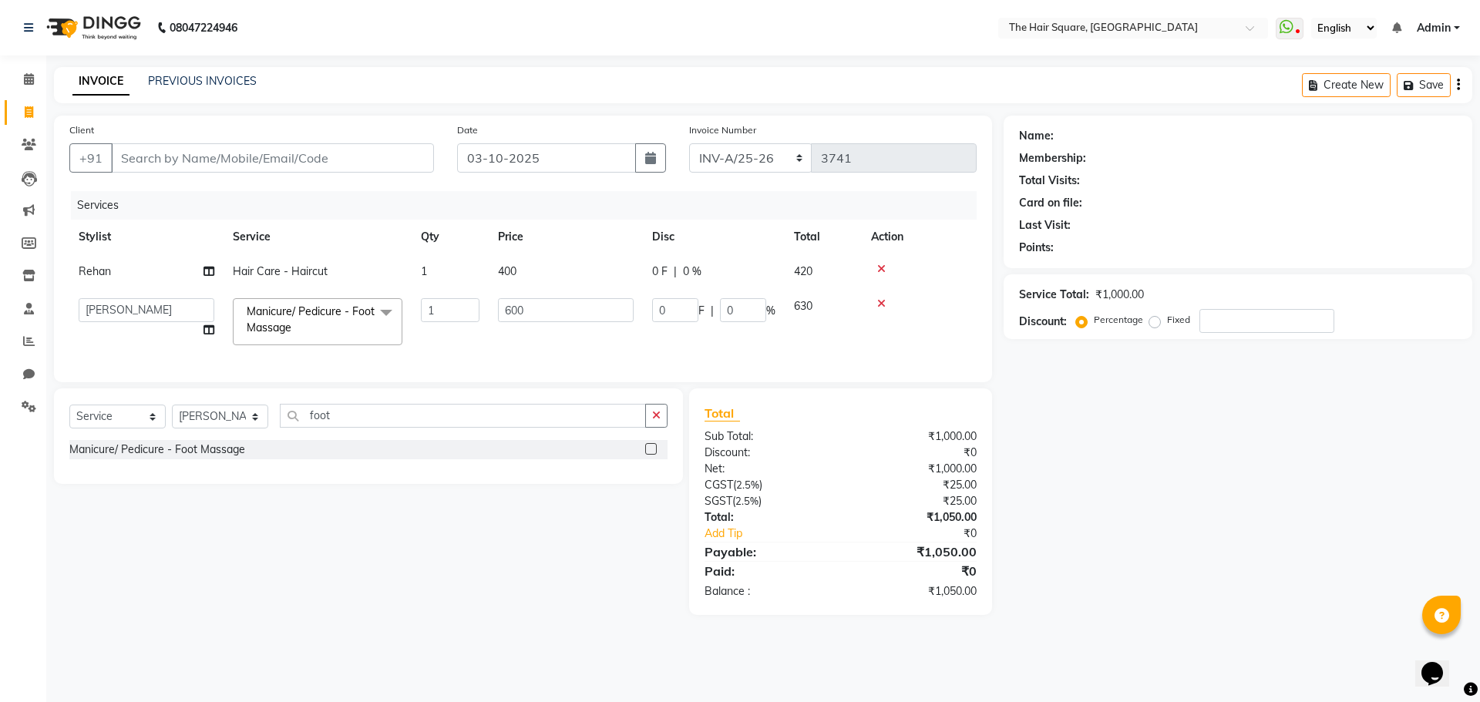
click at [1140, 411] on div "Name: Membership: Total Visits: Card on file: Last Visit: Points: Service Total…" at bounding box center [1243, 365] width 480 height 499
click at [576, 326] on td "600" at bounding box center [566, 322] width 154 height 66
click at [559, 319] on input "600" at bounding box center [566, 310] width 136 height 24
click at [562, 340] on div "Services Stylist Service Qty Price Disc Total Action Rehan Hair Care - Haircut …" at bounding box center [522, 279] width 907 height 176
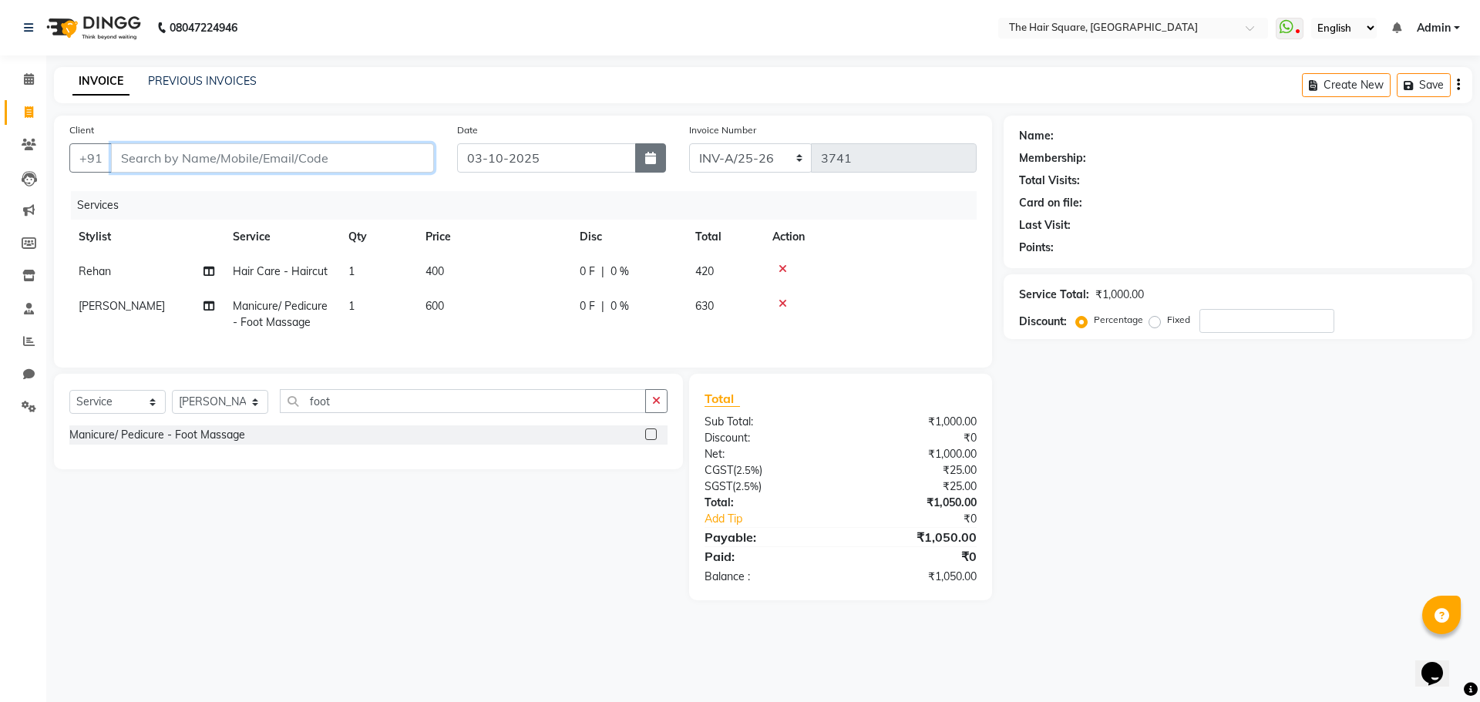
drag, startPoint x: 273, startPoint y: 161, endPoint x: 640, endPoint y: 170, distance: 366.9
click at [274, 161] on input "Client" at bounding box center [272, 157] width 323 height 29
type input "d"
type input "0"
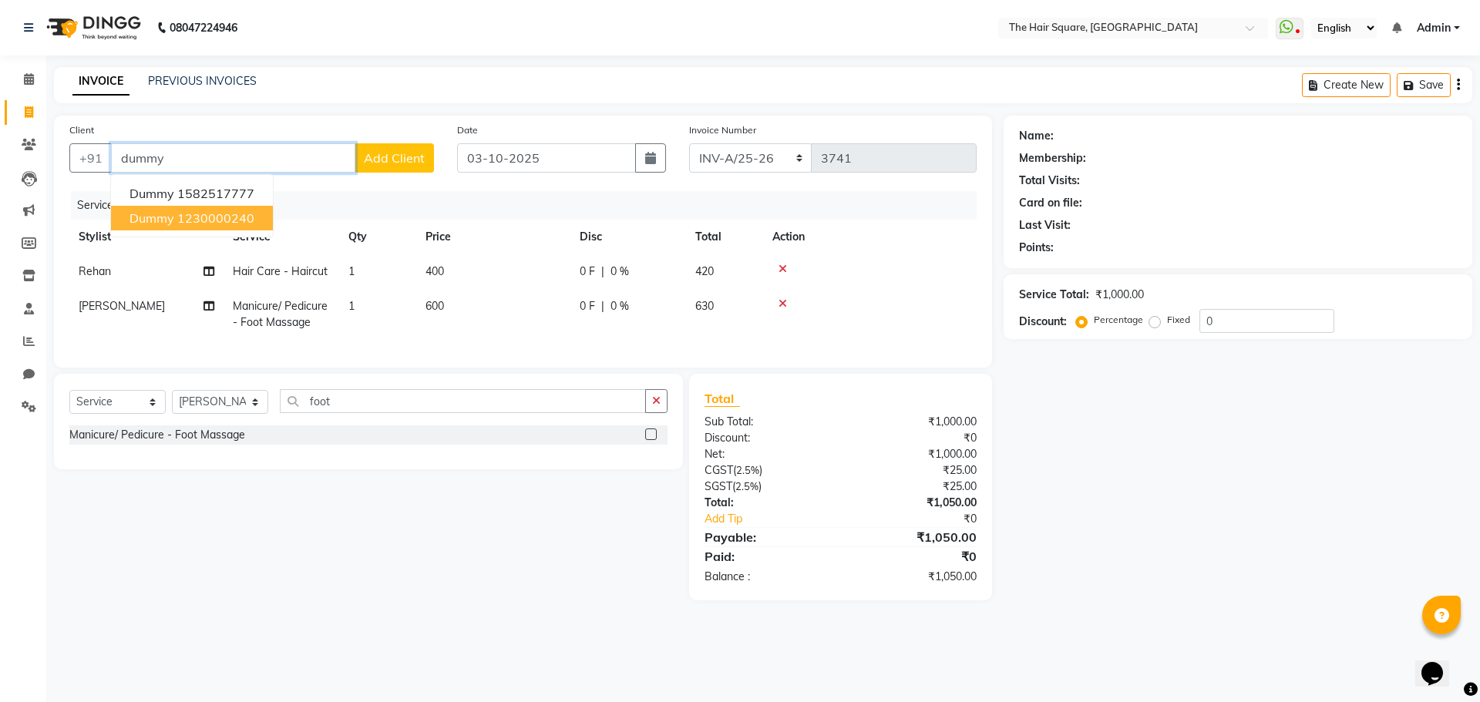
click at [237, 226] on button "dummy 1230000240" at bounding box center [192, 218] width 162 height 25
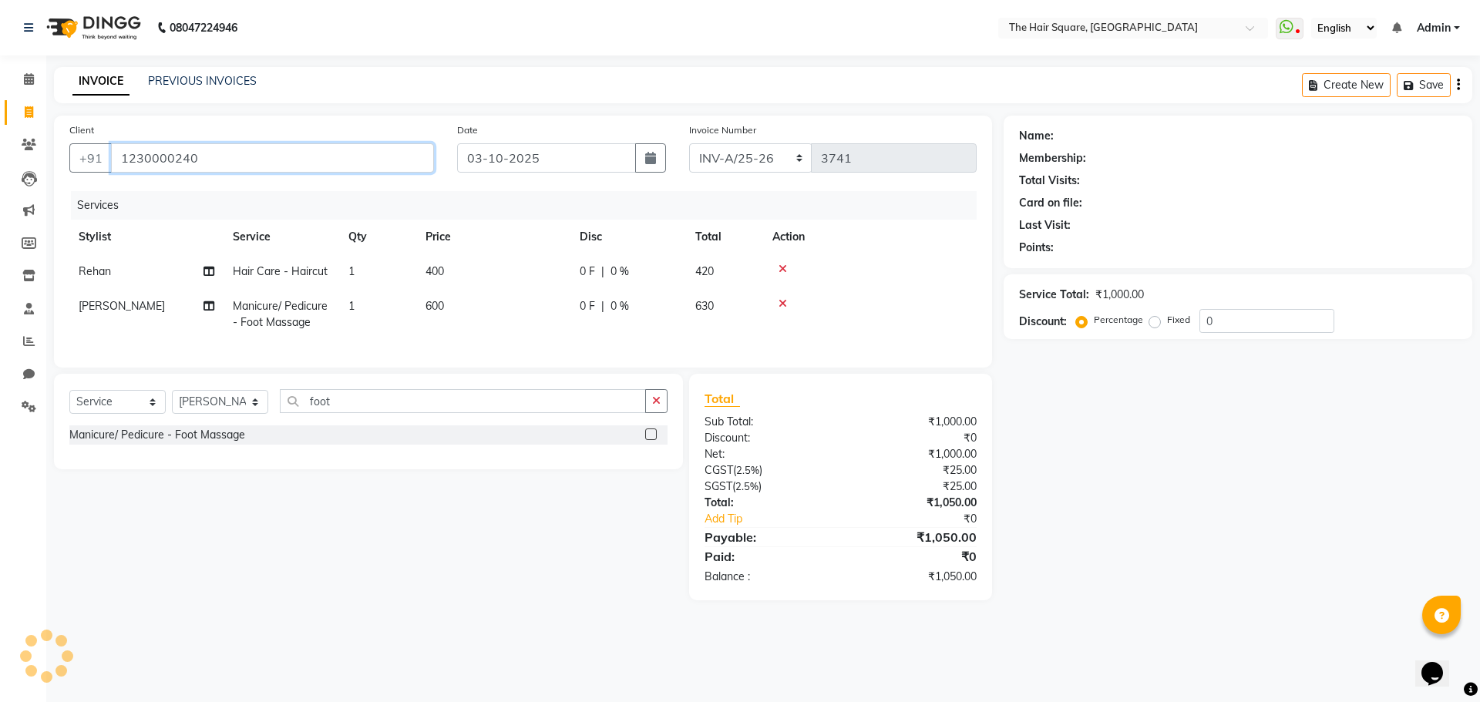
type input "1230000240"
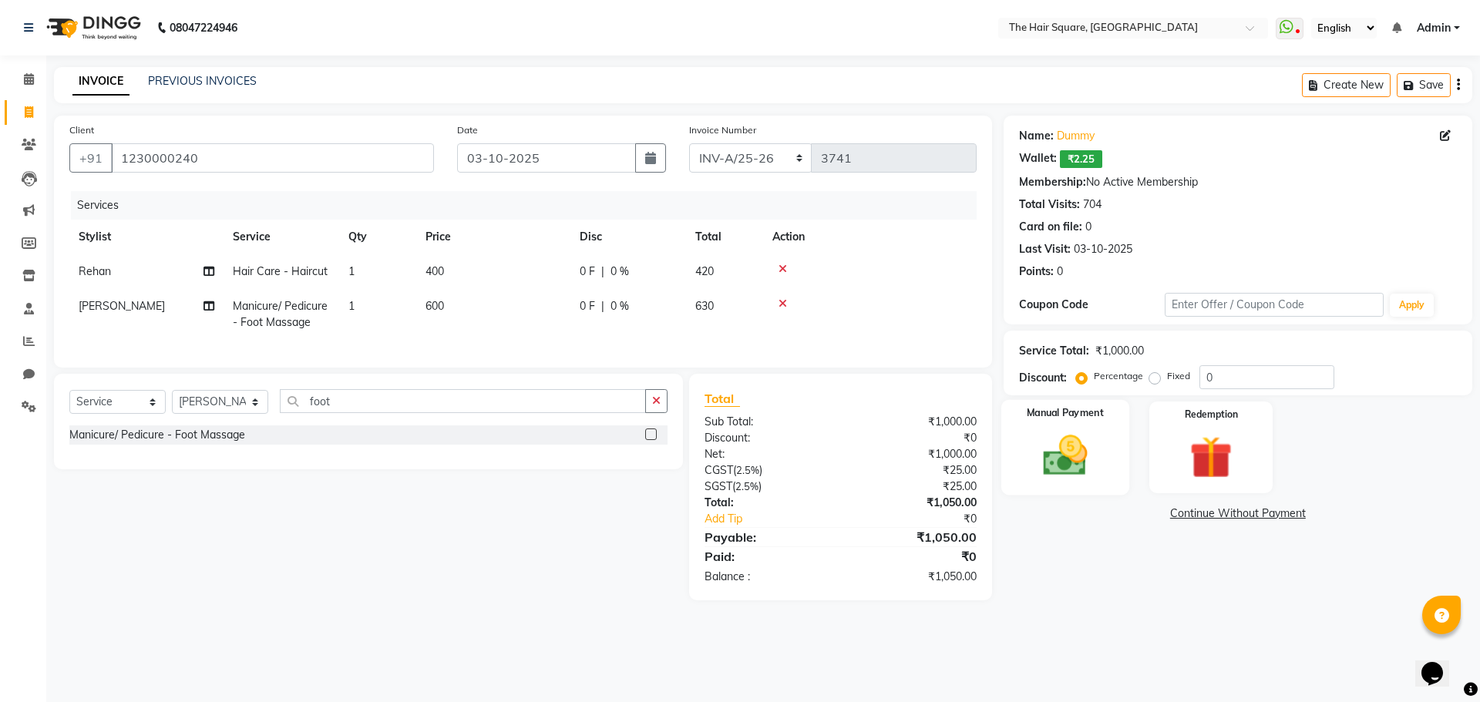
click at [1106, 442] on div "Manual Payment" at bounding box center [1064, 447] width 128 height 95
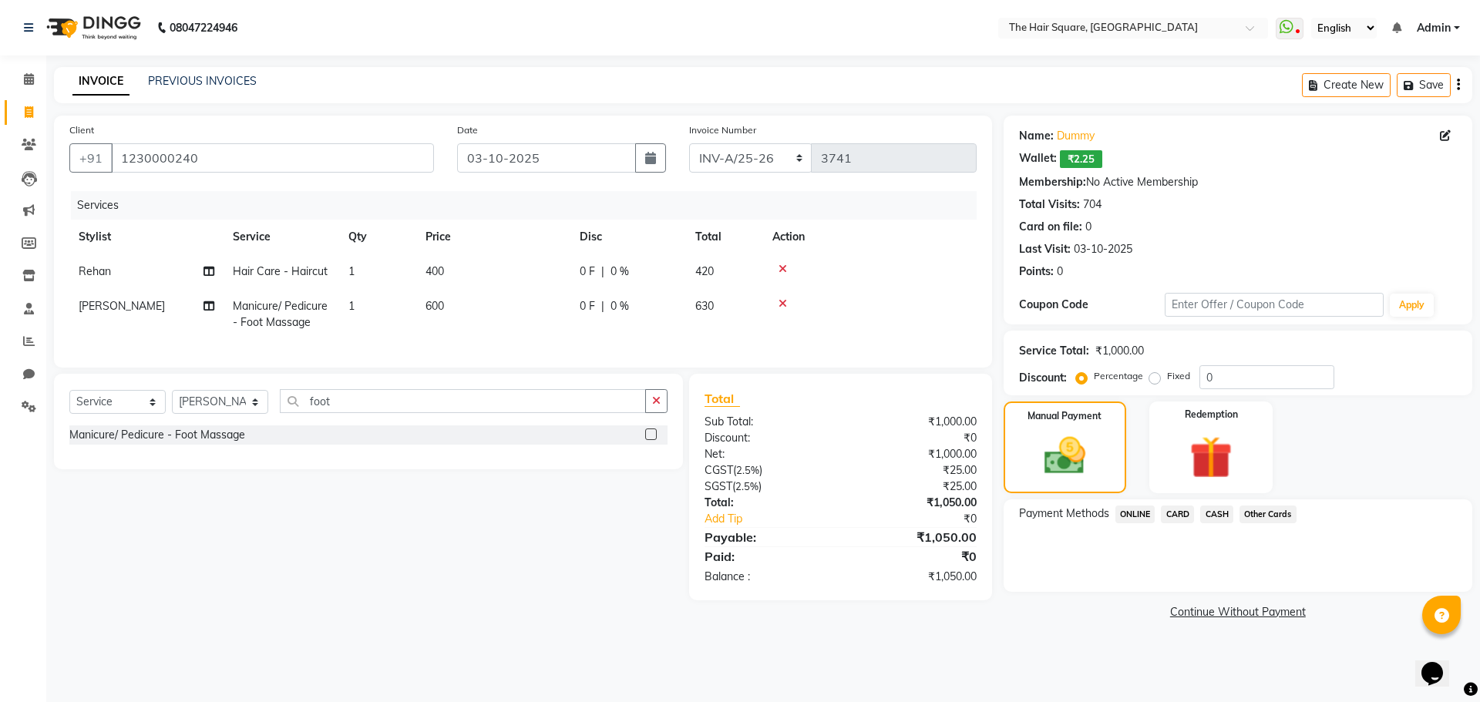
click at [1174, 513] on span "CARD" at bounding box center [1177, 515] width 33 height 18
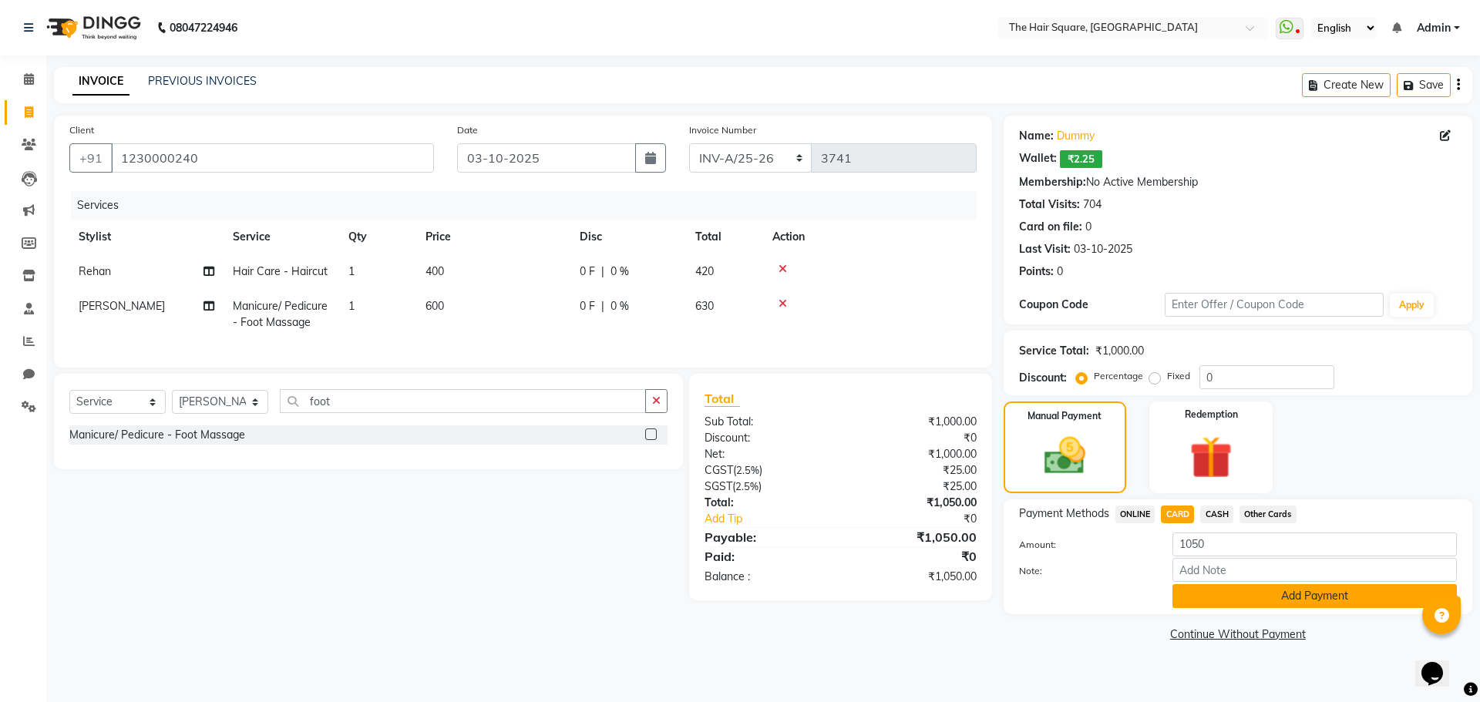
click at [1201, 597] on button "Add Payment" at bounding box center [1314, 596] width 284 height 24
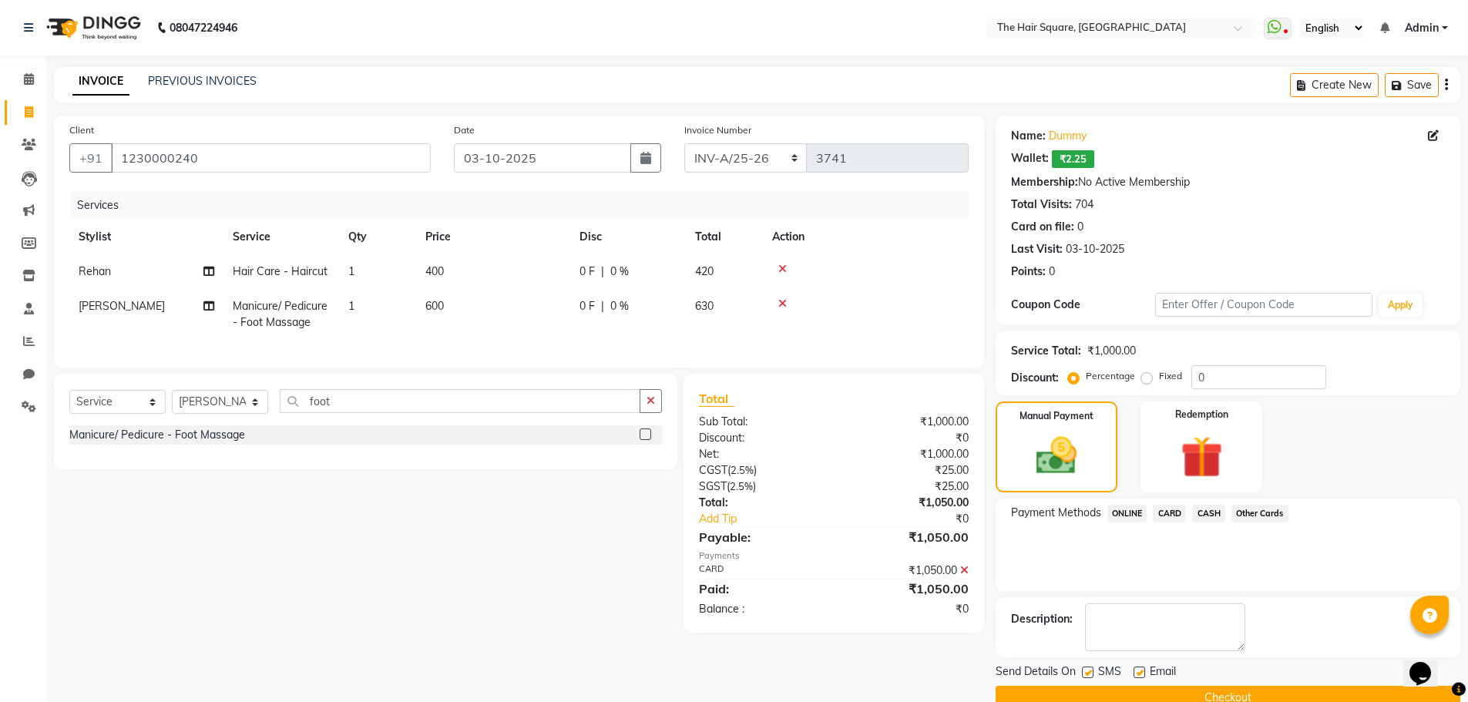
click at [1243, 697] on button "Checkout" at bounding box center [1228, 698] width 465 height 24
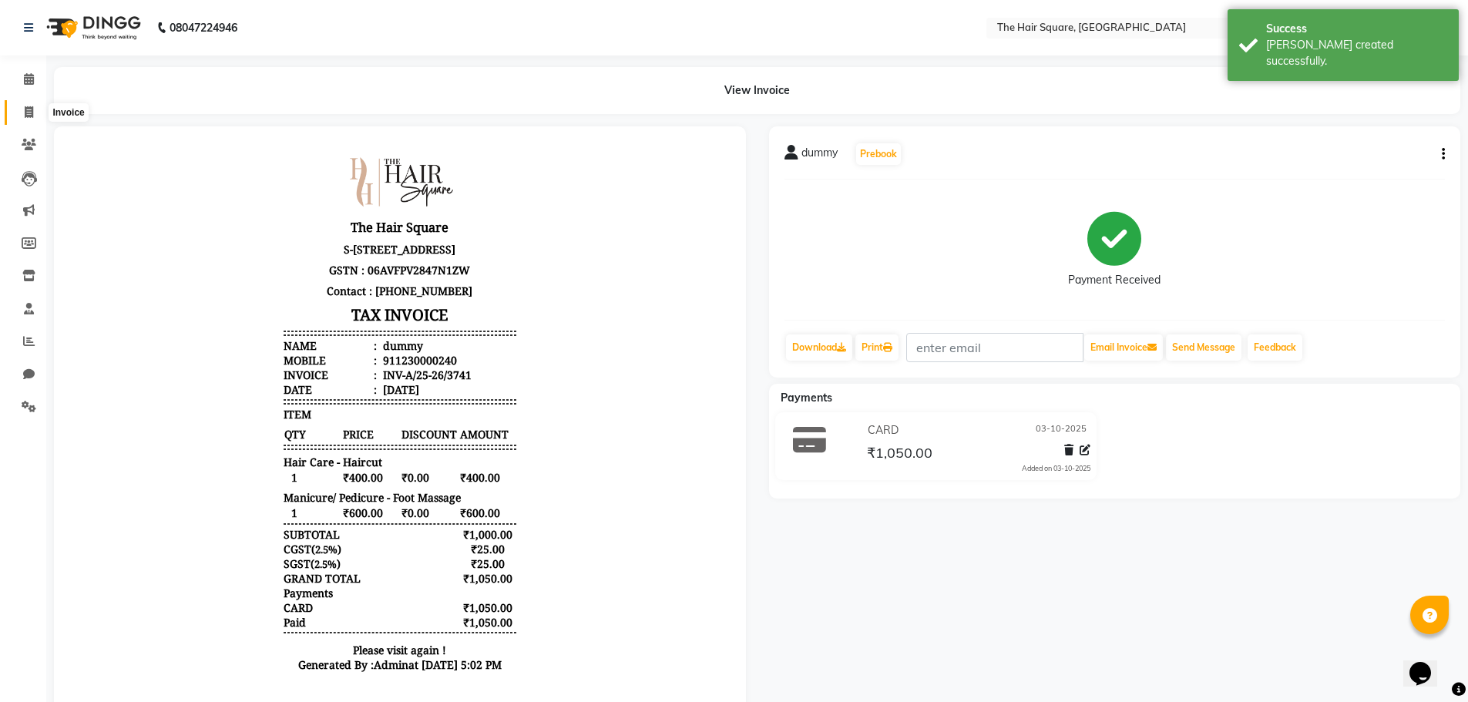
click at [27, 115] on icon at bounding box center [29, 112] width 8 height 12
select select "service"
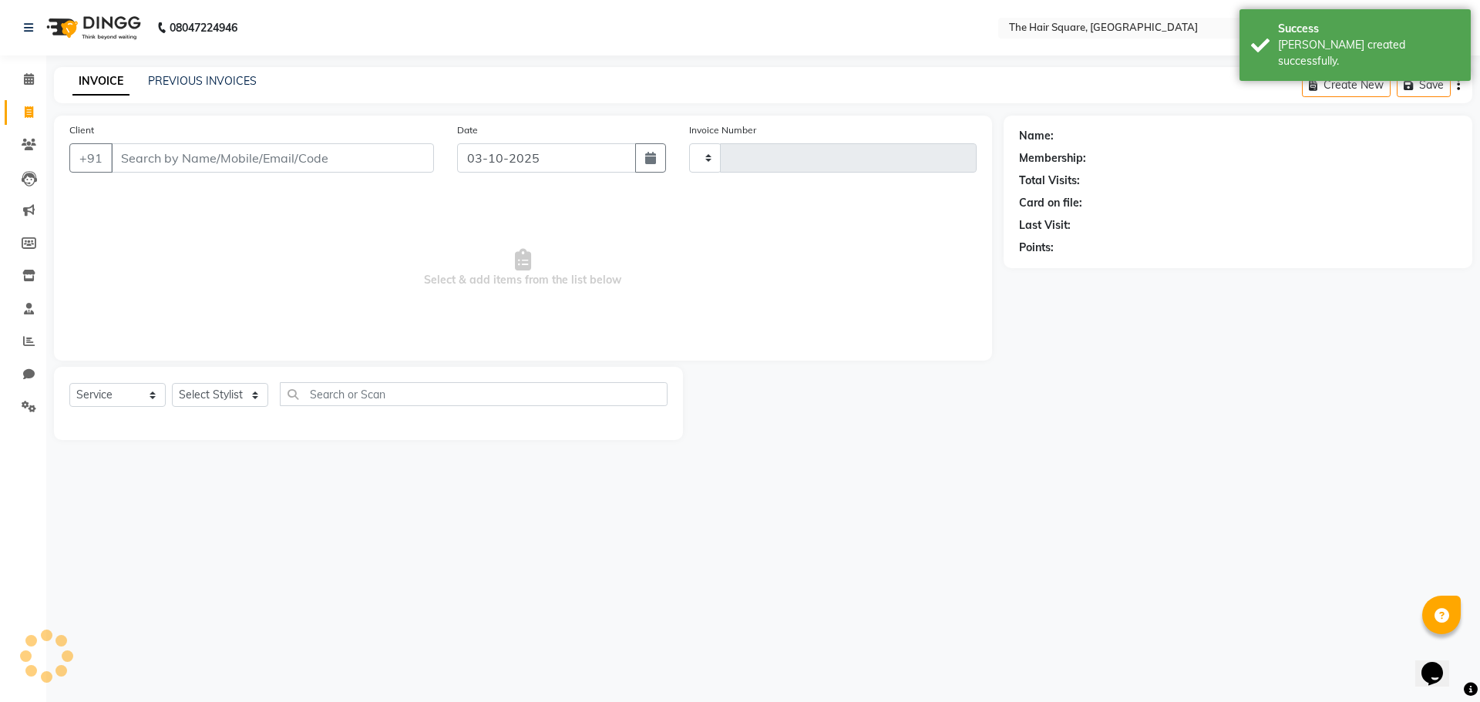
type input "3742"
select select "5768"
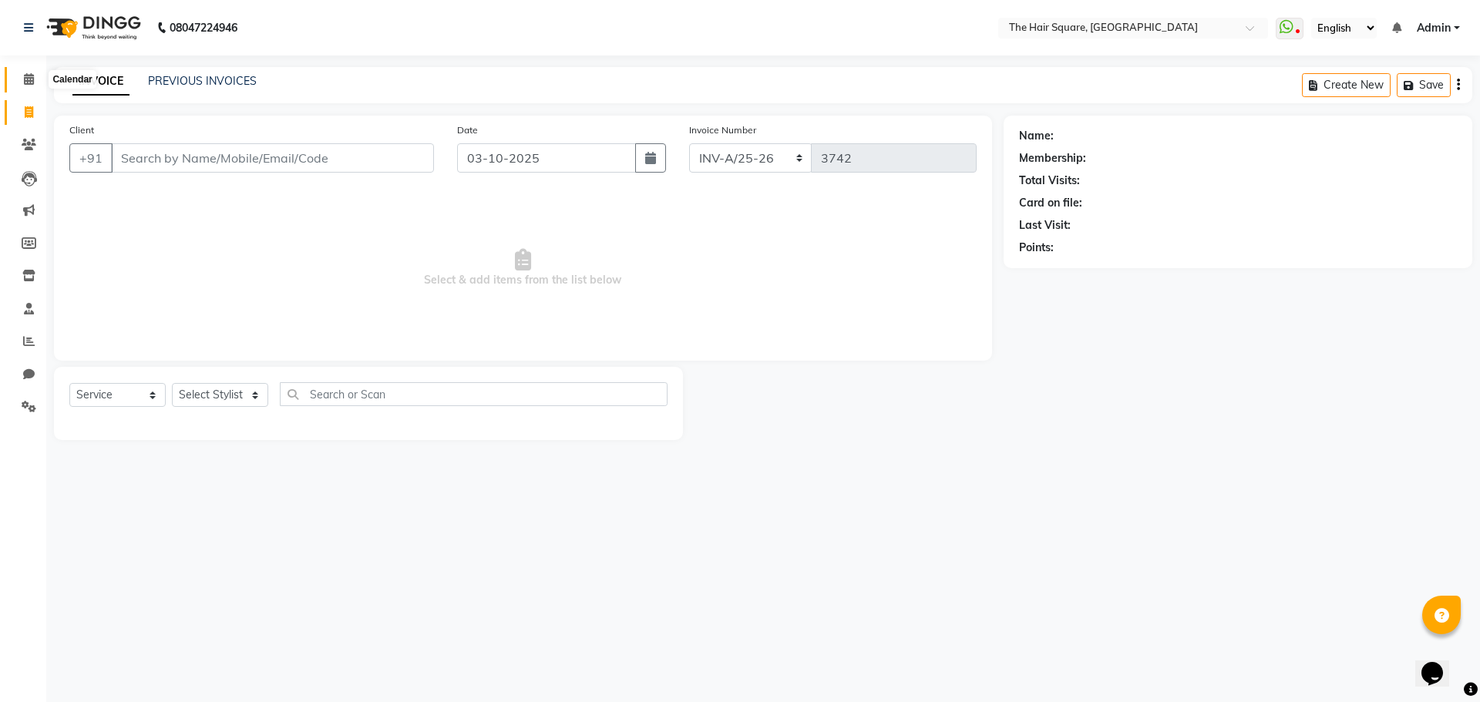
click at [17, 75] on span at bounding box center [28, 80] width 27 height 18
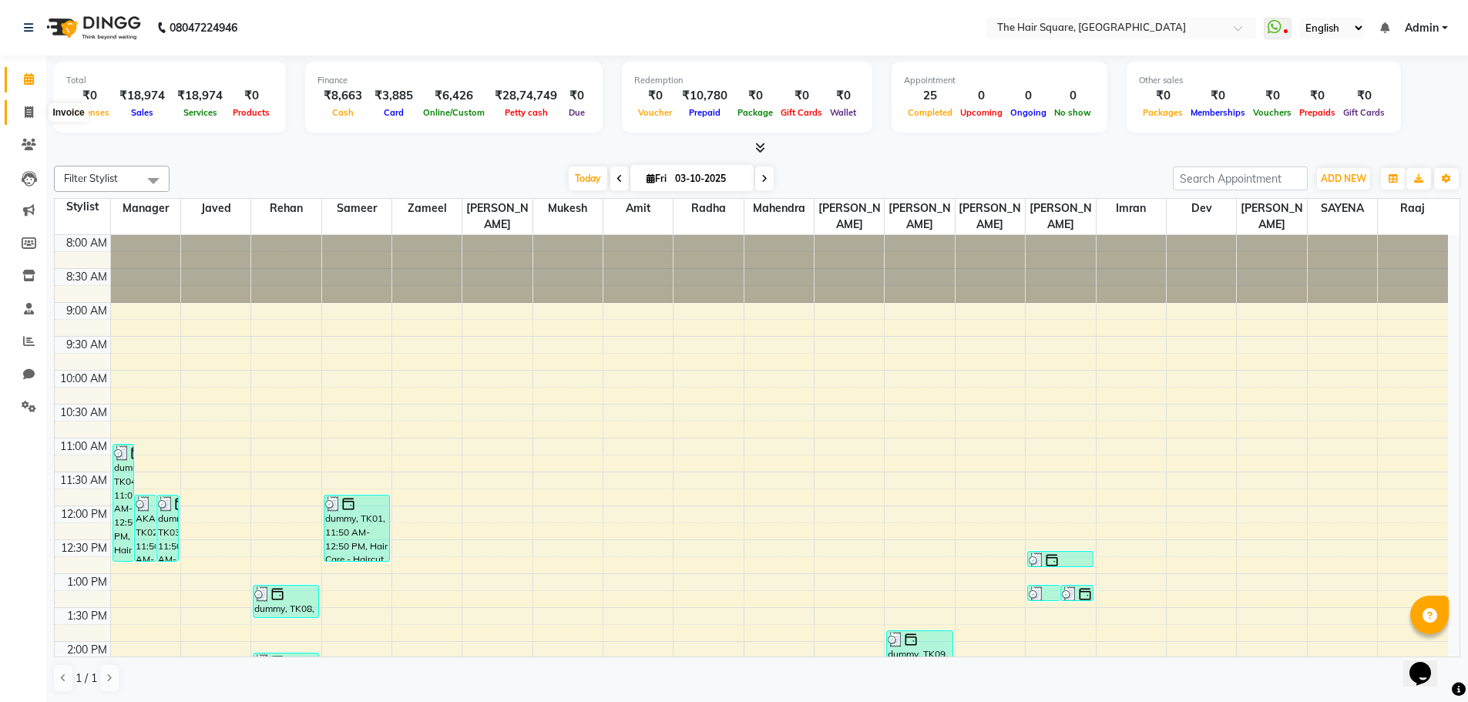
click at [25, 107] on icon at bounding box center [29, 112] width 8 height 12
select select "service"
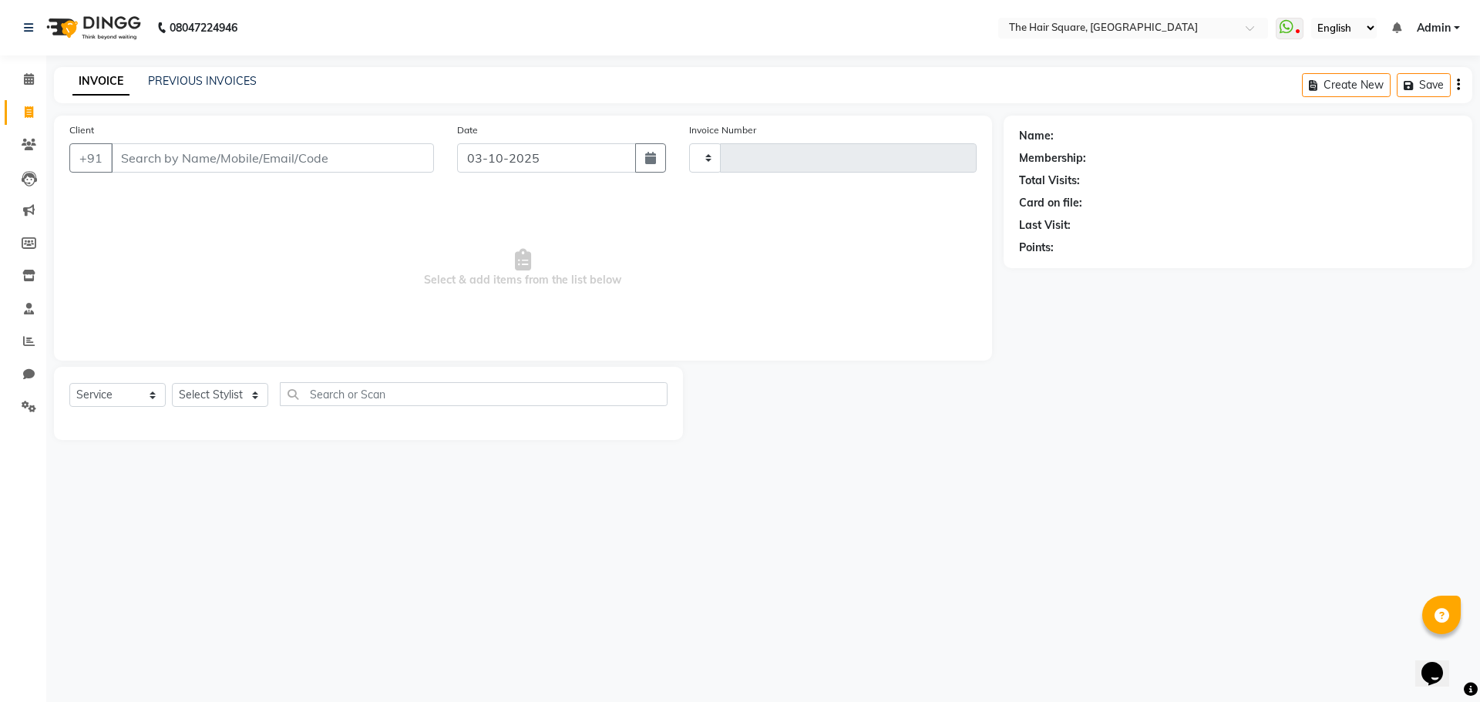
type input "3742"
select select "5768"
click at [199, 162] on input "Client" at bounding box center [272, 157] width 323 height 29
click at [233, 398] on select "Select Stylist Amit Aradhana Bittu Dev Imran Inder Javed Kim Mahendra Manager M…" at bounding box center [220, 395] width 96 height 24
select select "39376"
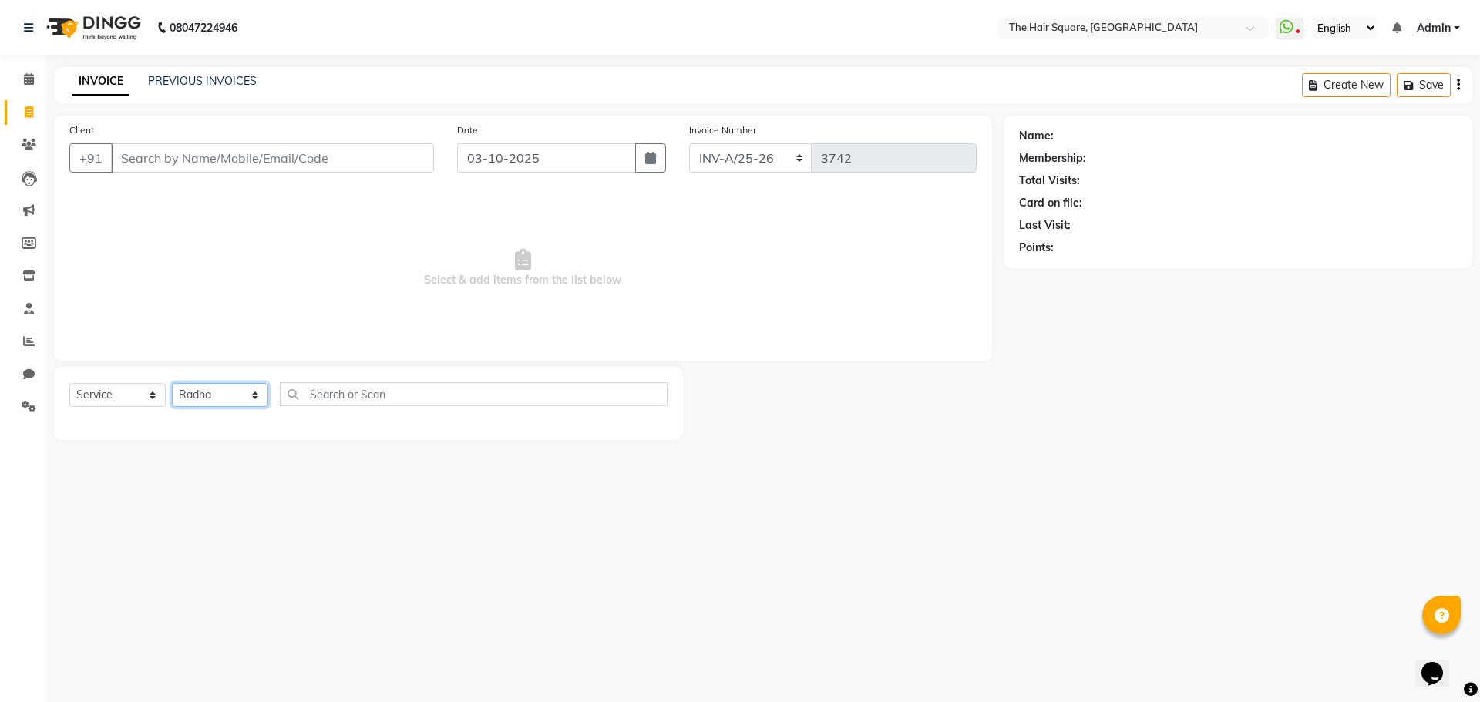
click at [172, 383] on select "Select Stylist Amit Aradhana Bittu Dev Imran Inder Javed Kim Mahendra Manager M…" at bounding box center [220, 395] width 96 height 24
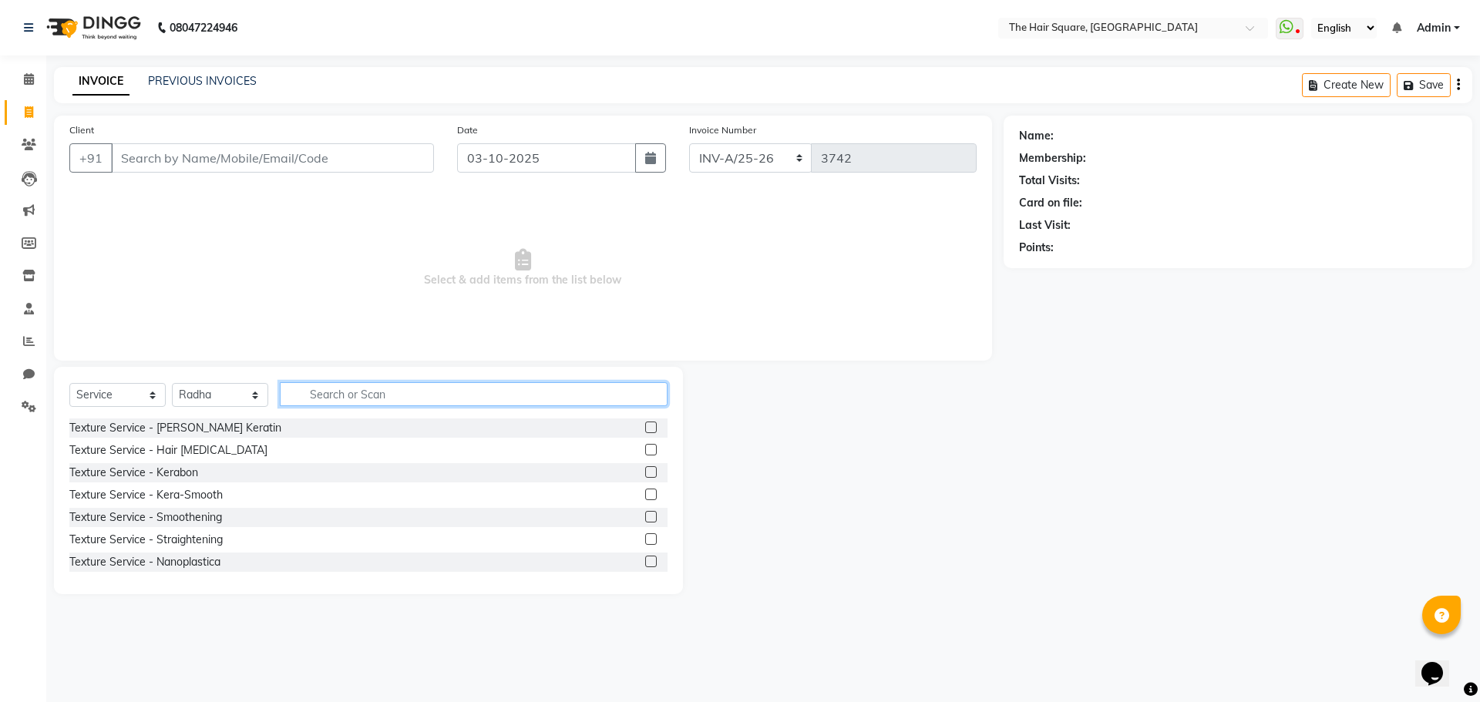
click at [304, 395] on input "text" at bounding box center [474, 394] width 388 height 24
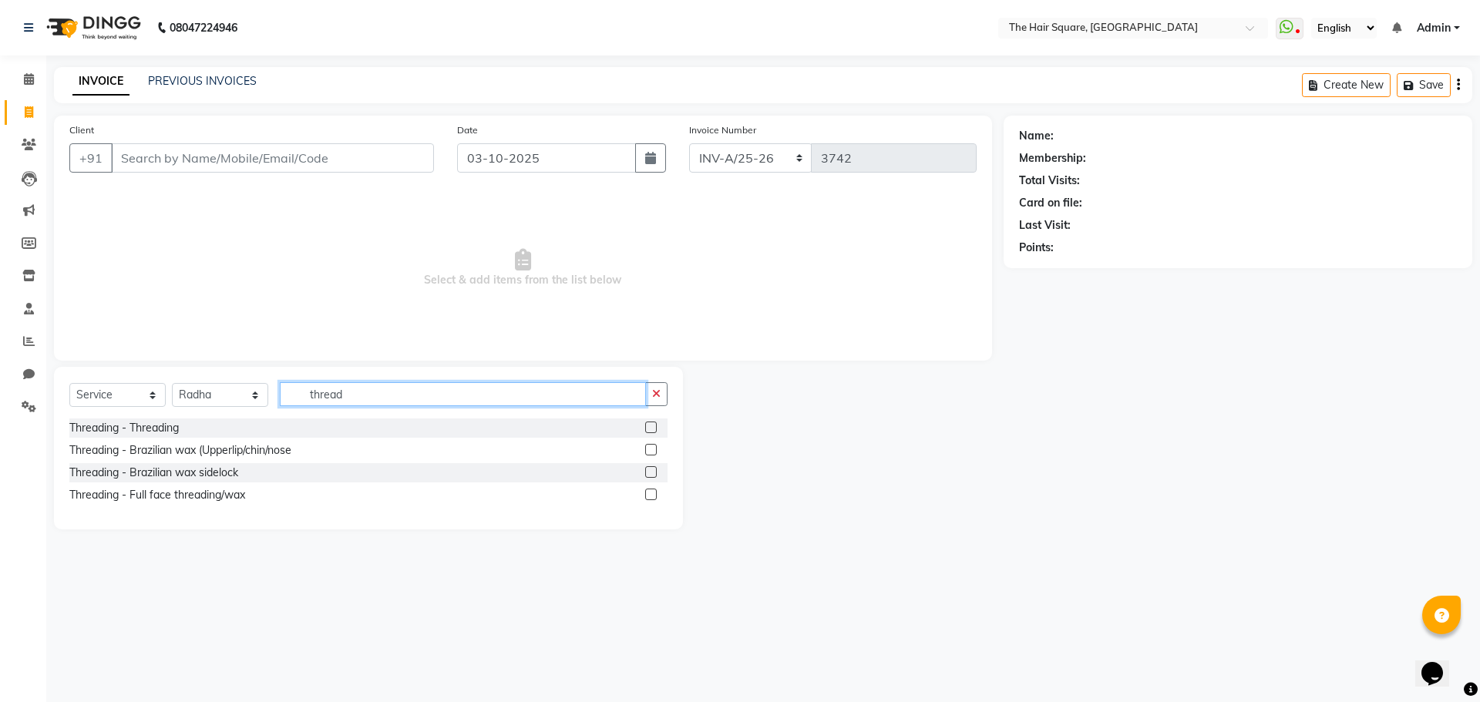
type input "thread"
click at [649, 422] on label at bounding box center [651, 428] width 12 height 12
click at [649, 423] on input "checkbox" at bounding box center [650, 428] width 10 height 10
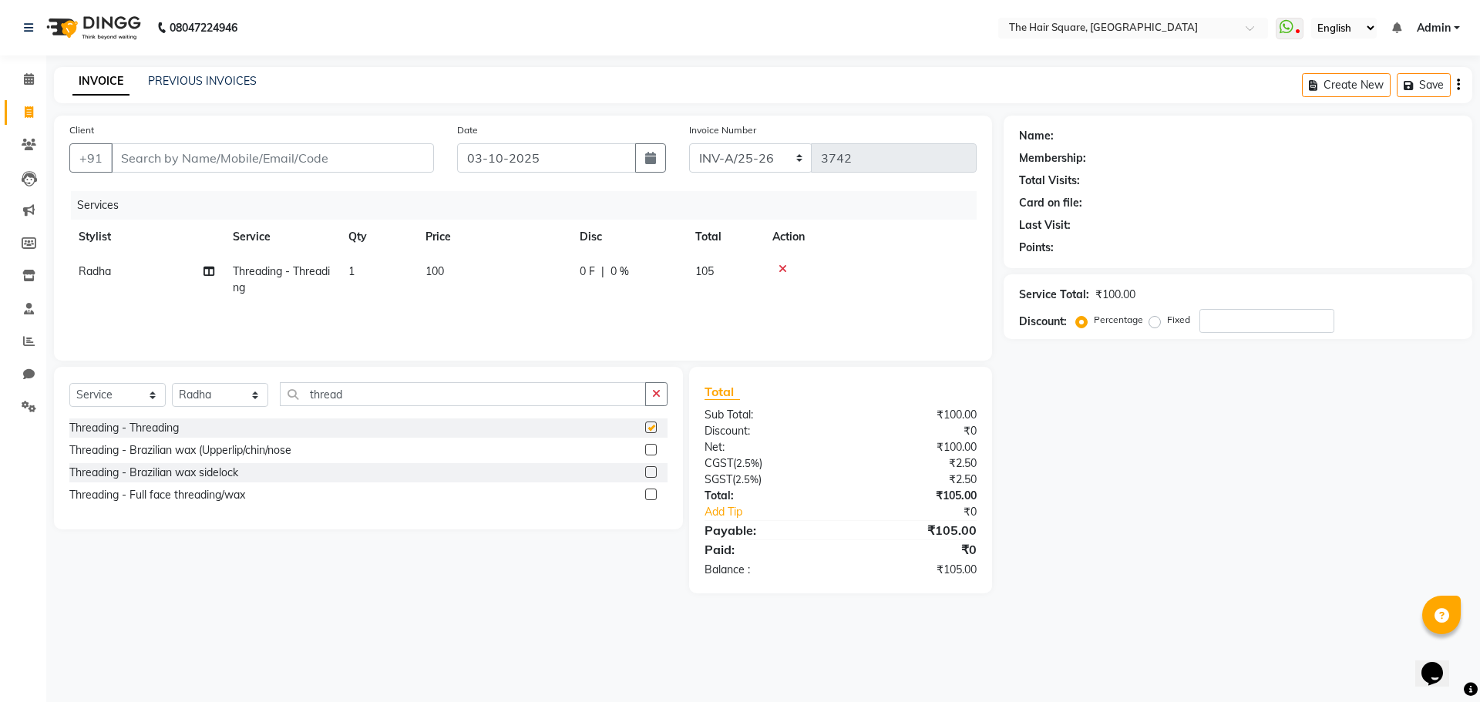
checkbox input "false"
click at [323, 163] on input "Client" at bounding box center [272, 157] width 323 height 29
click at [279, 158] on input "Client" at bounding box center [272, 157] width 323 height 29
type input "d"
type input "0"
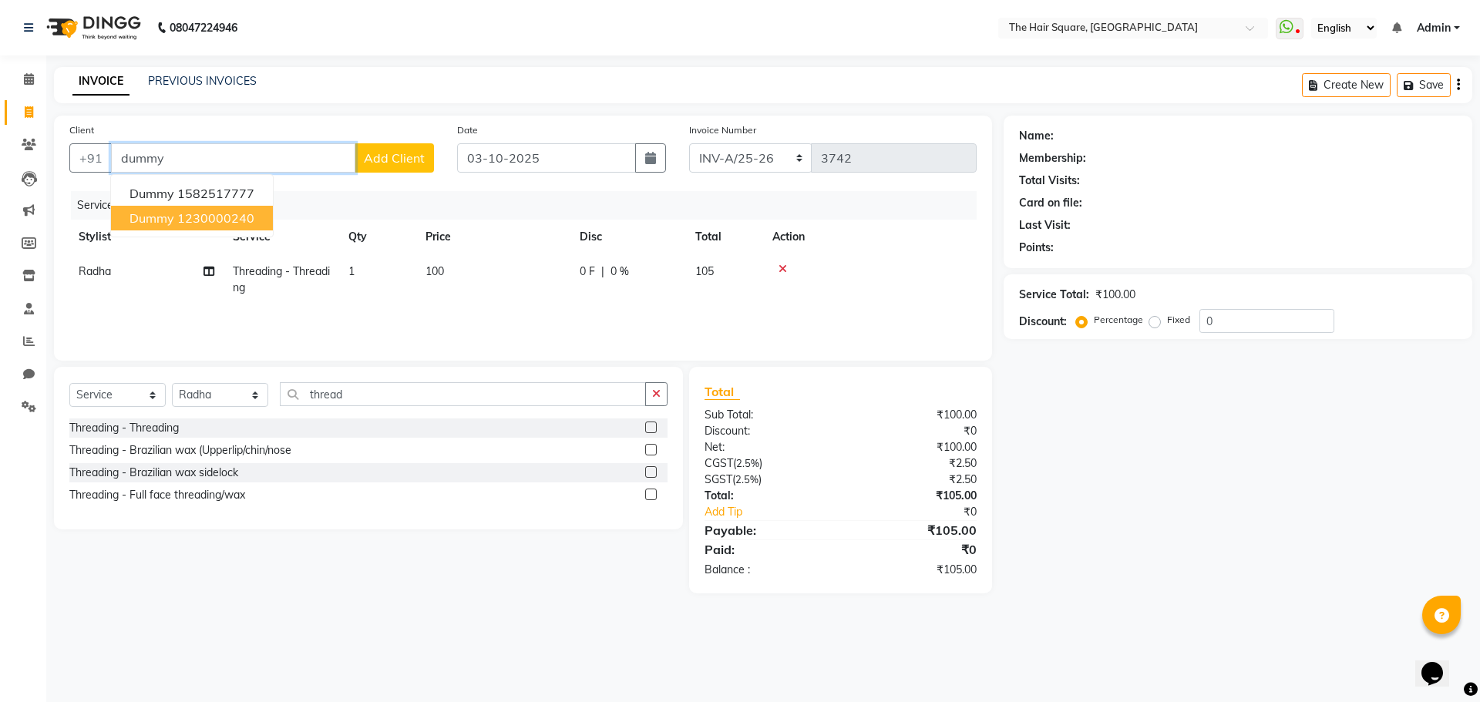
click at [214, 214] on ngb-highlight "1230000240" at bounding box center [215, 217] width 77 height 15
type input "1230000240"
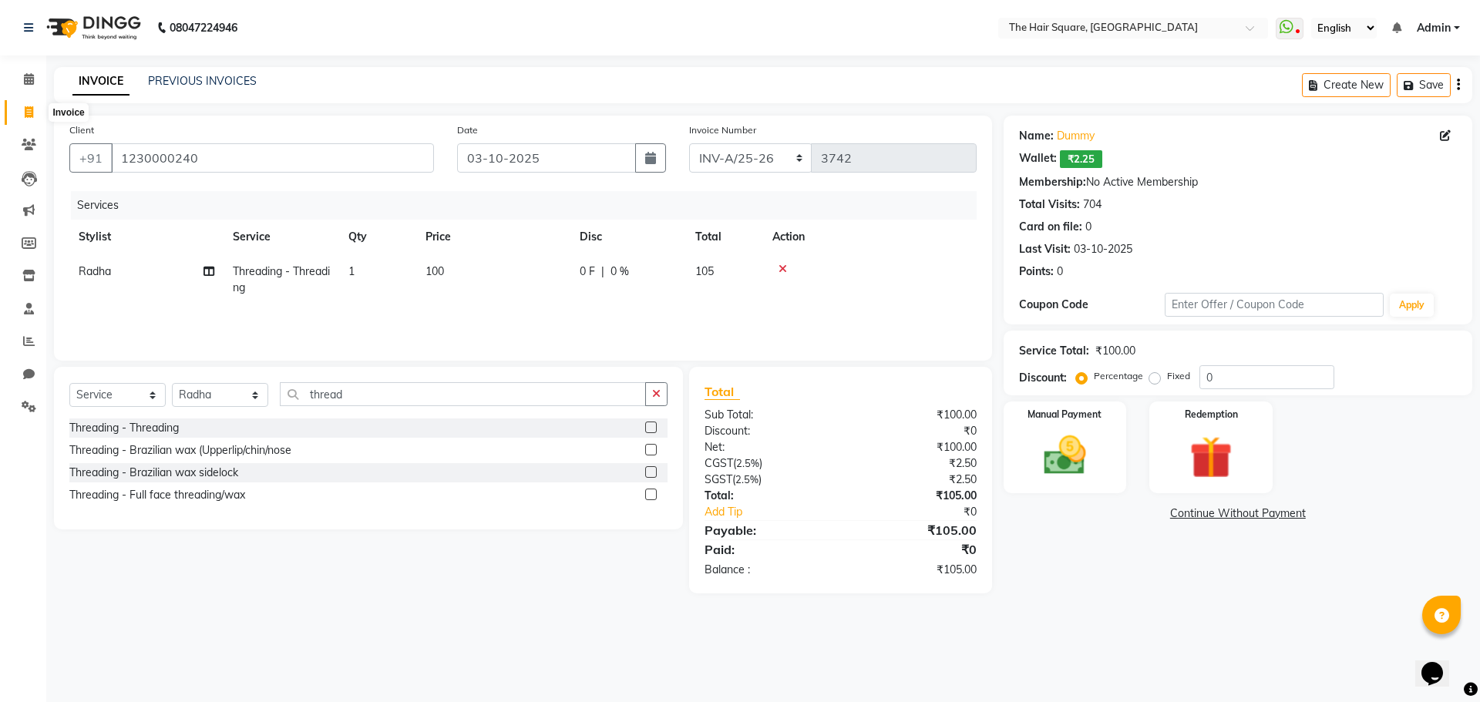
click at [30, 108] on icon at bounding box center [29, 112] width 8 height 12
select select "service"
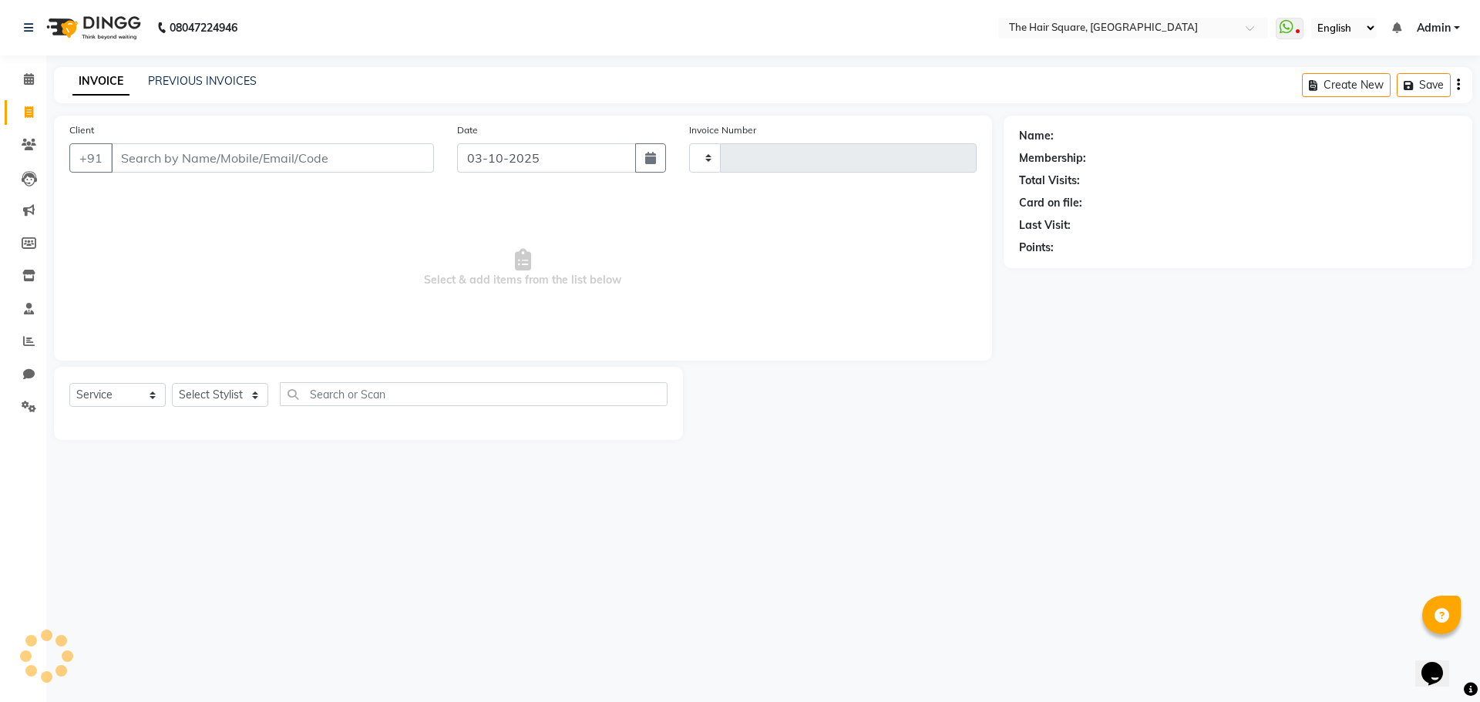
type input "3742"
select select "5768"
click at [227, 396] on select "Select Stylist Amit Aradhana Bittu Dev Imran Inder Javed Kim Mahendra Manager M…" at bounding box center [220, 395] width 96 height 24
select select "39381"
click at [172, 383] on select "Select Stylist Amit Aradhana Bittu Dev Imran Inder Javed Kim Mahendra Manager M…" at bounding box center [220, 395] width 96 height 24
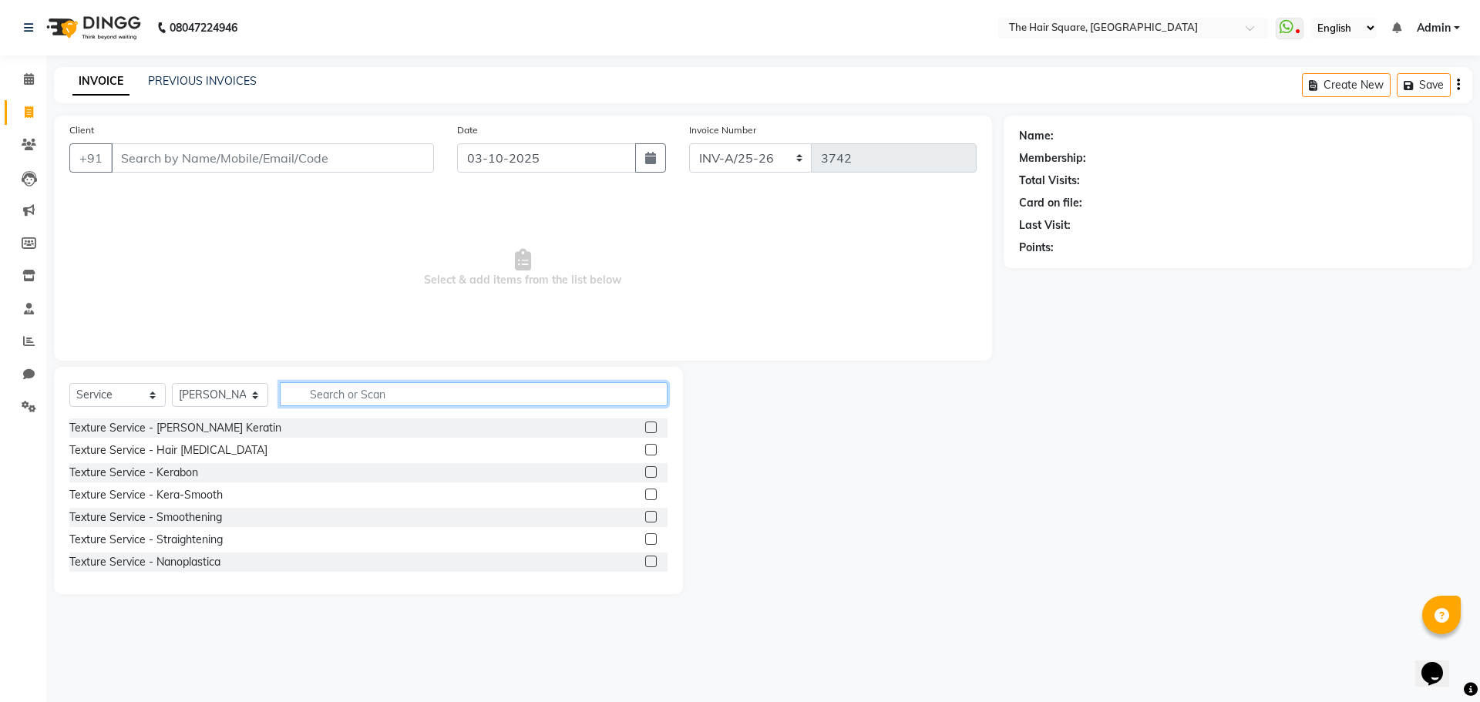
click at [308, 388] on input "text" at bounding box center [474, 394] width 388 height 24
type input "nail"
click at [645, 426] on label at bounding box center [651, 428] width 12 height 12
click at [645, 426] on input "checkbox" at bounding box center [650, 428] width 10 height 10
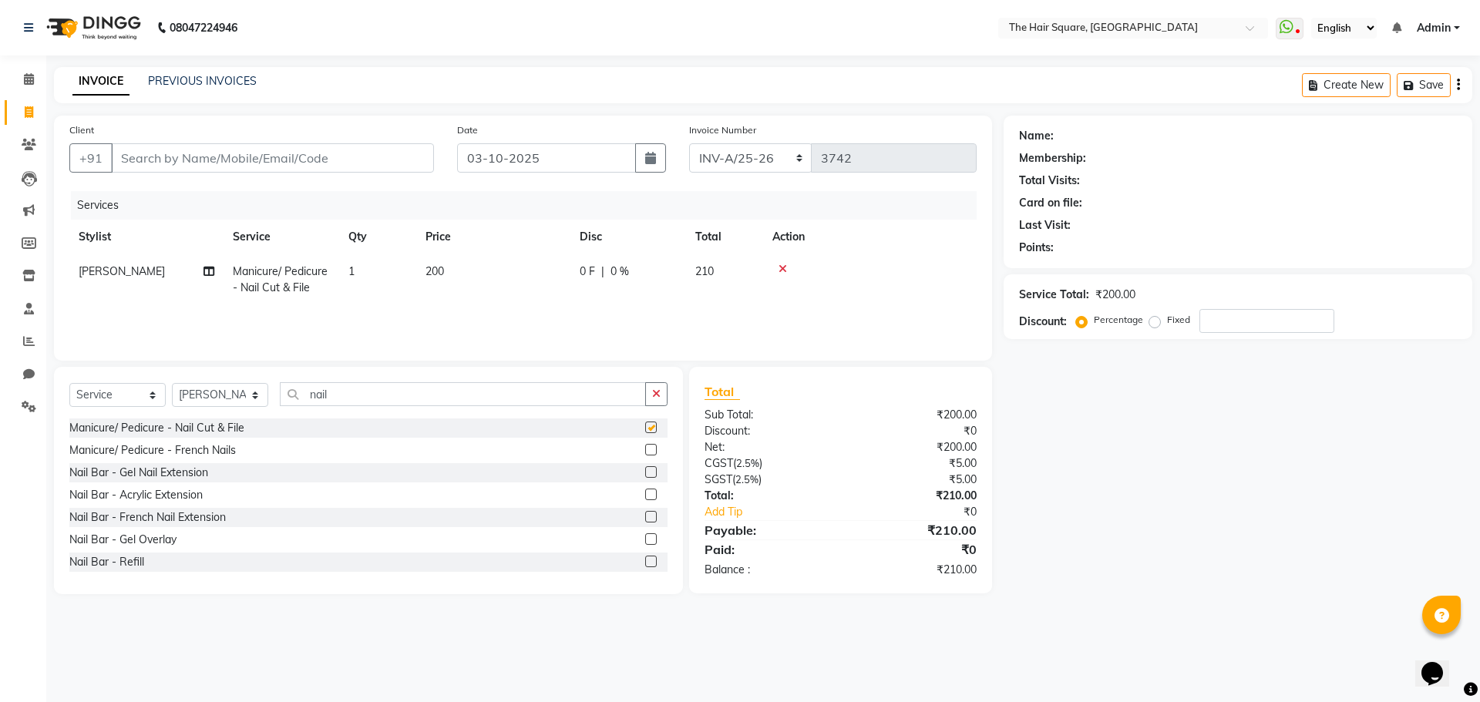
checkbox input "false"
click at [362, 274] on td "1" at bounding box center [377, 279] width 77 height 51
select select "39381"
drag, startPoint x: 442, startPoint y: 264, endPoint x: 245, endPoint y: 238, distance: 199.0
click at [247, 240] on table "Stylist Service Qty Price Disc Total Action Amit Aradhana Bittu Dev Imran Inder…" at bounding box center [522, 270] width 907 height 100
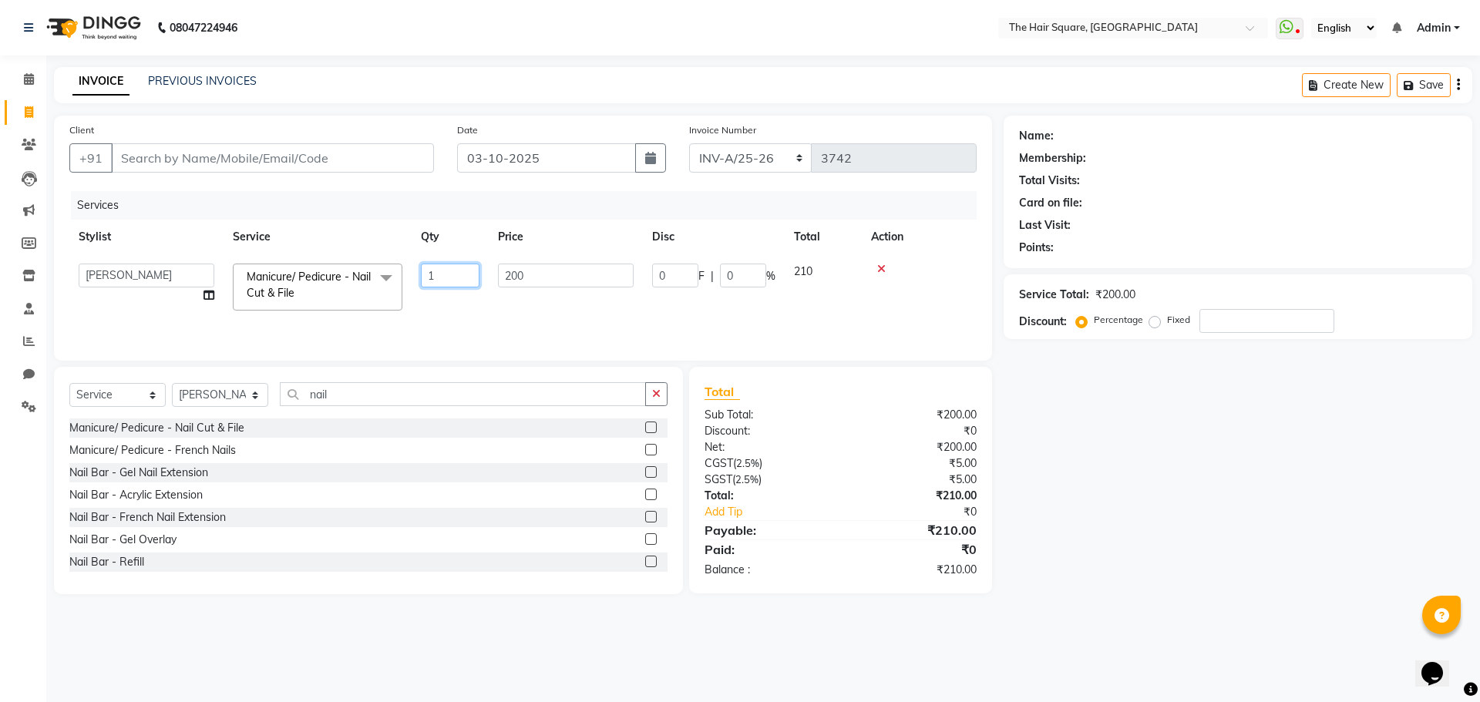
type input "2"
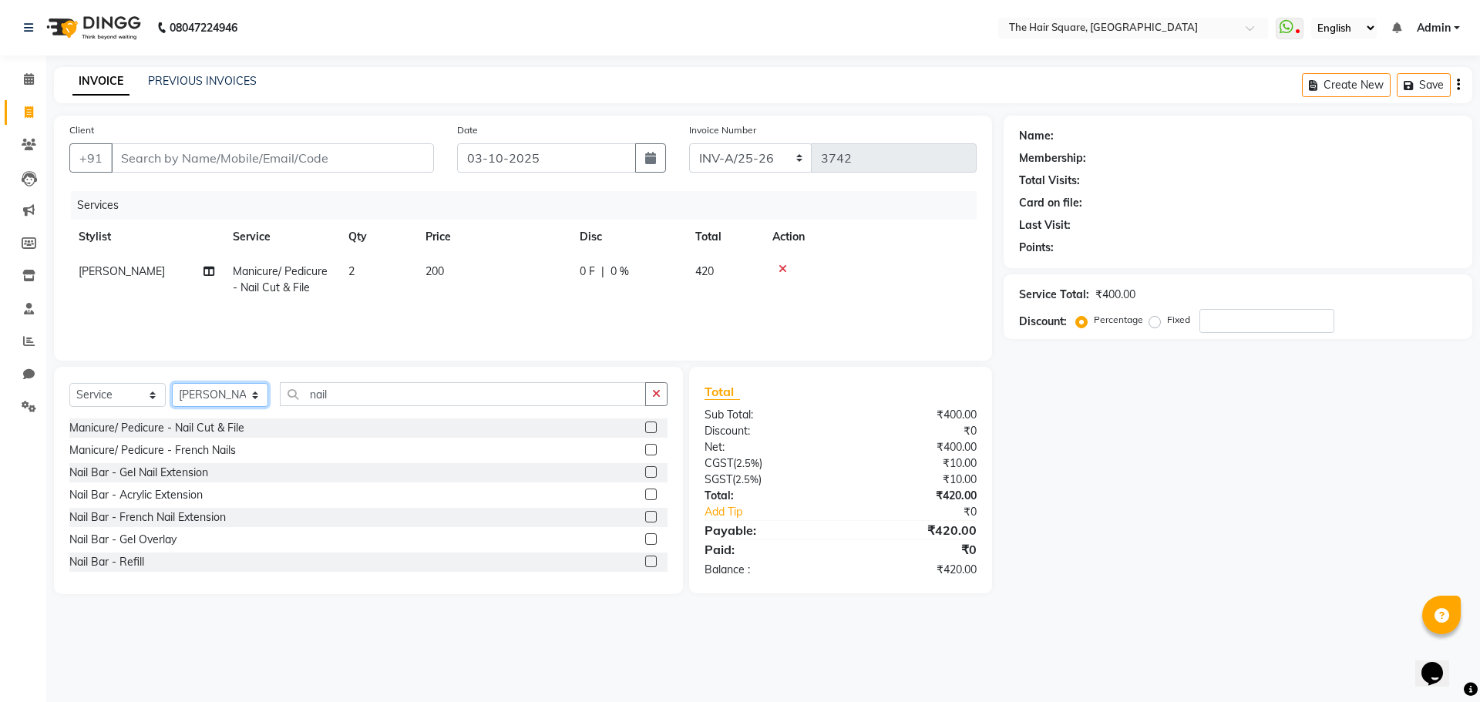
click at [215, 401] on select "Select Stylist Amit Aradhana Bittu Dev Imran Inder Javed Kim Mahendra Manager M…" at bounding box center [220, 395] width 96 height 24
select select "44563"
click at [172, 383] on select "Select Stylist Amit Aradhana Bittu Dev Imran Inder Javed Kim Mahendra Manager M…" at bounding box center [220, 395] width 96 height 24
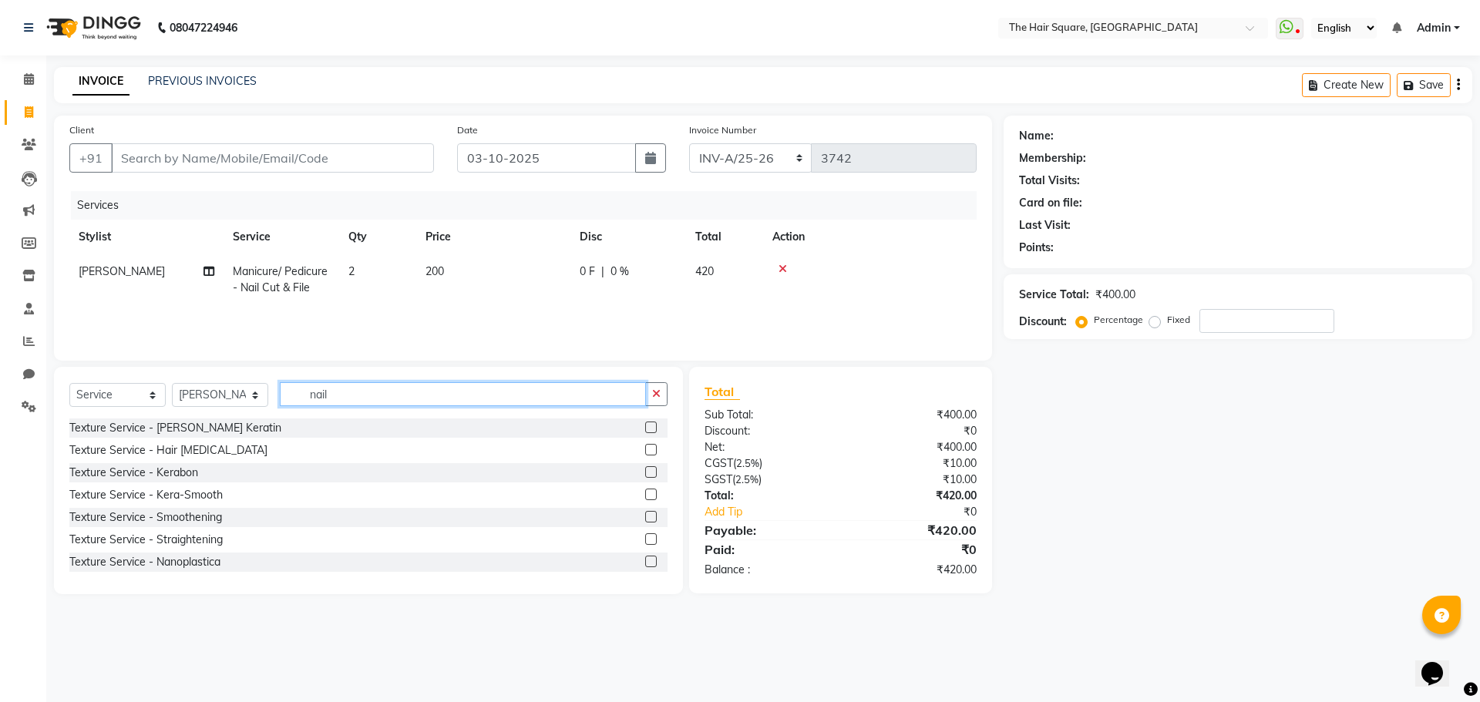
drag, startPoint x: 378, startPoint y: 385, endPoint x: 98, endPoint y: 367, distance: 281.1
click at [98, 371] on div "Select Service Product Membership Package Voucher Prepaid Gift Card Select Styl…" at bounding box center [368, 480] width 629 height 227
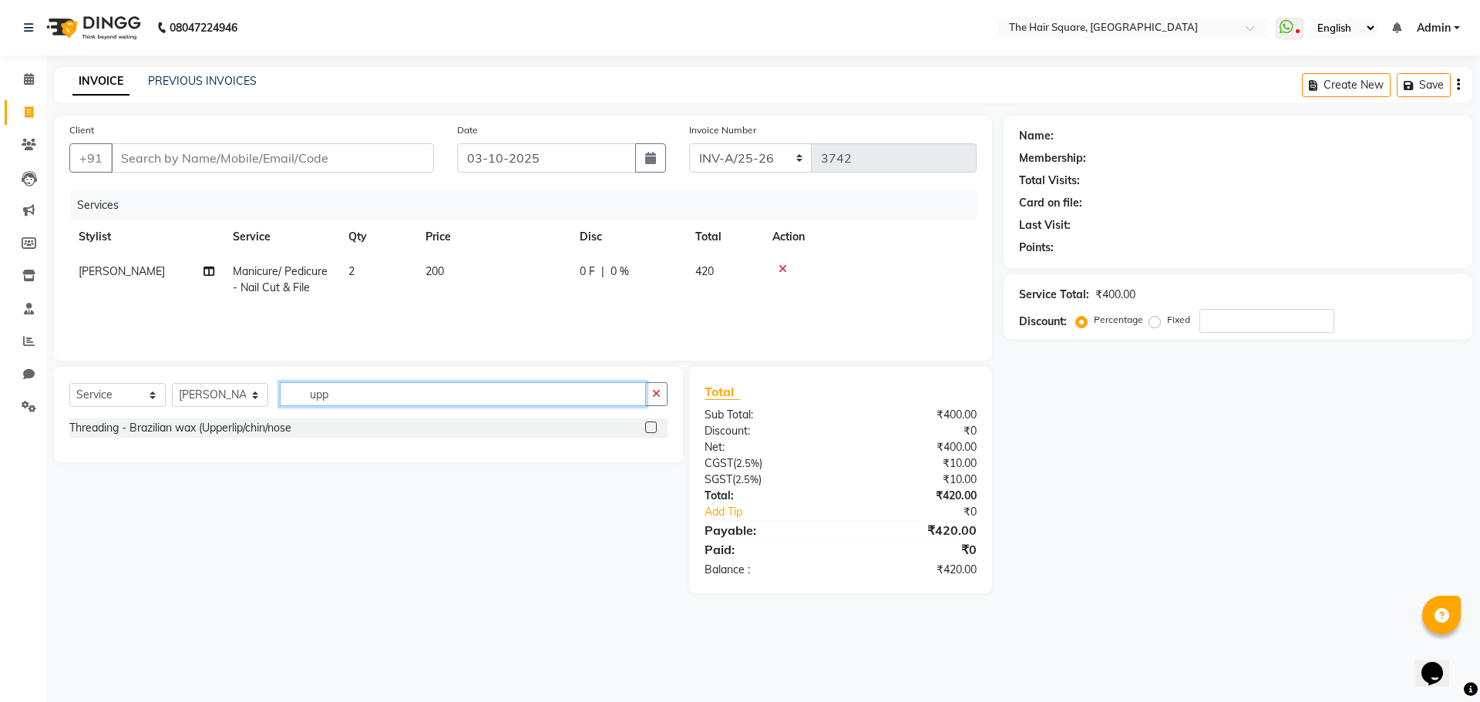
type input "upp"
click at [648, 425] on label at bounding box center [651, 428] width 12 height 12
click at [648, 425] on input "checkbox" at bounding box center [650, 428] width 10 height 10
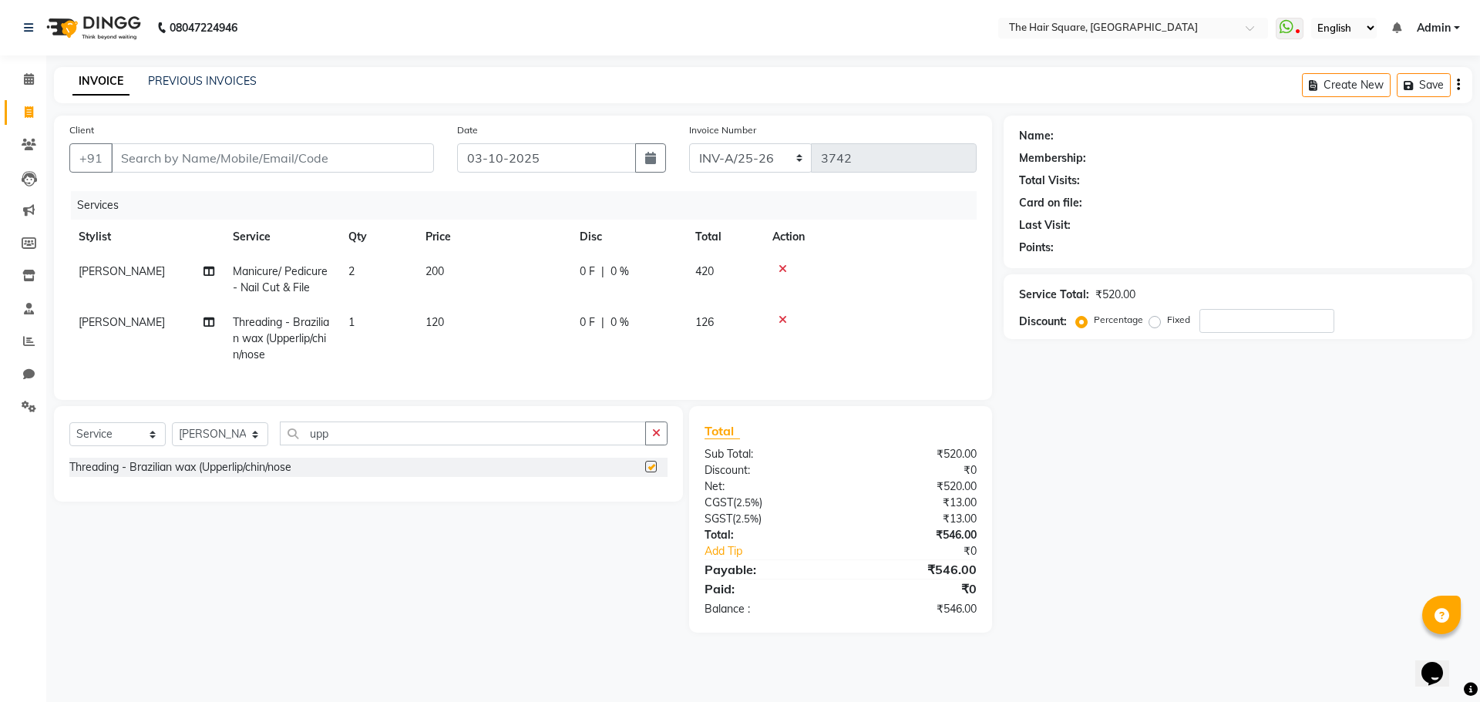
checkbox input "false"
click at [266, 153] on input "Client" at bounding box center [272, 157] width 323 height 29
type input "d"
type input "0"
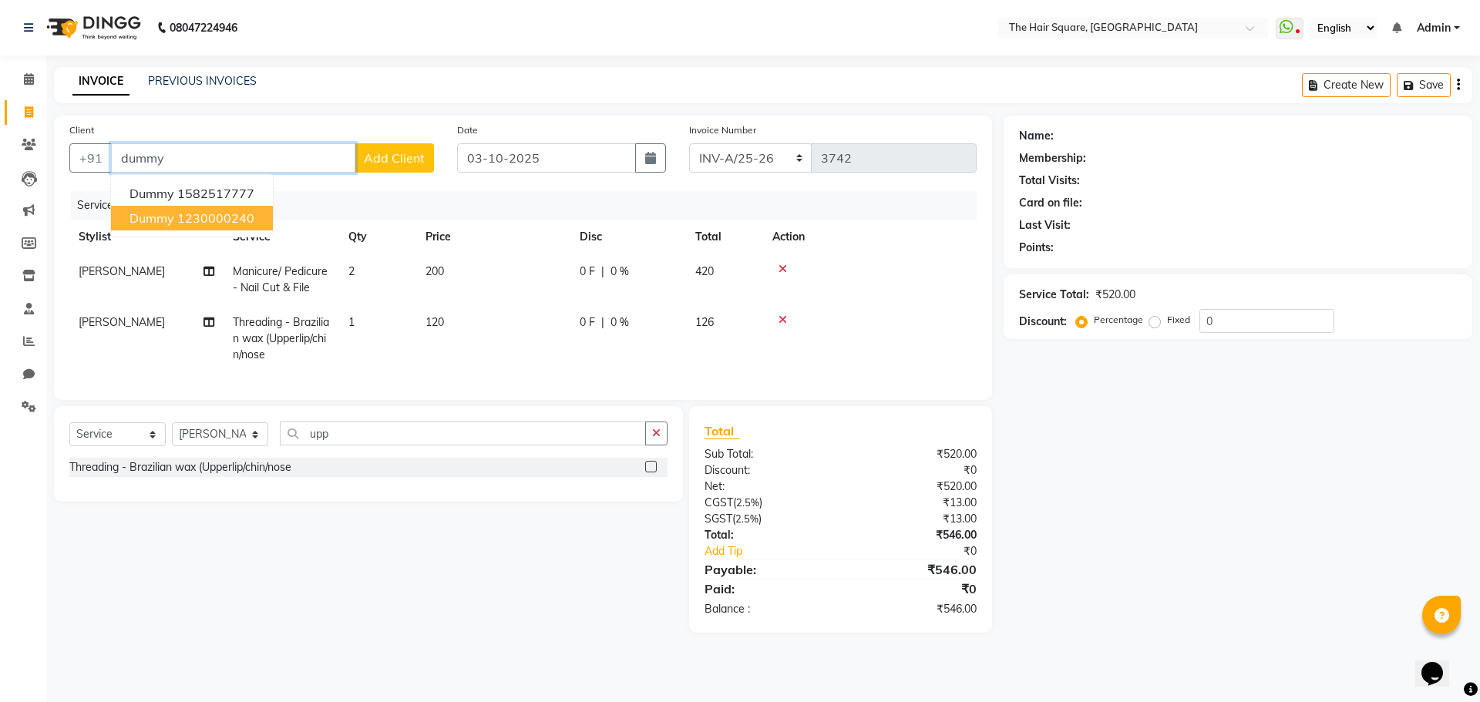
click at [223, 220] on ngb-highlight "1230000240" at bounding box center [215, 217] width 77 height 15
type input "1230000240"
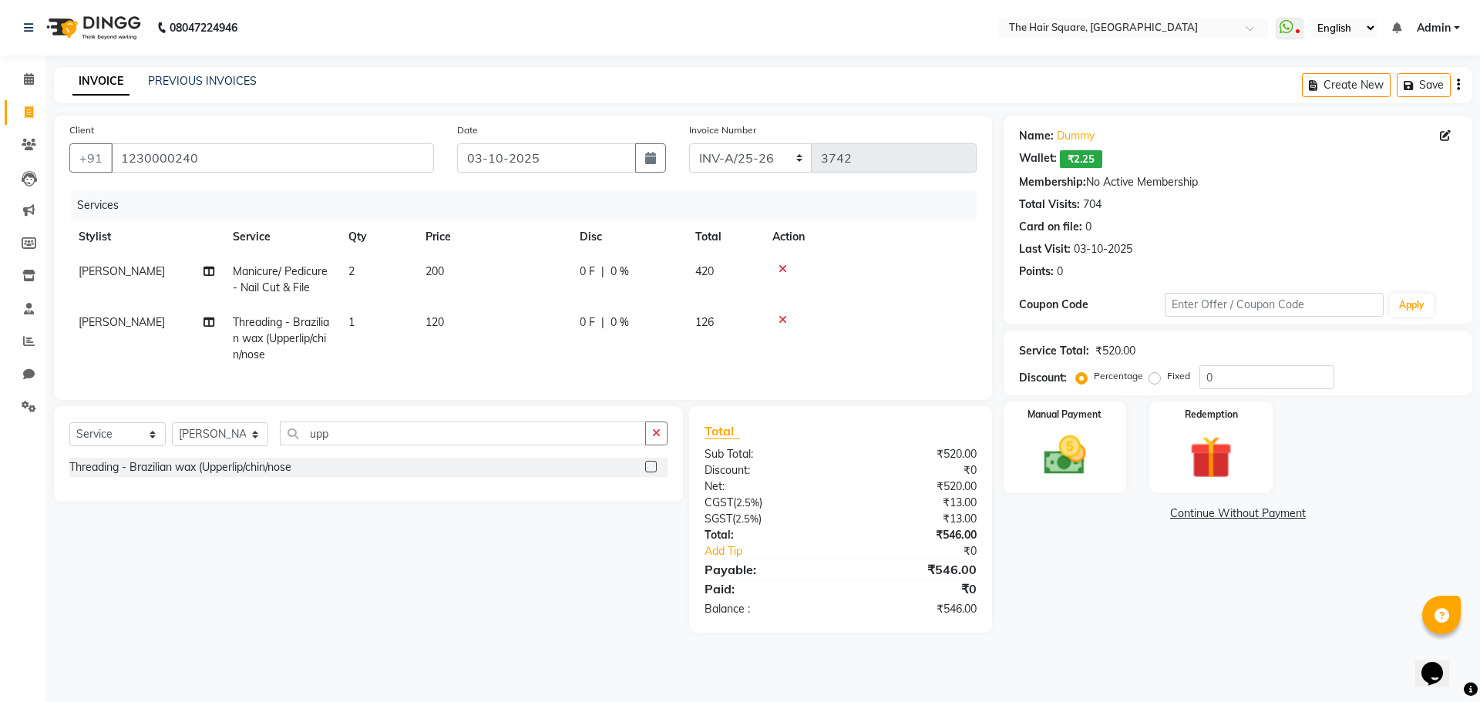
click at [999, 444] on div "Manual Payment Redemption" at bounding box center [1238, 447] width 492 height 92
click at [1033, 446] on img at bounding box center [1065, 455] width 72 height 51
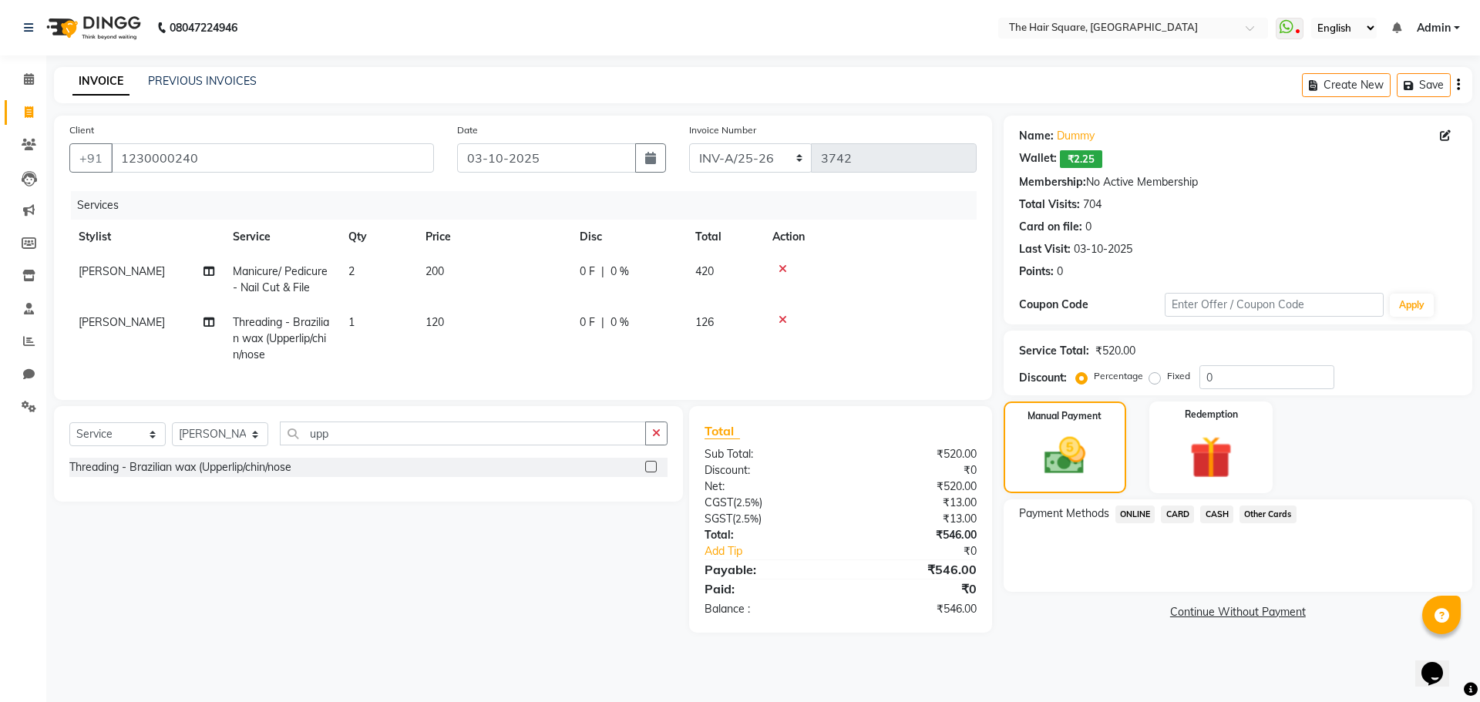
click at [1170, 513] on span "CARD" at bounding box center [1177, 515] width 33 height 18
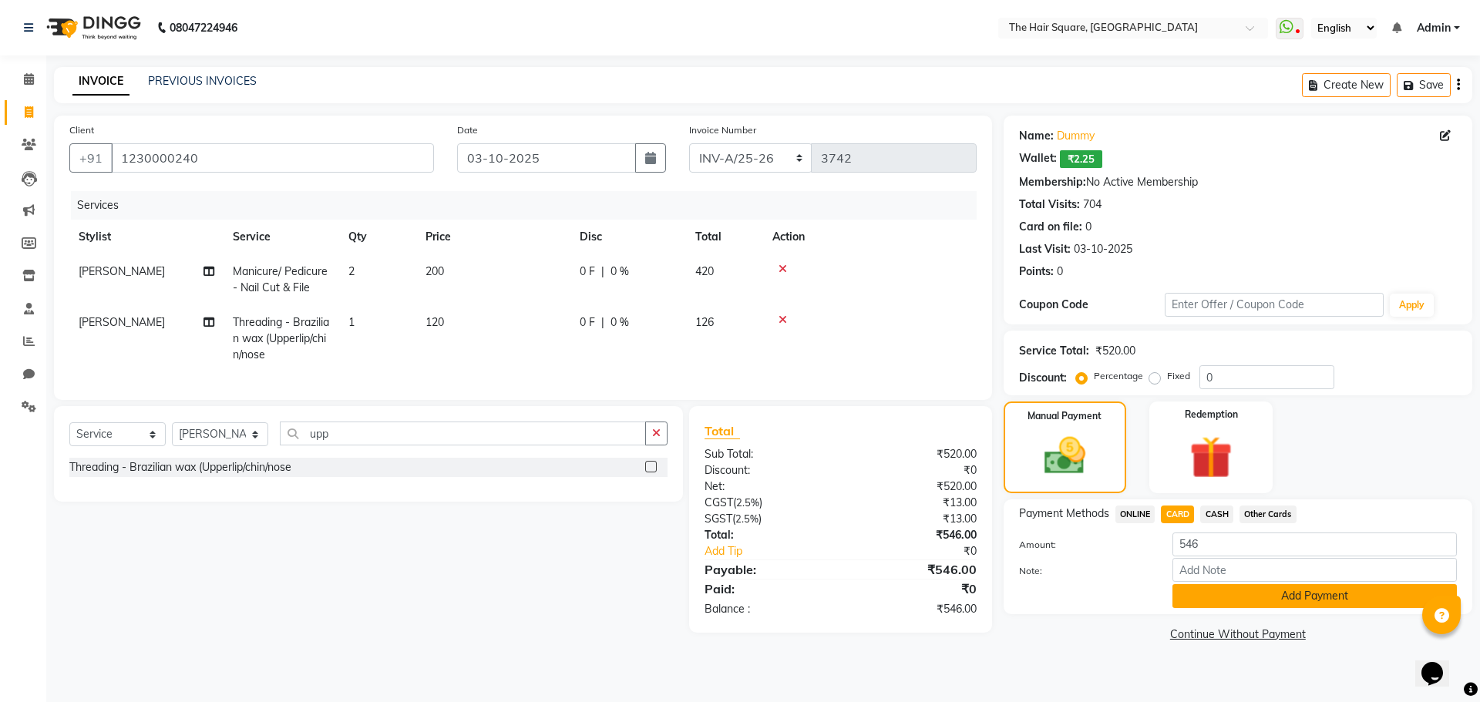
click at [1191, 599] on button "Add Payment" at bounding box center [1314, 596] width 284 height 24
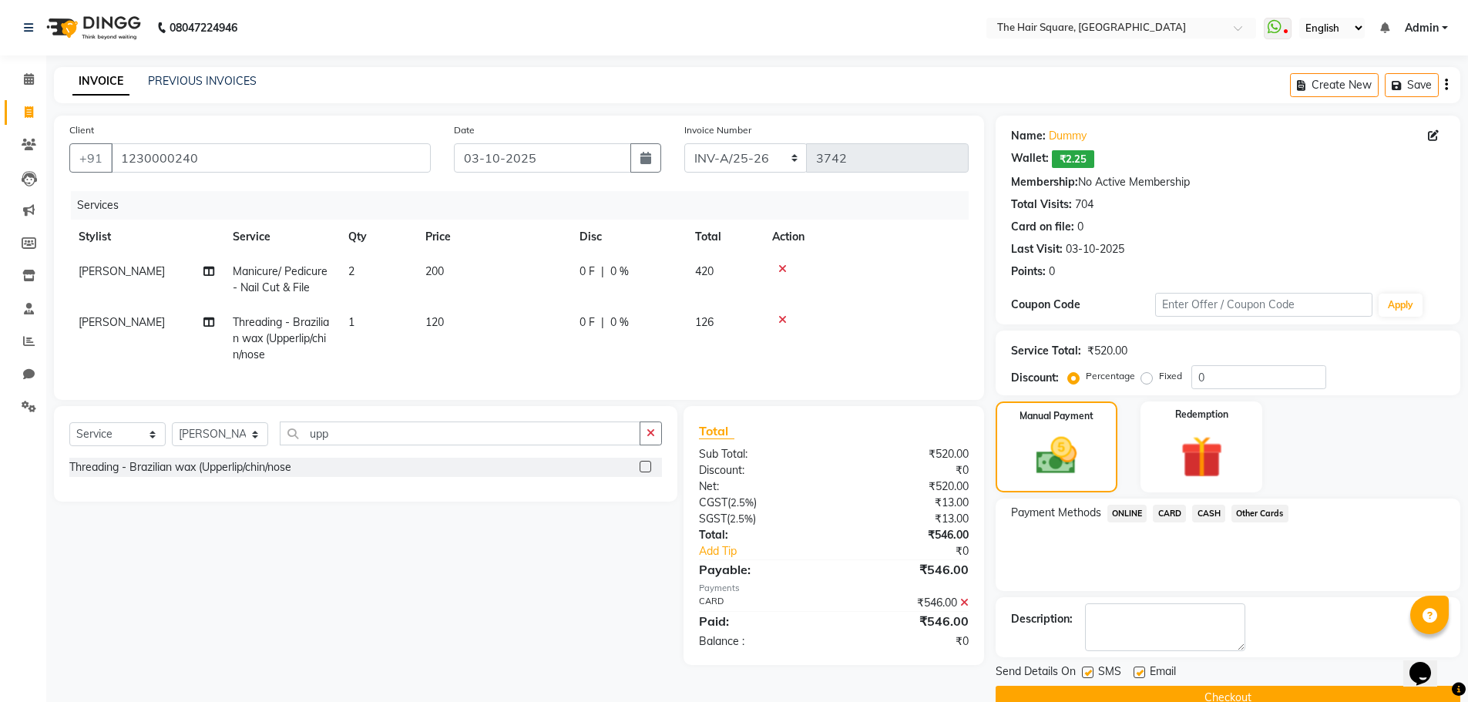
click at [1251, 687] on button "Checkout" at bounding box center [1228, 698] width 465 height 24
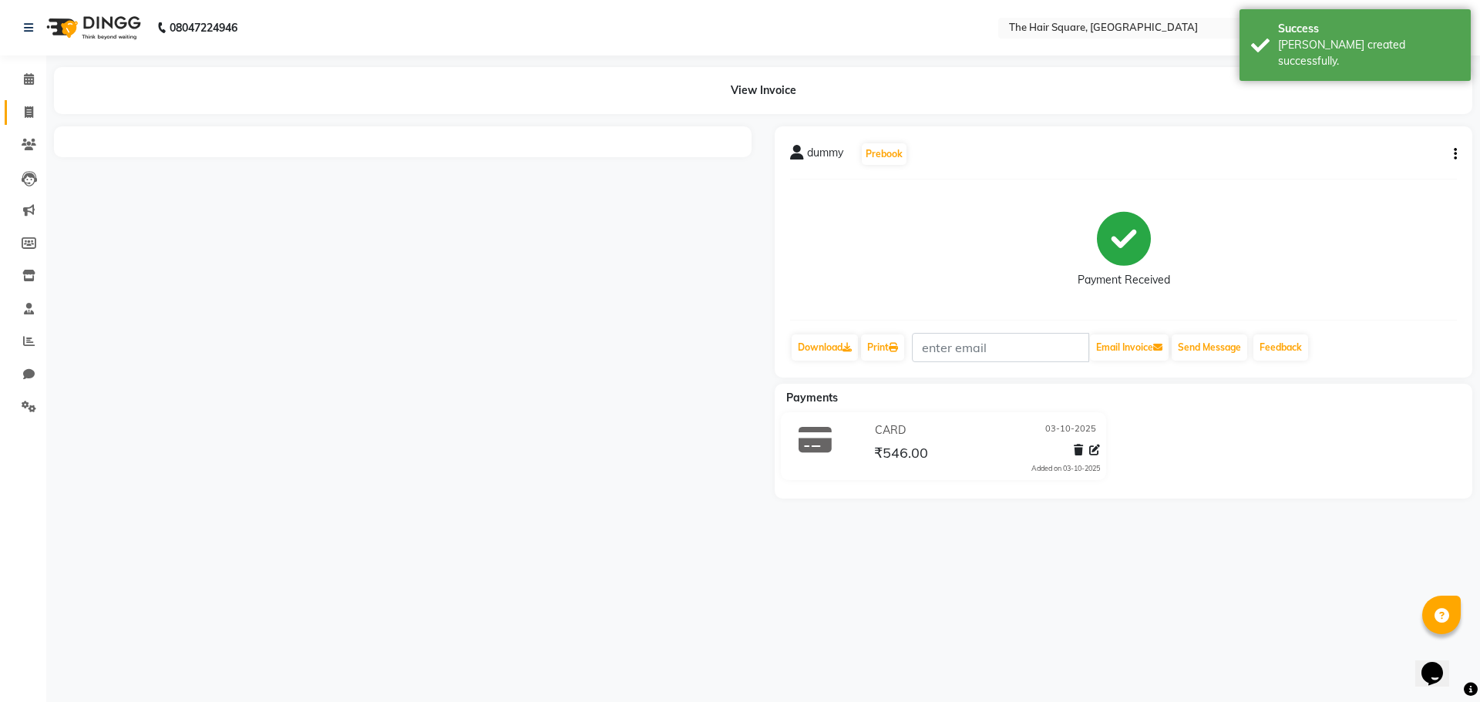
click at [23, 106] on span at bounding box center [28, 113] width 27 height 18
select select "service"
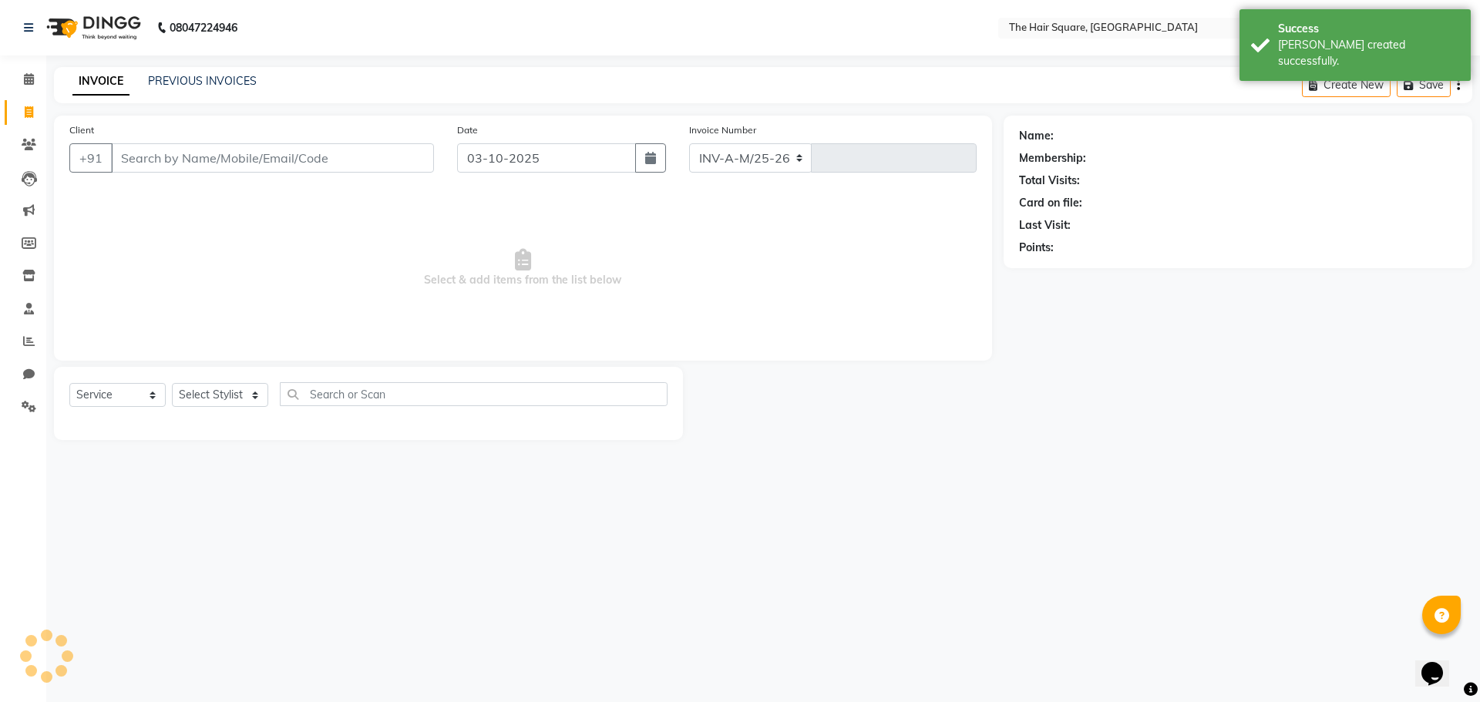
select select "5768"
type input "3743"
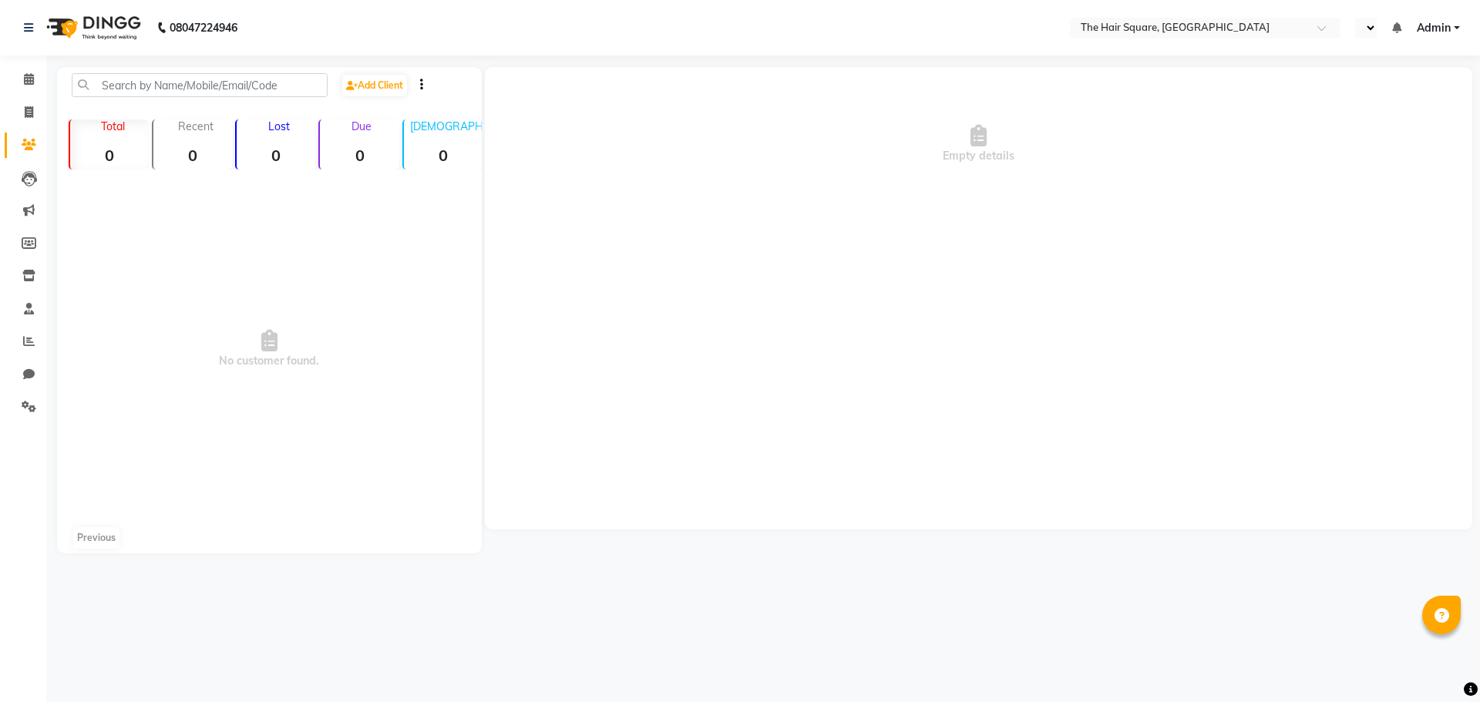
select select "en"
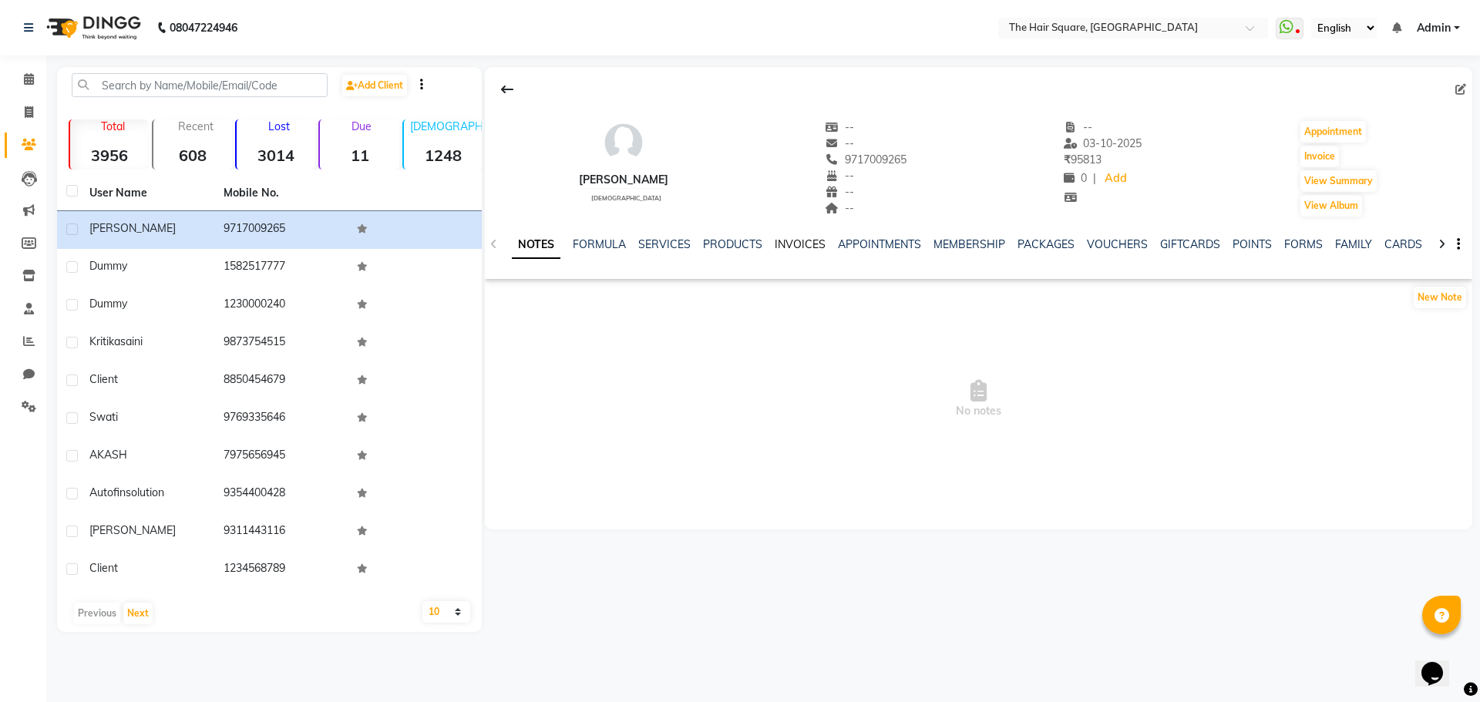
click at [785, 247] on link "INVOICES" at bounding box center [799, 244] width 51 height 14
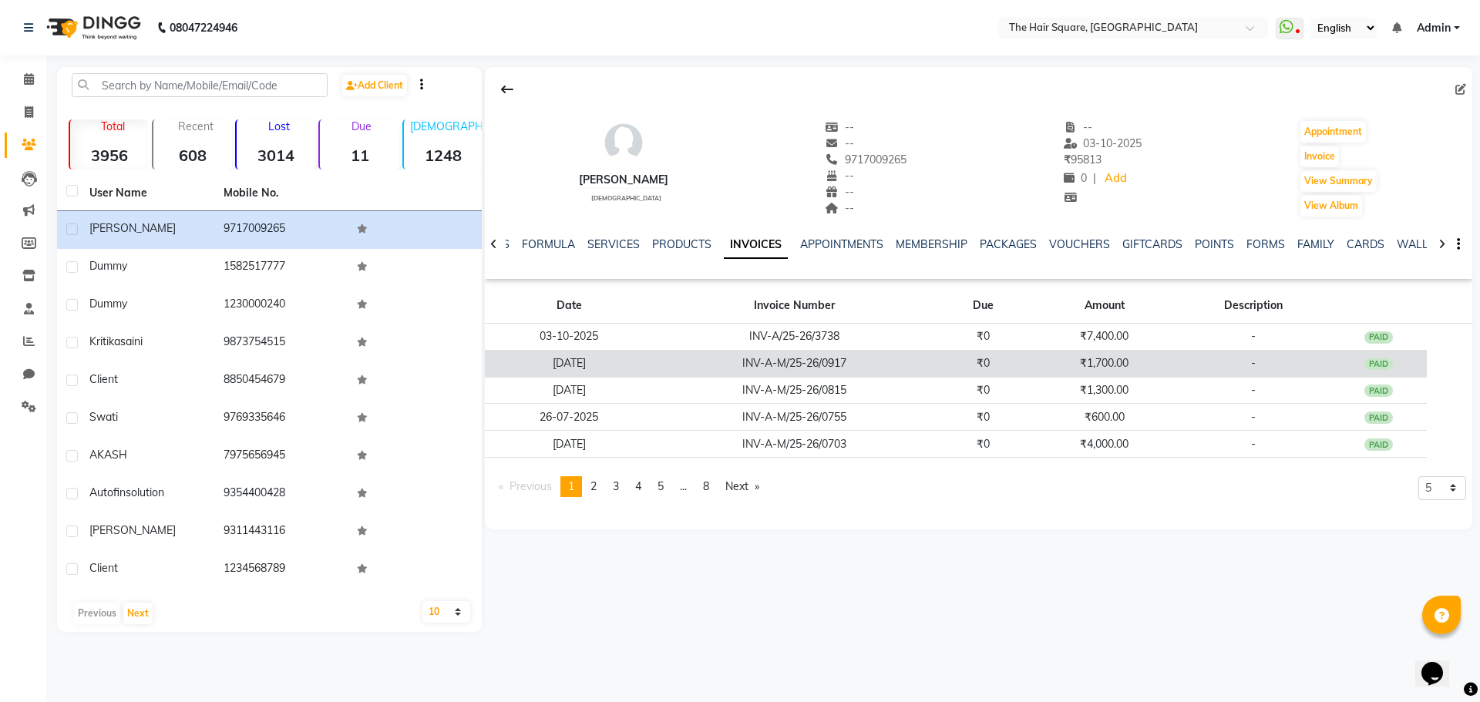
click at [1056, 359] on td "₹1,700.00" at bounding box center [1104, 363] width 145 height 27
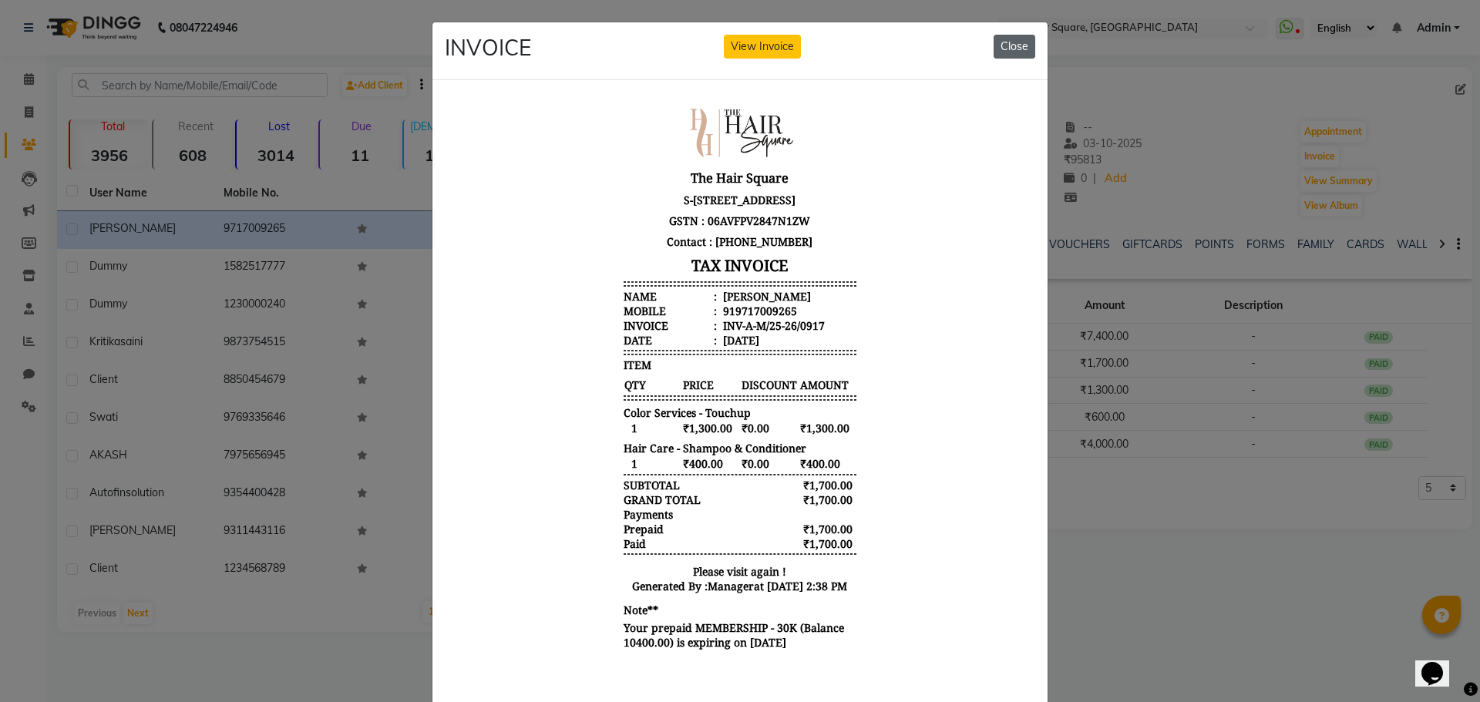
click at [1000, 48] on button "Close" at bounding box center [1014, 47] width 42 height 24
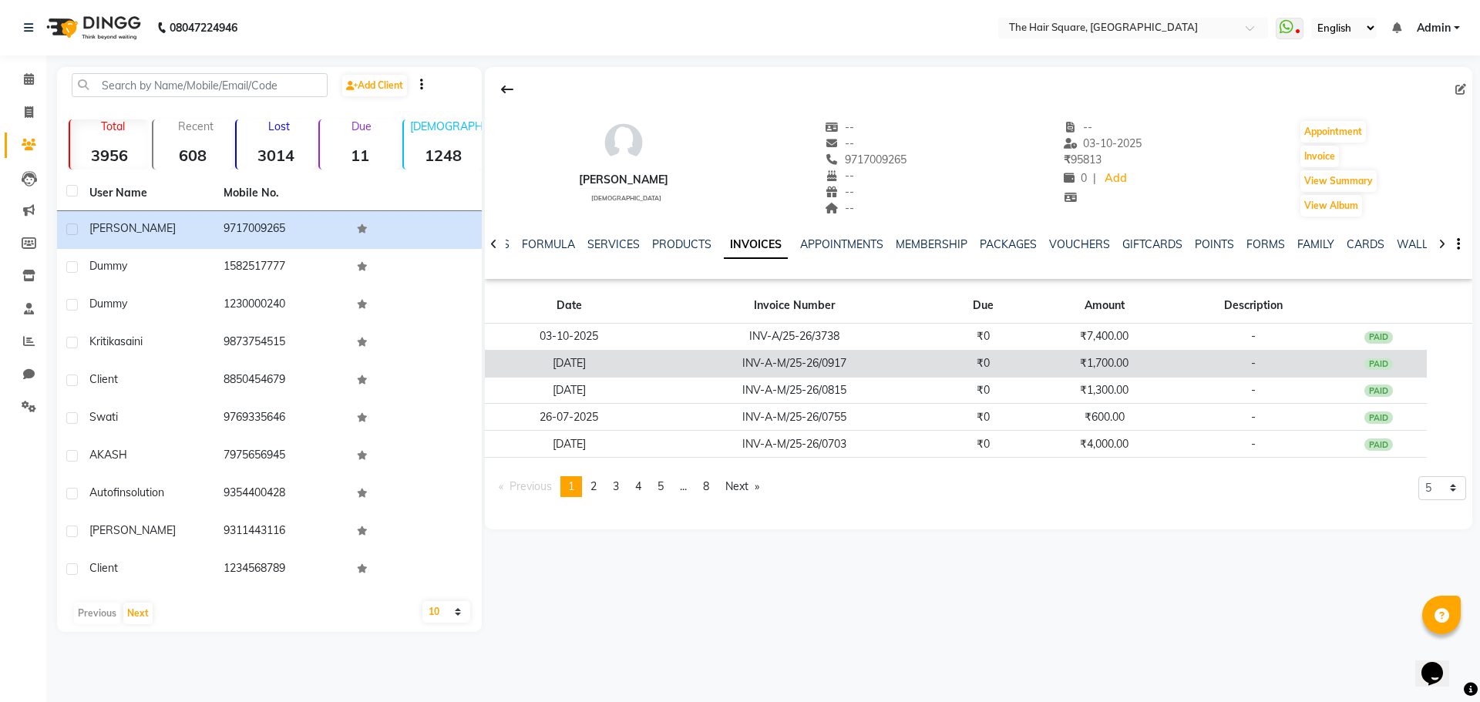
click at [1101, 361] on td "₹1,700.00" at bounding box center [1104, 363] width 145 height 27
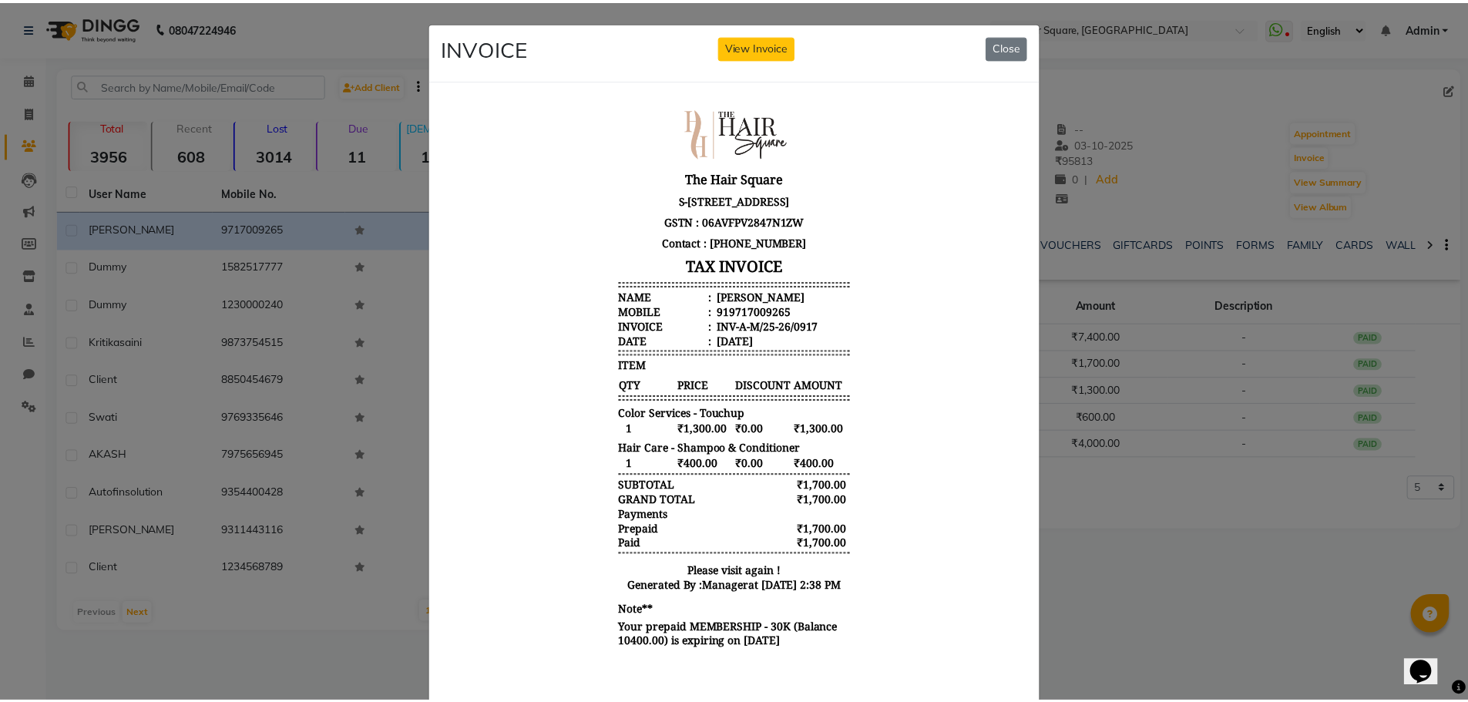
scroll to position [12, 0]
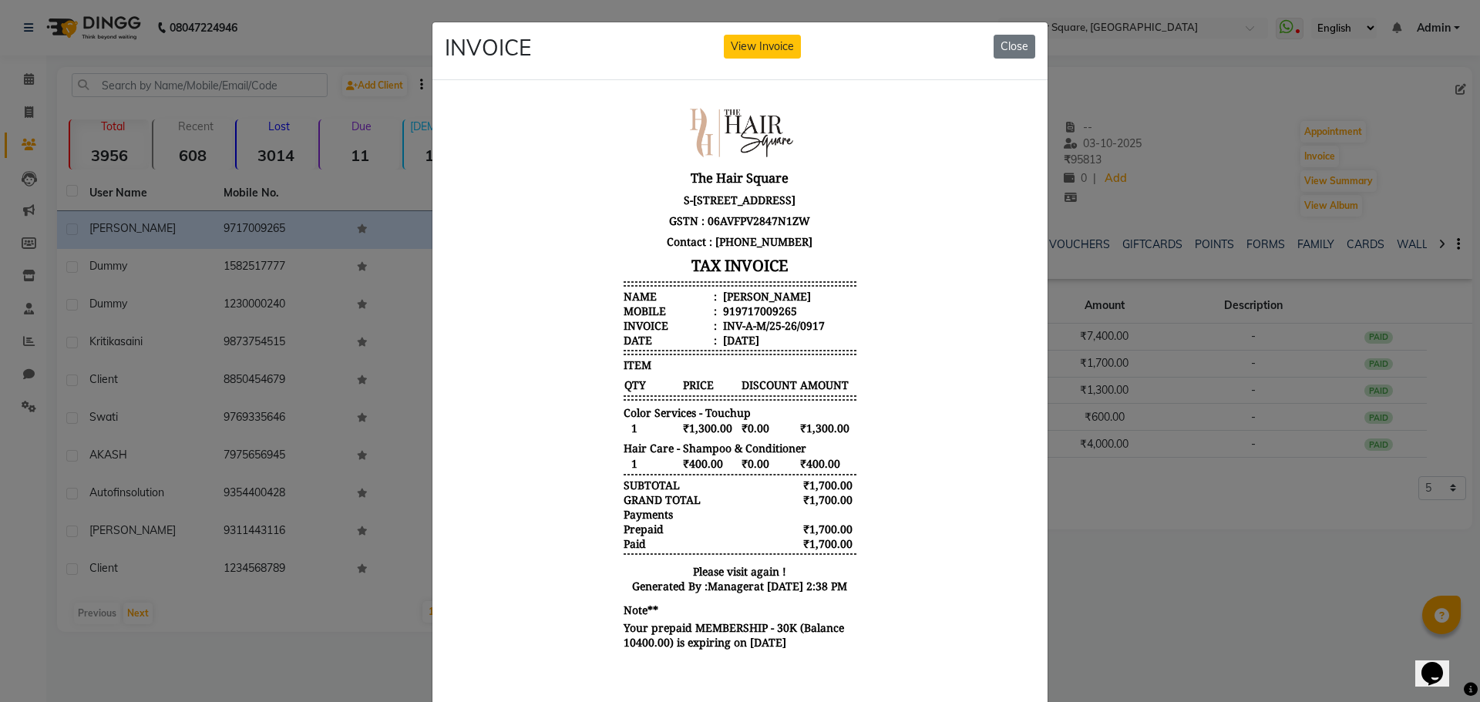
click at [1032, 45] on div "INVOICE View Invoice Close" at bounding box center [739, 51] width 615 height 58
click at [1011, 45] on button "Close" at bounding box center [1014, 47] width 42 height 24
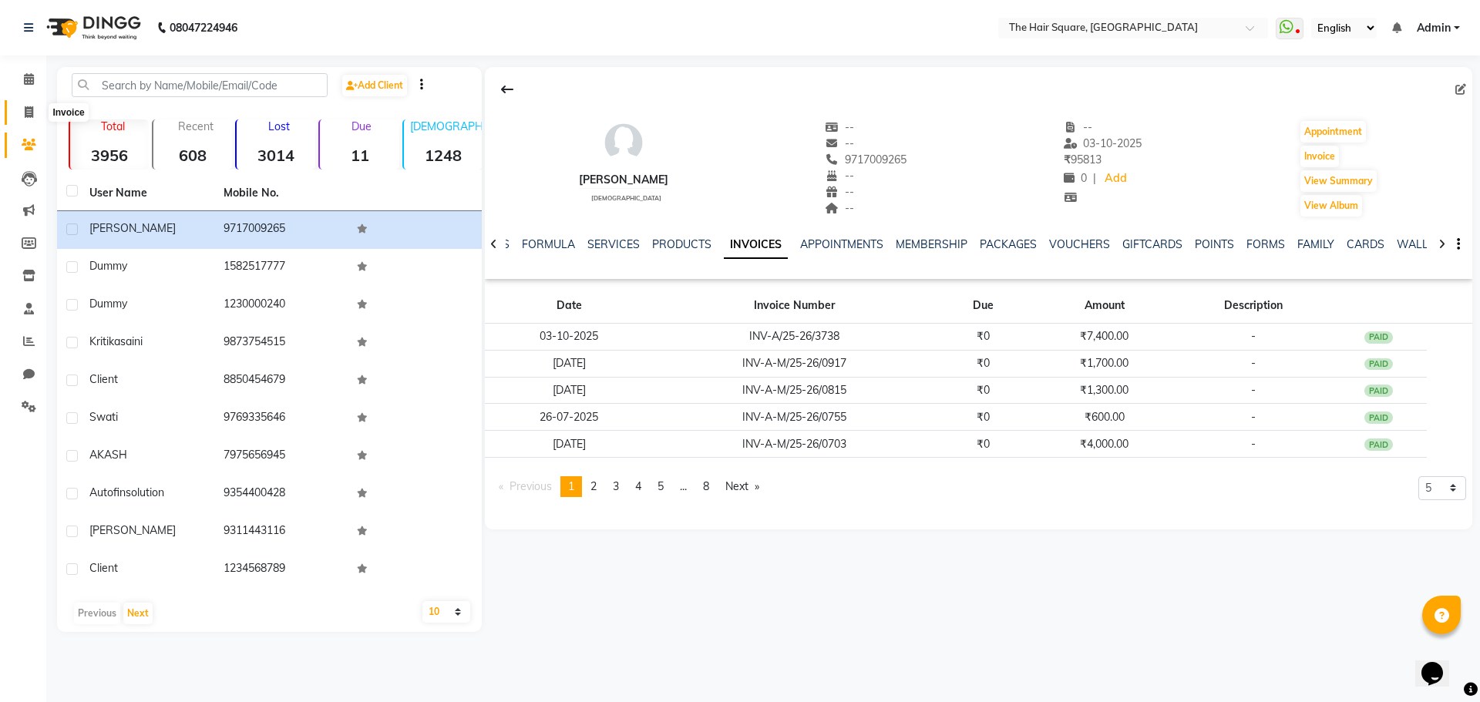
click at [31, 116] on icon at bounding box center [29, 112] width 8 height 12
select select "service"
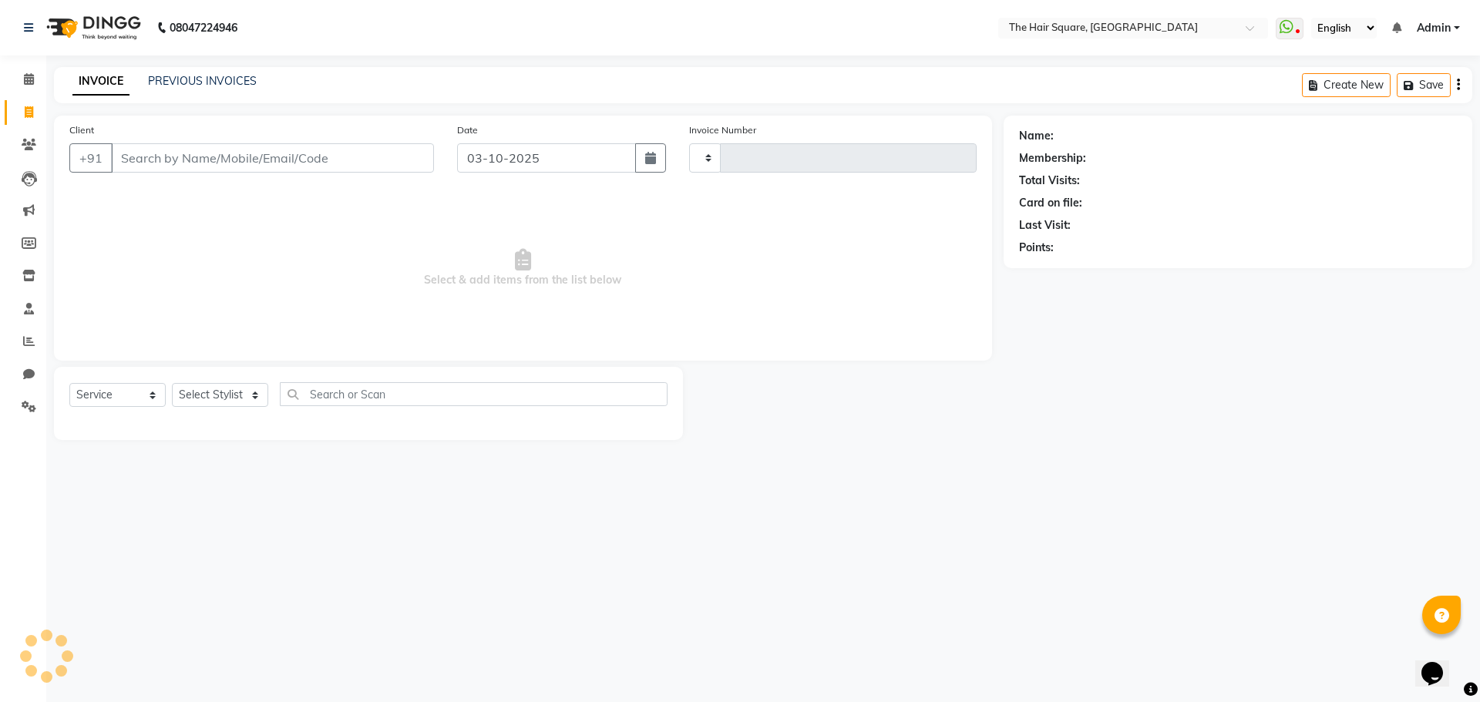
type input "3739"
select select "5768"
click at [245, 82] on link "PREVIOUS INVOICES" at bounding box center [202, 81] width 109 height 14
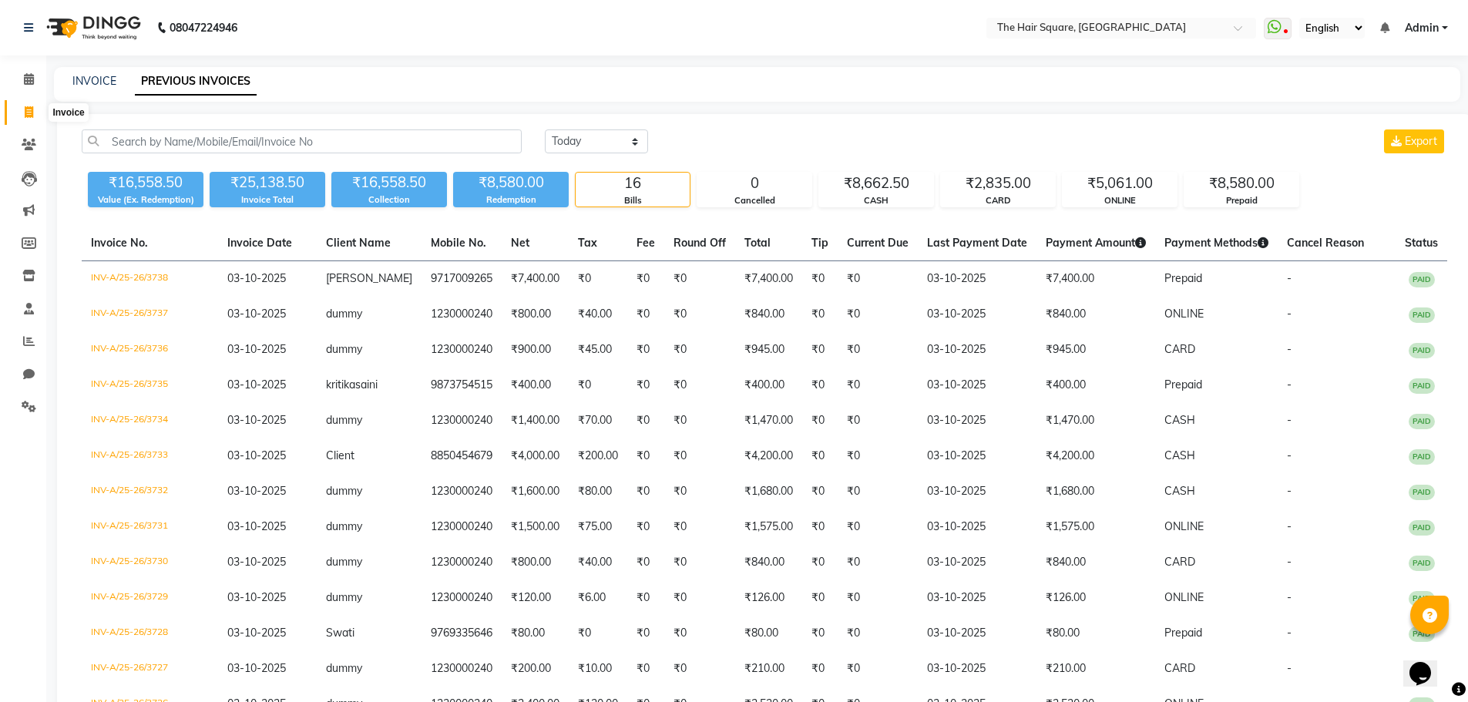
click at [17, 116] on span at bounding box center [28, 113] width 27 height 18
select select "5768"
select select "service"
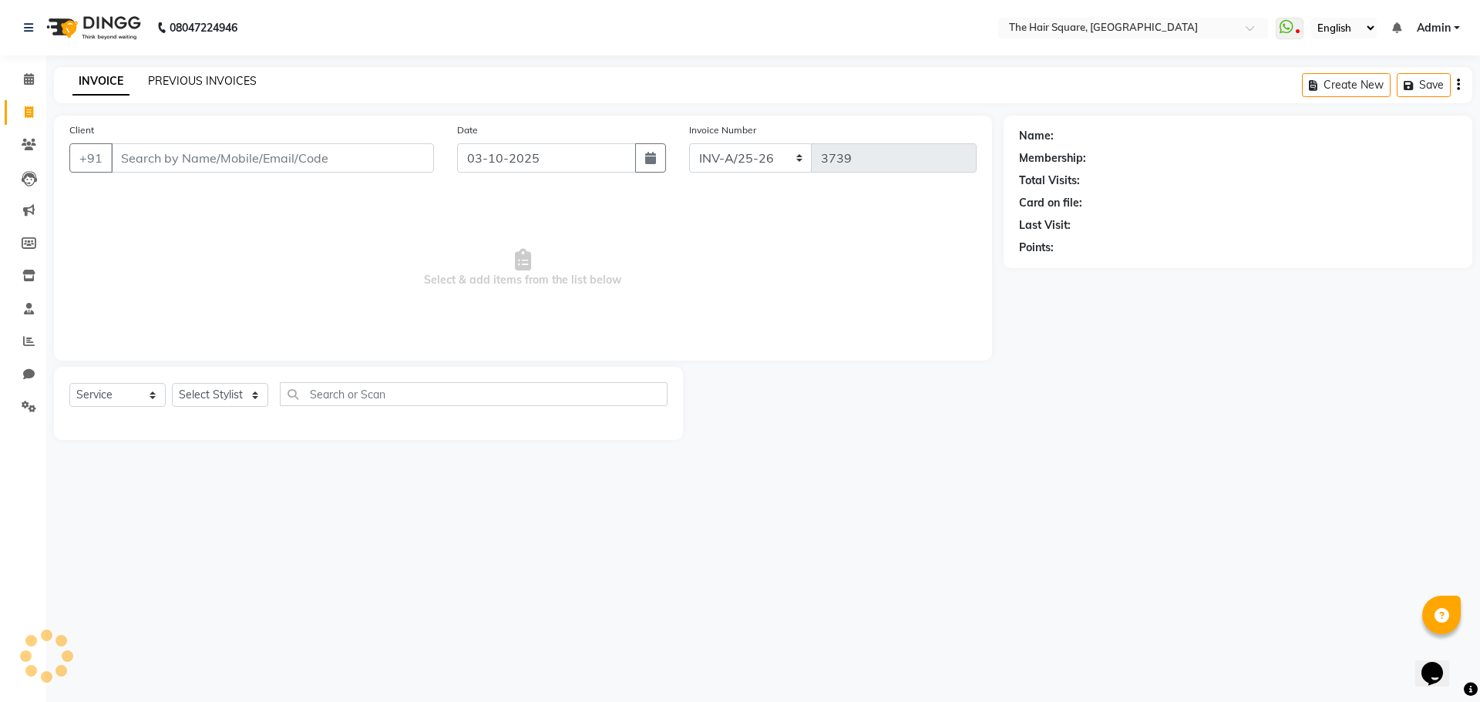
click at [249, 81] on link "PREVIOUS INVOICES" at bounding box center [202, 81] width 109 height 14
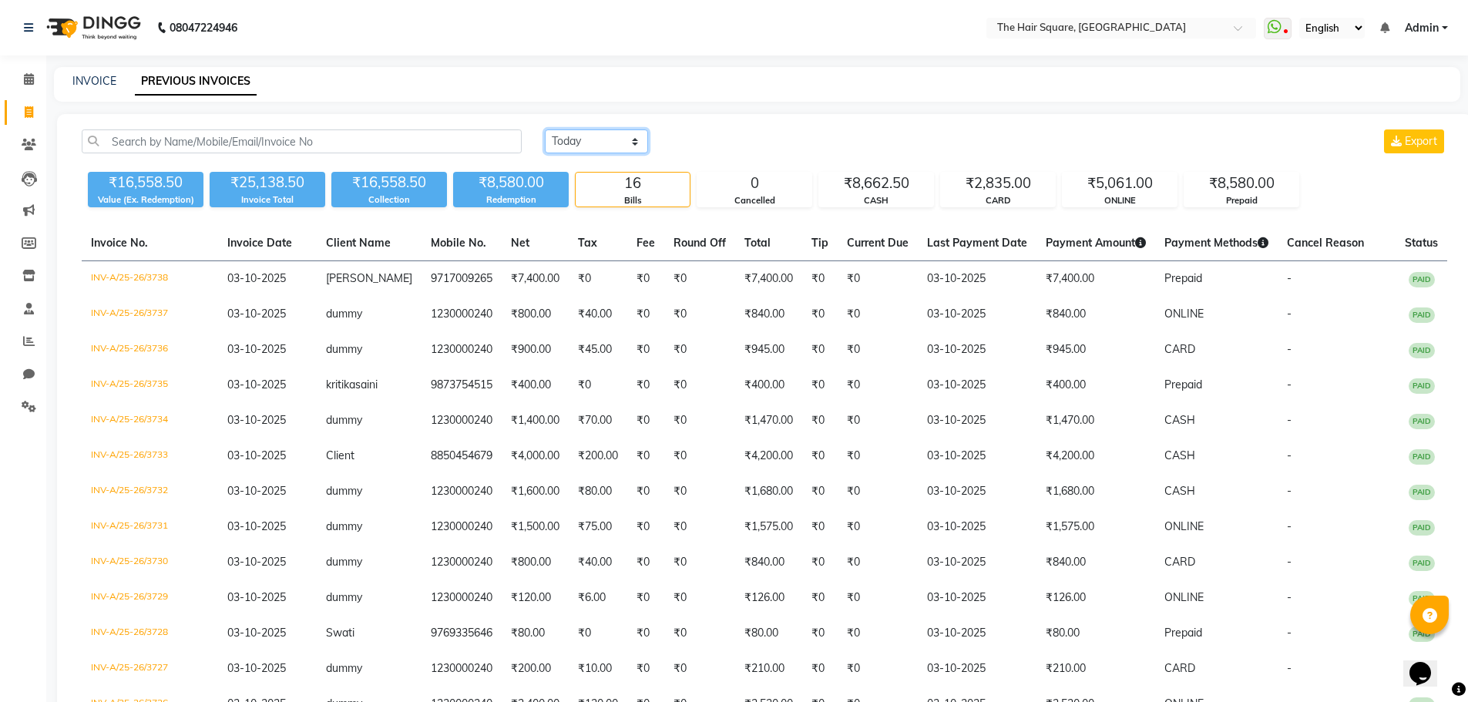
click at [570, 134] on select "Today Yesterday Custom Range" at bounding box center [596, 141] width 103 height 24
select select "range"
click at [545, 129] on select "Today Yesterday Custom Range" at bounding box center [596, 141] width 103 height 24
click at [719, 145] on input "03-10-2025" at bounding box center [722, 142] width 108 height 22
select select "10"
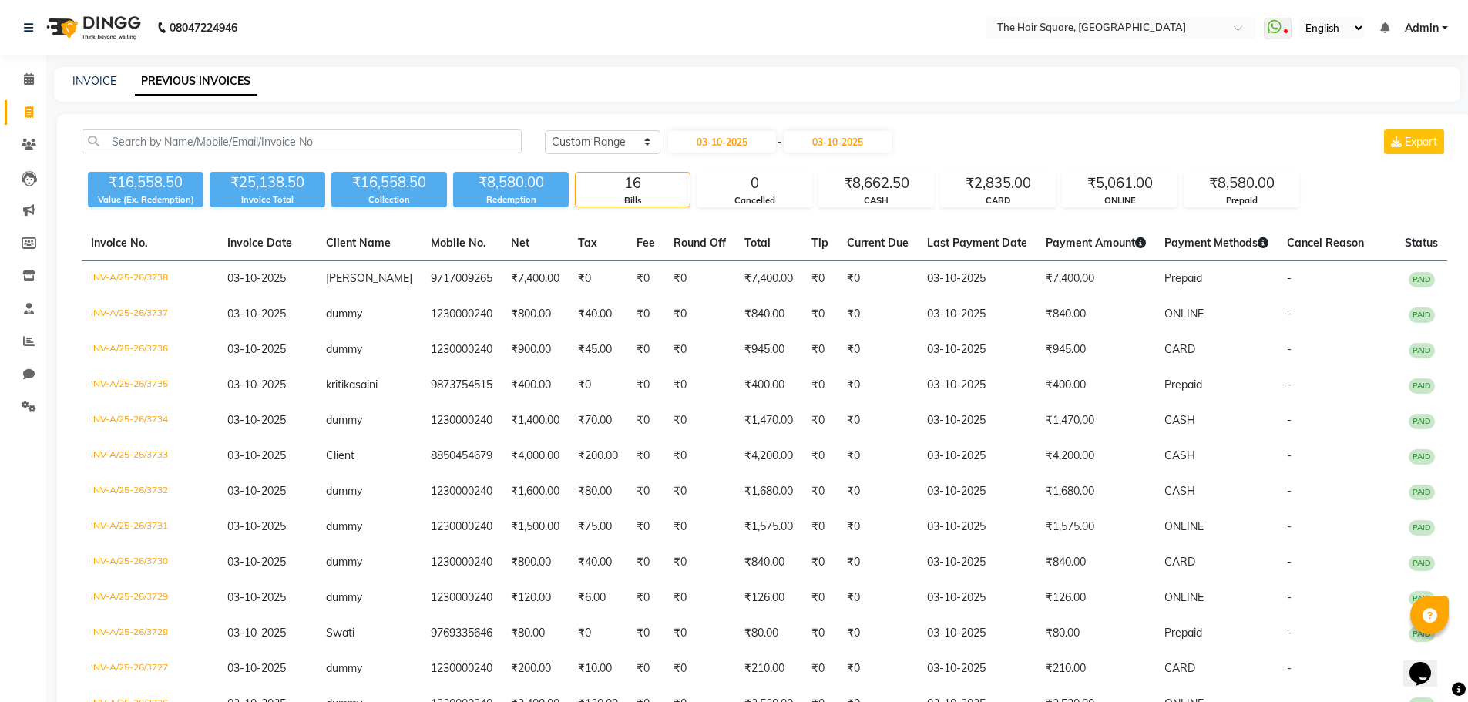
select select "2025"
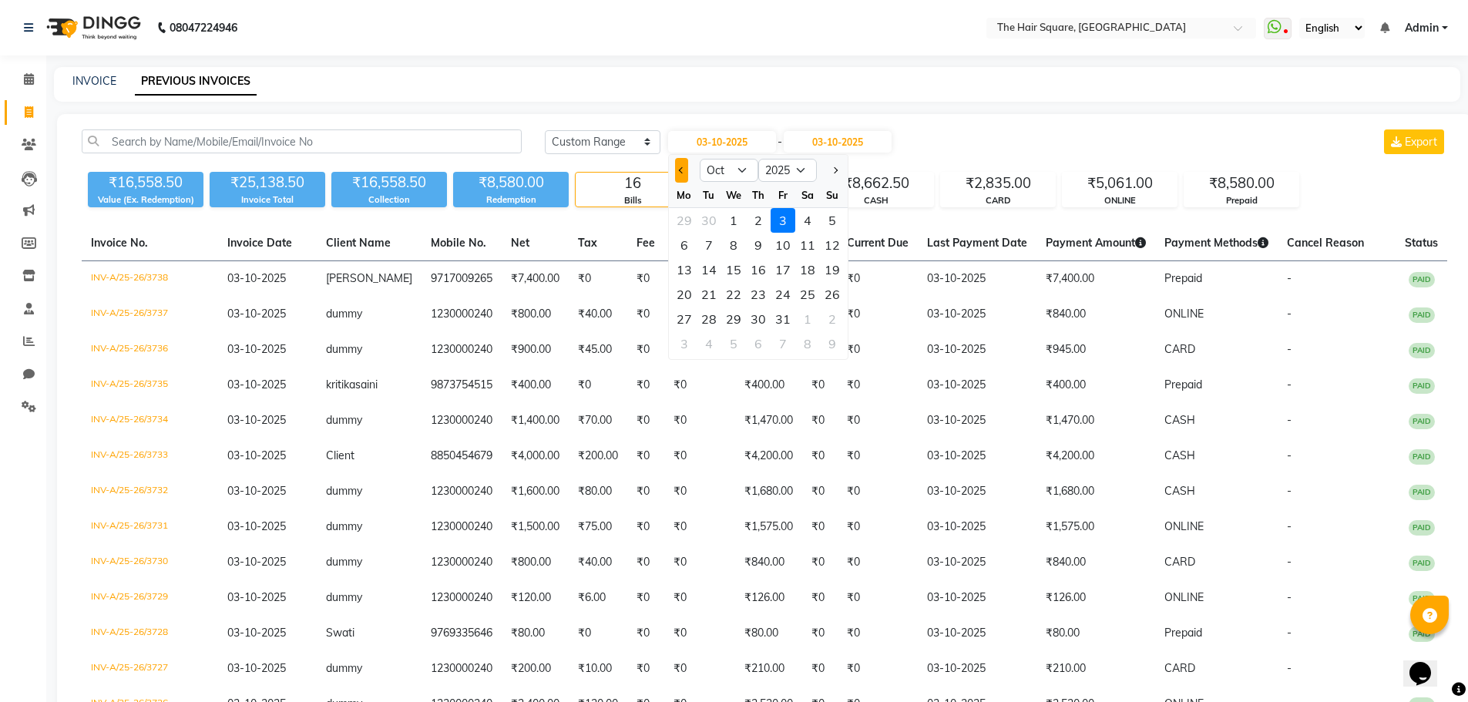
click at [680, 173] on button "Previous month" at bounding box center [681, 170] width 13 height 25
select select "8"
click at [764, 300] on div "21" at bounding box center [758, 294] width 25 height 25
type input "[DATE]"
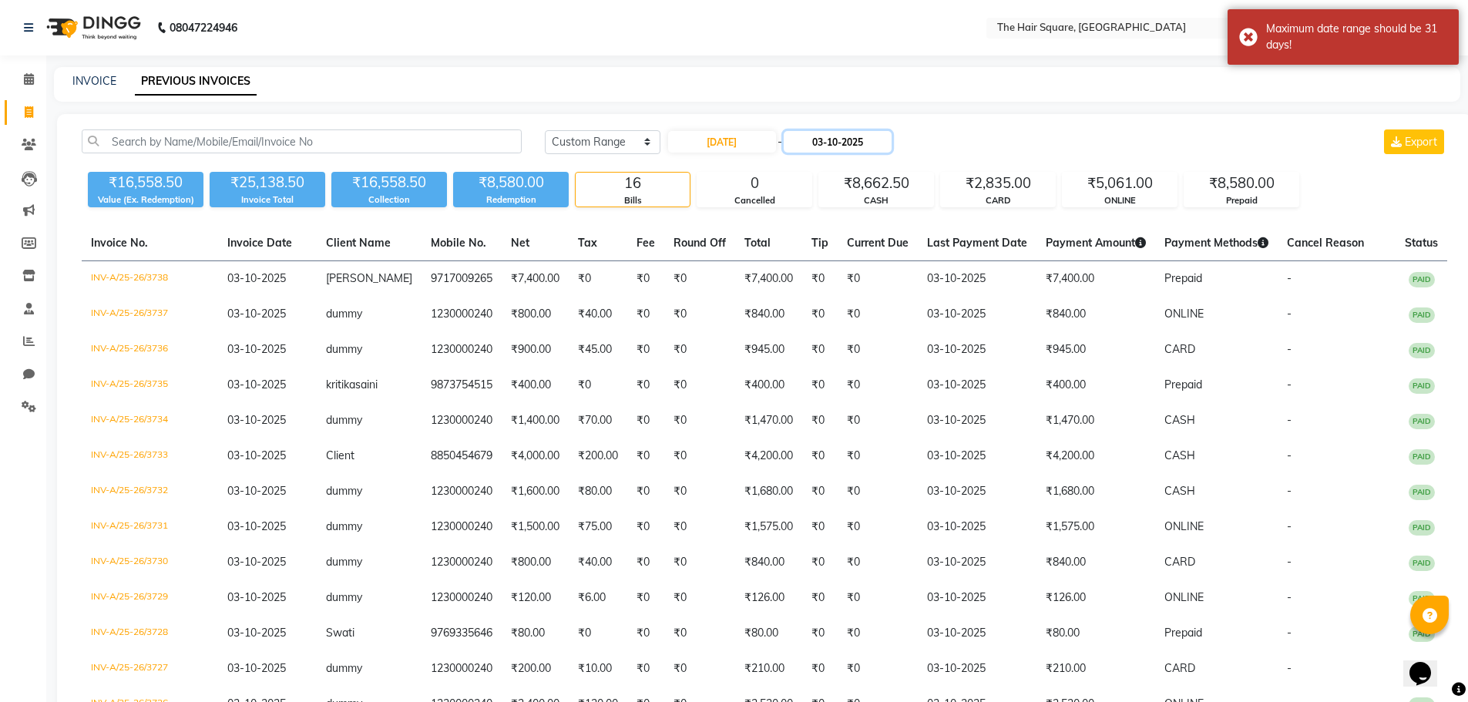
click at [851, 146] on input "03-10-2025" at bounding box center [838, 142] width 108 height 22
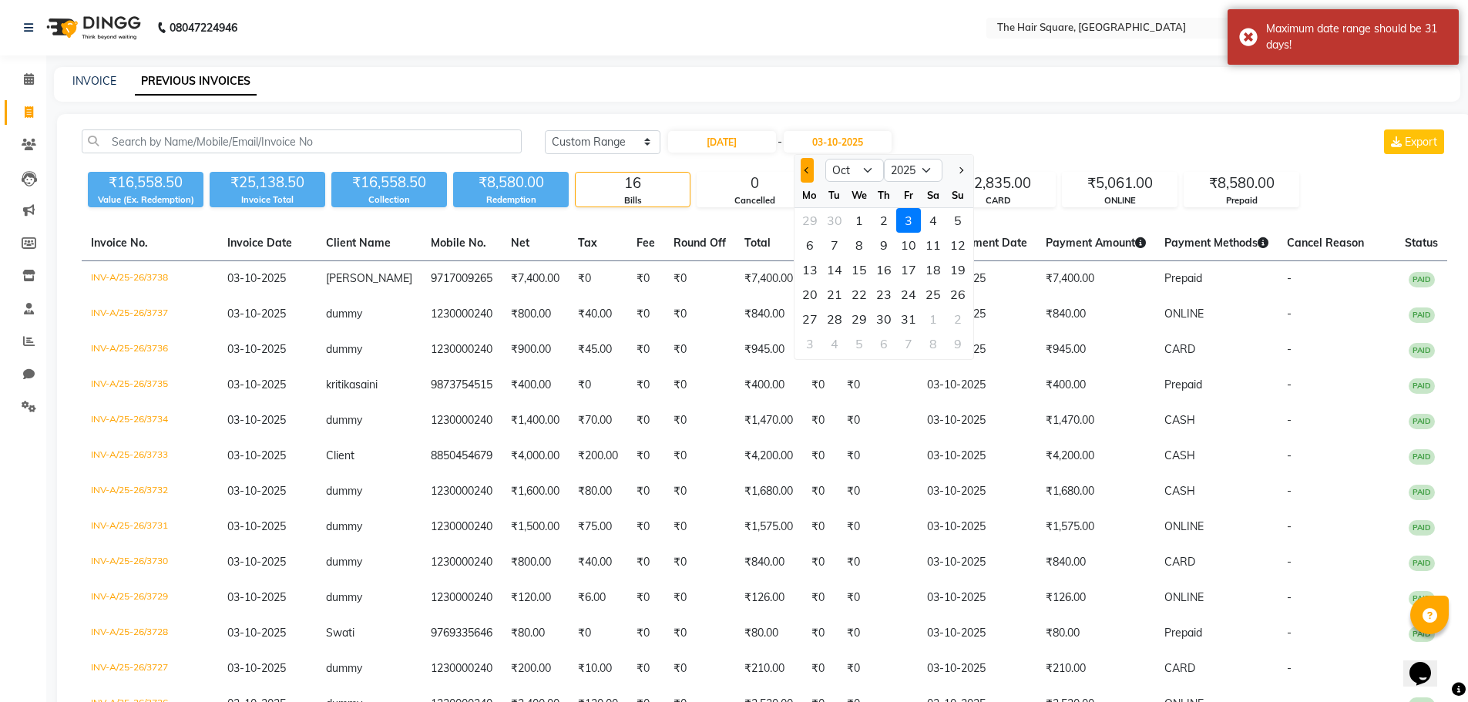
click at [809, 173] on button "Previous month" at bounding box center [807, 170] width 13 height 25
select select "8"
click at [881, 290] on div "21" at bounding box center [884, 294] width 25 height 25
type input "[DATE]"
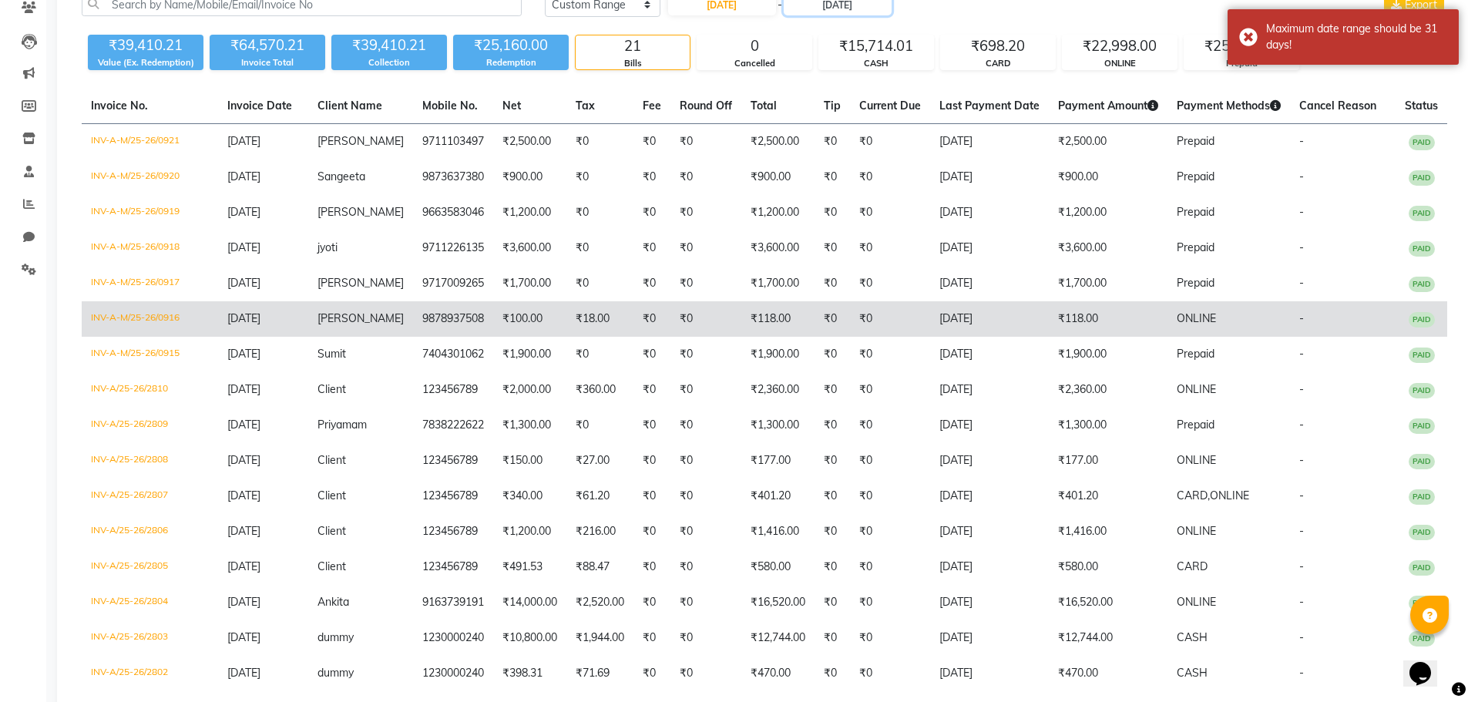
scroll to position [154, 0]
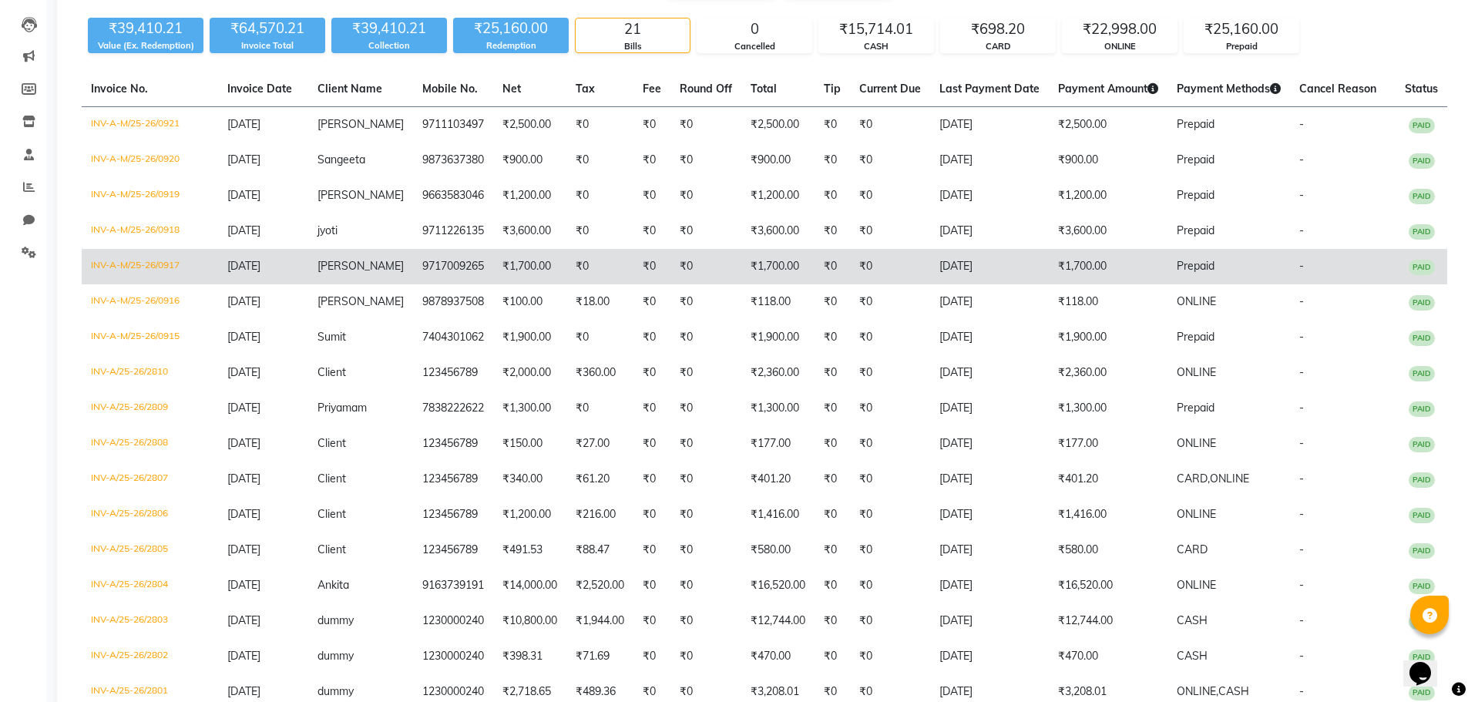
click at [495, 265] on td "₹1,700.00" at bounding box center [529, 266] width 73 height 35
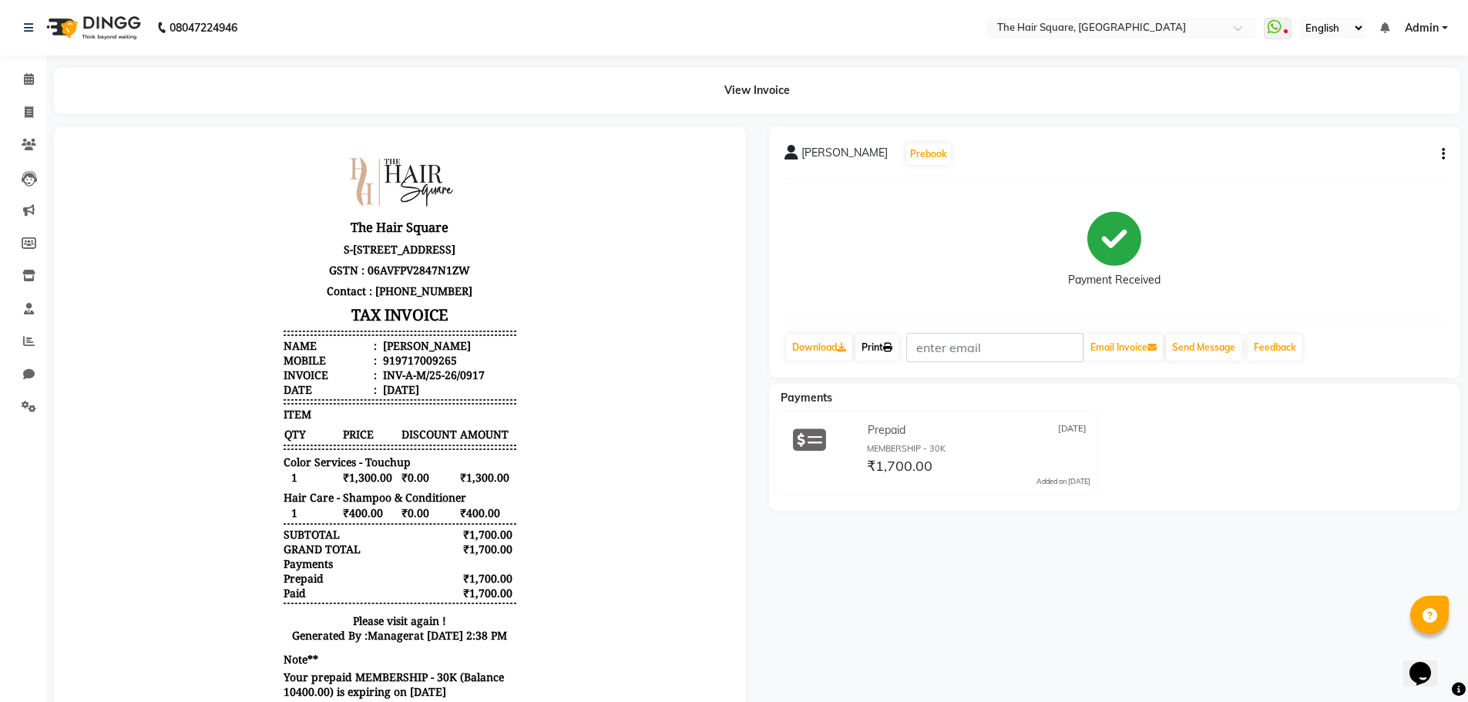
click at [892, 355] on link "Print" at bounding box center [876, 347] width 43 height 26
